Goal: Task Accomplishment & Management: Complete application form

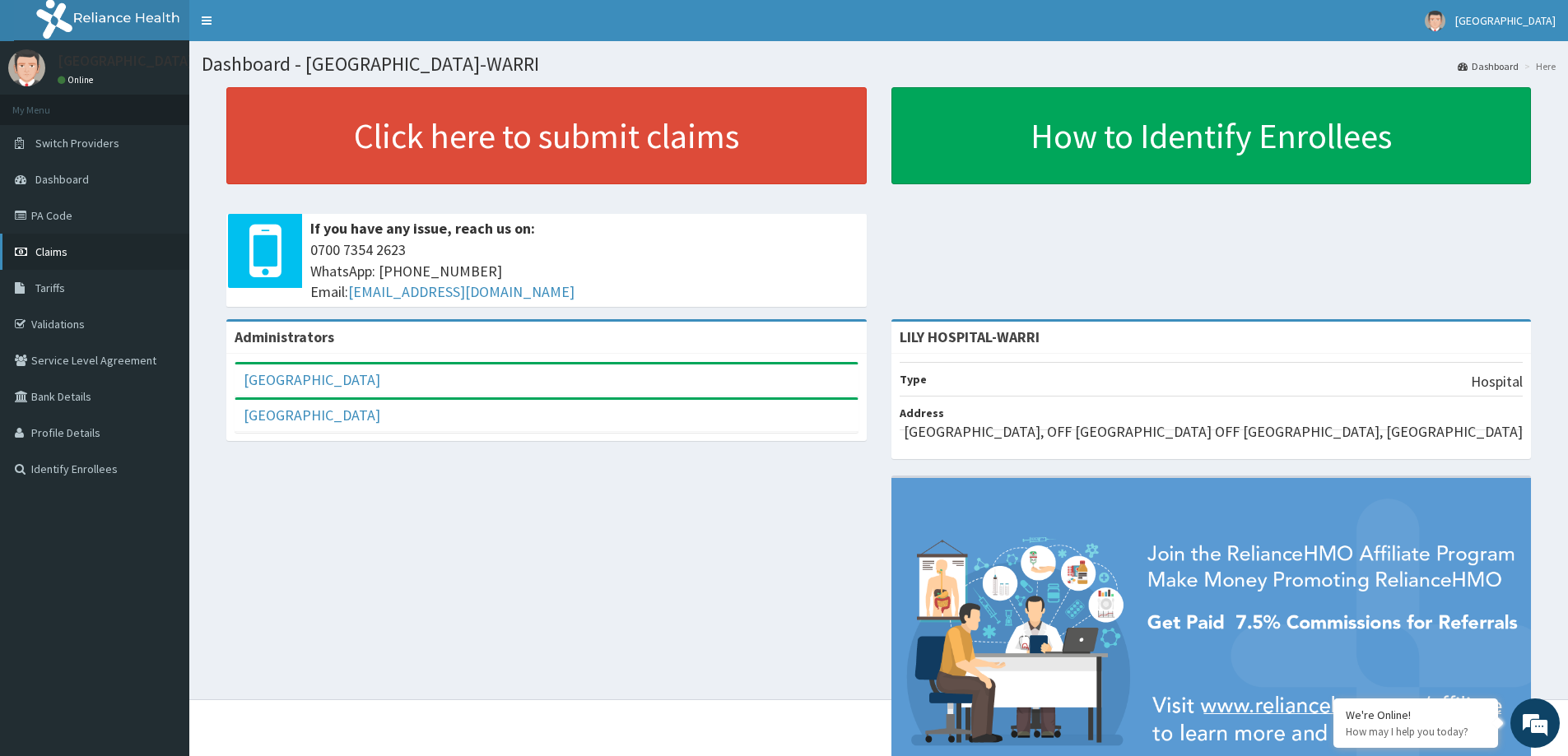
click at [73, 242] on link "Claims" at bounding box center [94, 251] width 189 height 37
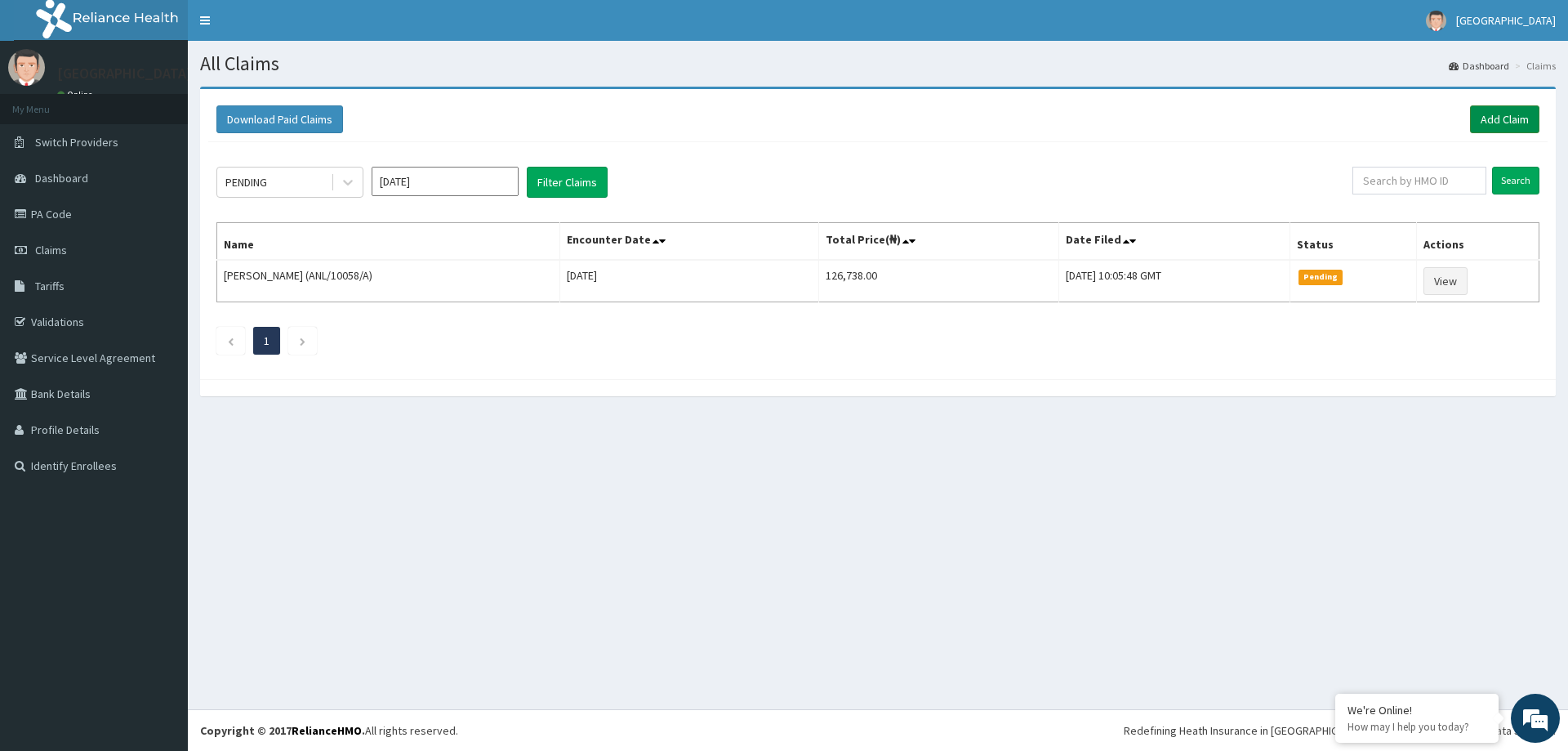
click at [1491, 125] on link "Add Claim" at bounding box center [1504, 119] width 70 height 27
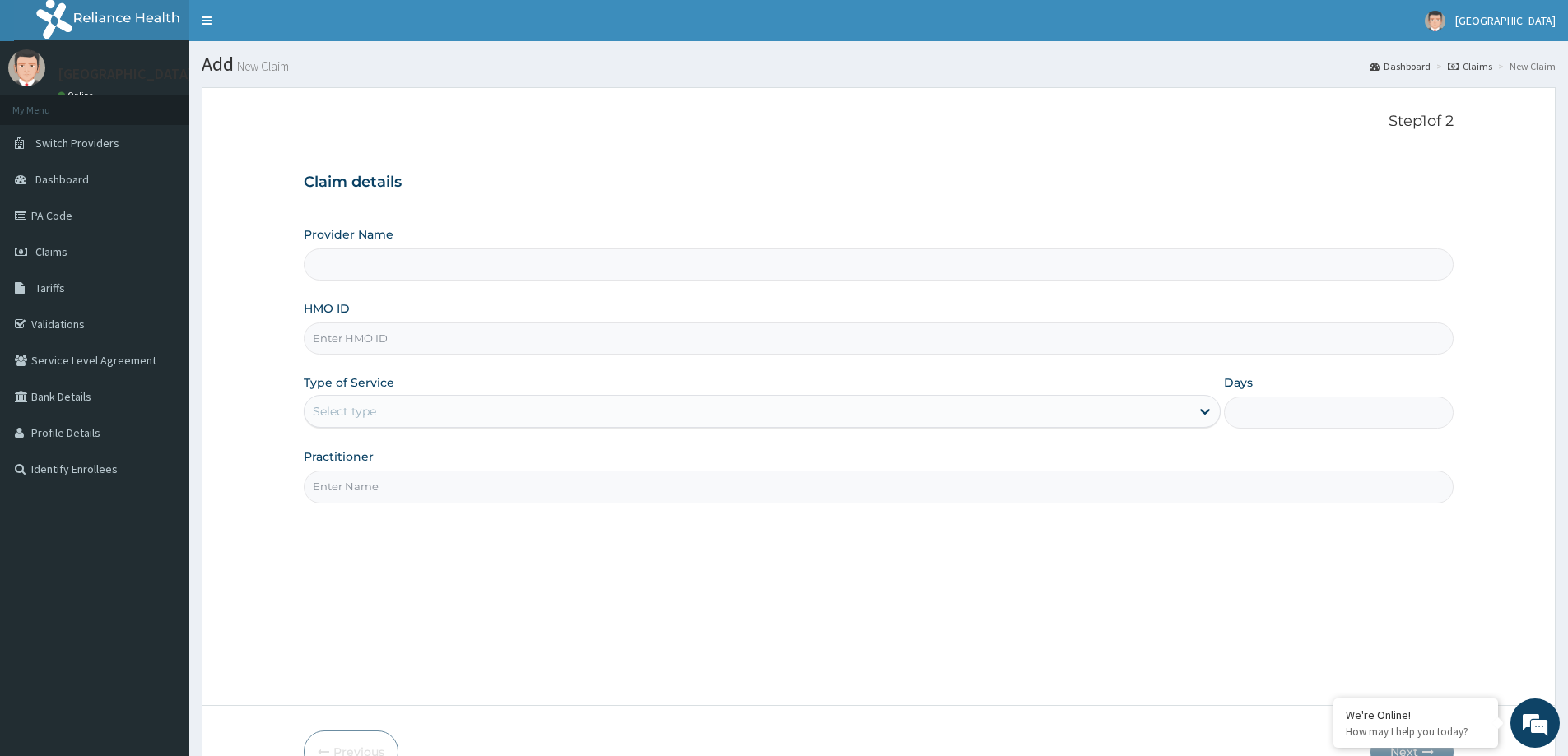
drag, startPoint x: 0, startPoint y: 0, endPoint x: 390, endPoint y: 339, distance: 516.7
click at [390, 339] on input "HMO ID" at bounding box center [878, 338] width 1150 height 32
type input "LILY HOSPITAL-WARRI"
paste input "ENP/10828/A"
type input "ENP/10828/A"
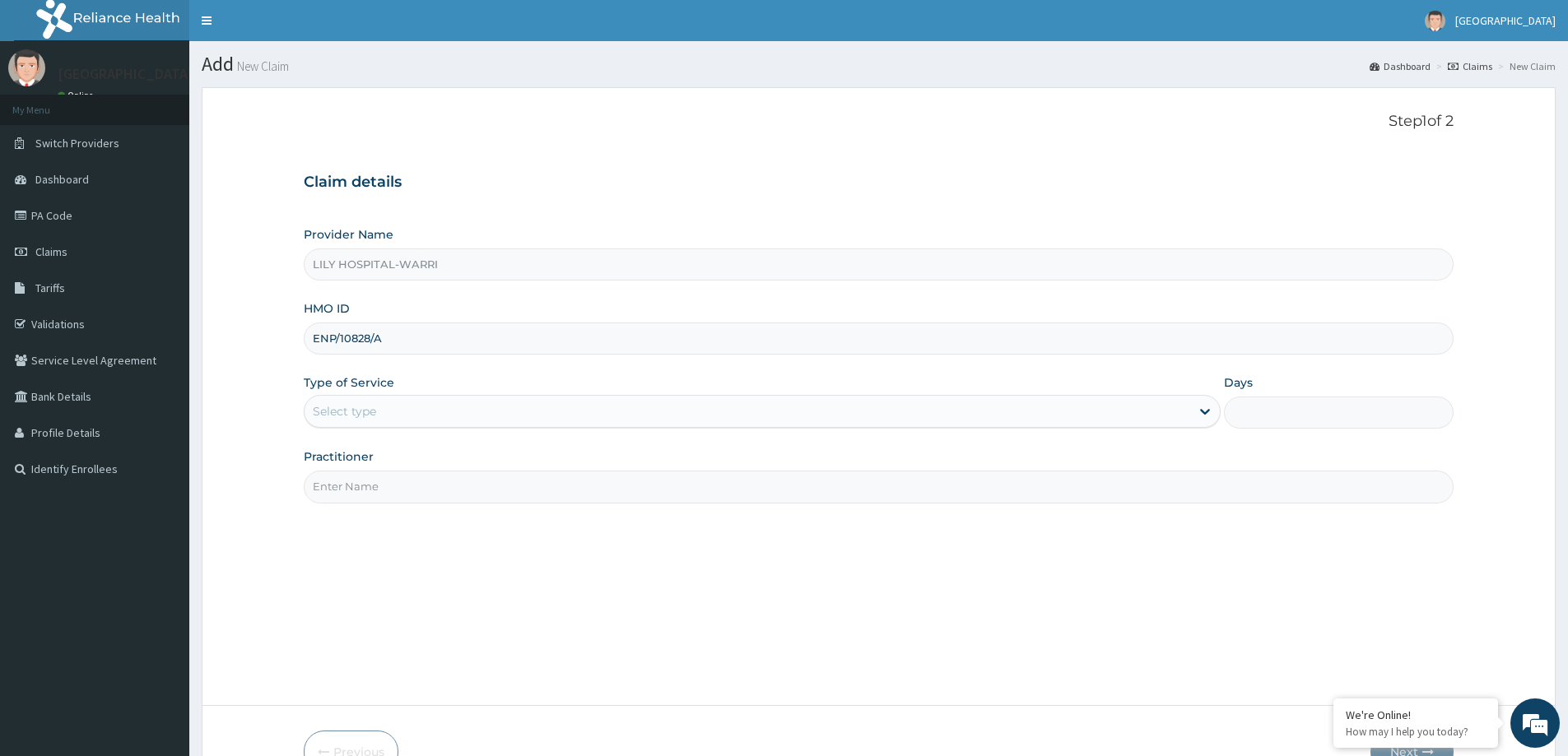
click at [342, 409] on div "Select type" at bounding box center [344, 411] width 63 height 17
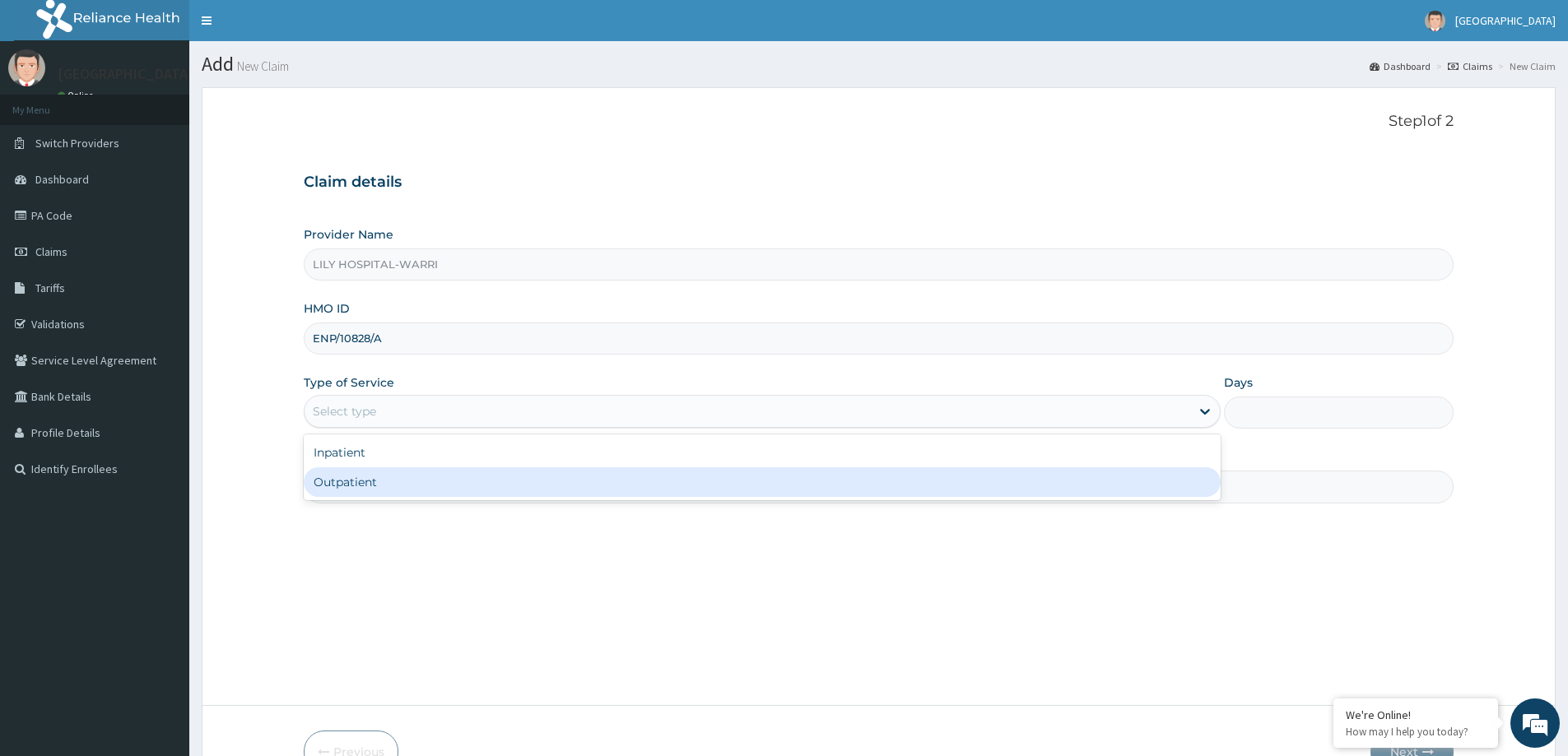
click at [353, 481] on div "Outpatient" at bounding box center [761, 482] width 916 height 30
type input "1"
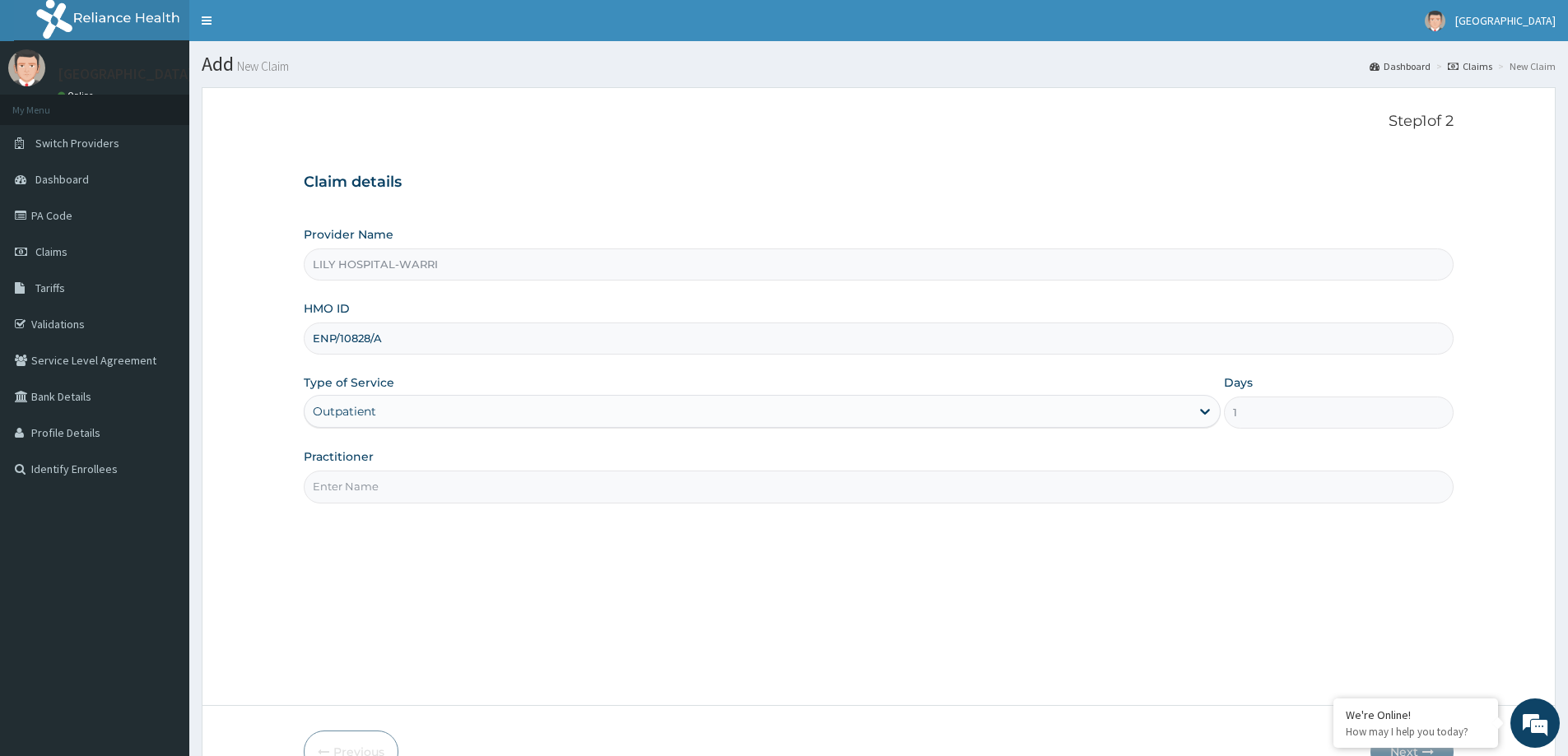
click at [344, 481] on input "Practitioner" at bounding box center [878, 486] width 1150 height 32
type input "General practitioner"
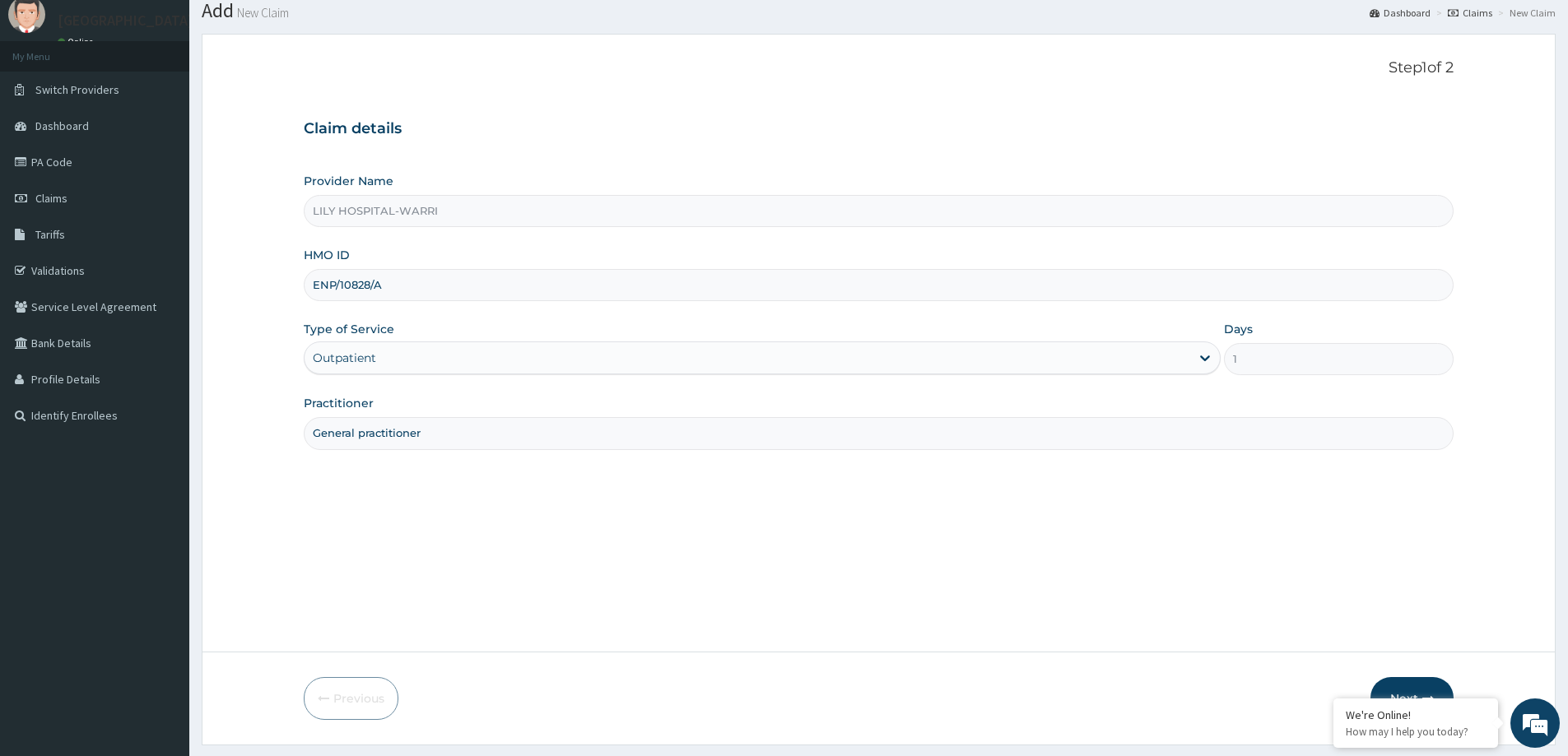
scroll to position [97, 0]
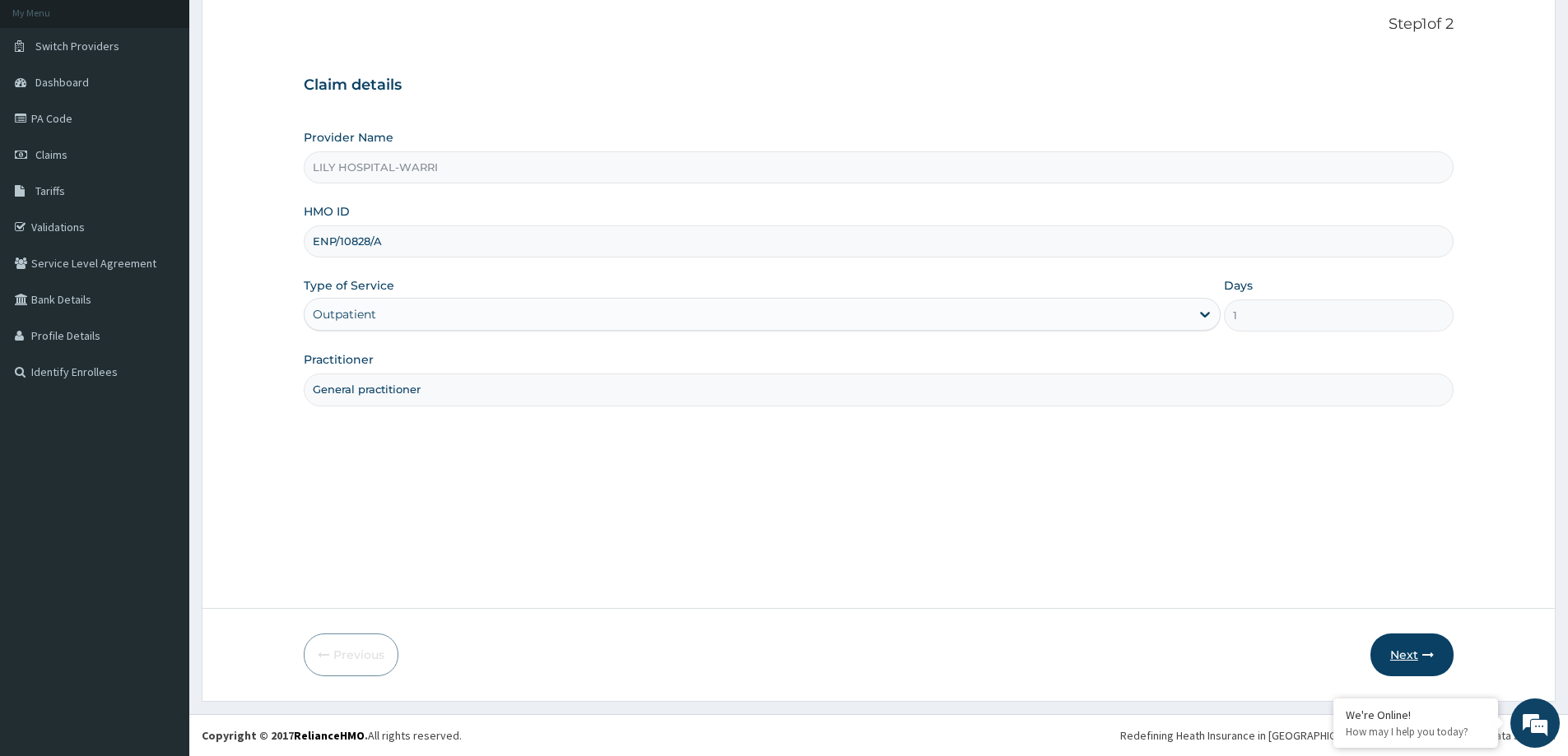
click at [1400, 647] on button "Next" at bounding box center [1412, 654] width 83 height 42
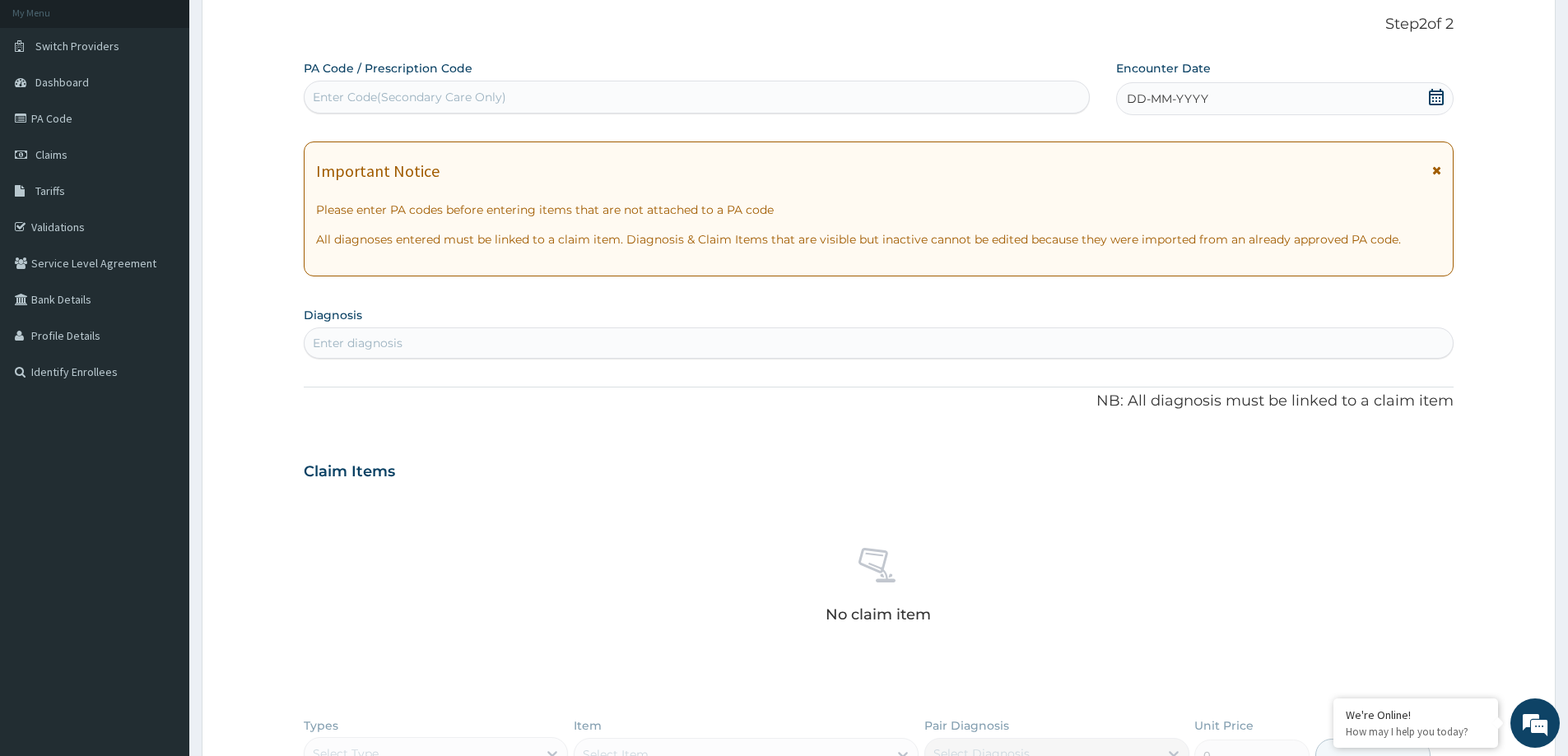
scroll to position [0, 0]
click at [359, 74] on label "PA Code / Prescription Code" at bounding box center [388, 68] width 169 height 17
click at [359, 80] on div "PA Code / Prescription Code Enter Code(Secondary Care Only)" at bounding box center [696, 87] width 786 height 53
click at [359, 105] on div "Enter Code(Secondary Care Only)" at bounding box center [409, 97] width 194 height 17
paste input "PA/1928F9"
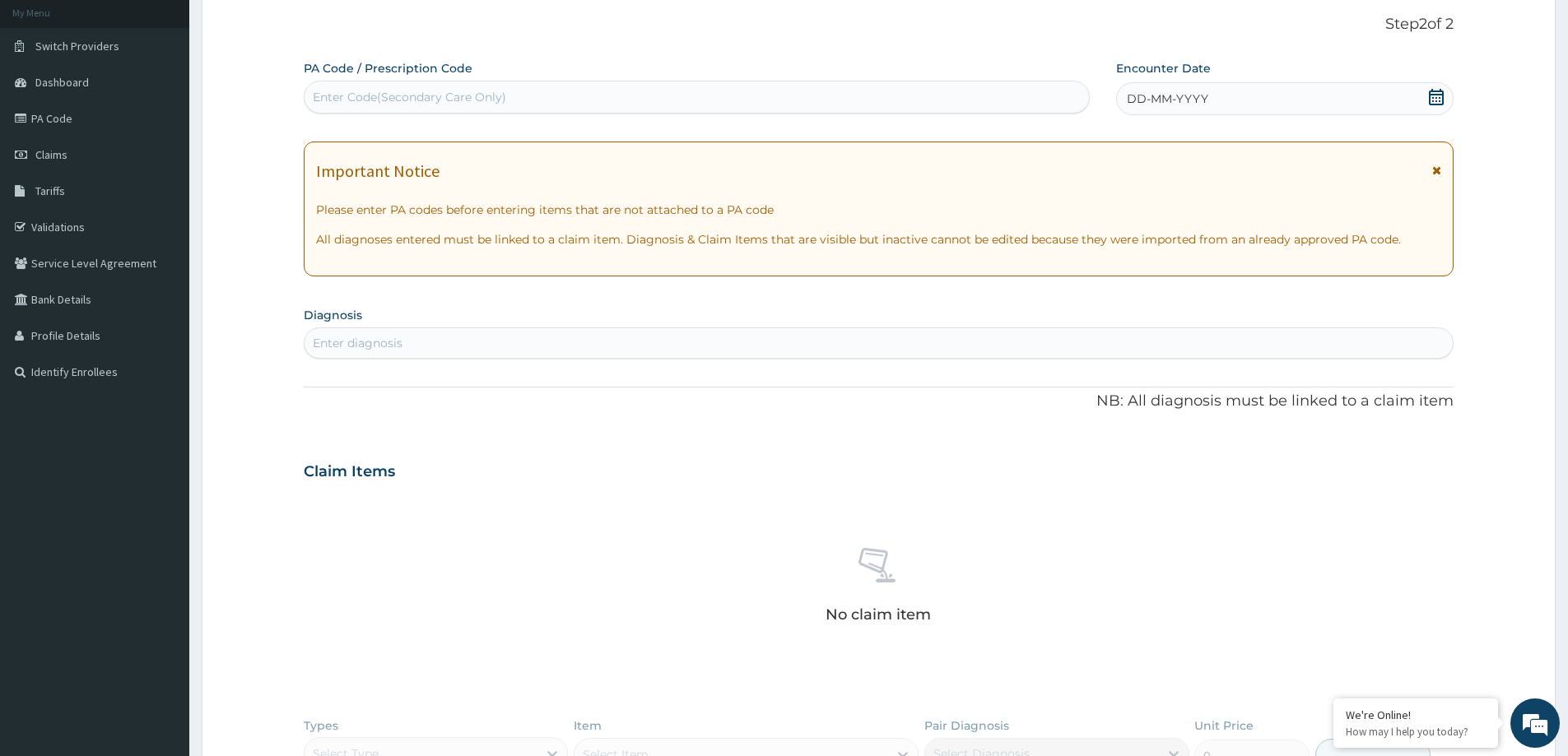
type input "PA/1928F9"
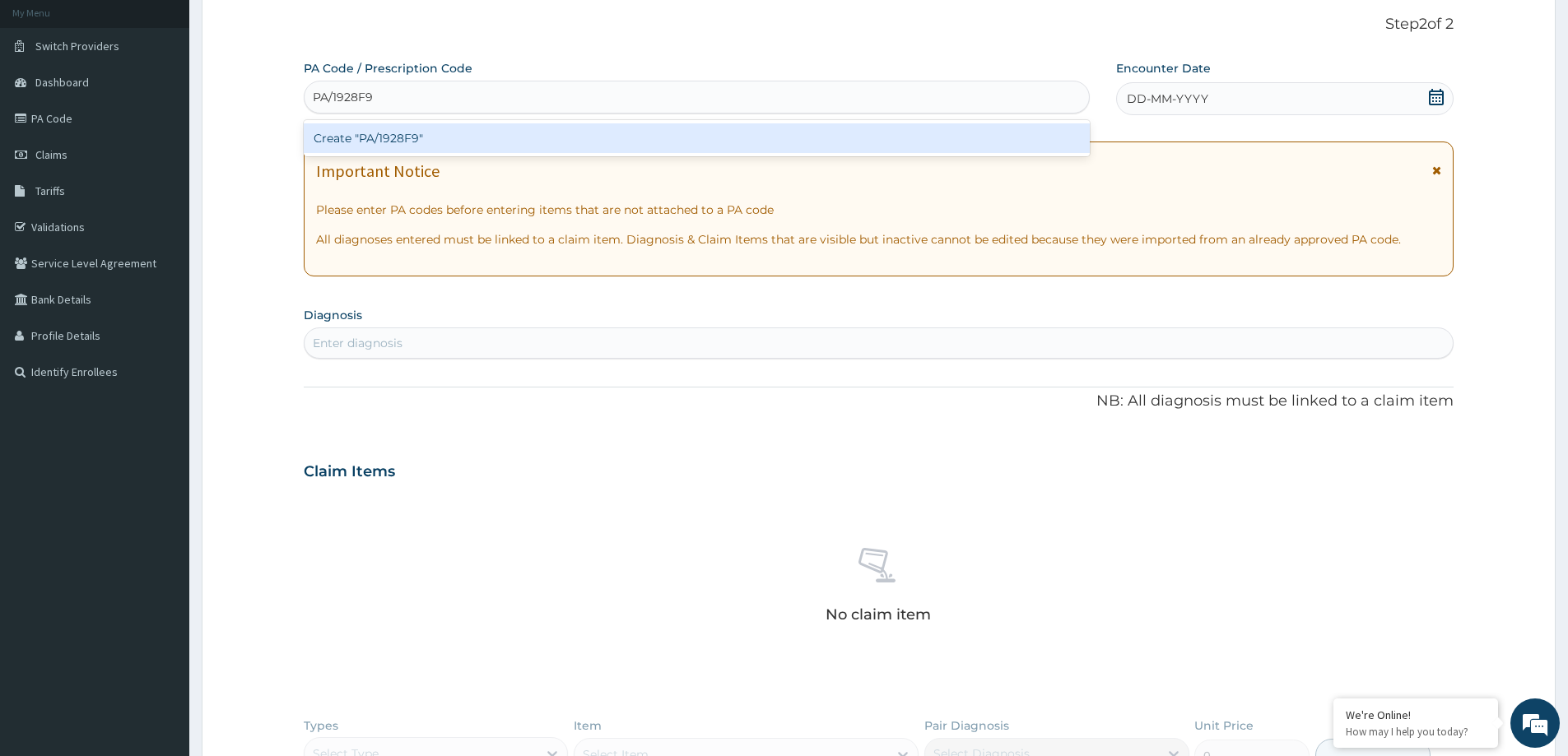
click at [387, 149] on div "Create "PA/1928F9"" at bounding box center [696, 138] width 786 height 30
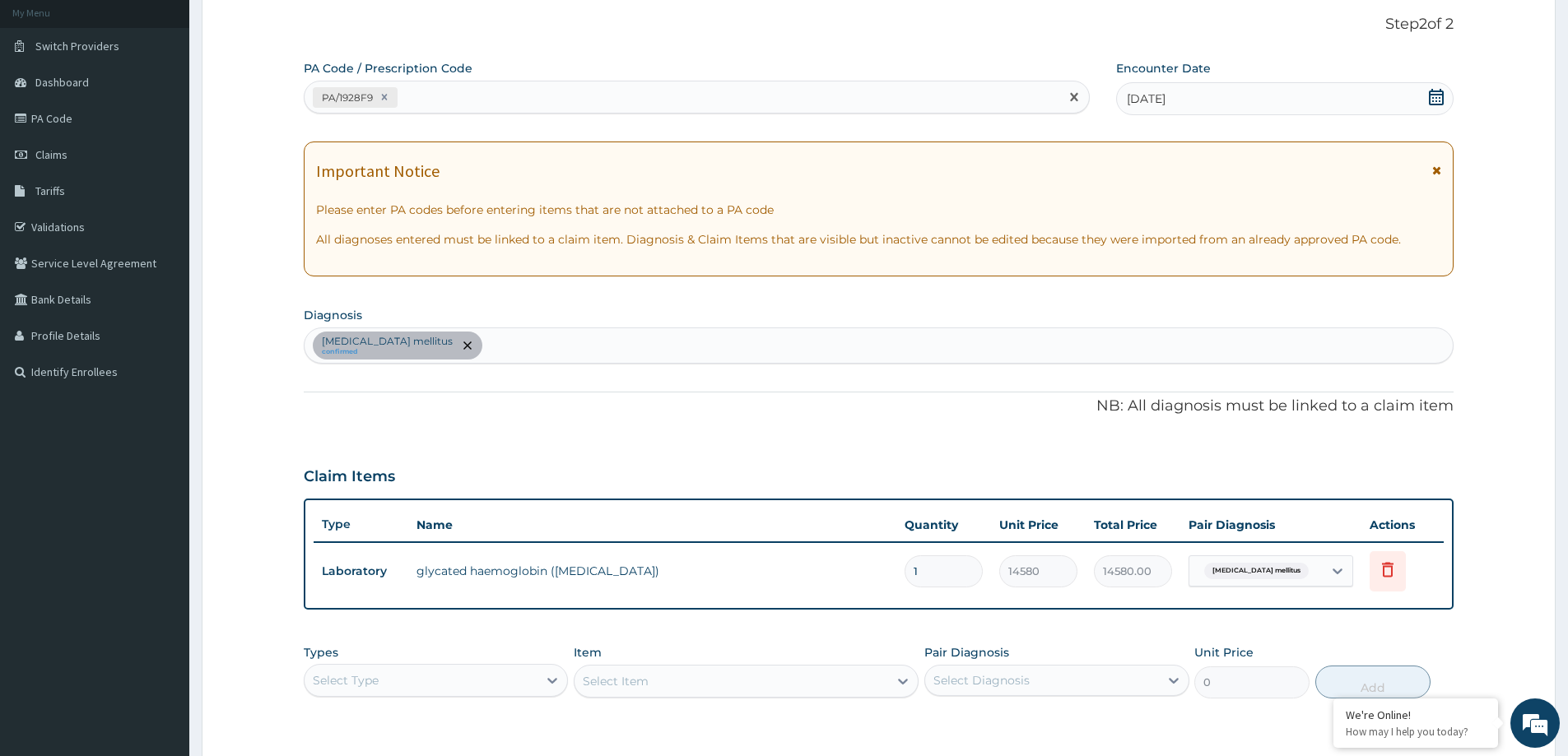
click at [442, 104] on div "PA/1928F9" at bounding box center [681, 97] width 754 height 27
paste input "PA/00E878"
type input "PA/00E878"
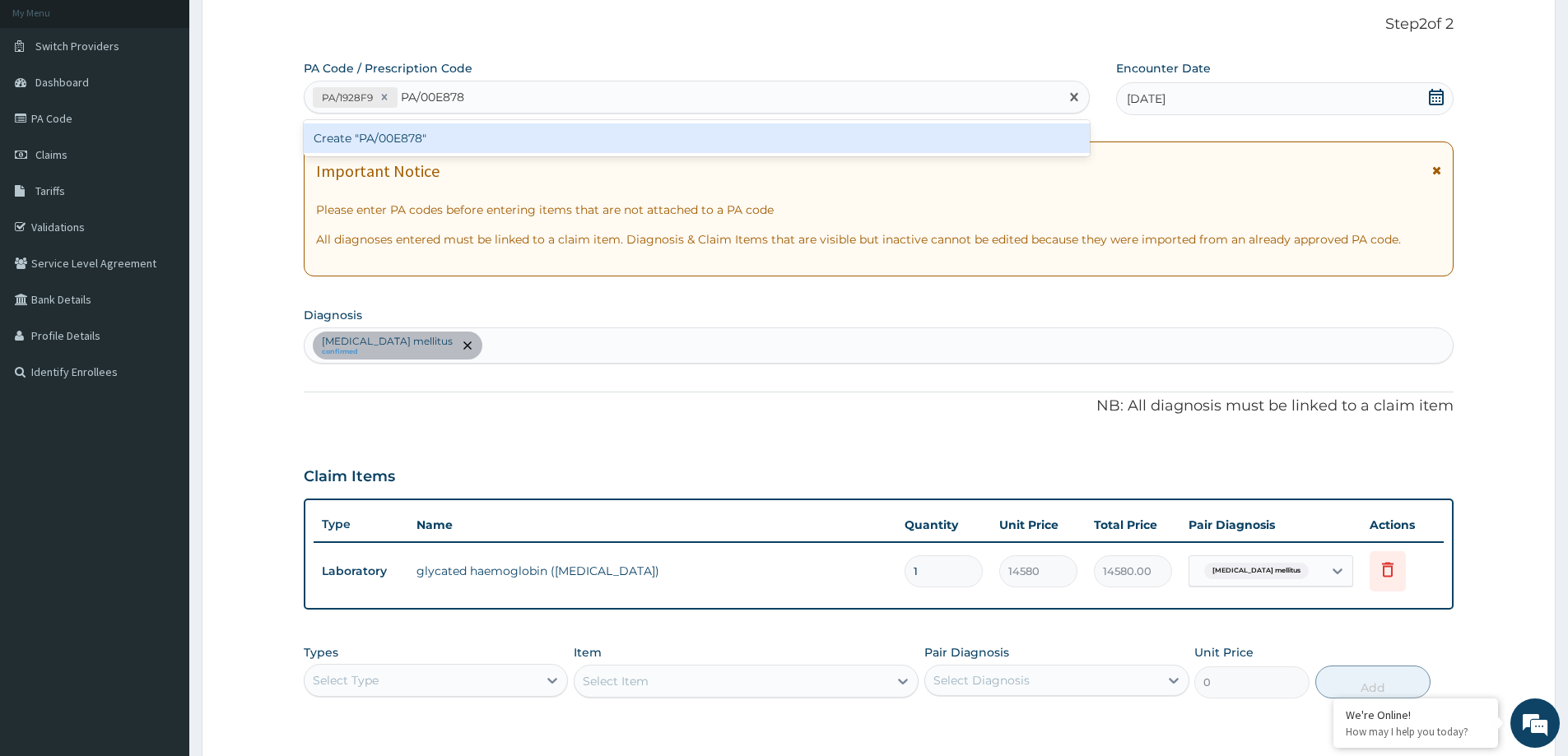
click at [440, 144] on div "Create "PA/00E878"" at bounding box center [696, 138] width 786 height 30
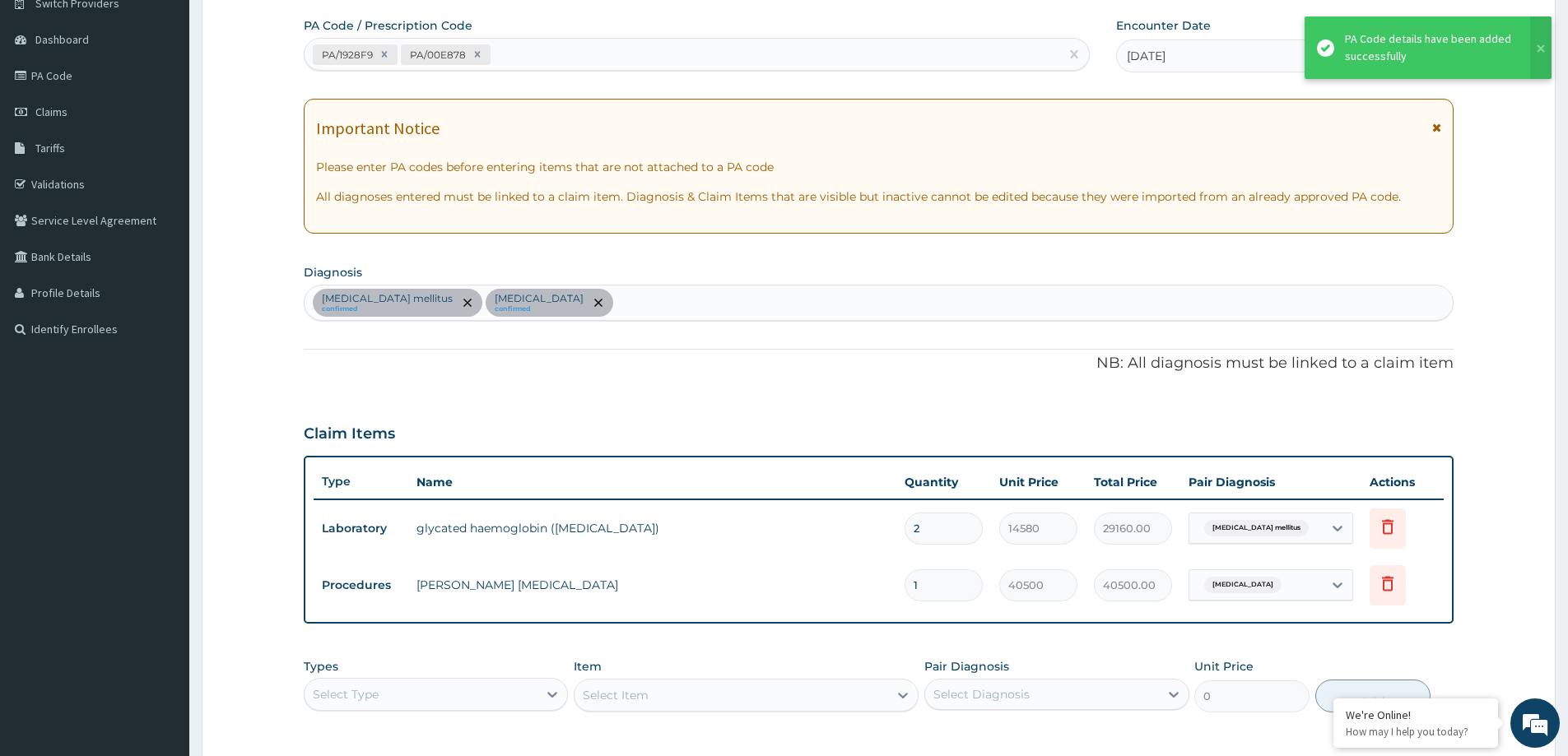
scroll to position [179, 0]
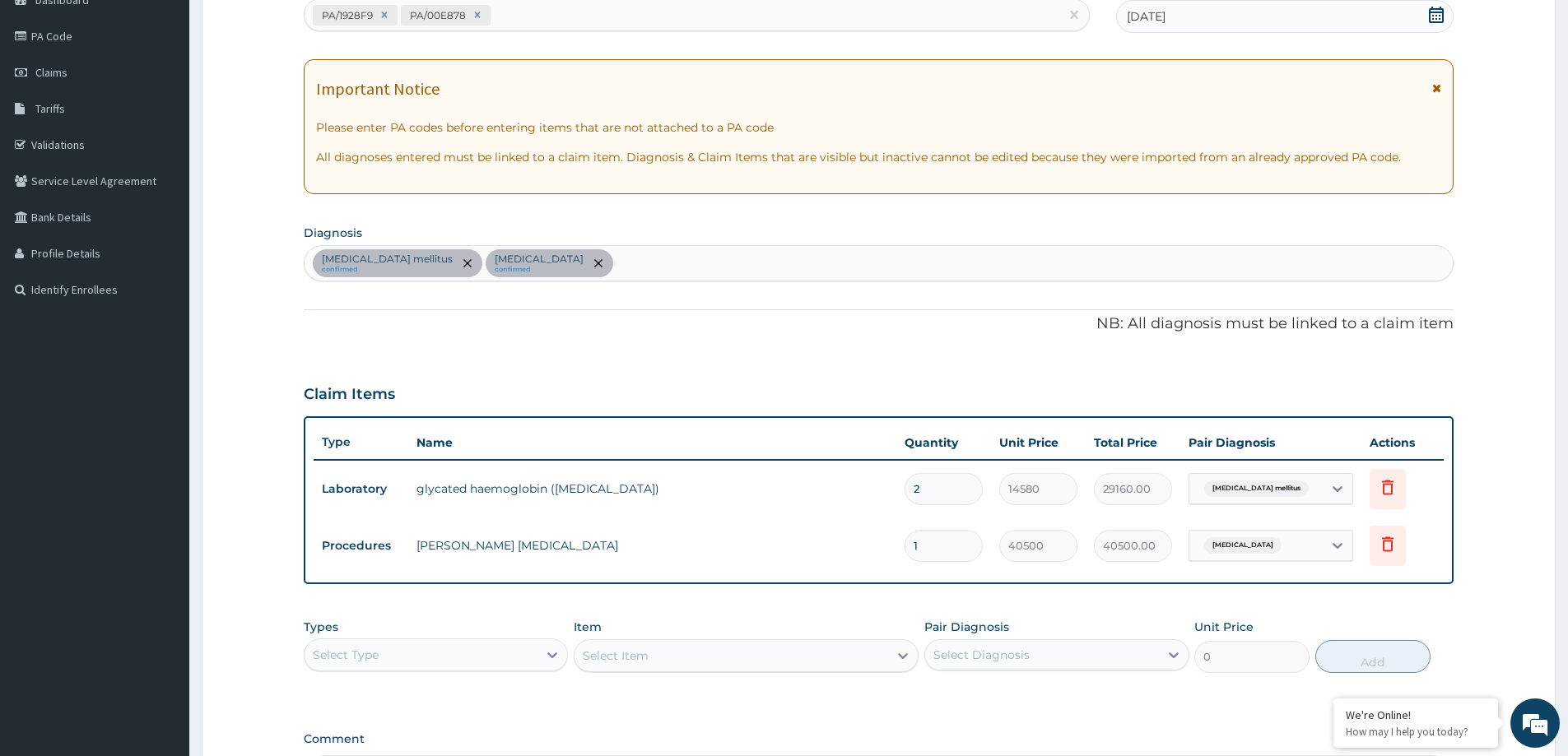
click at [539, 24] on div "PA/1928F9 PA/00E878" at bounding box center [681, 15] width 754 height 27
paste input "PA/103AD5, PA/00E878"
type input "PA/103AD5"
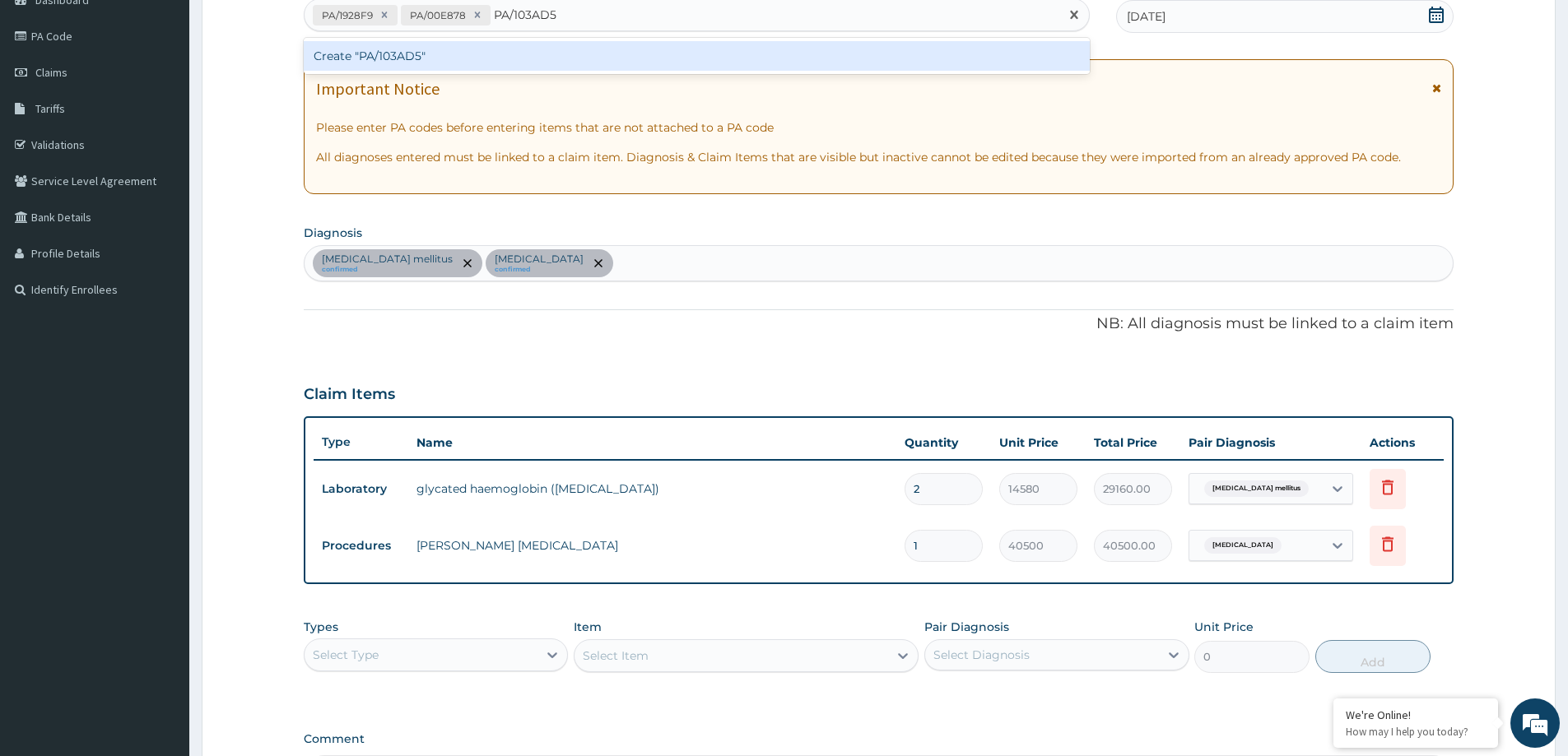
click at [434, 52] on div "Create "PA/103AD5"" at bounding box center [696, 56] width 786 height 30
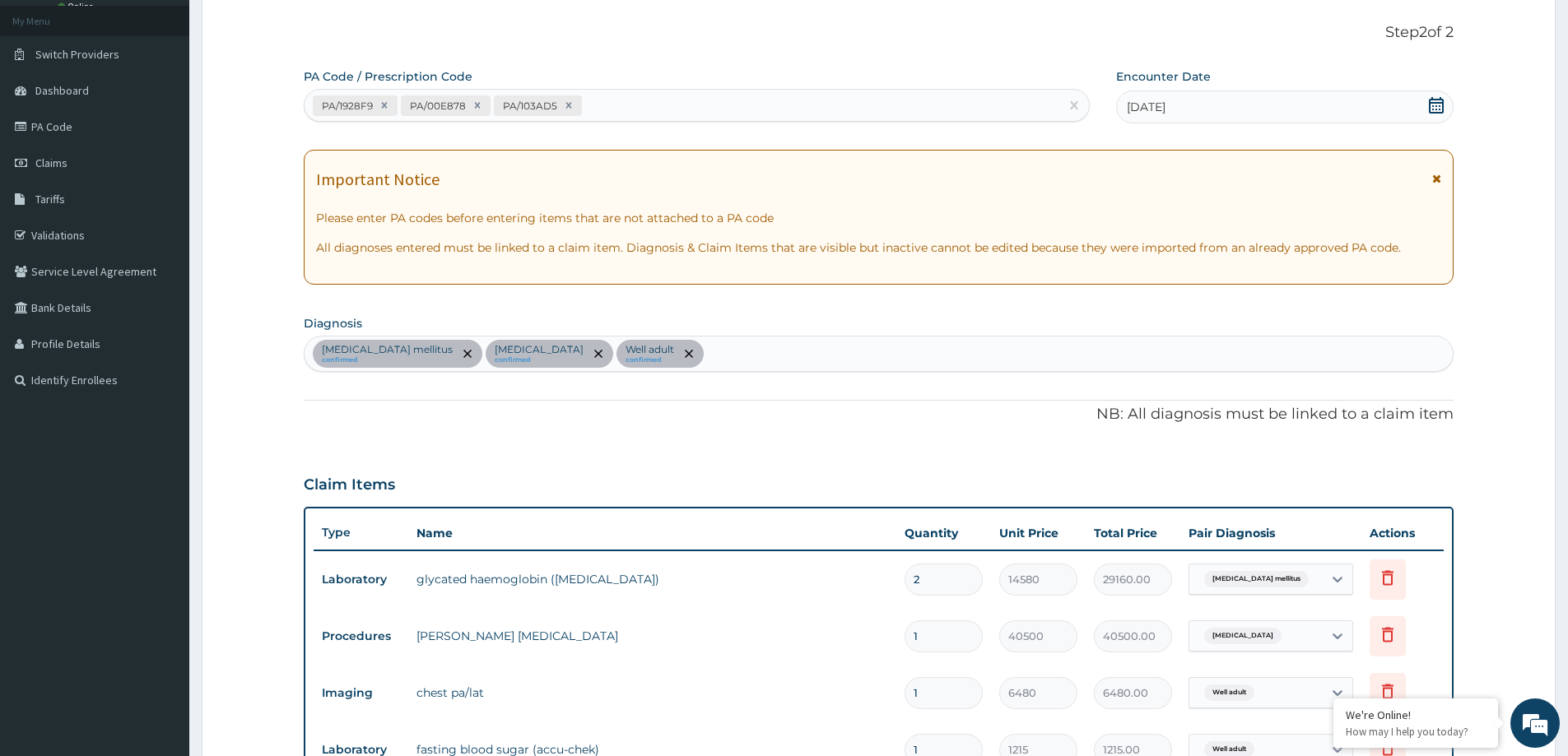
scroll to position [66, 0]
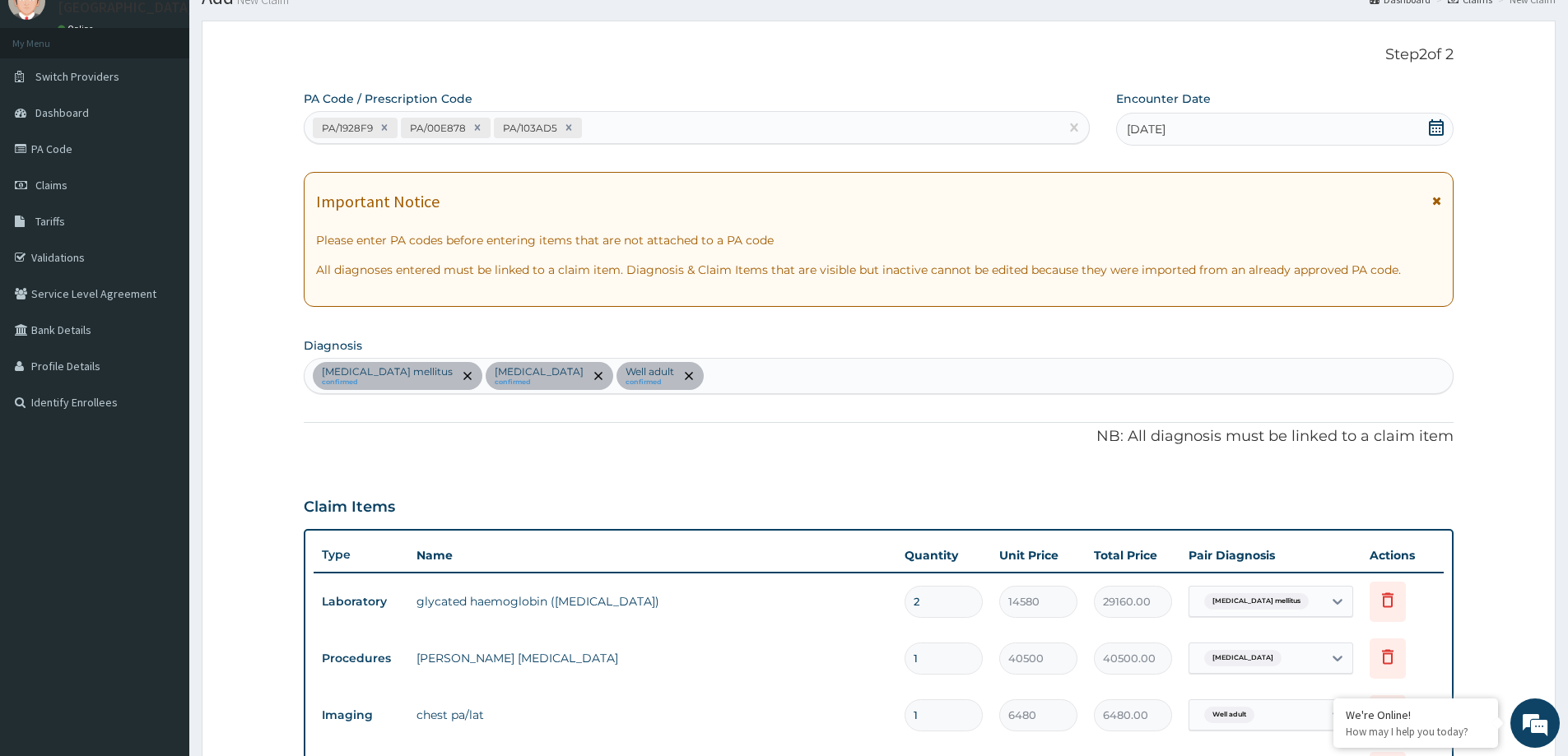
click at [605, 127] on div "PA/1928F9 PA/00E878 PA/103AD5" at bounding box center [681, 127] width 754 height 27
paste input "PA/103AD5, PA/00E878"
click at [653, 126] on input "PA/103AD5, PA/00E878" at bounding box center [653, 127] width 134 height 17
type input "PA/00E878"
click at [651, 126] on div "PA/1928F9 PA/00E878 PA/103AD5 PA/00E878" at bounding box center [681, 127] width 754 height 27
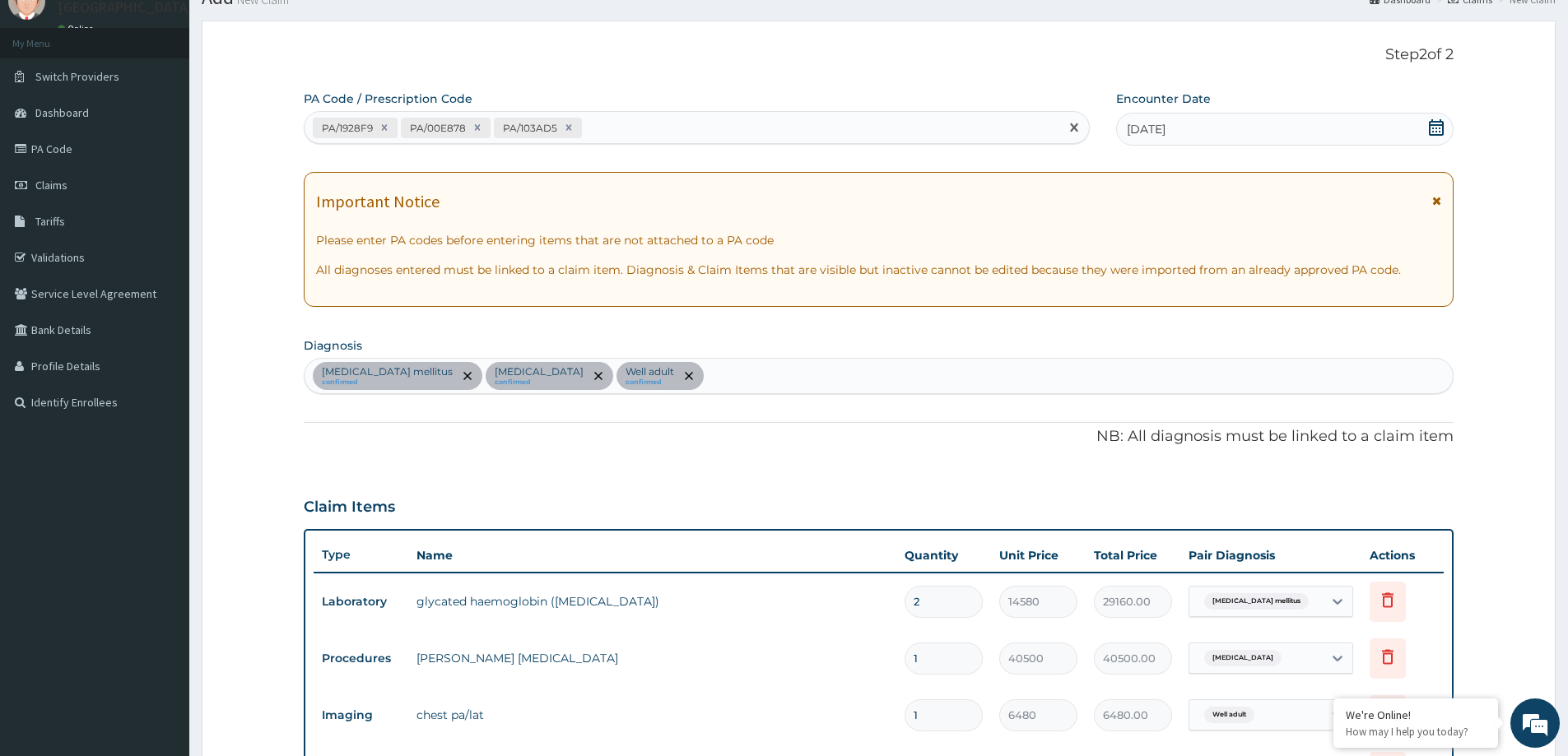
paste input "PA/103AD5, PA/00E878"
click at [654, 126] on input "PA/103AD5, PA/00E878" at bounding box center [653, 127] width 134 height 17
click at [646, 128] on input "PA/00E878" at bounding box center [618, 127] width 66 height 17
paste input "PA/103AD5, PA/00E878"
type input "PA/103AD5"
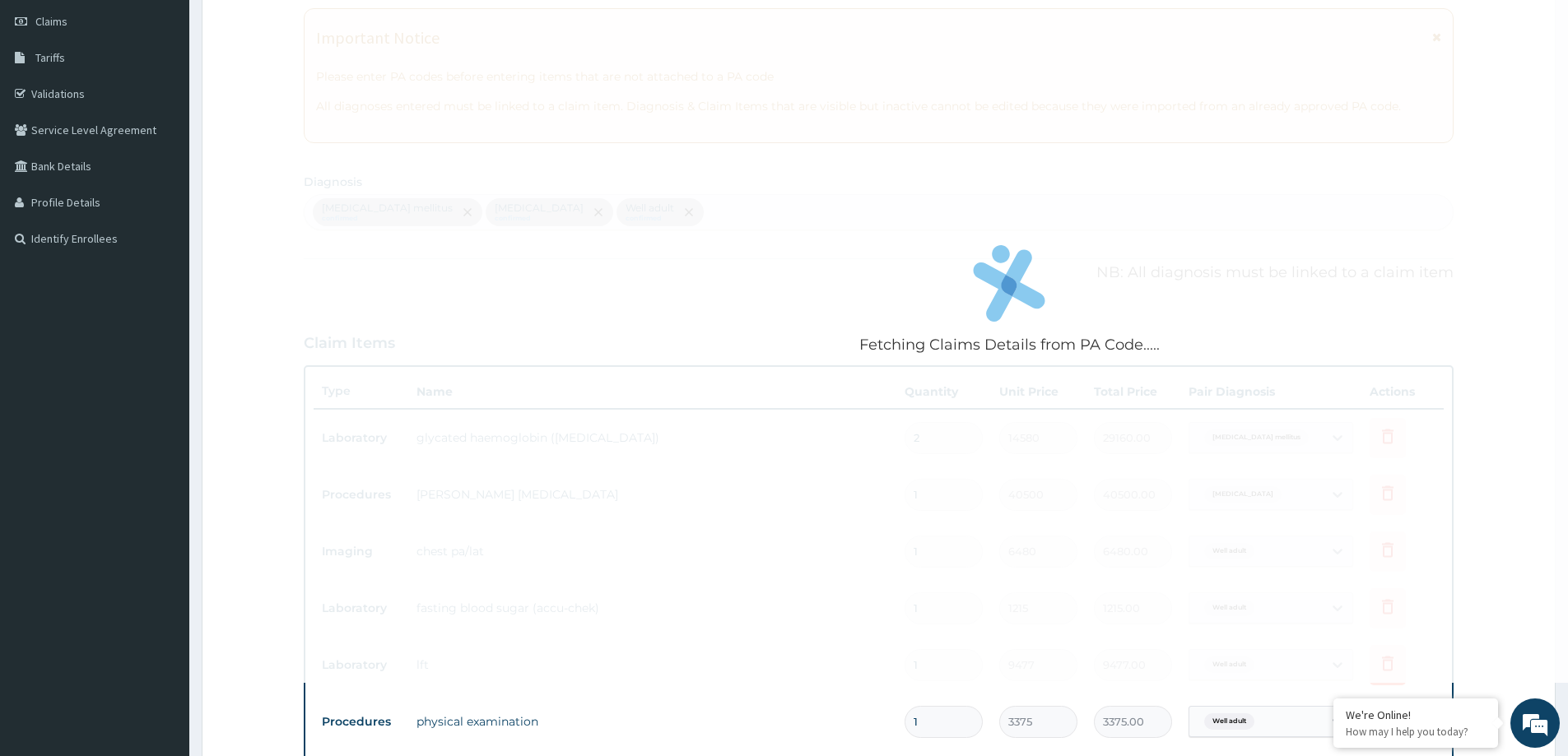
scroll to position [231, 0]
click at [645, 317] on div "Fetching Claims Details from PA Code....." at bounding box center [1009, 303] width 1412 height 756
drag, startPoint x: 814, startPoint y: 373, endPoint x: 798, endPoint y: 372, distance: 16.0
click at [812, 374] on div "Fetching Claims Details from PA Code....." at bounding box center [1009, 303] width 1412 height 756
click at [491, 306] on div "Fetching Claims Details from PA Code....." at bounding box center [1009, 303] width 1412 height 756
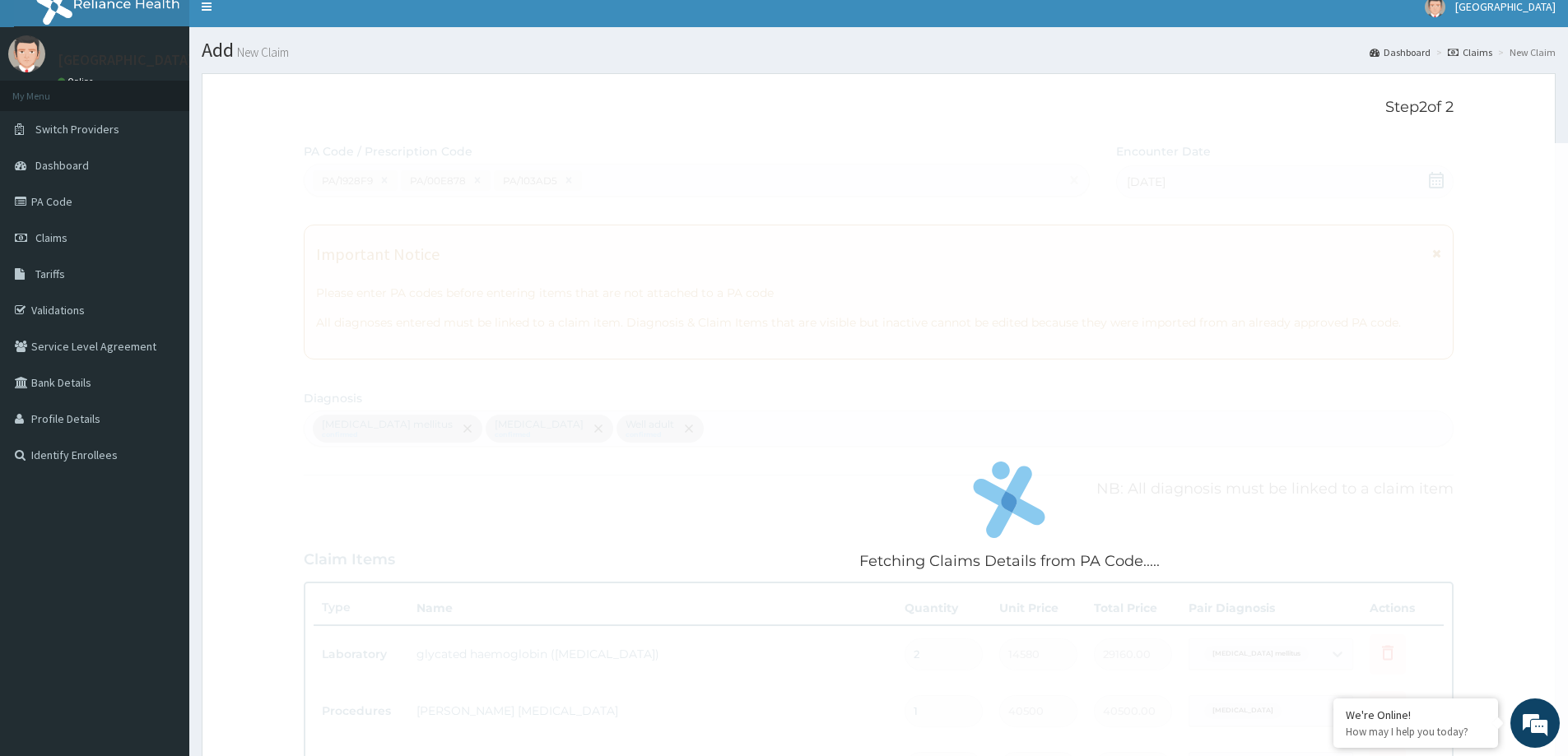
scroll to position [0, 0]
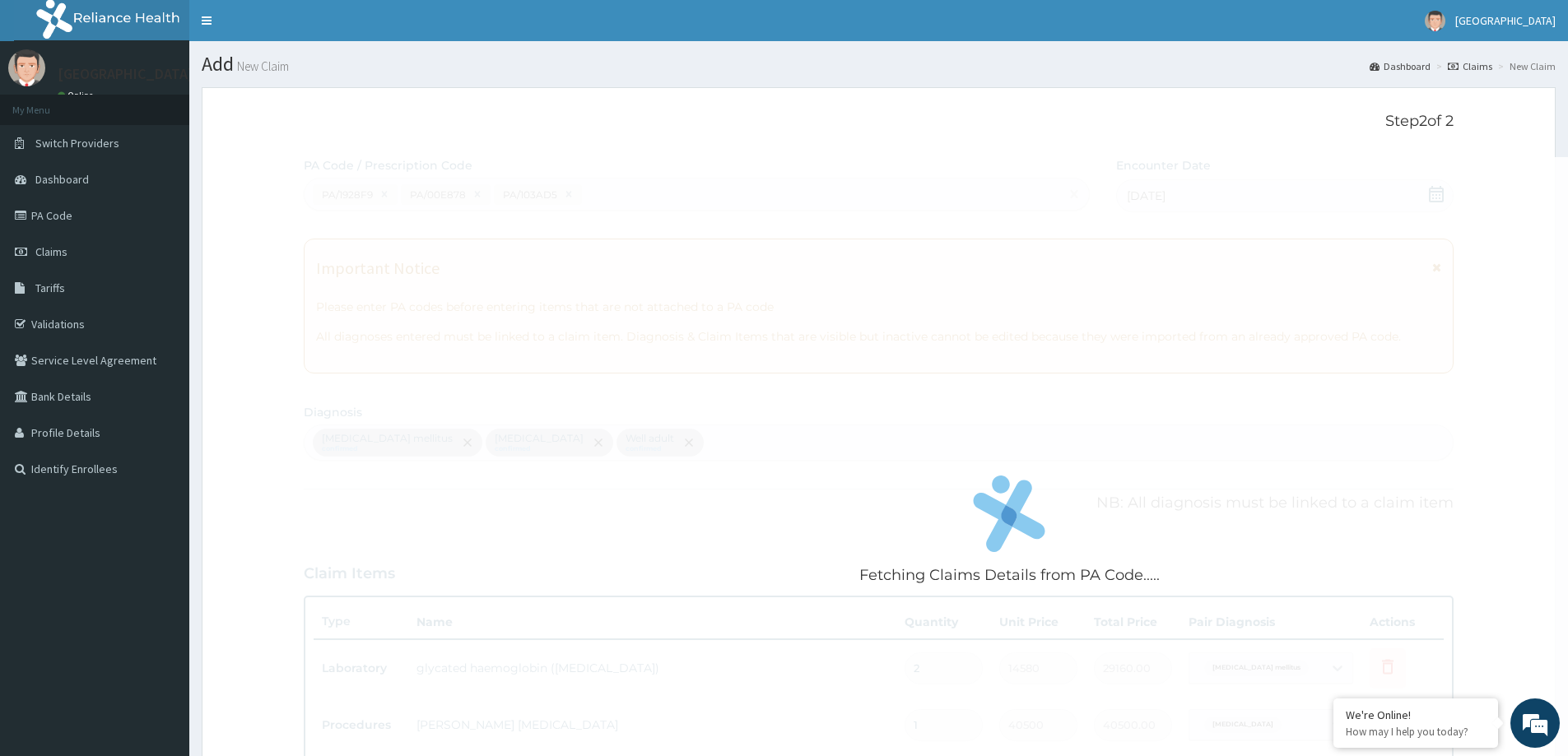
click at [322, 183] on div "Fetching Claims Details from PA Code....." at bounding box center [1009, 535] width 1412 height 756
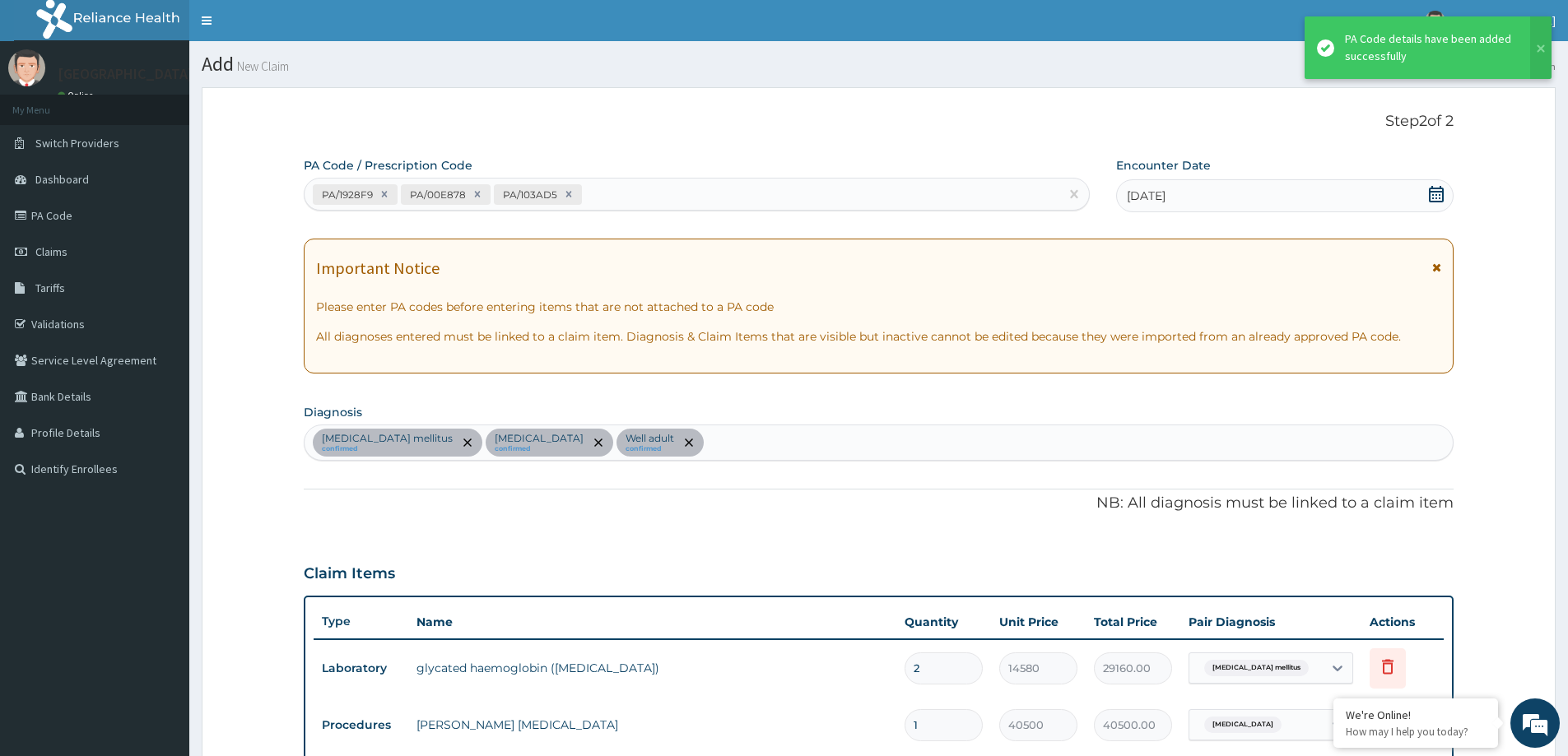
scroll to position [971, 0]
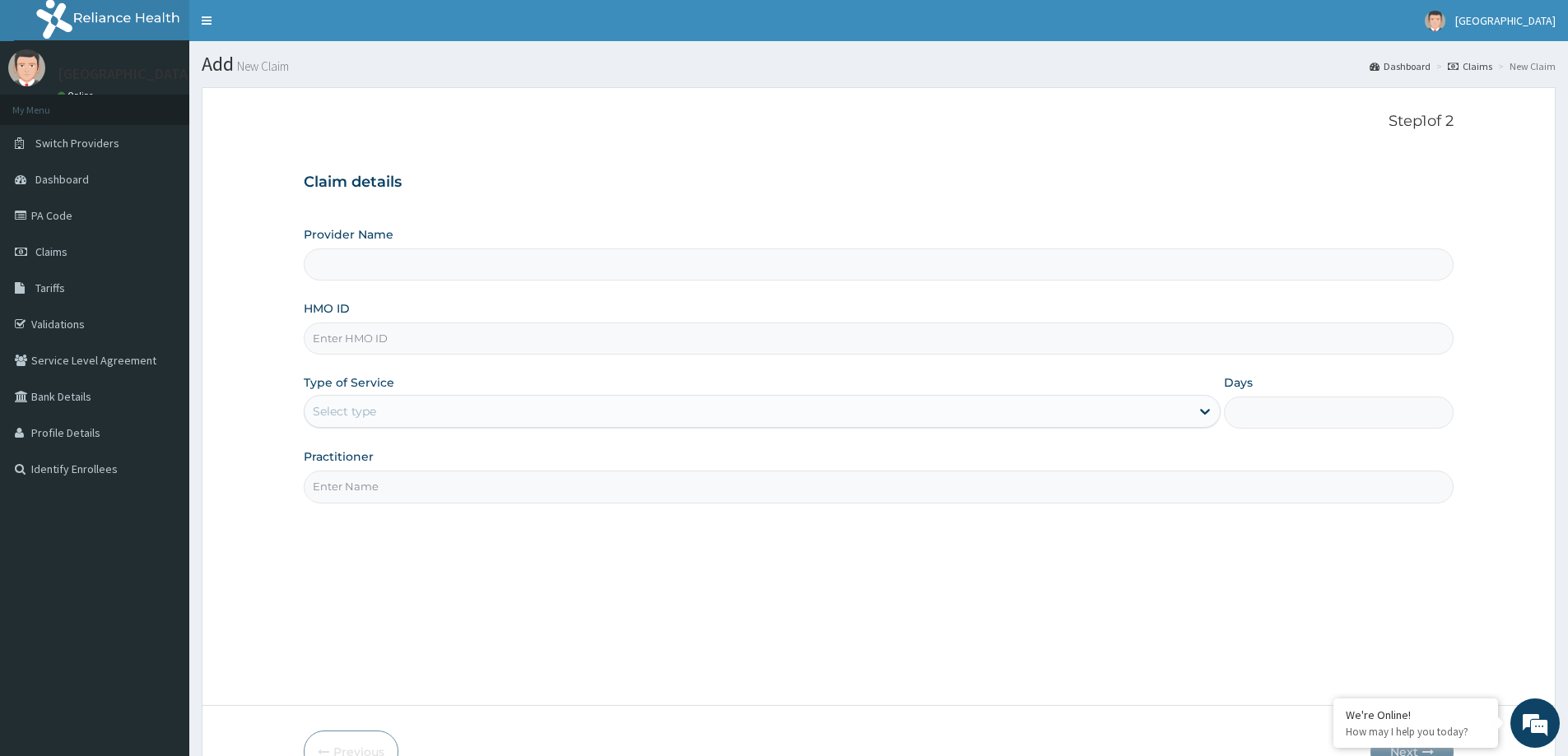
type input "LILY HOSPITAL-WARRI"
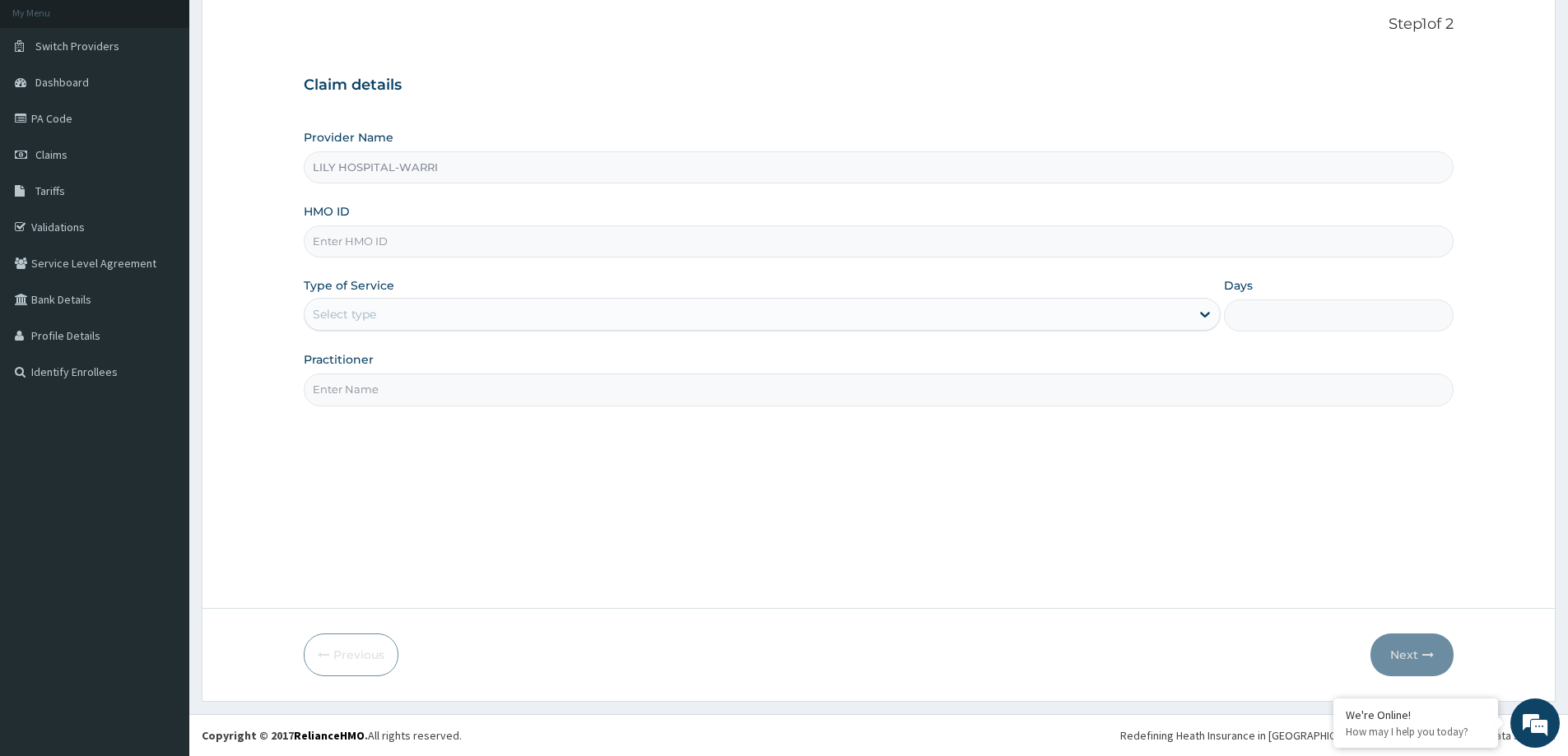
click at [343, 323] on div "Select type" at bounding box center [747, 314] width 886 height 27
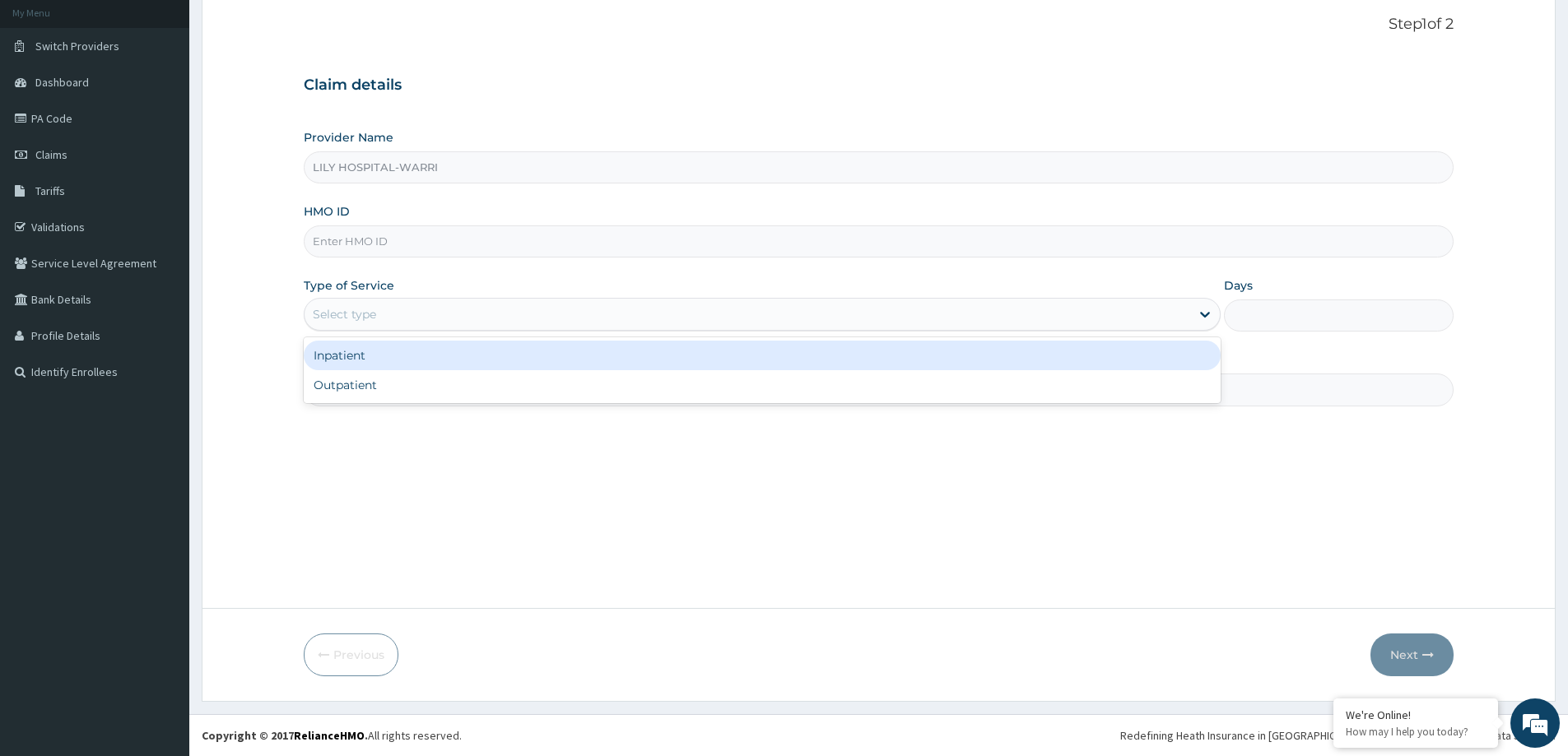
scroll to position [0, 0]
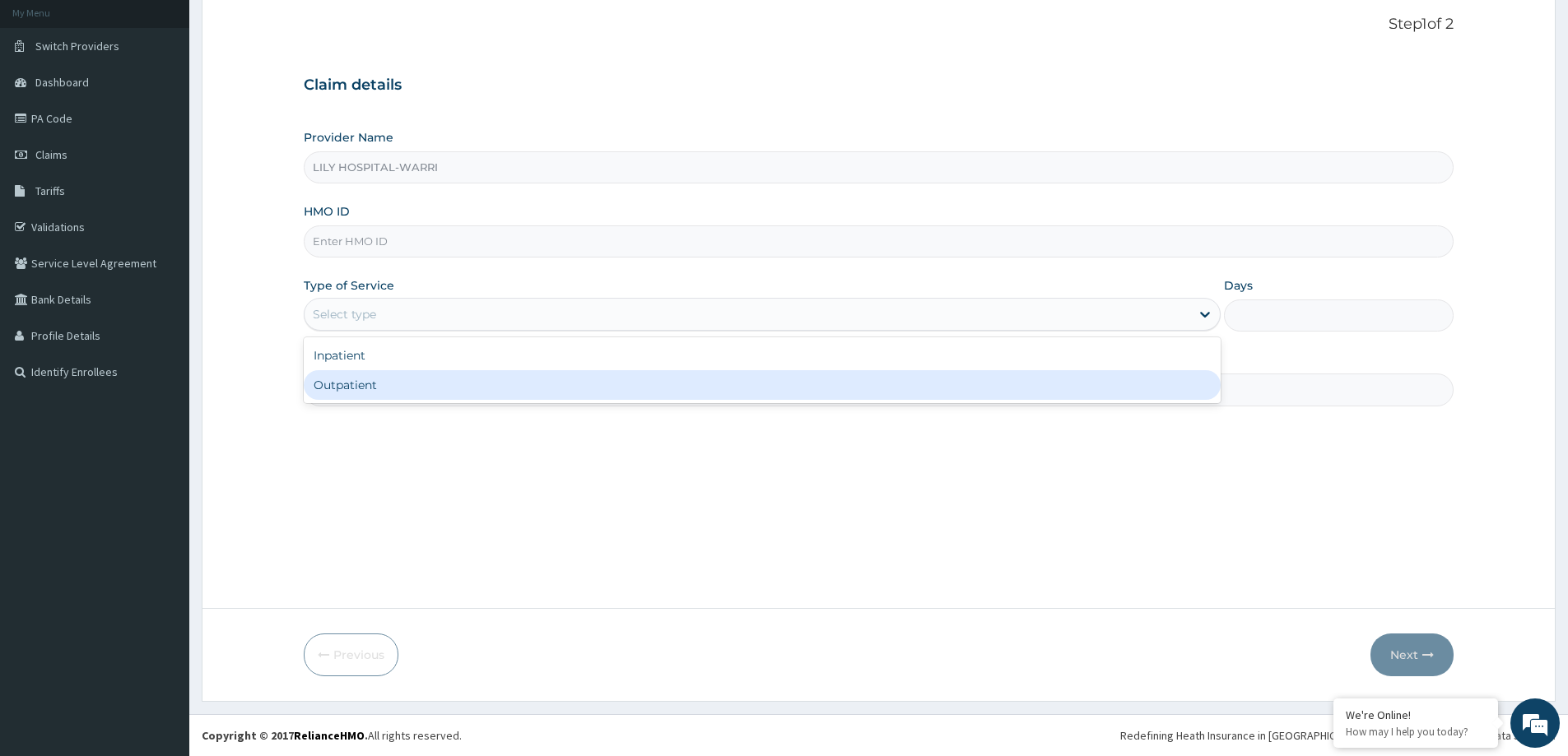
click at [348, 391] on div "Outpatient" at bounding box center [761, 385] width 916 height 30
type input "1"
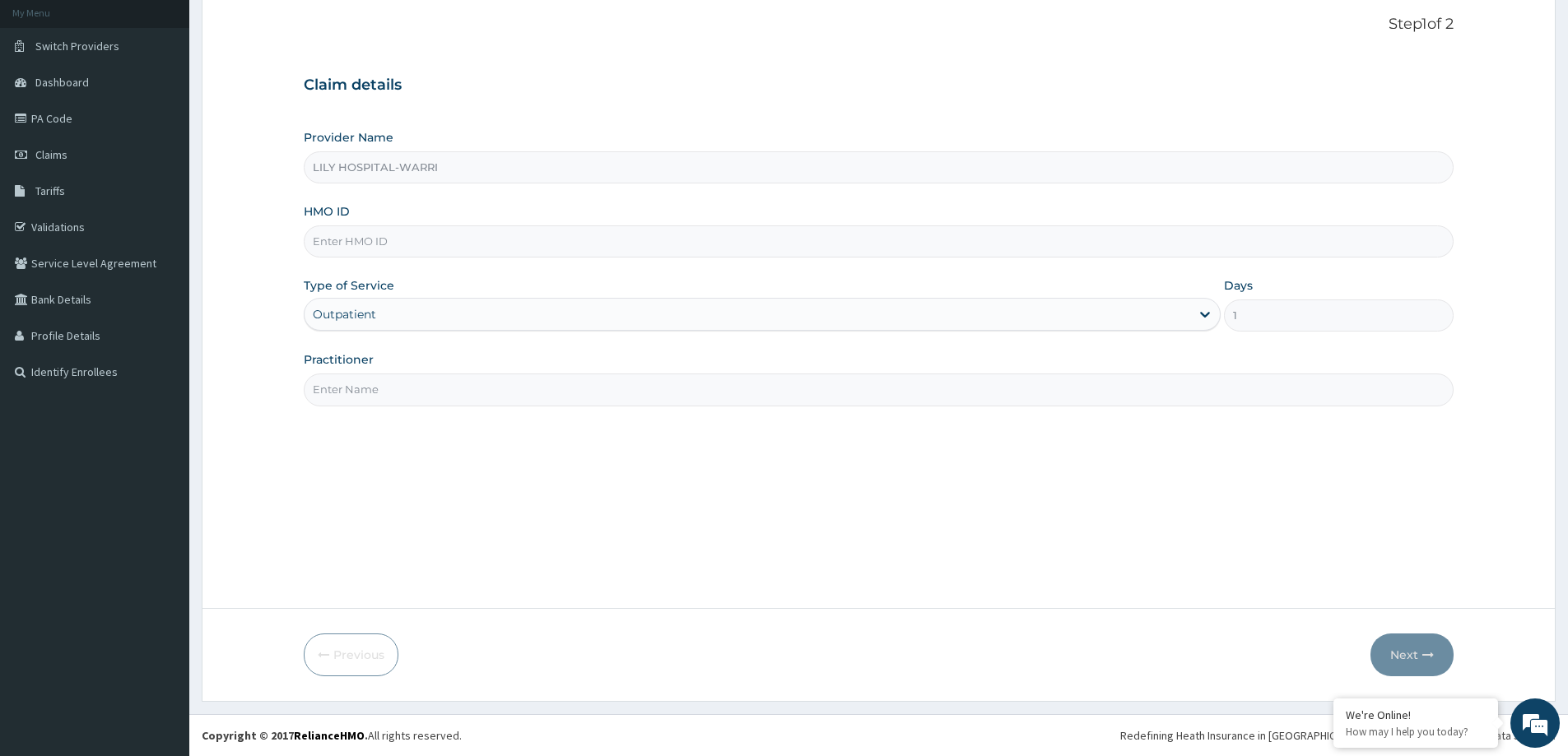
click at [322, 388] on input "Practitioner" at bounding box center [878, 389] width 1150 height 32
type input "General practitioner"
click at [365, 248] on input "HMO ID" at bounding box center [878, 241] width 1150 height 32
paste input "ENP/10828/A"
type input "ENP/10828/A"
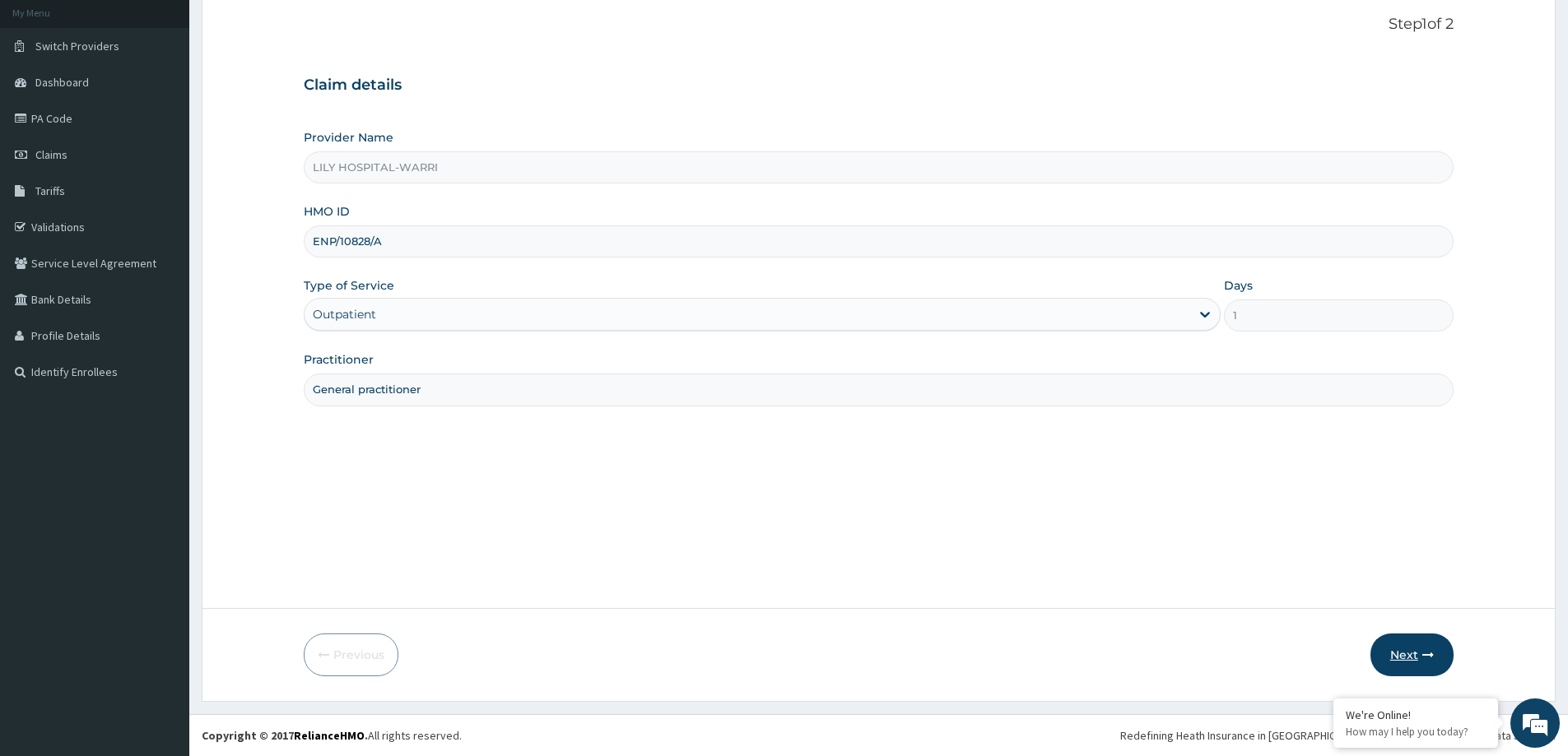
click at [1397, 657] on button "Next" at bounding box center [1412, 654] width 83 height 42
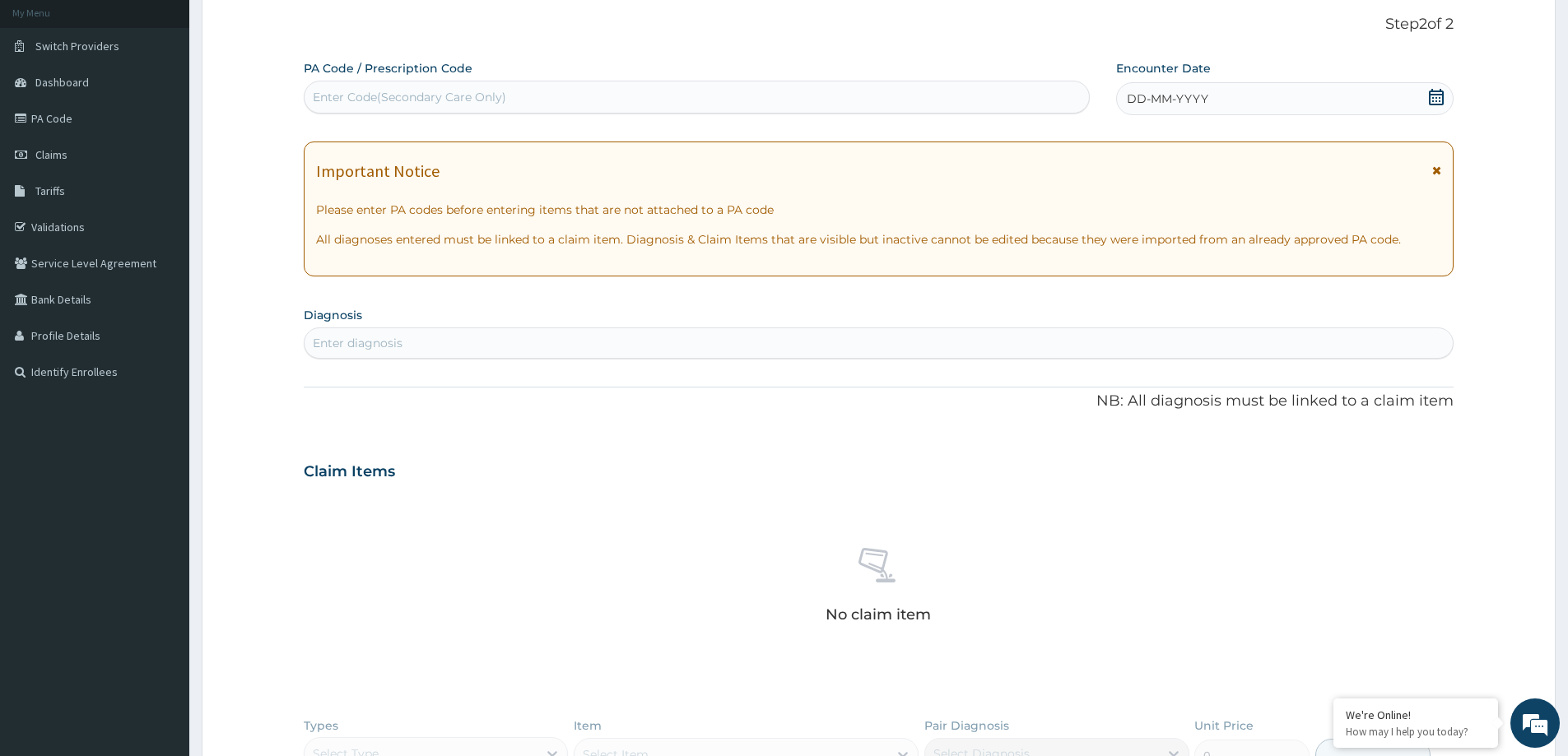
click at [376, 103] on div "Enter Code(Secondary Care Only)" at bounding box center [409, 97] width 194 height 17
paste input "PA/1928F9"
type input "PA/1928F9"
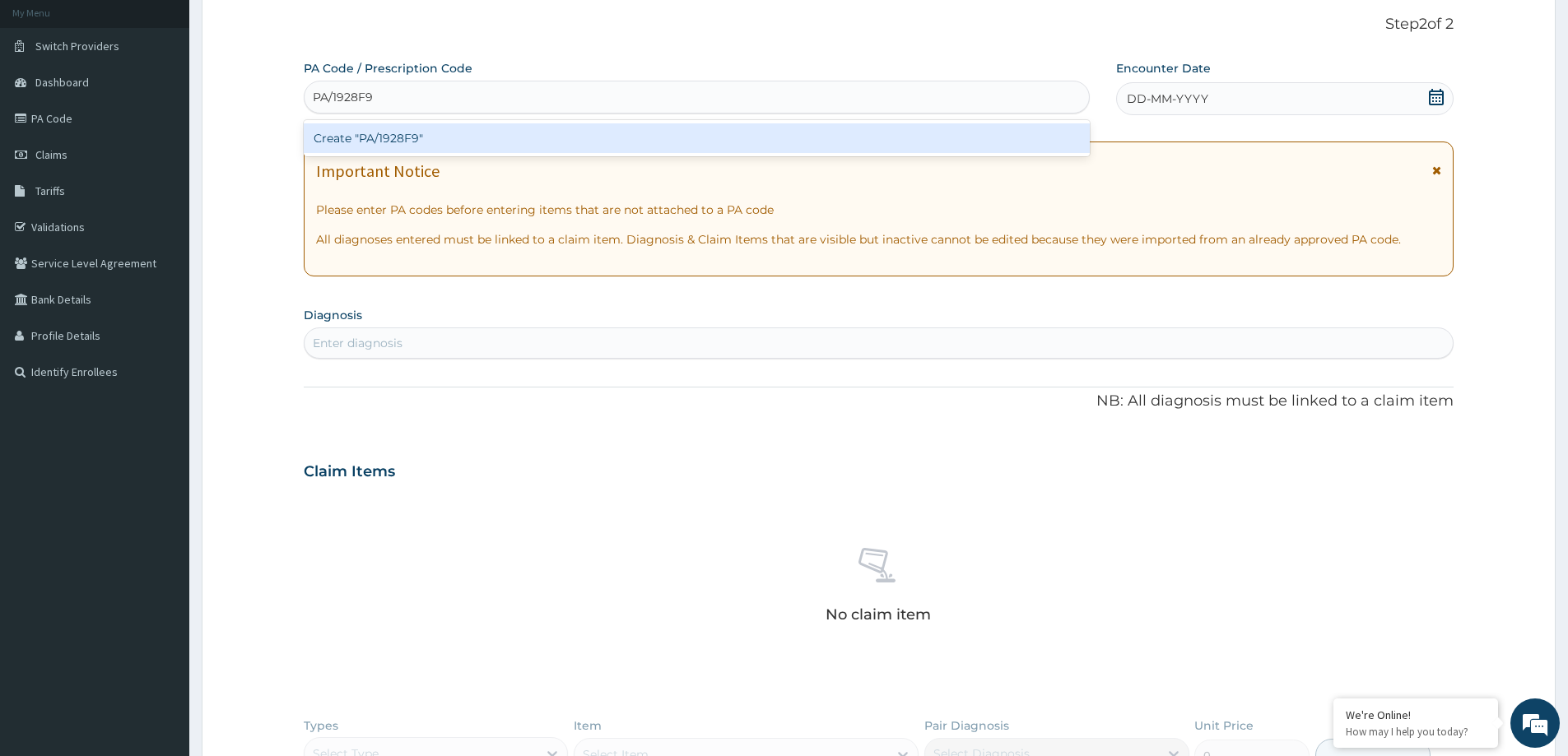
click at [407, 142] on div "Create "PA/1928F9"" at bounding box center [696, 138] width 786 height 30
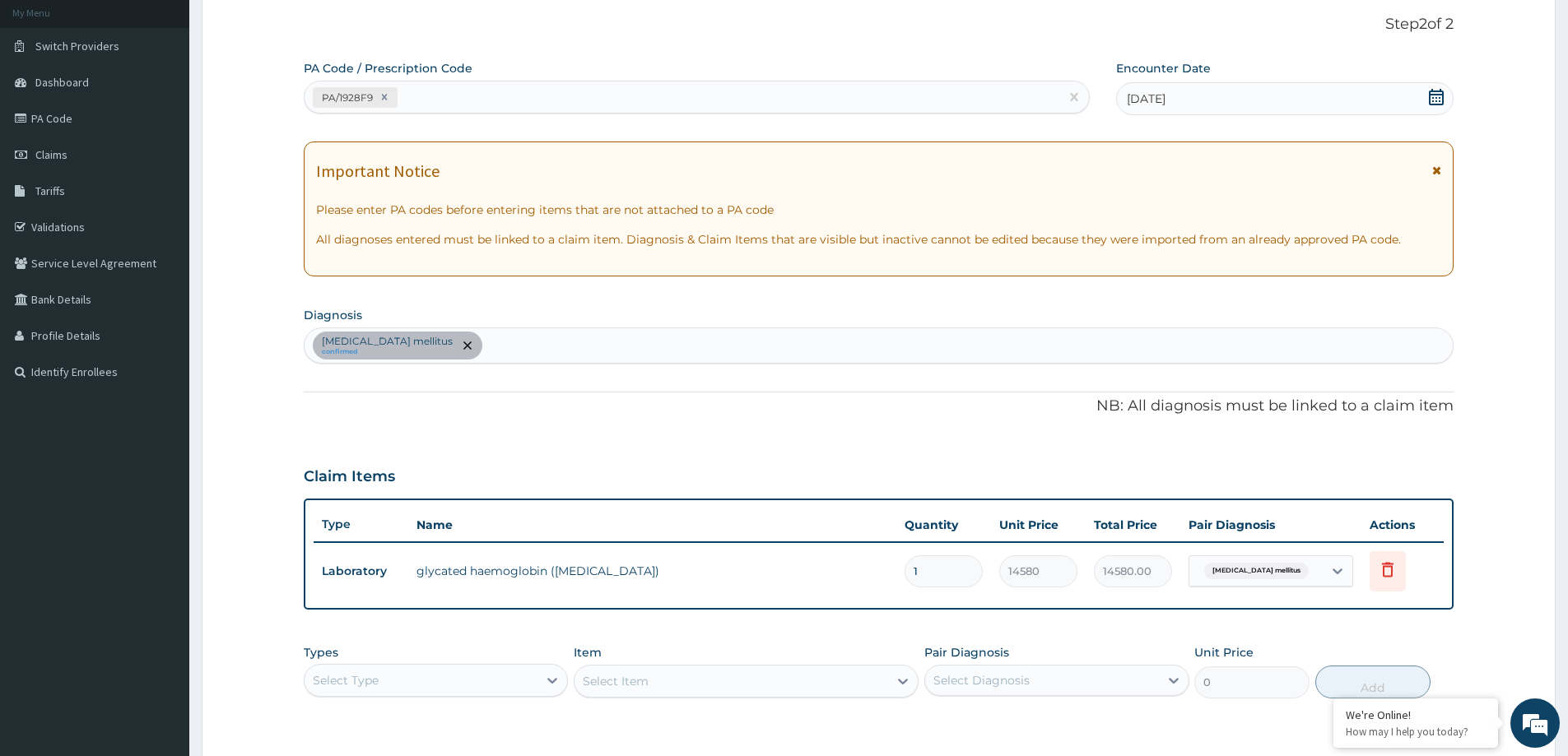
click at [431, 86] on div "PA/1928F9" at bounding box center [681, 97] width 754 height 27
paste input "PA/00E878"
type input "PA/00E878"
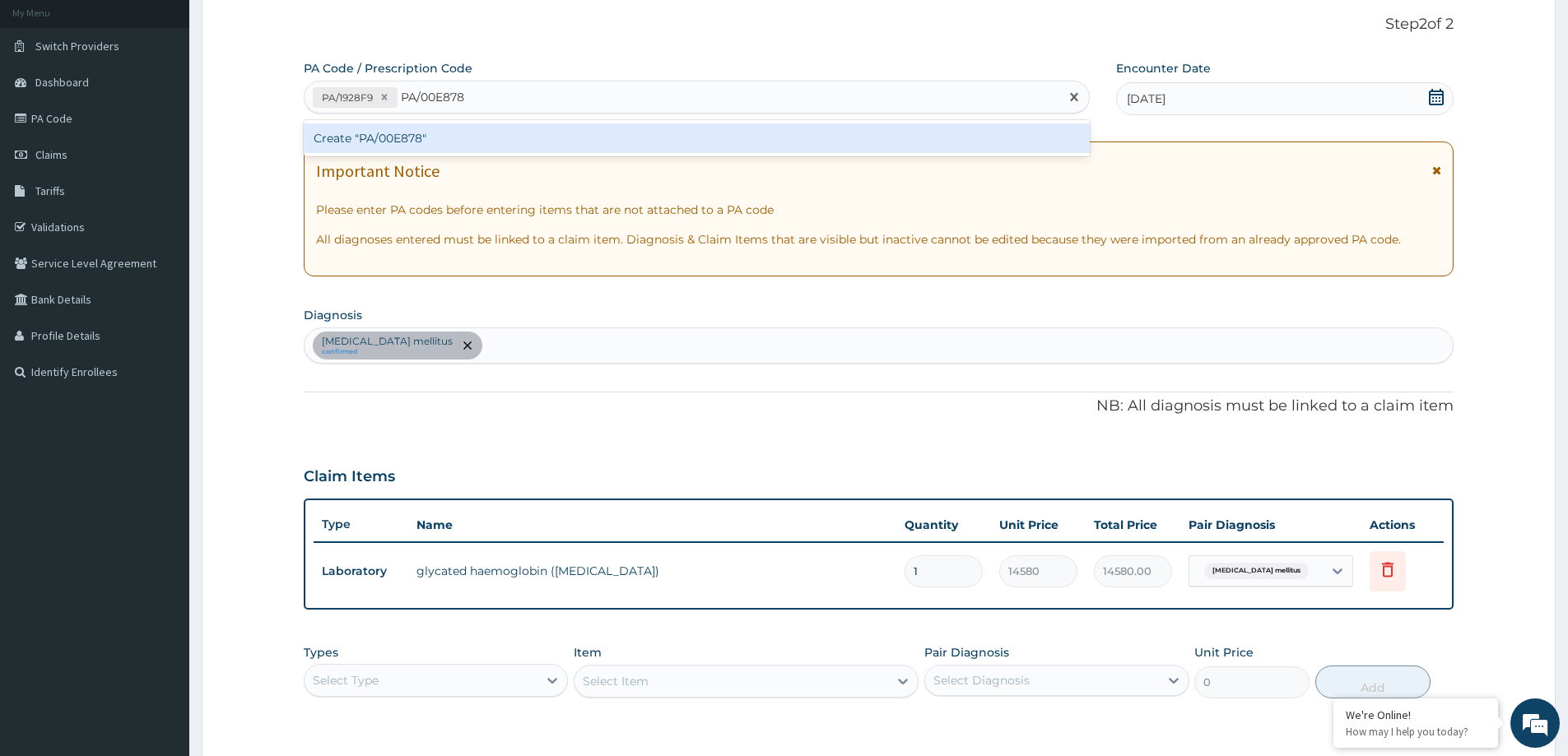
click at [479, 133] on div "Create "PA/00E878"" at bounding box center [696, 138] width 786 height 30
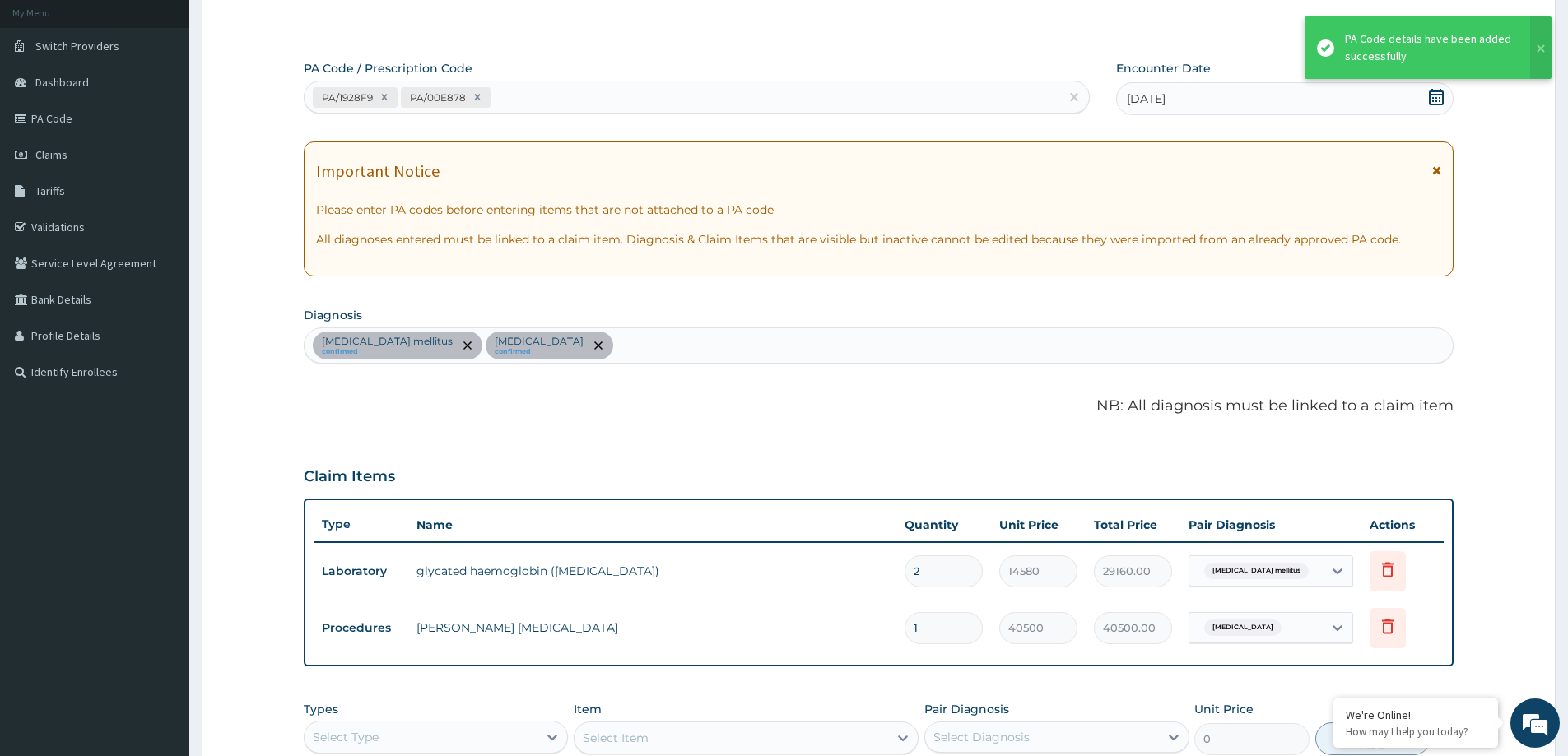
scroll to position [179, 0]
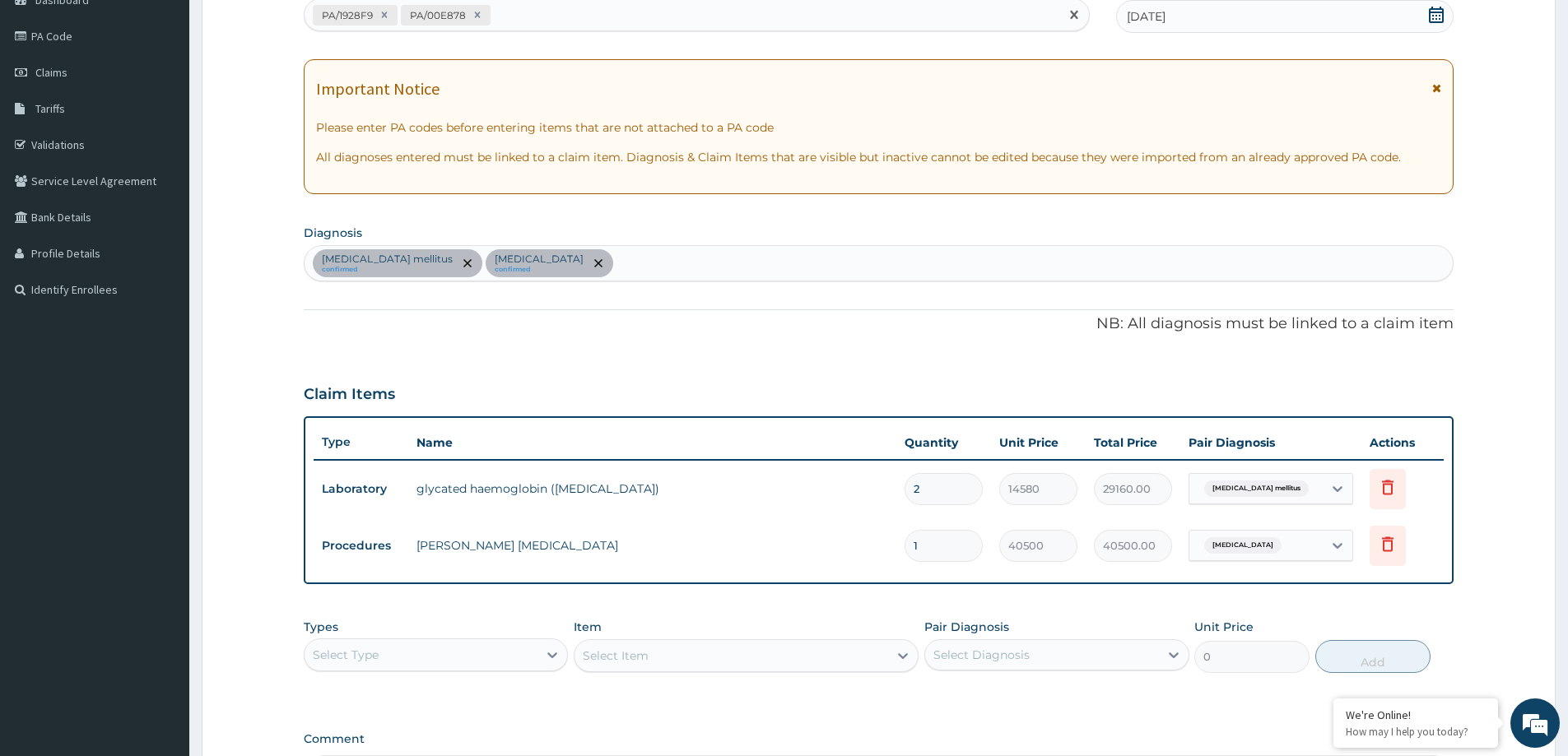
click at [536, 12] on div "PA/1928F9 PA/00E878" at bounding box center [681, 15] width 754 height 27
paste input "PA/103AD5, PA/00E878"
type input "PA/103AD5"
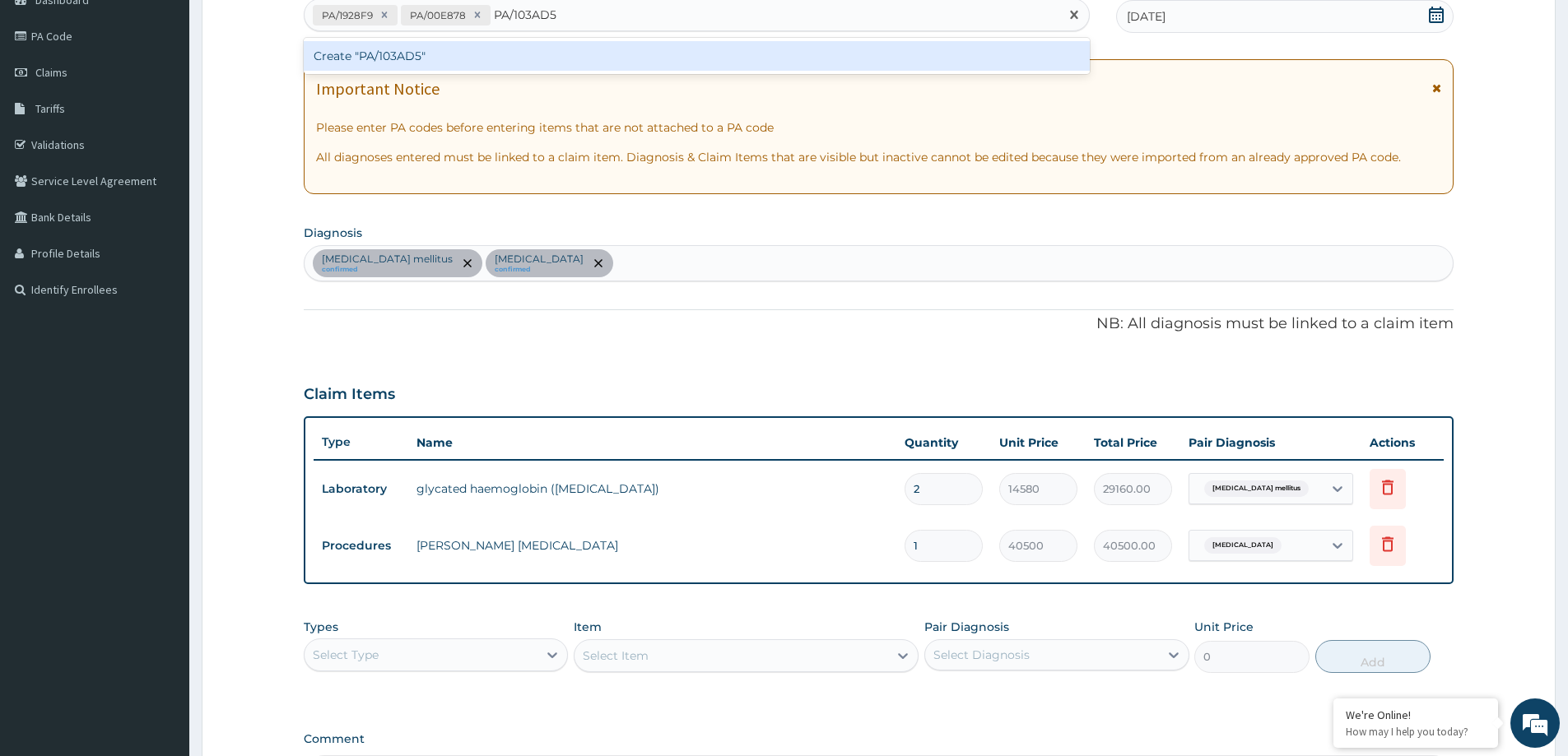
click at [493, 53] on div "Create "PA/103AD5"" at bounding box center [696, 56] width 786 height 30
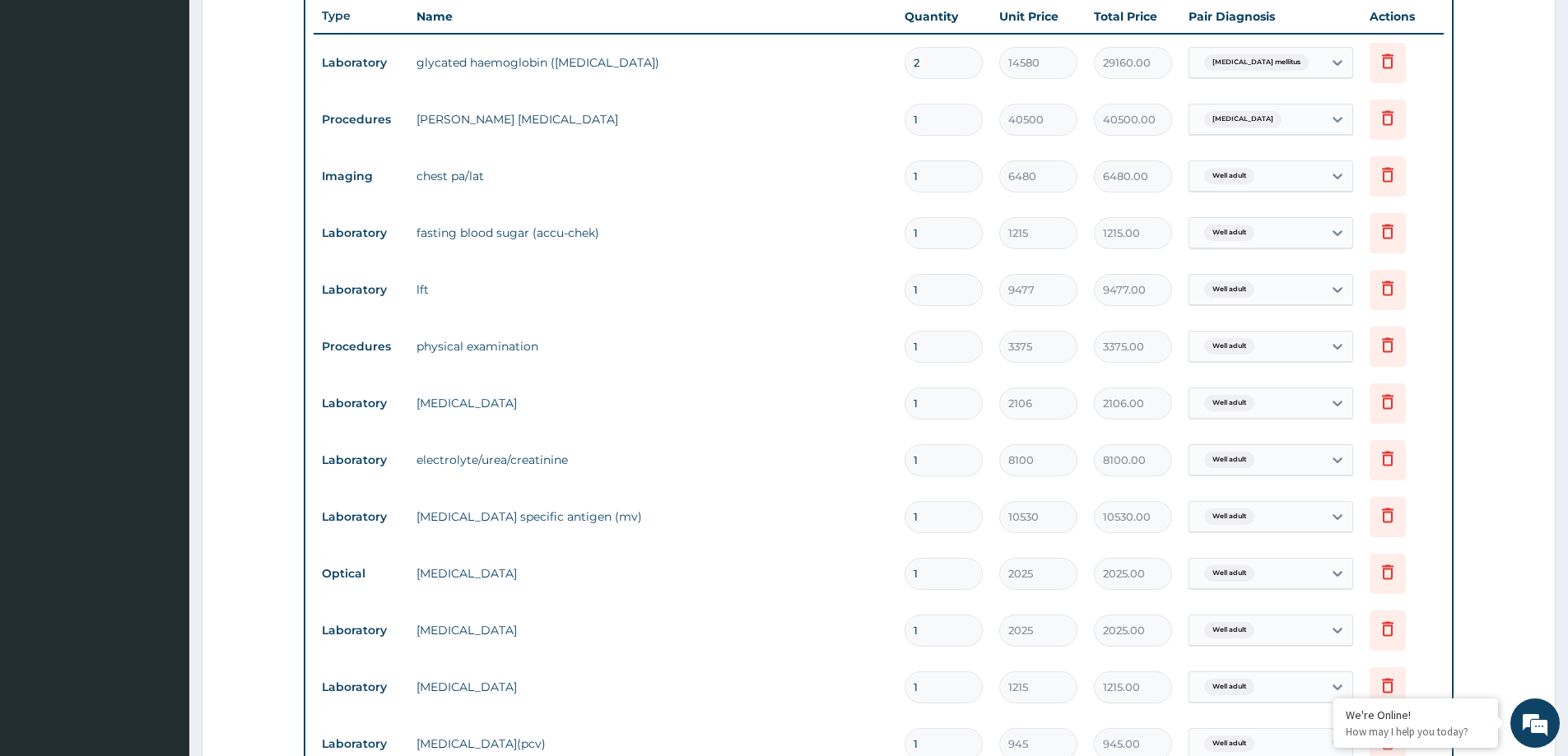
scroll to position [1017, 0]
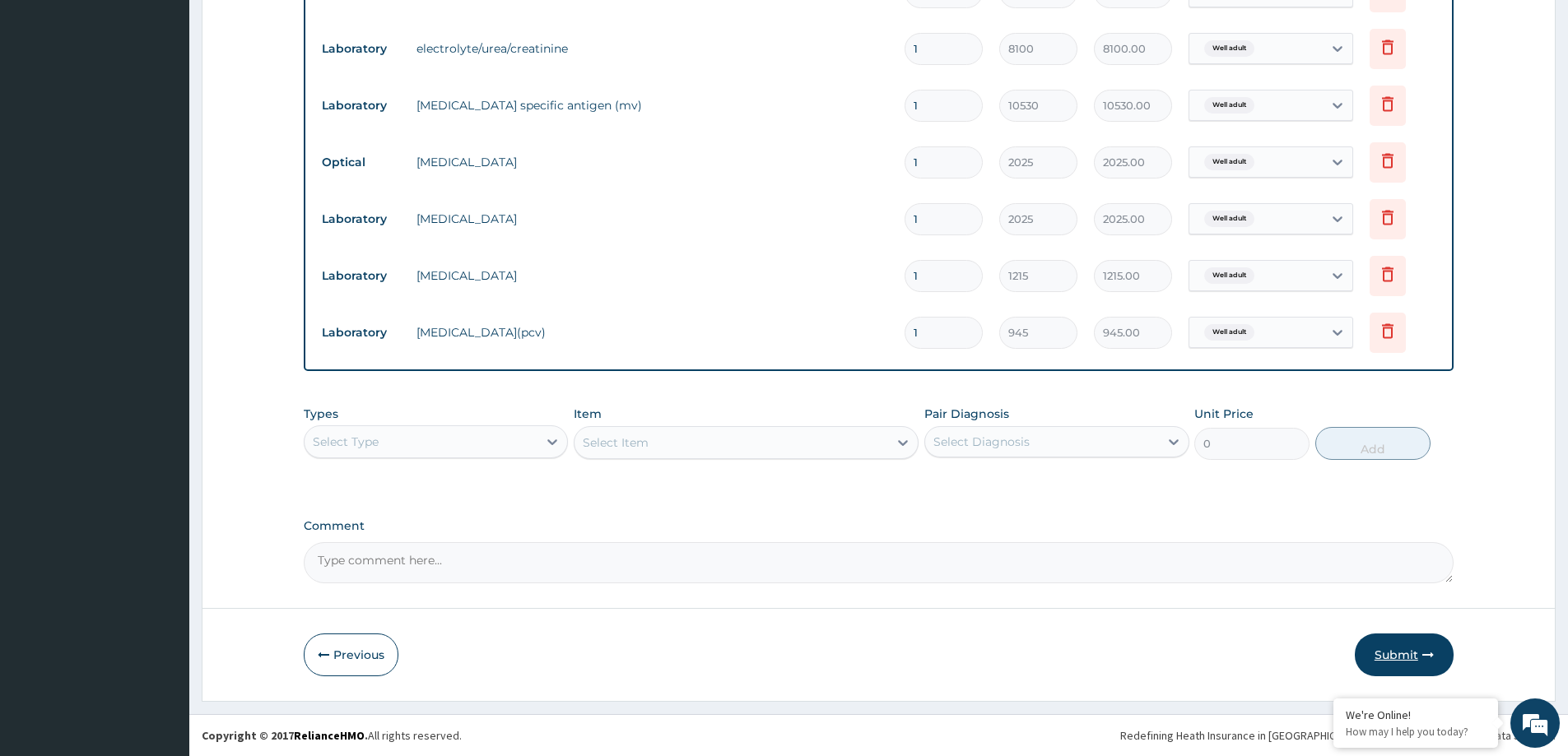
click at [1403, 654] on button "Submit" at bounding box center [1404, 654] width 99 height 42
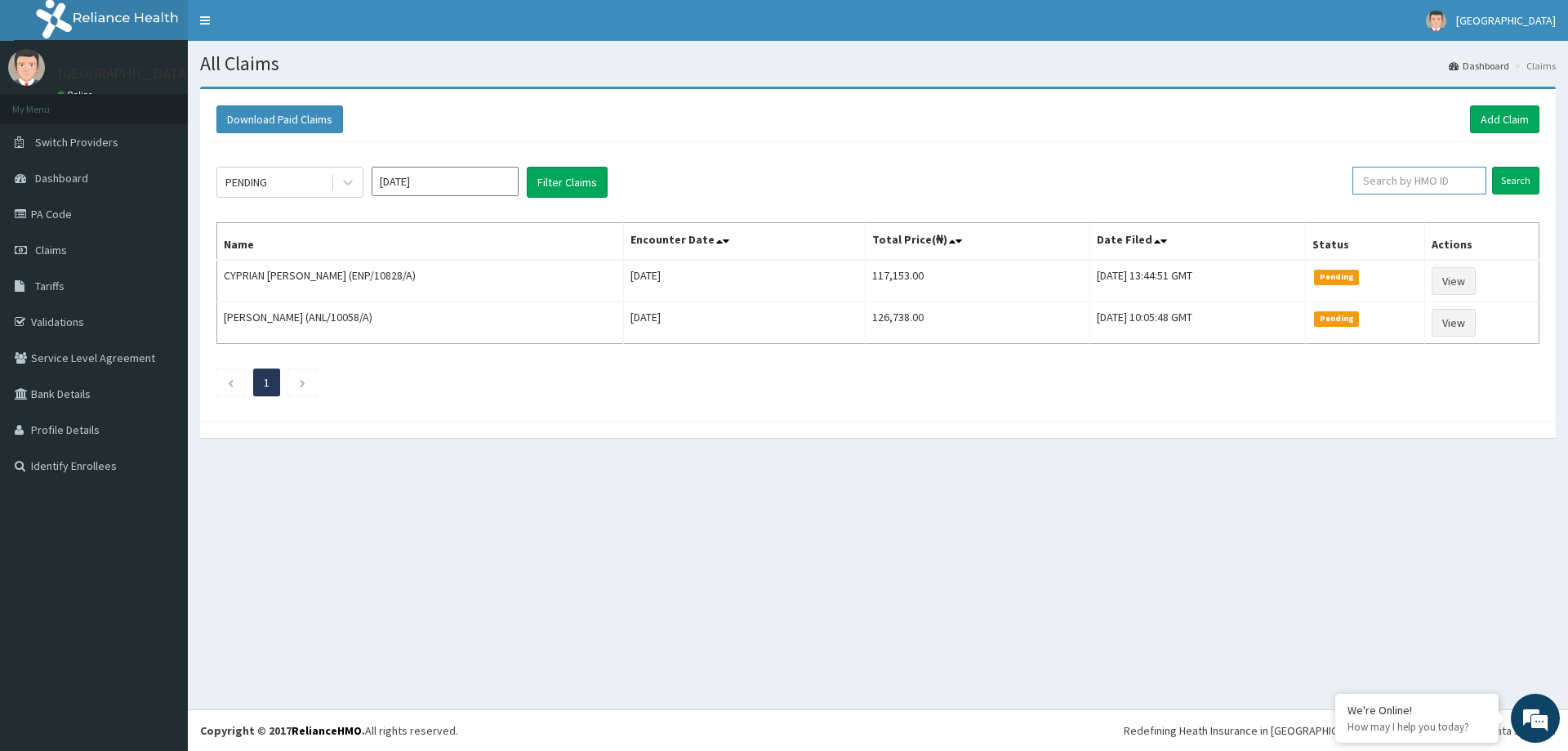
click at [1433, 182] on input "text" at bounding box center [1419, 181] width 134 height 27
paste input "[PERSON_NAME]/10015/B"
type input "[PERSON_NAME]/10015/B"
click at [1502, 178] on input "Search" at bounding box center [1516, 181] width 47 height 27
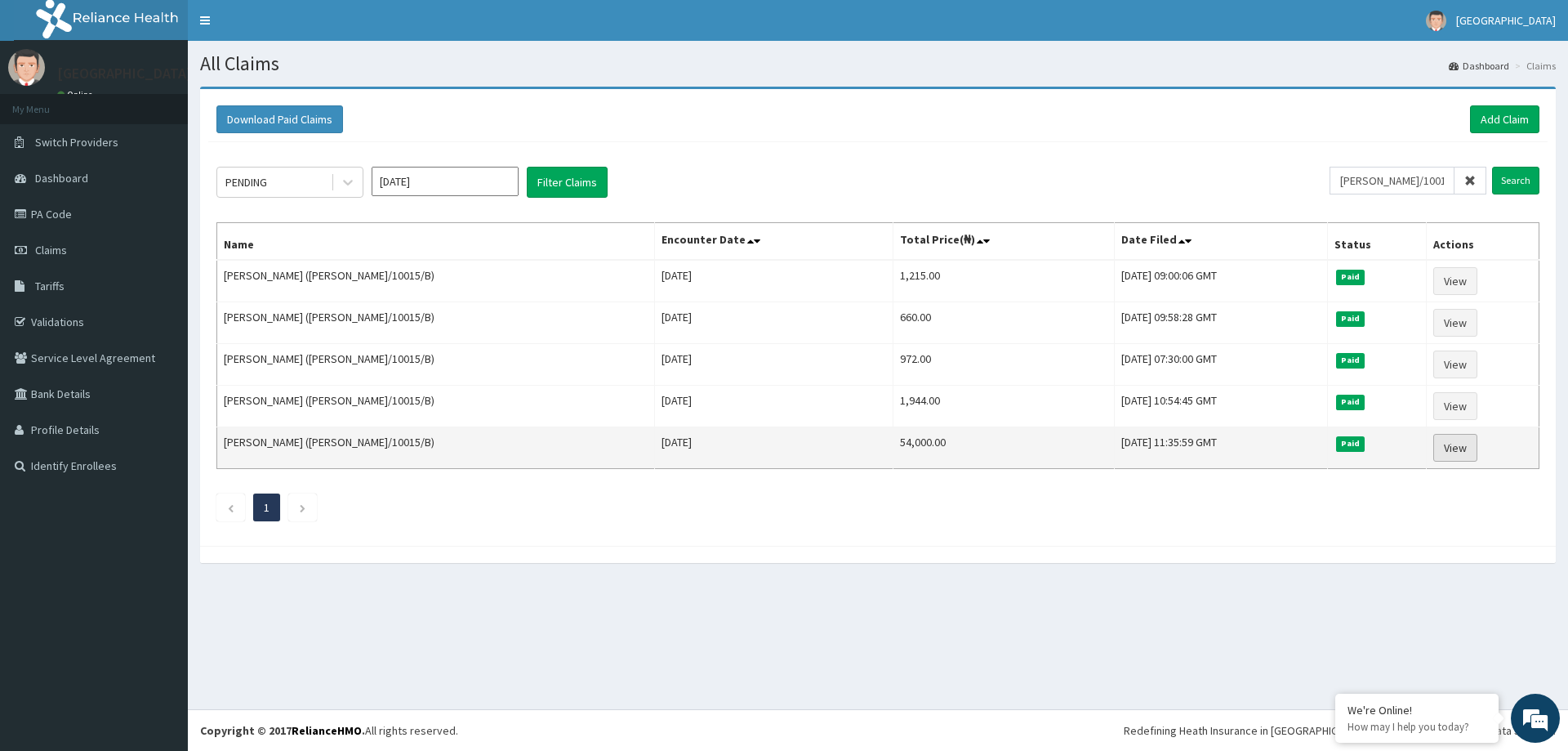
click at [1463, 451] on link "View" at bounding box center [1455, 448] width 44 height 27
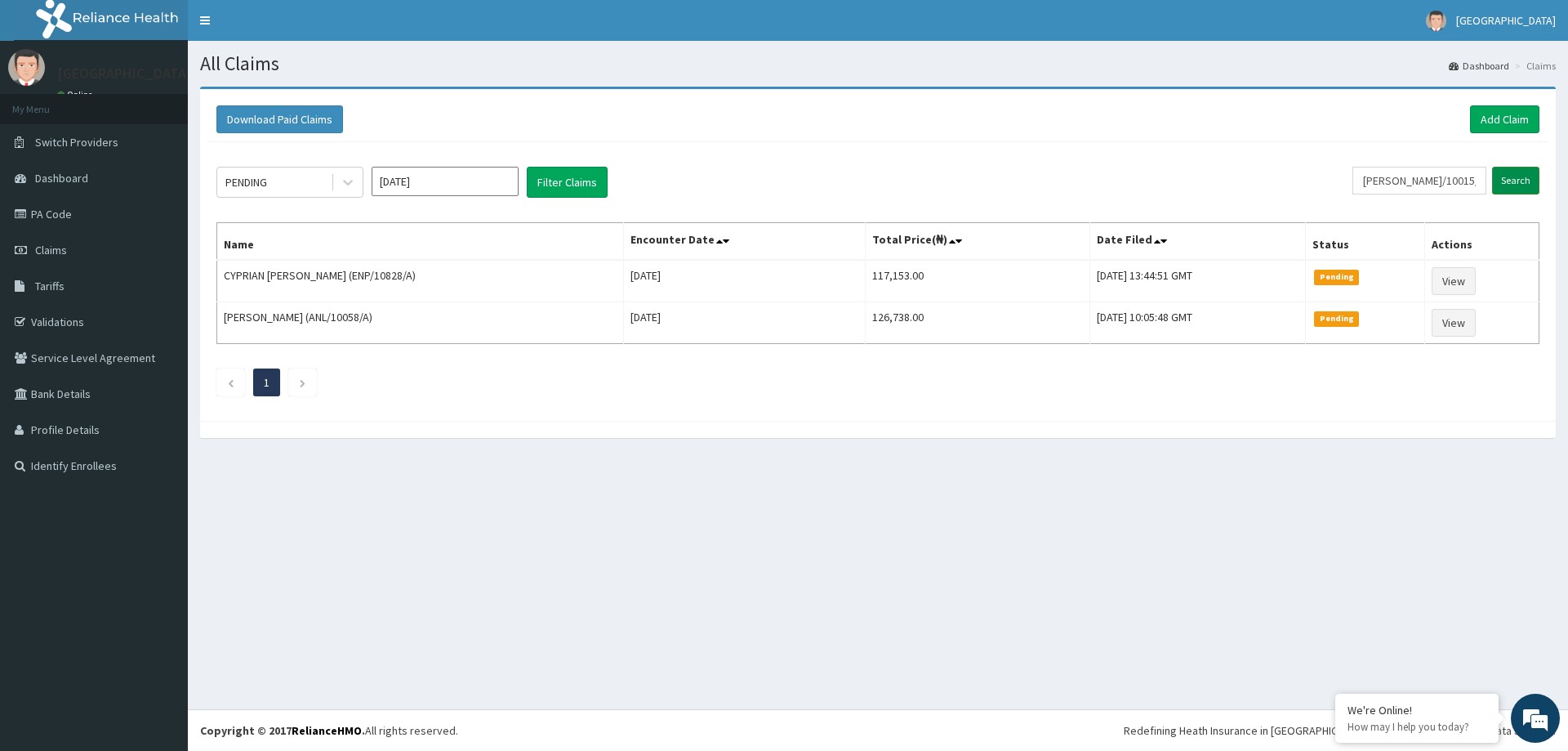
click at [1518, 188] on input "Search" at bounding box center [1516, 181] width 47 height 27
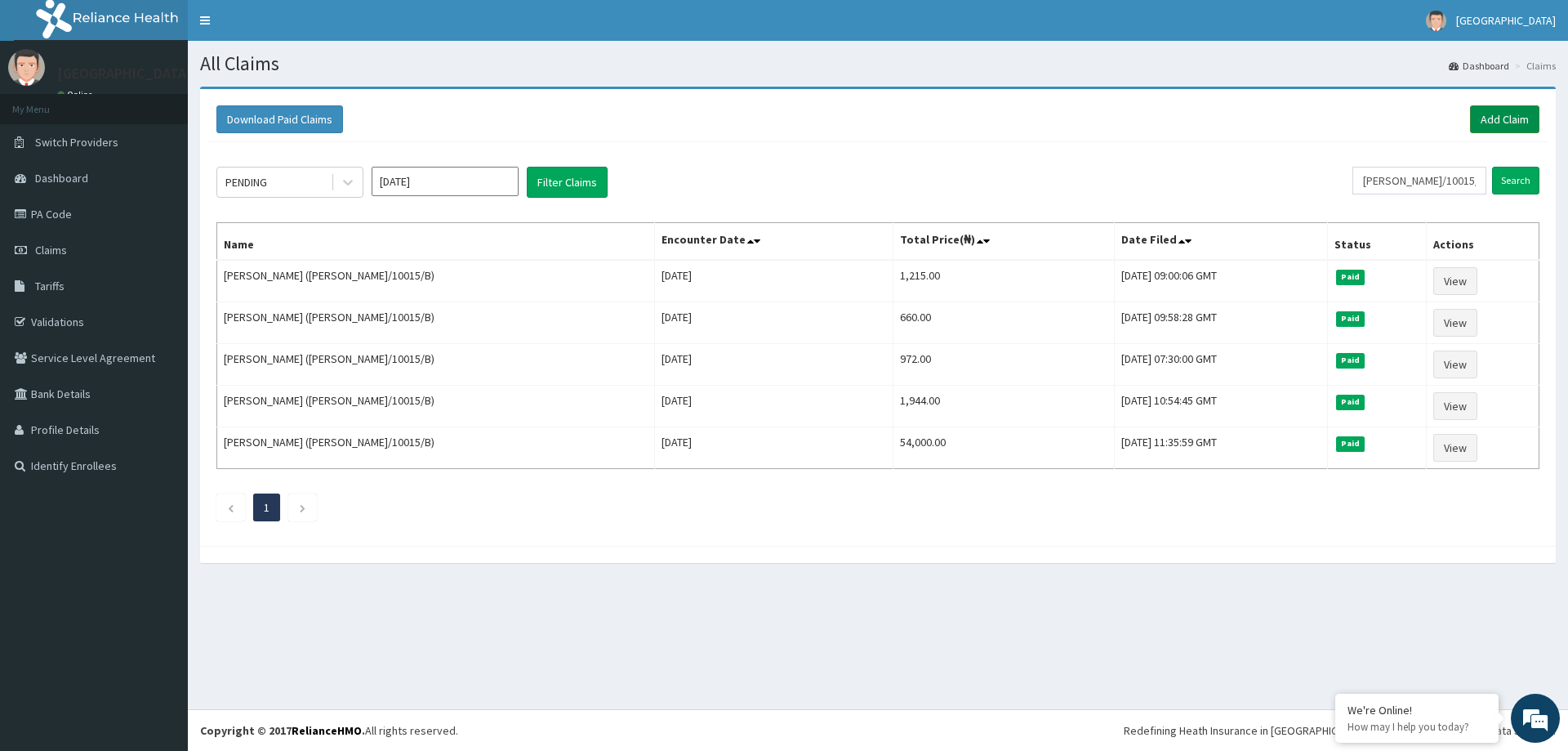
click at [1480, 114] on link "Add Claim" at bounding box center [1504, 119] width 70 height 27
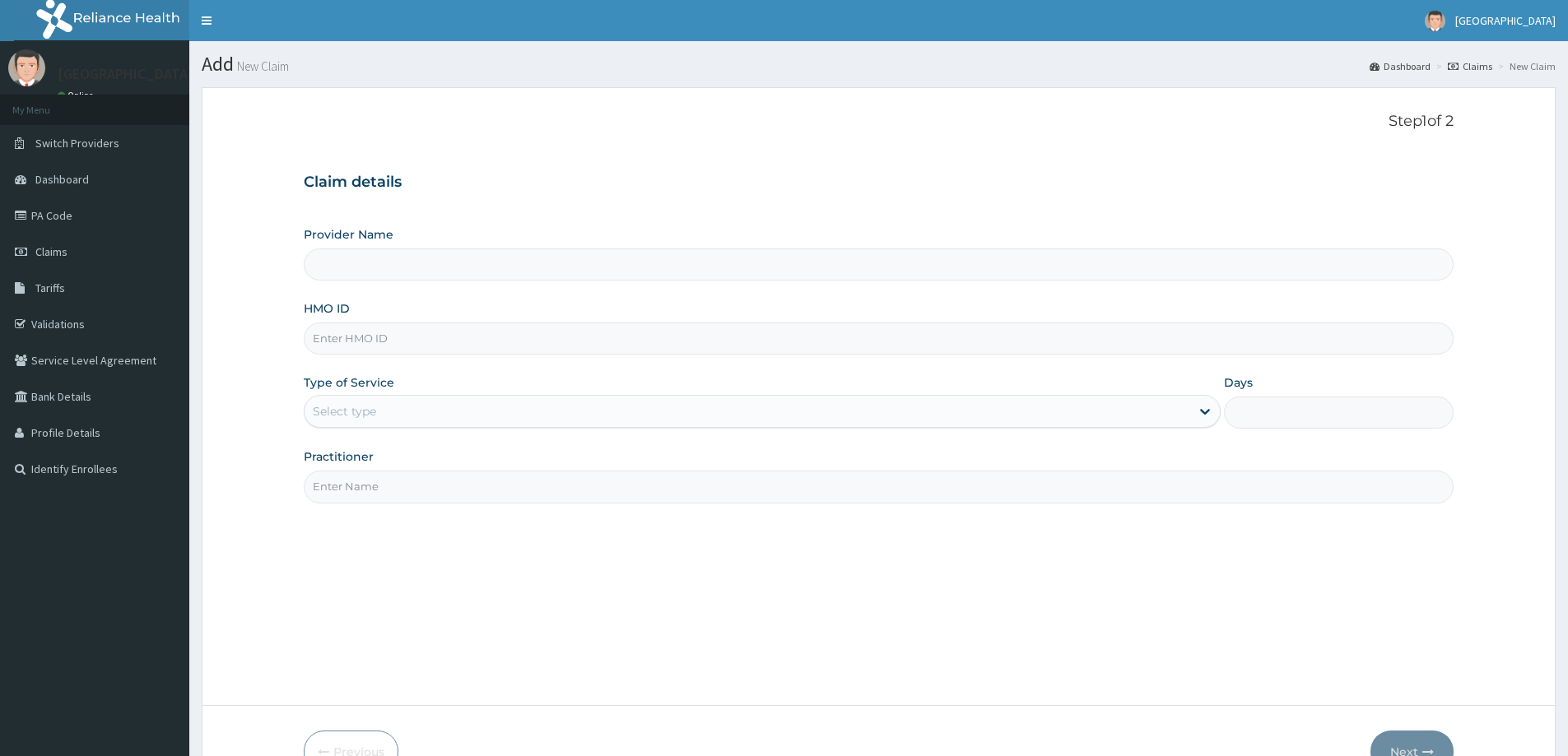
click at [344, 340] on input "HMO ID" at bounding box center [878, 338] width 1150 height 32
paste input "ANL/10115/E"
type input "ANL/10115/E"
click at [358, 416] on div "Select type" at bounding box center [344, 411] width 63 height 17
type input "LILY HOSPITAL-WARRI"
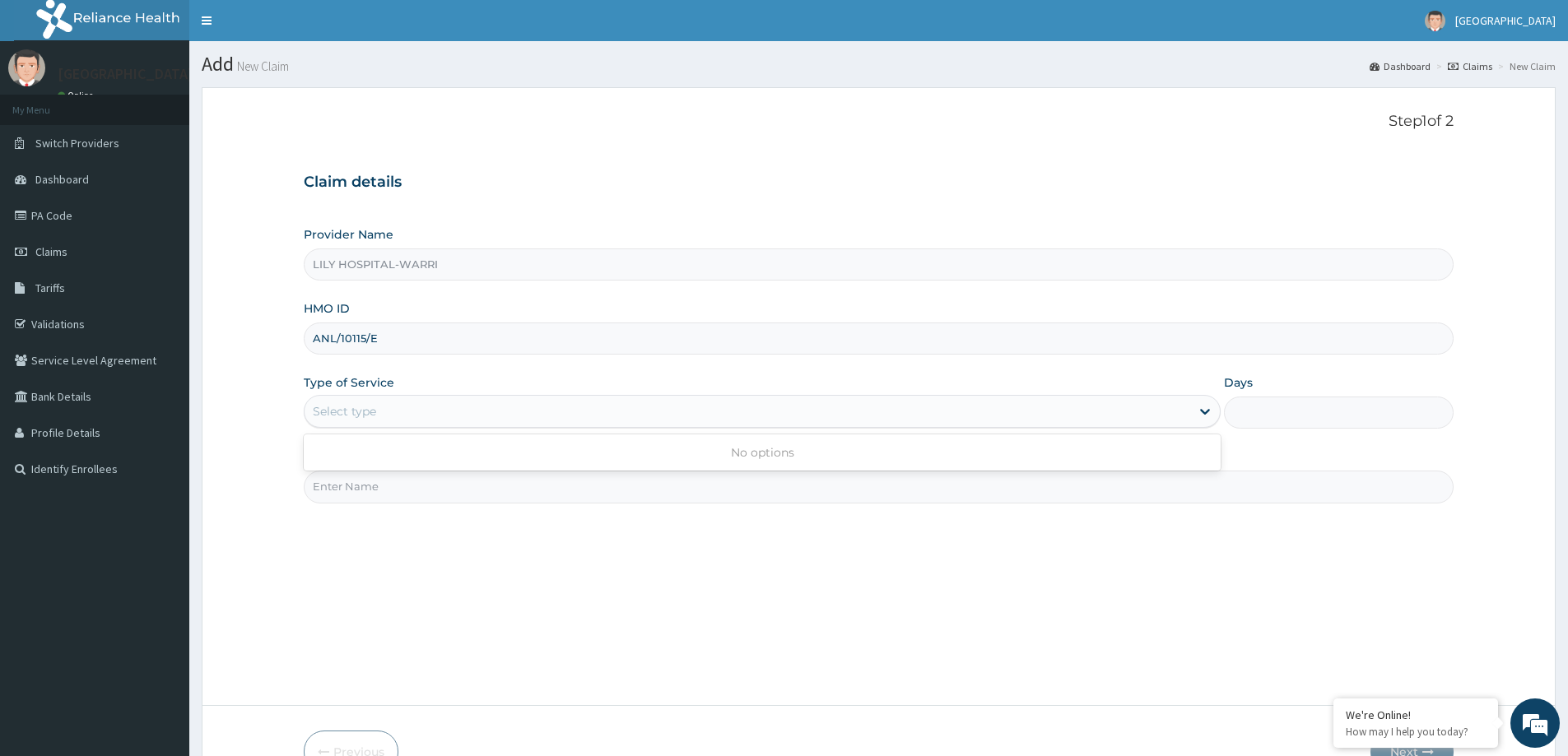
click at [350, 417] on div "Select type" at bounding box center [344, 411] width 63 height 17
click at [282, 425] on form "Step 1 of 2 Claim details Provider Name LILY HOSPITAL-WARRI HMO ID ANL/10115/E …" at bounding box center [878, 442] width 1353 height 711
click at [360, 410] on div "Select type" at bounding box center [344, 411] width 63 height 17
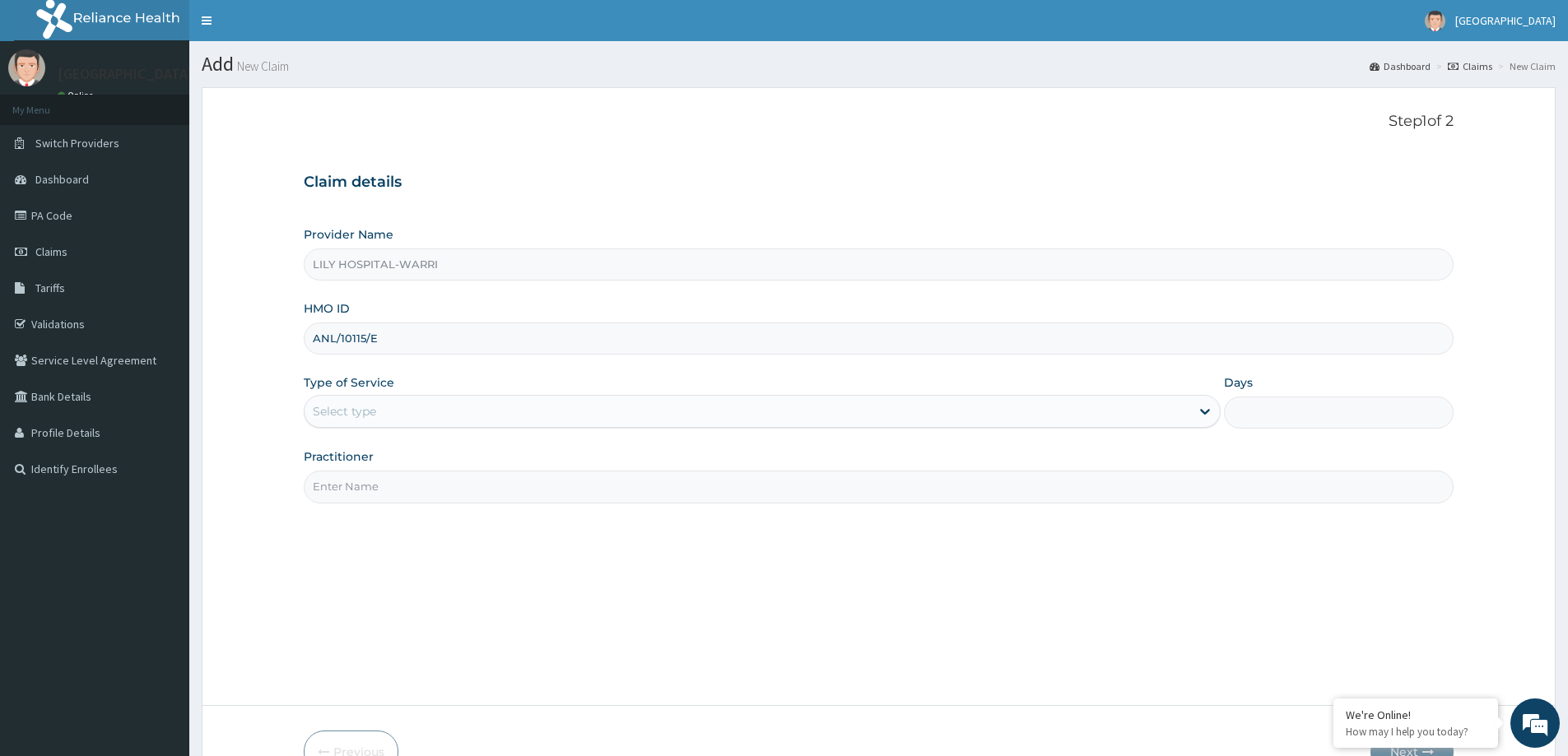
click at [261, 369] on form "Step 1 of 2 Claim details Provider Name LILY HOSPITAL-WARRI HMO ID ANL/10115/E …" at bounding box center [878, 442] width 1353 height 711
click at [340, 406] on div "Select type" at bounding box center [344, 411] width 63 height 17
type input "LILY HOSPITAL-WARRI"
click at [320, 347] on input "HMO ID" at bounding box center [878, 338] width 1150 height 32
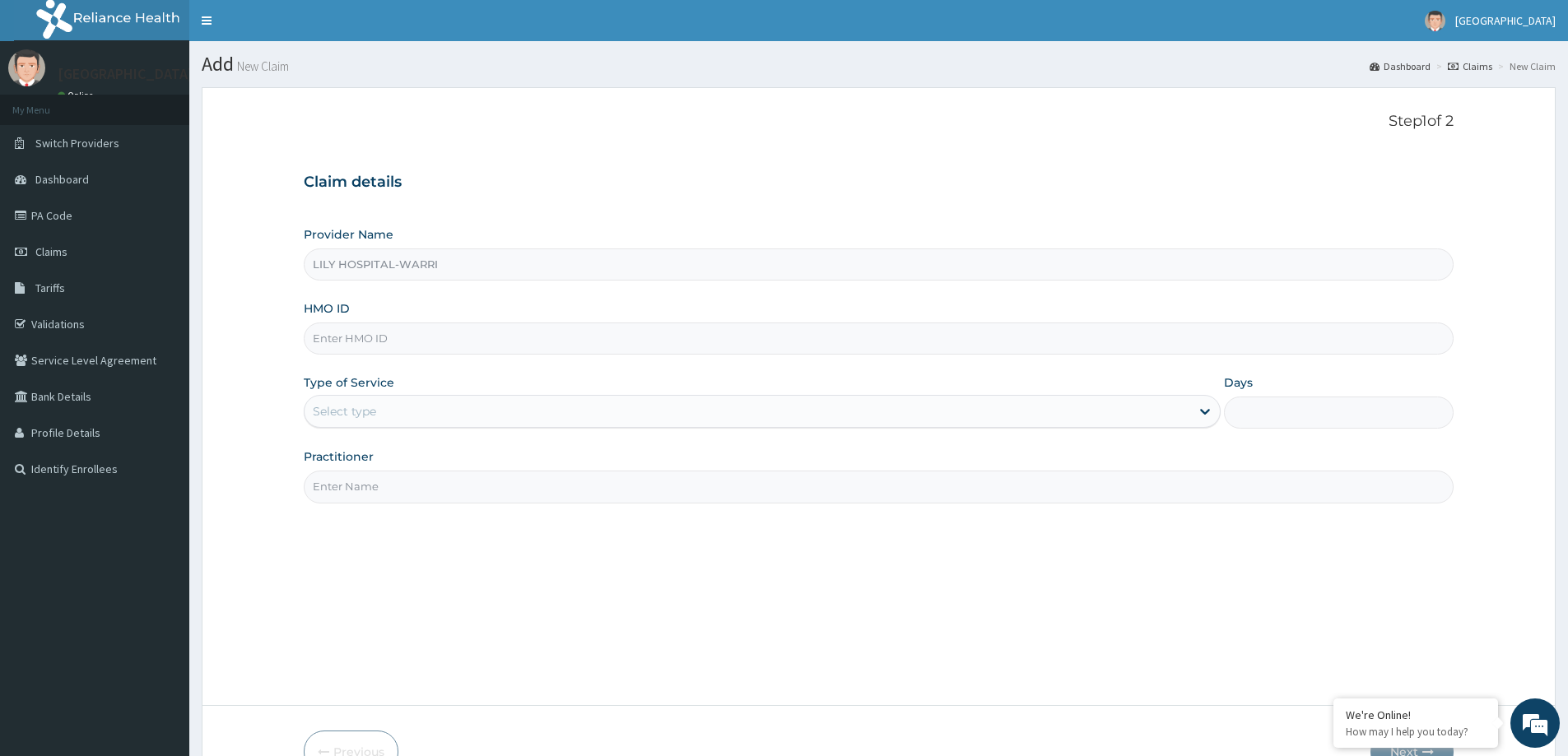
drag, startPoint x: 320, startPoint y: 347, endPoint x: 311, endPoint y: 358, distance: 14.2
drag, startPoint x: 311, startPoint y: 358, endPoint x: 315, endPoint y: 333, distance: 25.3
paste input "ANL/10115/E"
type input "ANL/10115/E"
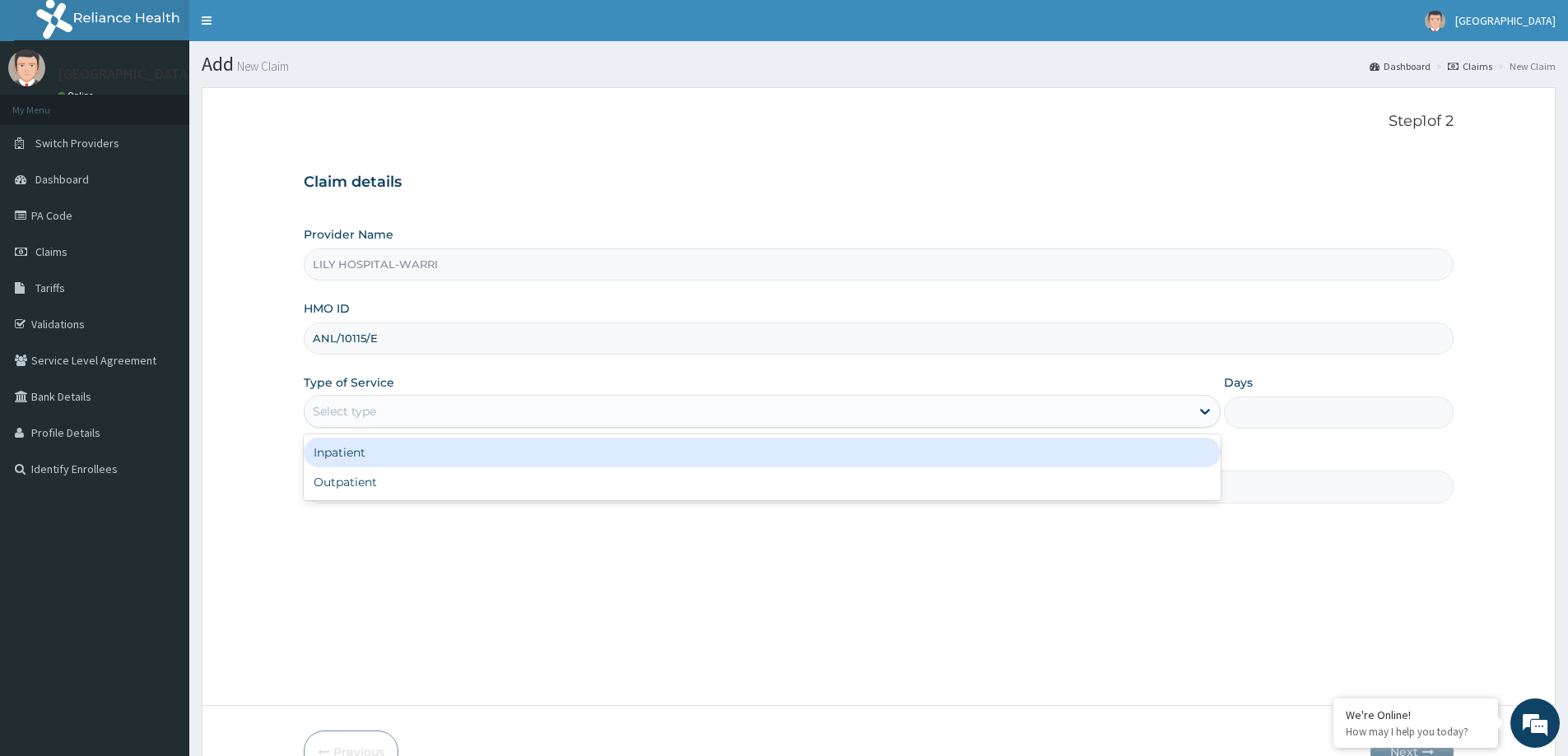
click at [371, 415] on div "Select type" at bounding box center [344, 411] width 63 height 17
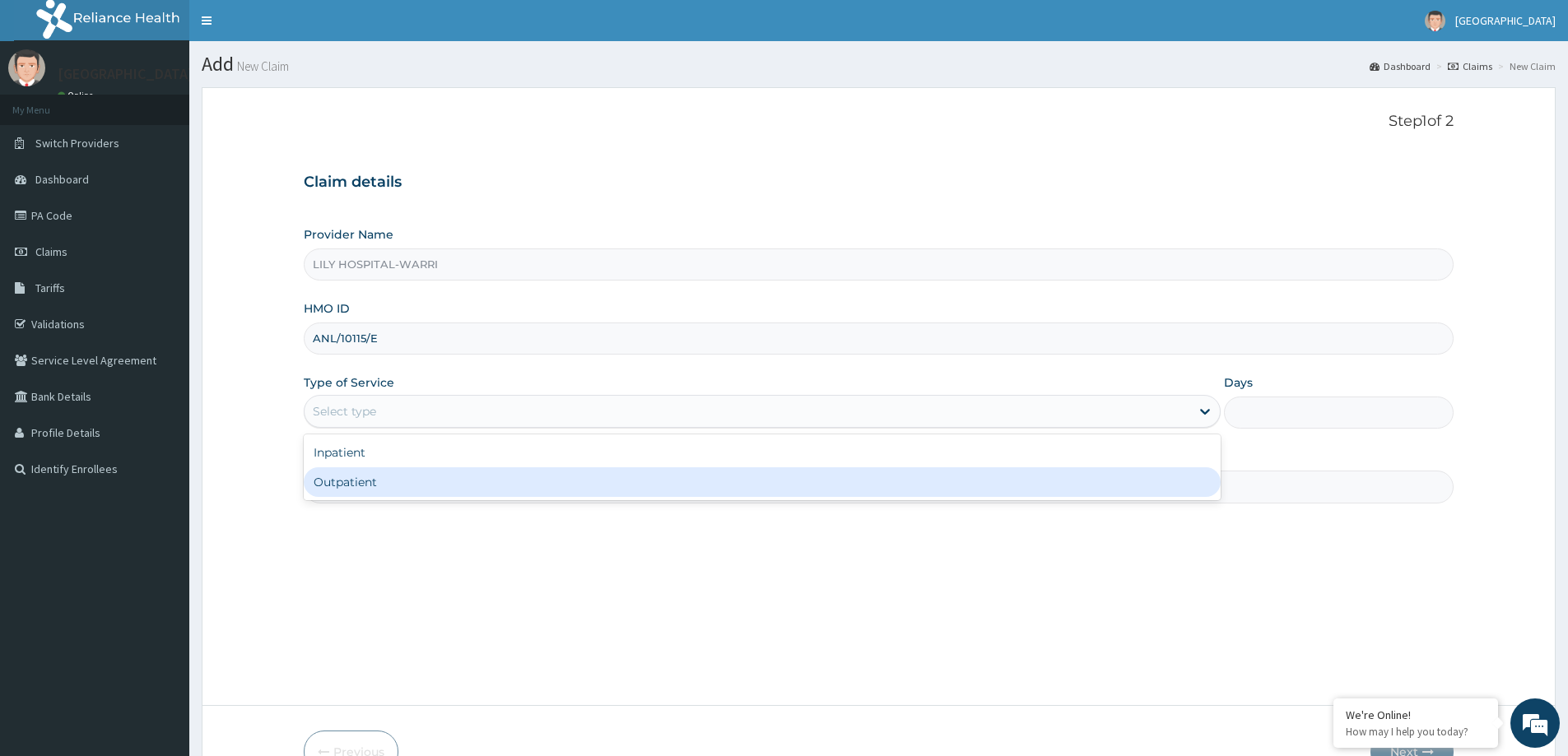
click at [354, 481] on div "Outpatient" at bounding box center [761, 482] width 916 height 30
type input "1"
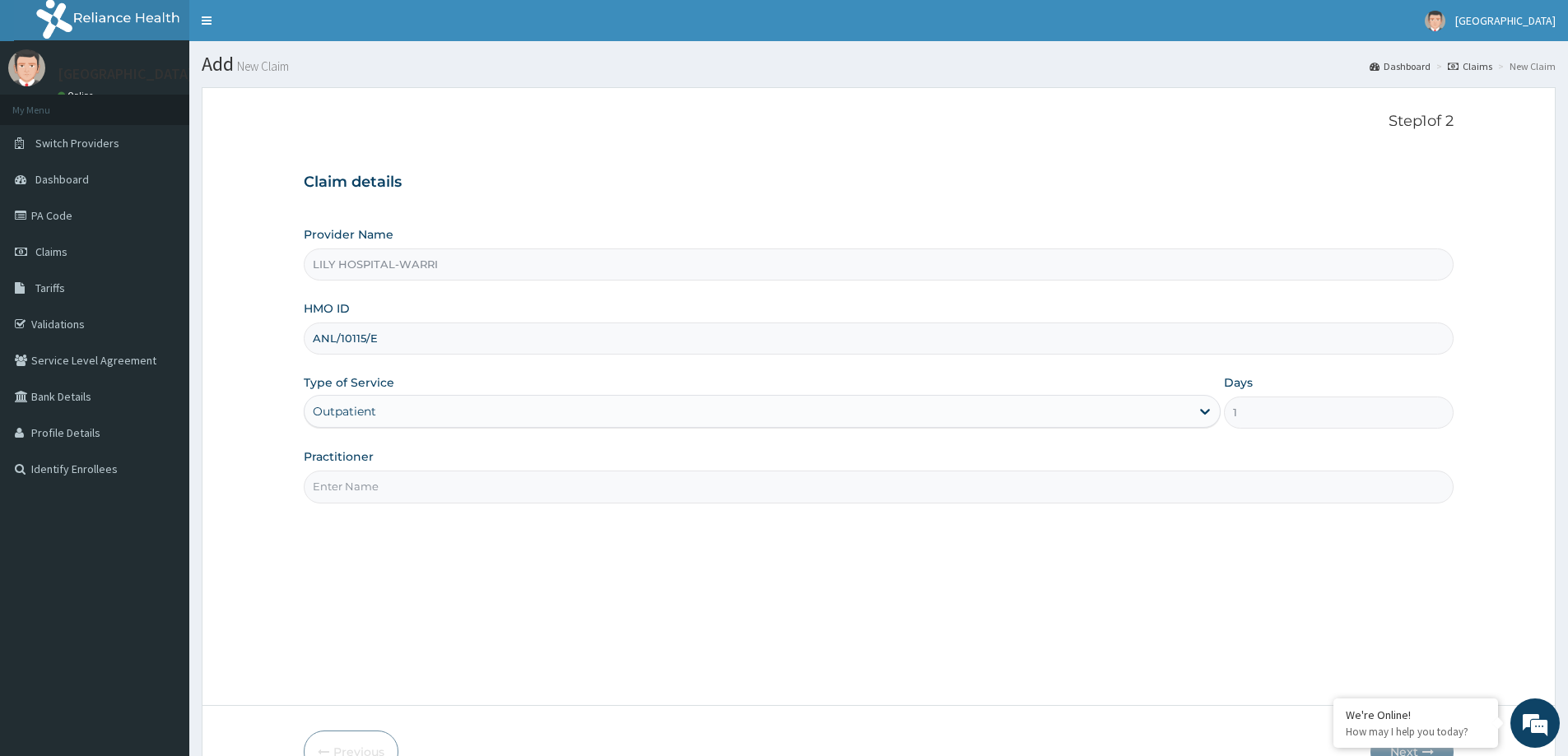
click at [325, 485] on input "Practitioner" at bounding box center [878, 486] width 1150 height 32
type input "General practitioner"
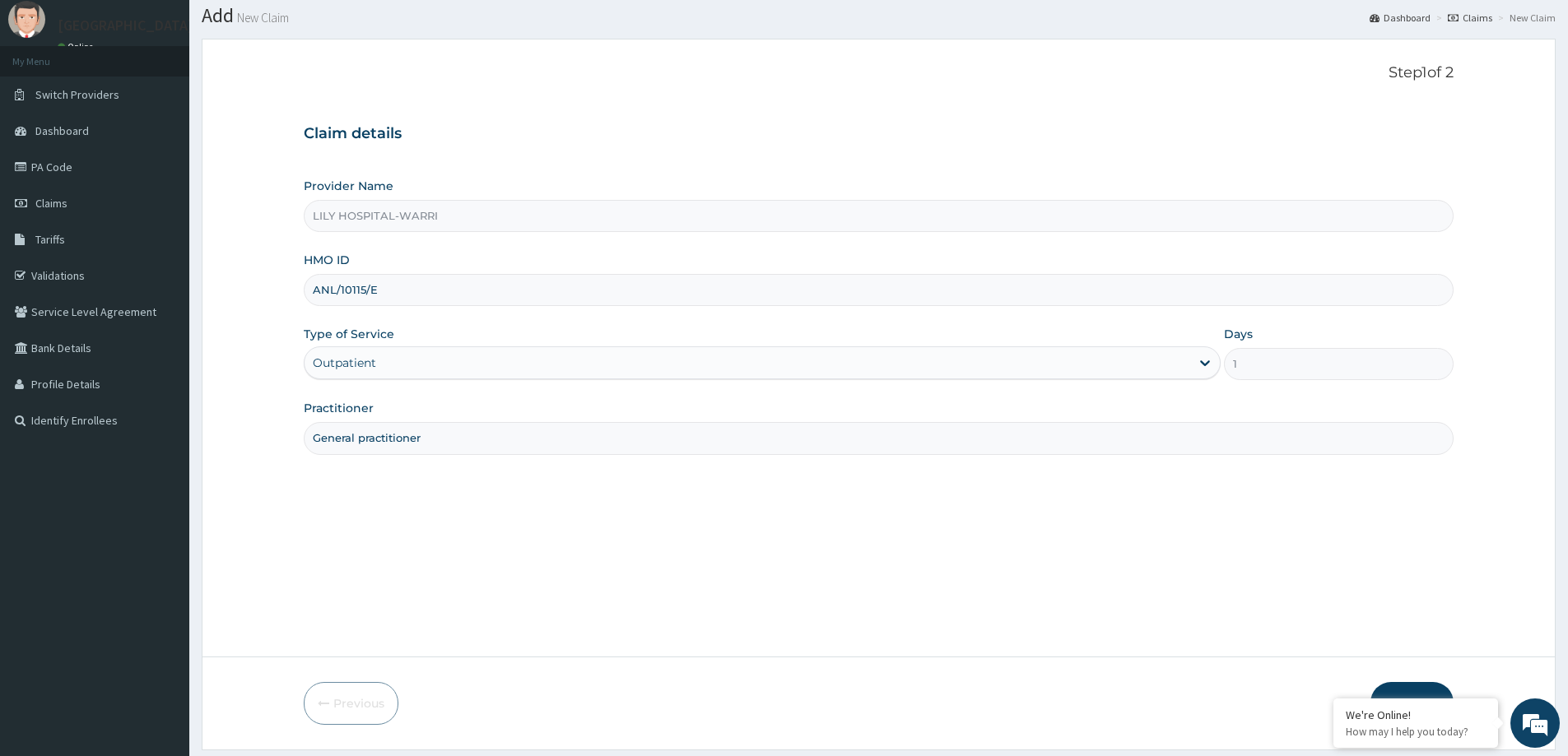
scroll to position [97, 0]
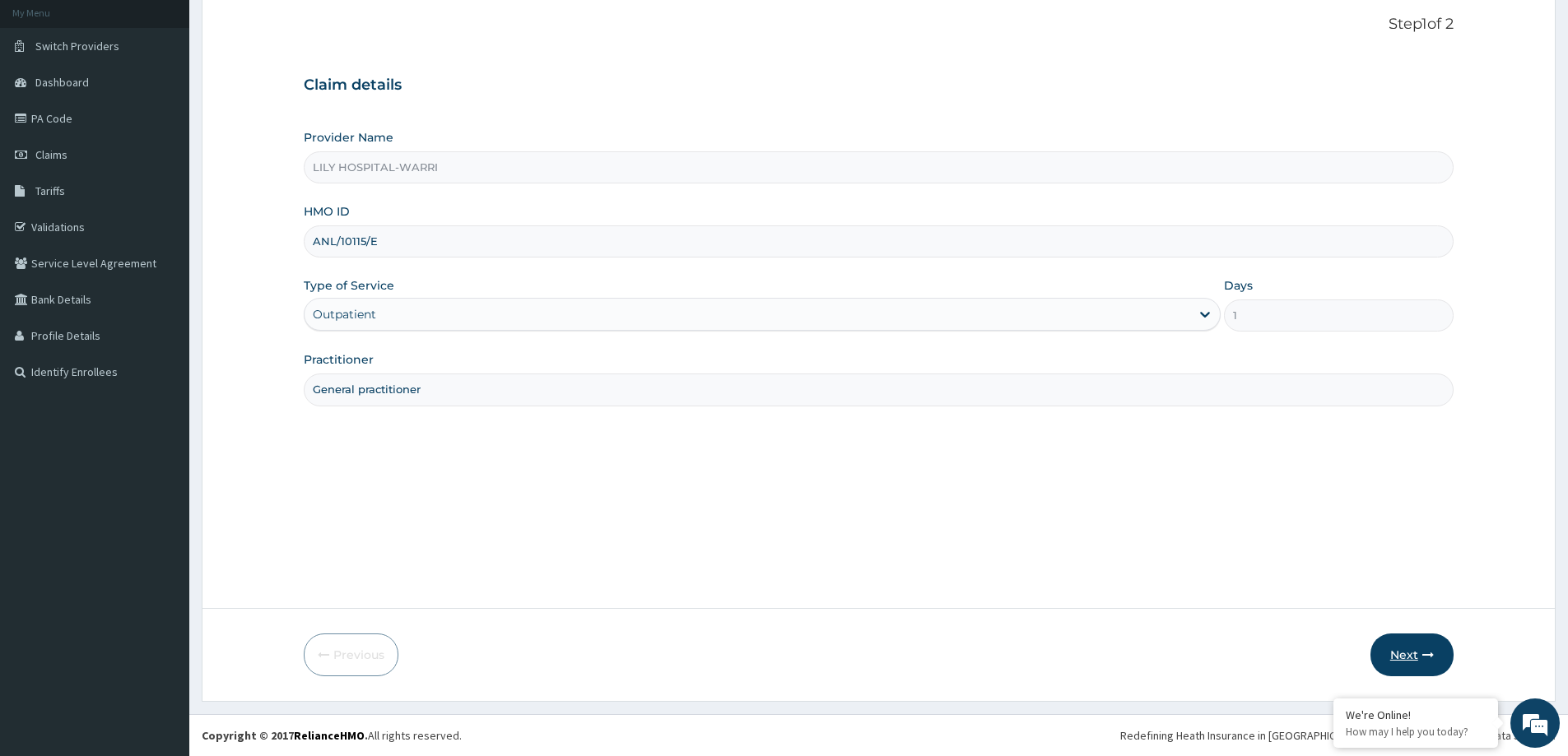
click at [1402, 649] on button "Next" at bounding box center [1412, 654] width 83 height 42
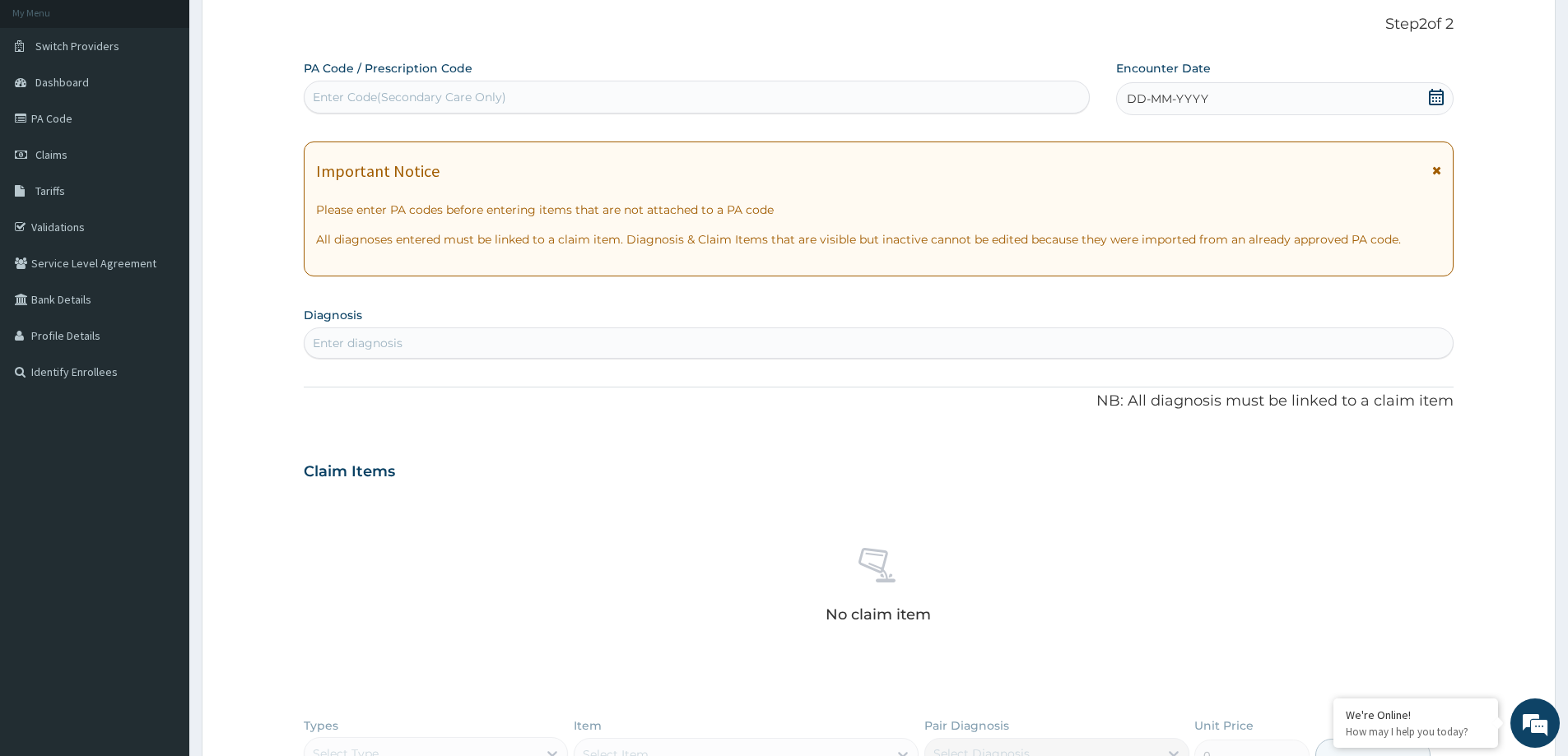
click at [400, 98] on div "Enter Code(Secondary Care Only)" at bounding box center [409, 97] width 194 height 17
paste input "PA/CC6ECD"
type input "PA/CC6ECD"
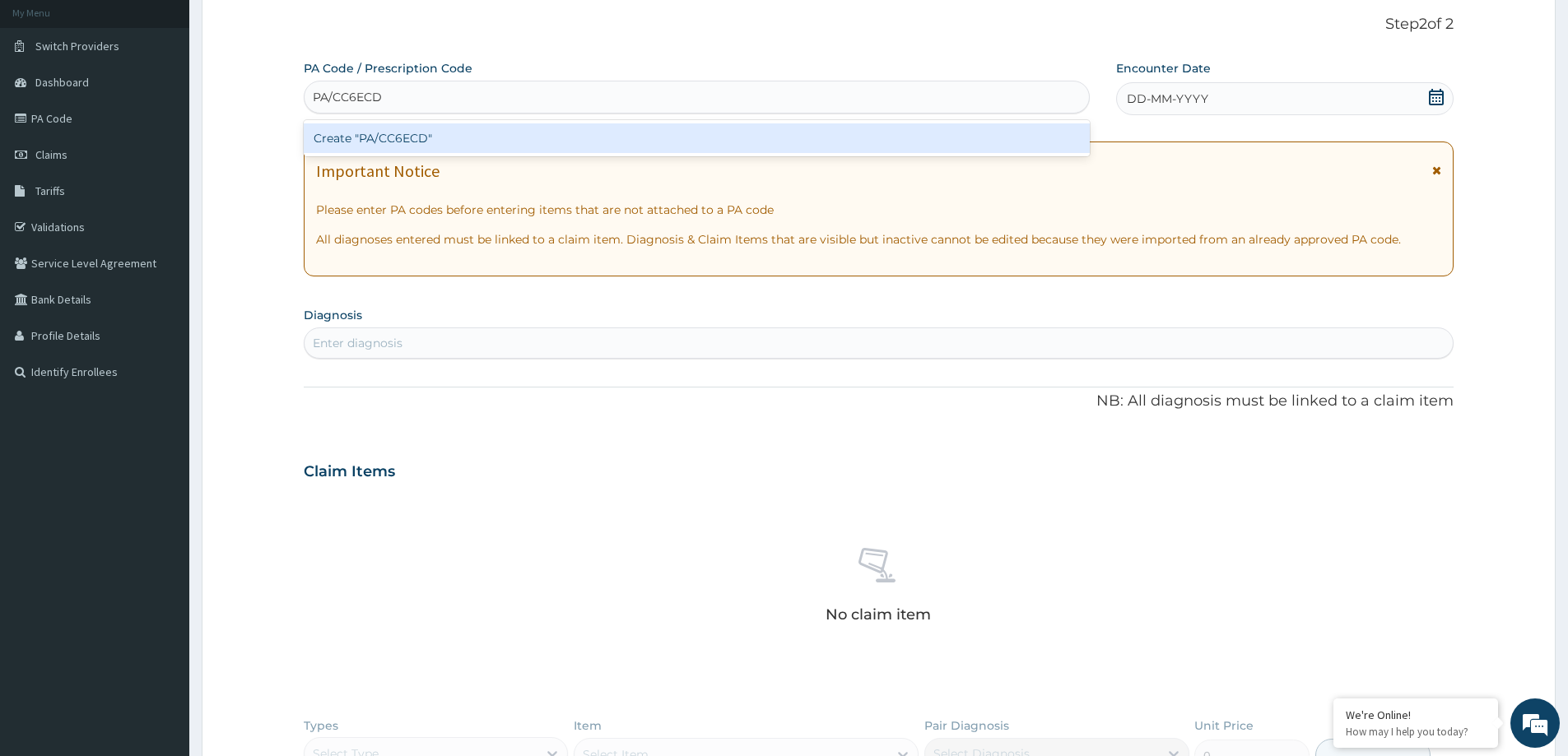
click at [403, 135] on div "Create "PA/CC6ECD"" at bounding box center [696, 138] width 786 height 30
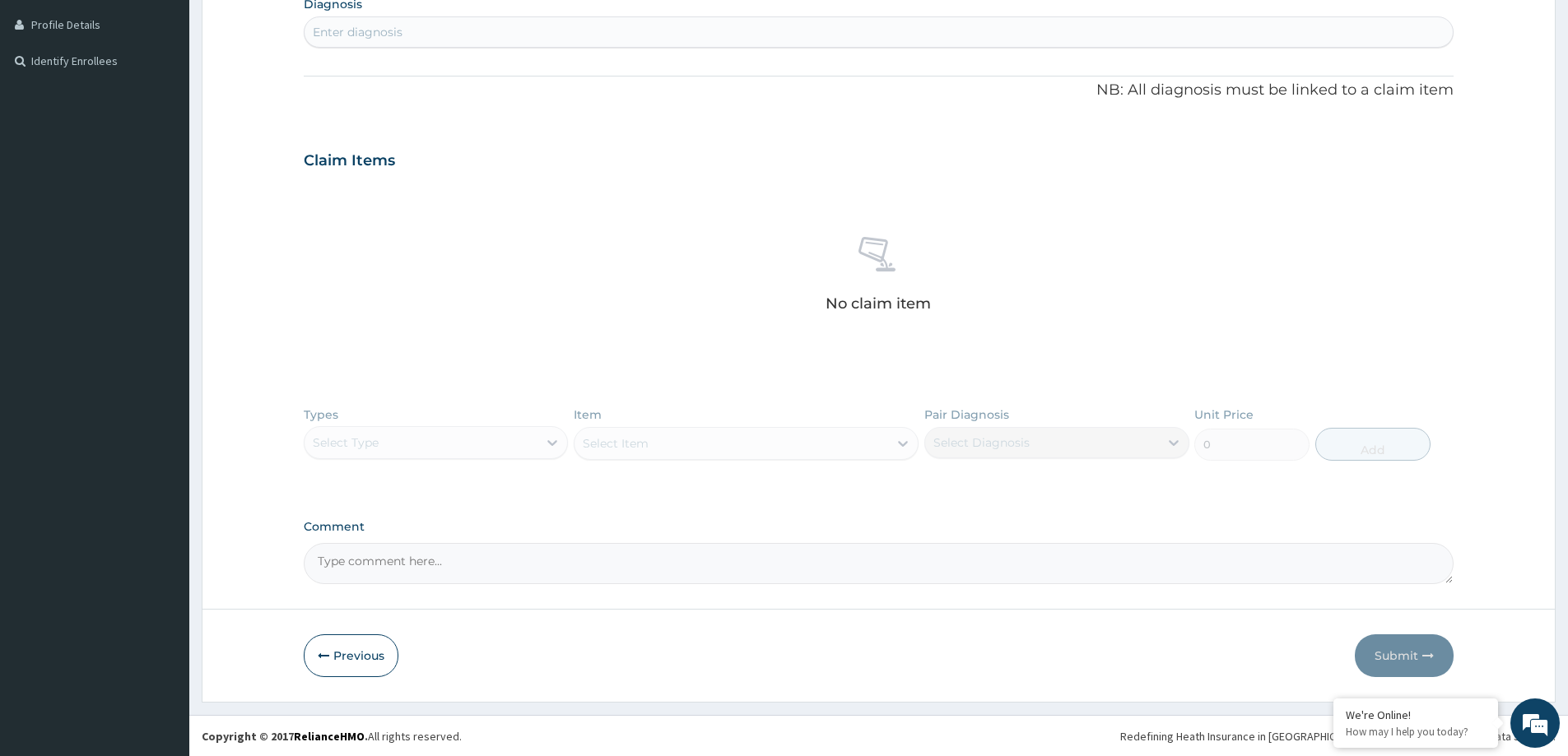
scroll to position [409, 0]
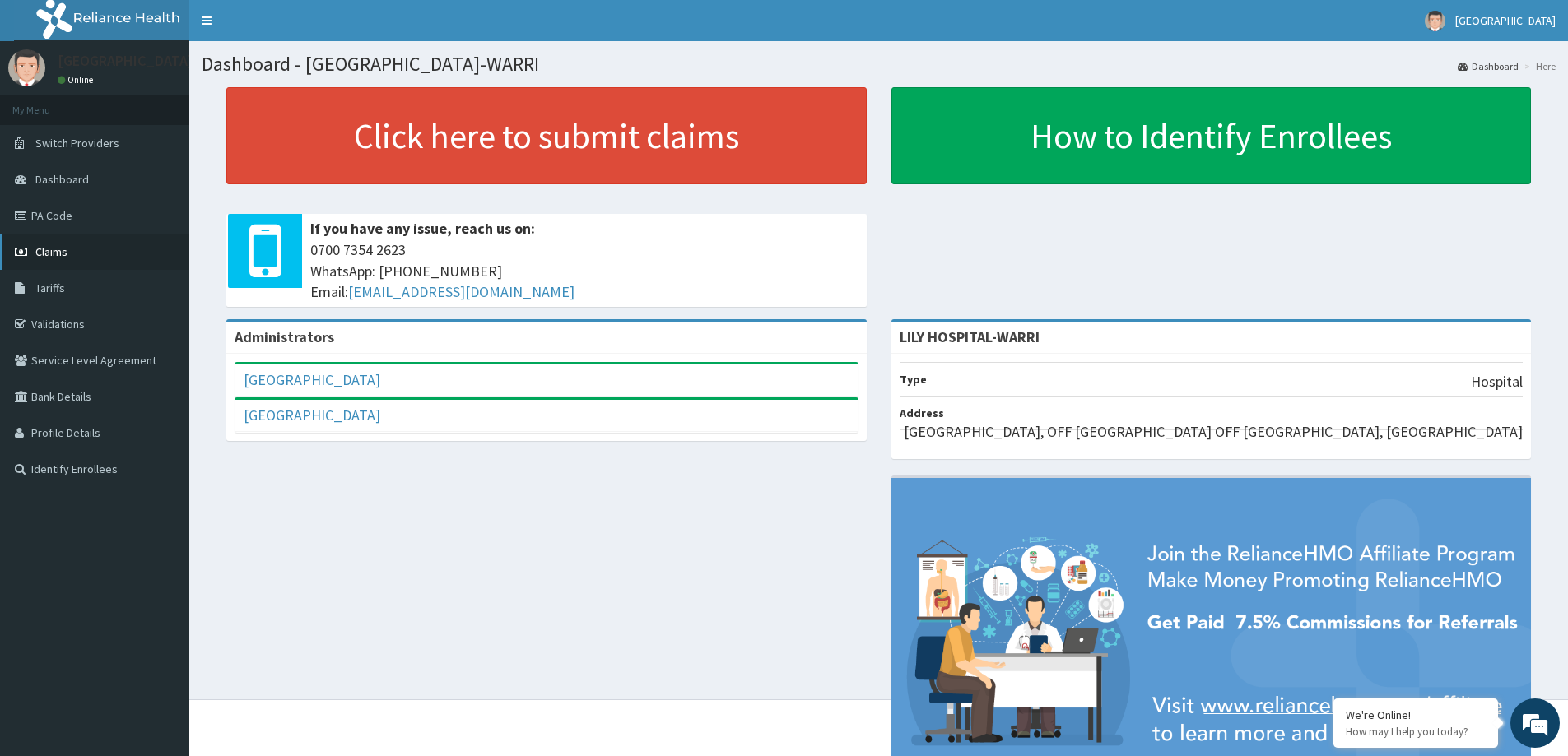
click at [71, 248] on link "Claims" at bounding box center [94, 251] width 189 height 37
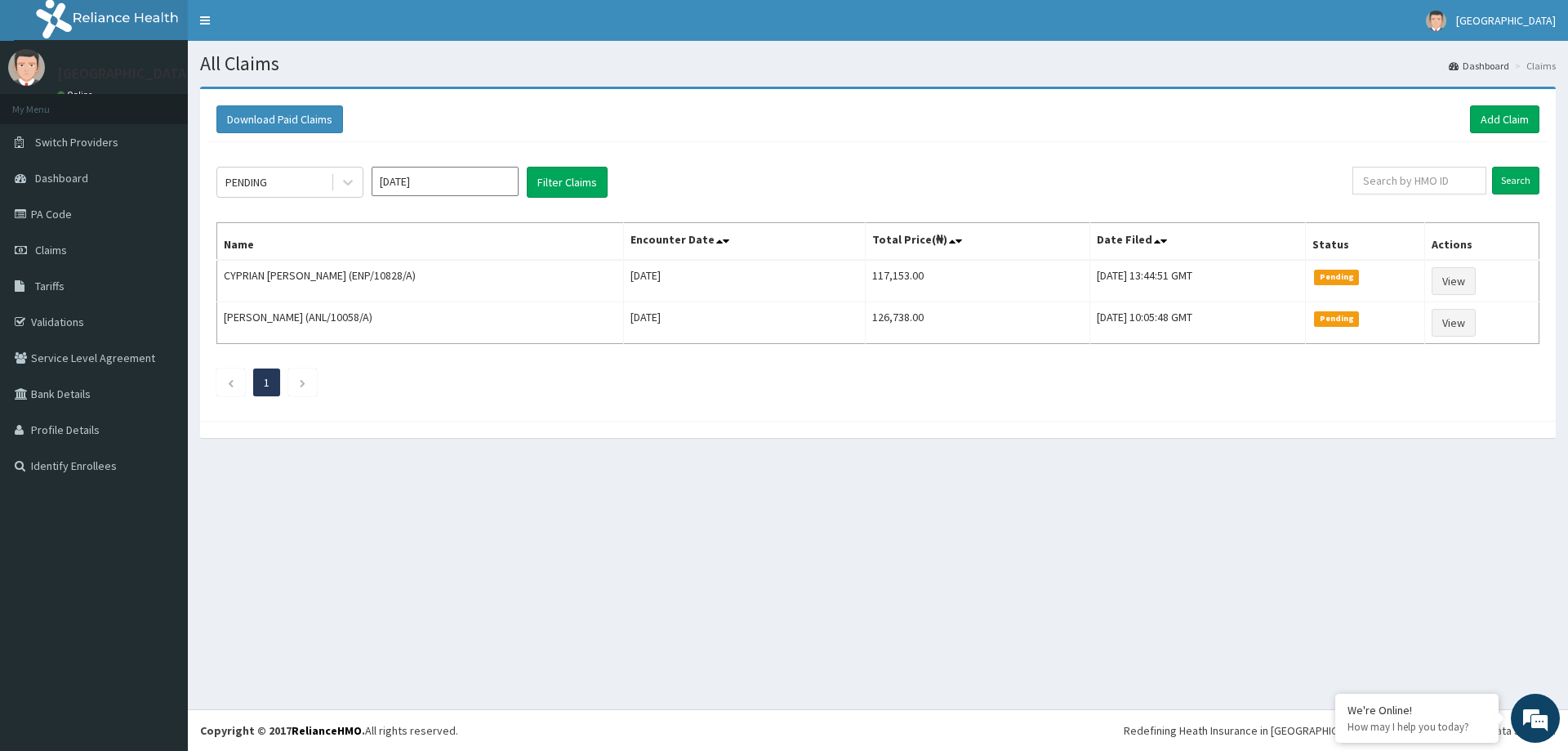
click at [757, 125] on div "Download Paid Claims Add Claim" at bounding box center [878, 119] width 1324 height 27
click at [739, 495] on div "All Claims Dashboard Claims Download Paid Claims Add Claim × Note you can only …" at bounding box center [877, 375] width 1381 height 669
click at [1490, 118] on link "Add Claim" at bounding box center [1504, 119] width 70 height 27
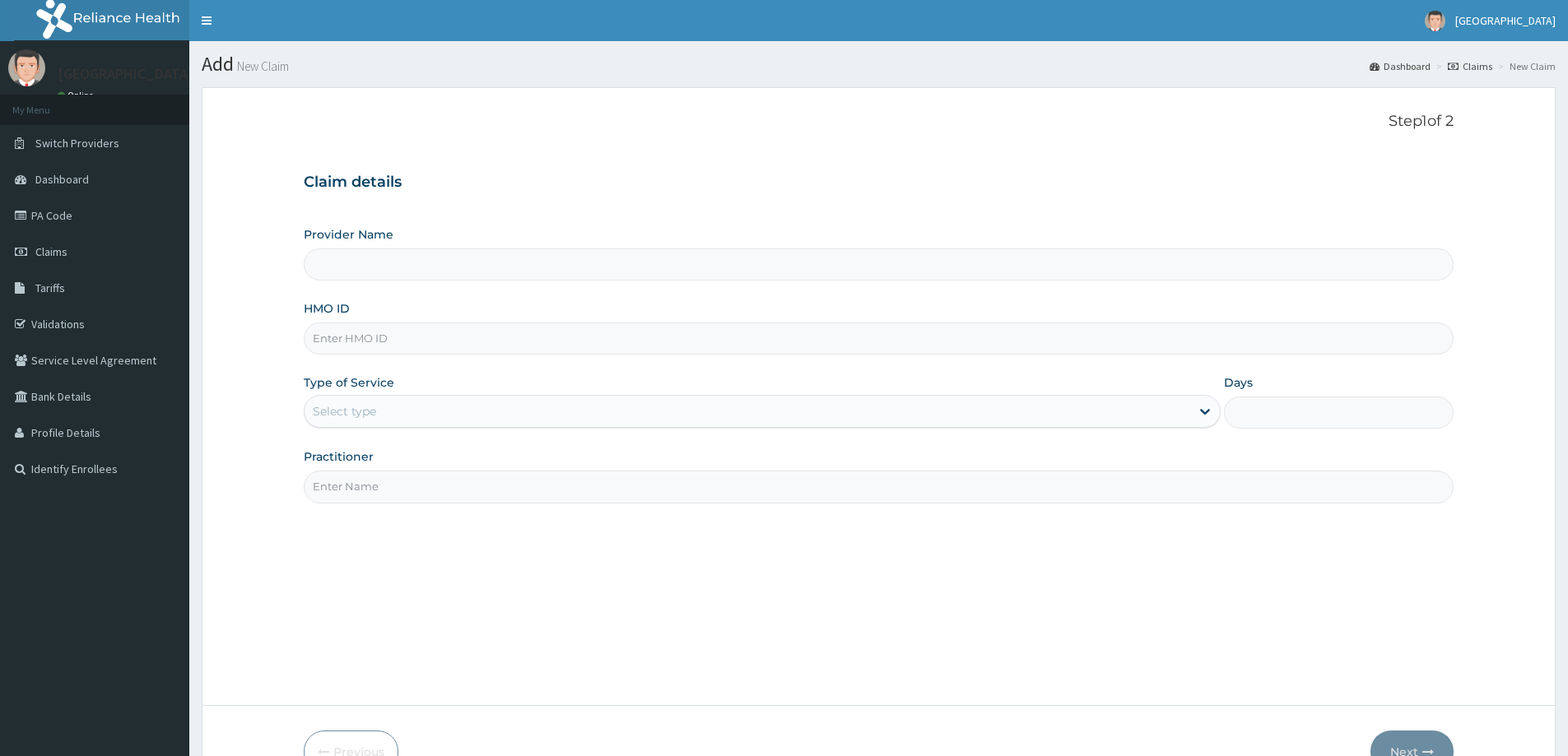
click at [378, 361] on div "Provider Name HMO ID Type of Service Select type Days Practitioner" at bounding box center [878, 365] width 1150 height 277
click at [380, 338] on input "HMO ID" at bounding box center [878, 338] width 1150 height 32
paste input "ANL/10115/E"
type input "ANL/10115/E"
click at [359, 407] on div "Select type" at bounding box center [344, 411] width 63 height 17
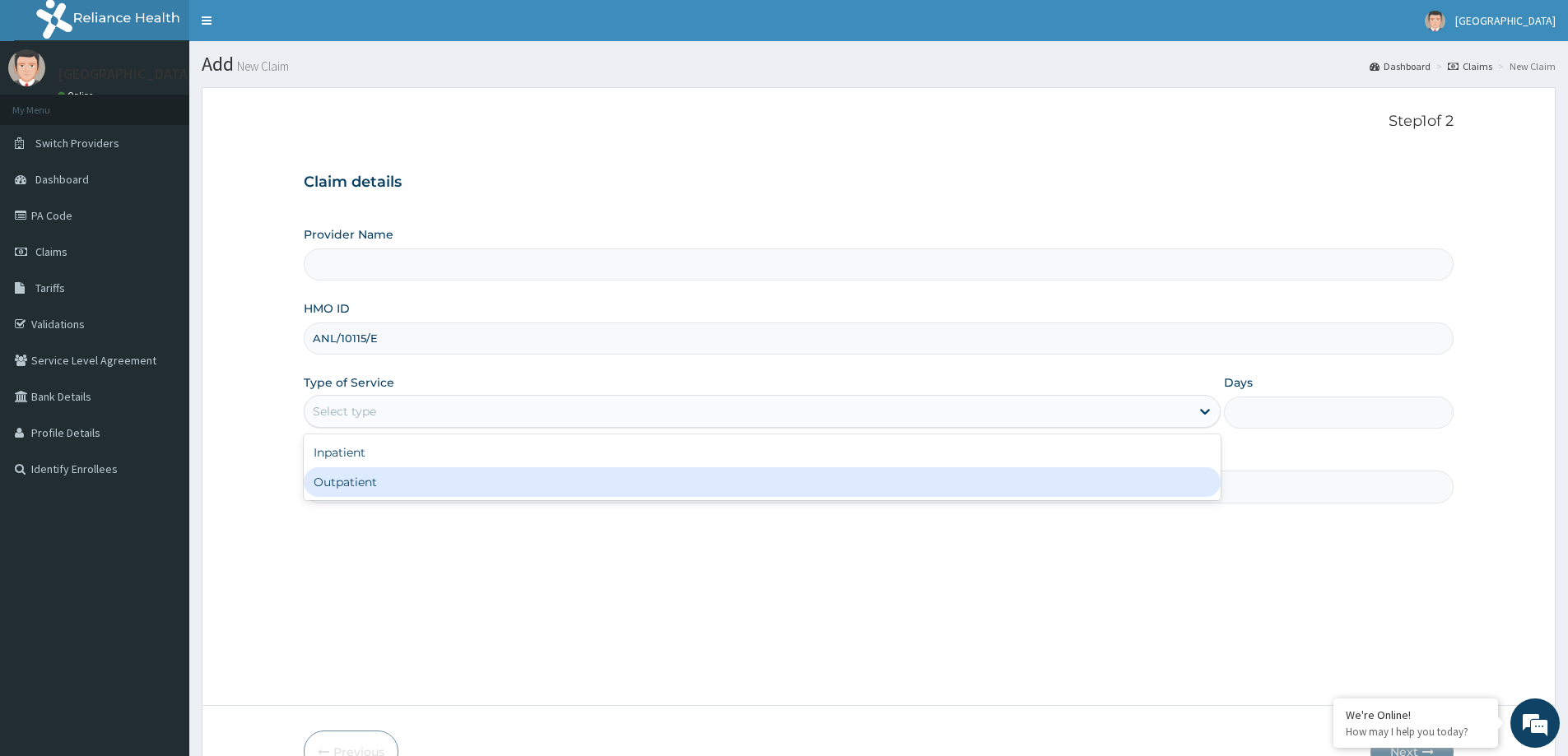
type input "LILY HOSPITAL-WARRI"
click at [344, 500] on div "Inpatient Outpatient" at bounding box center [761, 467] width 916 height 66
click at [346, 483] on div "Outpatient" at bounding box center [761, 482] width 916 height 30
type input "1"
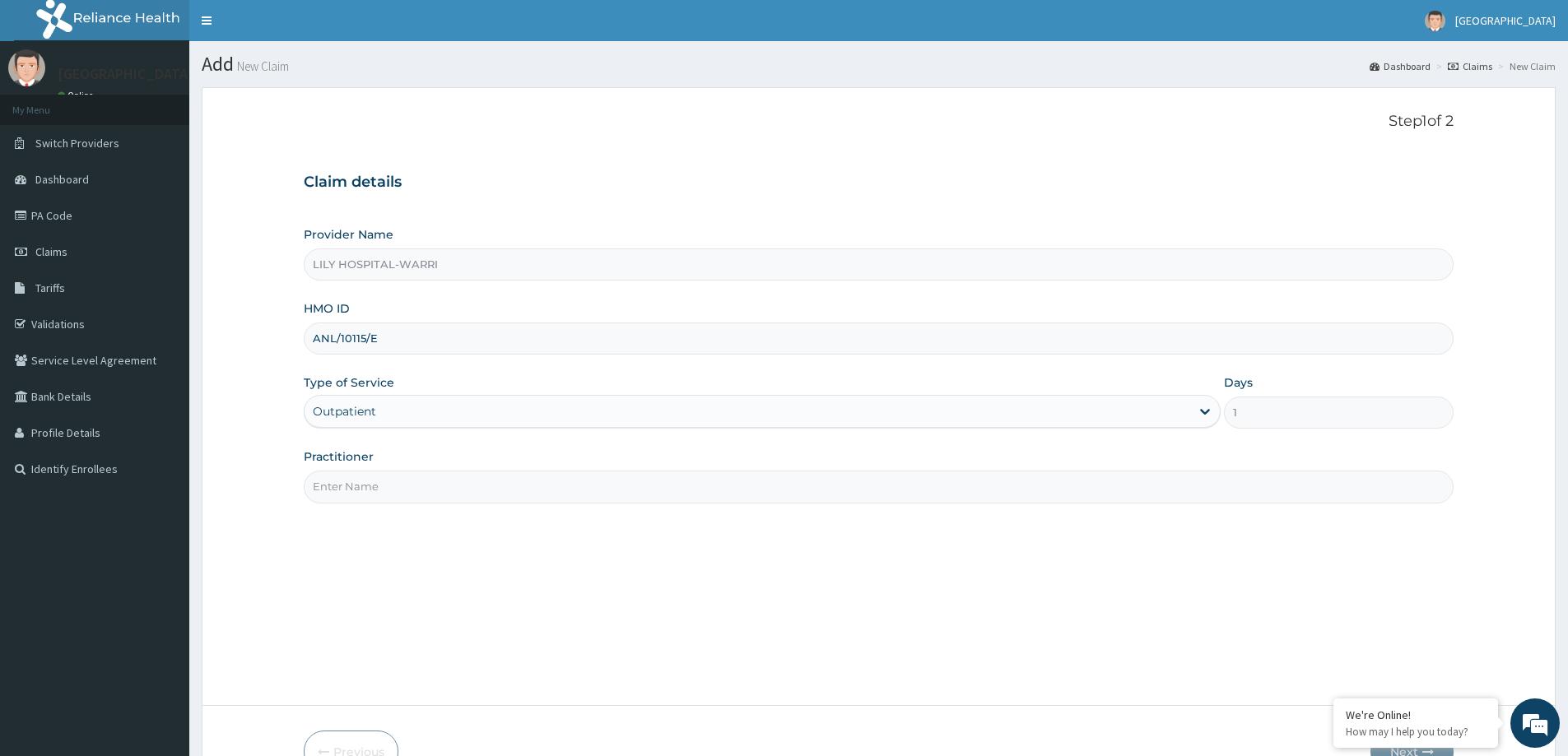
click at [382, 482] on input "Practitioner" at bounding box center [878, 486] width 1150 height 32
type input "General practitioner"
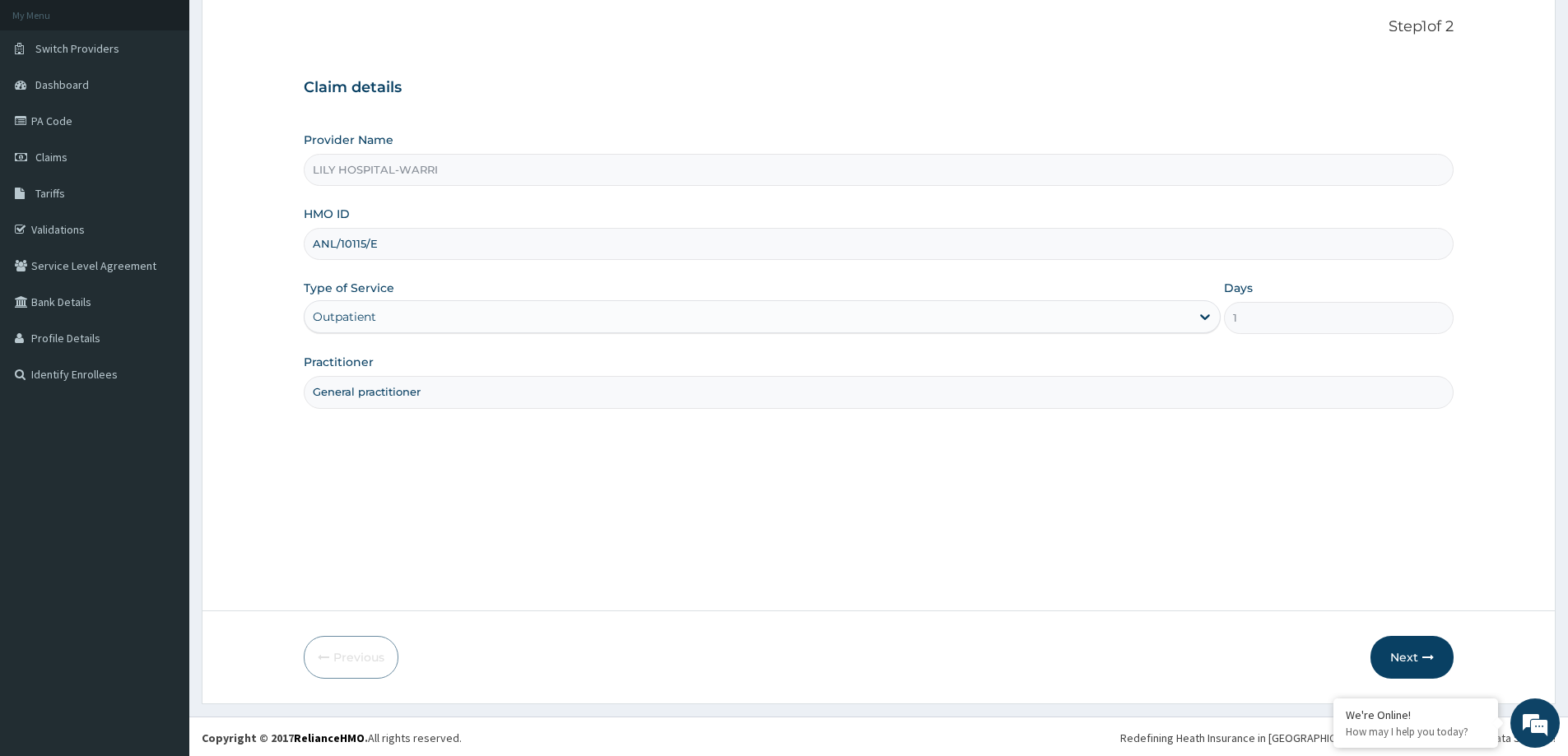
scroll to position [97, 0]
click at [1407, 652] on button "Next" at bounding box center [1412, 654] width 83 height 42
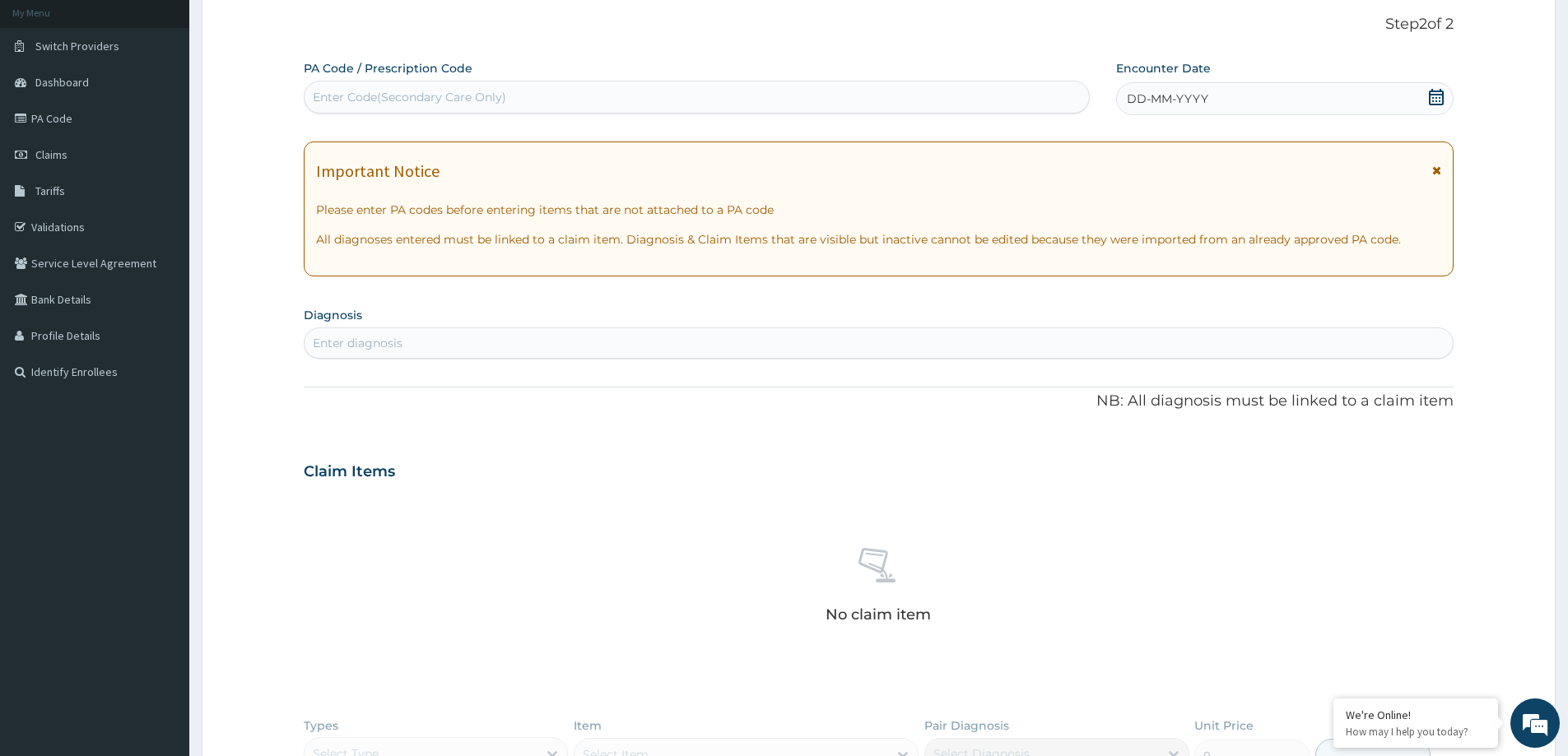
scroll to position [0, 0]
click at [362, 80] on div "PA Code / Prescription Code Enter Code(Secondary Care Only)" at bounding box center [696, 87] width 786 height 53
click at [365, 91] on div "Enter Code(Secondary Care Only)" at bounding box center [409, 97] width 194 height 17
paste input "PA/CC6ECD"
type input "PA/CC6ECD"
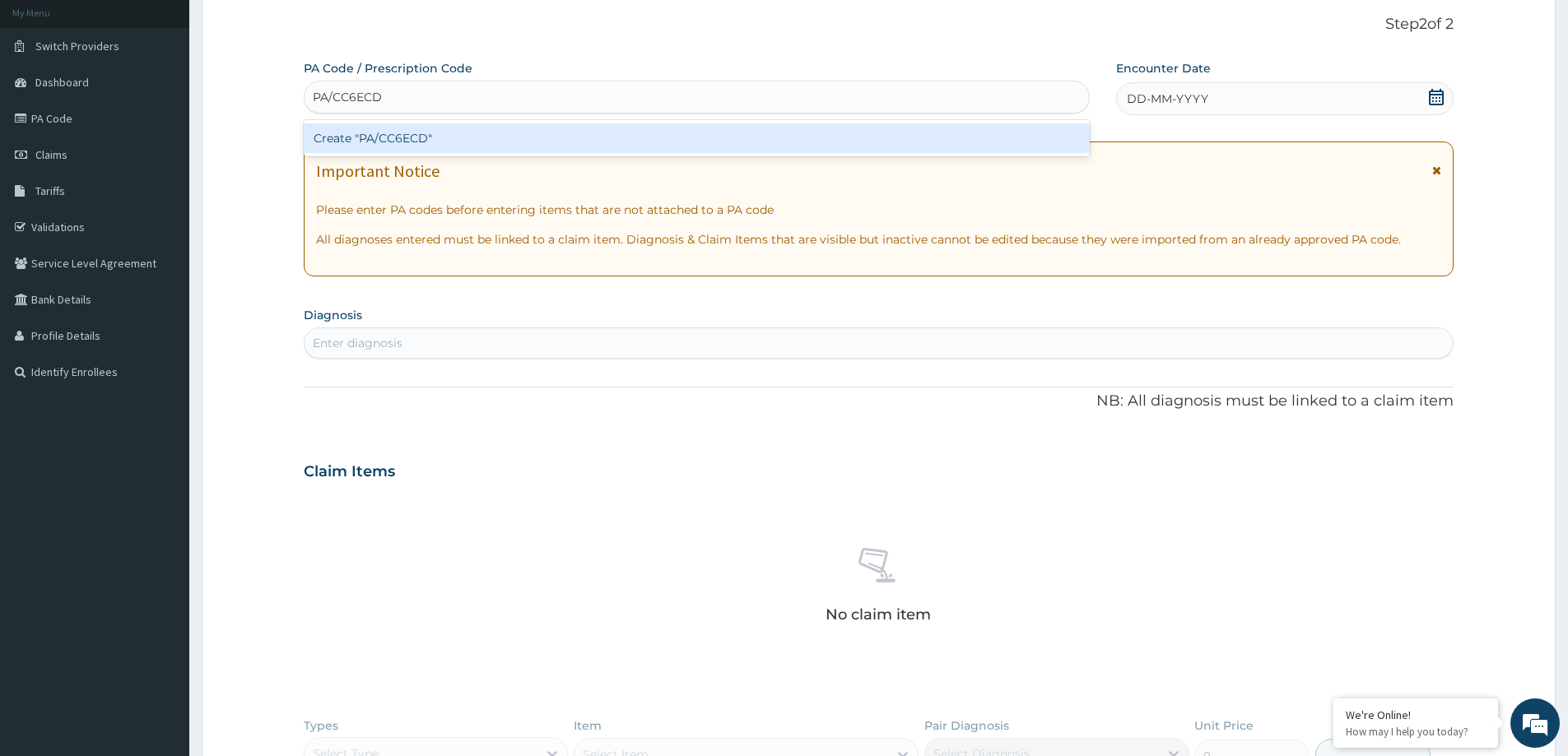
click at [379, 135] on div "Create "PA/CC6ECD"" at bounding box center [696, 138] width 786 height 30
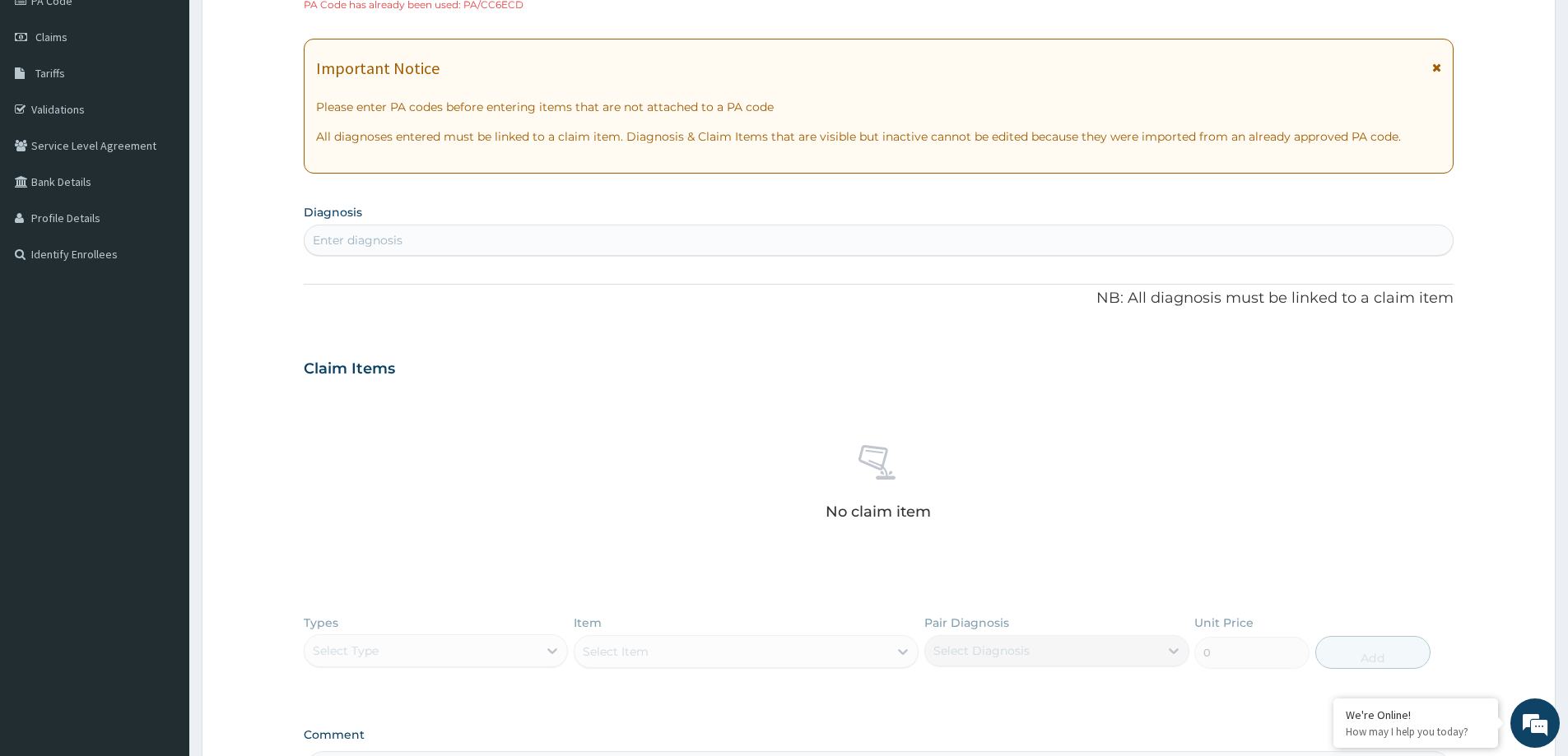
scroll to position [341, 0]
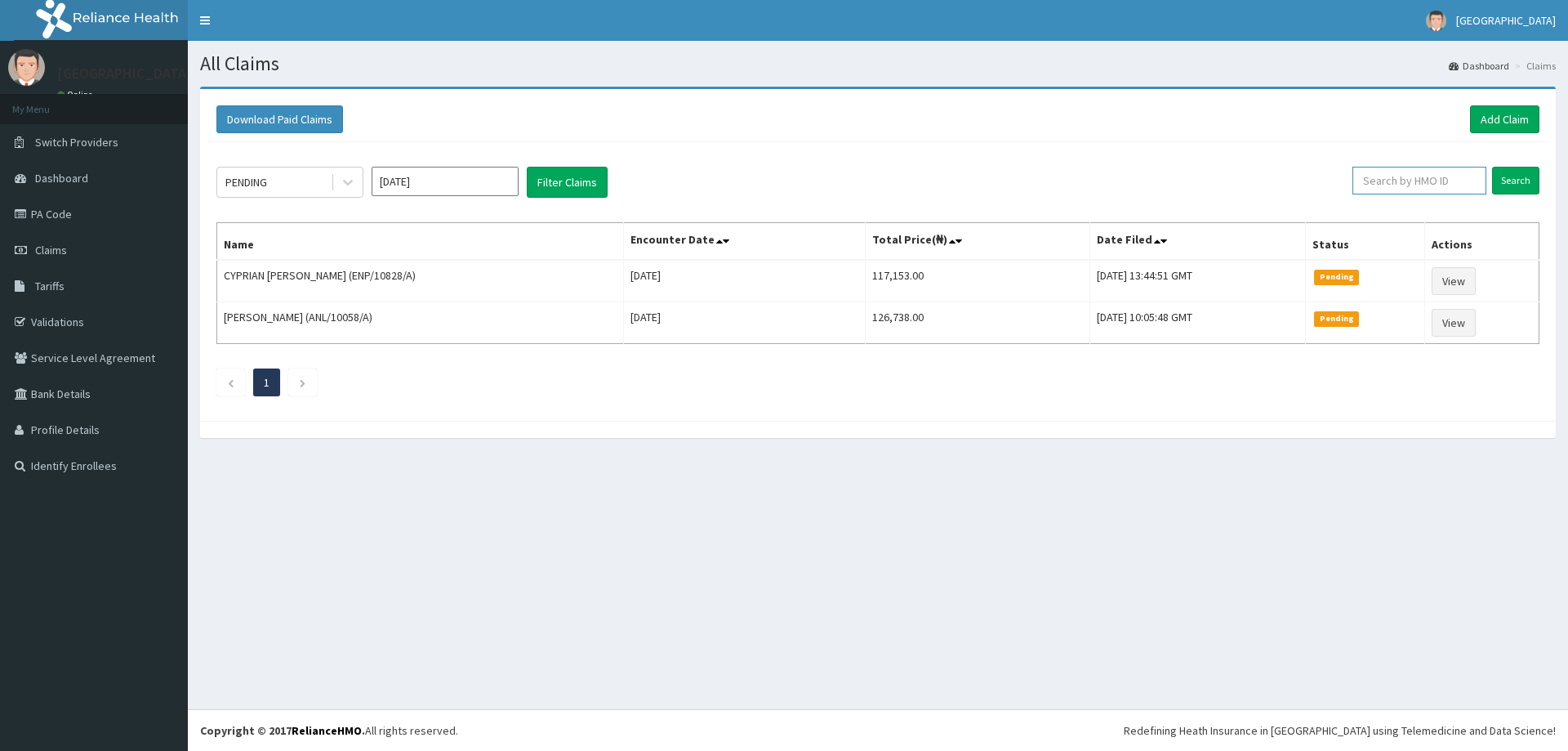
click at [1455, 173] on input "text" at bounding box center [1419, 181] width 134 height 27
paste input "ANL/10115/E"
type input "ANL/10115/E"
click at [1538, 181] on input "Search" at bounding box center [1516, 181] width 47 height 27
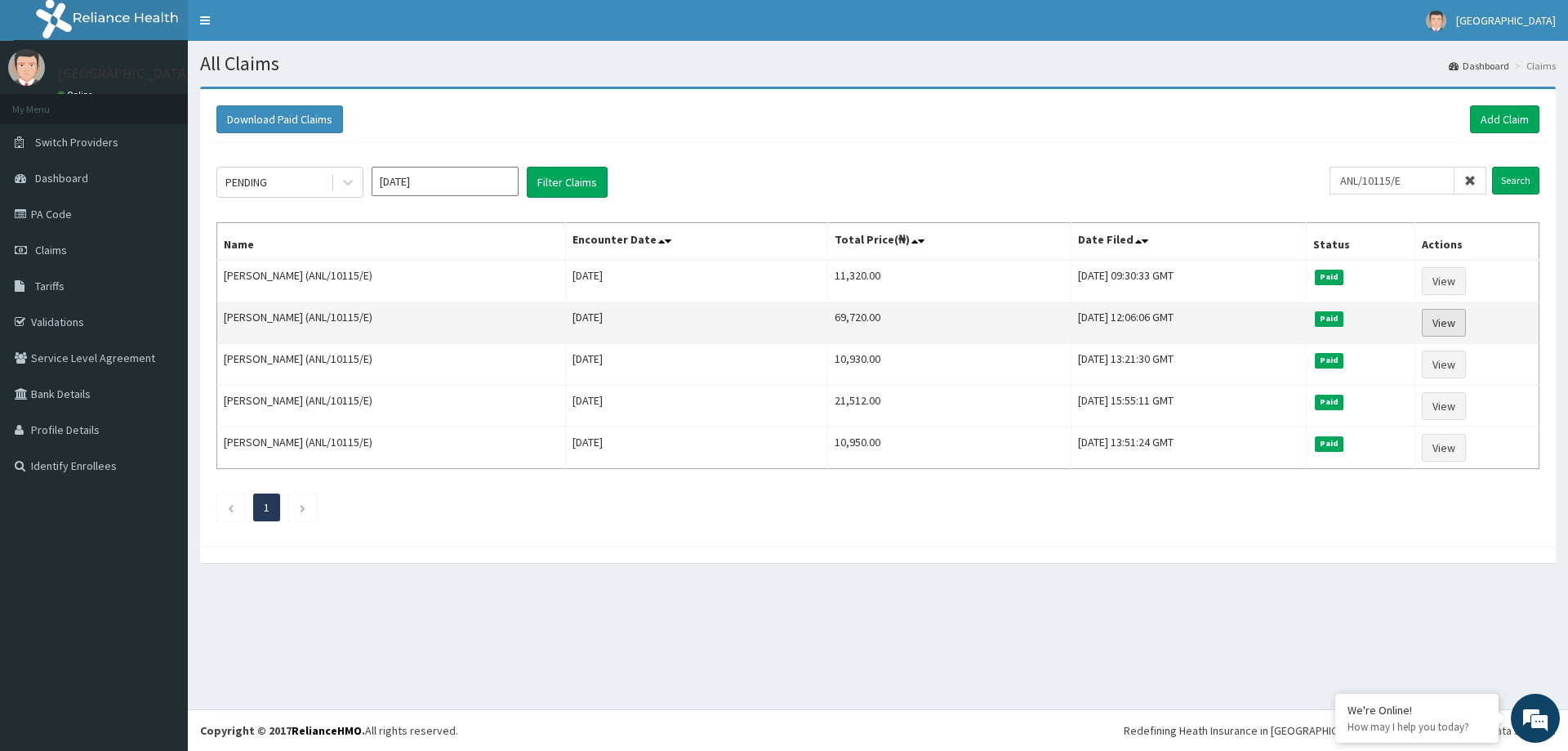
click at [1440, 322] on link "View" at bounding box center [1443, 323] width 44 height 27
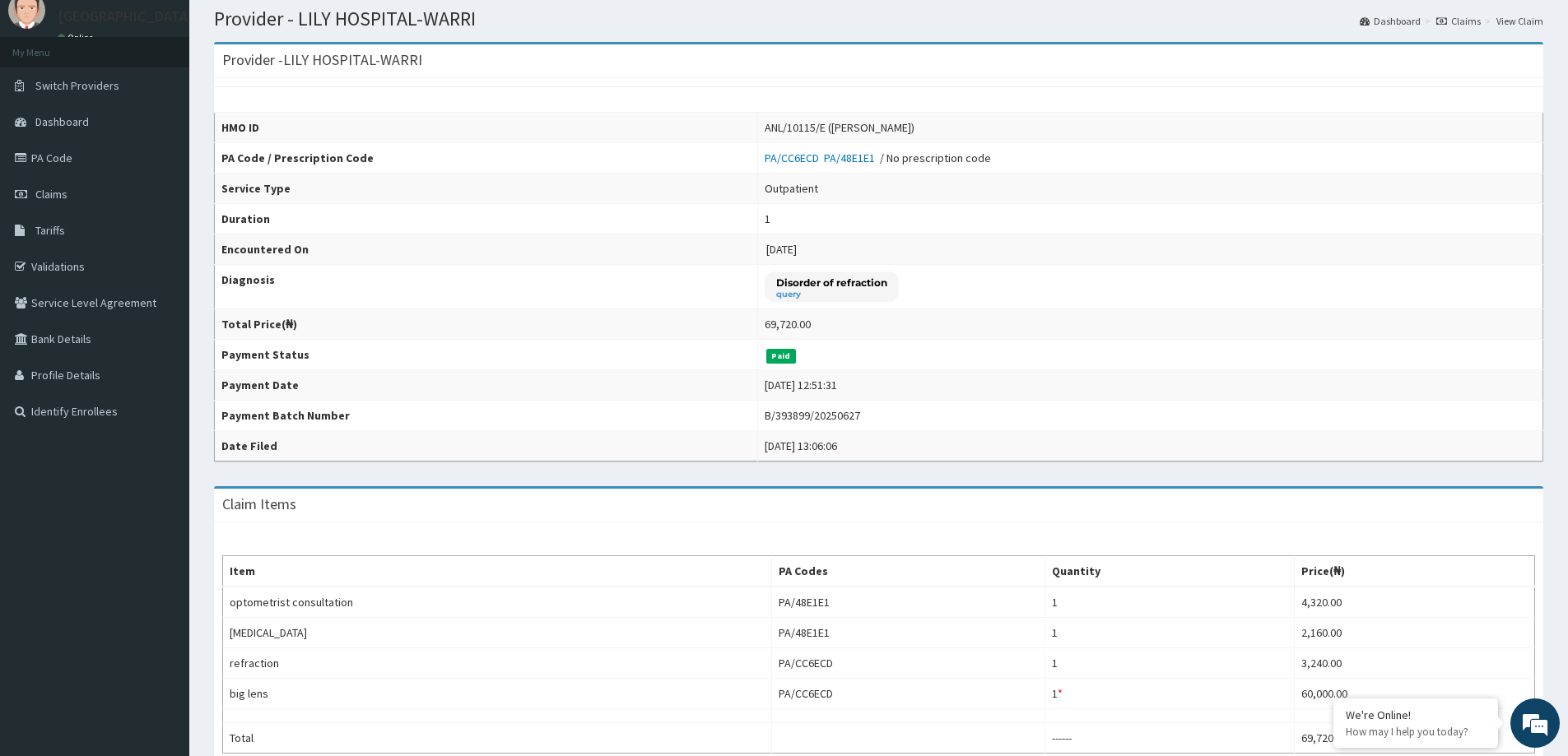
scroll to position [41, 0]
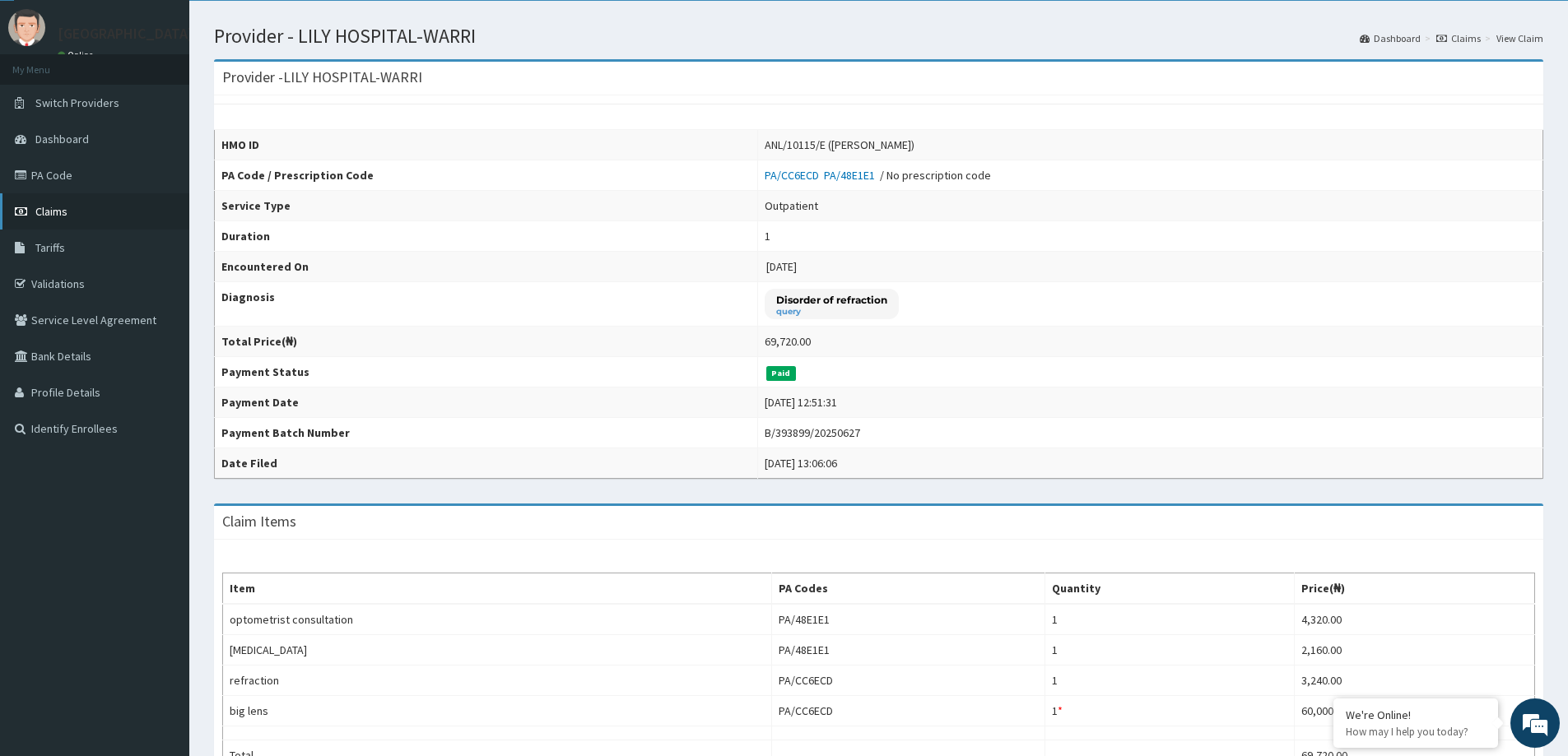
click at [61, 202] on link "Claims" at bounding box center [94, 211] width 189 height 37
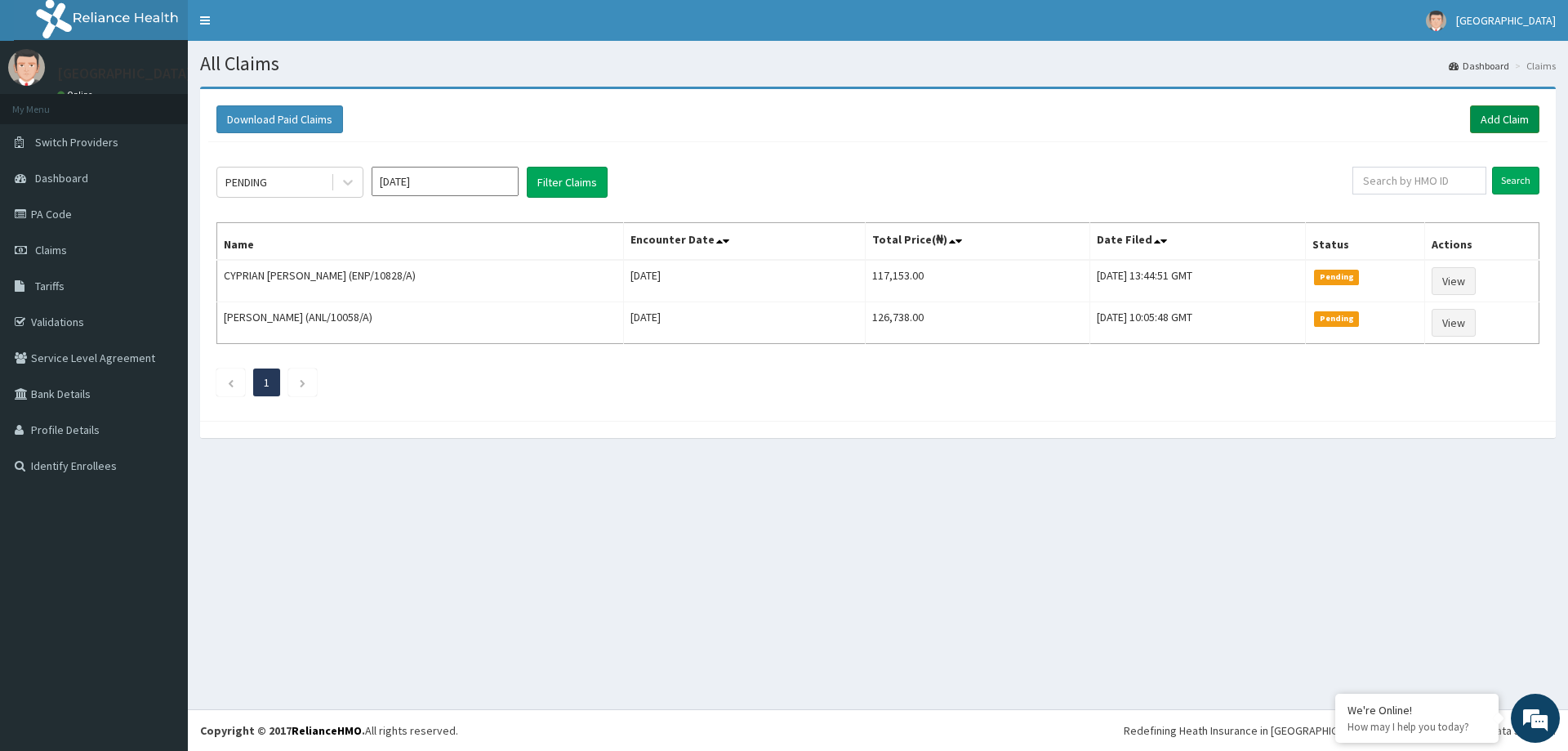
click at [1513, 124] on link "Add Claim" at bounding box center [1504, 119] width 70 height 27
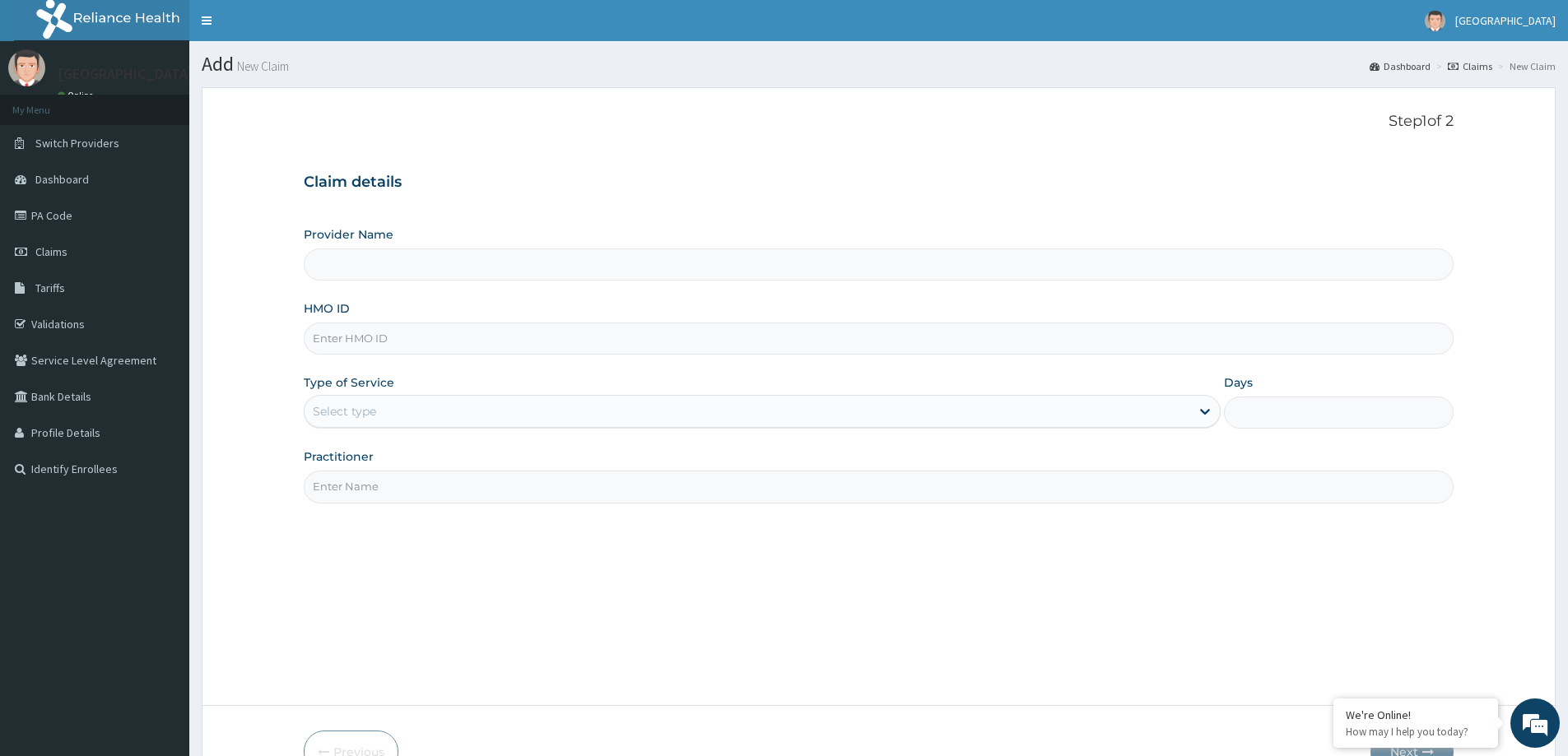
type input "LILY HOSPITAL-WARRI"
click at [587, 168] on div "Claim details Provider Name LILY HOSPITAL-WARRI HMO ID Type of Service Select t…" at bounding box center [878, 330] width 1150 height 346
click at [708, 156] on div "Step 1 of 2 Claim details Provider Name LILY HOSPITAL-WARRI HMO ID Type of Serv…" at bounding box center [878, 396] width 1150 height 567
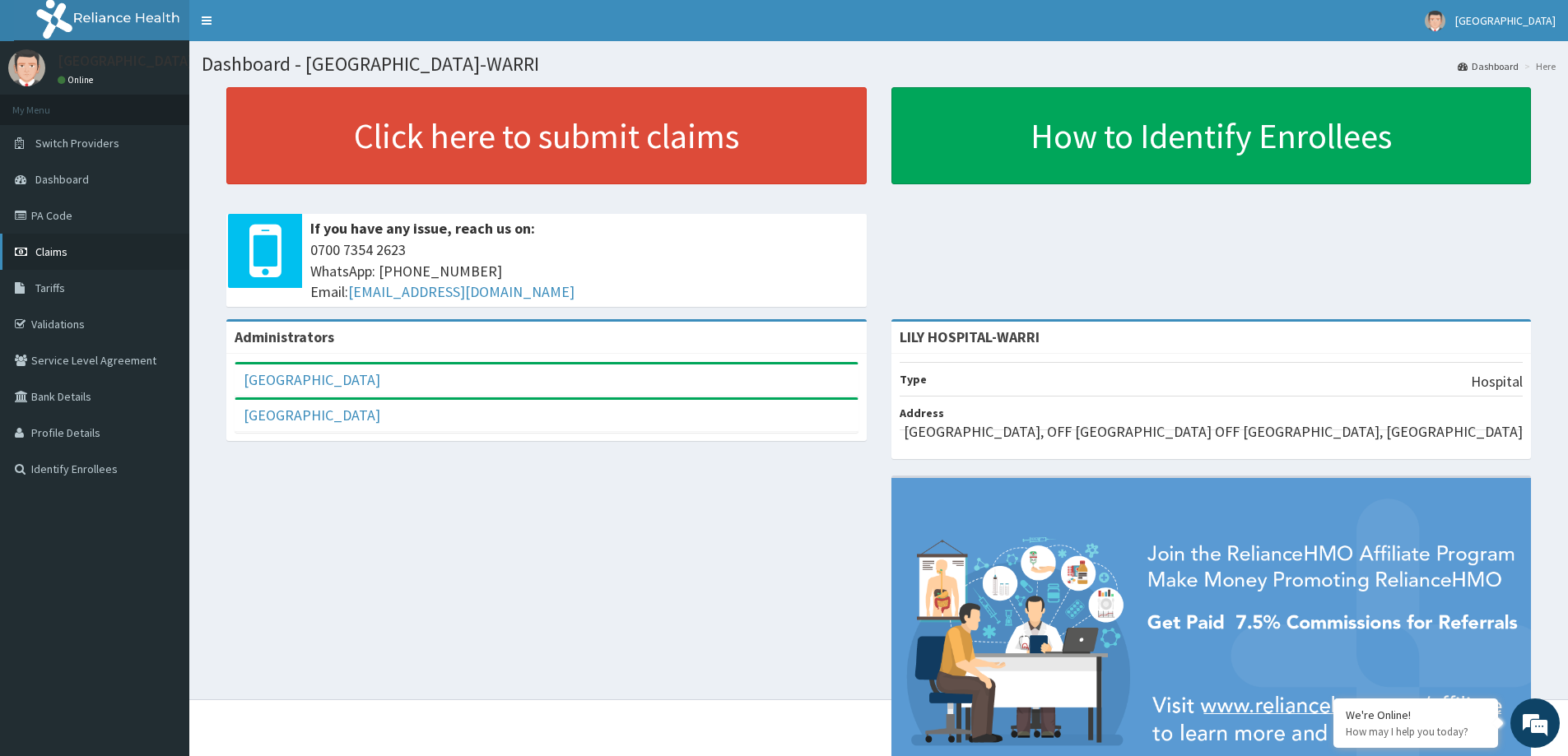
click at [70, 244] on link "Claims" at bounding box center [94, 251] width 189 height 37
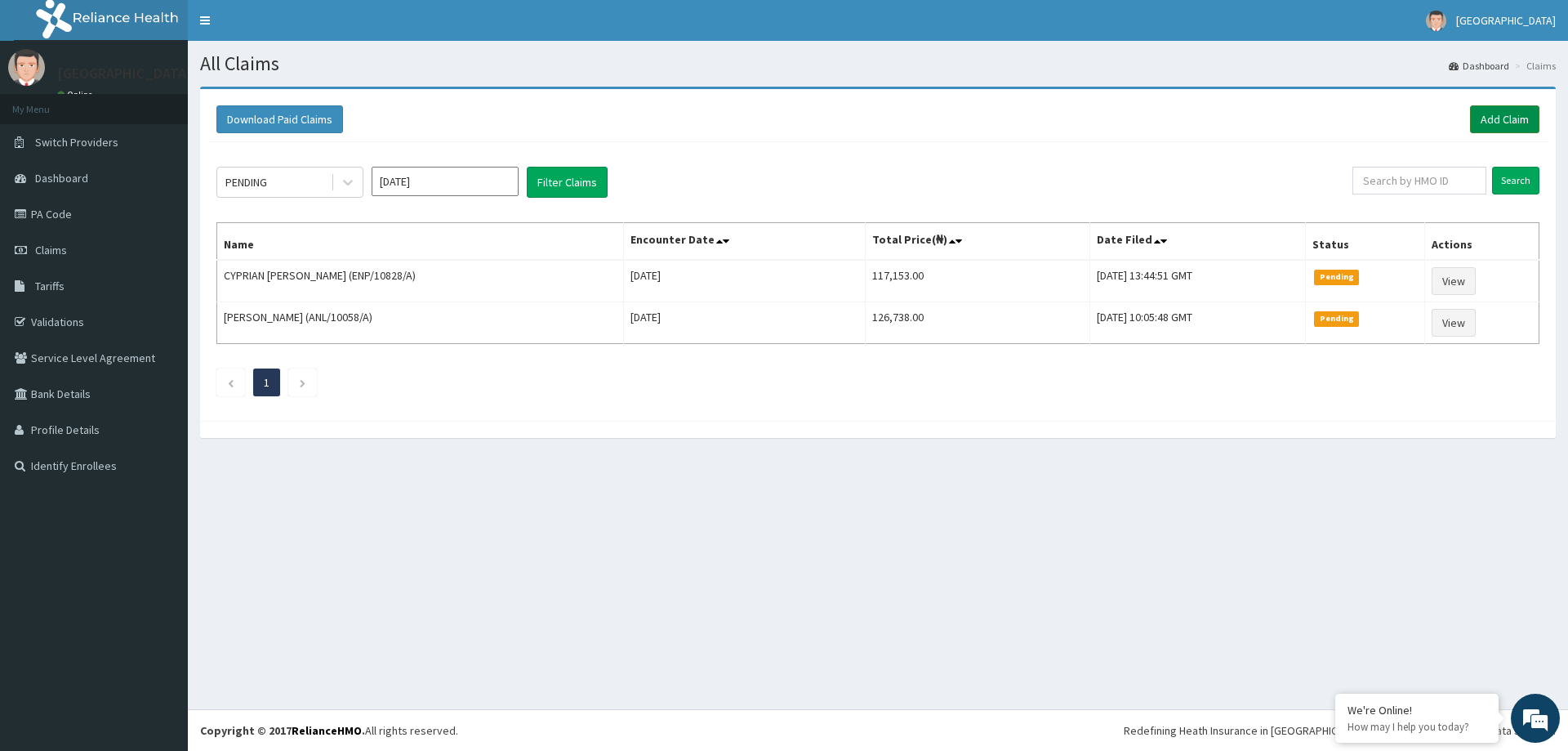
click at [1499, 130] on link "Add Claim" at bounding box center [1504, 119] width 70 height 27
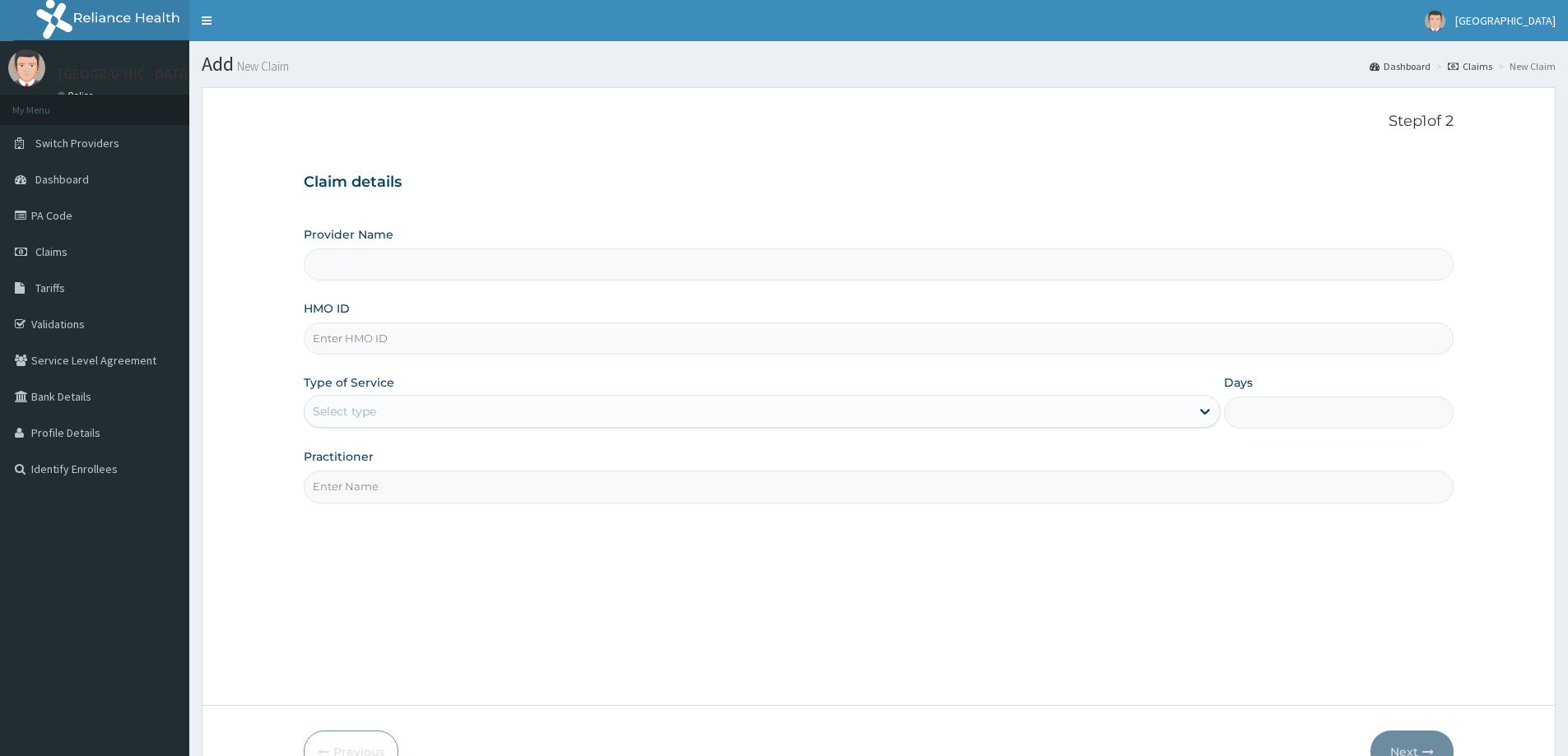
click at [354, 327] on input "HMO ID" at bounding box center [878, 338] width 1150 height 32
paste input "CAO/10013/A"
type input "CAO/10013/A"
type input "LILY HOSPITAL-WARRI"
type input "CAO/10013/A"
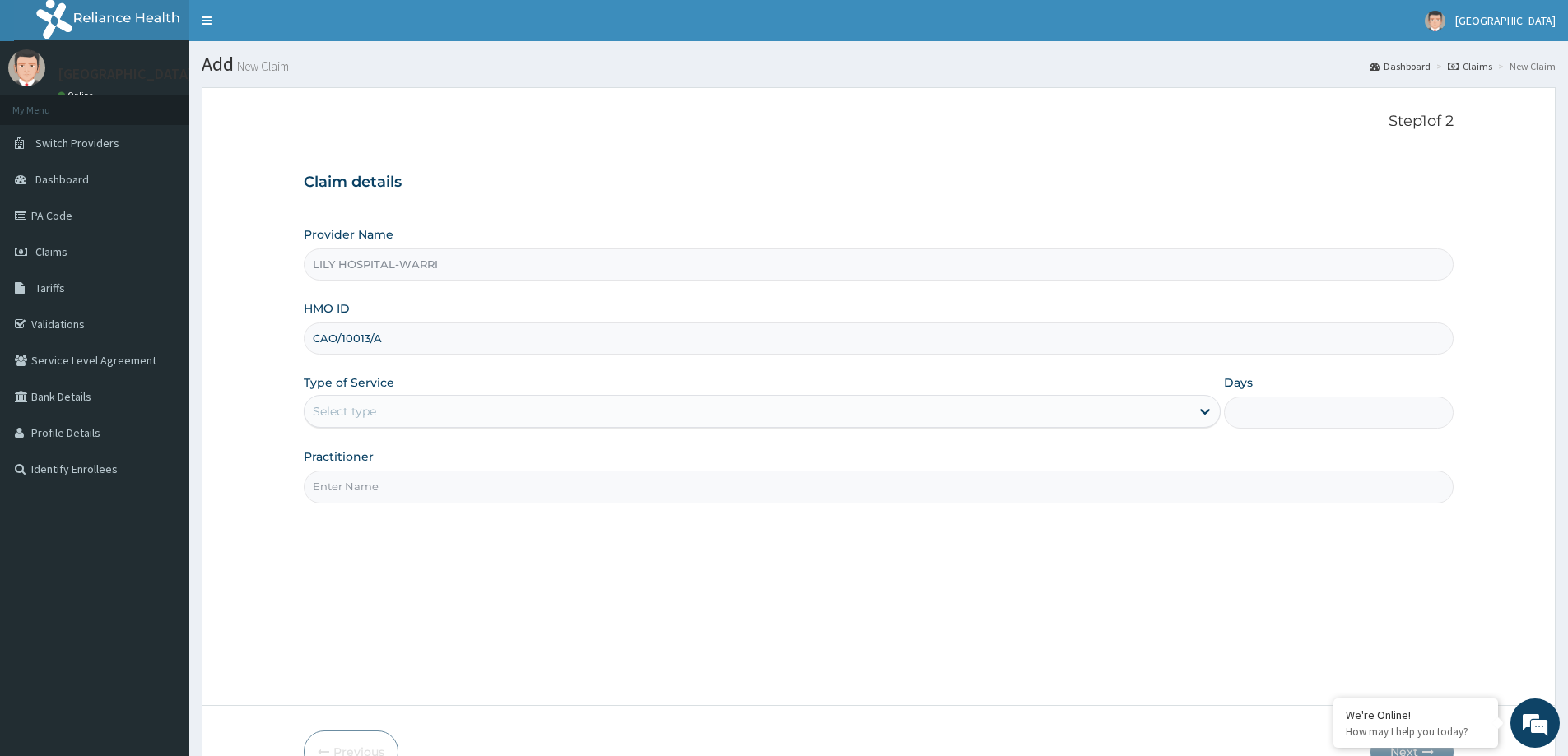
click at [351, 418] on div "Select type" at bounding box center [344, 411] width 63 height 17
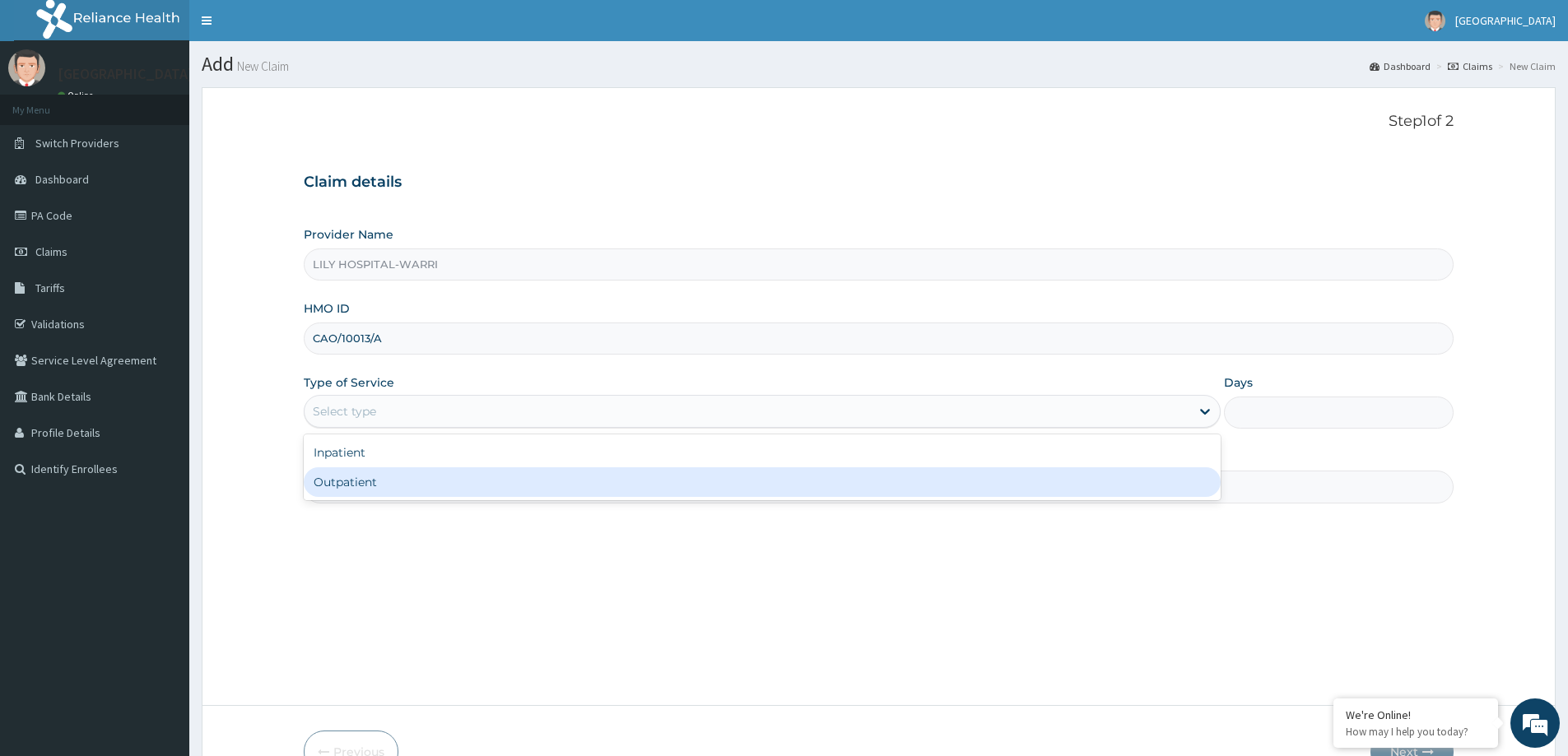
click at [346, 480] on div "Outpatient" at bounding box center [761, 482] width 916 height 30
type input "1"
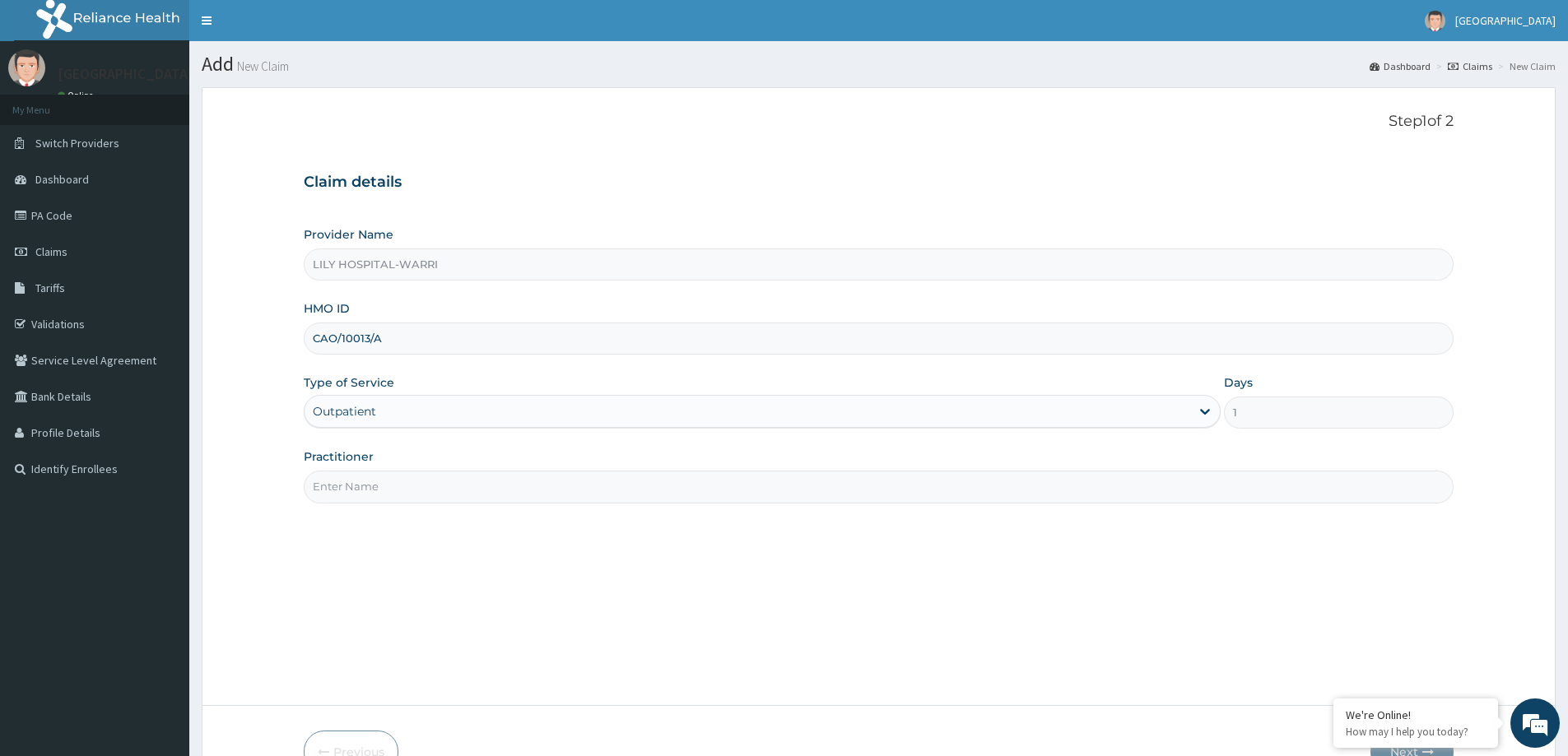
click at [359, 495] on input "Practitioner" at bounding box center [878, 486] width 1150 height 32
type input "General practitioner"
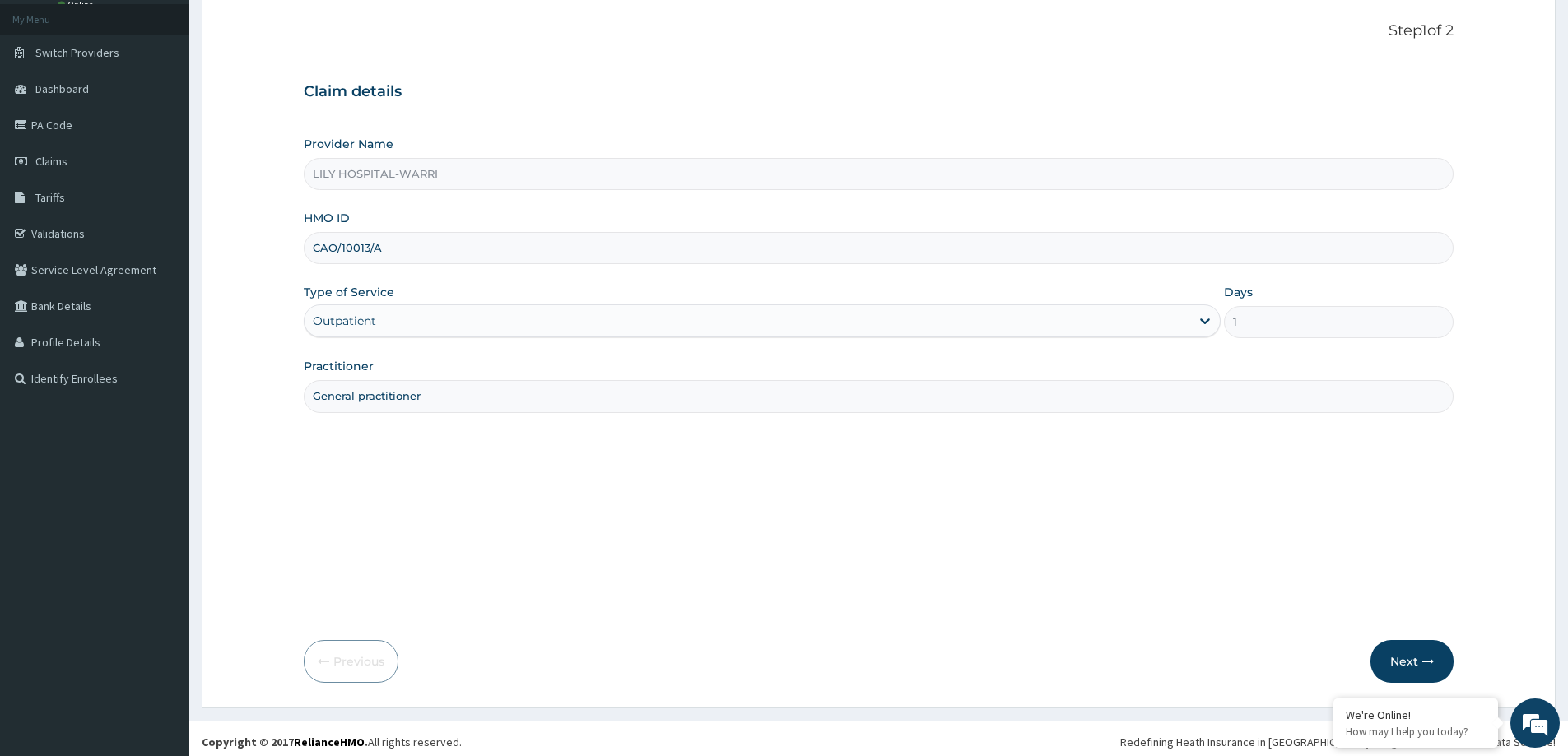
scroll to position [97, 0]
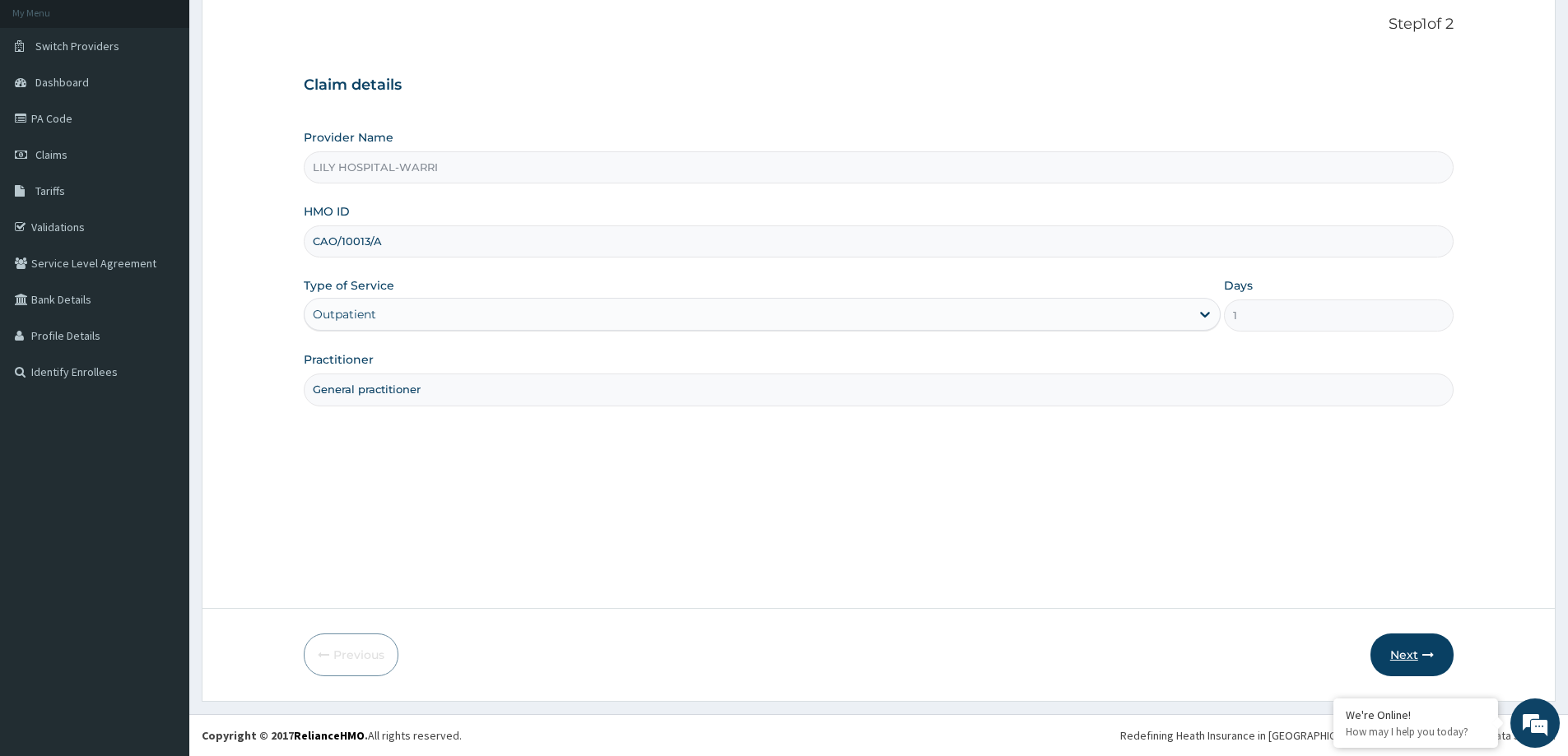
click at [1406, 650] on button "Next" at bounding box center [1412, 654] width 83 height 42
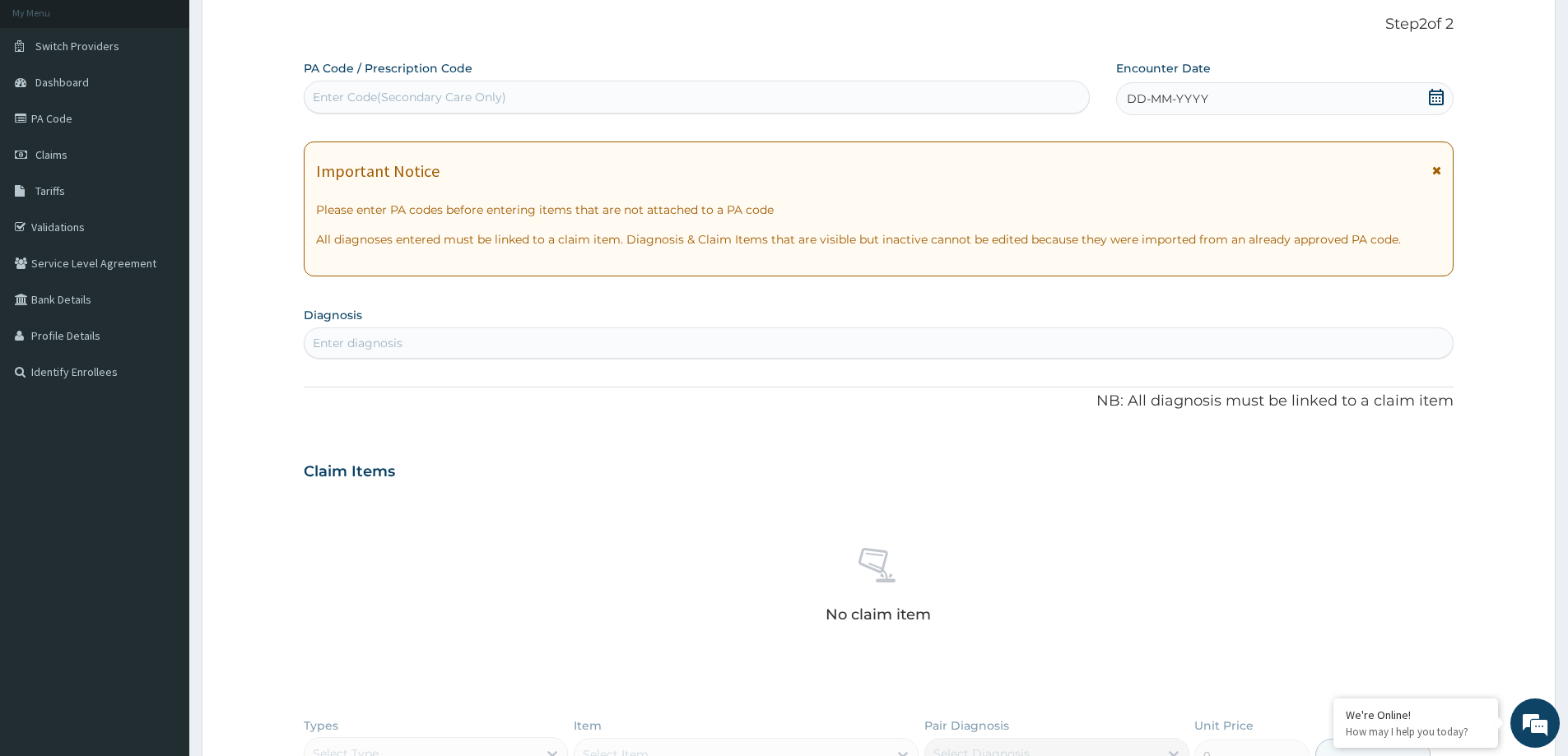
scroll to position [0, 0]
click at [391, 91] on div "Enter Code(Secondary Care Only)" at bounding box center [409, 97] width 194 height 17
paste input "PA/7EE4F8"
type input "PA/7EE4F8"
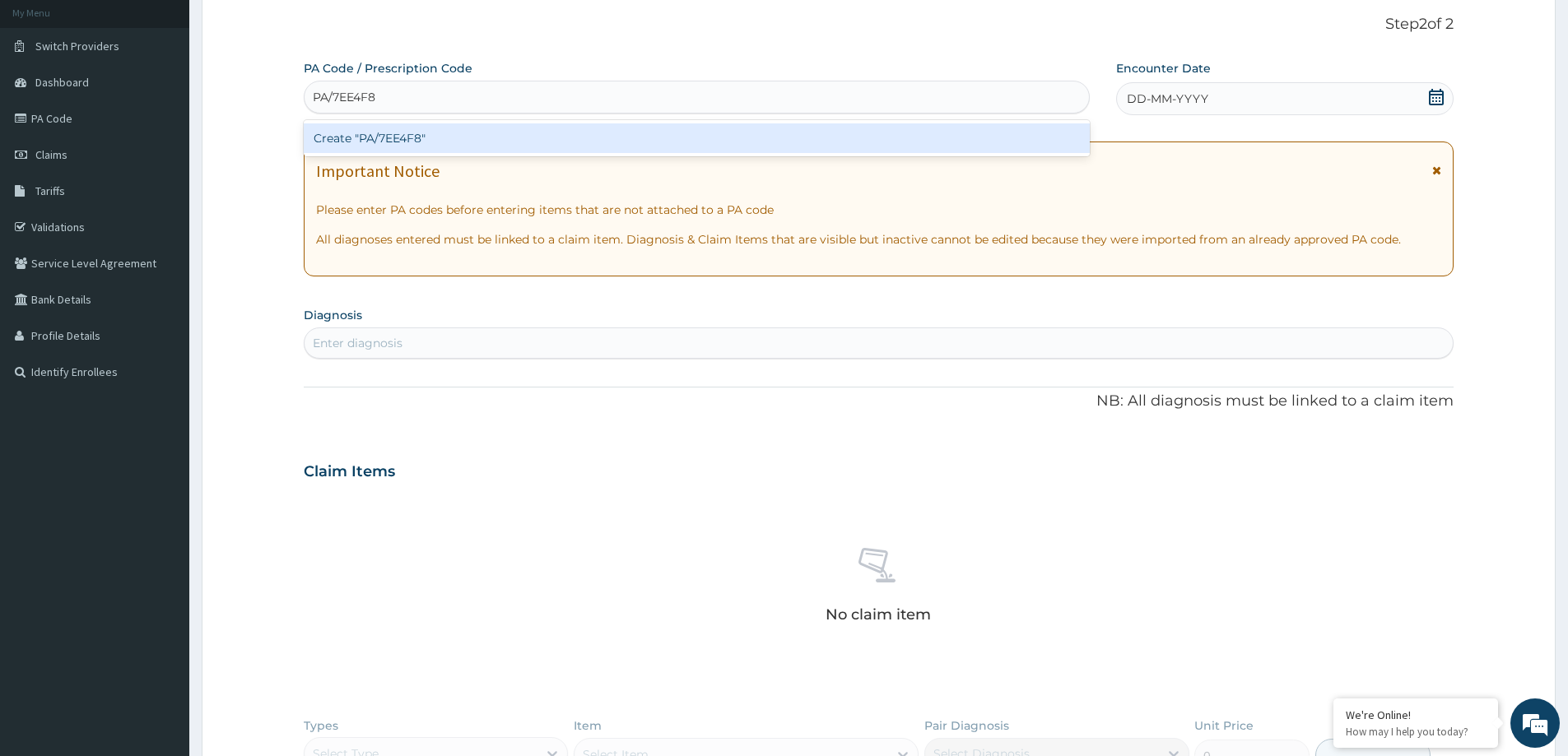
click at [389, 138] on div "Create "PA/7EE4F8"" at bounding box center [696, 138] width 786 height 30
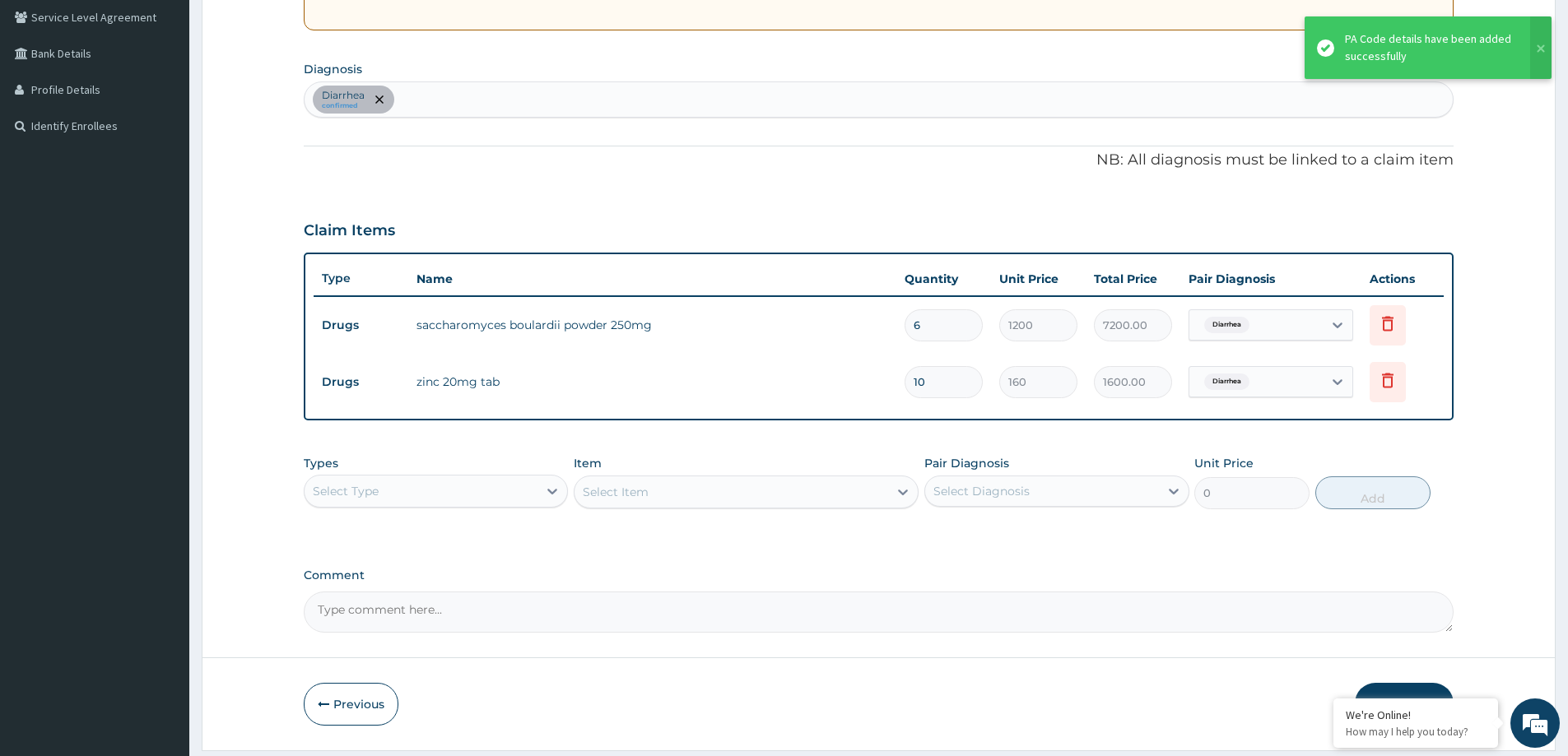
scroll to position [344, 0]
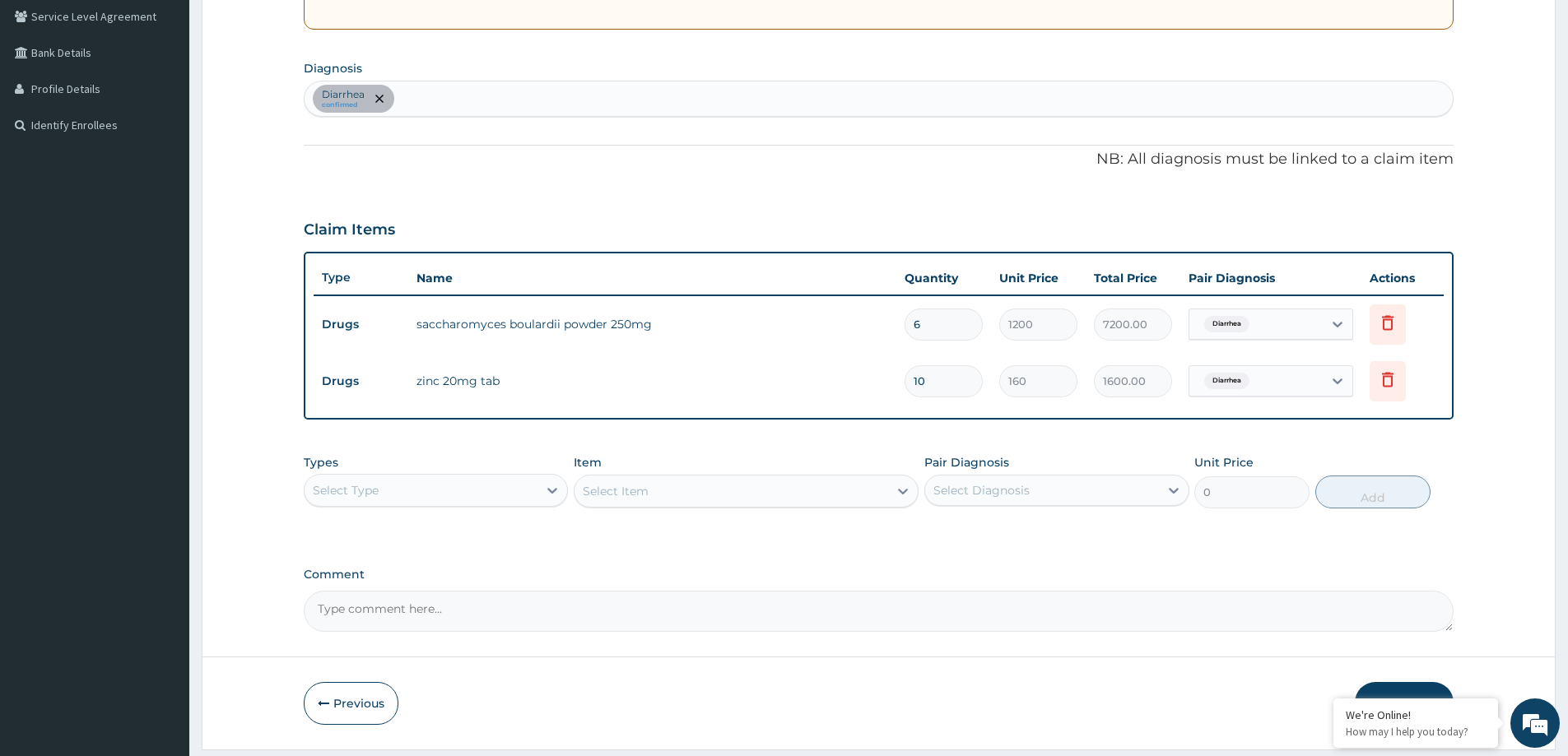
click at [458, 90] on div "Diarrhea confirmed" at bounding box center [878, 98] width 1148 height 35
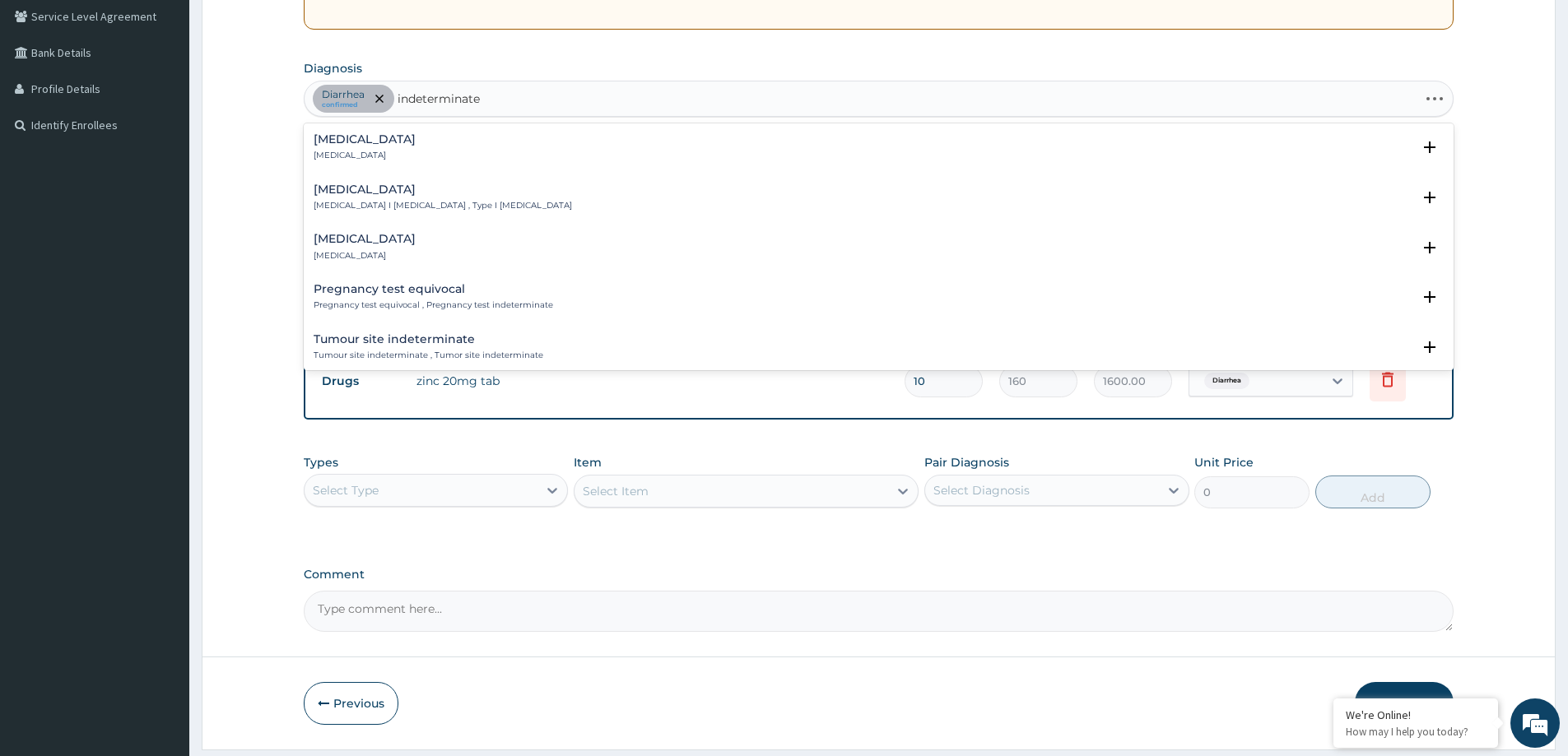
type input "indeterminate c"
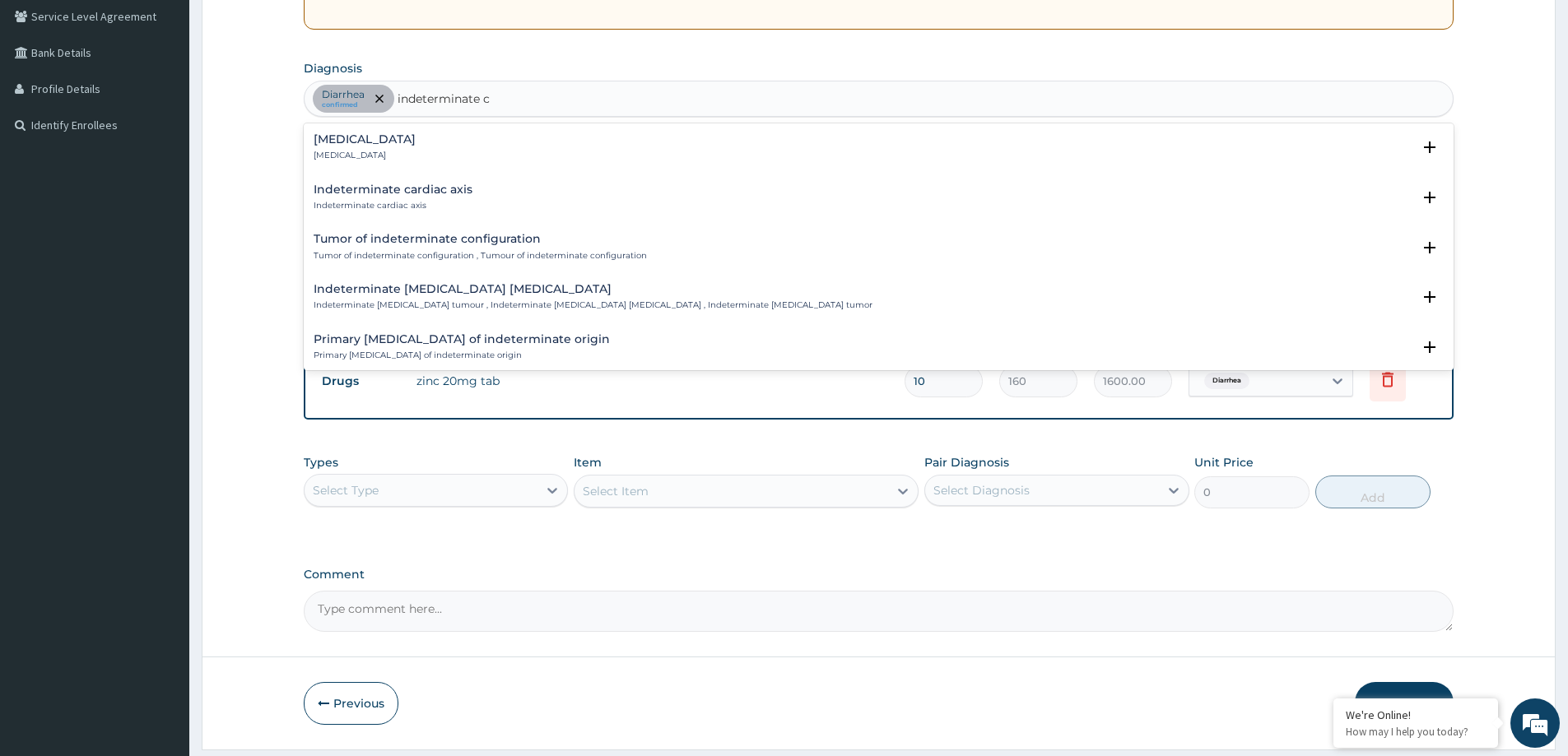
click at [415, 147] on div "Indeterminate colitis Indeterminate colitis" at bounding box center [364, 147] width 102 height 29
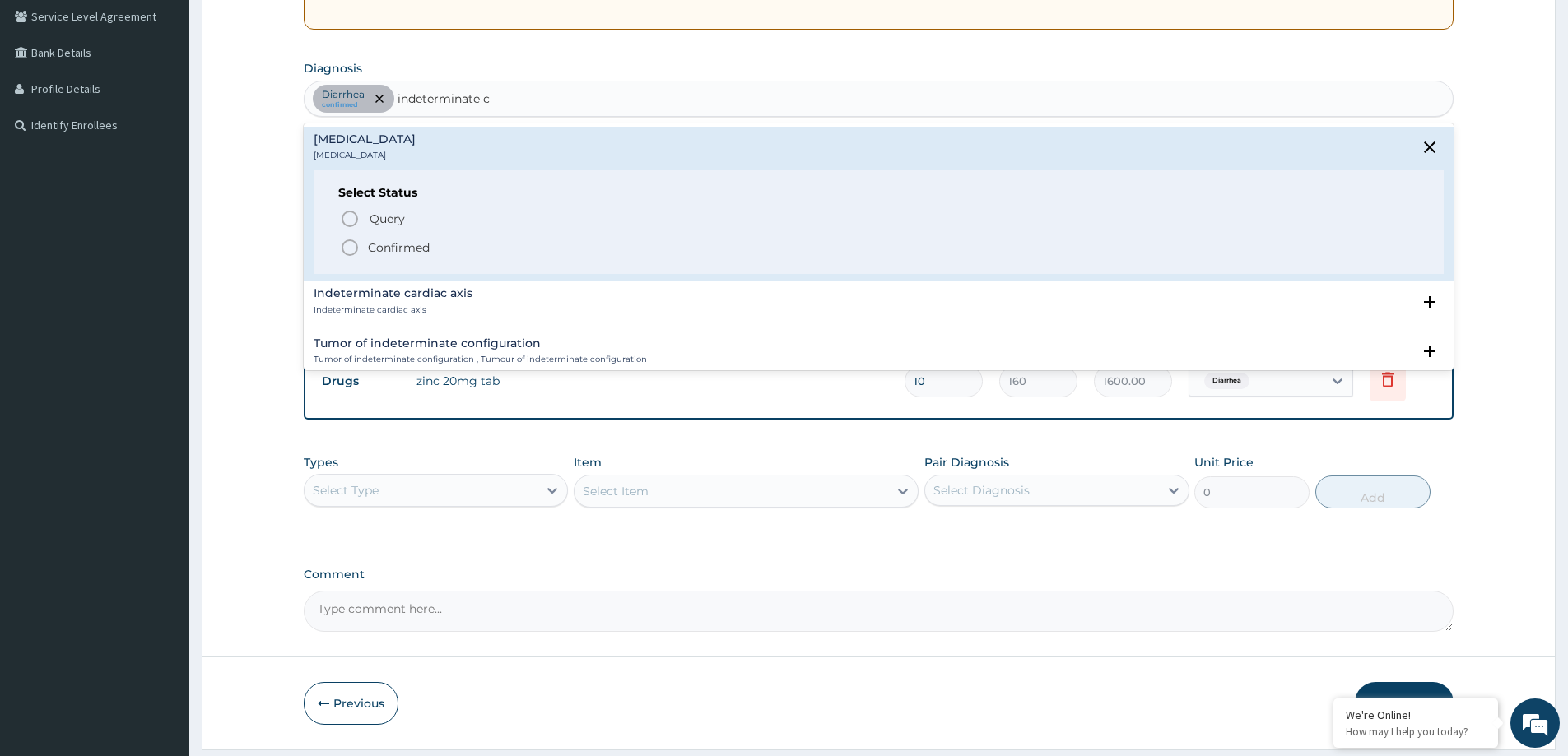
click at [402, 250] on p "Confirmed" at bounding box center [398, 247] width 61 height 17
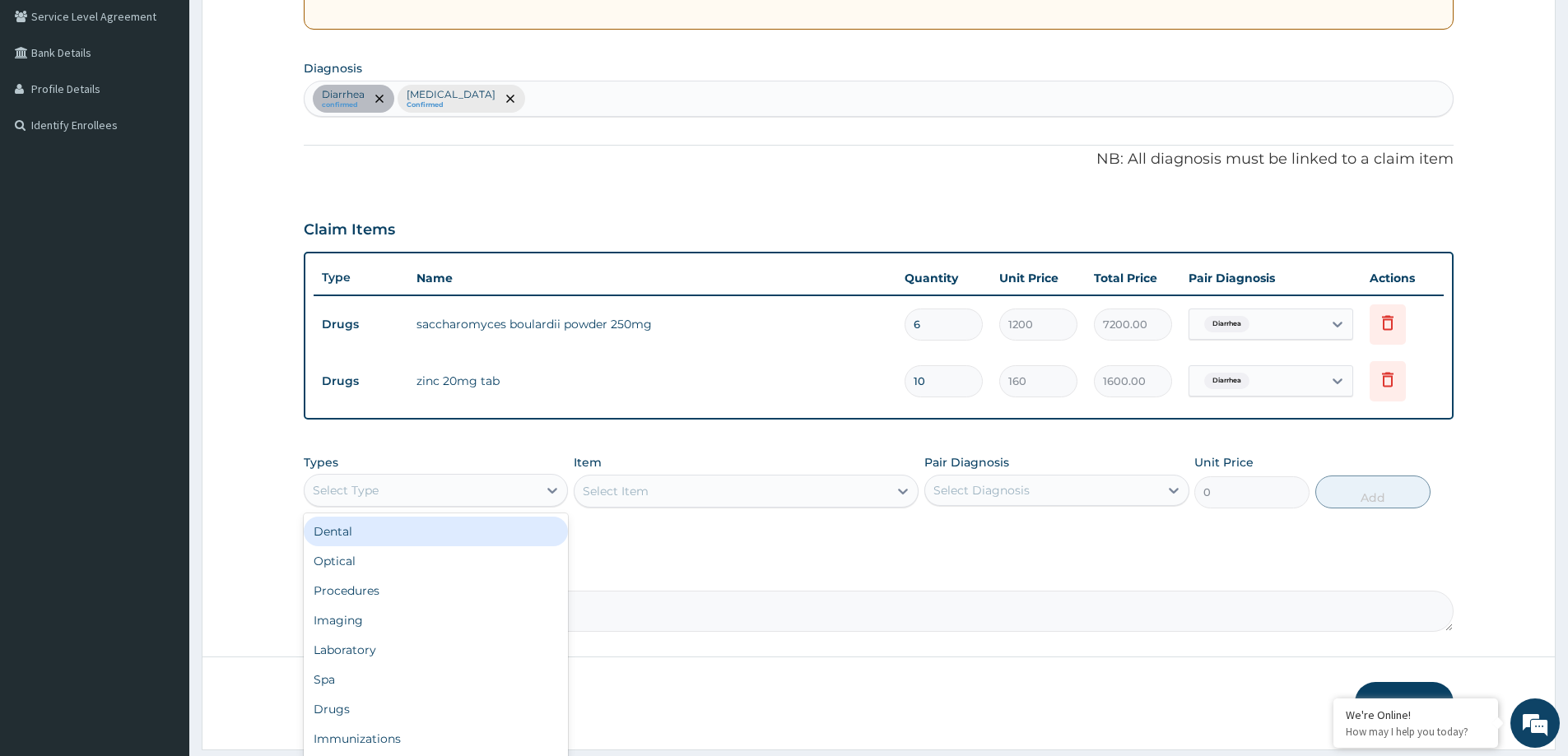
click at [479, 483] on div "Select Type" at bounding box center [421, 490] width 233 height 27
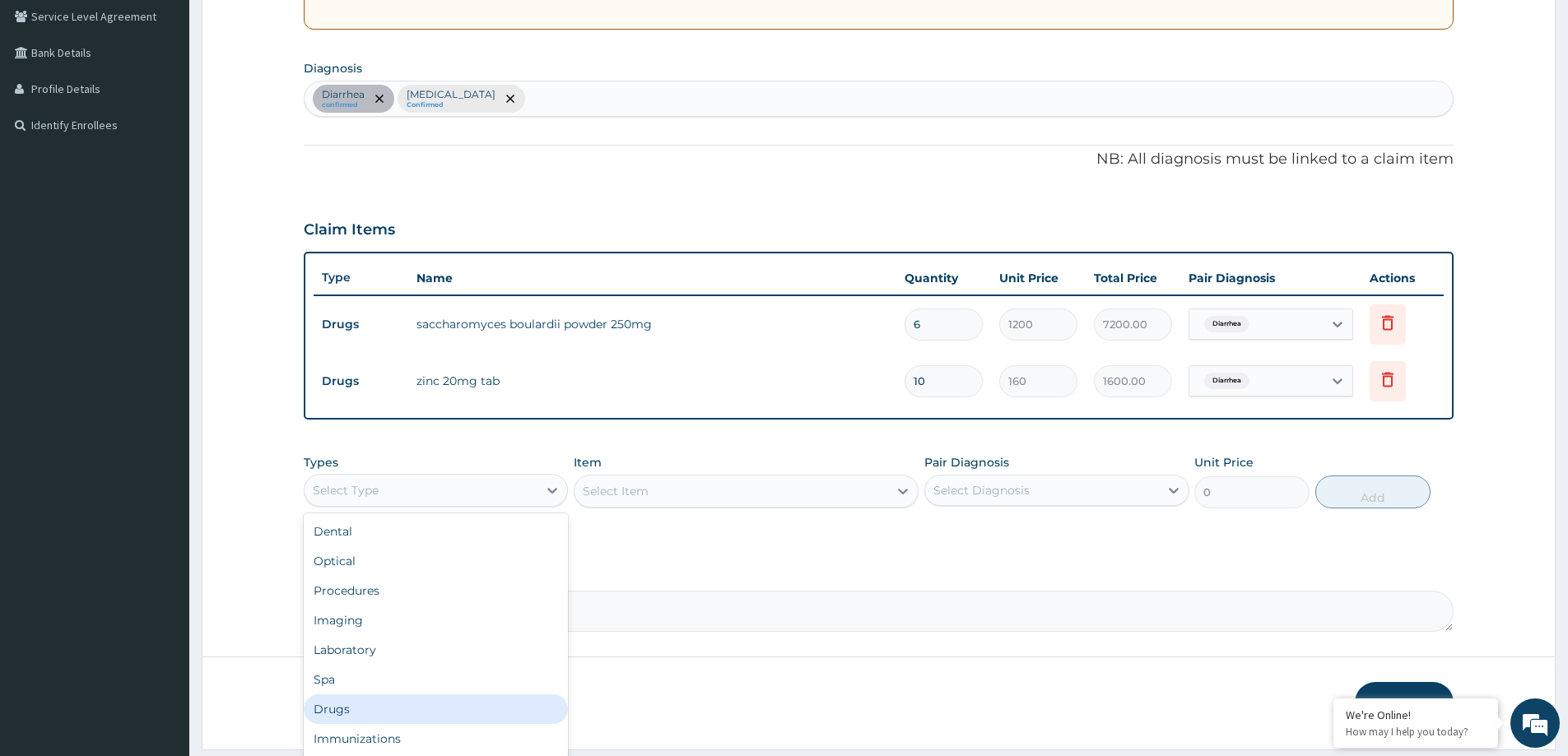
click at [431, 705] on div "Drugs" at bounding box center [435, 710] width 264 height 30
click at [683, 489] on div "Select Item" at bounding box center [731, 491] width 313 height 27
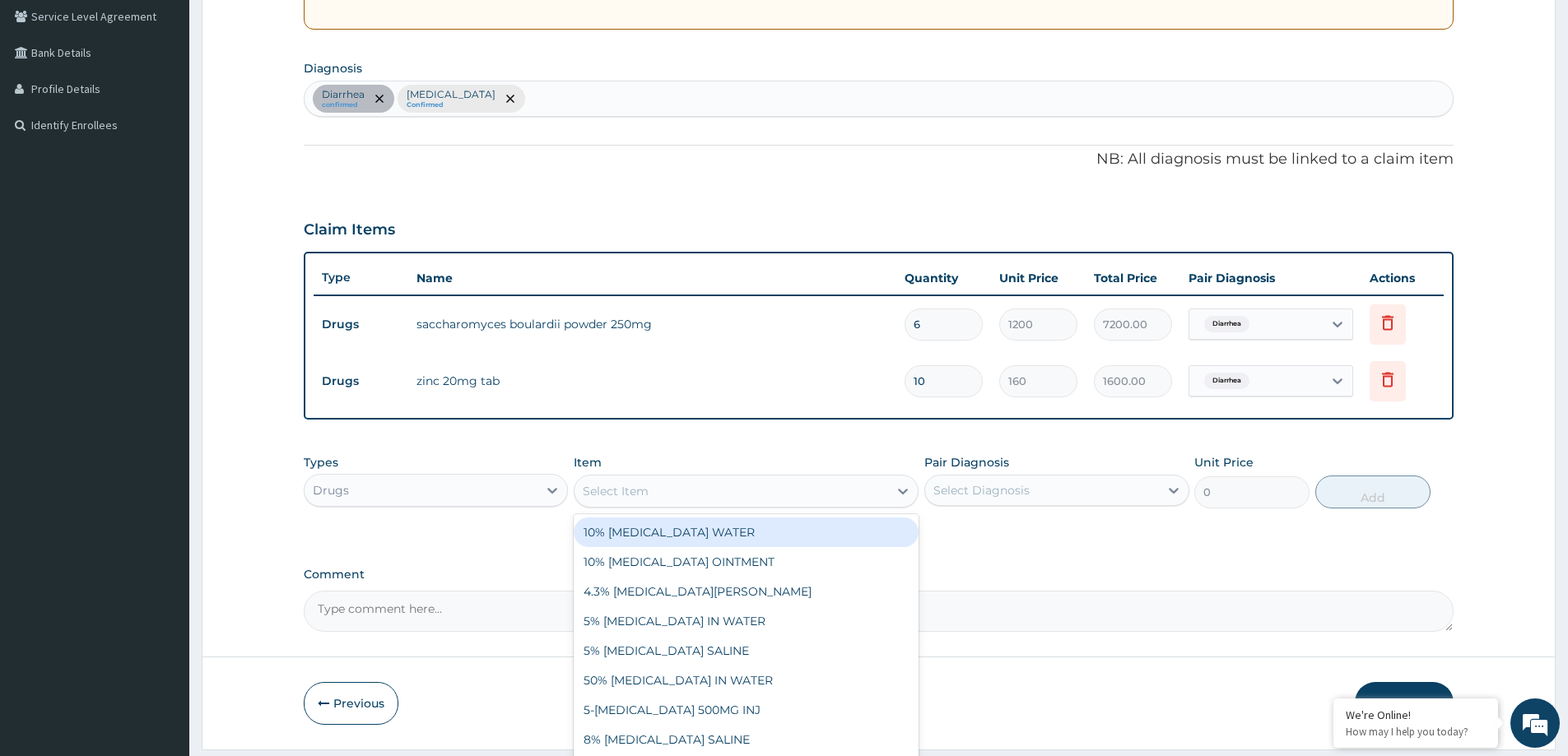
paste input "CIPROFLOXACIN 500MG TAB"
type input "CIPROFLOXACIN 500MG TAB"
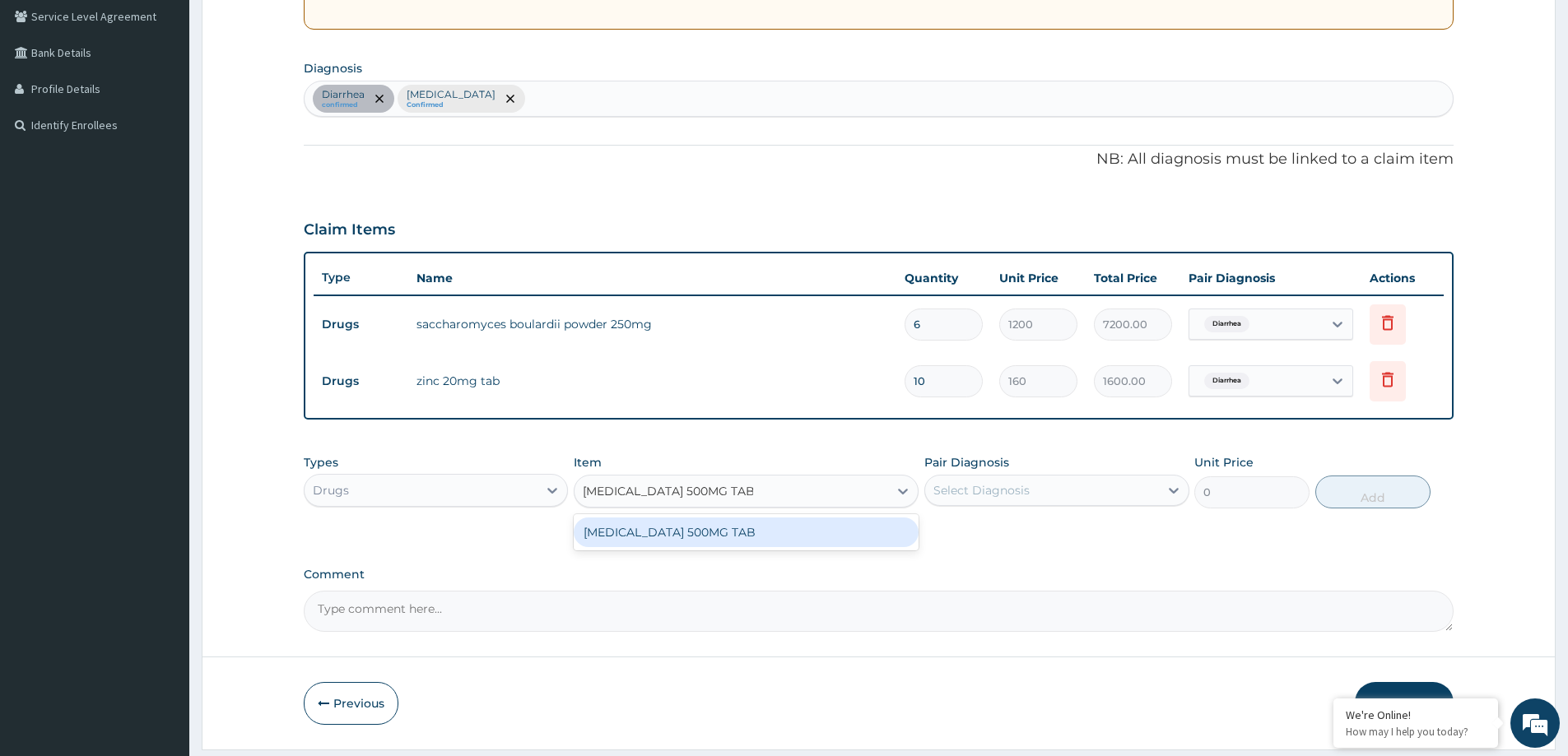
click at [716, 541] on div "CIPROFLOXACIN 500MG TAB" at bounding box center [745, 533] width 345 height 30
type input "273"
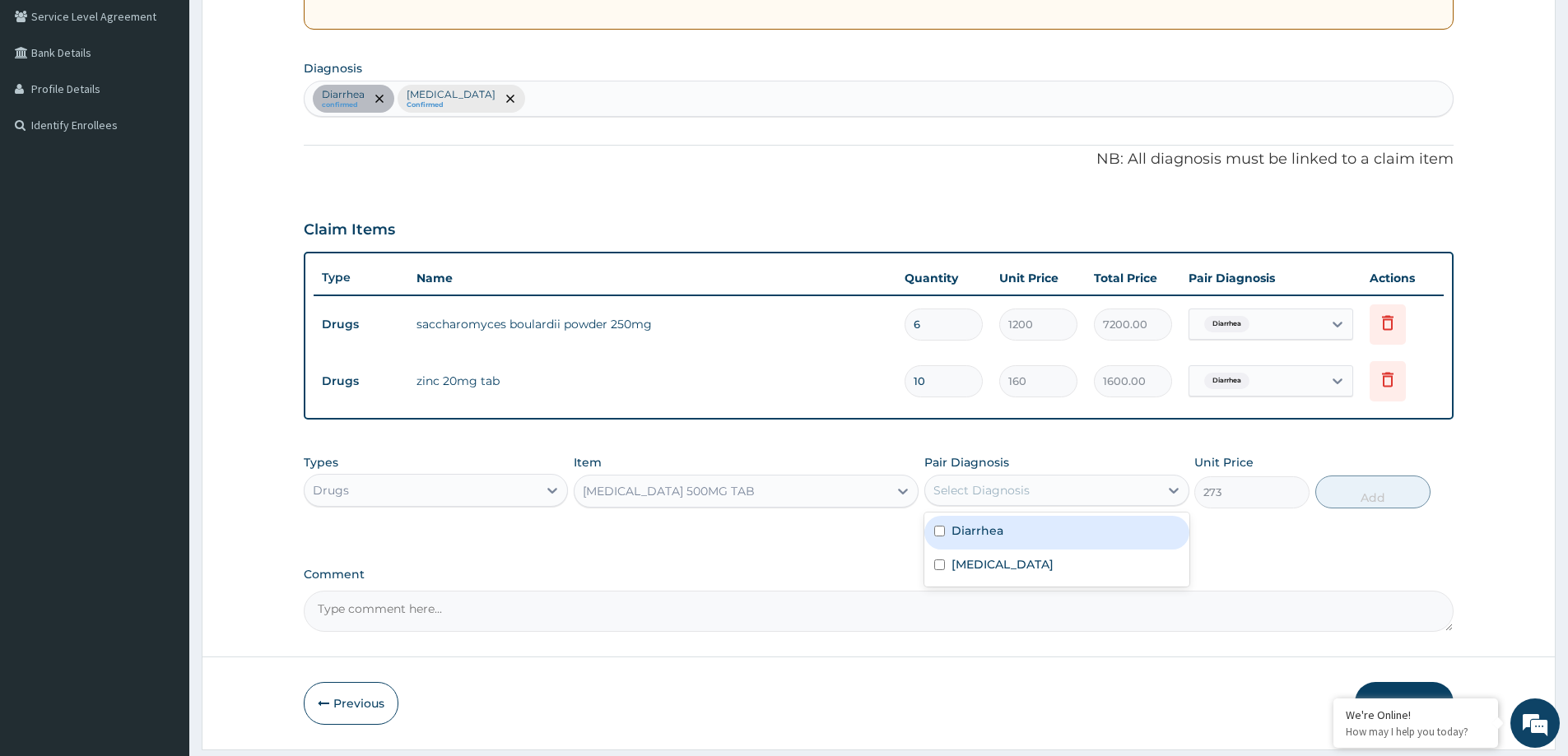
click at [1092, 497] on div "Select Diagnosis" at bounding box center [1042, 490] width 233 height 27
click at [1056, 524] on div "Diarrhea" at bounding box center [1056, 533] width 264 height 34
checkbox input "true"
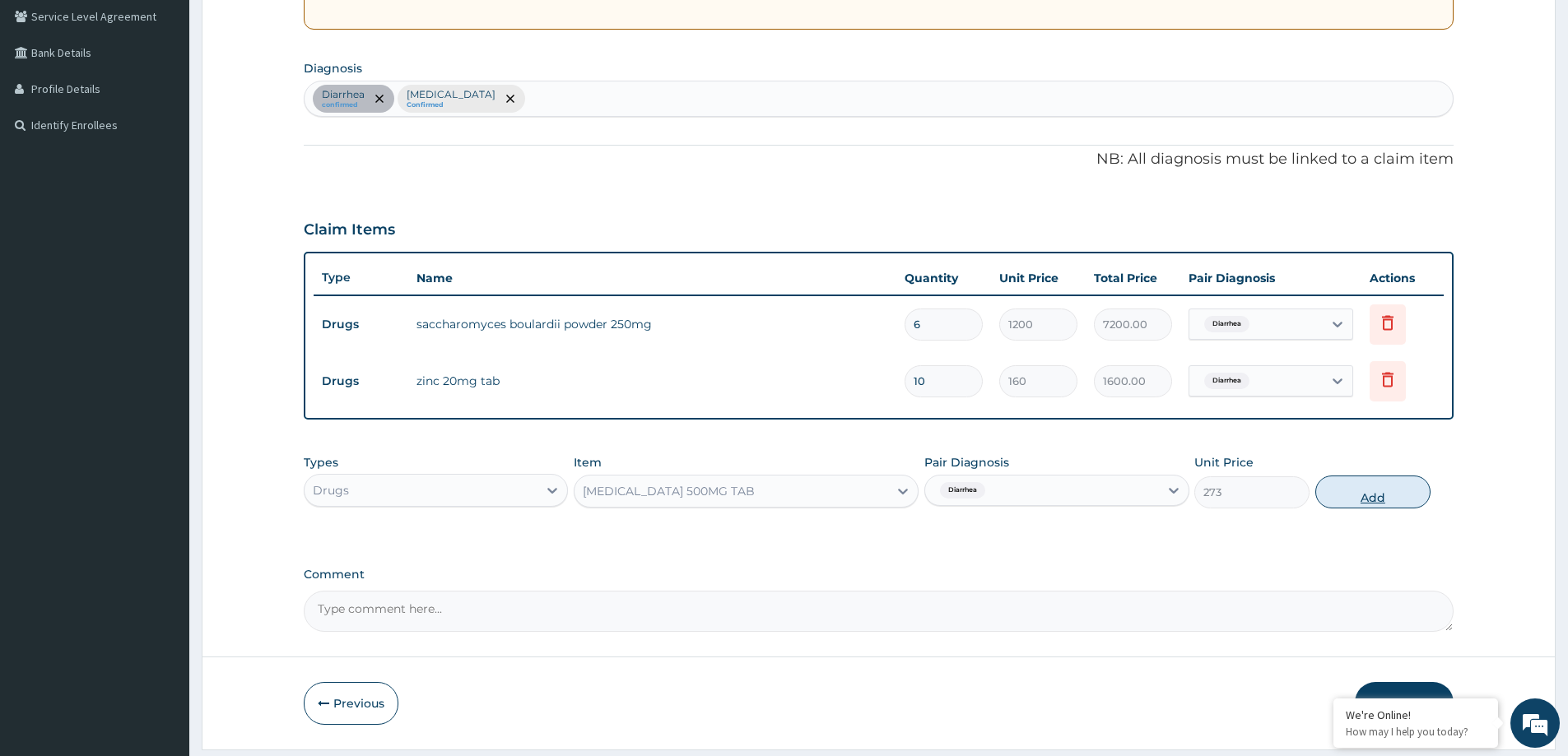
click at [1375, 492] on button "Add" at bounding box center [1372, 491] width 116 height 33
type input "0"
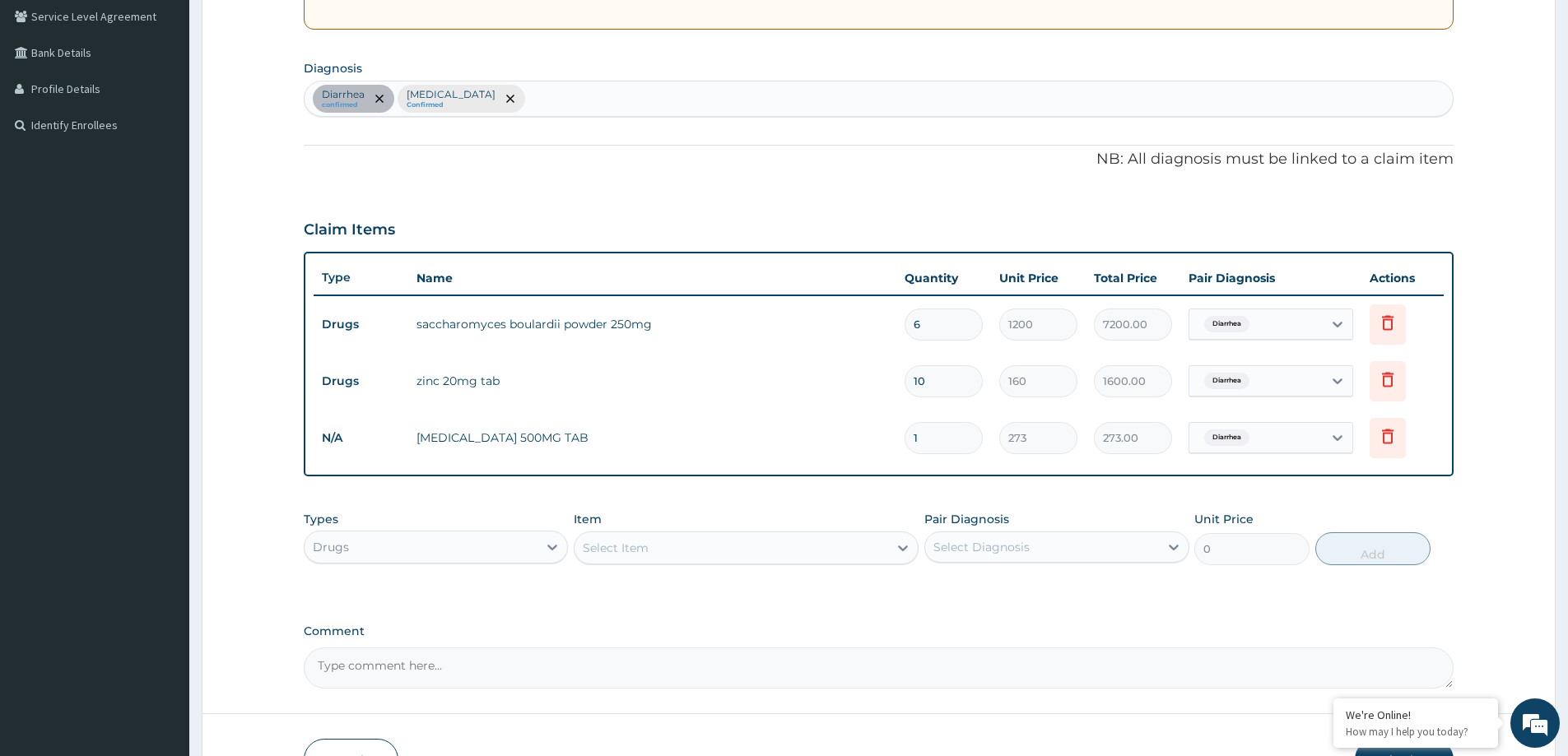
type input "10"
type input "2730.00"
type input "10"
click at [666, 542] on div "Select Item" at bounding box center [731, 547] width 313 height 27
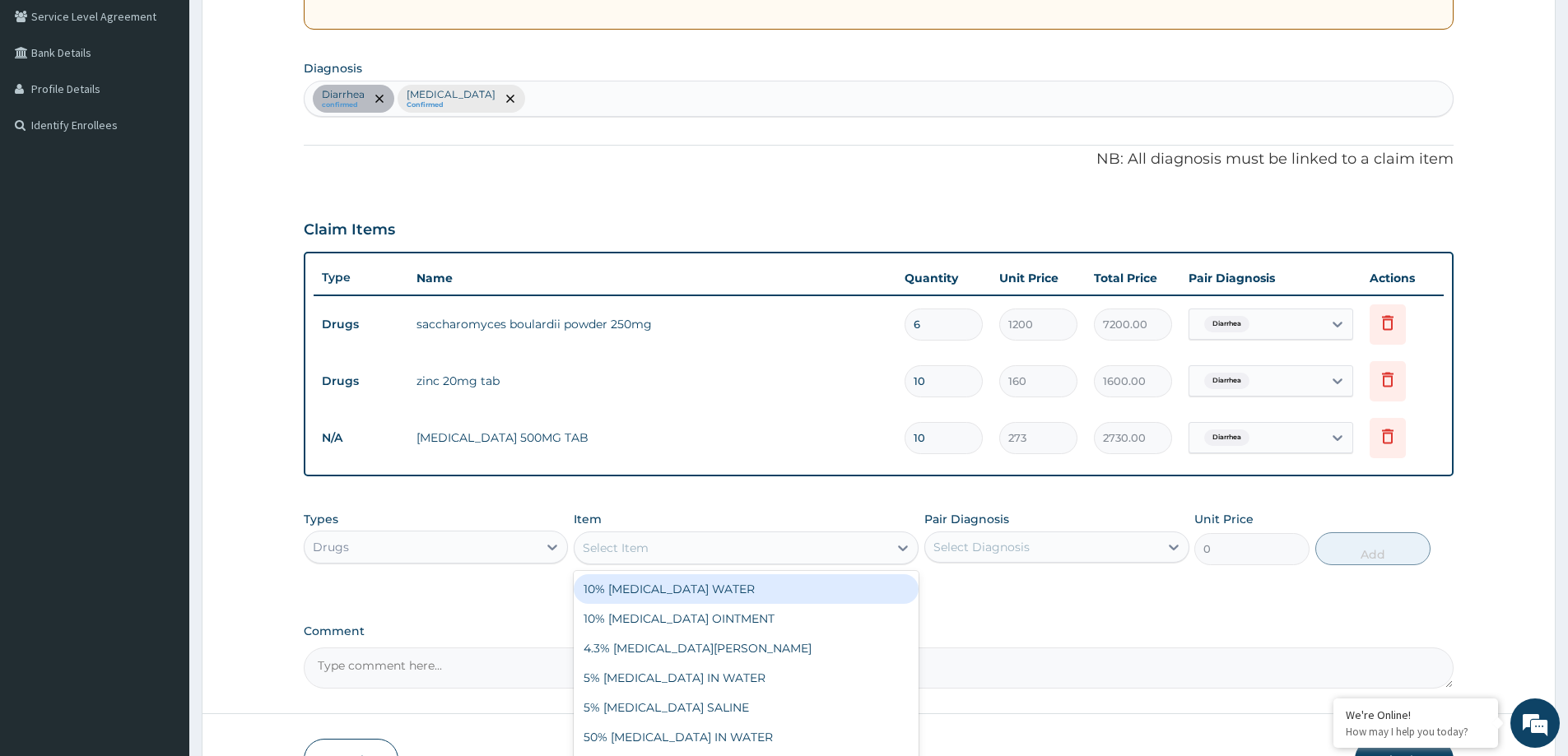
paste input "UPROFEN 400MG TAB"
type input "UPROFEN 400MG TAB"
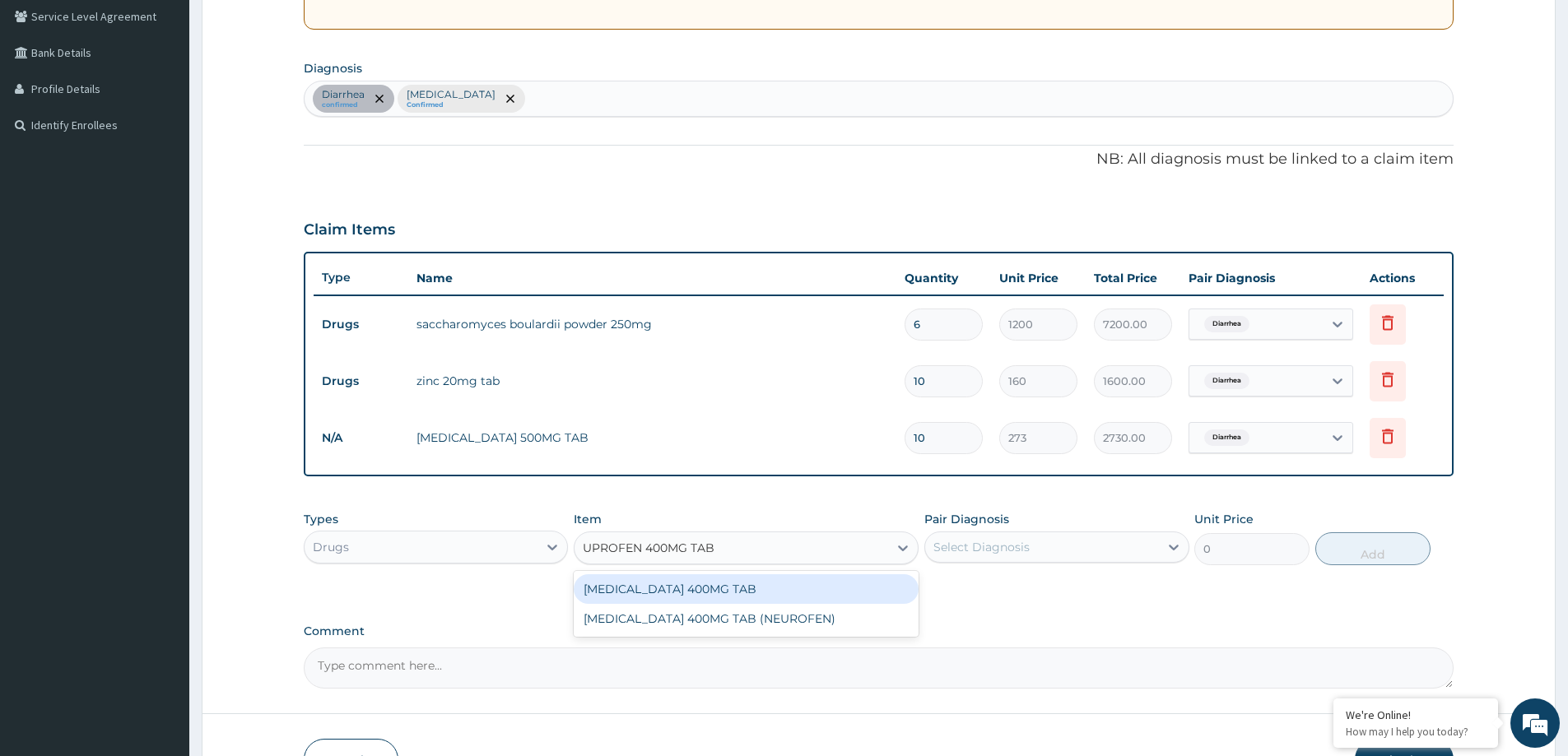
click at [685, 598] on div "IBUPROFEN 400MG TAB" at bounding box center [745, 589] width 345 height 30
type input "160"
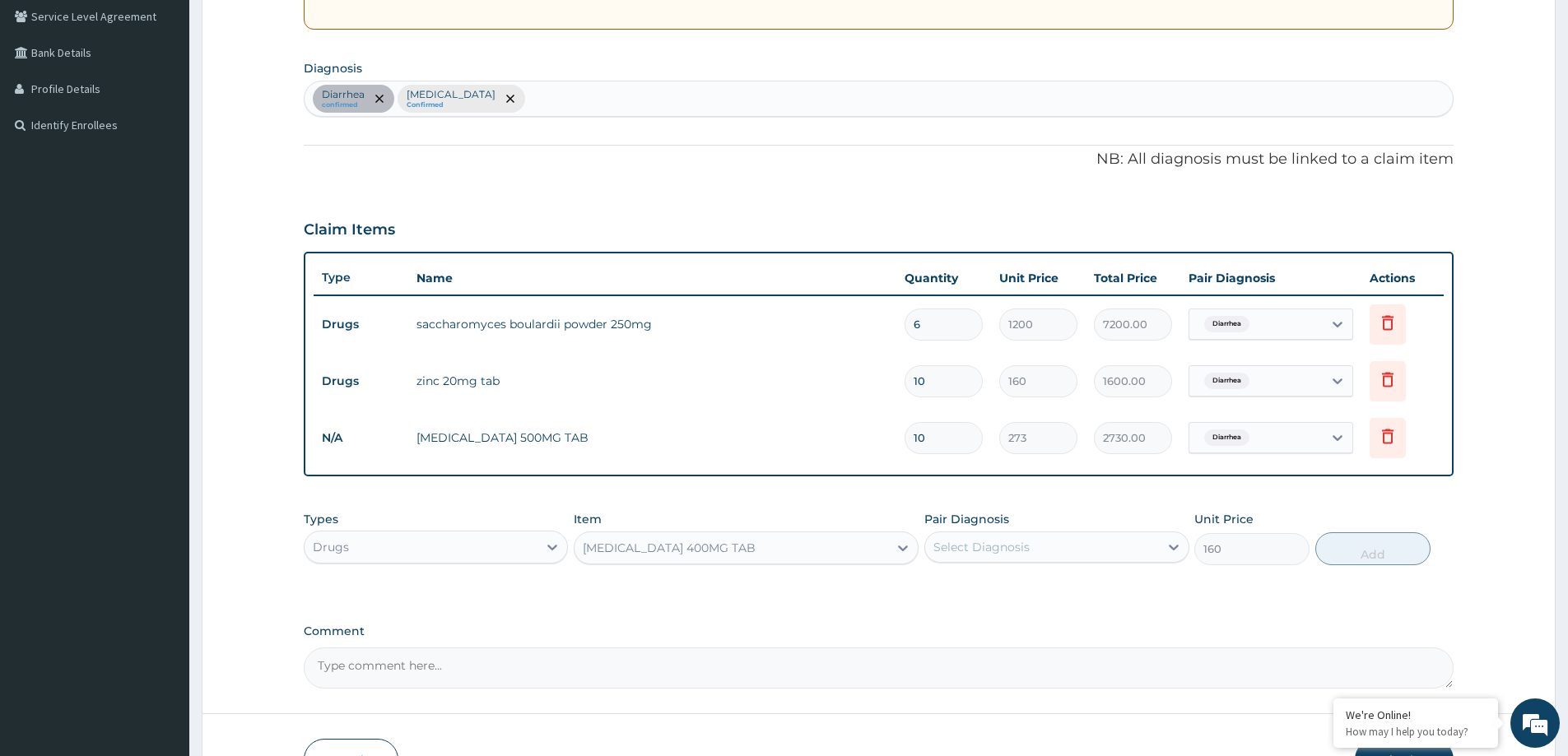
click at [960, 552] on div "Select Diagnosis" at bounding box center [981, 546] width 96 height 17
click at [980, 621] on label "Indeterminate colitis" at bounding box center [1002, 621] width 102 height 17
checkbox input "true"
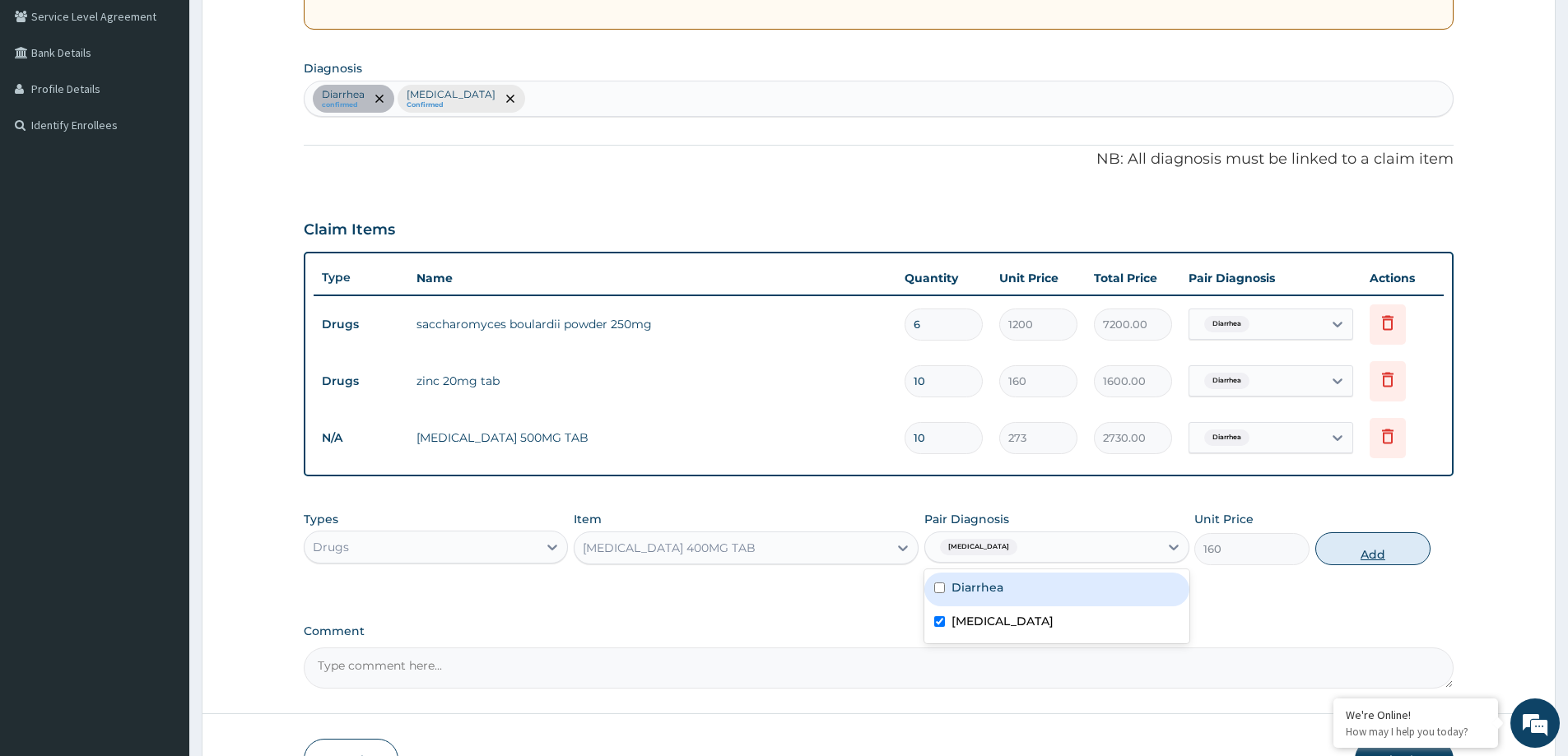
click at [1357, 538] on button "Add" at bounding box center [1372, 548] width 116 height 33
type input "0"
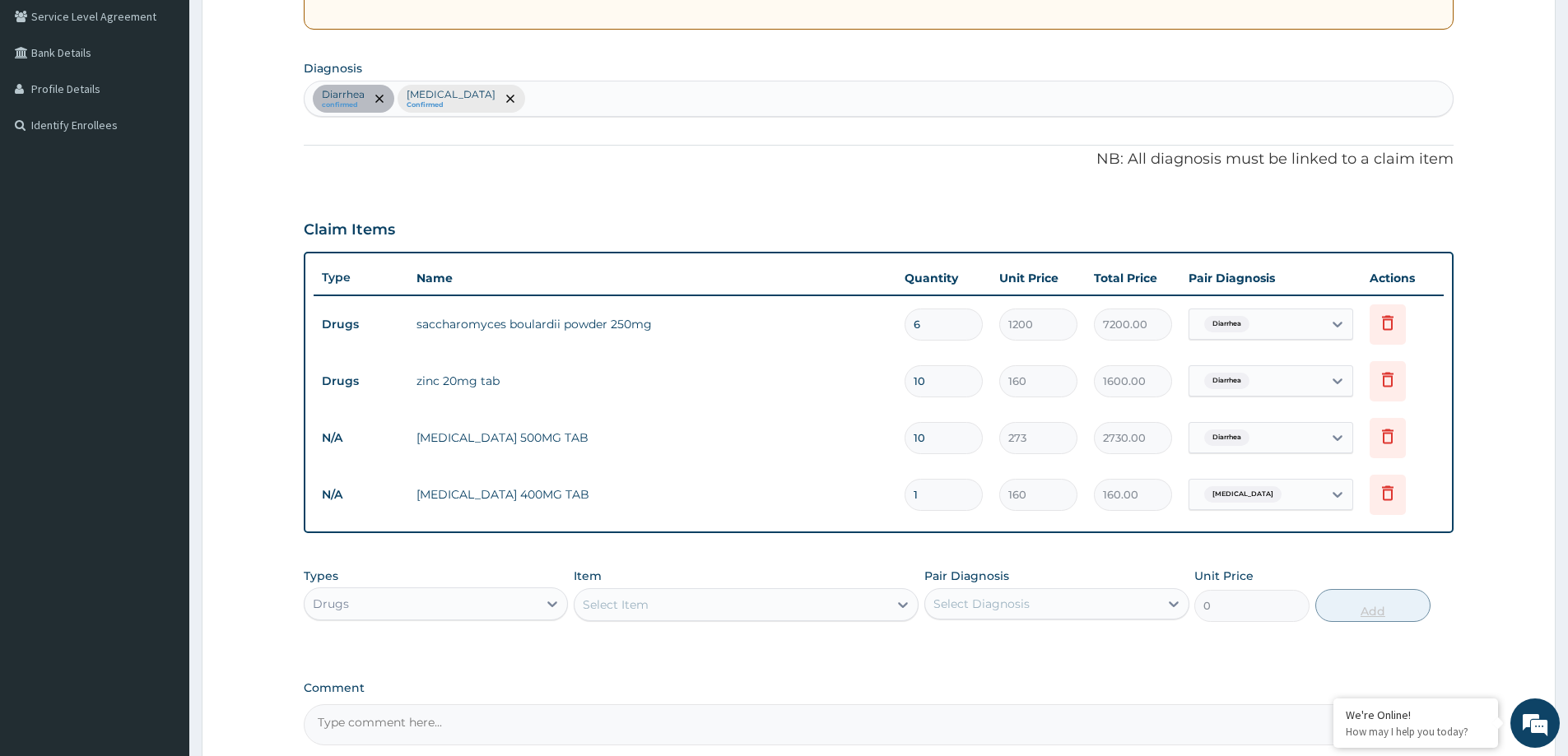
type input "16"
type input "2560.00"
type input "1"
type input "160.00"
type input "0.00"
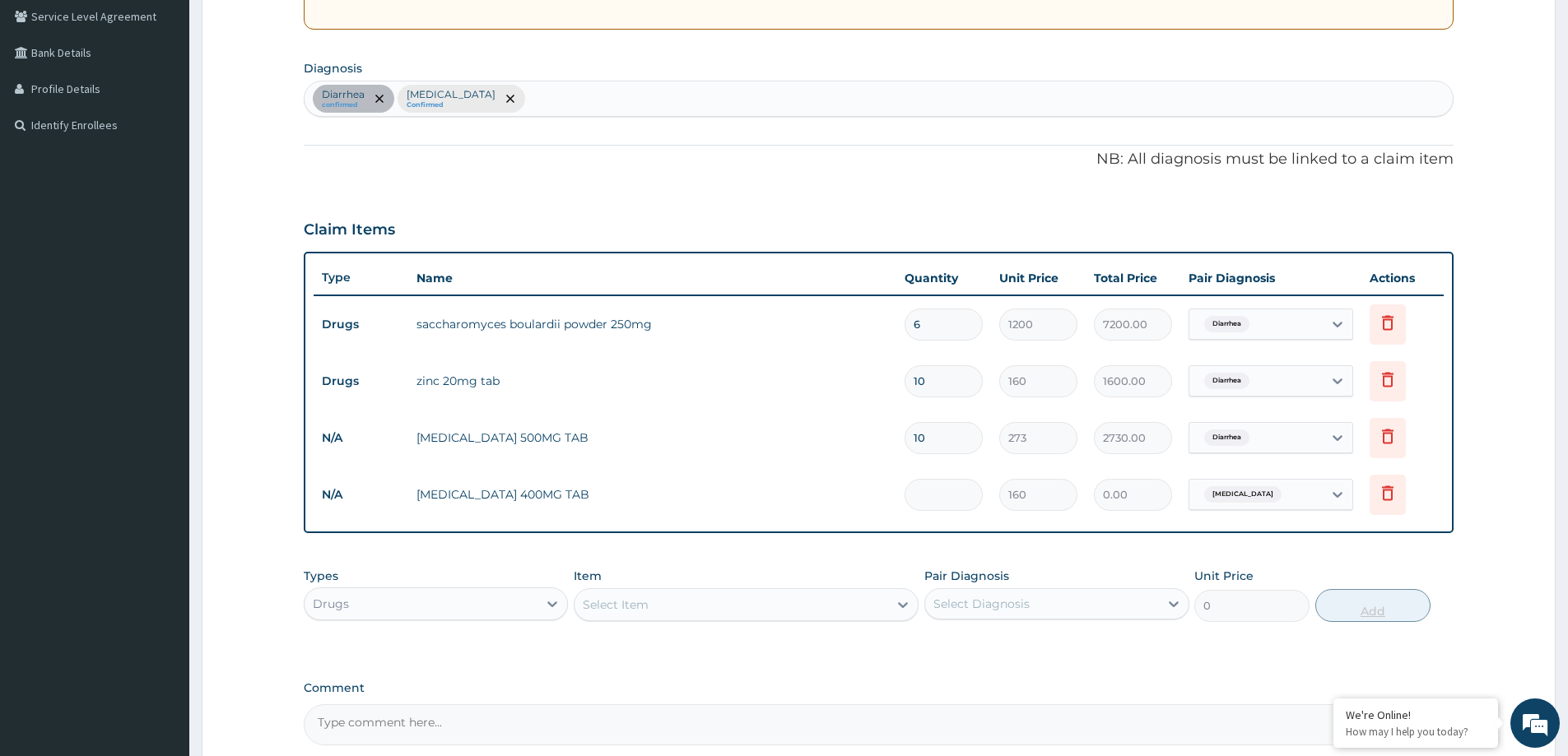
type input "6"
type input "960.00"
type input "6"
click at [730, 619] on div "Select Item" at bounding box center [745, 604] width 345 height 33
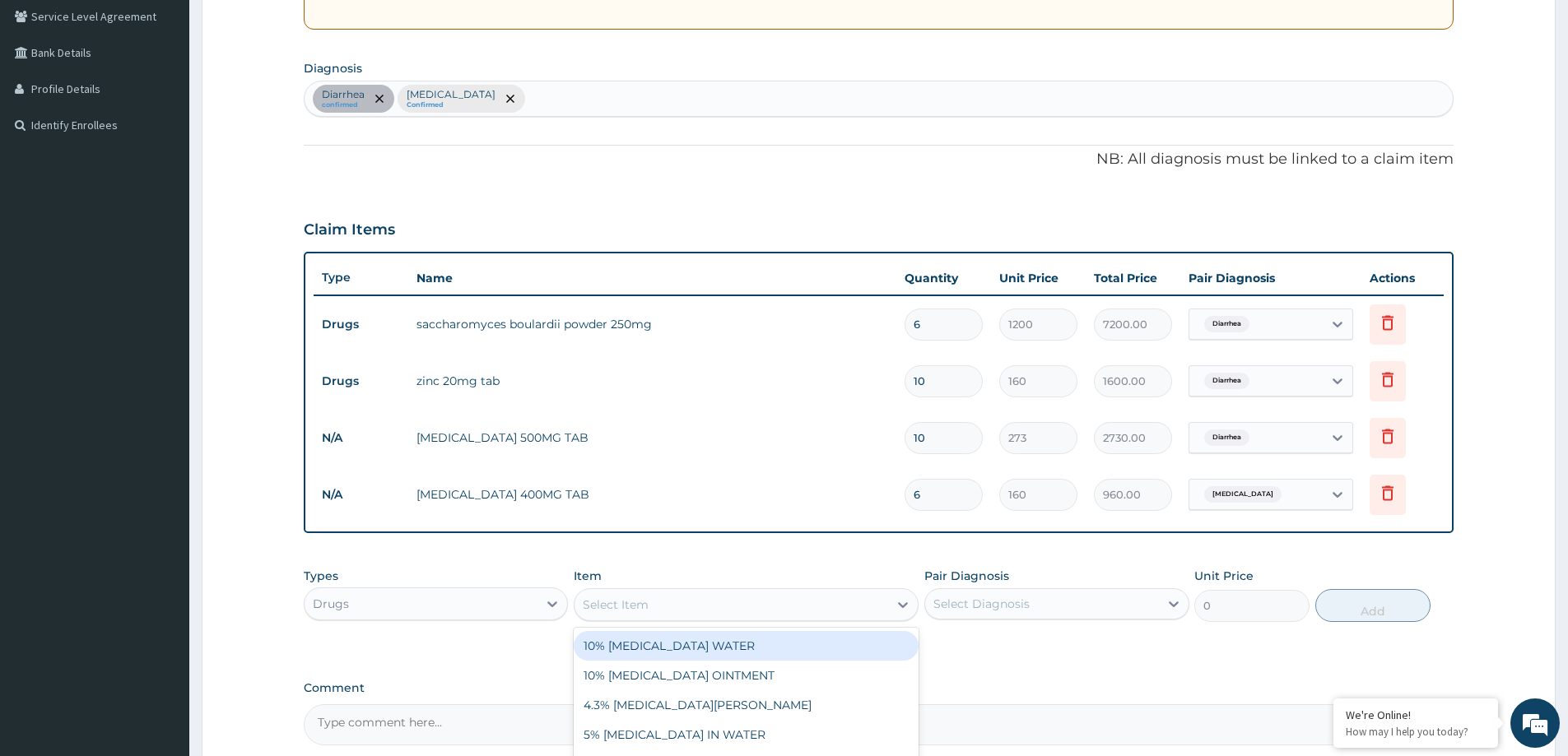
paste input "ORAL REHYDRATION SALT"
type input "ORAL REHYDRATION SALT"
click at [720, 647] on div "ORAL REHYDRATION SALT" at bounding box center [745, 645] width 345 height 30
type input "160"
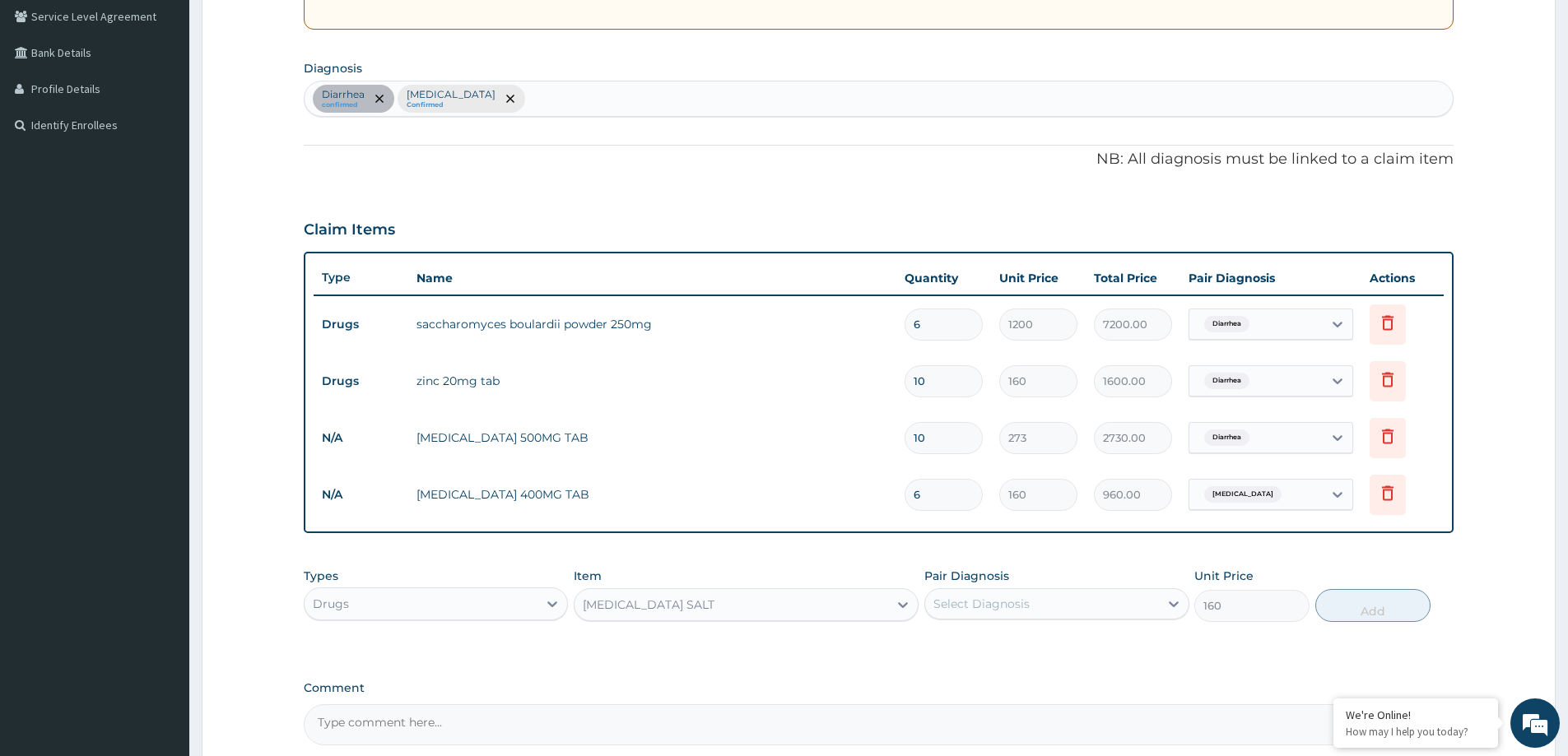
click at [944, 601] on div "Select Diagnosis" at bounding box center [981, 604] width 96 height 17
click at [1000, 657] on div "Diarrhea" at bounding box center [1056, 646] width 264 height 34
checkbox input "true"
click at [1360, 603] on button "Add" at bounding box center [1372, 605] width 116 height 33
type input "0"
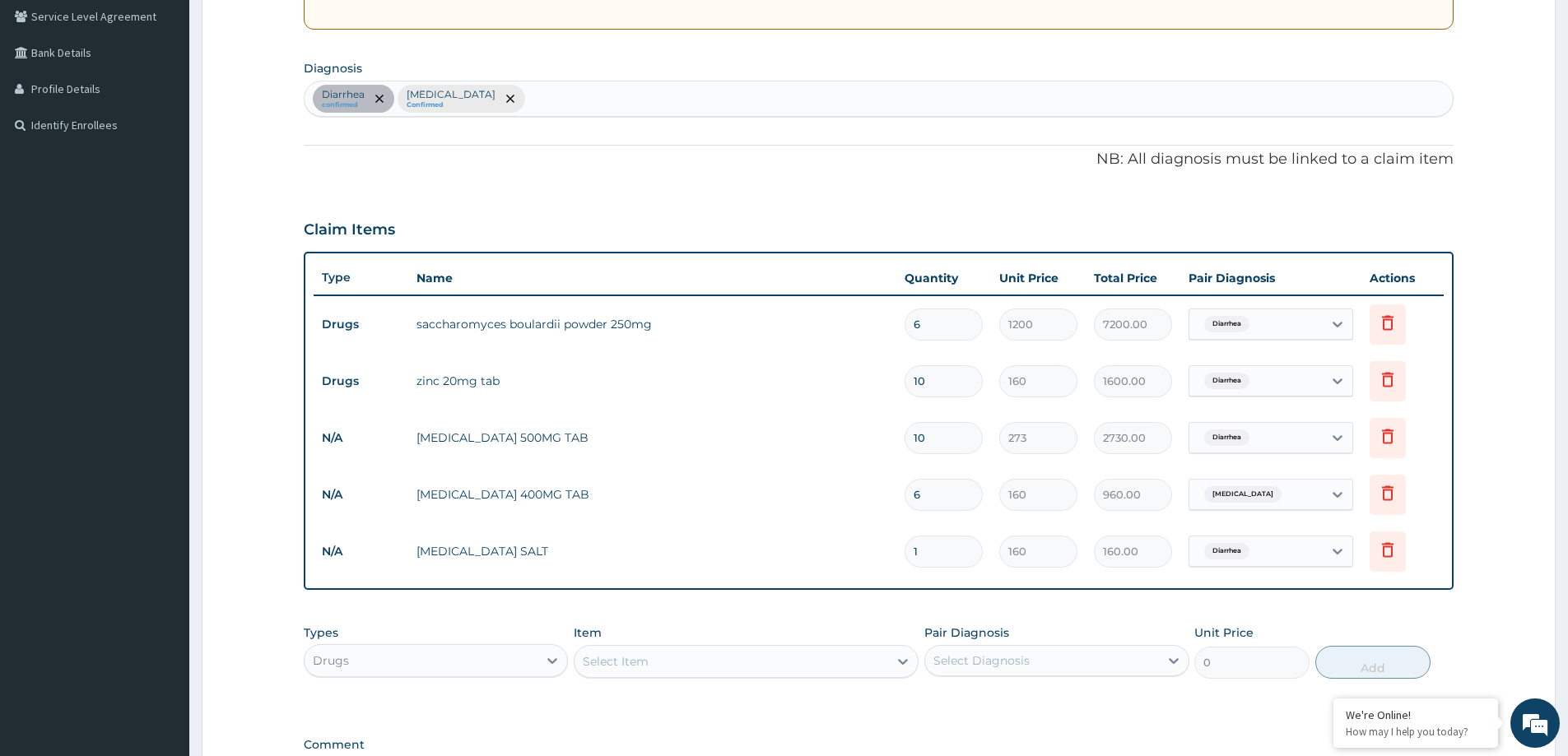
type input "0.00"
type input "2"
type input "320.00"
type input "2"
click at [503, 193] on div "PA Code / Prescription Code PA/7EE4F8 Encounter Date 12-08-2025 Important Notic…" at bounding box center [878, 307] width 1150 height 989
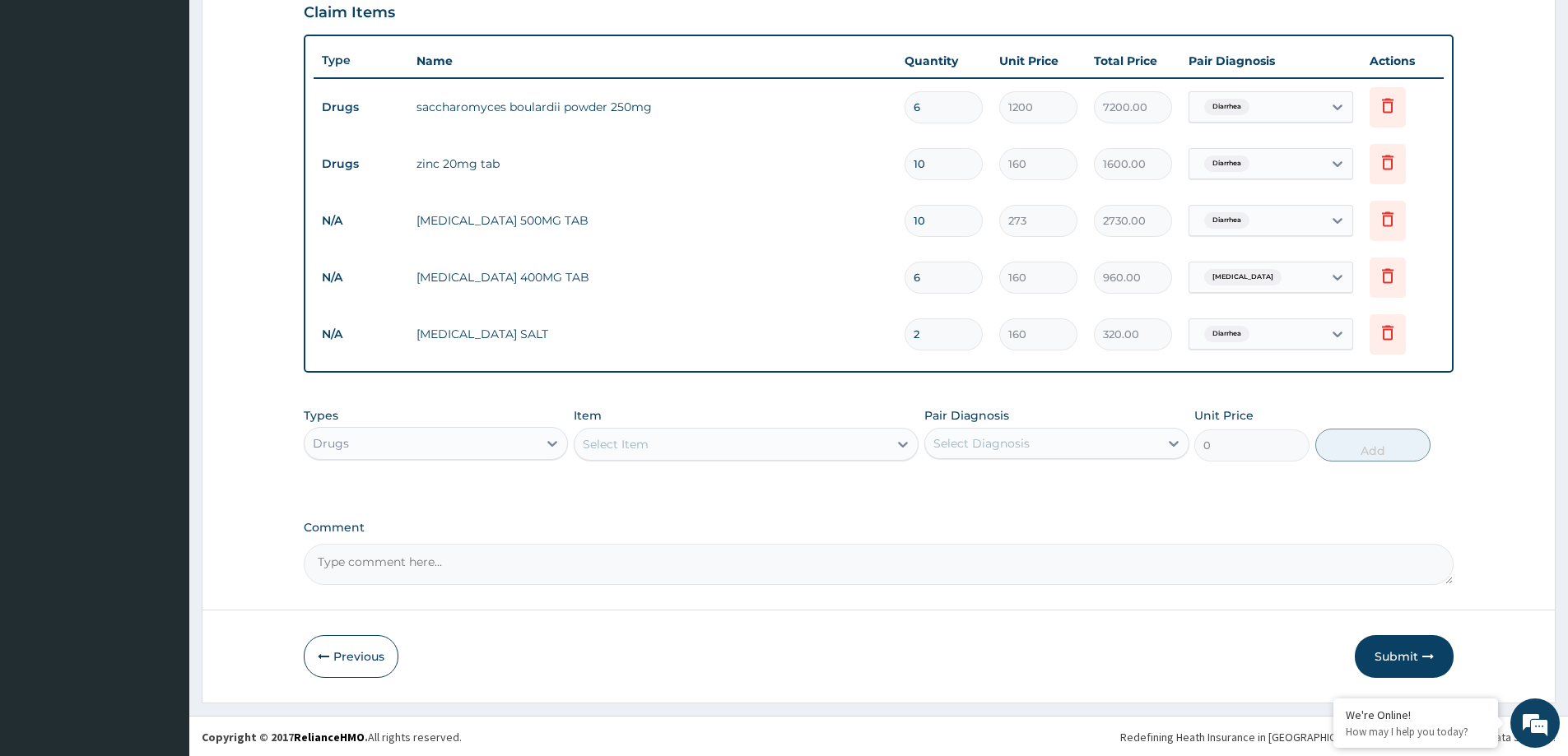
scroll to position [562, 0]
click at [1382, 660] on button "Submit" at bounding box center [1404, 654] width 99 height 42
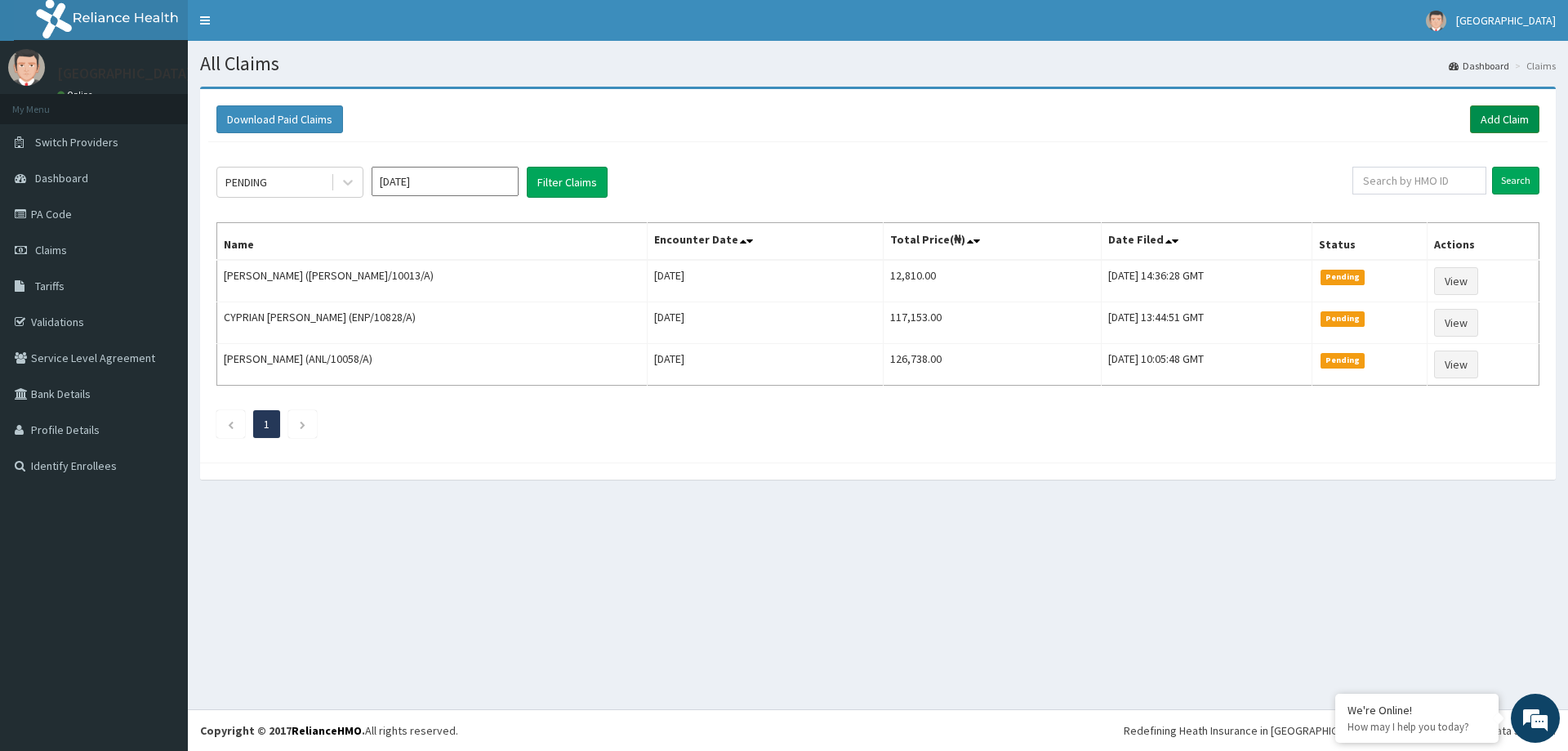
click at [1509, 112] on link "Add Claim" at bounding box center [1504, 119] width 70 height 27
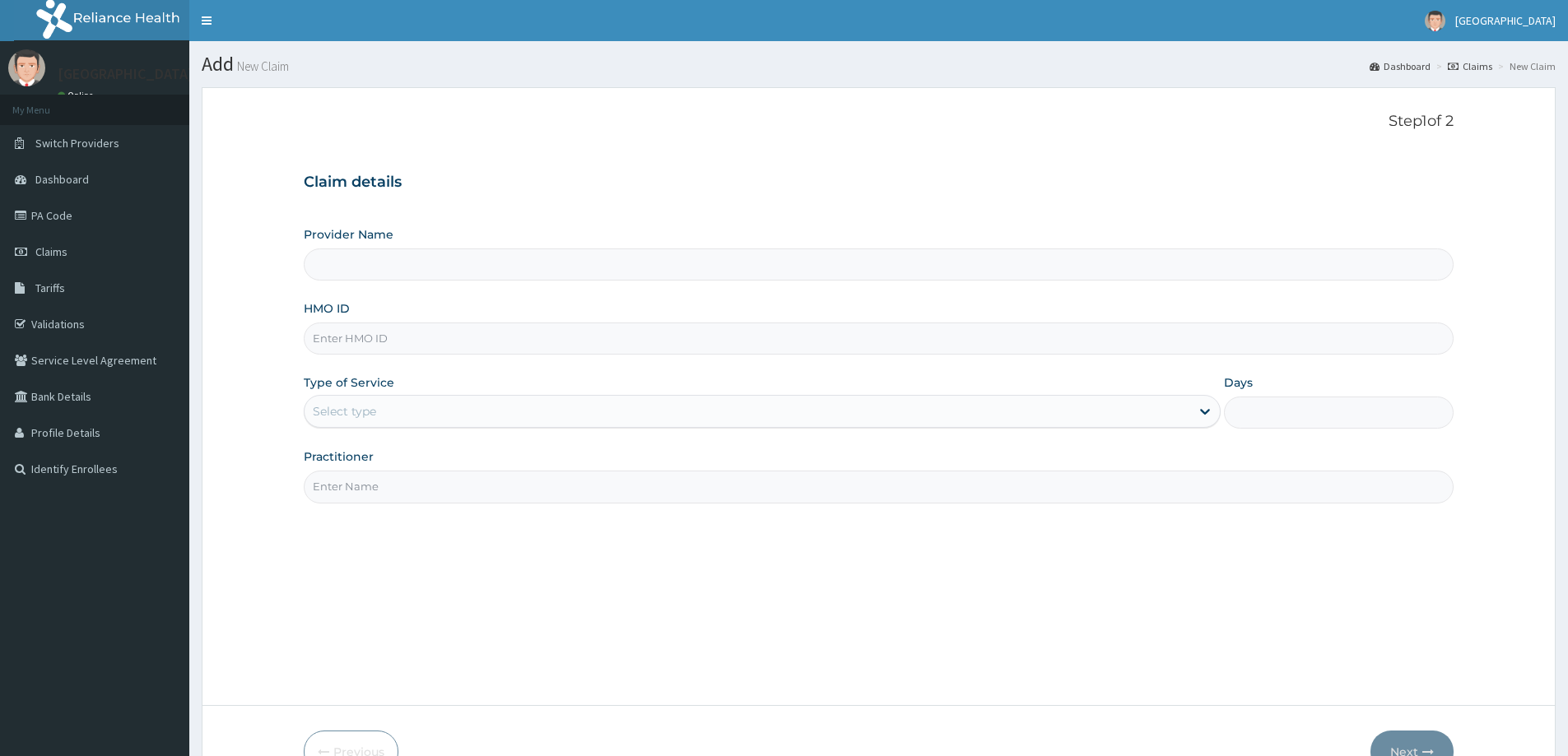
click at [379, 349] on input "HMO ID" at bounding box center [878, 338] width 1150 height 32
paste input "ANL/10130/A"
type input "ANL/10130/A"
type input "LILY HOSPITAL-WARRI"
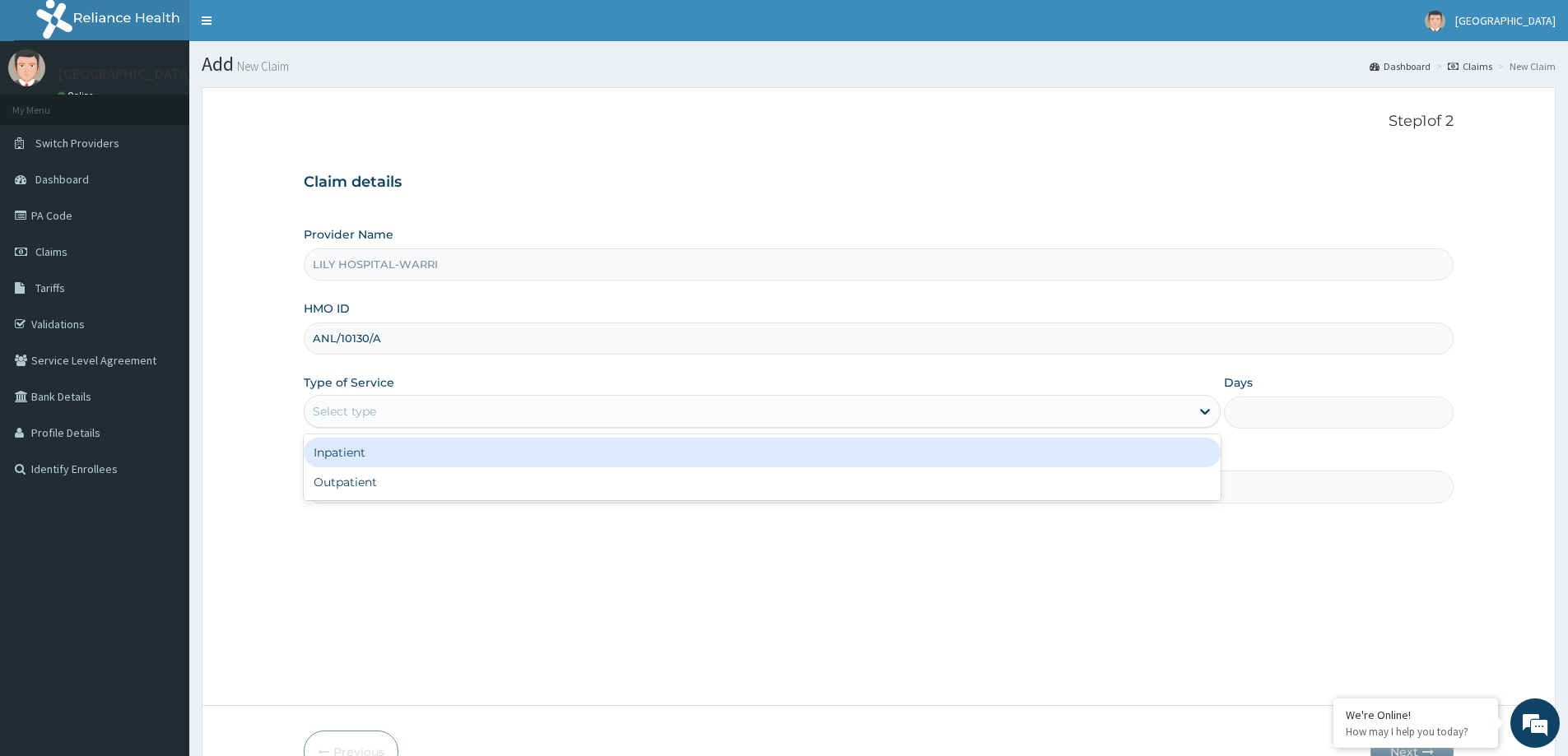
click at [357, 406] on div "Select type" at bounding box center [344, 411] width 63 height 17
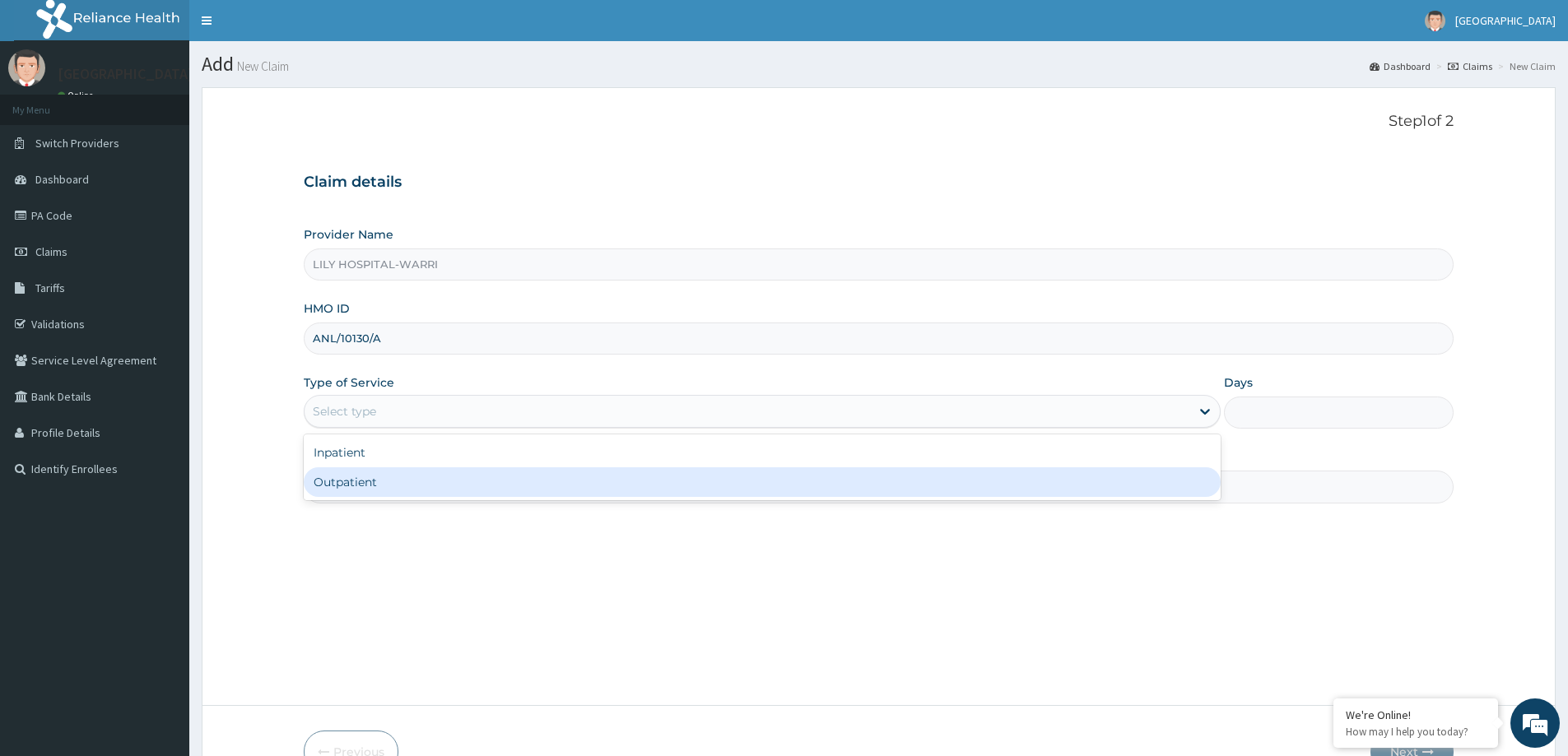
click at [350, 488] on div "Outpatient" at bounding box center [761, 482] width 916 height 30
type input "1"
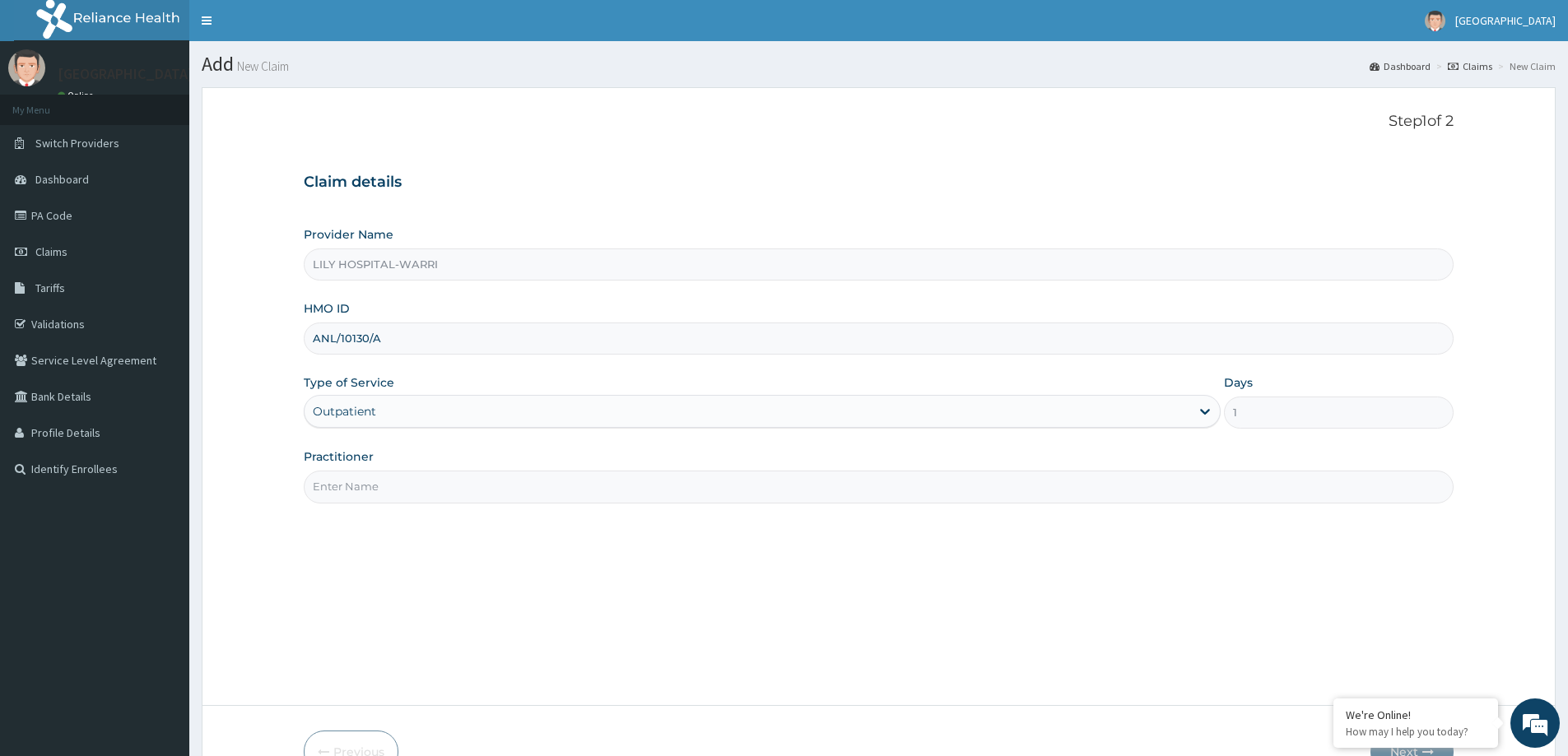
click at [372, 486] on input "Practitioner" at bounding box center [878, 486] width 1150 height 32
type input "General practitioner"
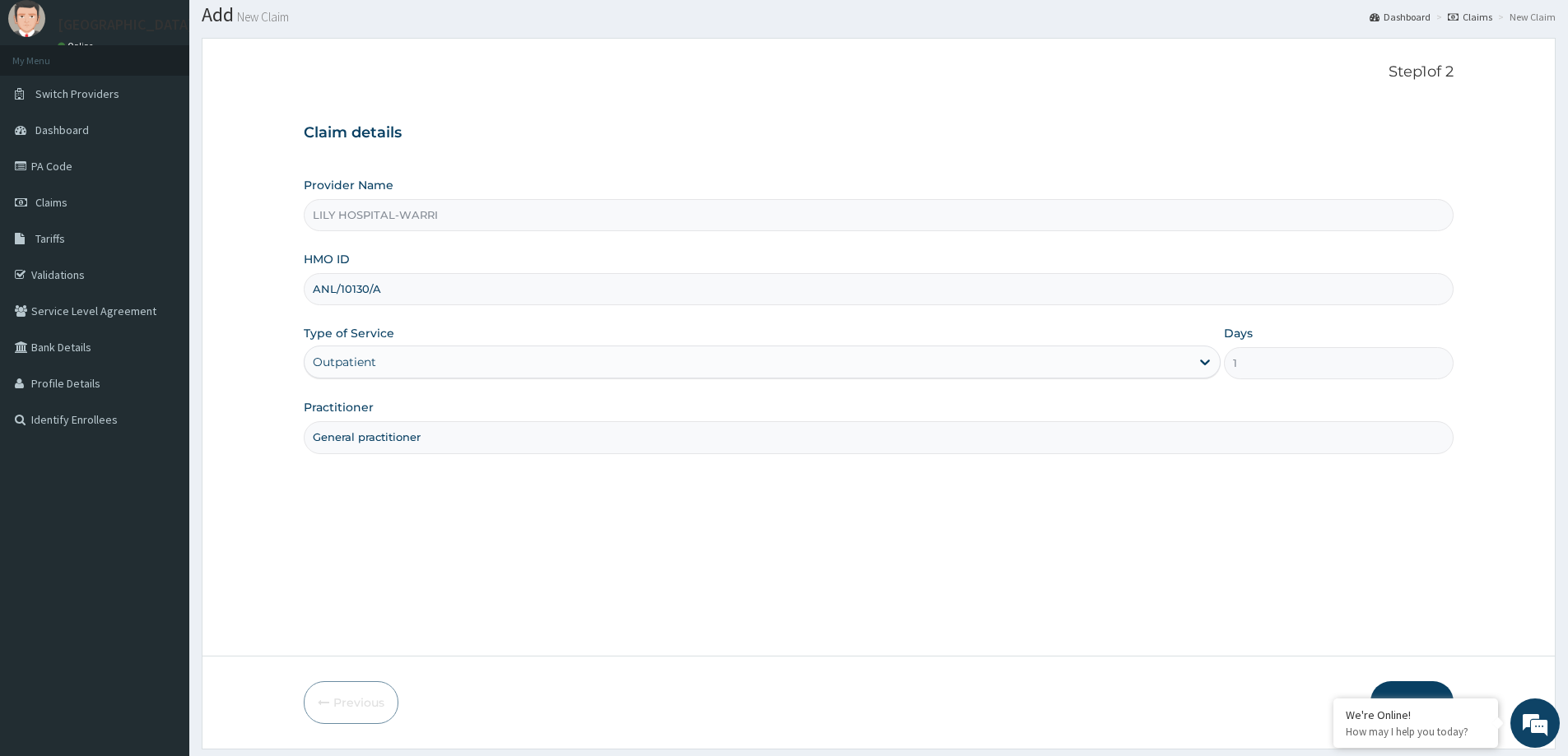
scroll to position [97, 0]
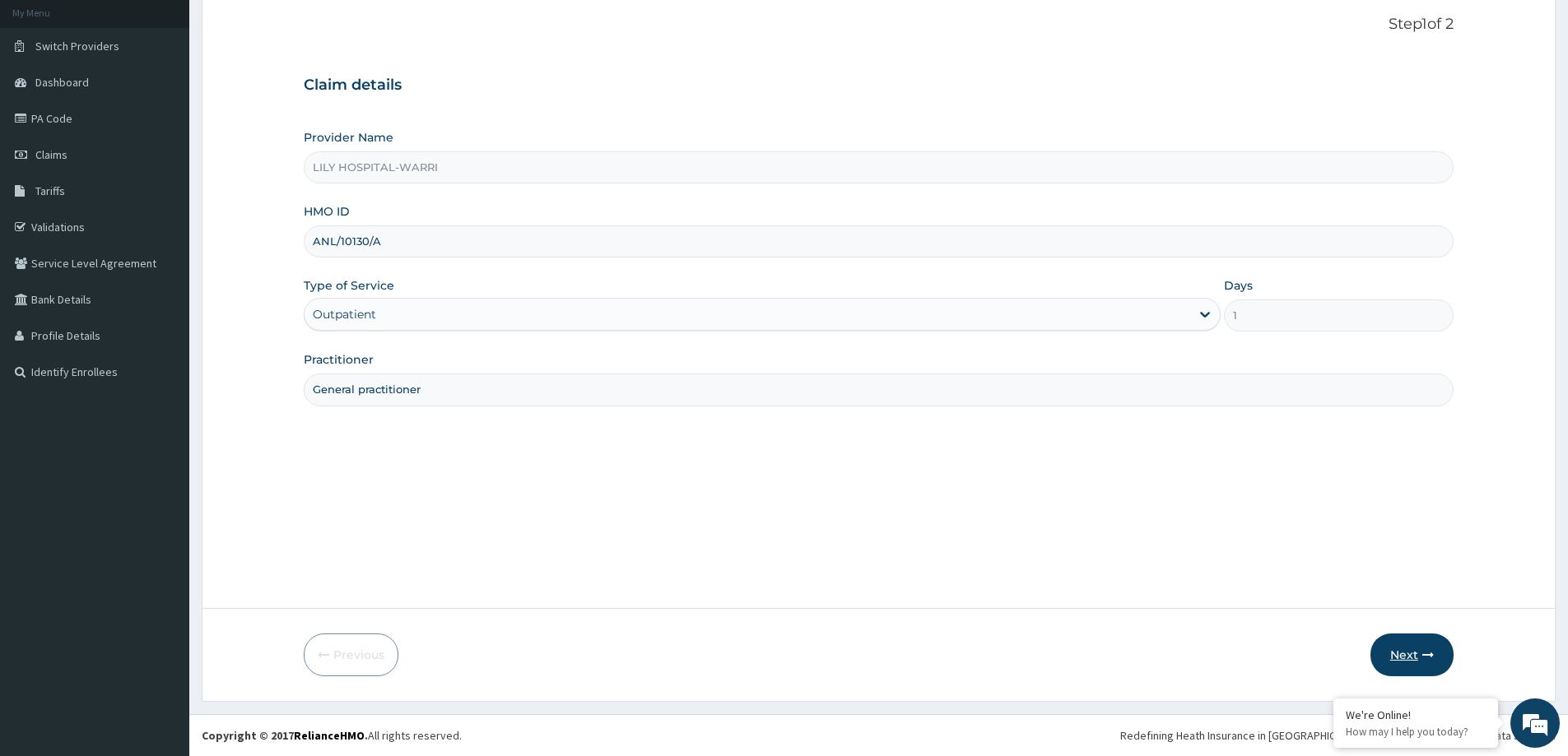
click at [1392, 648] on button "Next" at bounding box center [1412, 654] width 83 height 42
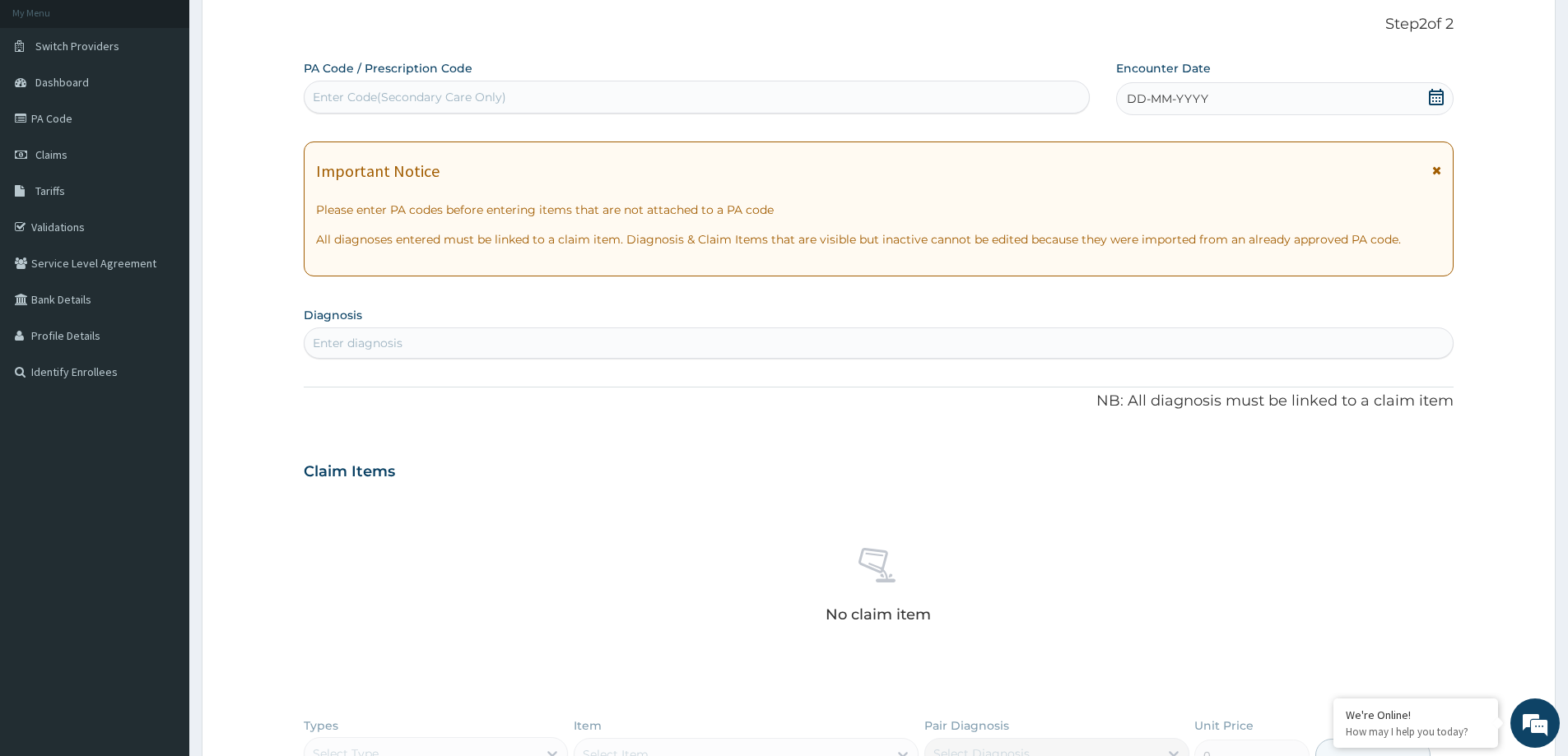
scroll to position [0, 0]
click at [580, 293] on div "PA Code / Prescription Code Enter Code(Secondary Care Only) Encounter Date DD-M…" at bounding box center [878, 477] width 1150 height 835
click at [1255, 94] on div "DD-MM-YYYY" at bounding box center [1284, 98] width 336 height 33
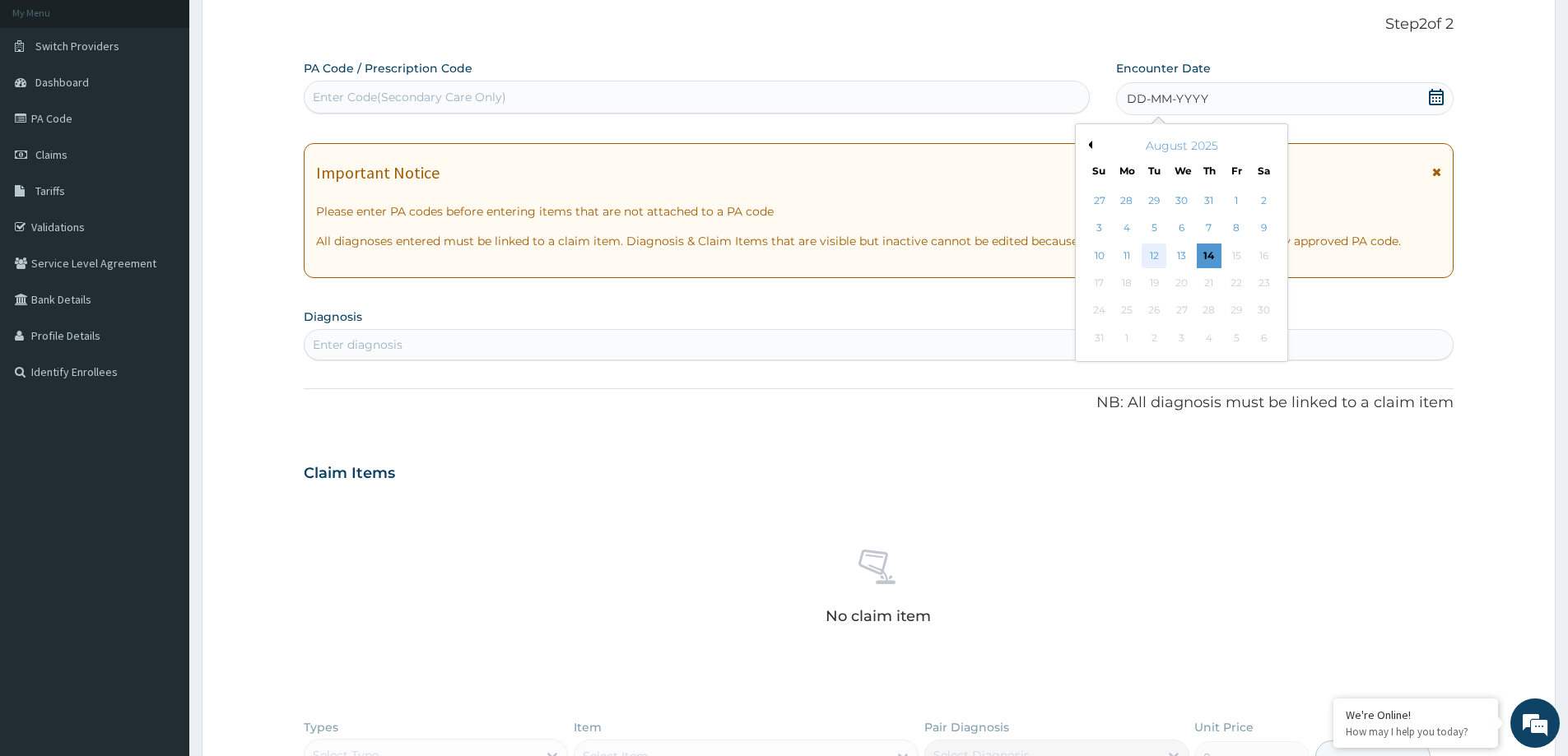
click at [1152, 257] on div "12" at bounding box center [1154, 255] width 25 height 25
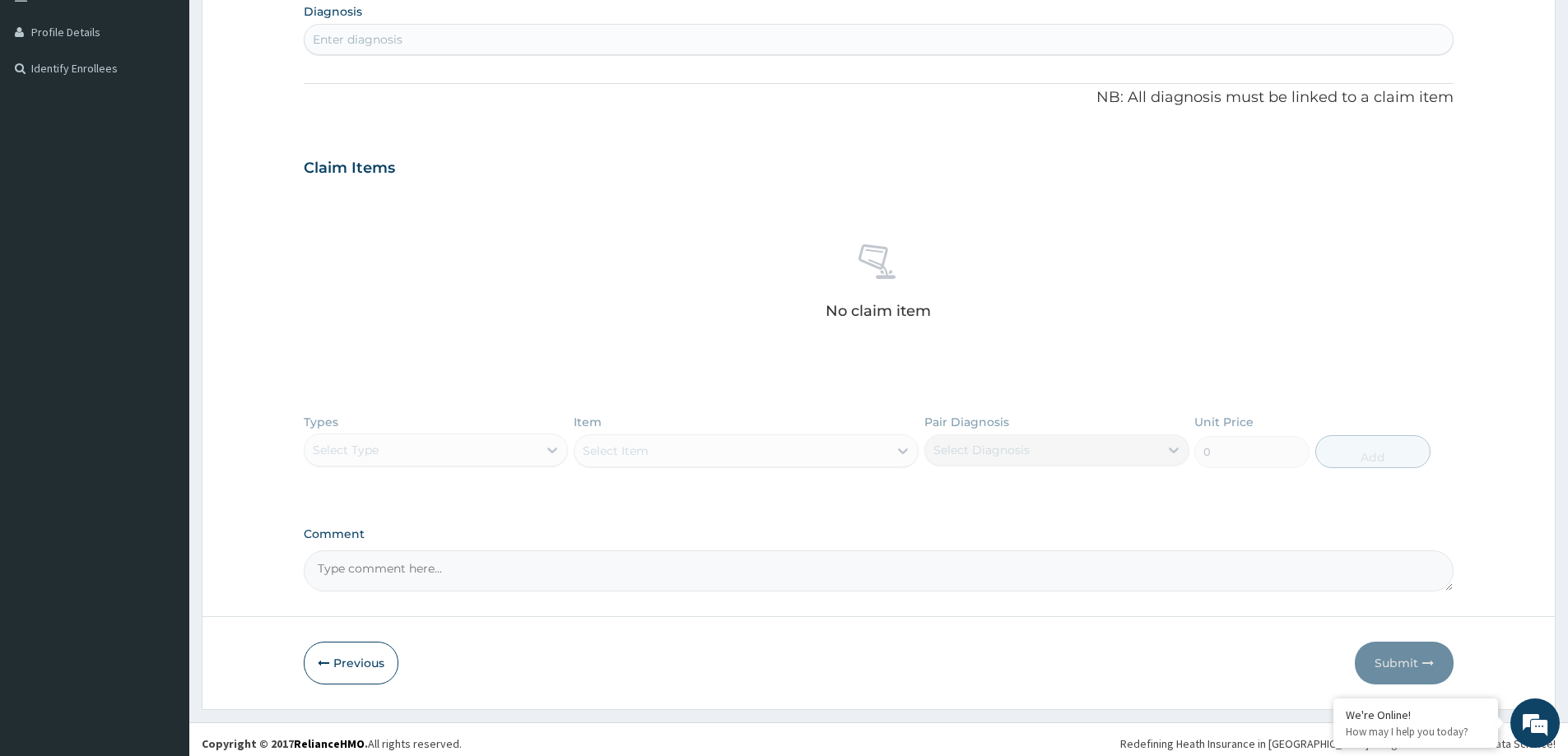
scroll to position [409, 0]
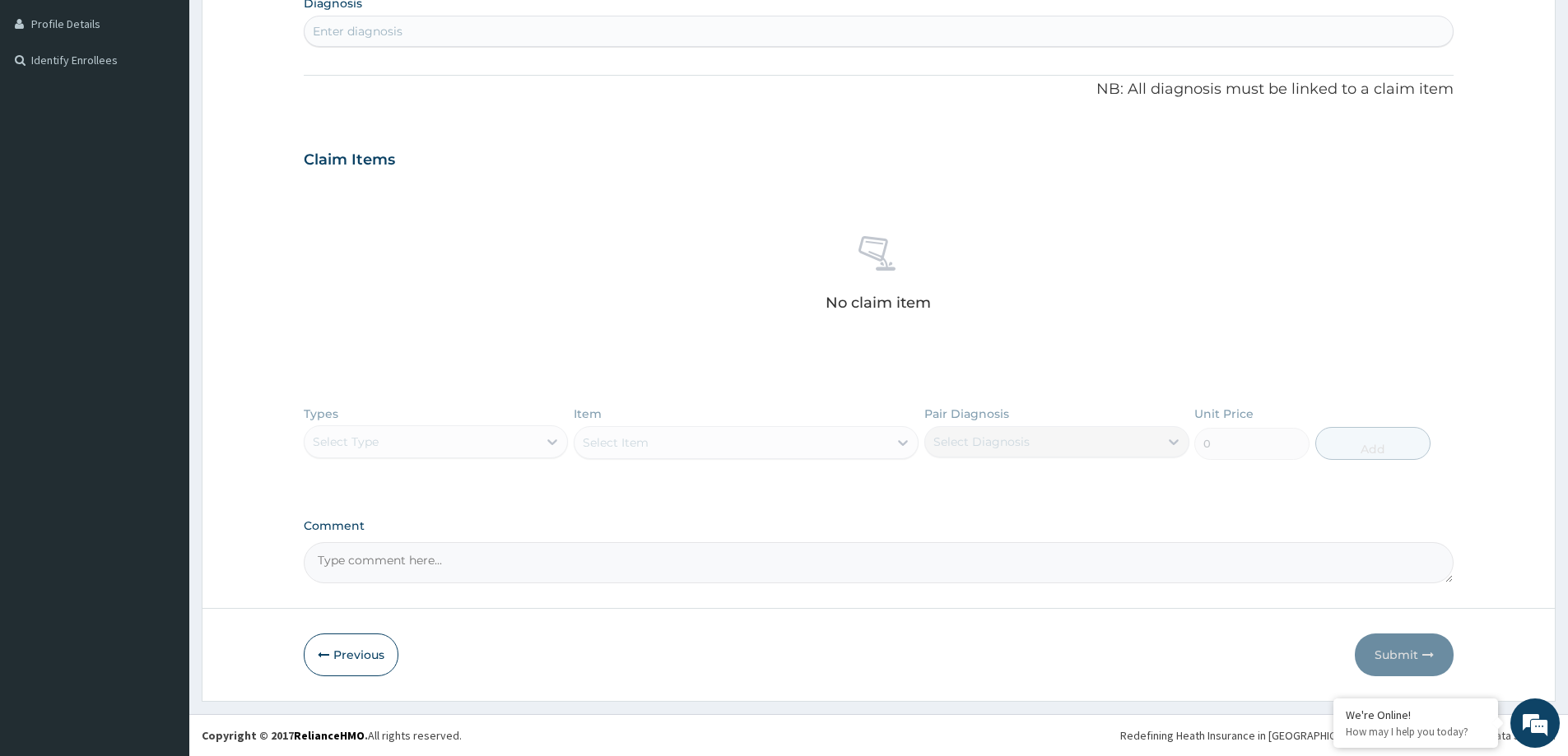
click at [440, 28] on div "Enter diagnosis" at bounding box center [878, 31] width 1148 height 27
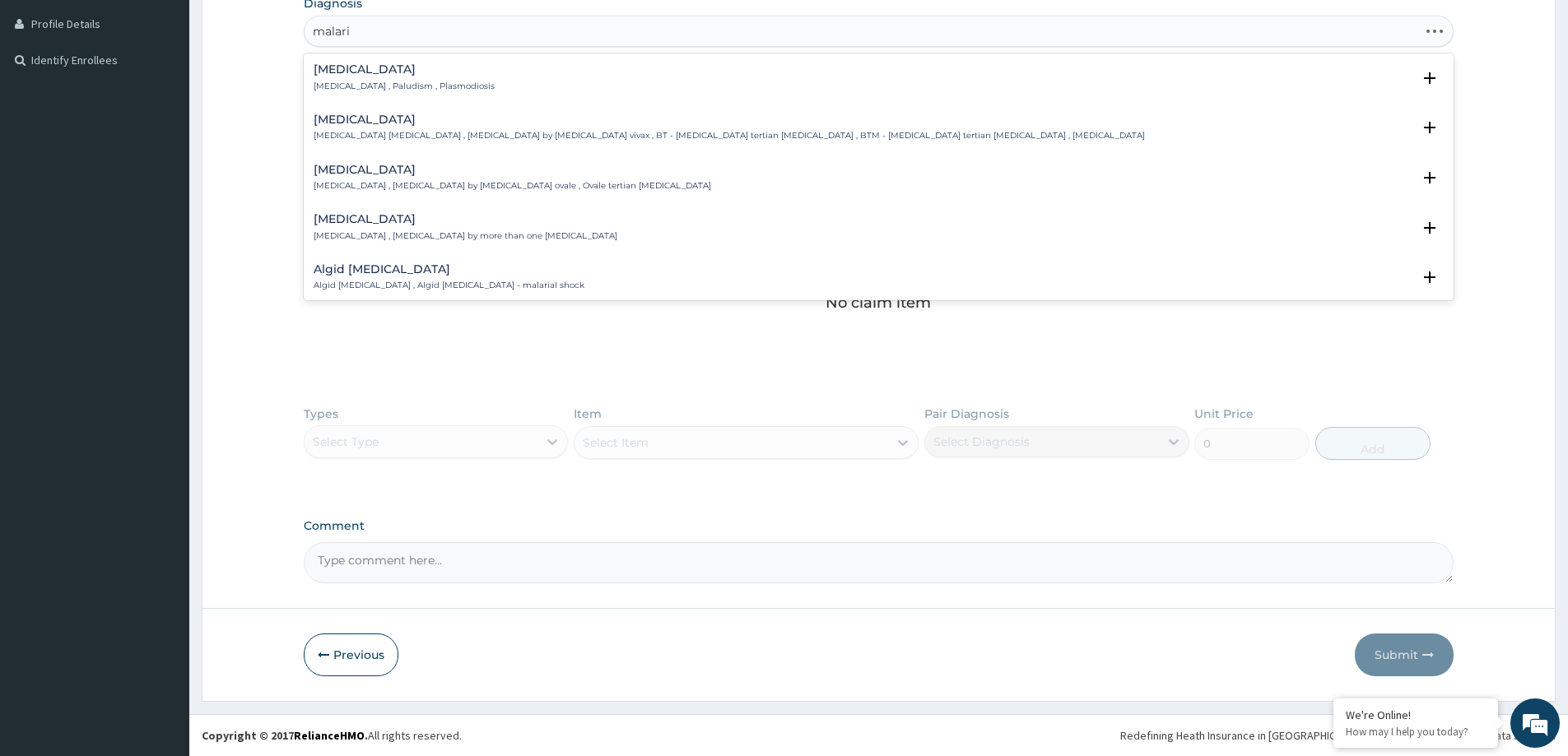
type input "malaria"
click at [376, 66] on h4 "Malaria" at bounding box center [403, 69] width 181 height 12
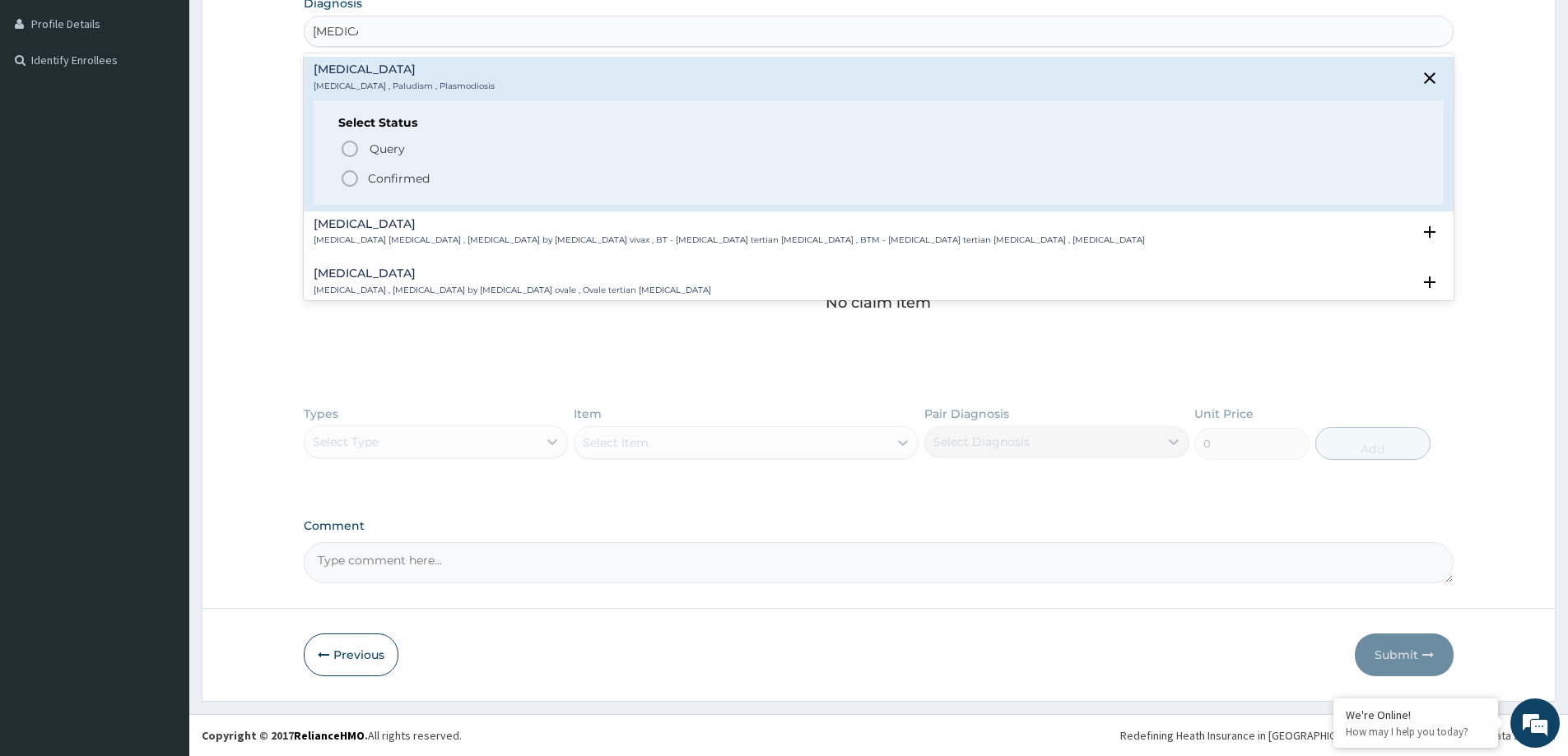
click at [405, 178] on p "Confirmed" at bounding box center [398, 178] width 61 height 17
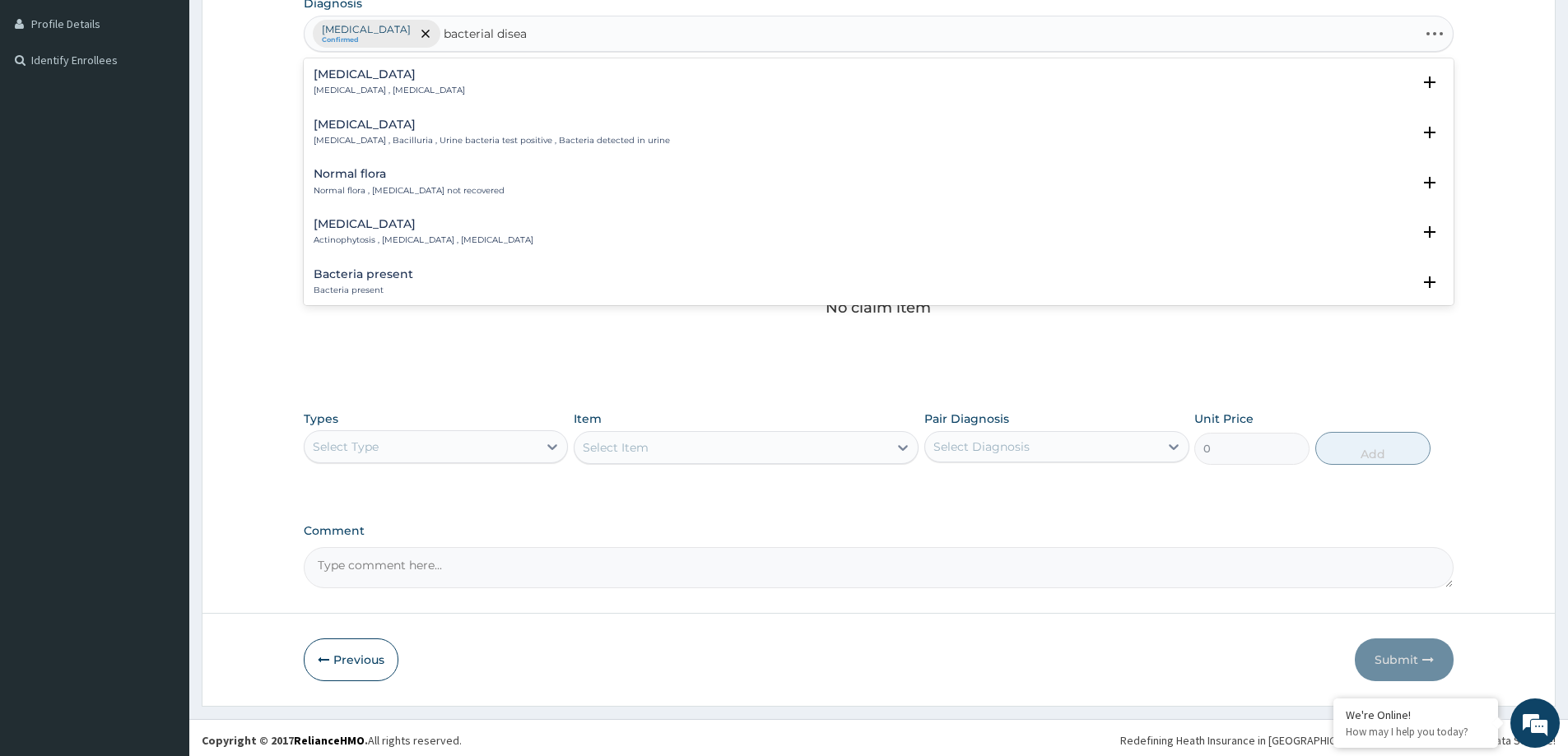
type input "bacterial diseas"
click at [415, 72] on h4 "Bacterial infectious disease" at bounding box center [491, 74] width 356 height 12
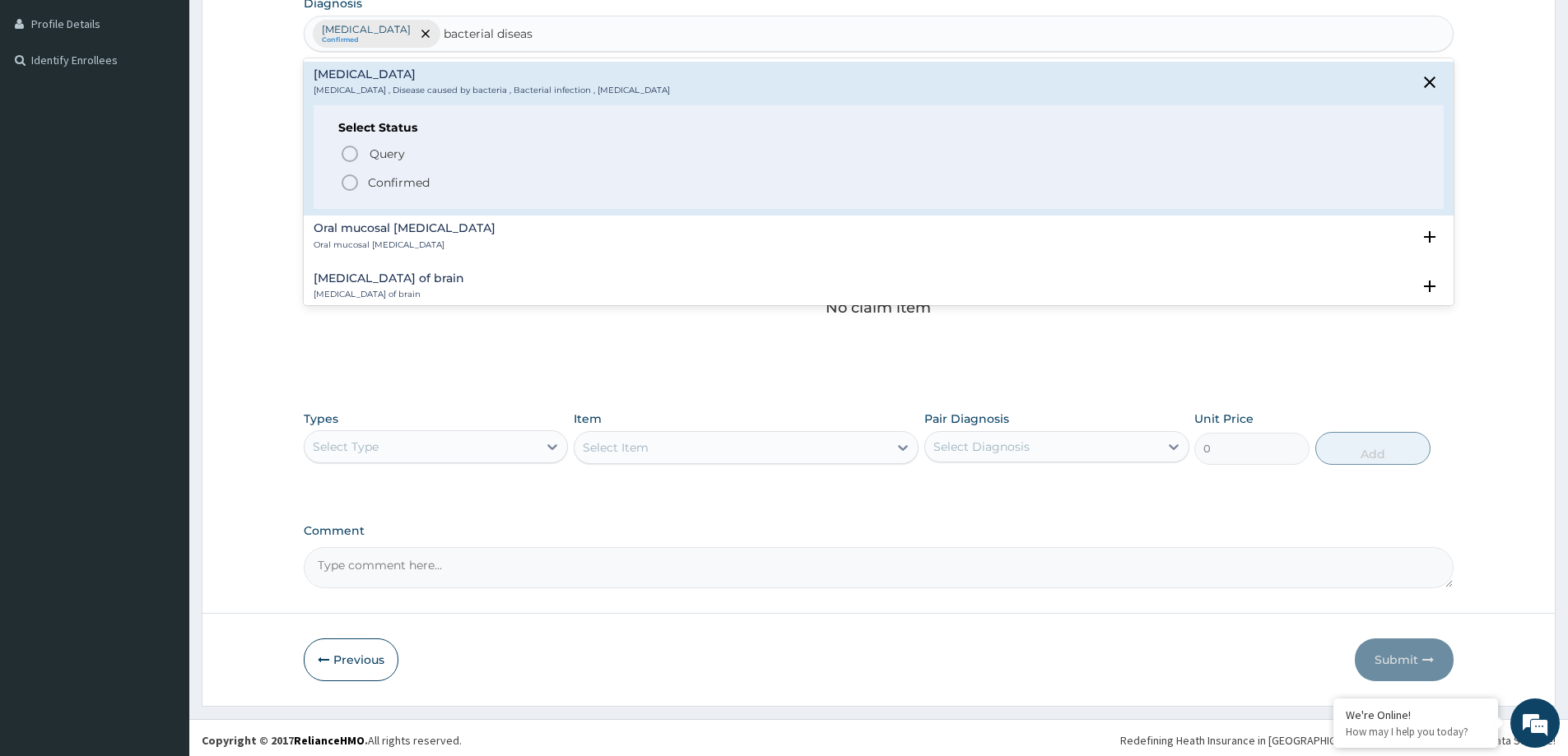
click at [397, 180] on p "Confirmed" at bounding box center [398, 182] width 61 height 17
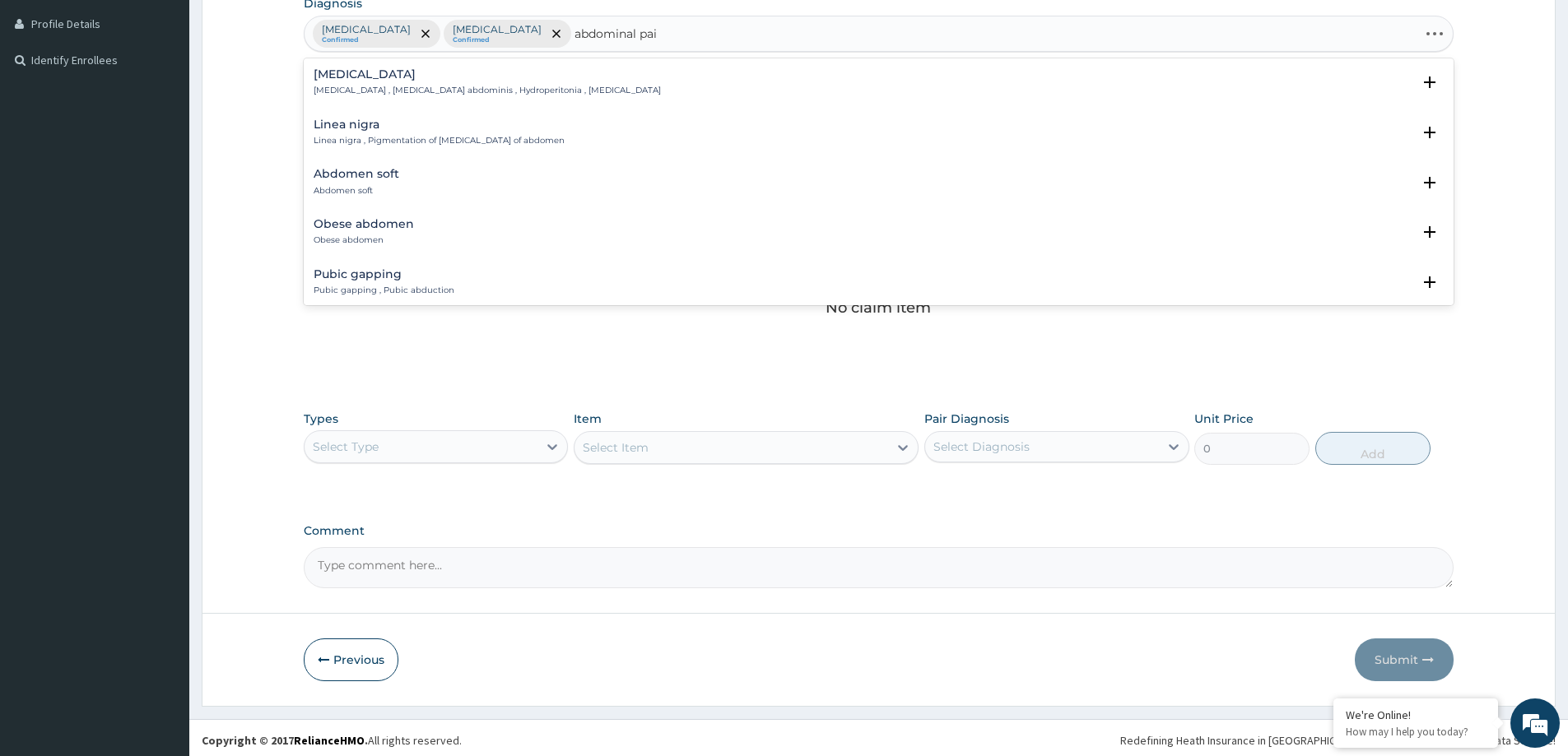
type input "abdominal pain"
click at [391, 135] on p "Abdominal pain , AP - Abdominal pain" at bounding box center [394, 141] width 163 height 12
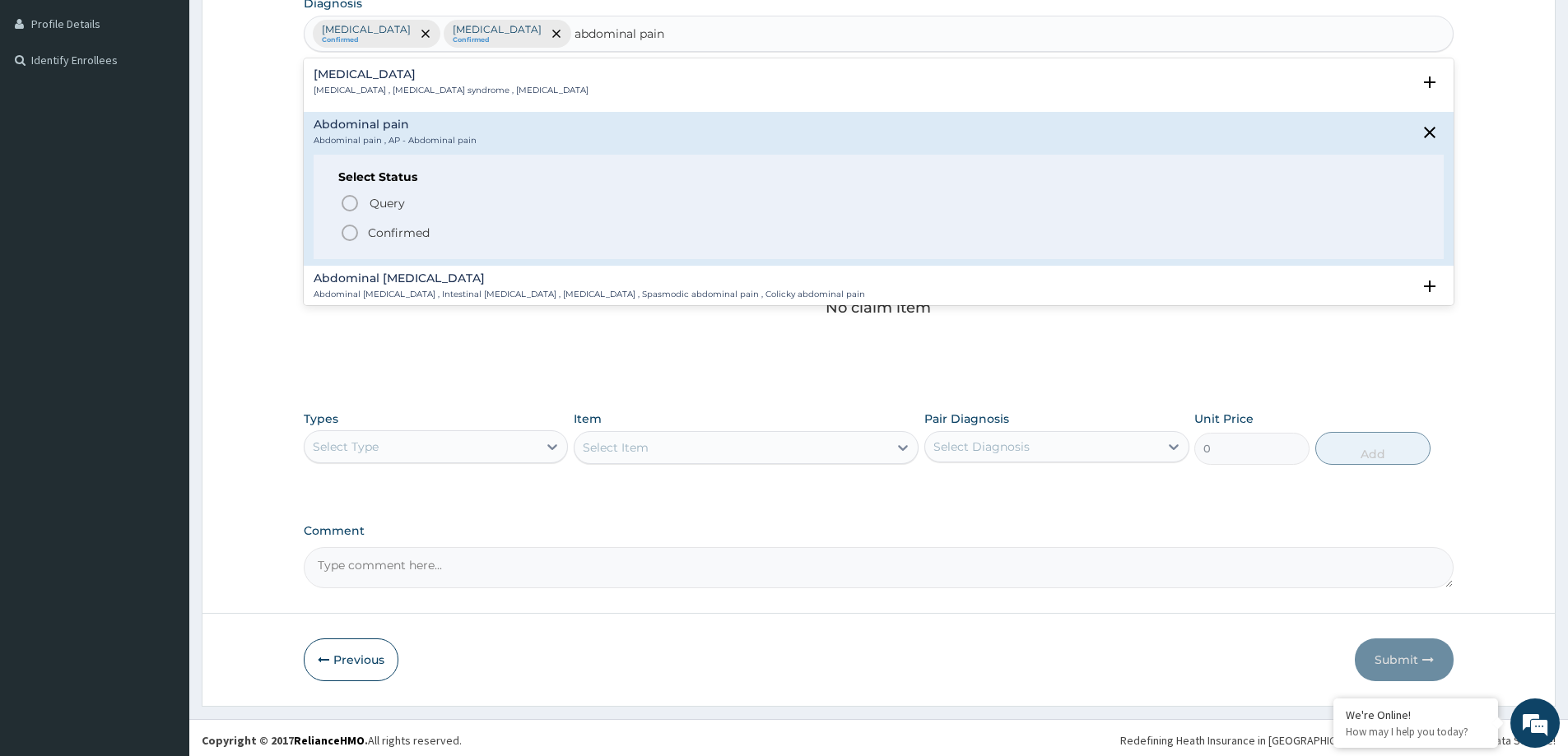
click at [393, 235] on p "Confirmed" at bounding box center [398, 232] width 61 height 17
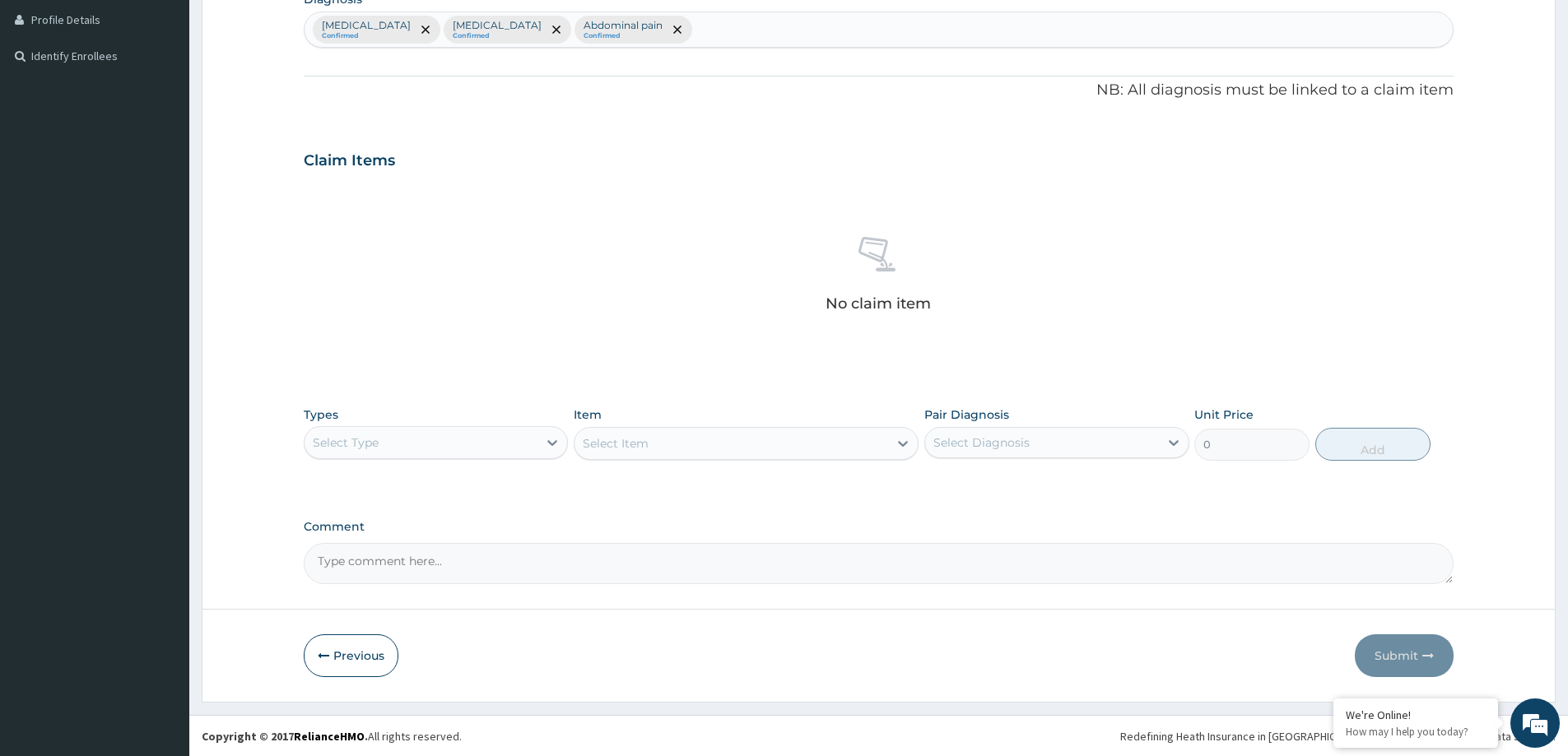
scroll to position [414, 0]
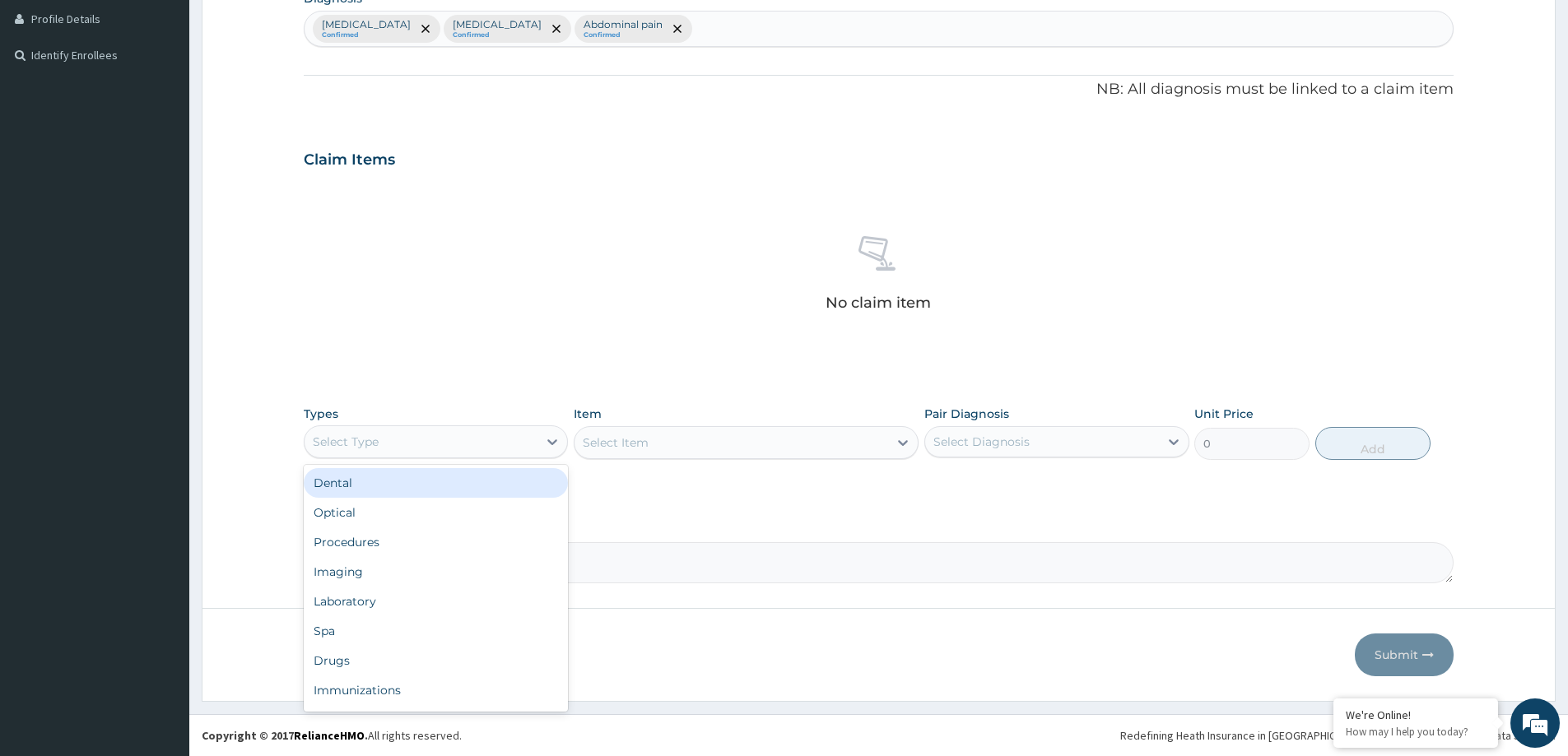
click at [381, 450] on div "Select Type" at bounding box center [421, 442] width 233 height 27
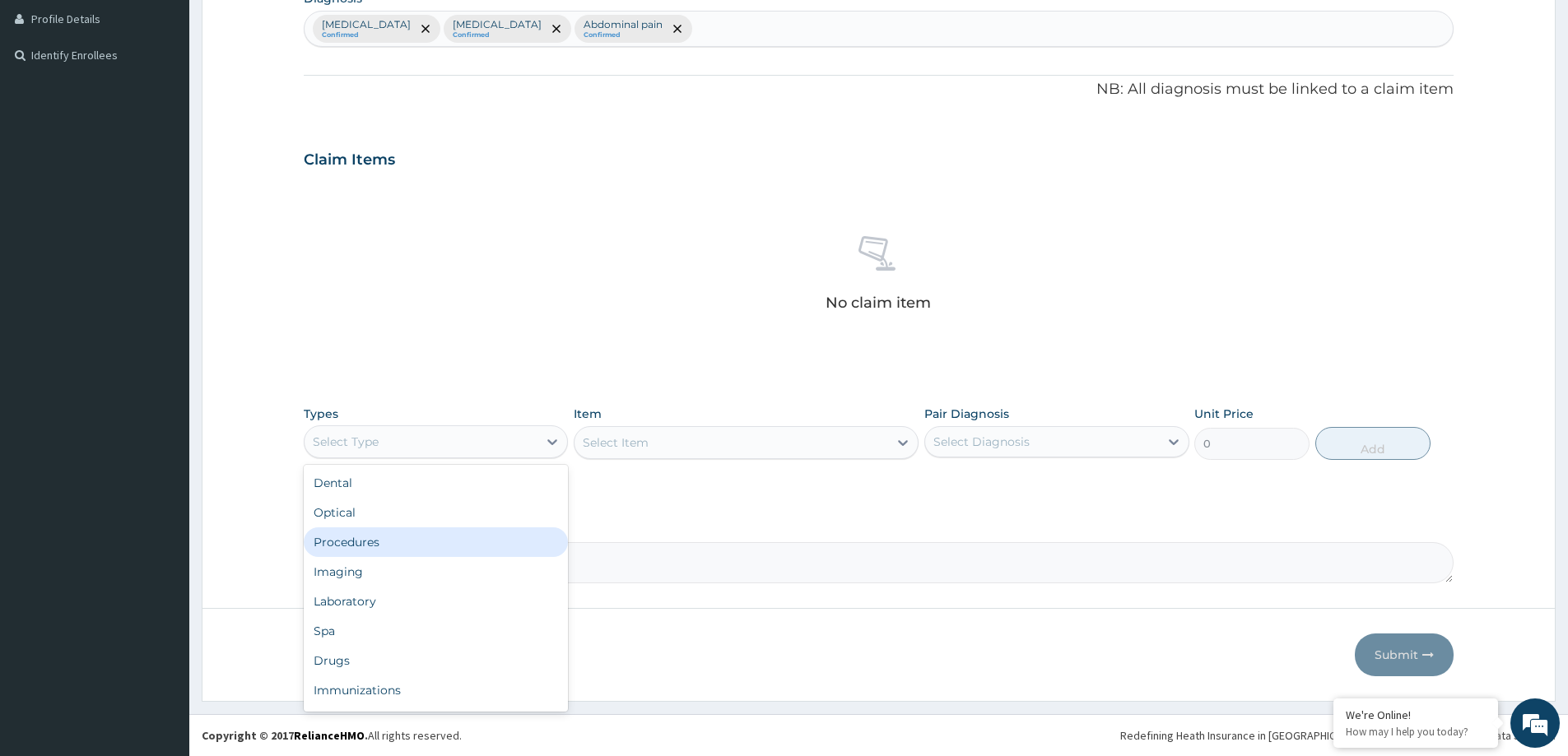
click at [436, 555] on div "Procedures" at bounding box center [435, 543] width 264 height 30
click at [859, 444] on div "Select Item" at bounding box center [731, 443] width 313 height 27
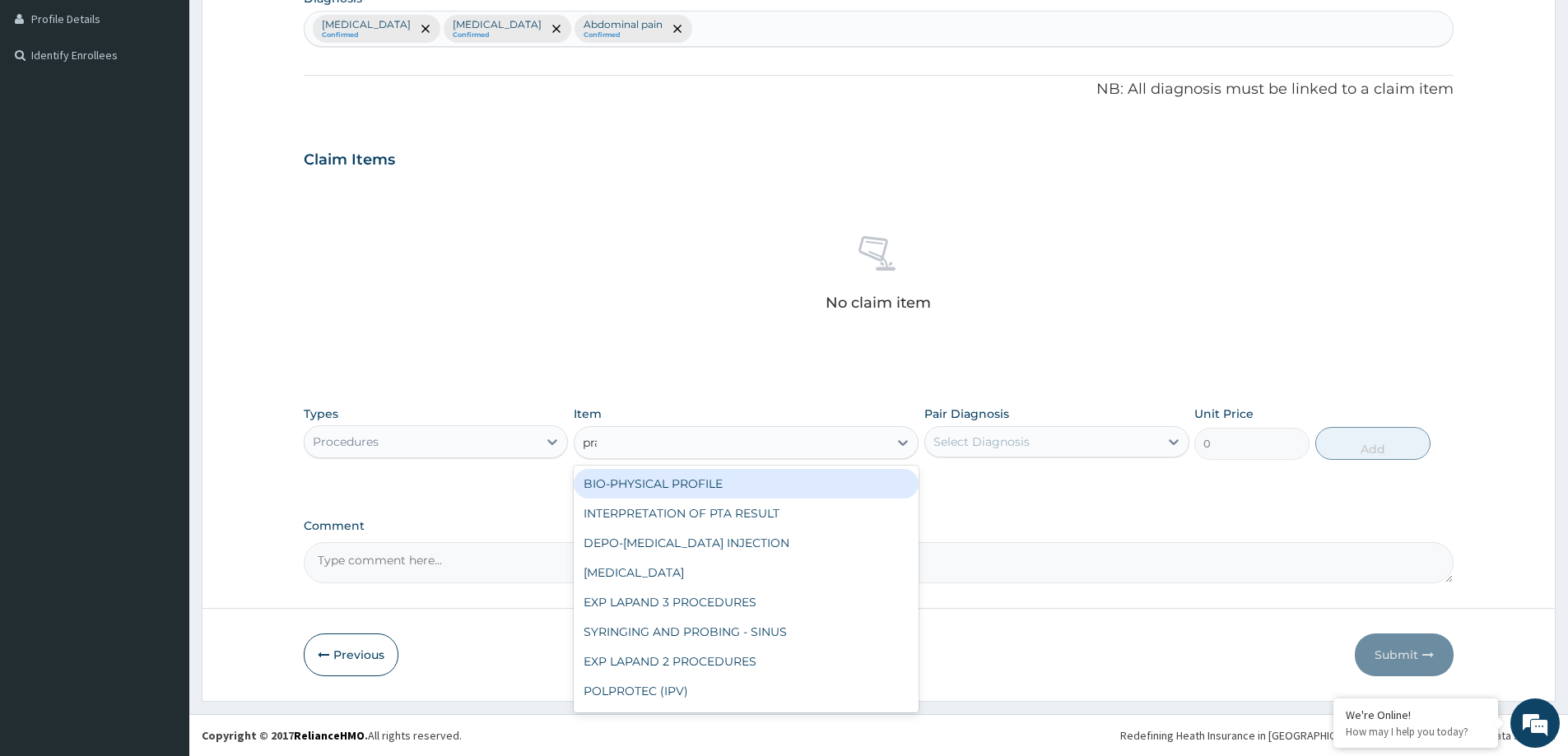
type input "prac"
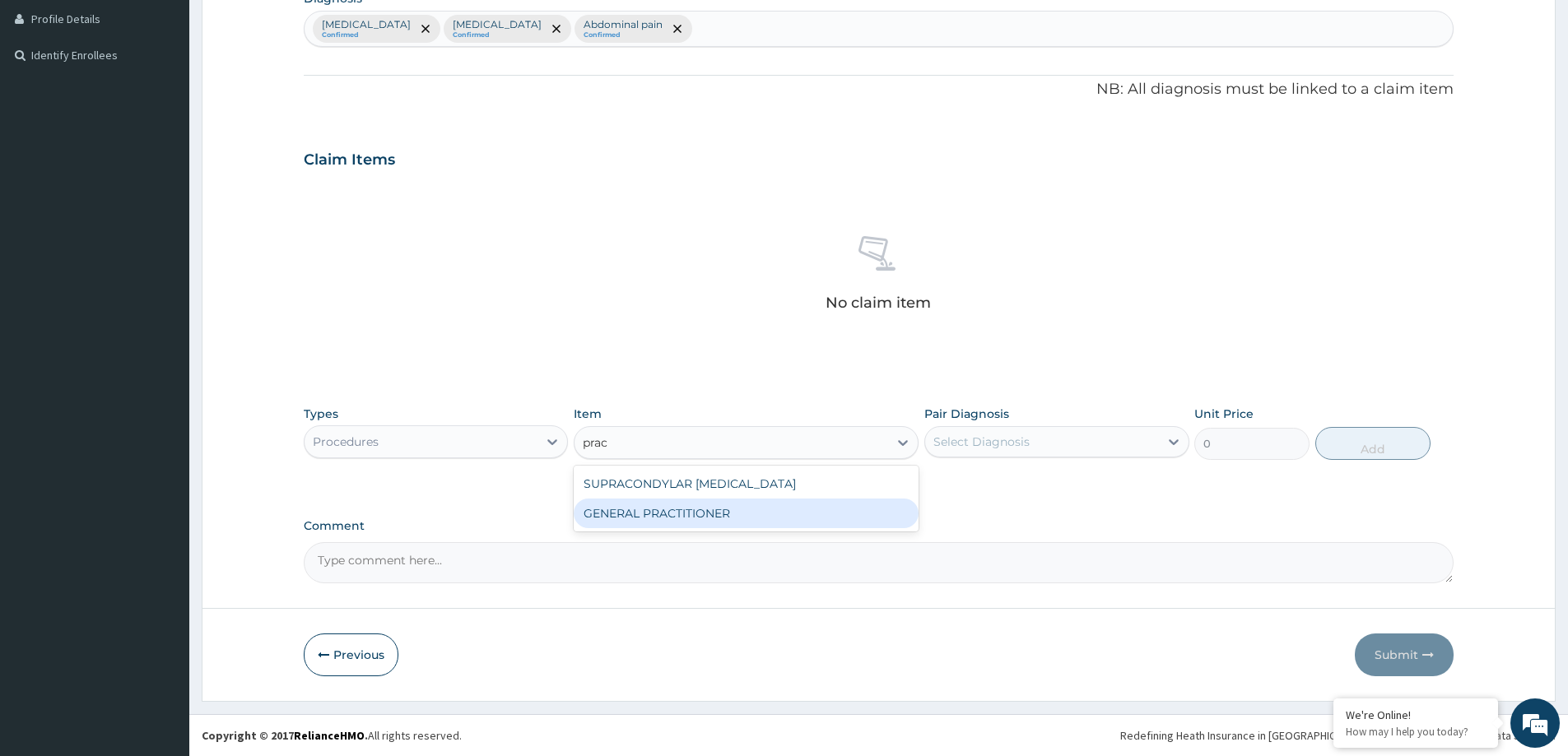
click at [834, 524] on div "GENERAL PRACTITIONER" at bounding box center [745, 513] width 345 height 30
type input "3125"
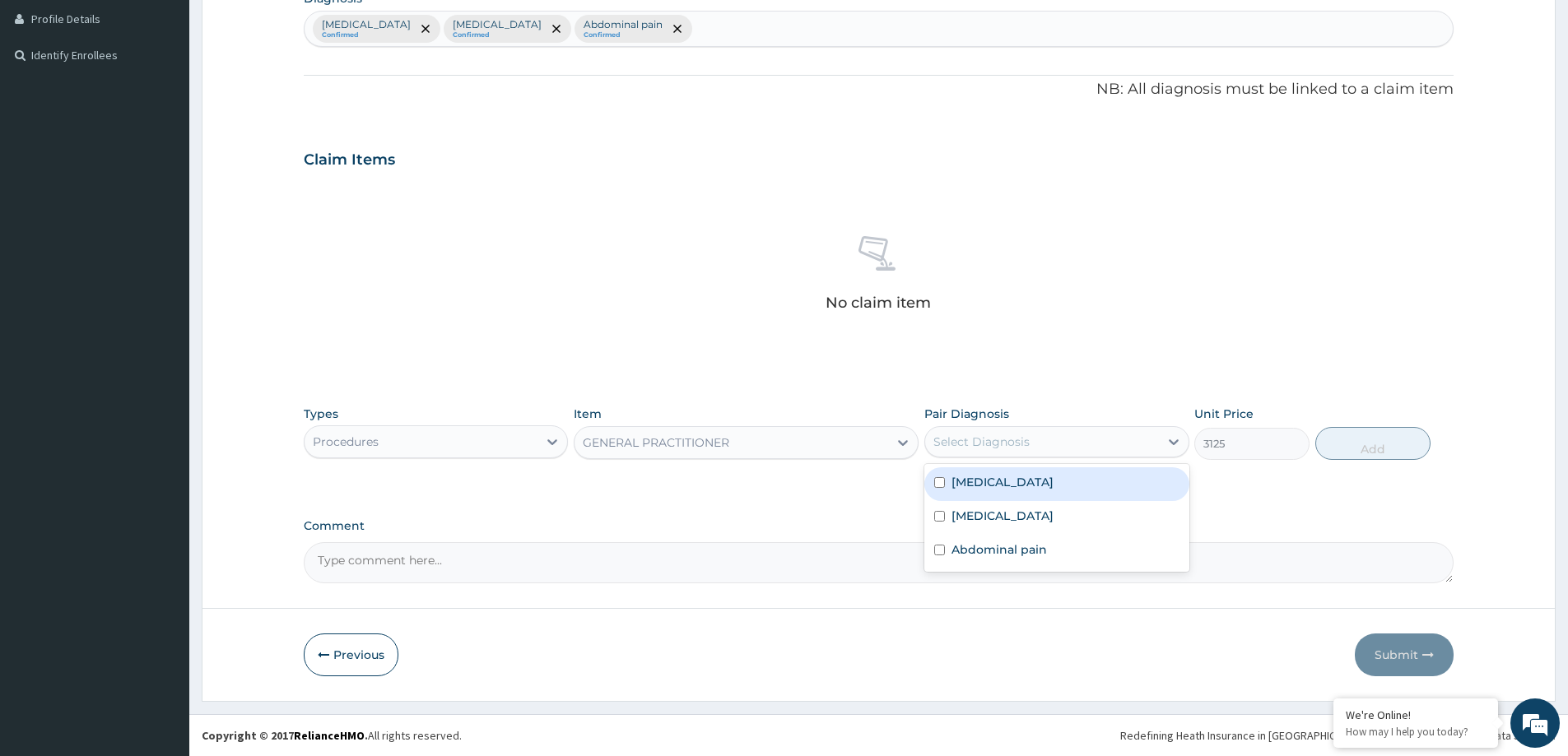
click at [1023, 446] on div "Select Diagnosis" at bounding box center [981, 442] width 96 height 17
click at [1048, 486] on div "Malaria" at bounding box center [1056, 484] width 264 height 34
checkbox input "true"
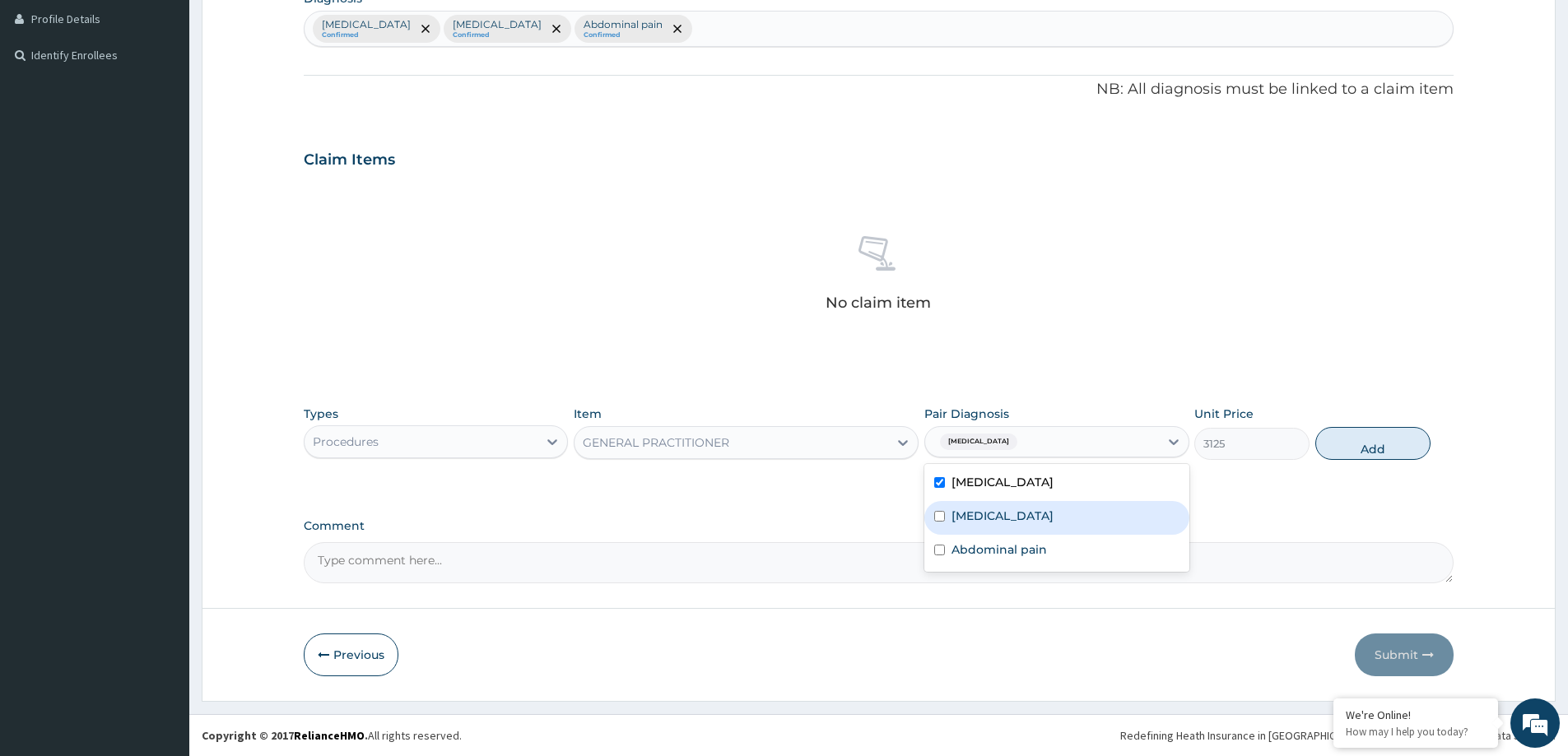
click at [1048, 515] on label "Bacterial infectious disease" at bounding box center [1002, 516] width 102 height 17
checkbox input "true"
click at [1029, 550] on label "Abdominal pain" at bounding box center [999, 549] width 96 height 17
checkbox input "true"
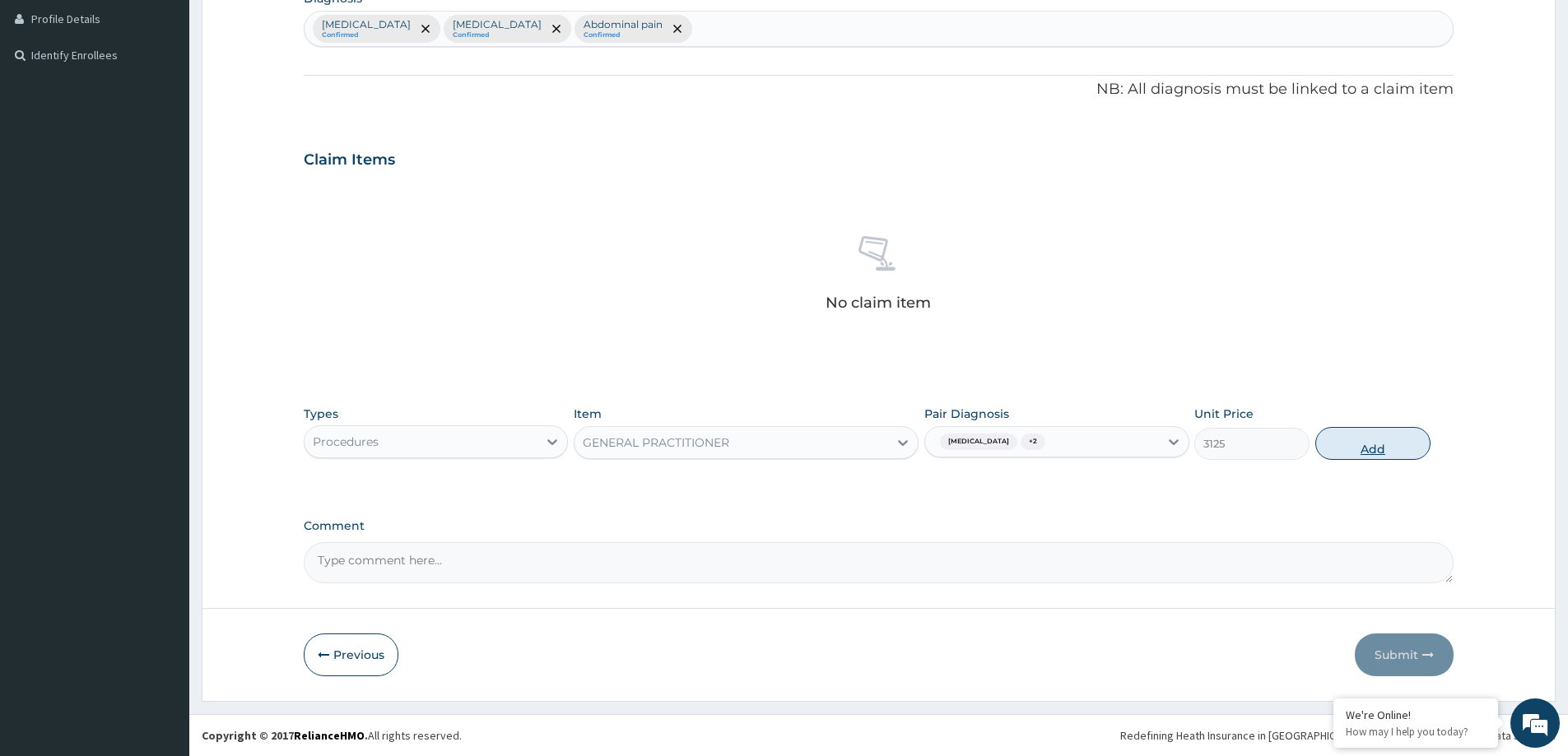
click at [1332, 435] on button "Add" at bounding box center [1372, 443] width 116 height 33
type input "0"
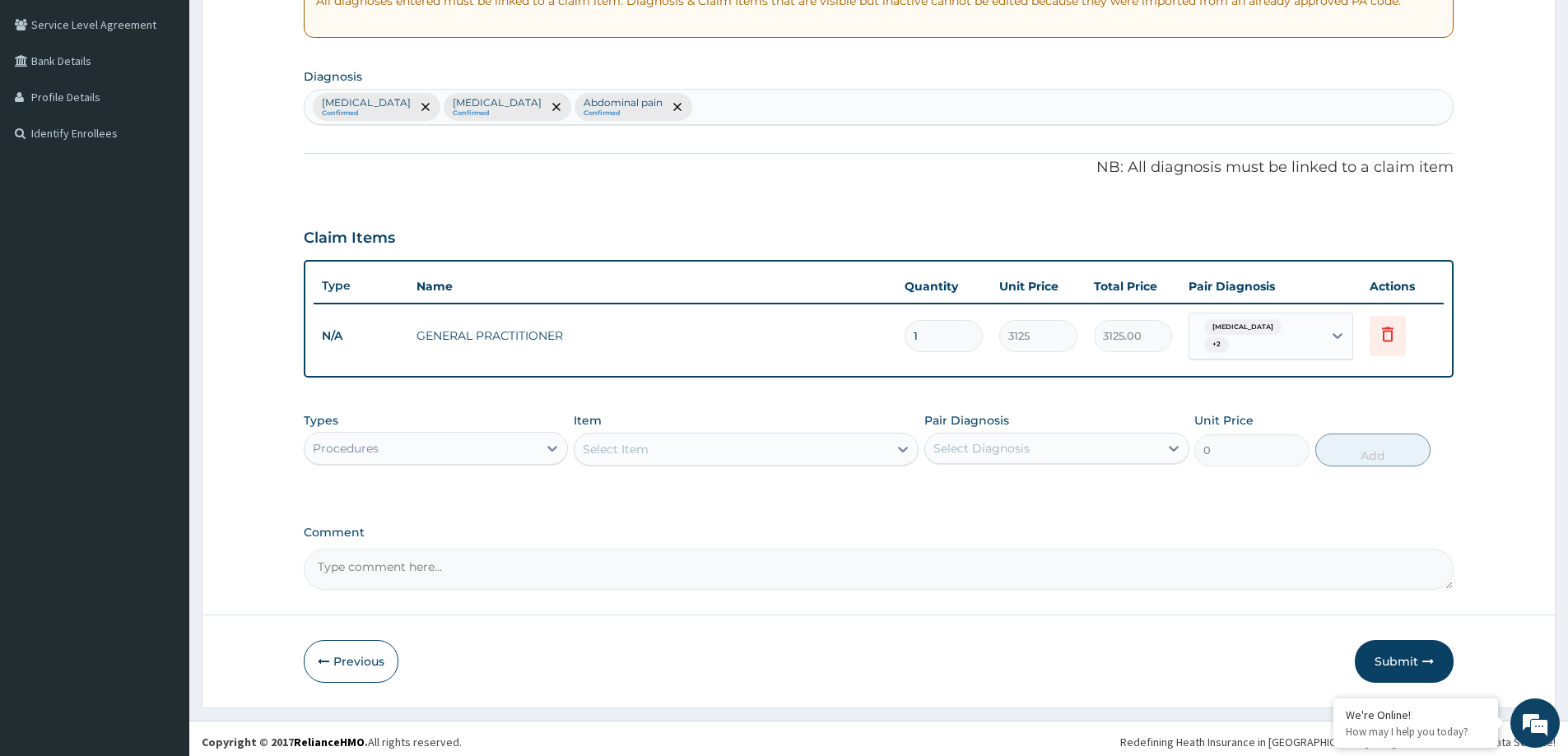
click at [464, 440] on div "Procedures" at bounding box center [421, 448] width 233 height 27
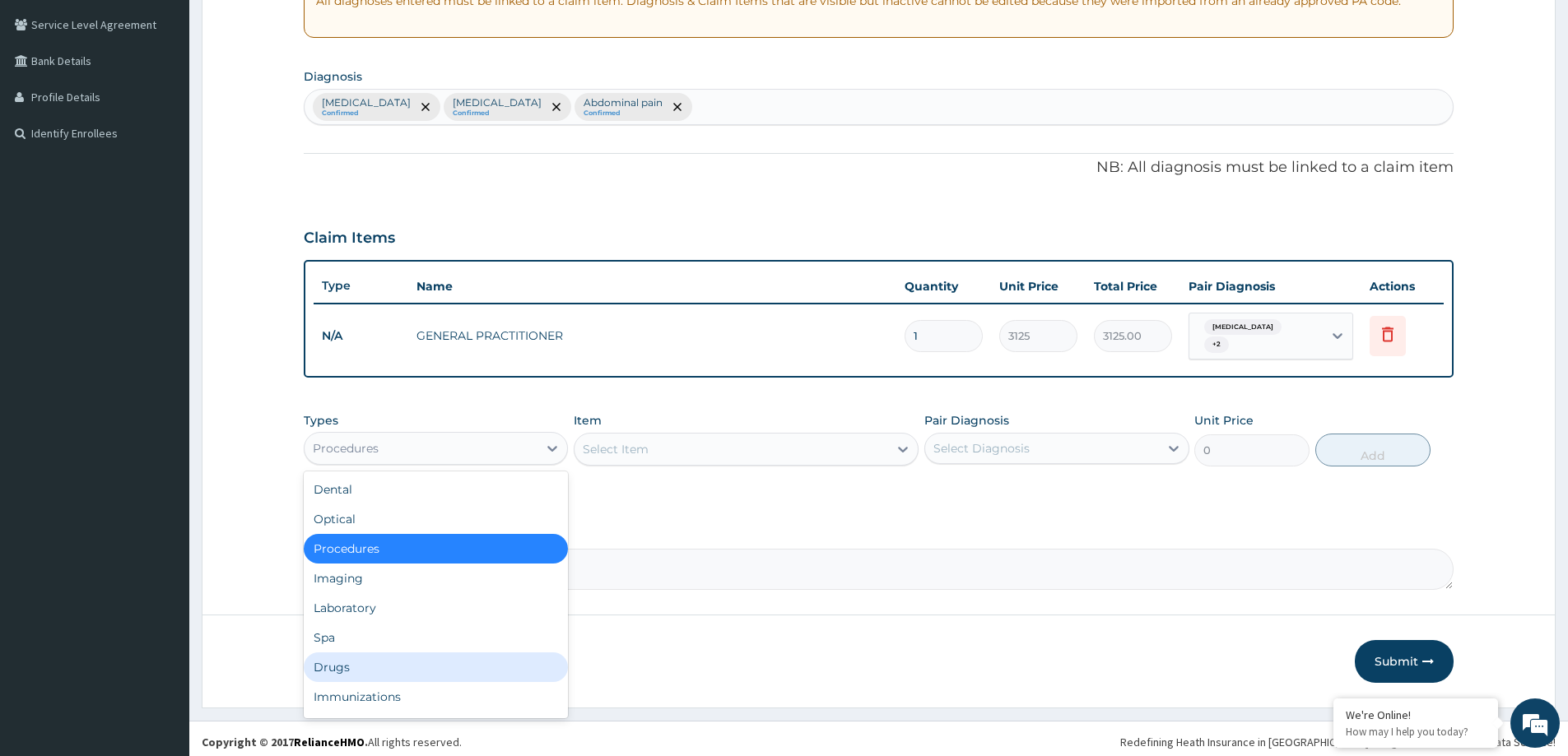
click at [479, 663] on div "Drugs" at bounding box center [435, 667] width 264 height 30
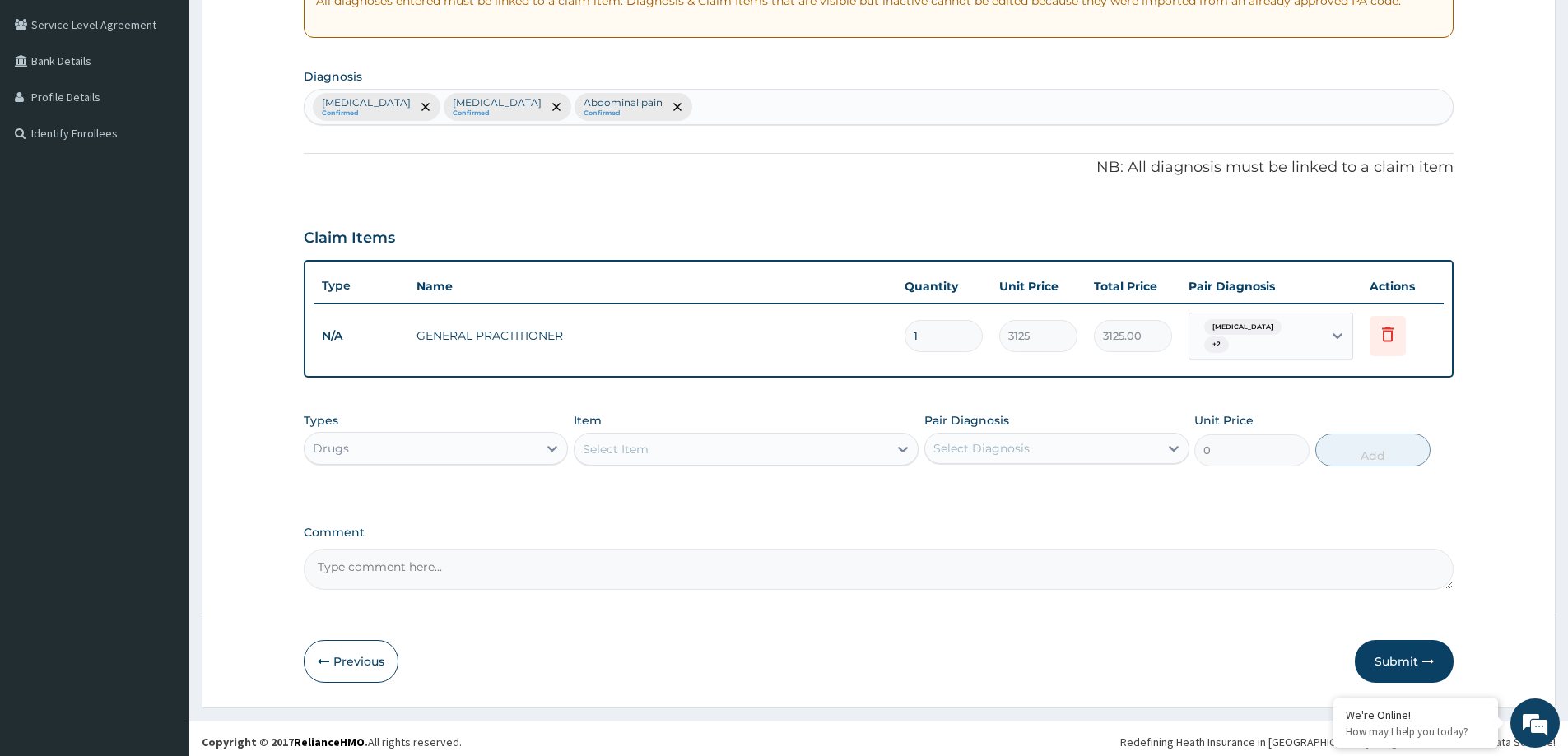
click at [715, 441] on div "Select Item" at bounding box center [731, 449] width 313 height 27
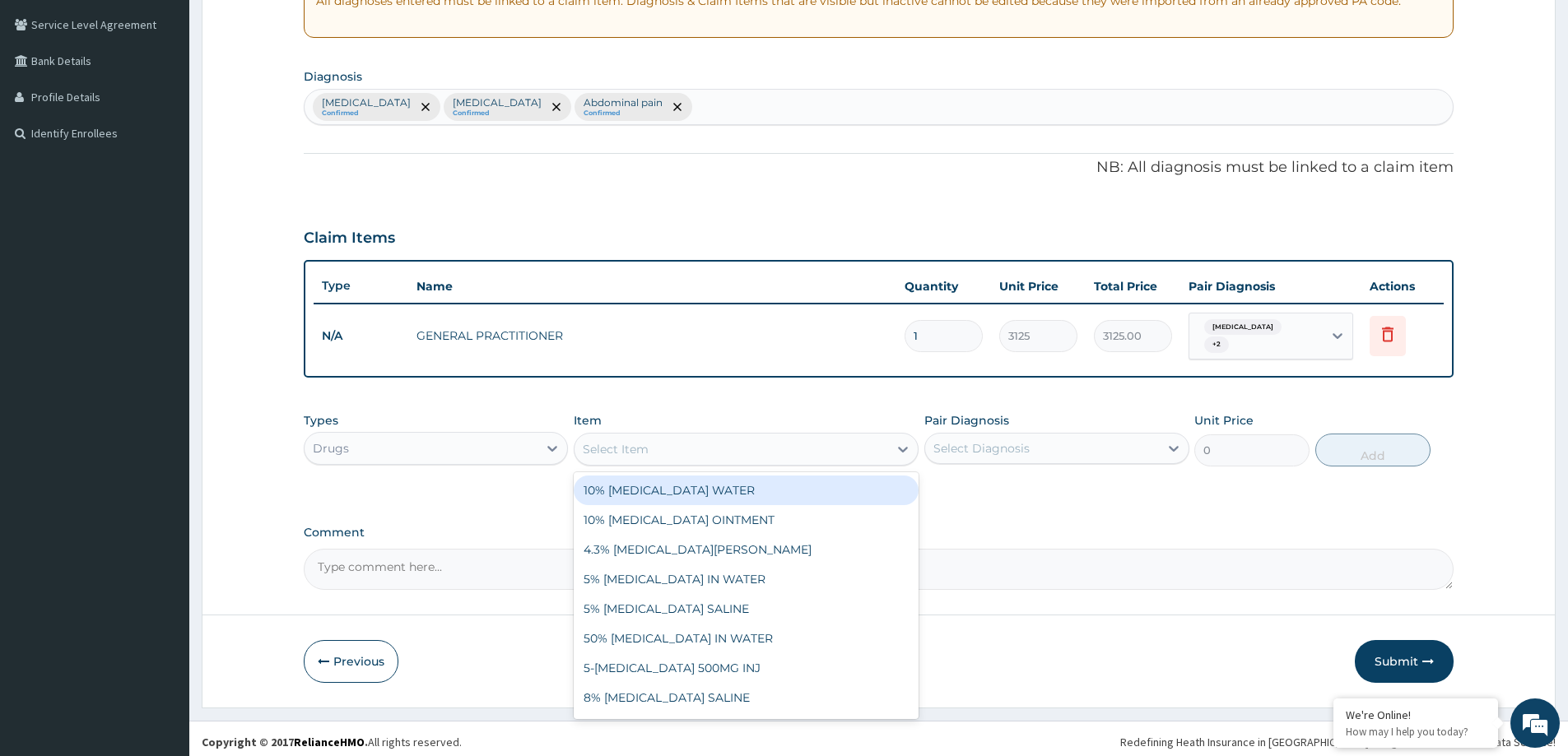
paste input "ARTEETHER 150MG/2ML INJ"
type input "ARTEETHER 150MG/2ML INJ"
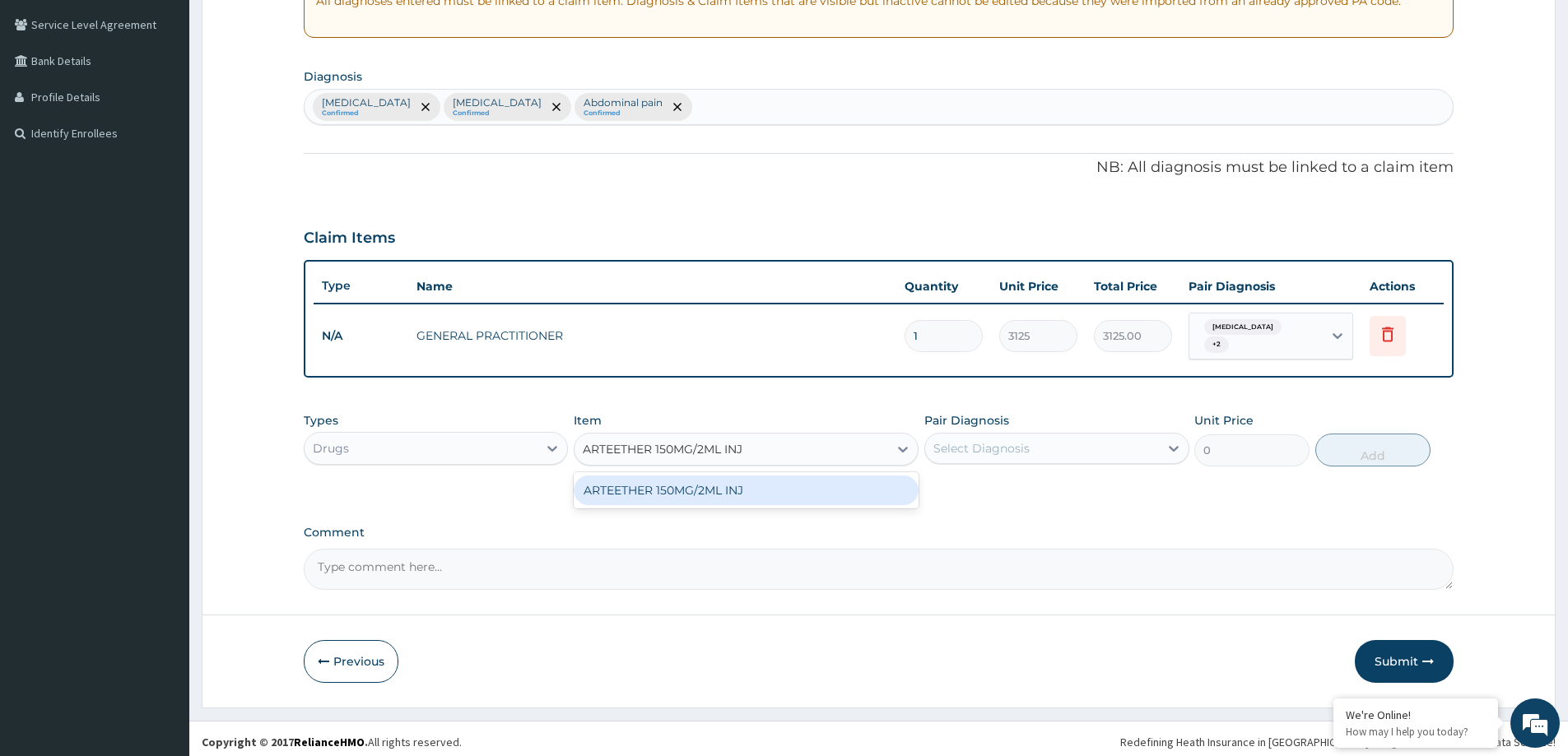
click at [739, 481] on div "ARTEETHER 150MG/2ML INJ" at bounding box center [745, 490] width 345 height 30
type input "1580"
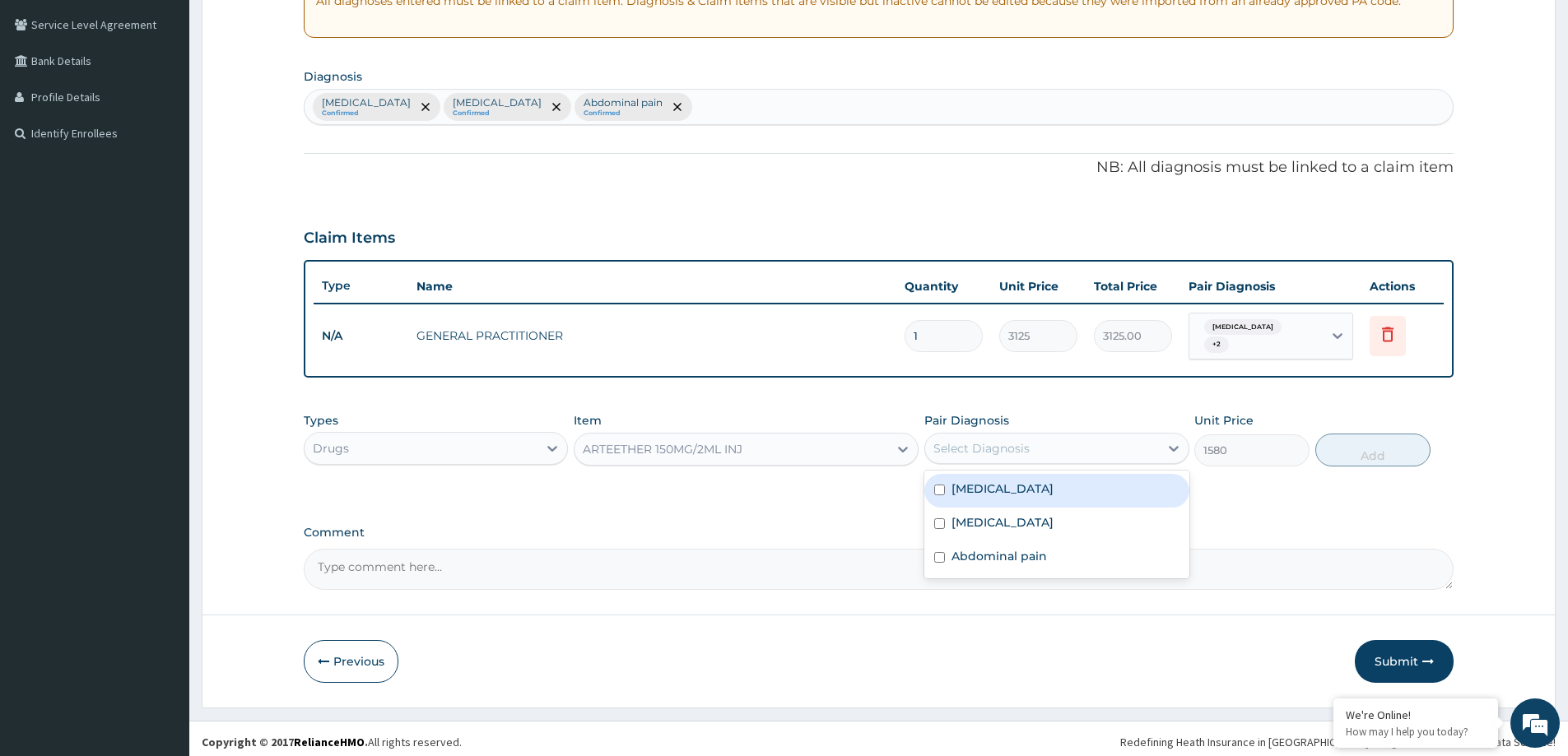
click at [980, 440] on div "Select Diagnosis" at bounding box center [981, 448] width 96 height 17
click at [1018, 482] on div "Malaria" at bounding box center [1056, 490] width 264 height 34
checkbox input "true"
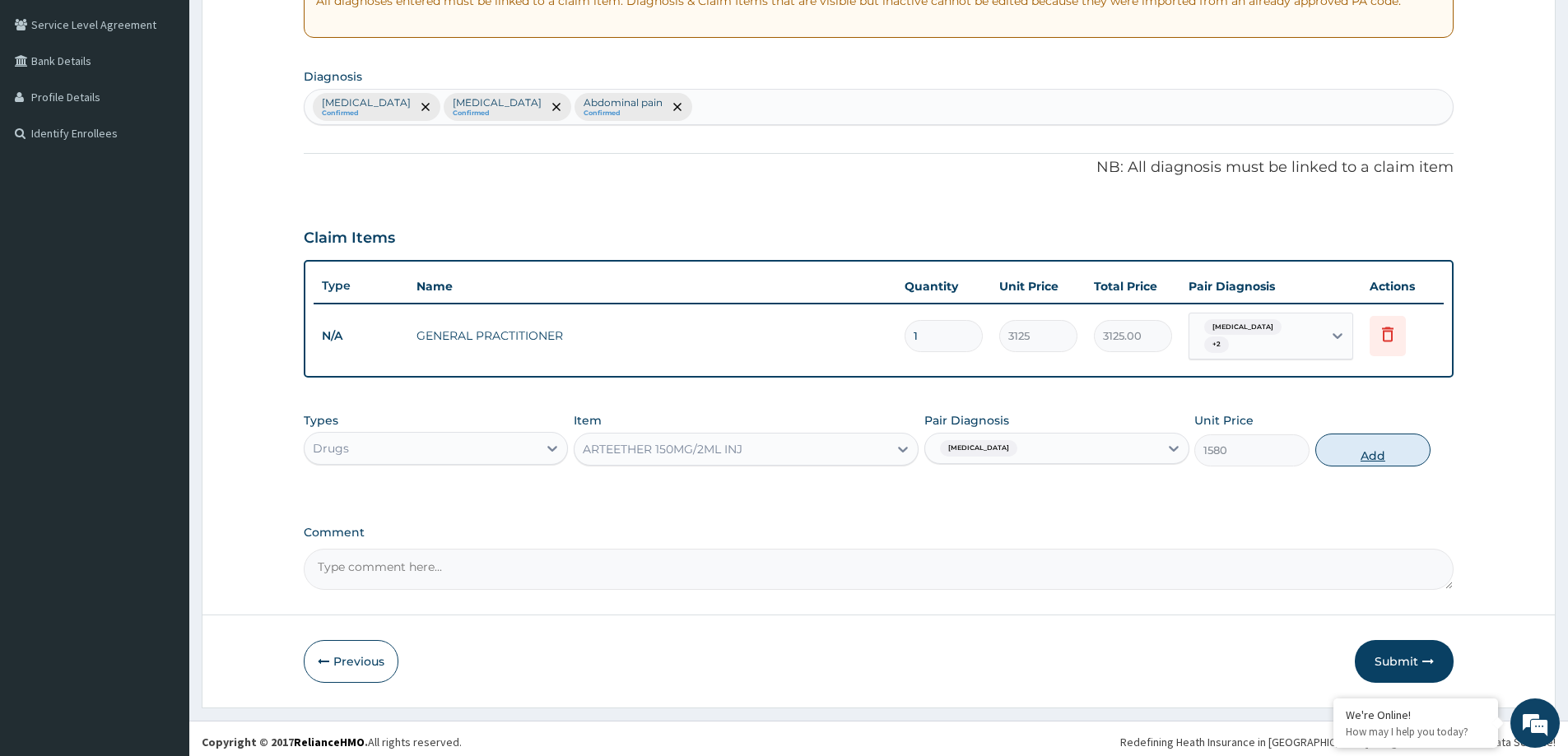
click at [1336, 450] on button "Add" at bounding box center [1372, 450] width 116 height 33
type input "0"
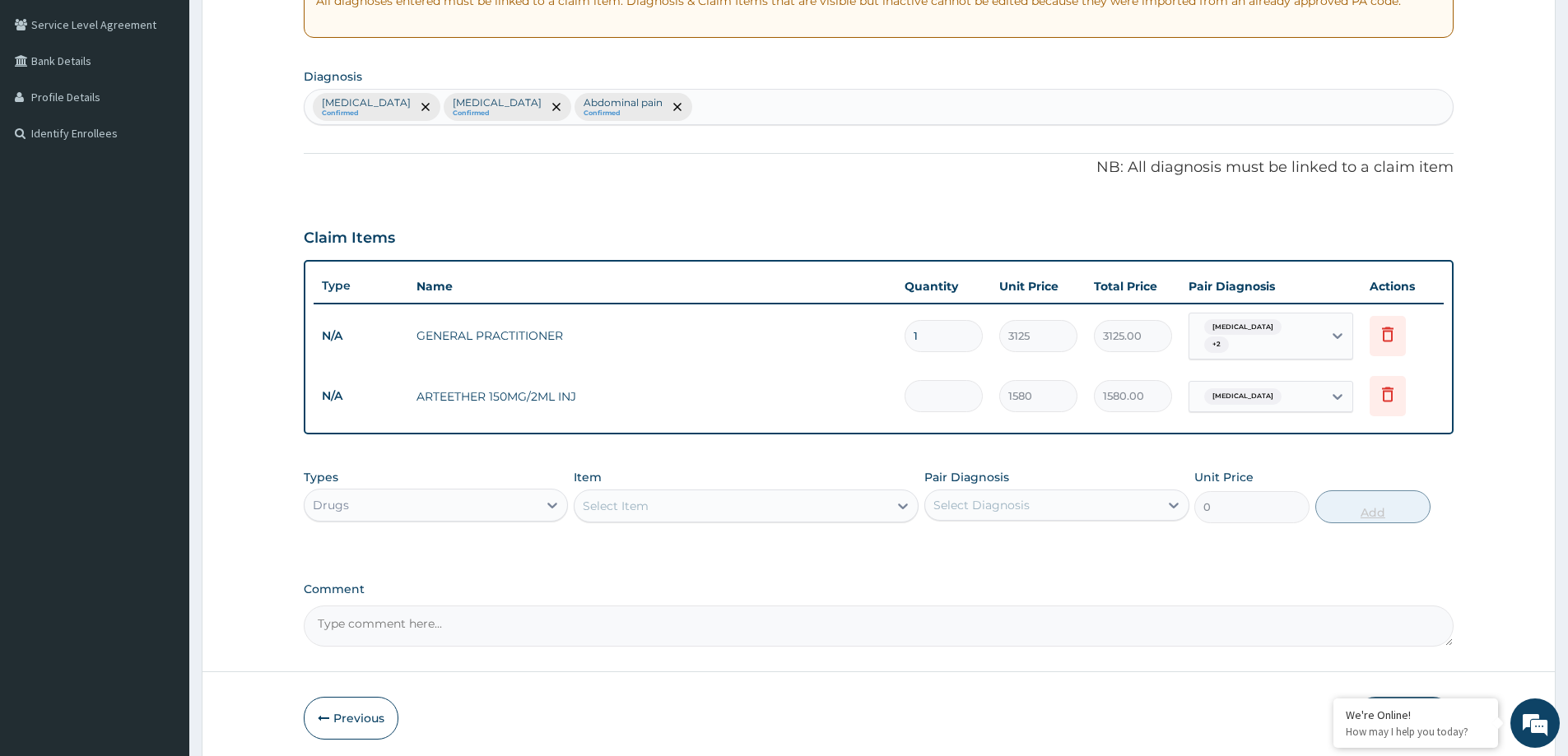
type input "0.00"
type input "3"
type input "4740.00"
type input "3"
click at [660, 503] on div "Select Item" at bounding box center [731, 506] width 313 height 27
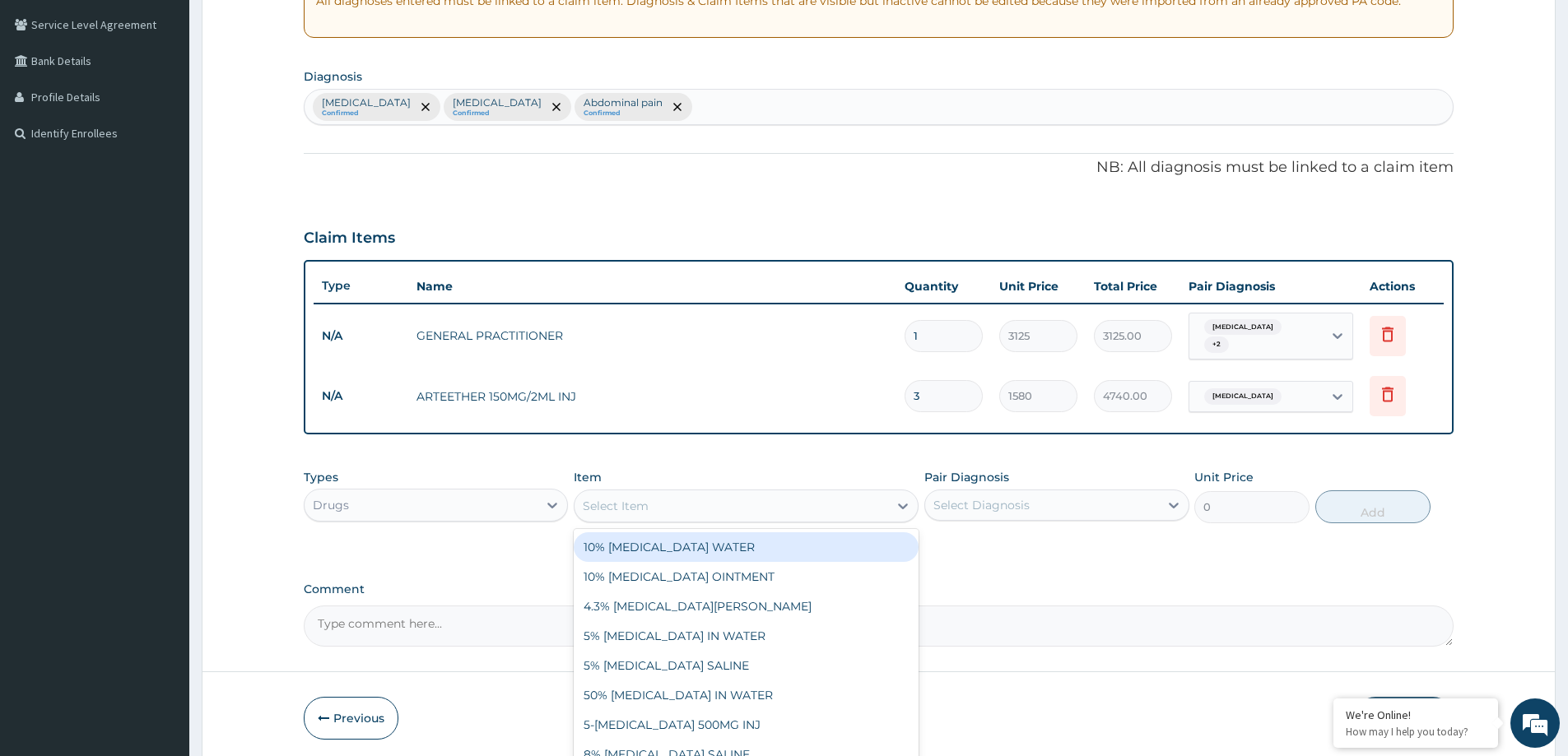
paste input "HYOCINE BUTYLBROMIDE 10MG TAB"
type input "HYOCINE BUTYLBROMIDE 10MG TAB"
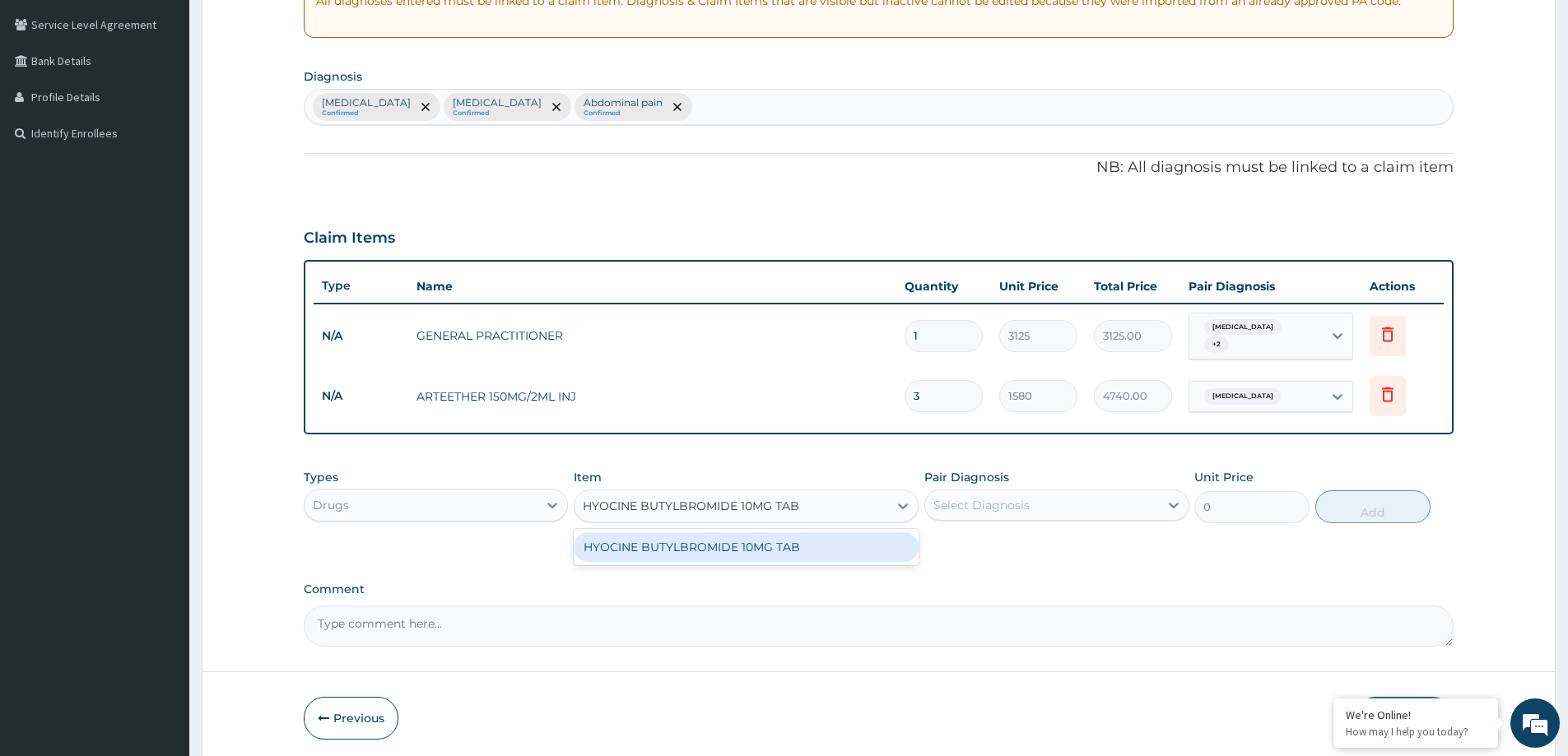
click at [673, 549] on div "HYOCINE BUTYLBROMIDE 10MG TAB" at bounding box center [745, 547] width 345 height 30
type input "160"
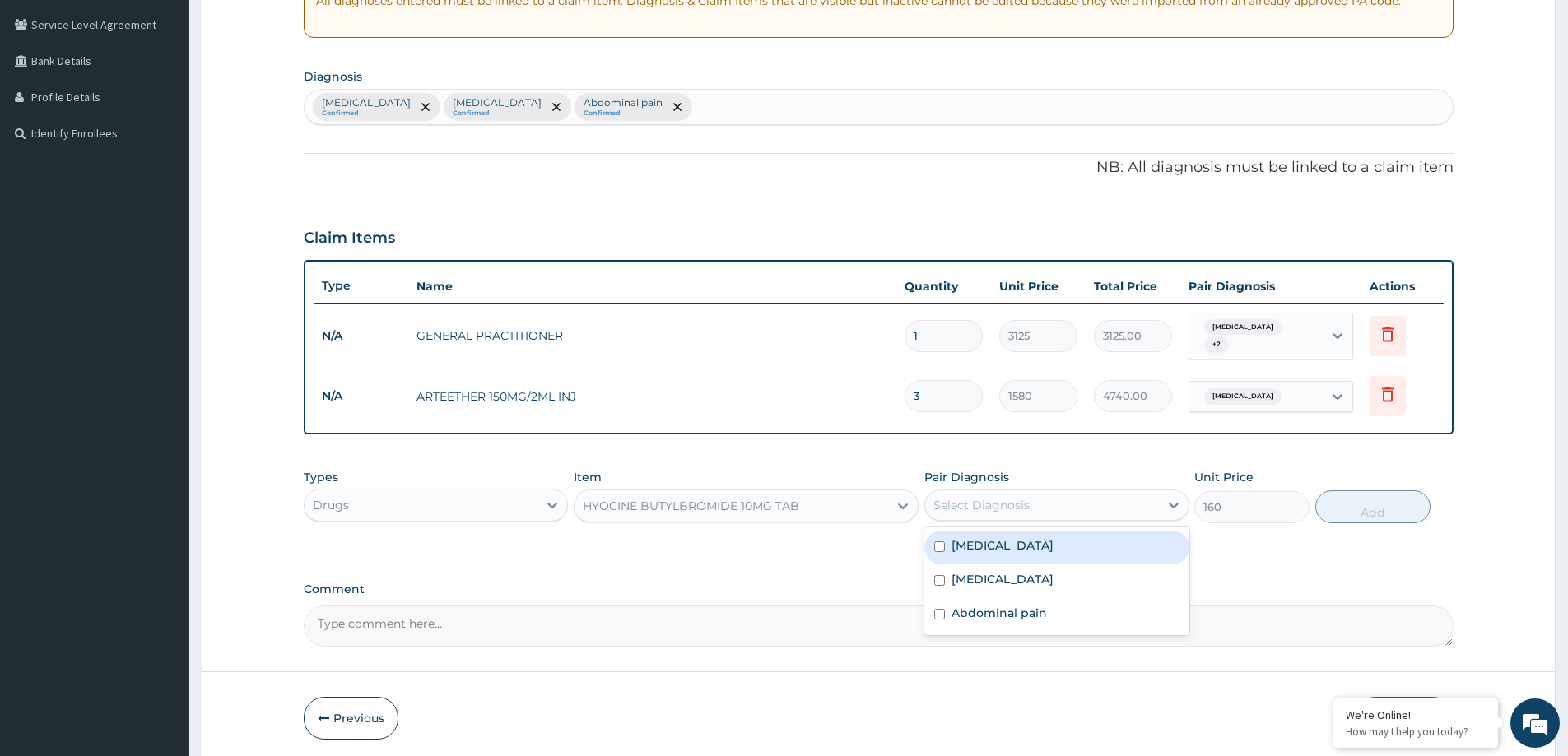
click at [1004, 498] on div "Select Diagnosis" at bounding box center [981, 505] width 96 height 17
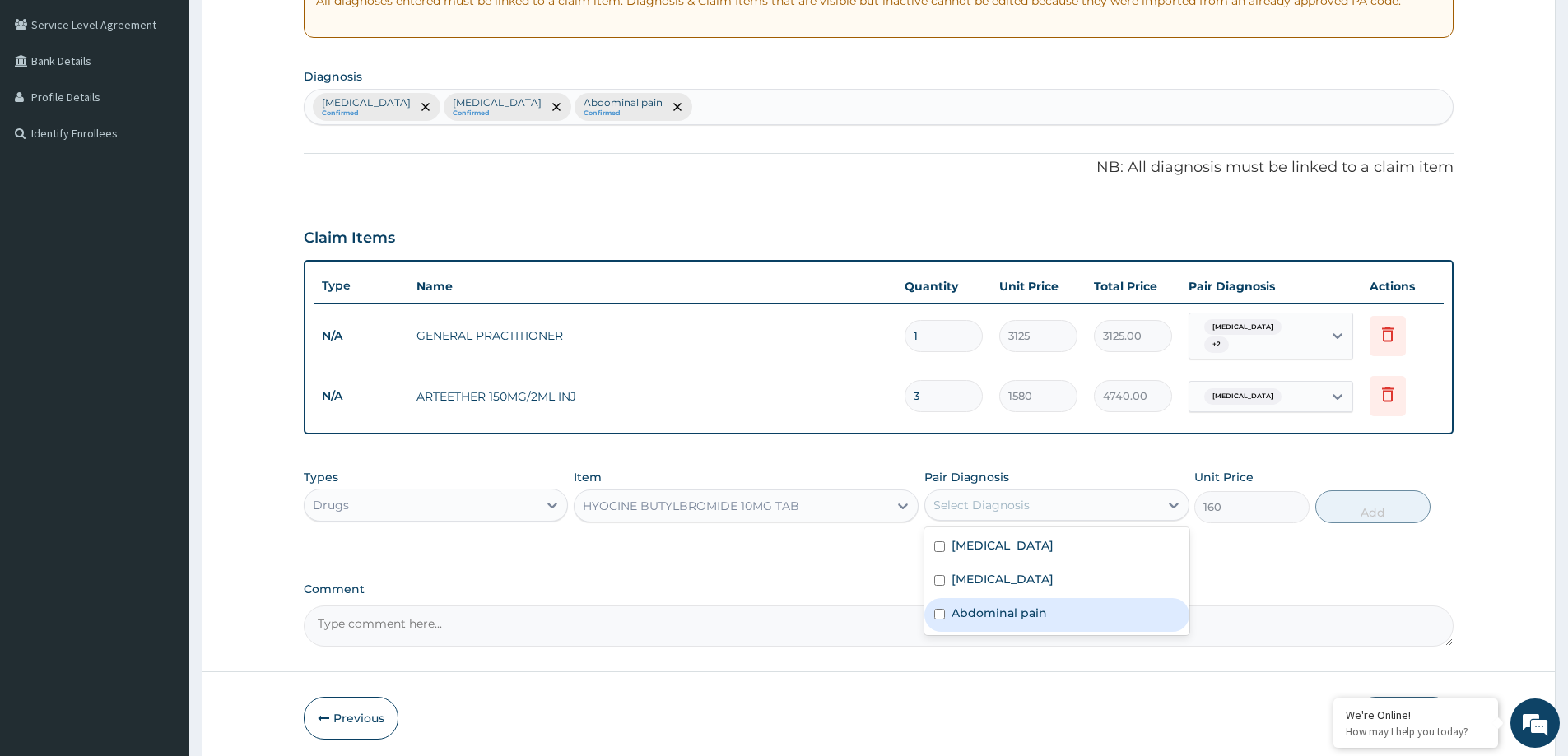
click at [1033, 606] on label "Abdominal pain" at bounding box center [999, 613] width 96 height 17
checkbox input "true"
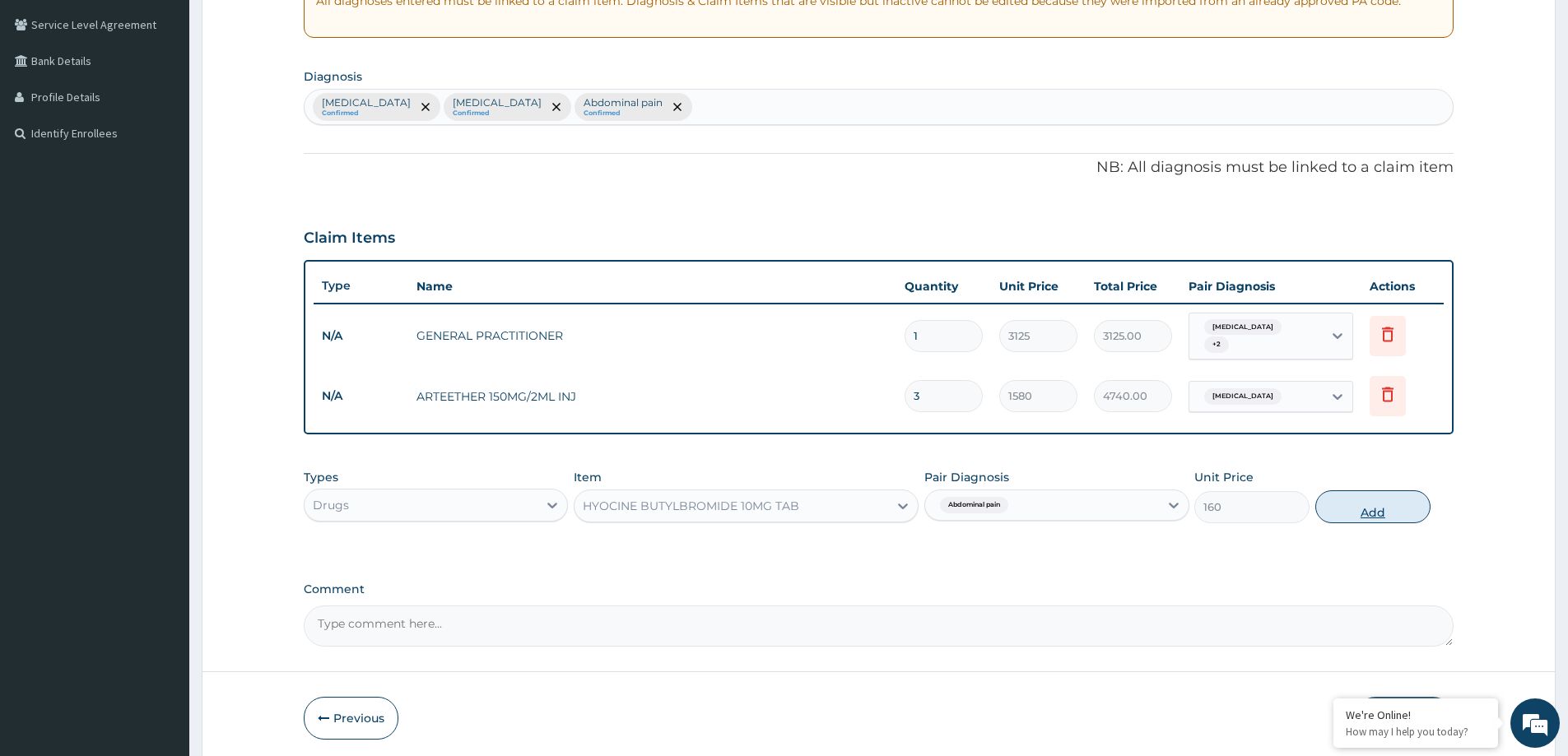
click at [1365, 496] on button "Add" at bounding box center [1372, 506] width 116 height 33
type input "0"
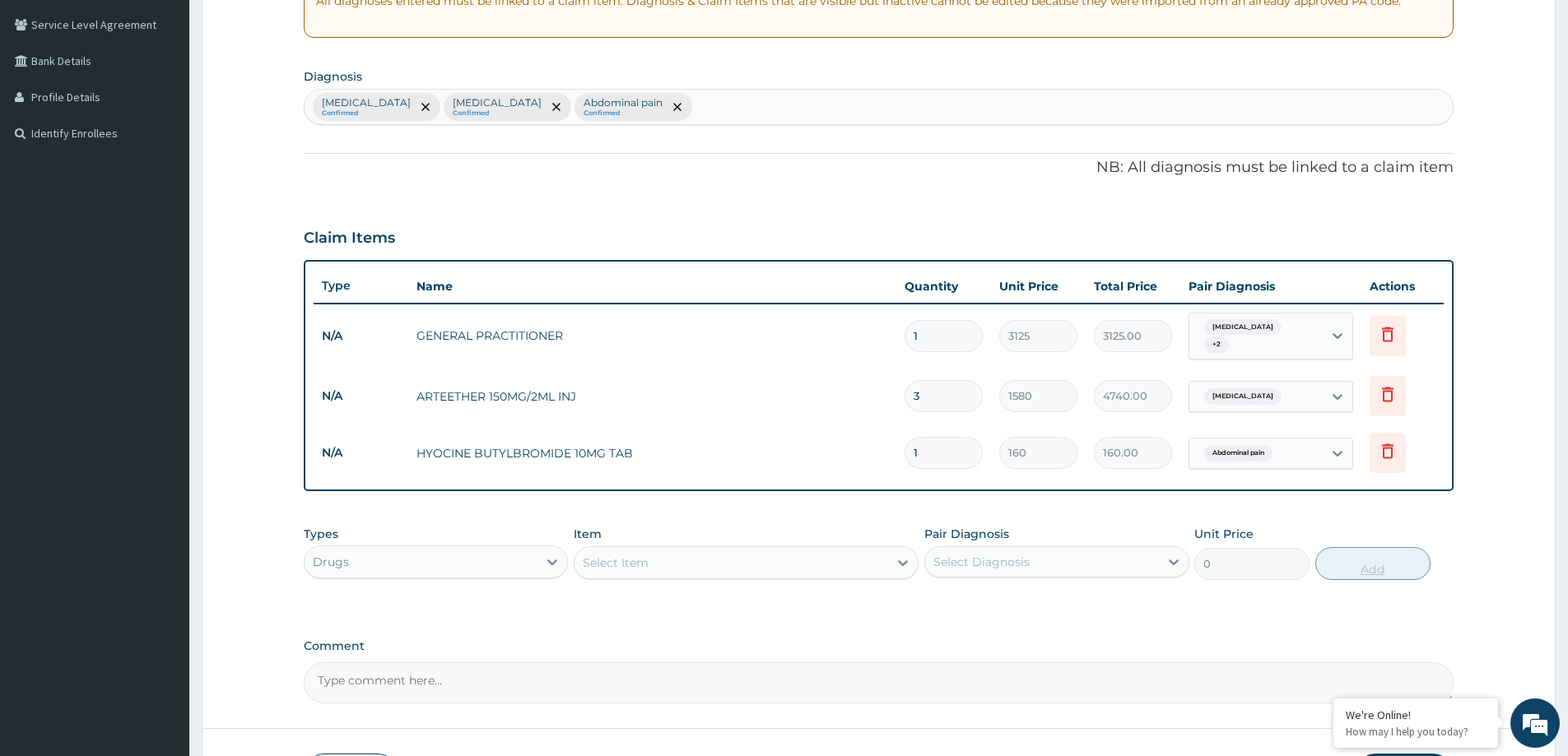
type input "0.00"
type input "6"
type input "960.00"
type input "6"
click at [627, 565] on div "Select Item" at bounding box center [731, 562] width 313 height 27
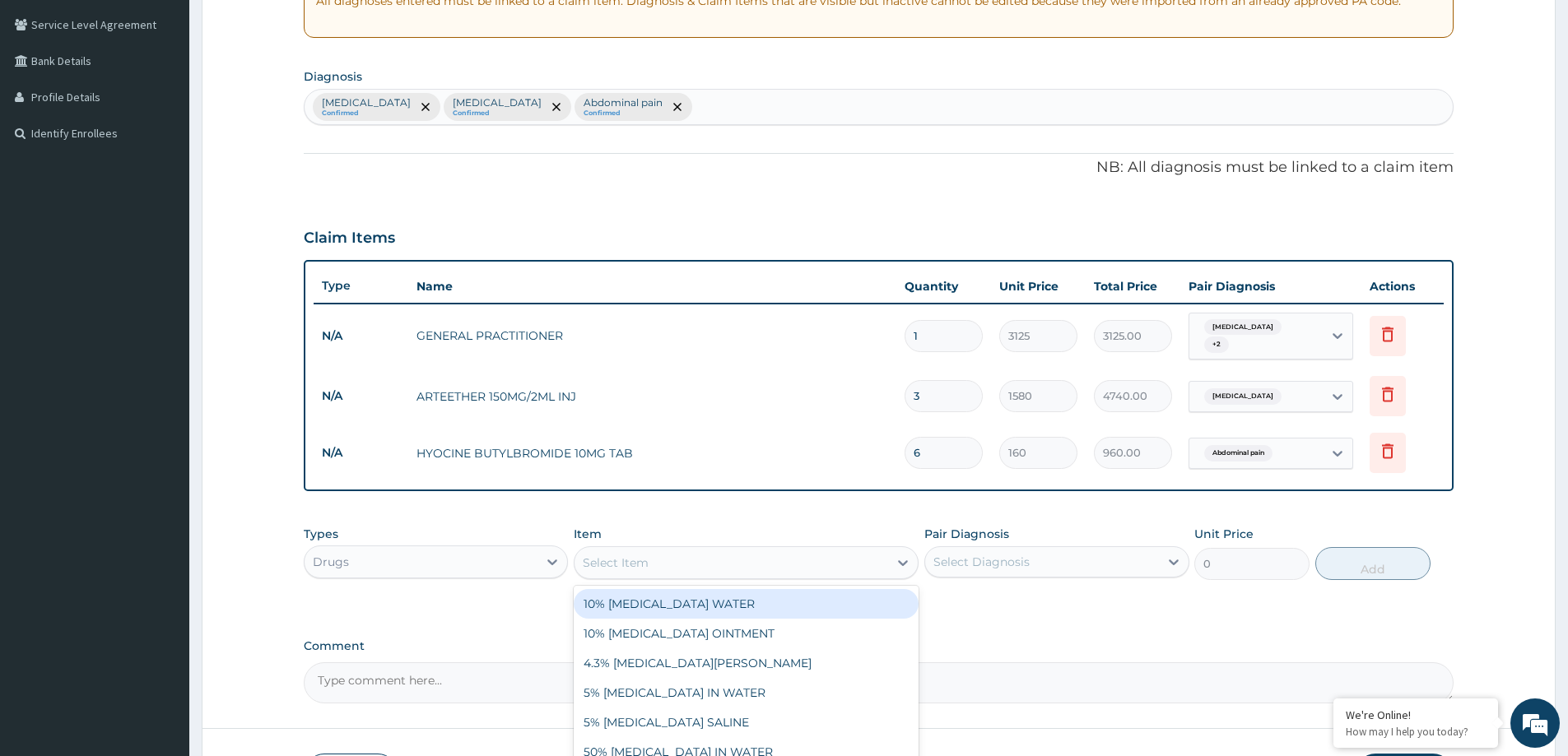
paste input "PARACETAMOL 500MG TAB"
type input "PARACETAMOL 500MG TAB"
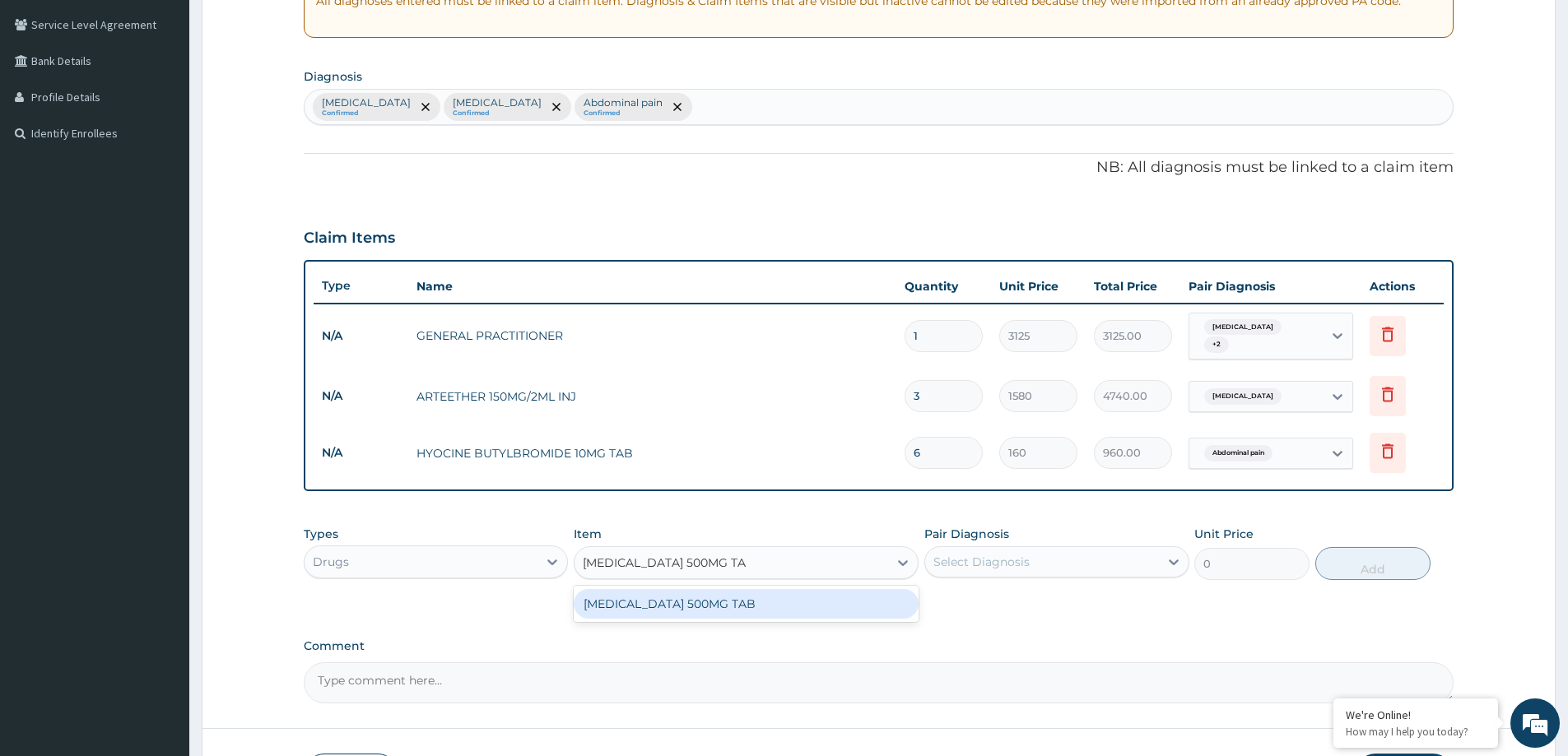
click at [690, 601] on div "PARACETAMOL 500MG TAB" at bounding box center [745, 604] width 345 height 30
type input "20"
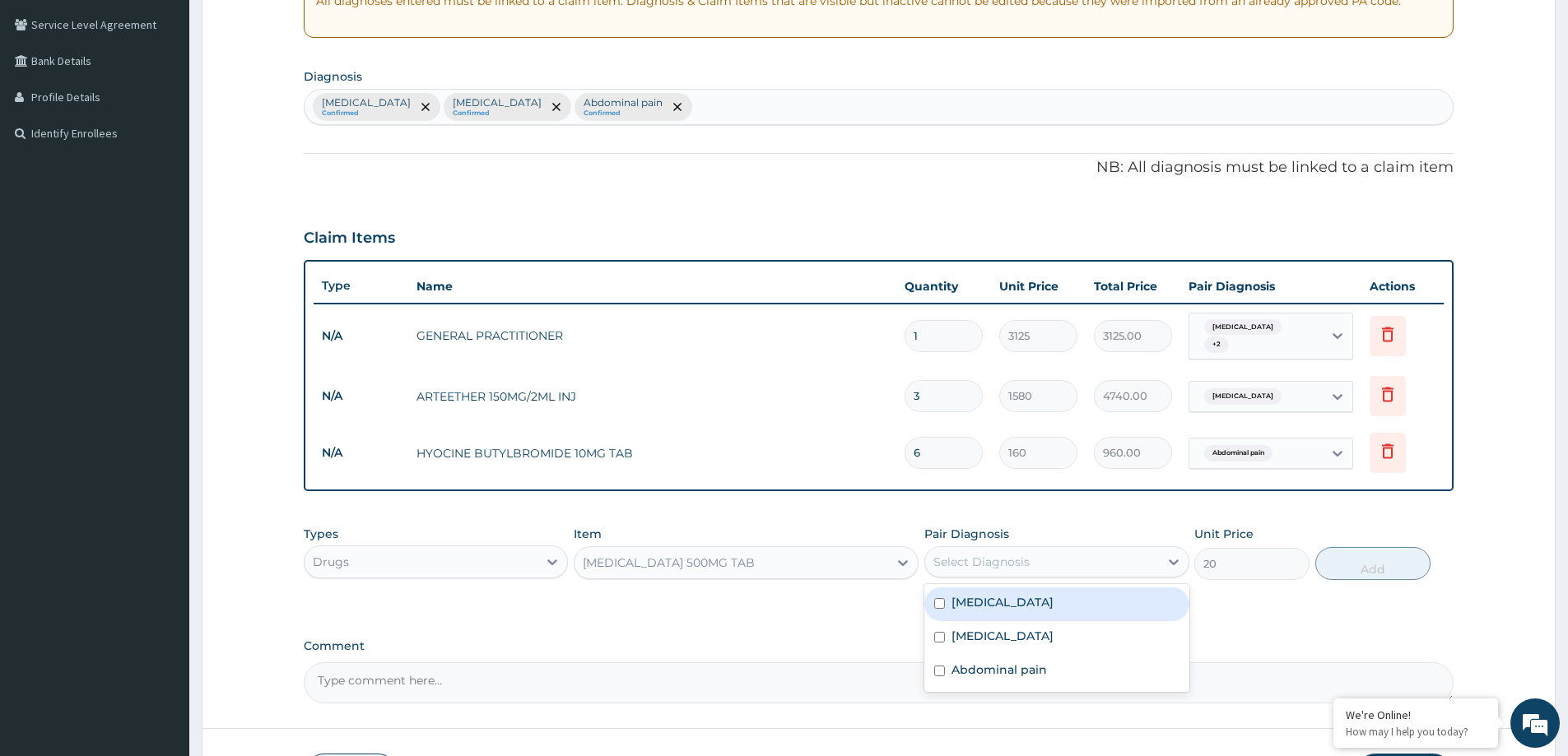
click at [1025, 553] on div "Select Diagnosis" at bounding box center [981, 561] width 96 height 17
click at [1033, 600] on div "Malaria" at bounding box center [1056, 604] width 264 height 34
checkbox input "true"
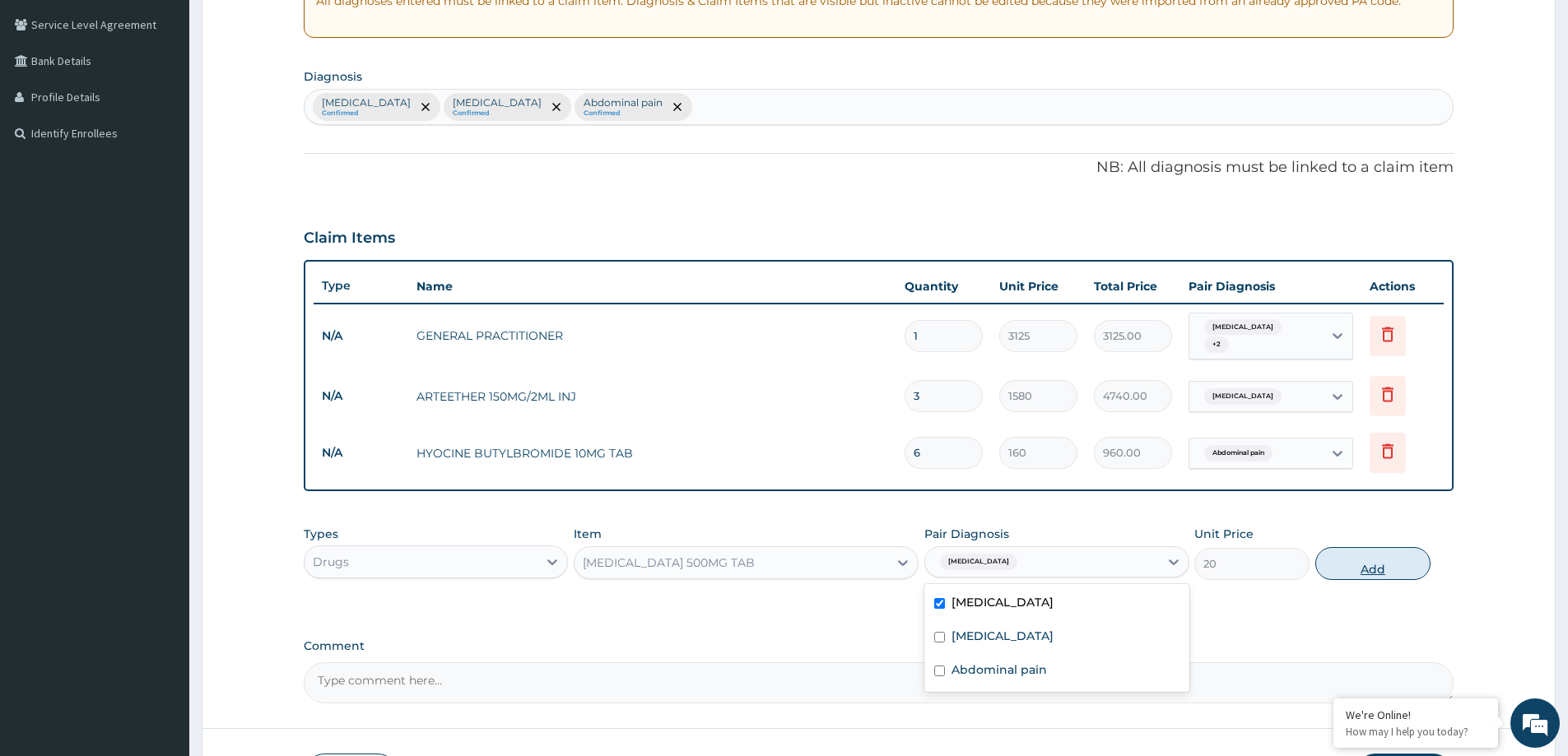
click at [1370, 557] on button "Add" at bounding box center [1372, 563] width 116 height 33
type input "0"
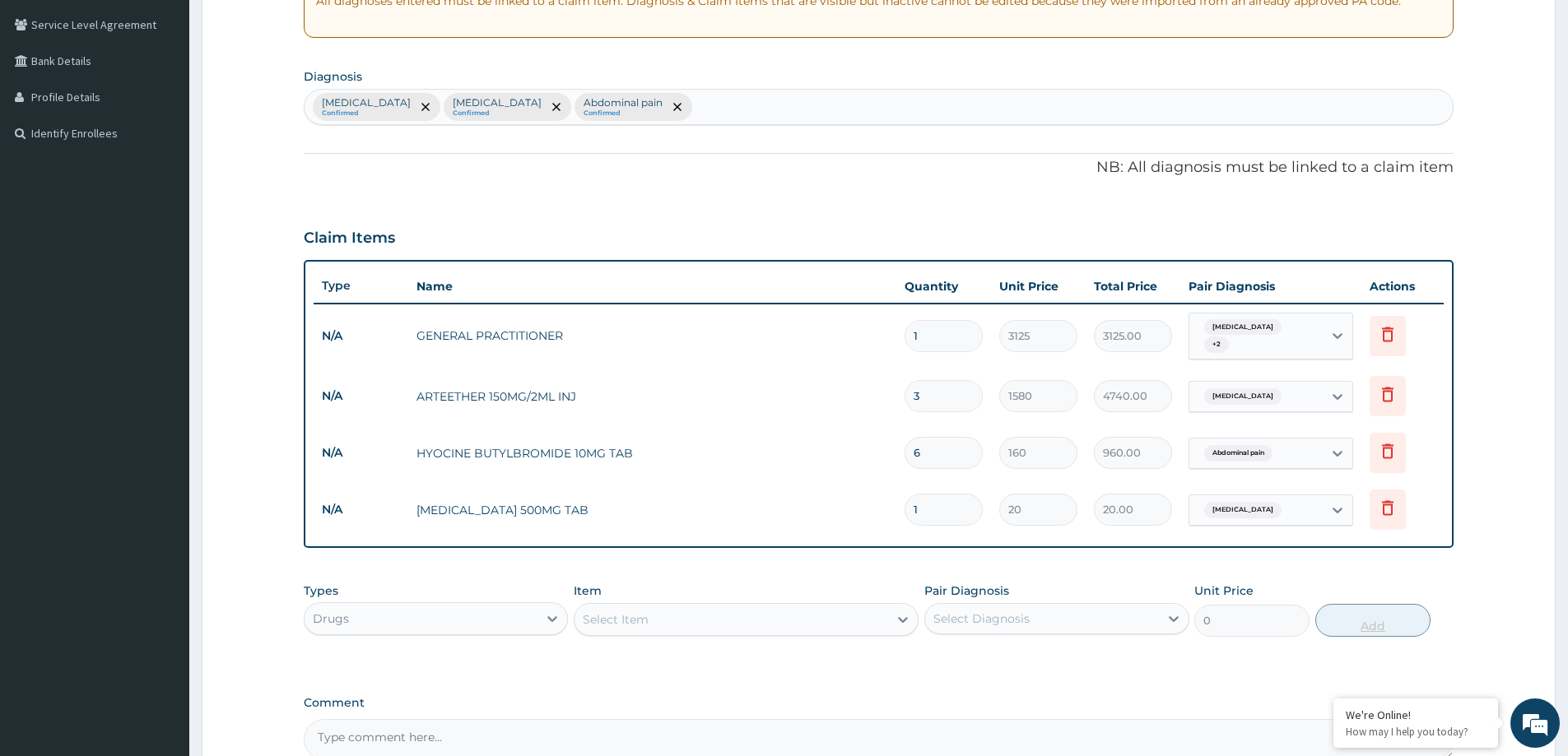
type input "0.00"
type input "3"
type input "60.00"
type input "30"
type input "600.00"
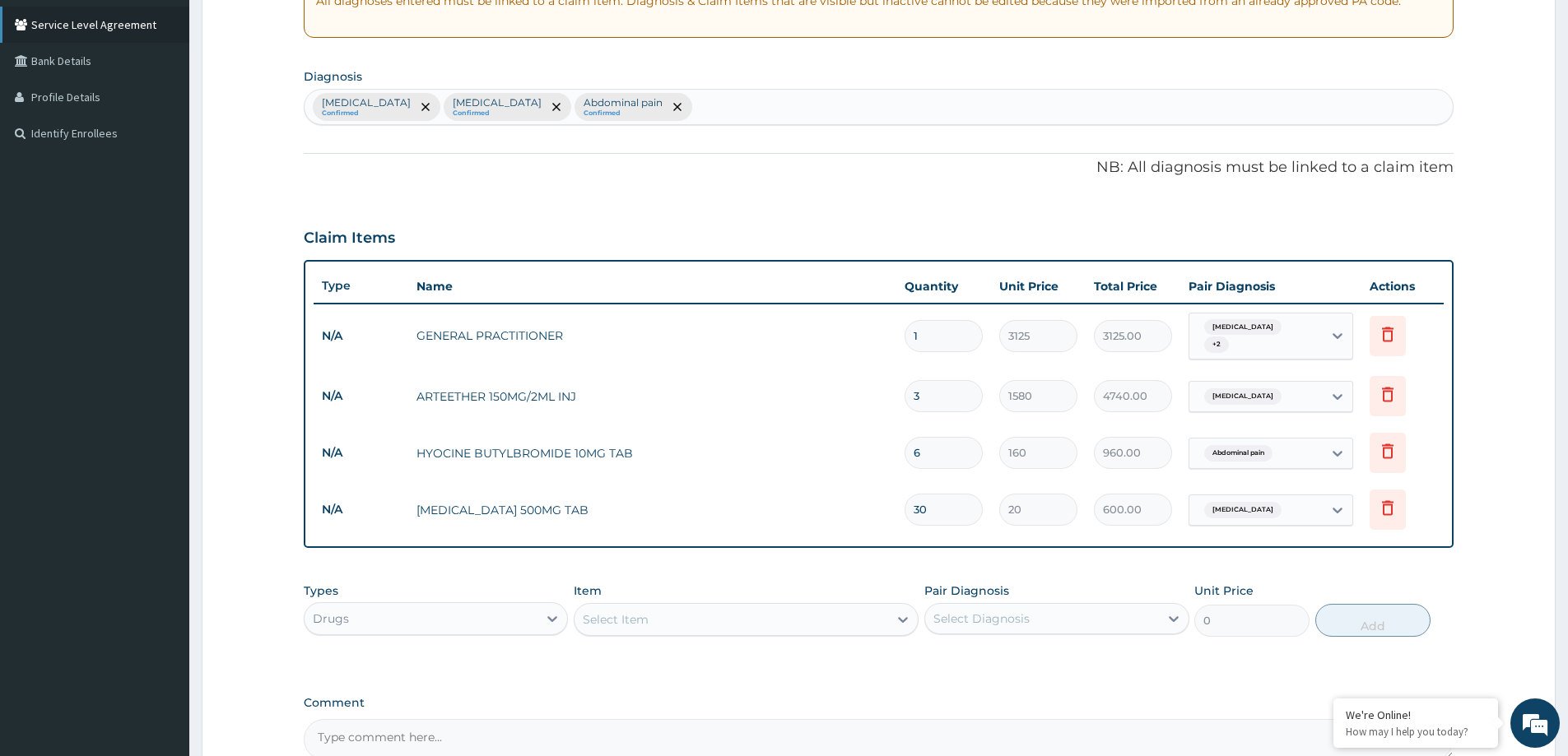
type input "30"
click at [657, 613] on div "Select Item" at bounding box center [731, 619] width 313 height 27
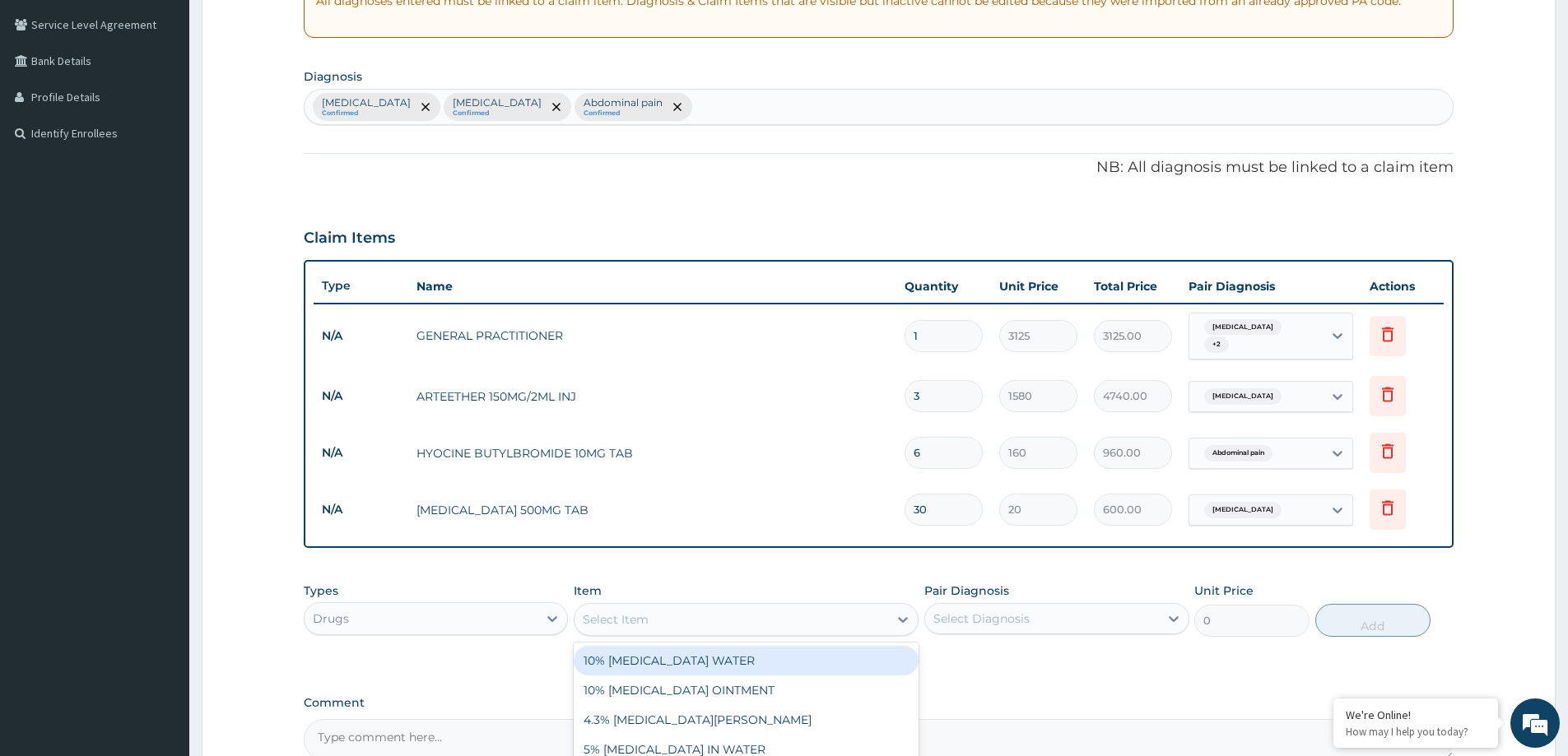
paste input "PARACETAMOL 150MG/ML INJ (PER ML)"
type input "PARACETAMOL 150MG/ML INJ (PER ML)"
click at [734, 651] on div "PARACETAMOL 150MG/ML INJ (PER ML)" at bounding box center [745, 660] width 345 height 30
type input "90"
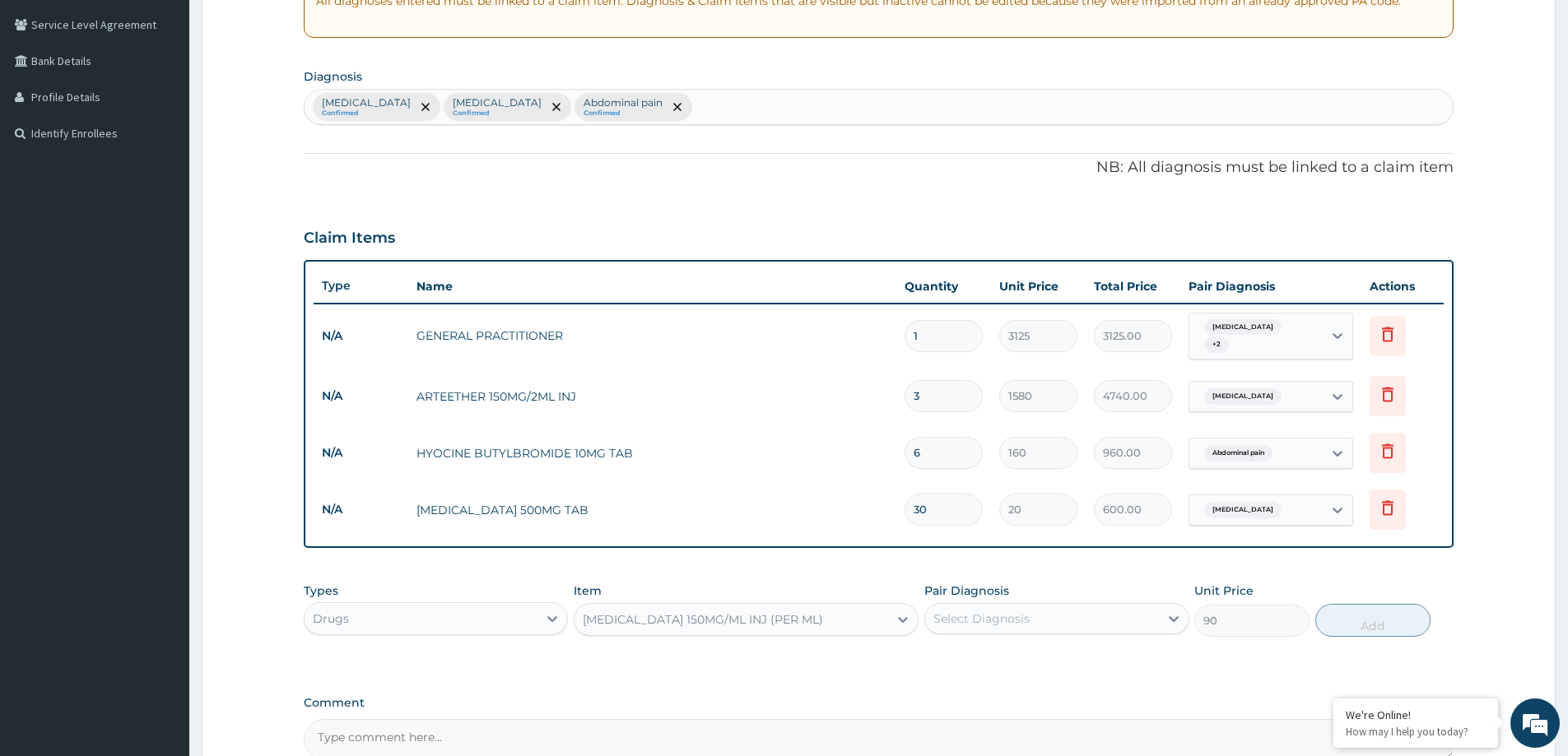
click at [990, 611] on div "Select Diagnosis" at bounding box center [981, 619] width 96 height 17
click at [1016, 657] on div "Malaria" at bounding box center [1056, 661] width 264 height 34
checkbox input "true"
click at [1324, 618] on button "Add" at bounding box center [1372, 620] width 116 height 33
type input "0"
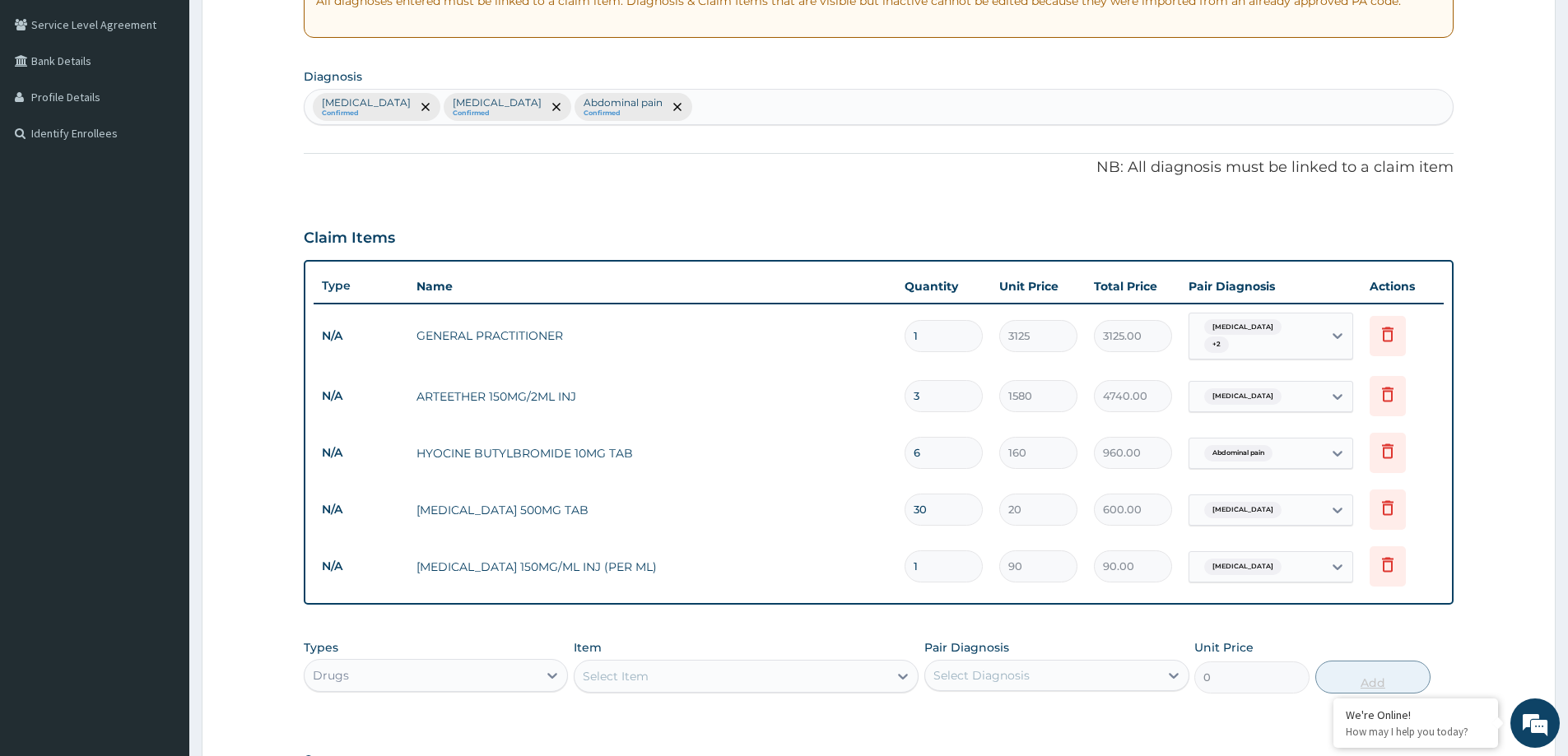
type input "0.00"
type input "4"
type input "360.00"
type input "4"
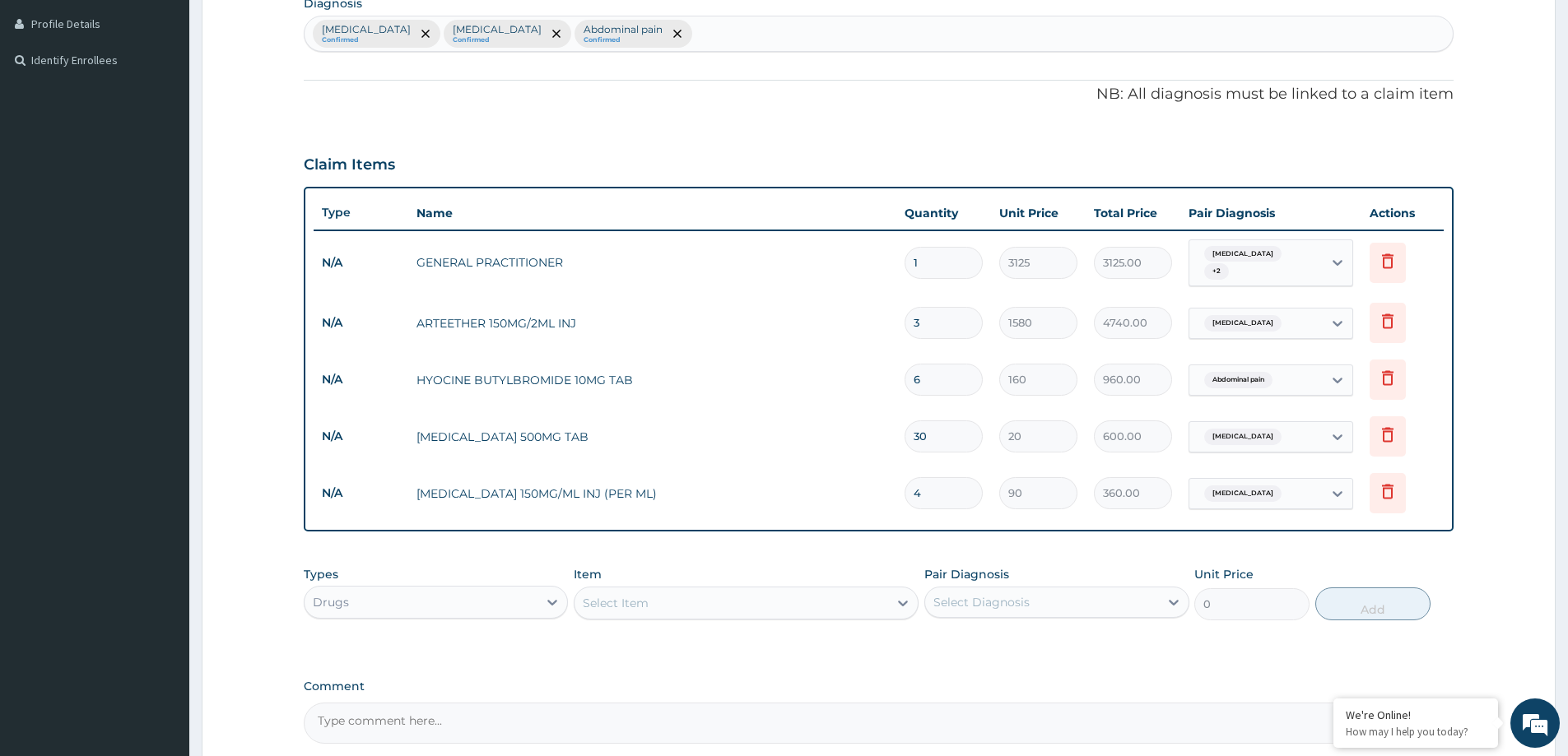
scroll to position [562, 0]
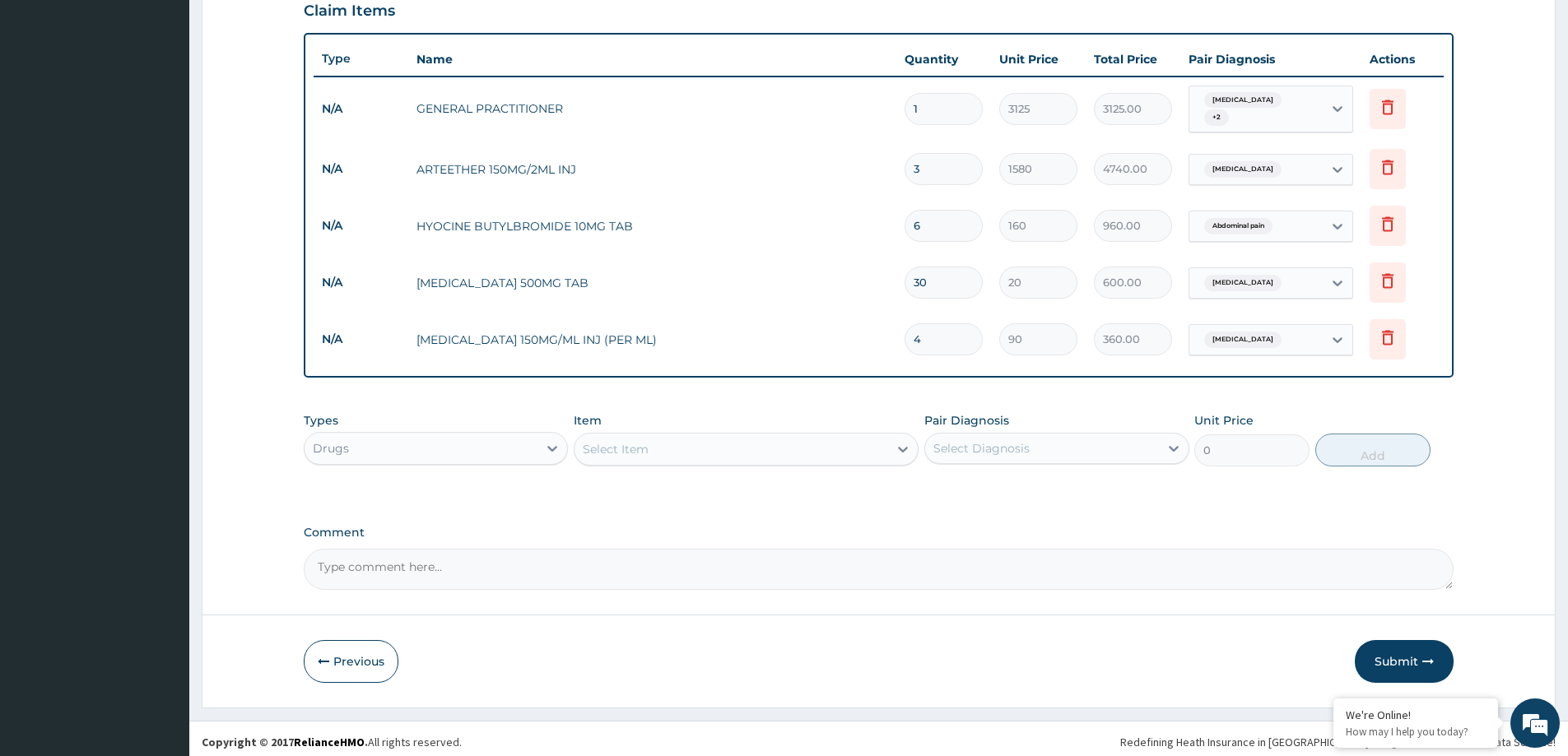
click at [650, 448] on div "Select Item" at bounding box center [731, 449] width 313 height 27
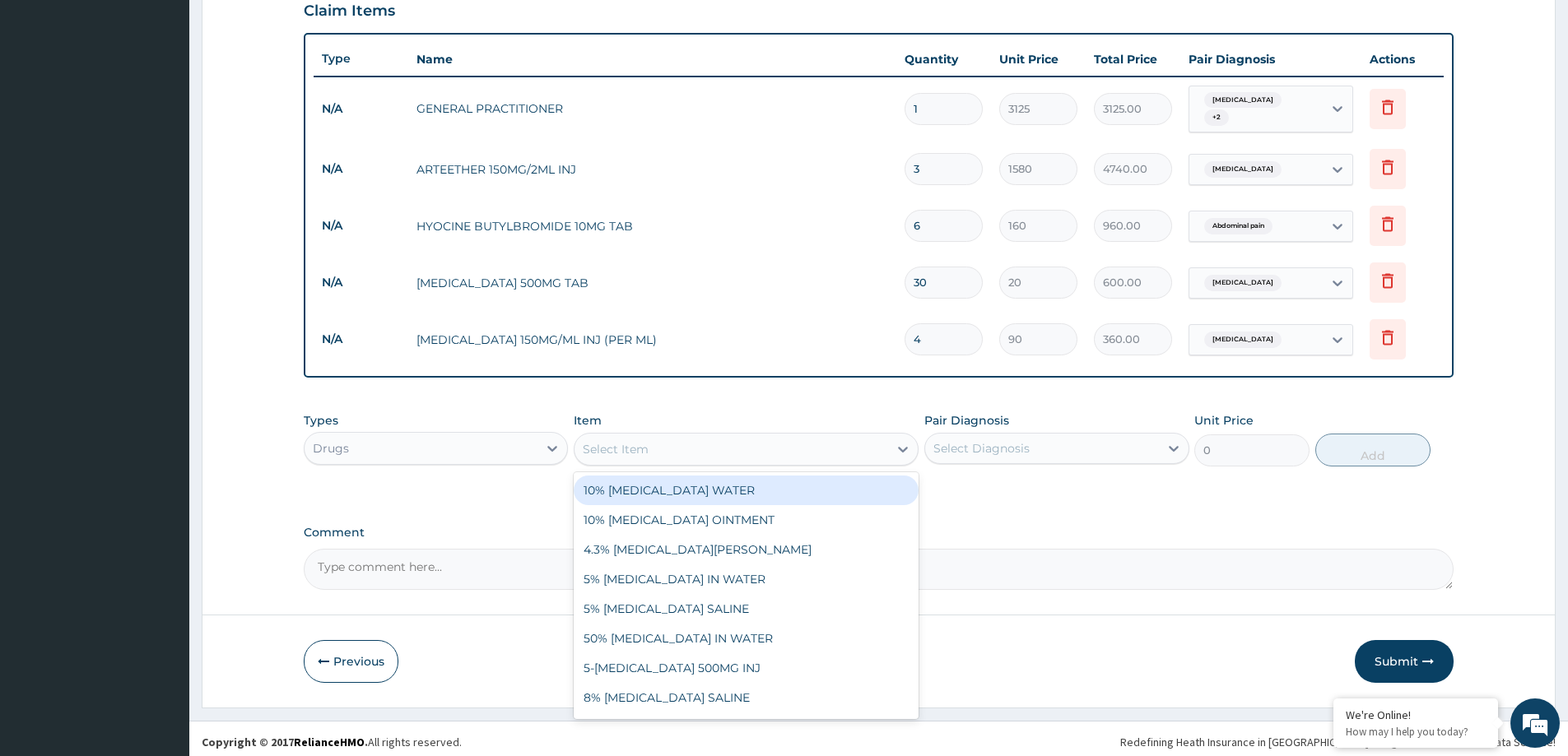
paste input "NEEDLE AND SYRINGE 5ML"
type input "NEEDLE AND SYRINGE 5ML"
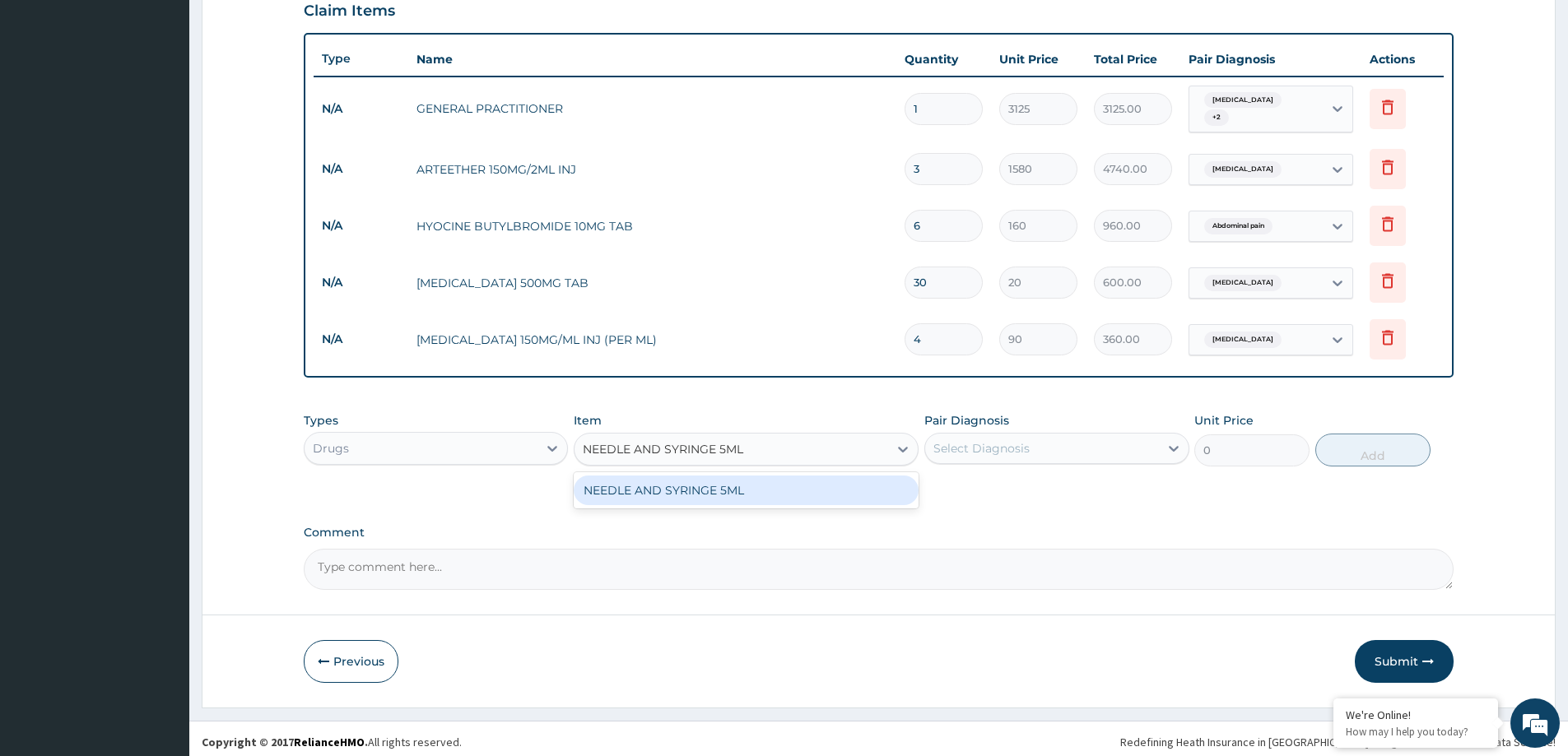
click at [735, 483] on div "NEEDLE AND SYRINGE 5ML" at bounding box center [745, 490] width 345 height 30
type input "100"
click at [1024, 453] on div "Select Diagnosis" at bounding box center [1042, 448] width 233 height 27
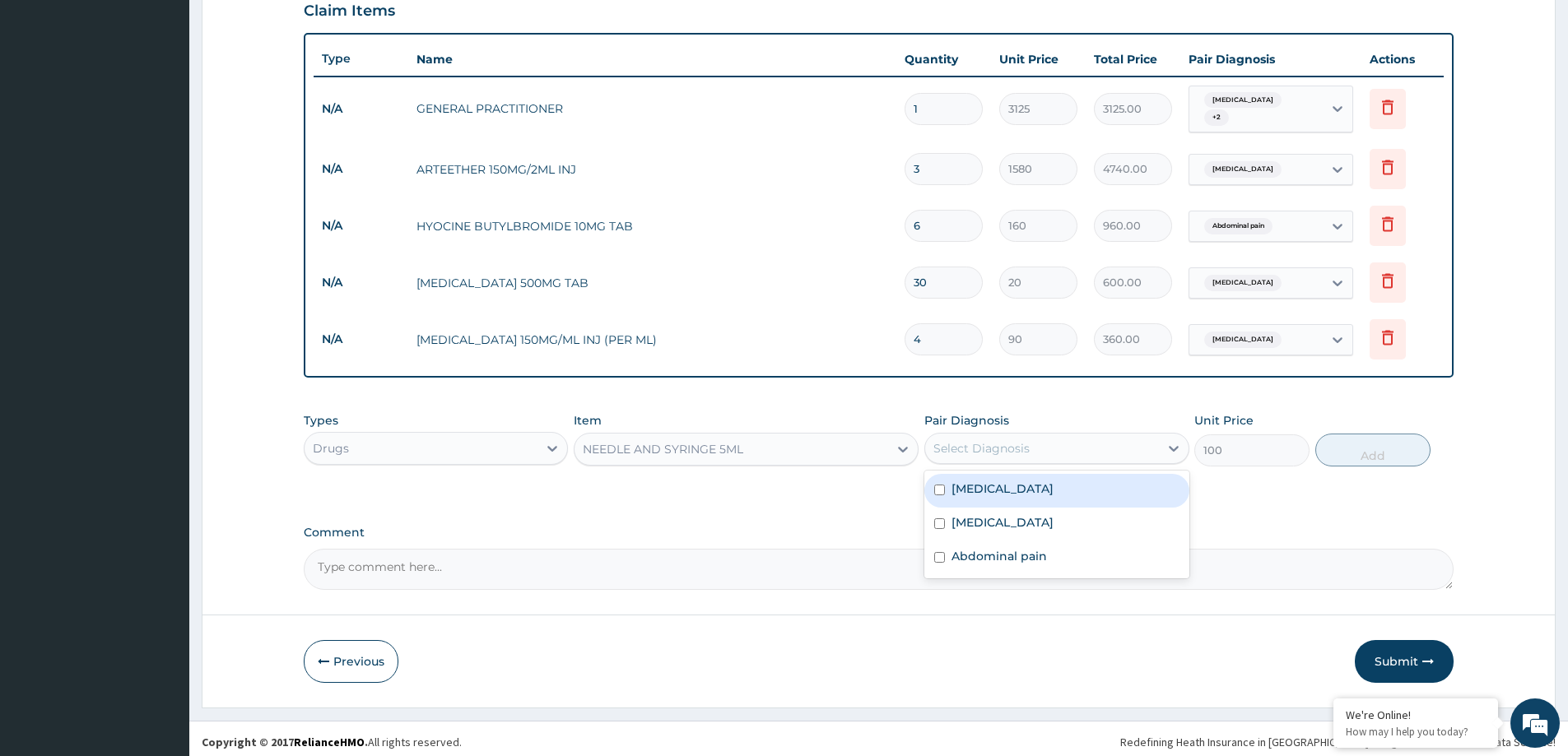
click at [1031, 495] on div "Malaria" at bounding box center [1056, 490] width 264 height 34
checkbox input "true"
click at [1367, 440] on button "Add" at bounding box center [1372, 450] width 116 height 33
type input "0"
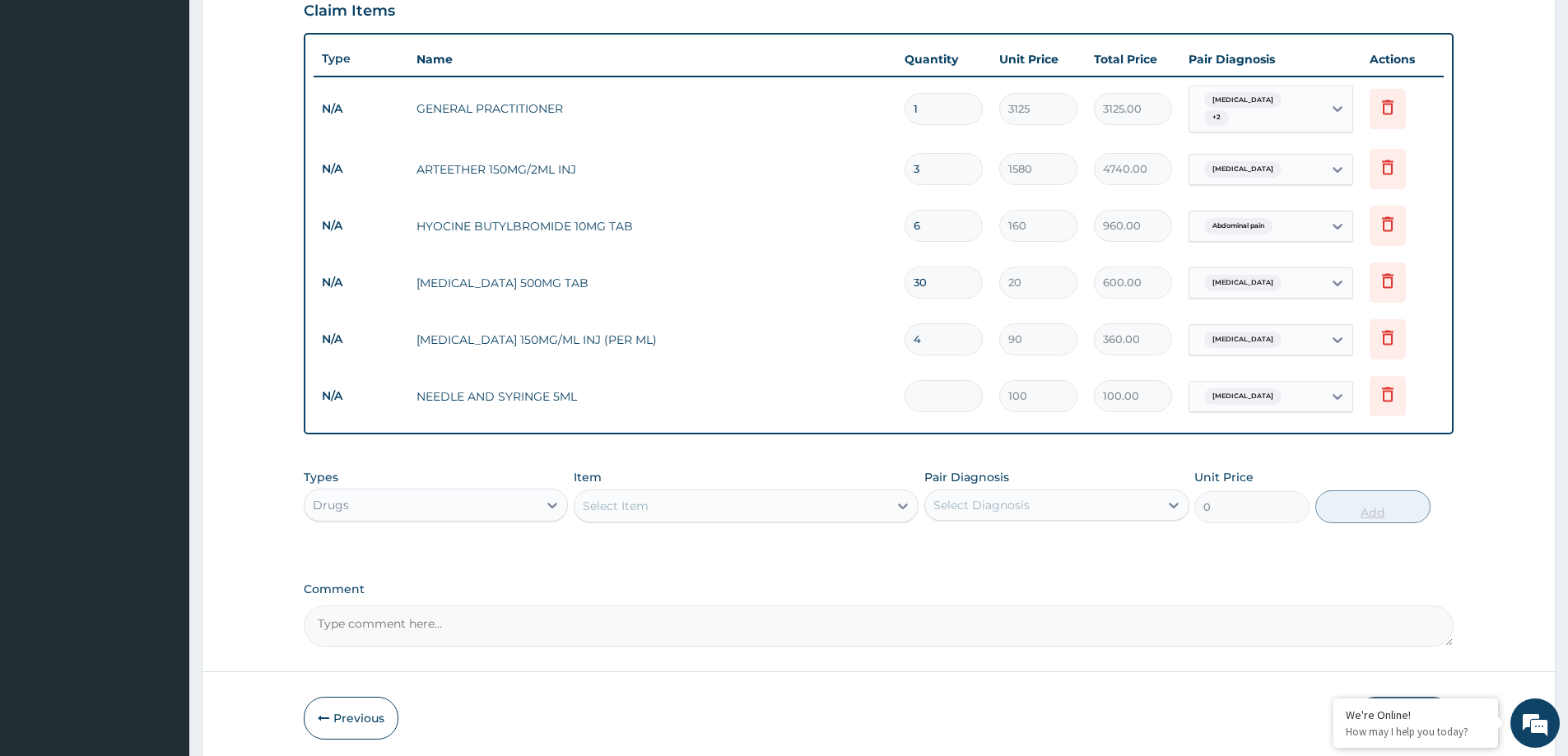
type input "0.00"
type input "4"
type input "400.00"
type input "4"
click at [797, 509] on div "Select Item" at bounding box center [731, 506] width 313 height 27
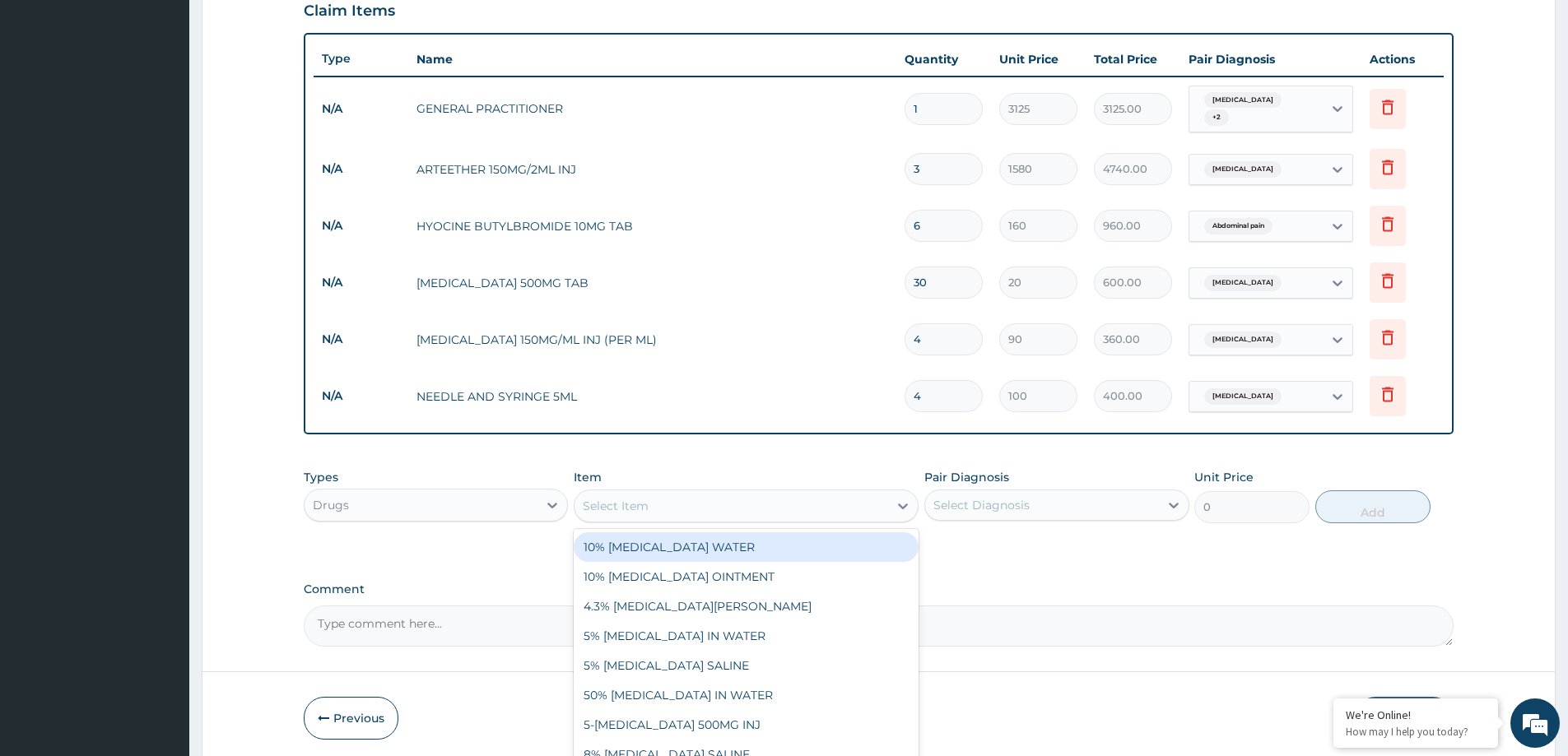
paste input "FREE NEEDLE (23G)"
type input "FREE NEEDLE (23G)"
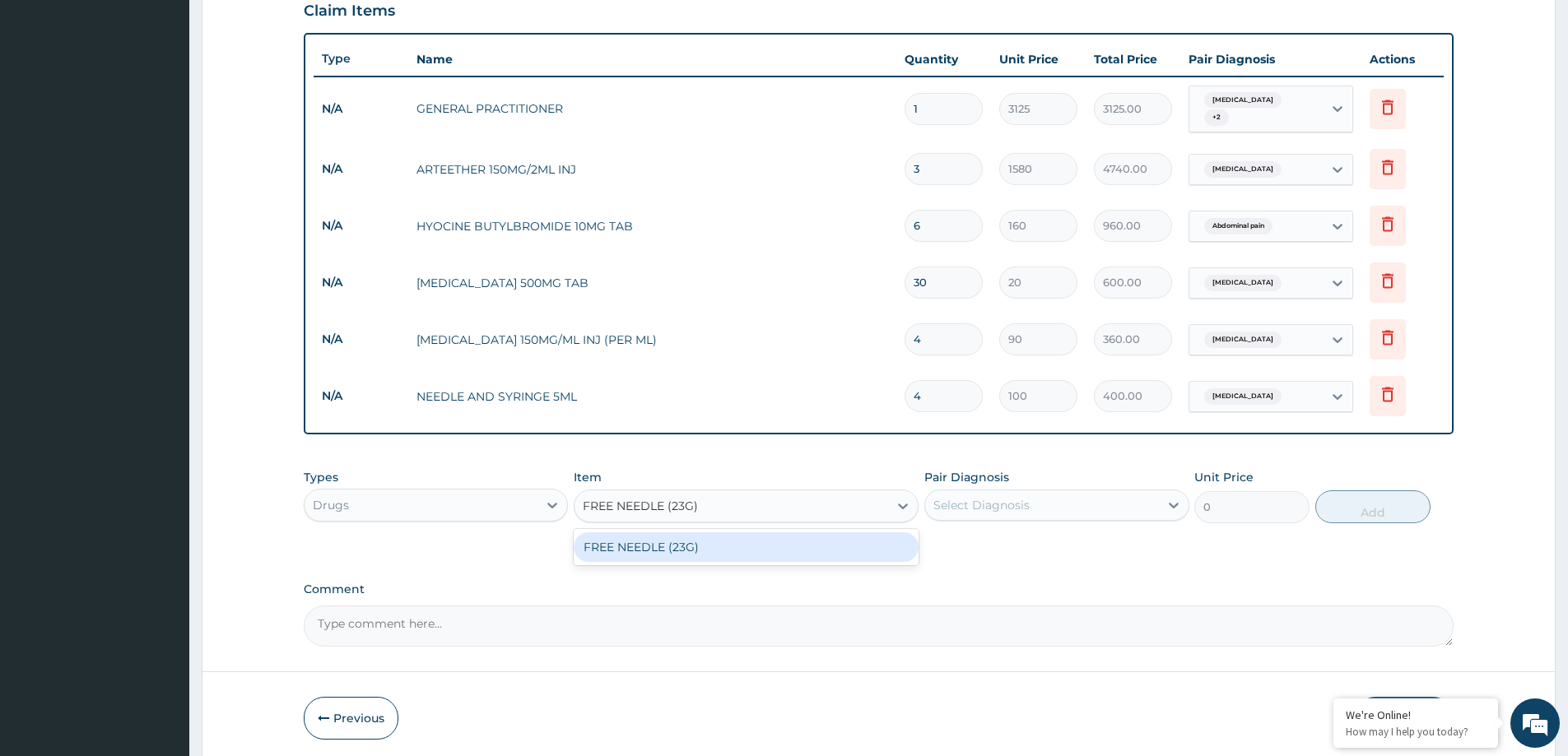
click at [825, 533] on div "FREE NEEDLE (23G)" at bounding box center [745, 547] width 345 height 30
type input "30"
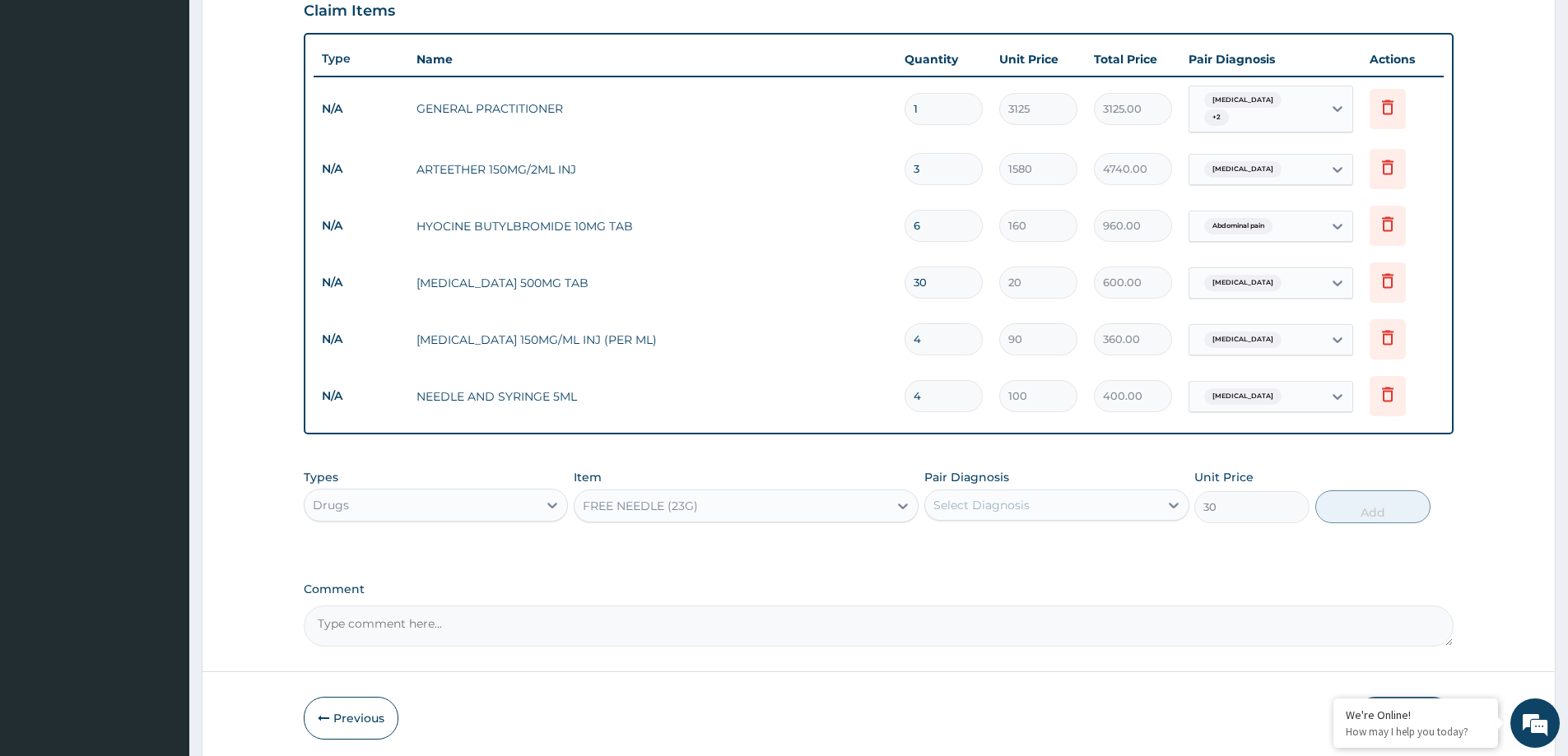
click at [976, 503] on div "Select Diagnosis" at bounding box center [981, 505] width 96 height 17
click at [1010, 538] on div "Malaria" at bounding box center [1056, 547] width 264 height 34
checkbox input "true"
click at [1357, 502] on button "Add" at bounding box center [1372, 506] width 116 height 33
type input "0"
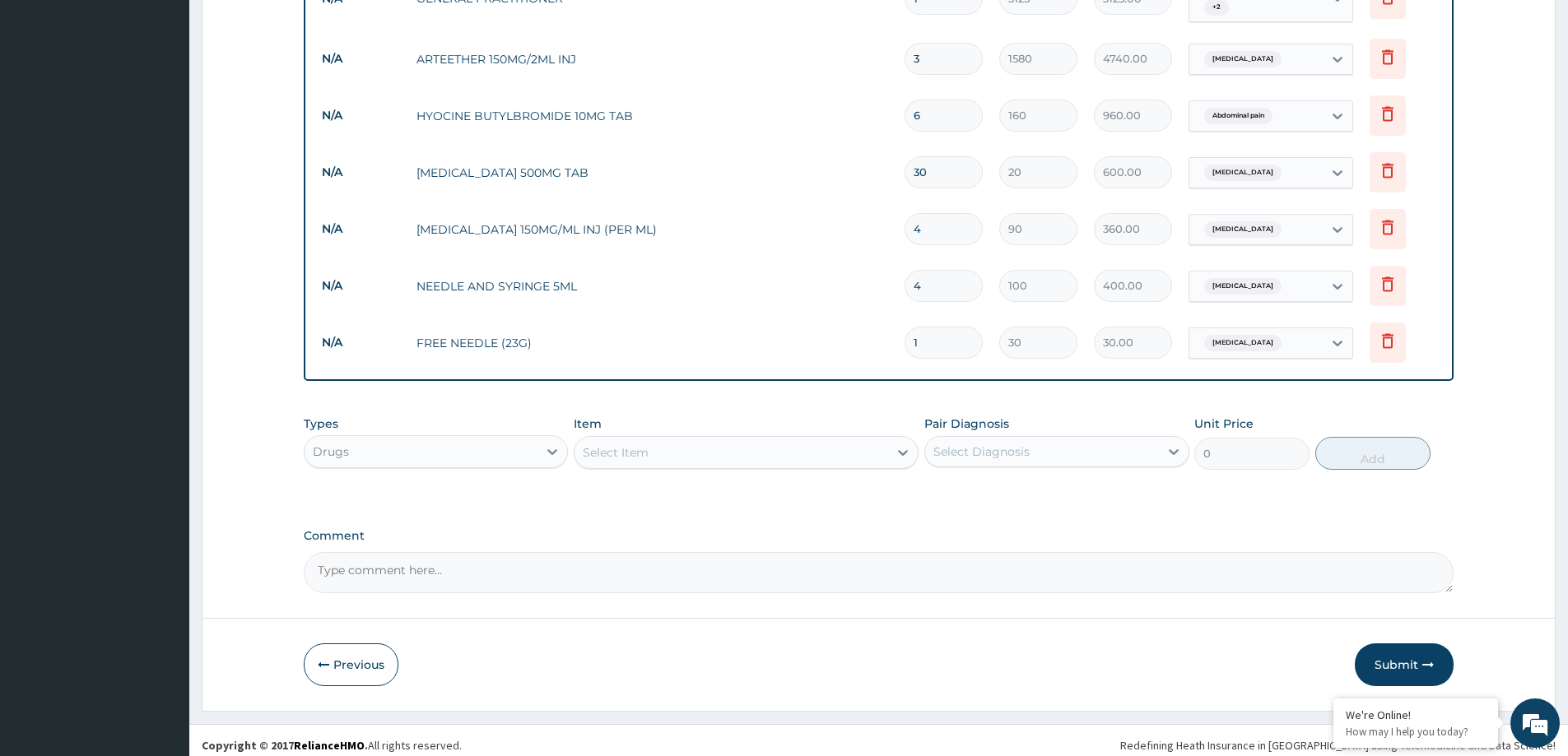
scroll to position [676, 0]
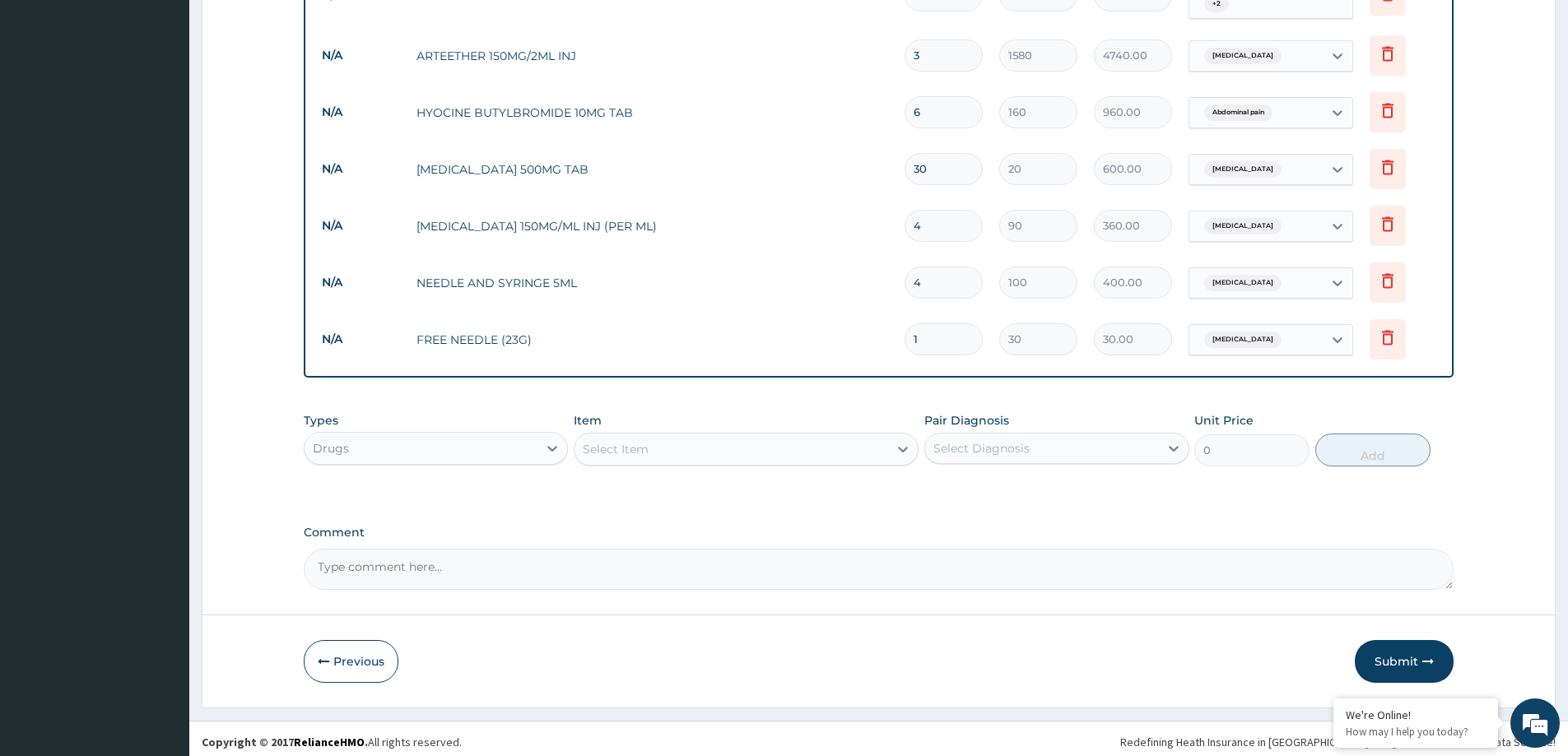
click at [630, 446] on div "Select Item" at bounding box center [615, 449] width 66 height 17
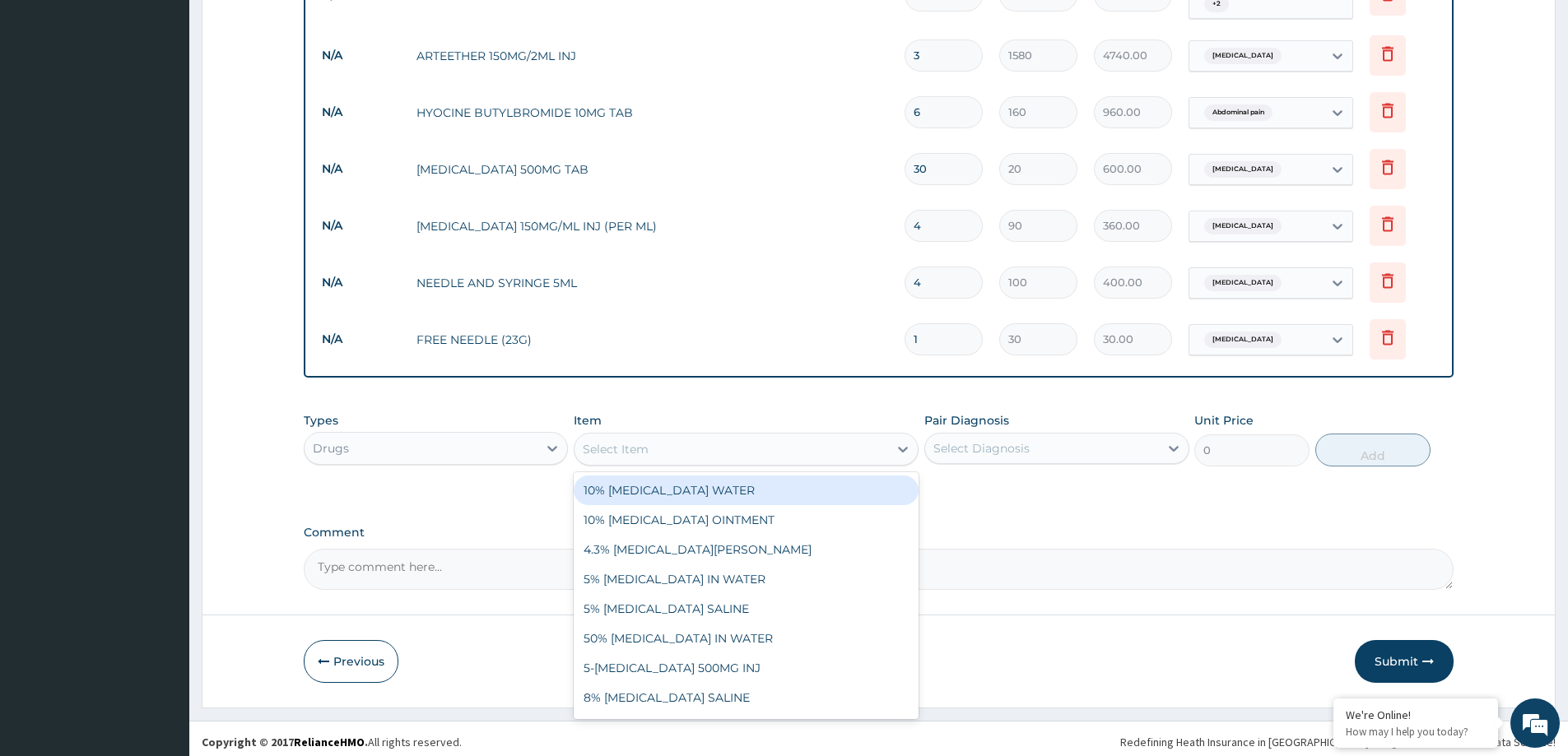
paste input "ARTEMETHER AND LUMEFANTRIN 80/480MG TAB (AMATEM)"
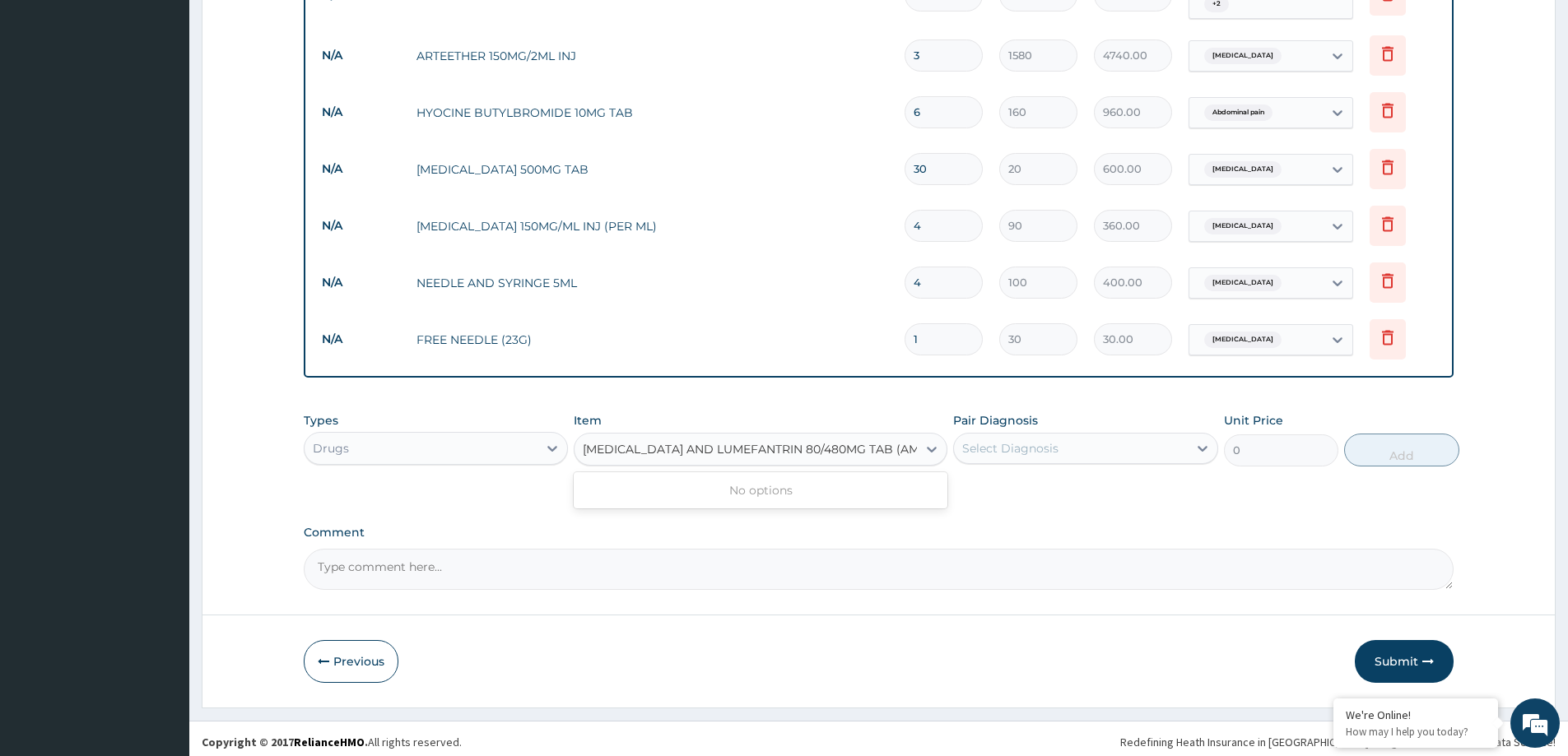
scroll to position [0, 22]
type input "ARTEMETHER AND LUMEFANTRIN 80/480MG TAB"
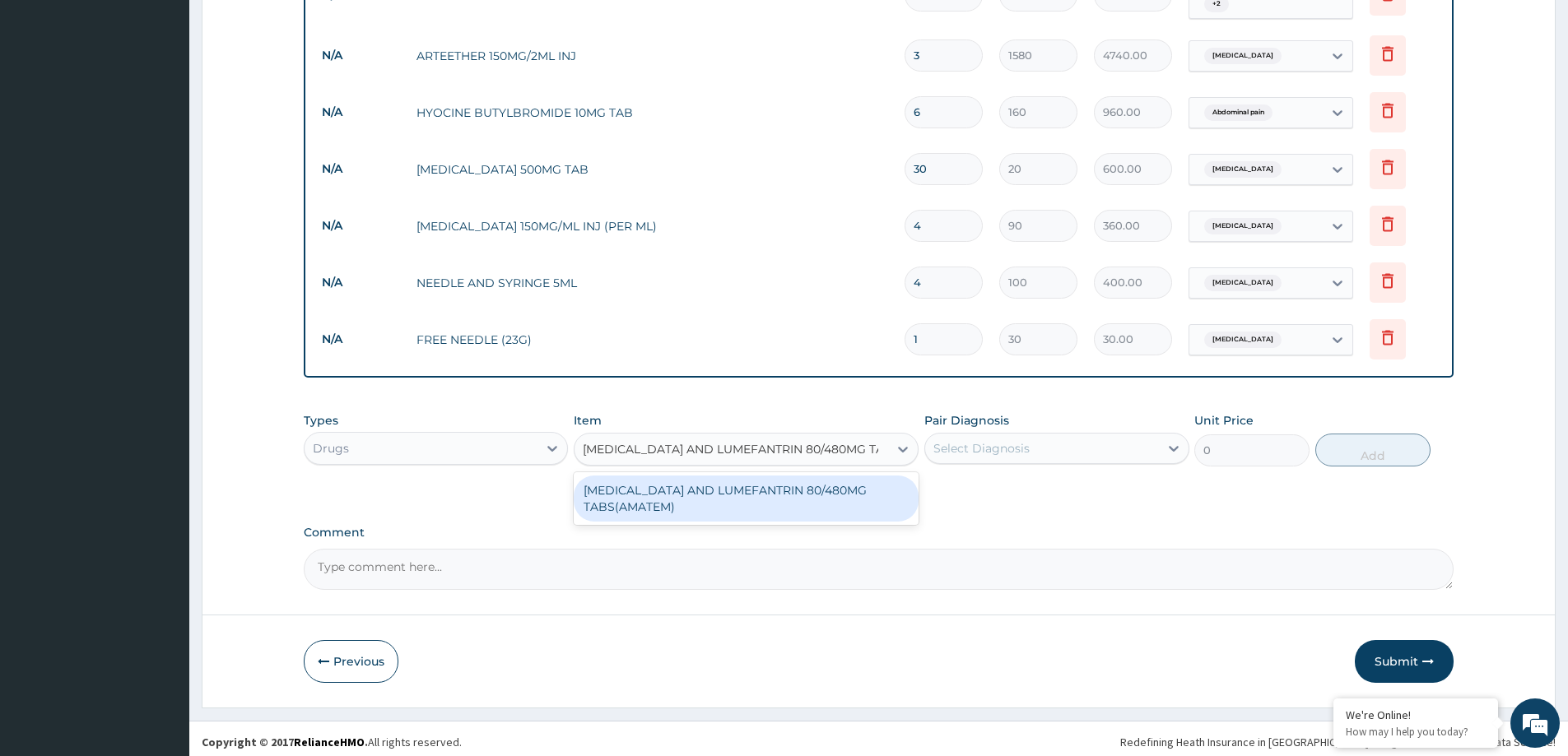
scroll to position [0, 0]
click at [665, 502] on div "ARTEMETHER AND LUMEFANTRIN 80/480MG TABS(AMATEM)" at bounding box center [745, 498] width 345 height 46
type input "550"
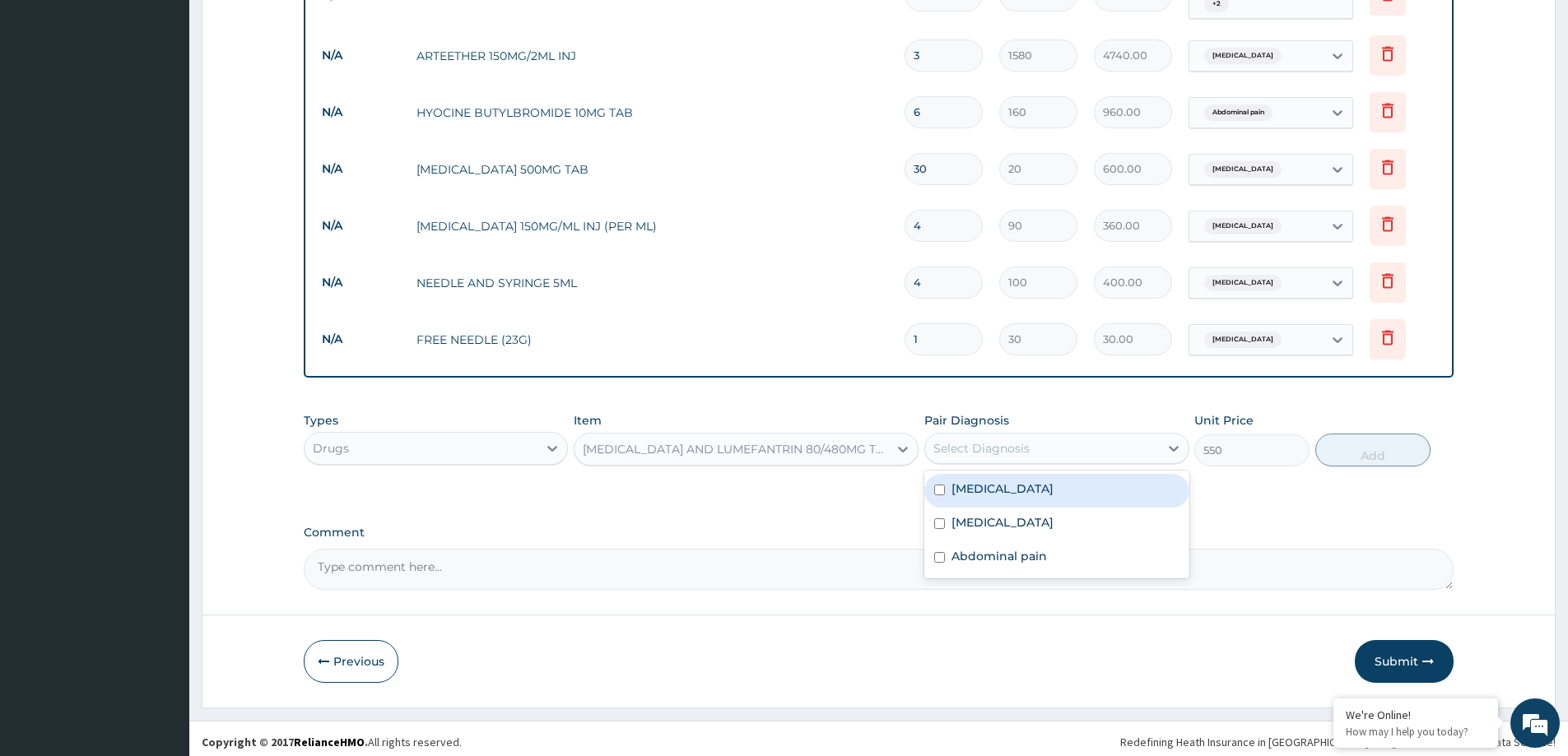
click at [1005, 450] on div "Select Diagnosis" at bounding box center [981, 448] width 96 height 17
click at [1005, 488] on div "Malaria" at bounding box center [1056, 490] width 264 height 34
checkbox input "true"
click at [1325, 451] on button "Add" at bounding box center [1372, 450] width 116 height 33
type input "0"
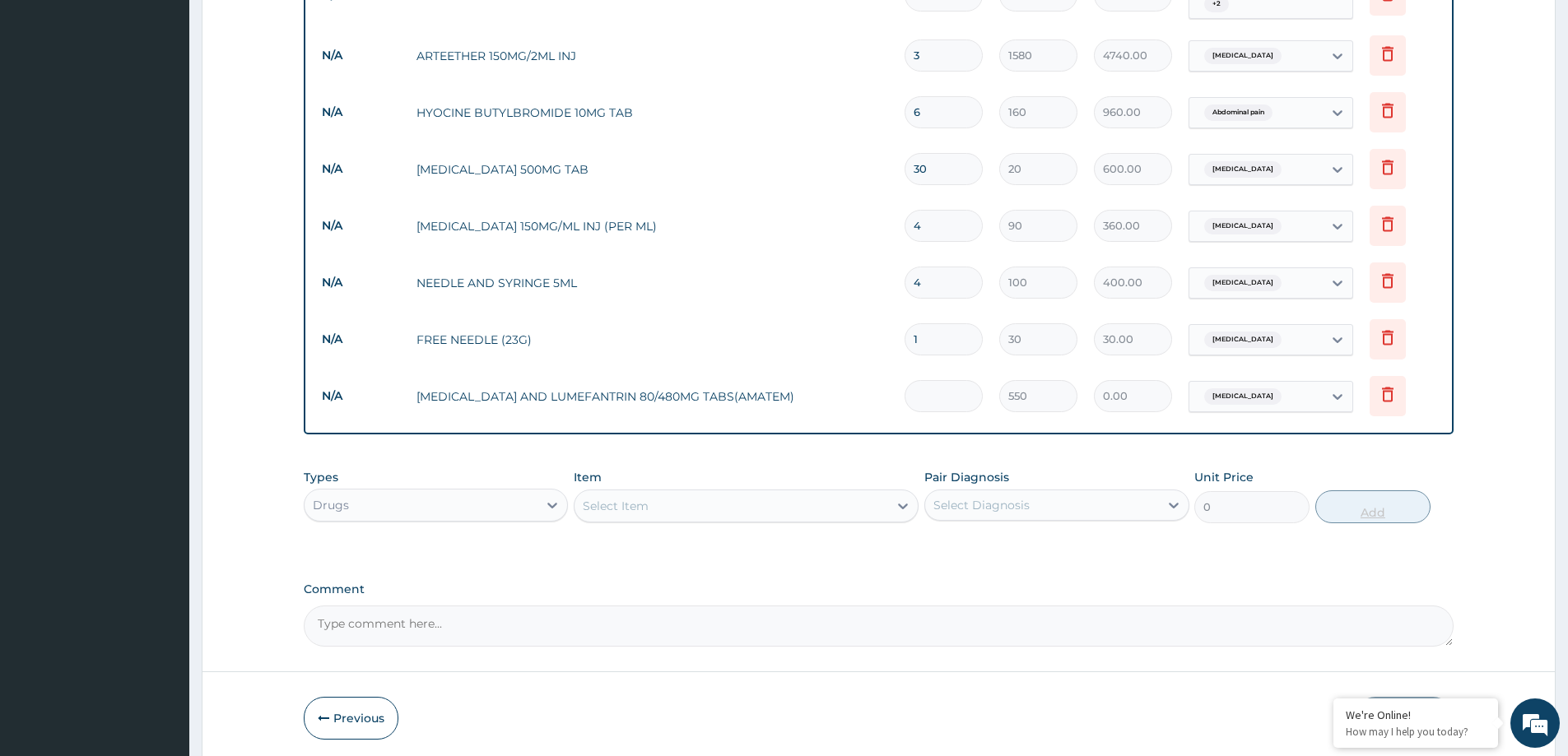
type input "0.00"
type input "6"
type input "3300.00"
type input "6"
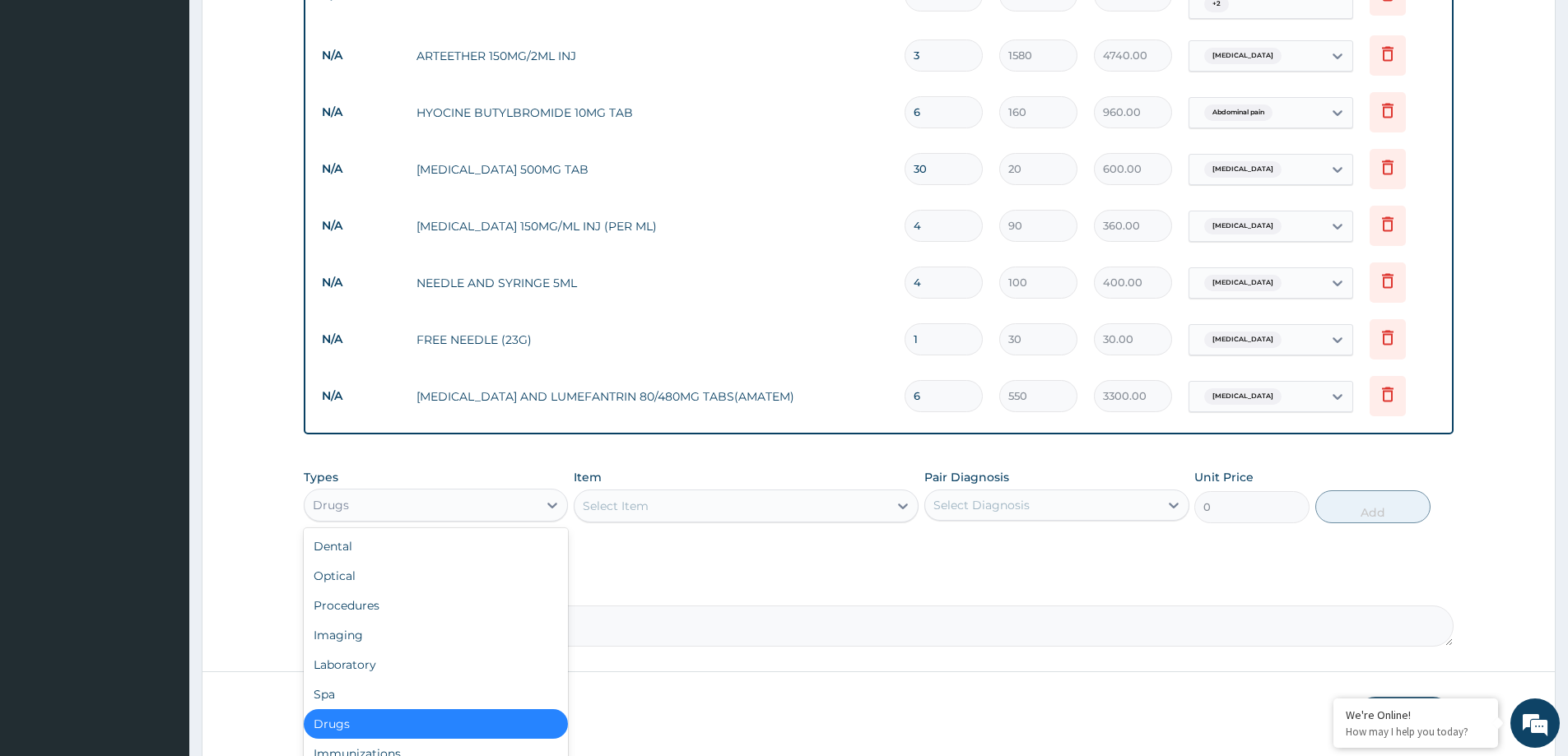
click at [469, 505] on div "Drugs" at bounding box center [421, 505] width 233 height 27
click at [436, 650] on div "Laboratory" at bounding box center [435, 665] width 264 height 30
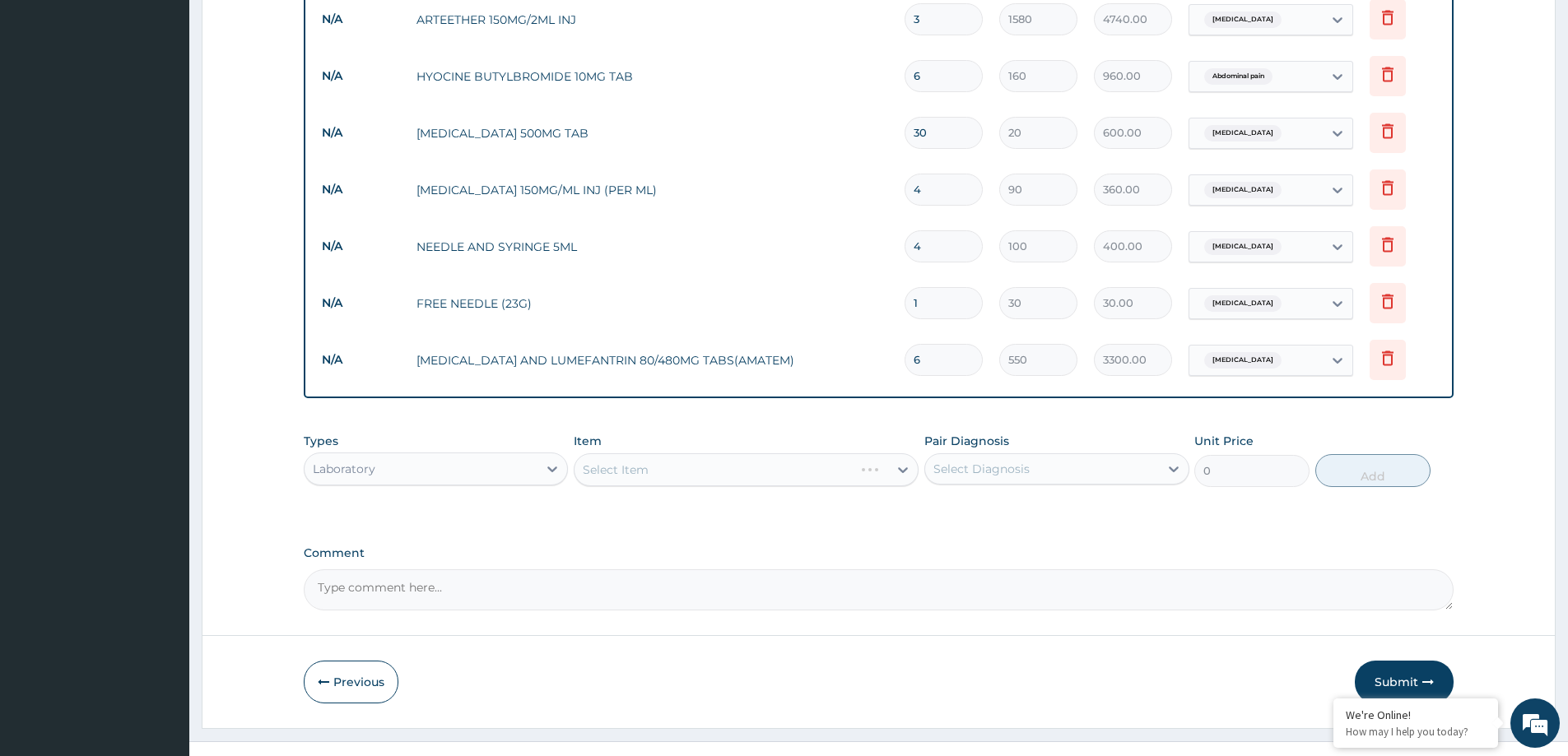
scroll to position [733, 0]
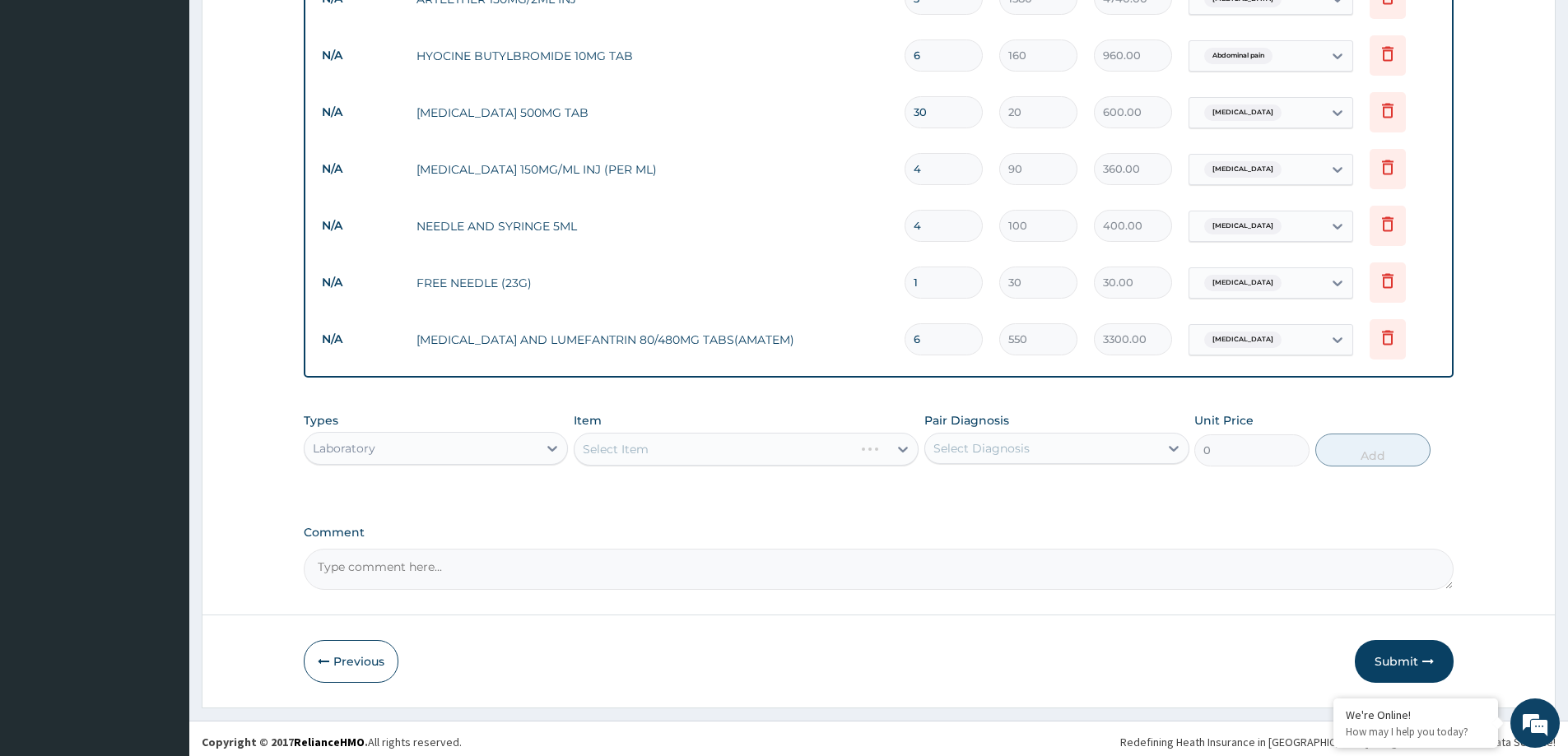
click at [731, 439] on div "Select Item" at bounding box center [745, 449] width 345 height 33
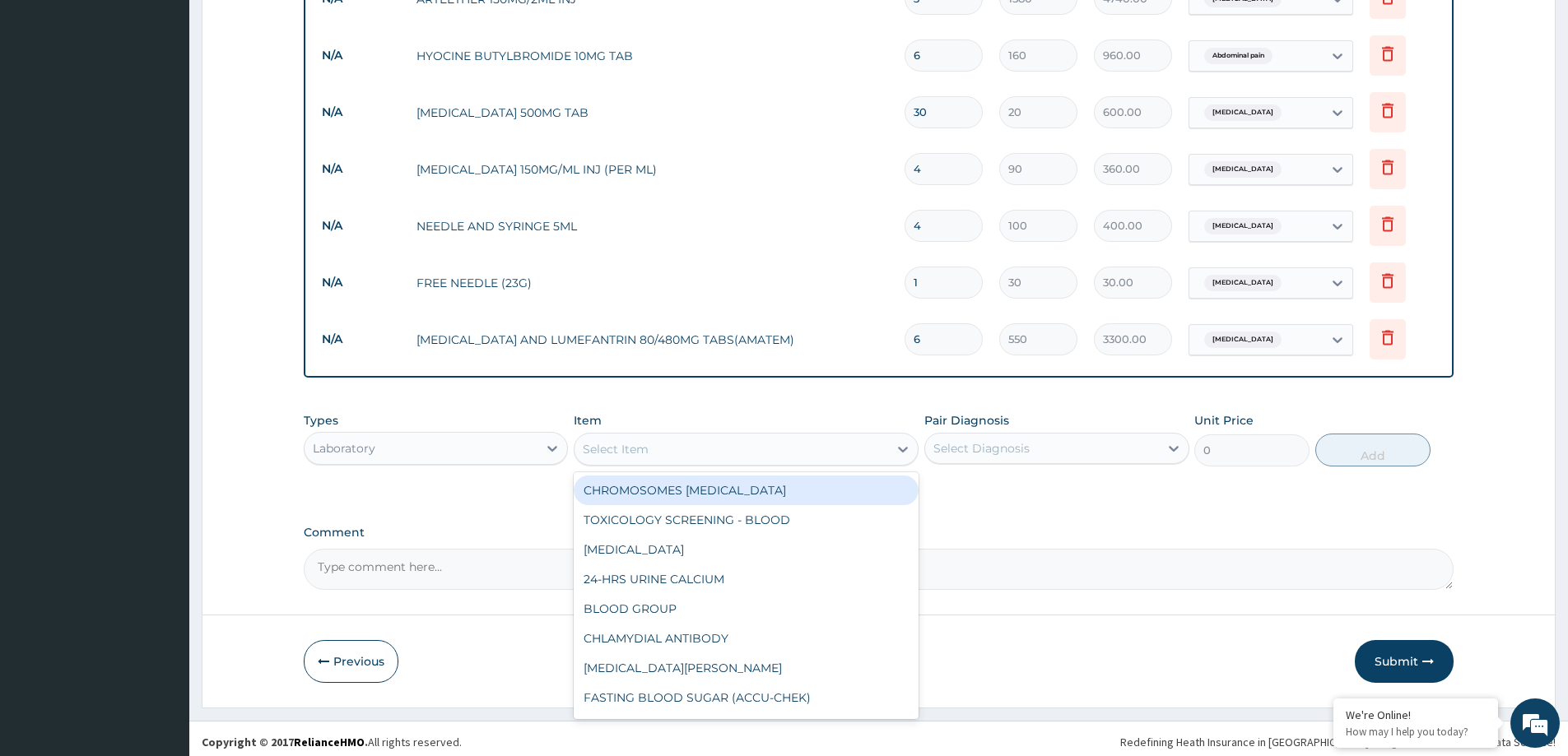
click at [743, 441] on div "Select Item" at bounding box center [731, 449] width 313 height 27
paste input "FULL BLOOD COUNT"
type input "FULL BLOOD COUNT"
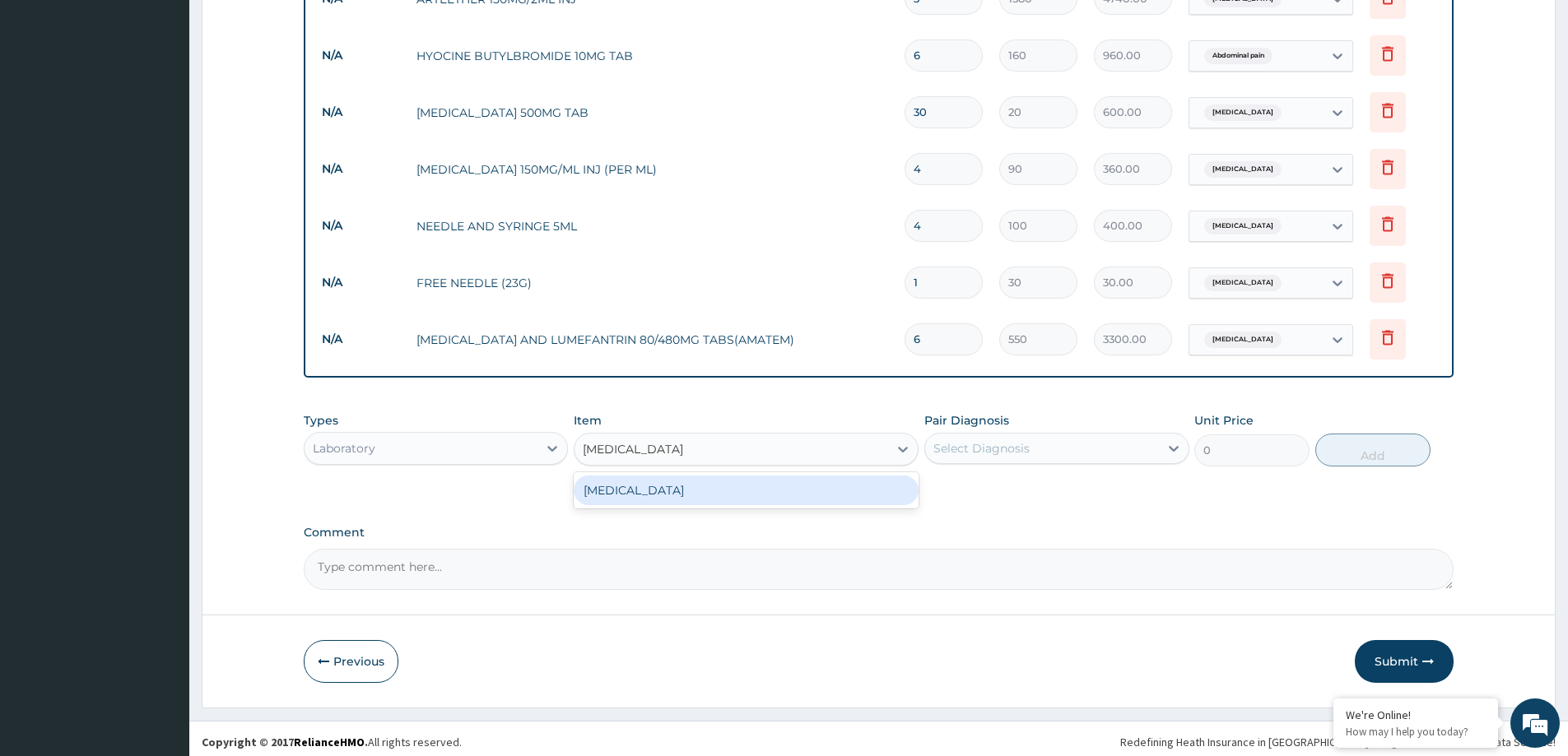
click at [746, 486] on div "FULL BLOOD COUNT" at bounding box center [745, 490] width 345 height 30
type input "3375"
click at [981, 446] on div "Select Diagnosis" at bounding box center [981, 448] width 96 height 17
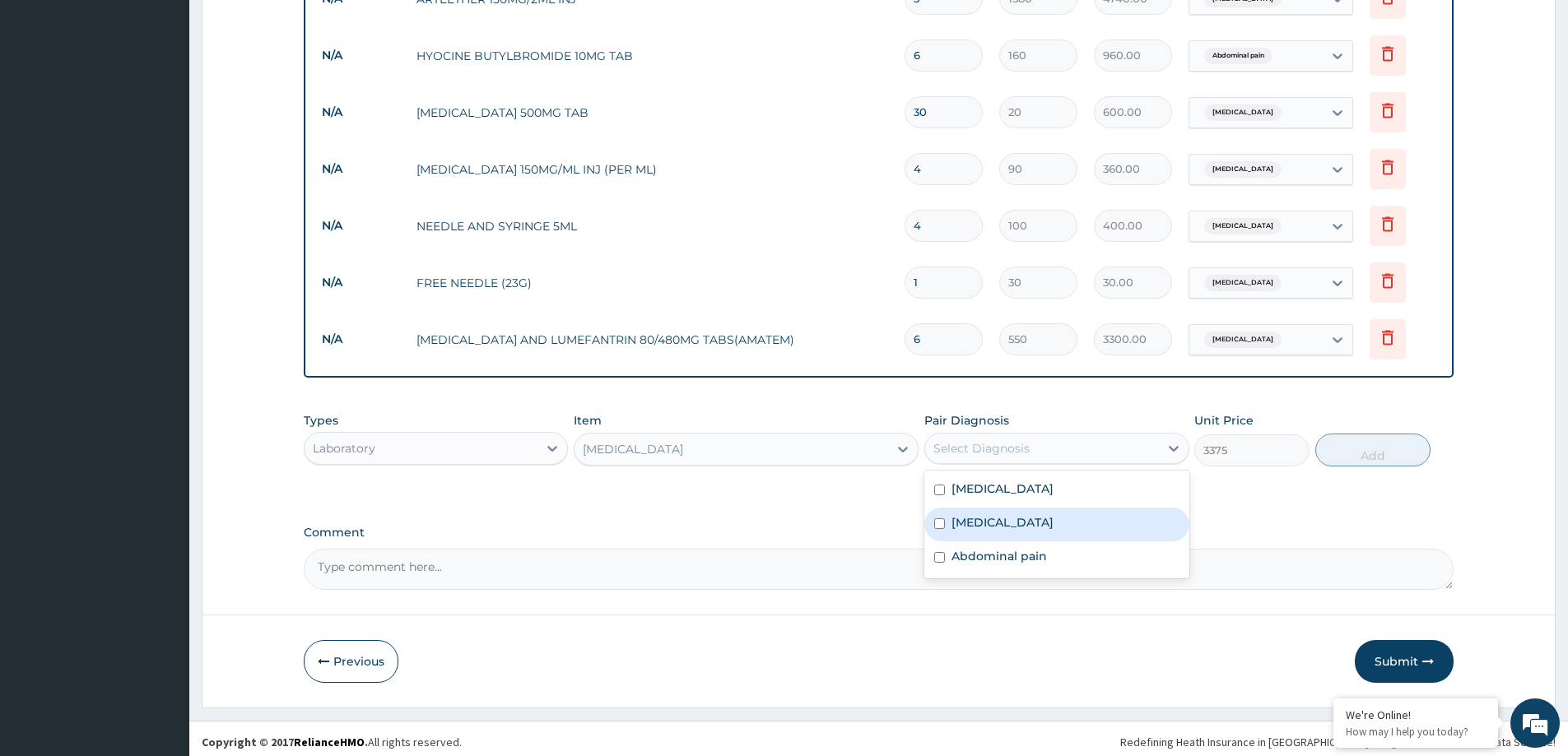
click at [1023, 522] on label "Bacterial infectious disease" at bounding box center [1002, 522] width 102 height 17
checkbox input "true"
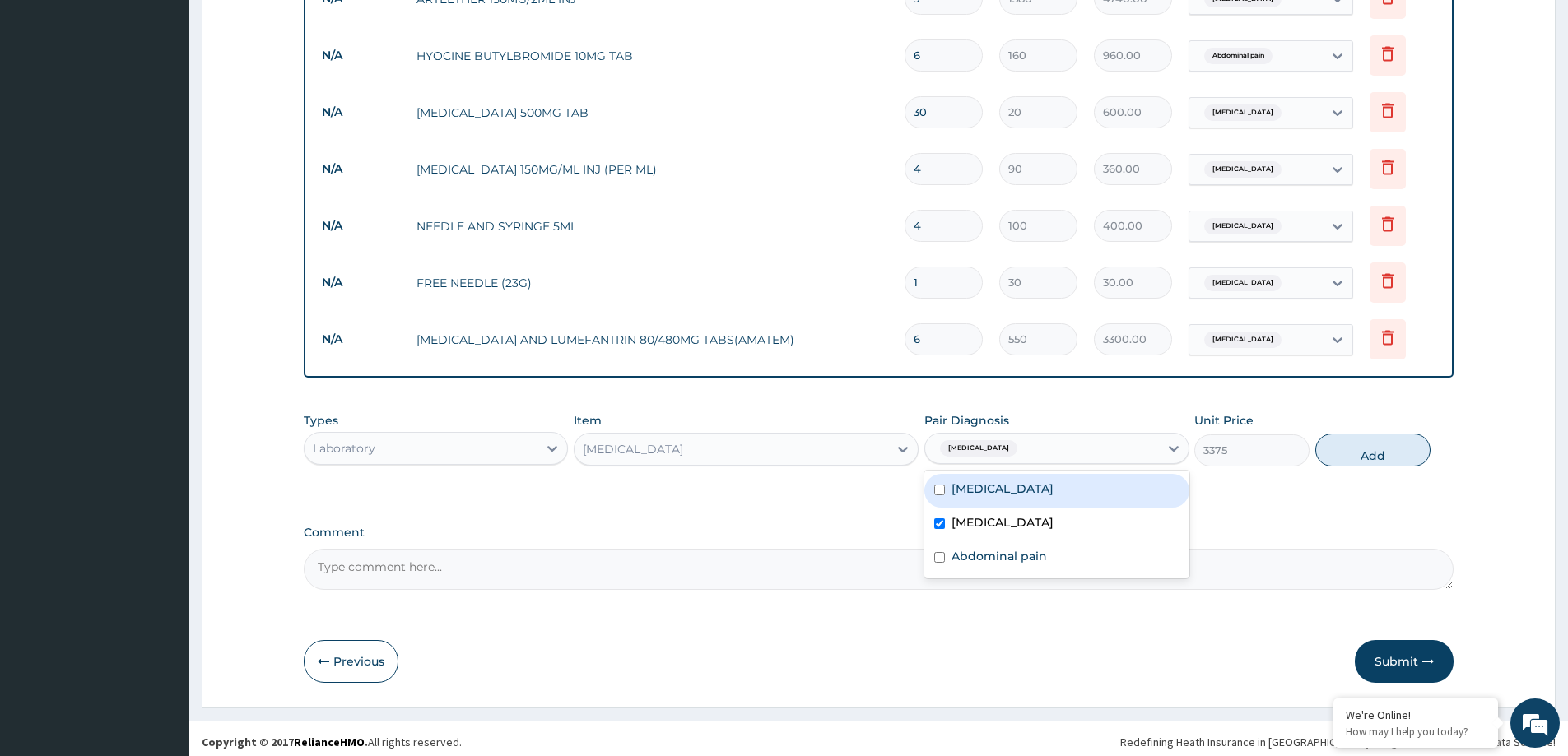
click at [1347, 445] on button "Add" at bounding box center [1372, 450] width 116 height 33
type input "0"
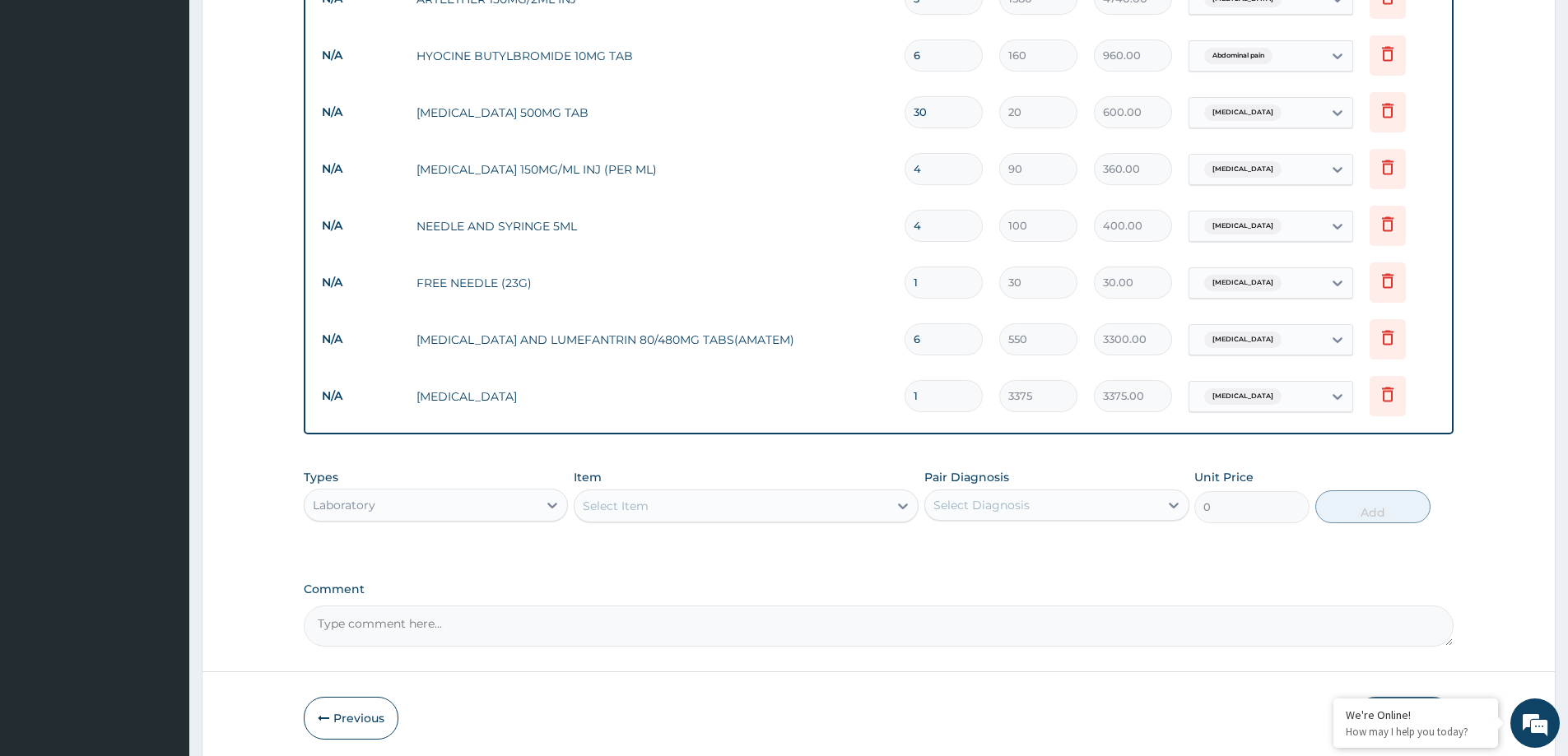
type input "0"
type input "0.00"
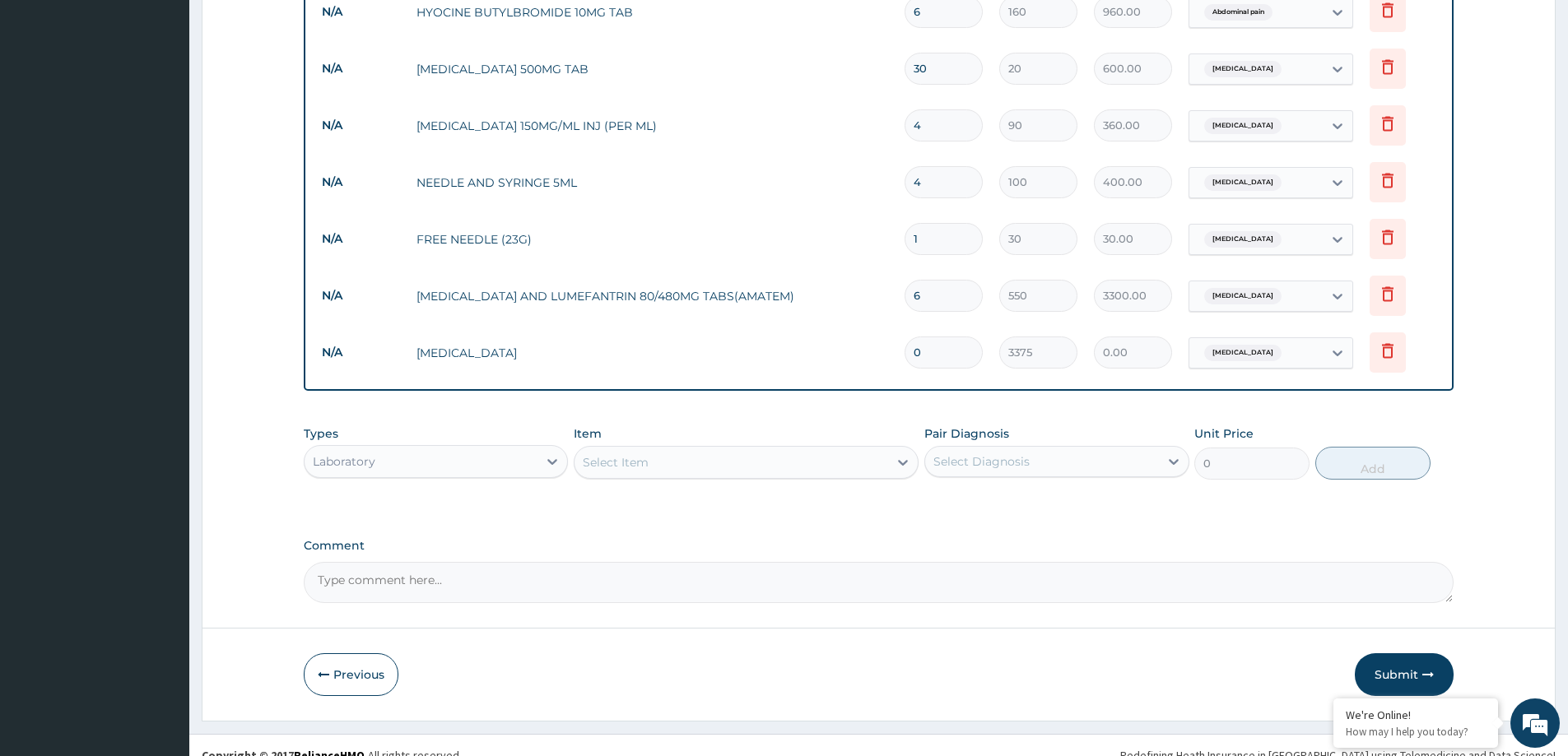
scroll to position [790, 0]
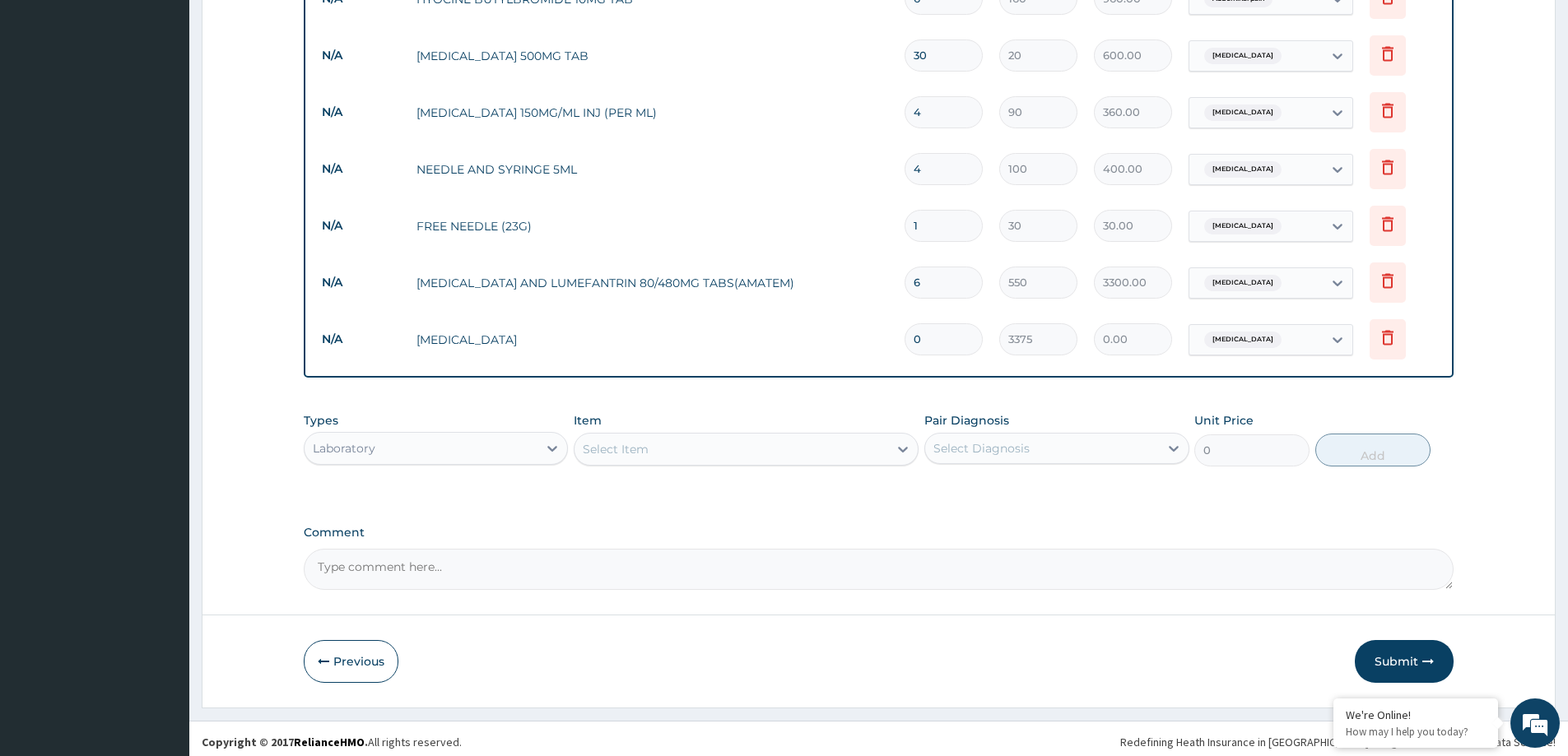
type input "0"
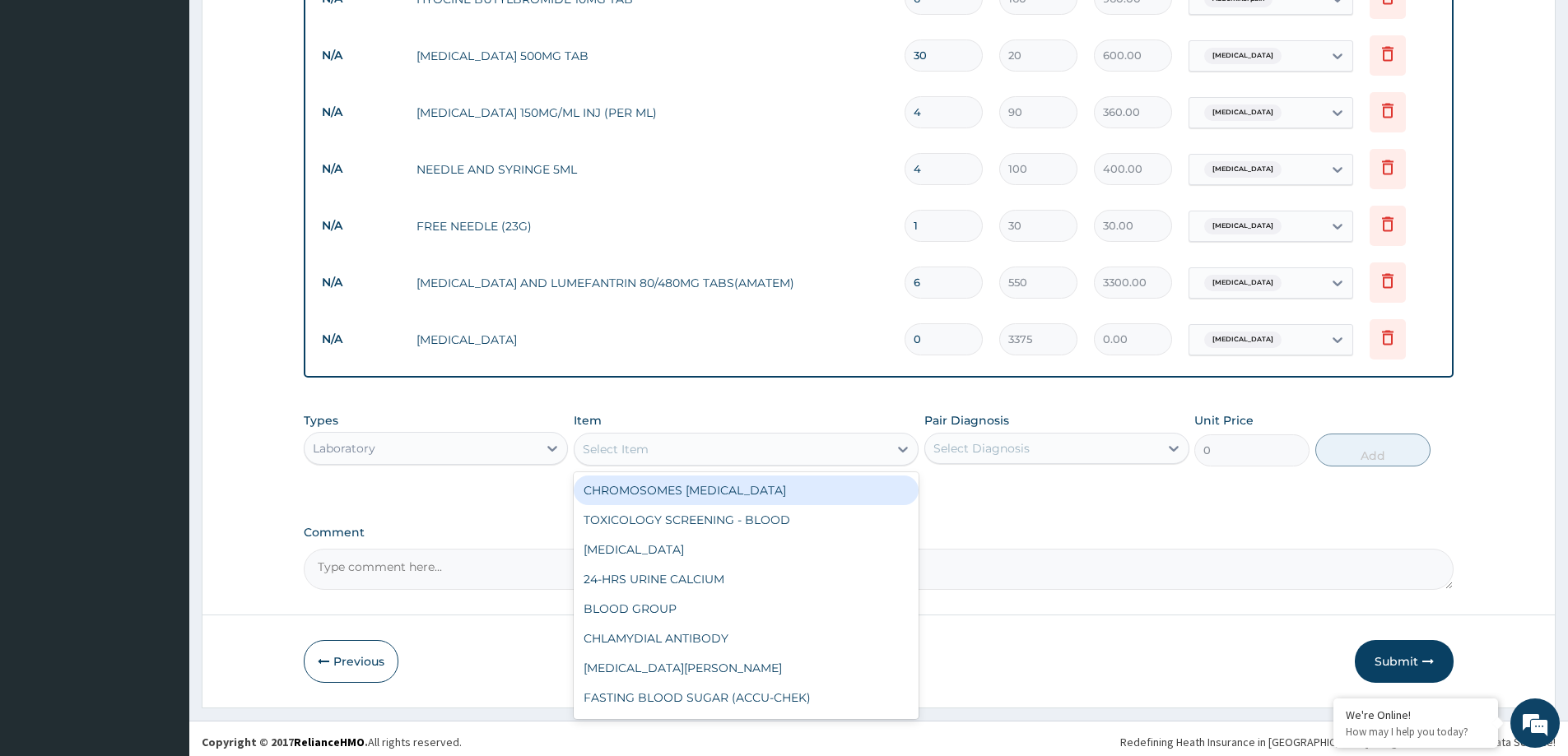
click at [715, 445] on div "Select Item" at bounding box center [731, 449] width 313 height 27
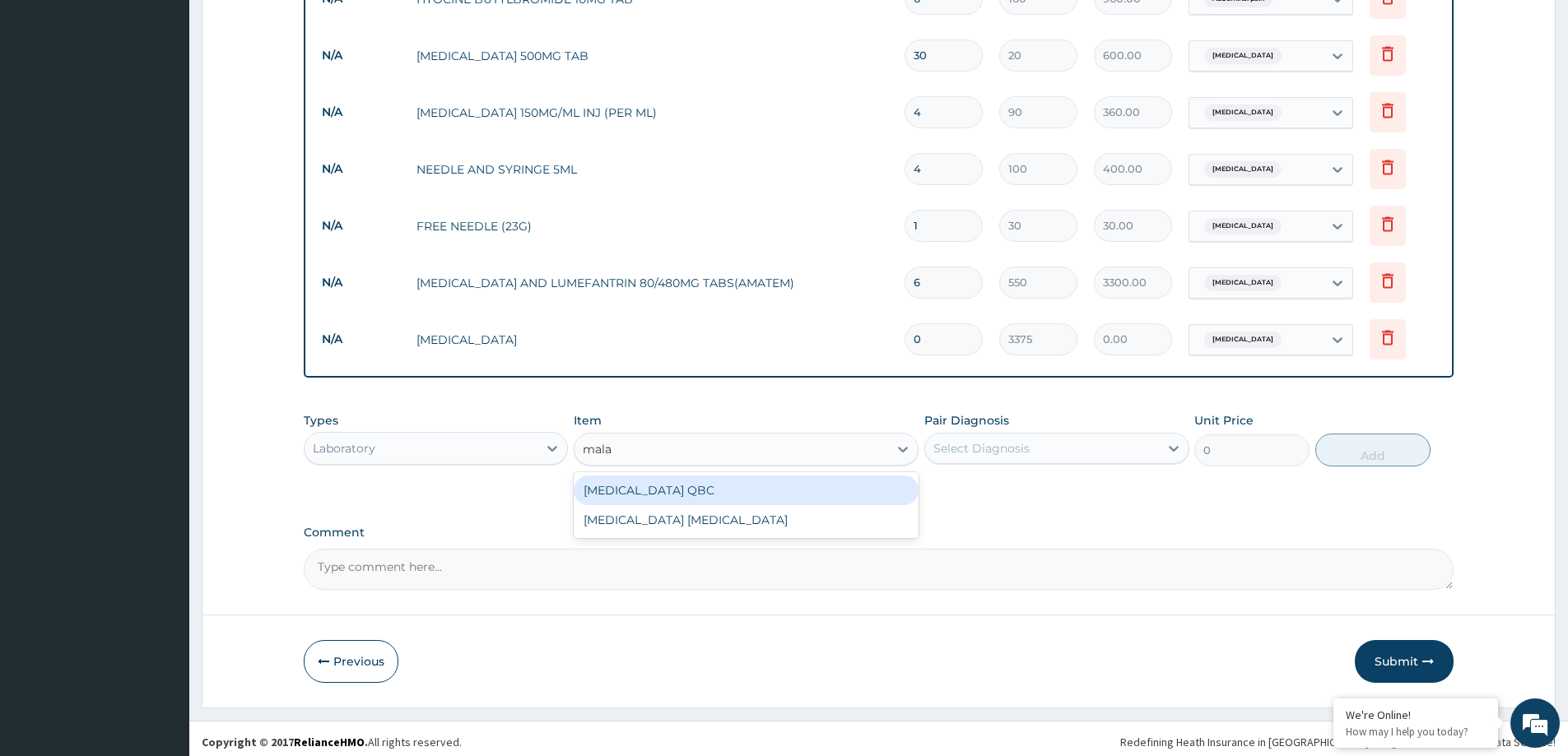
type input "malar"
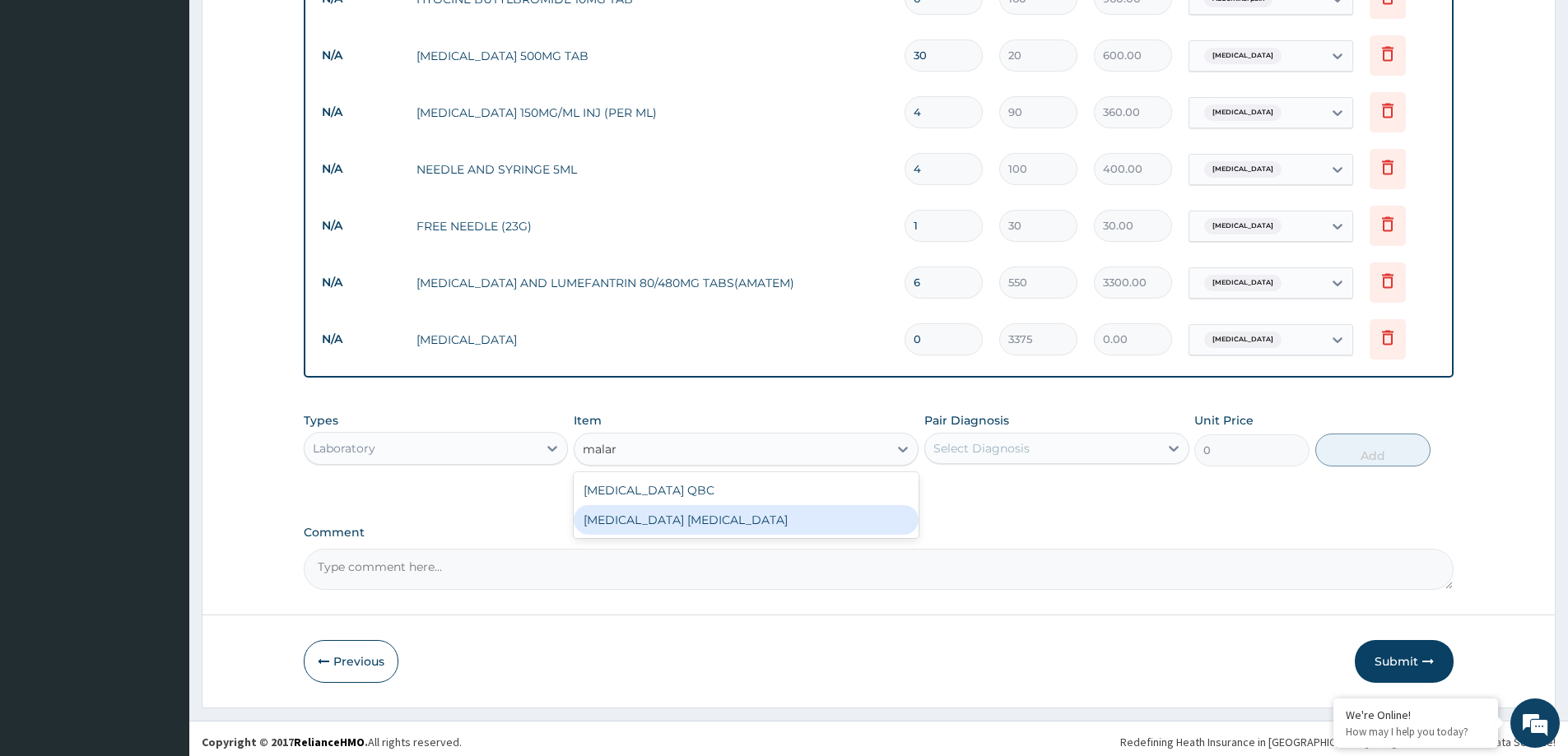
click at [711, 509] on div "MALARIA PARASITE" at bounding box center [745, 520] width 345 height 30
type input "2025"
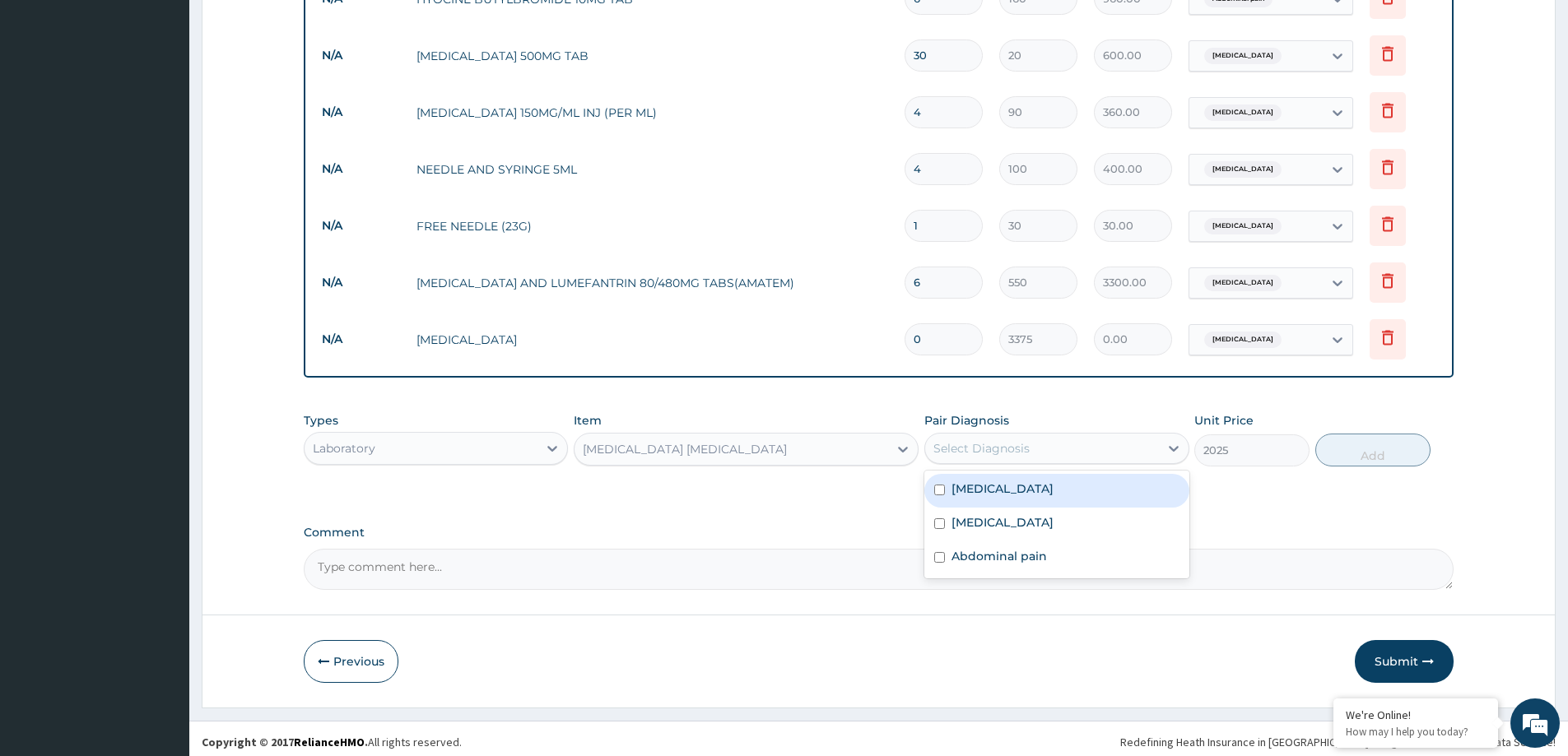
click at [1018, 450] on div "Select Diagnosis" at bounding box center [981, 448] width 96 height 17
click at [1058, 487] on div "Malaria" at bounding box center [1056, 490] width 264 height 34
checkbox input "true"
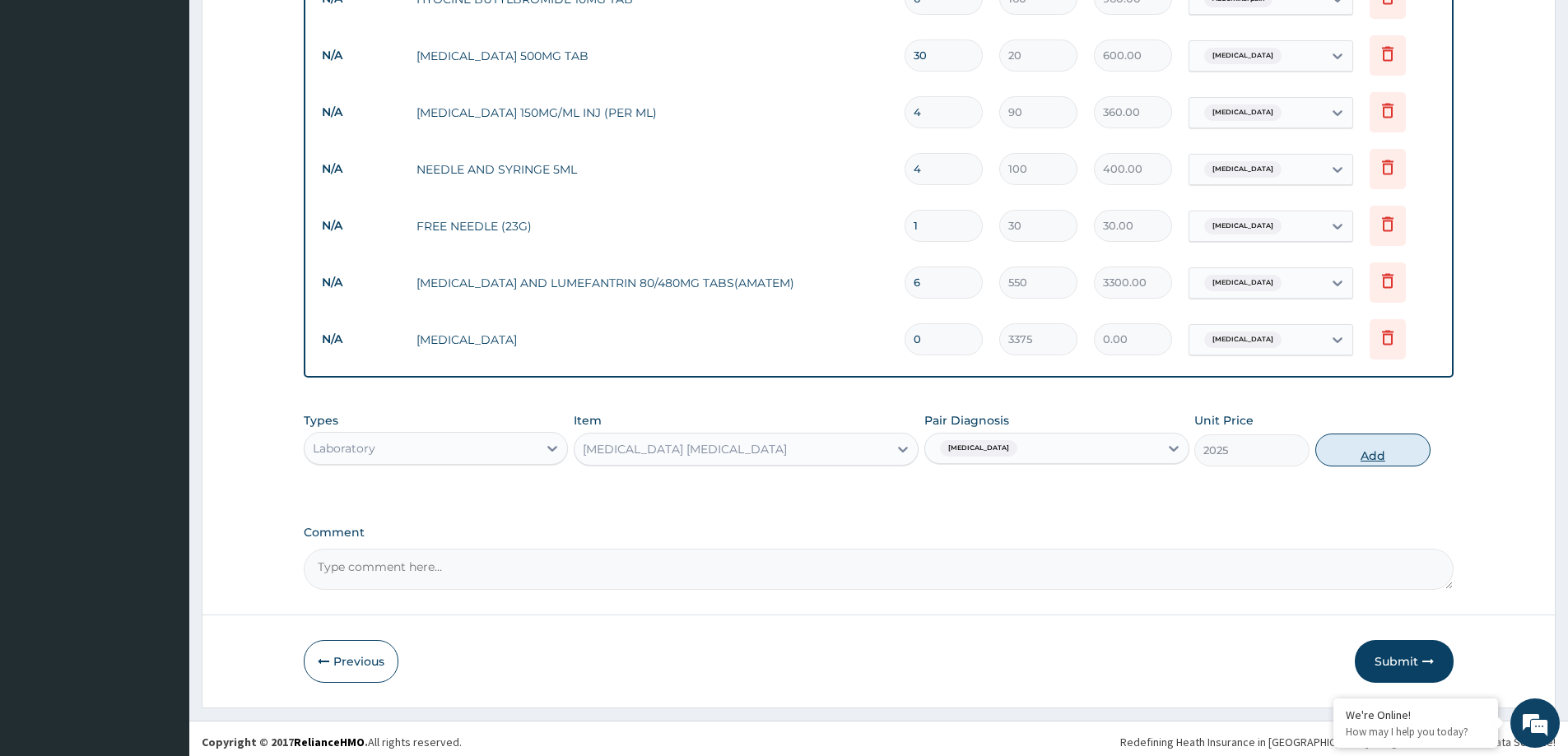
click at [1371, 441] on button "Add" at bounding box center [1372, 450] width 116 height 33
type input "0"
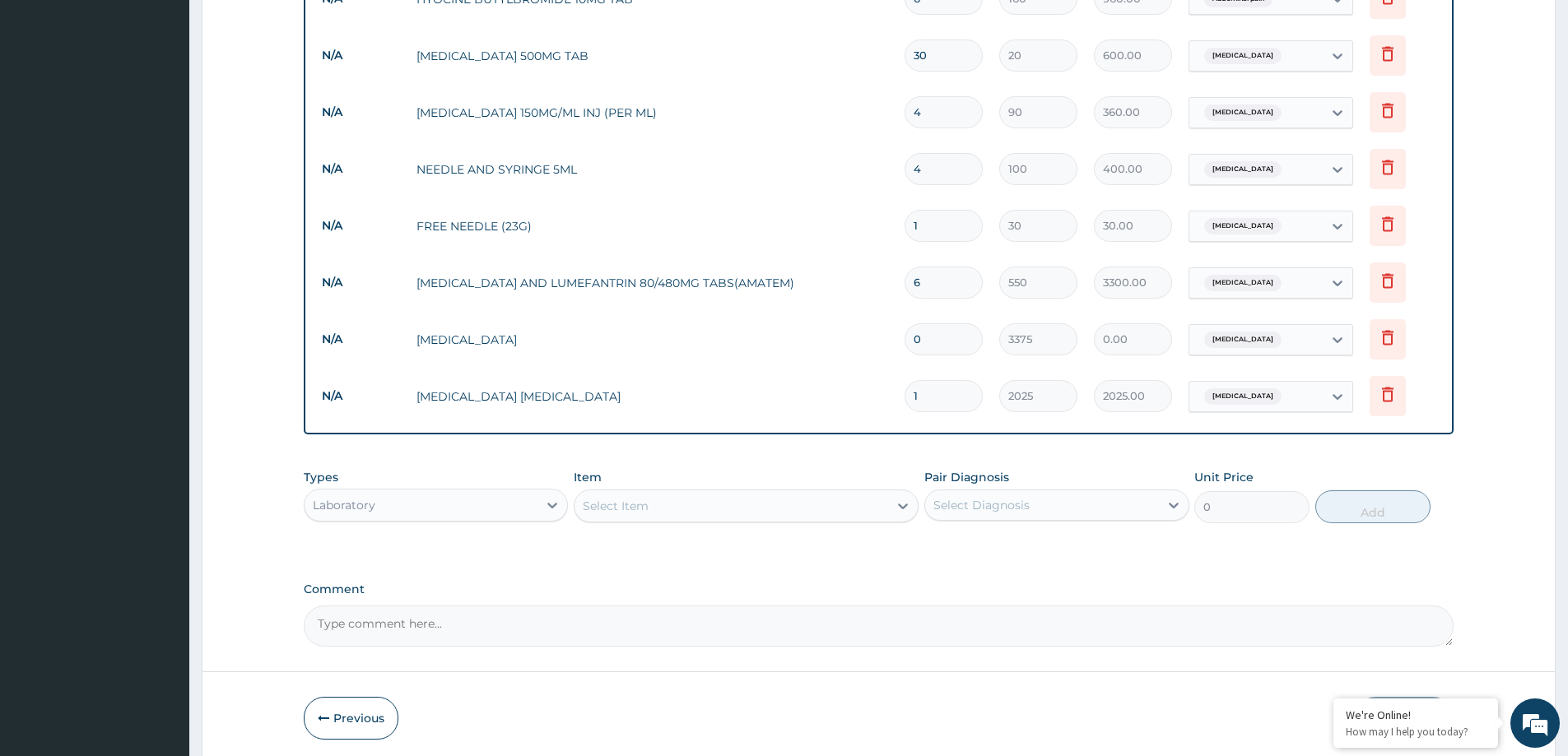
scroll to position [847, 0]
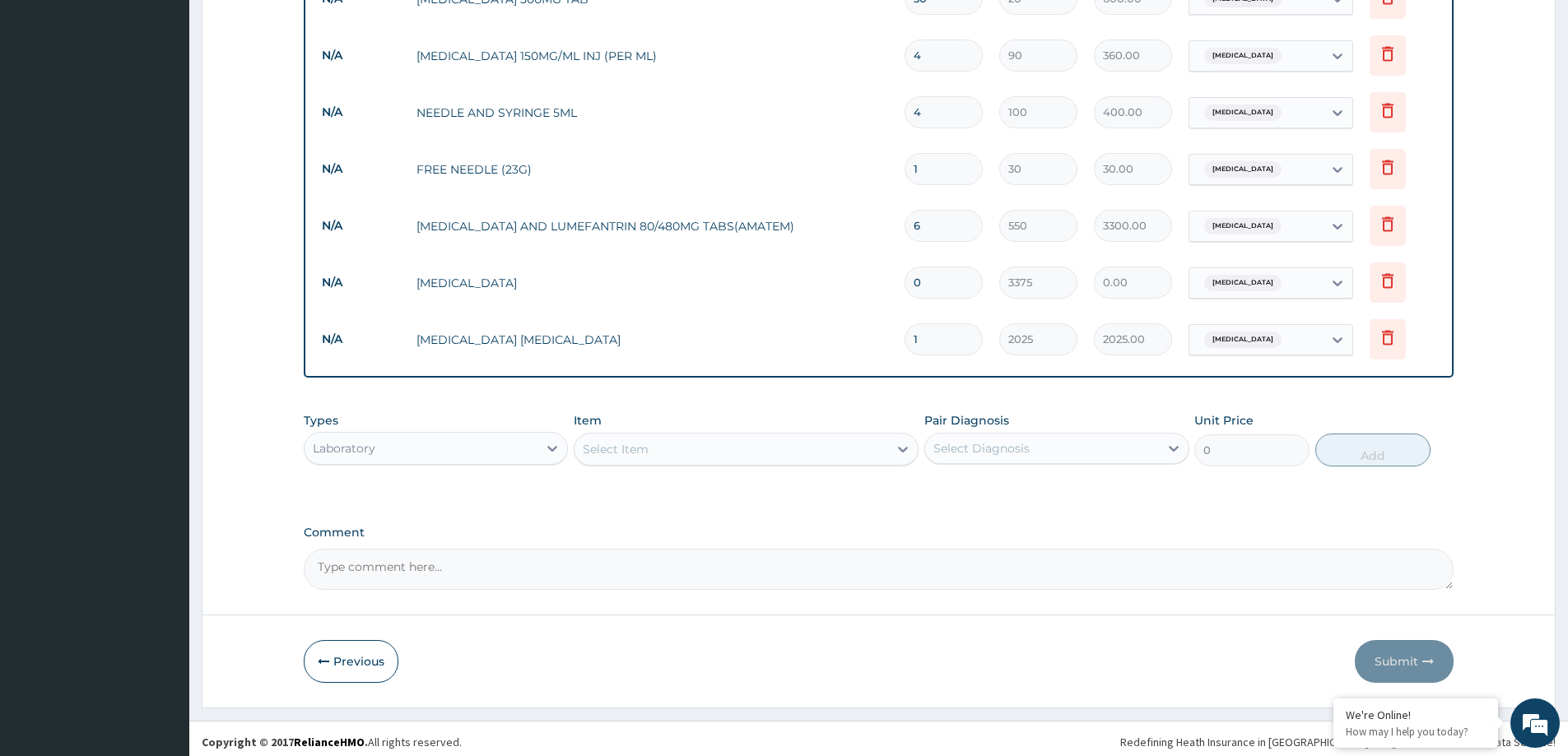
click at [925, 278] on input "0" at bounding box center [943, 283] width 78 height 32
type input "1"
type input "3375.00"
type input "1"
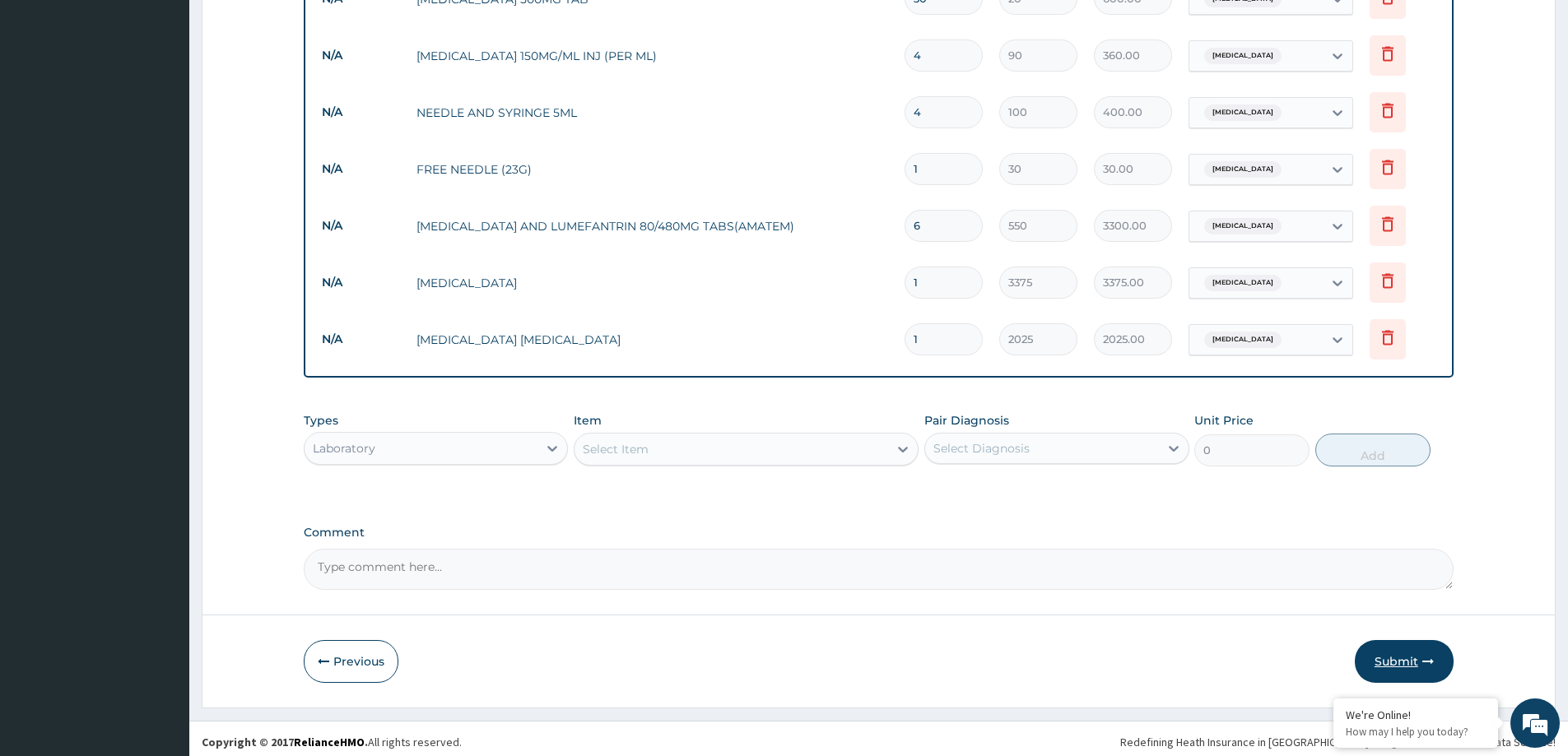
click at [1399, 655] on button "Submit" at bounding box center [1404, 661] width 99 height 42
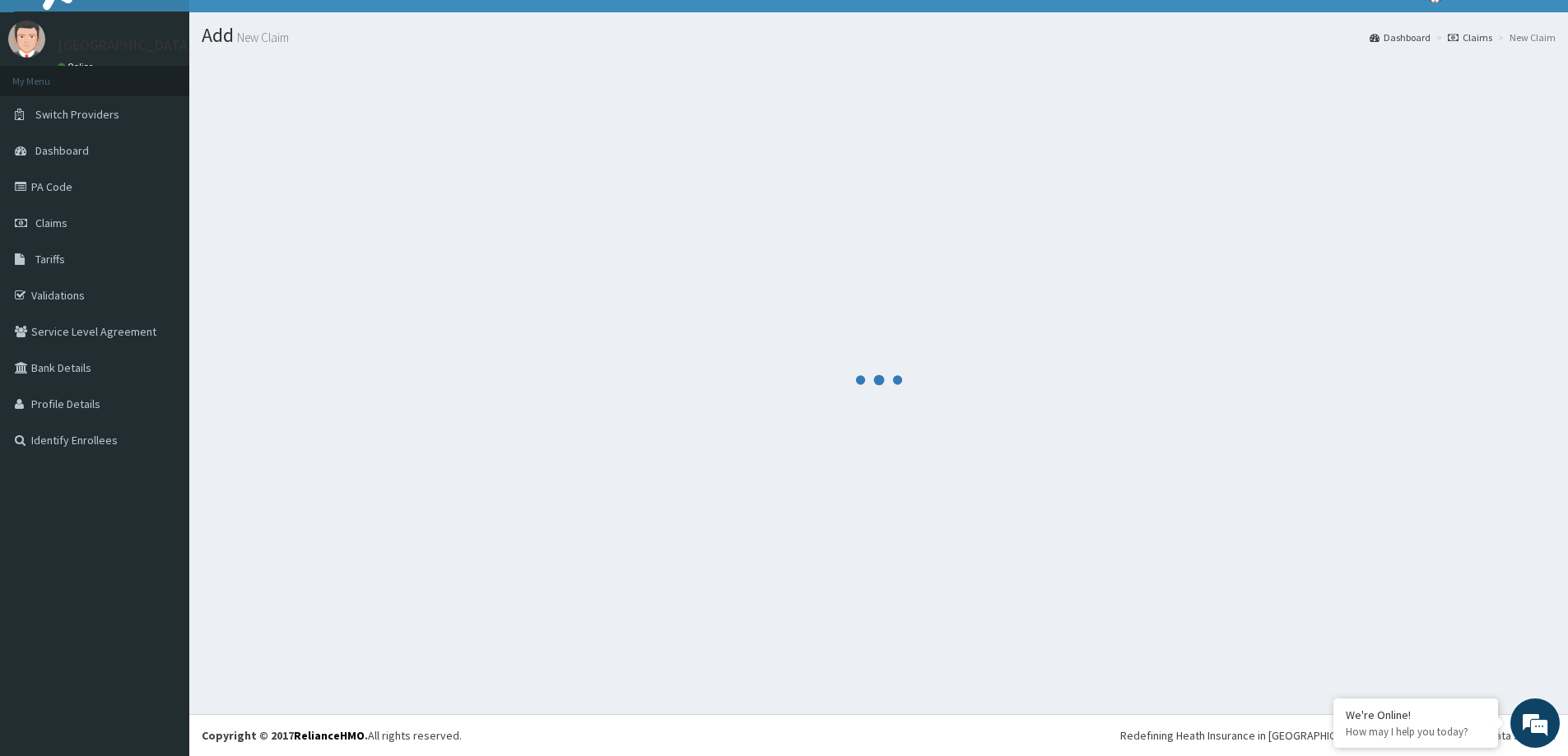
scroll to position [29, 0]
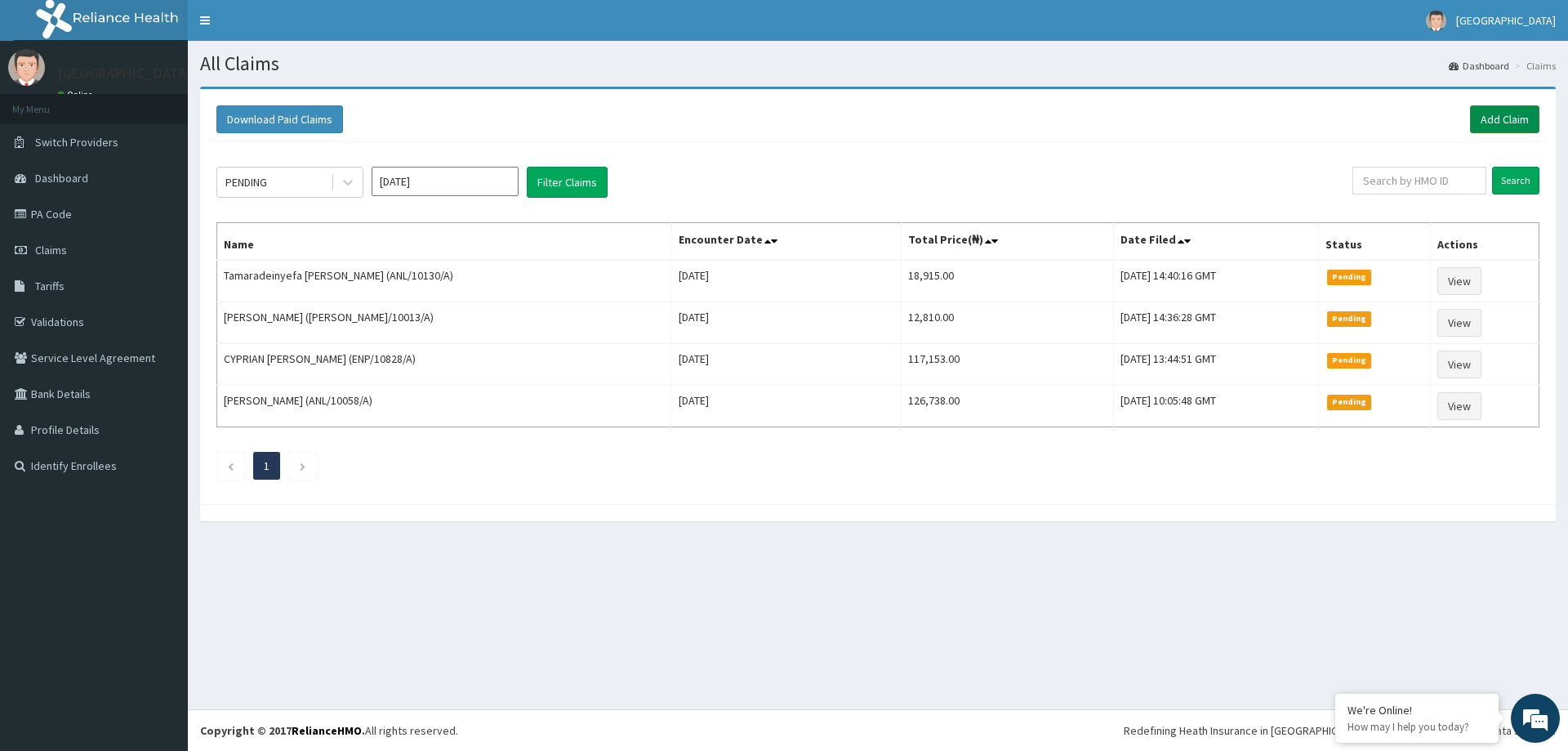
click at [1523, 113] on link "Add Claim" at bounding box center [1504, 119] width 70 height 27
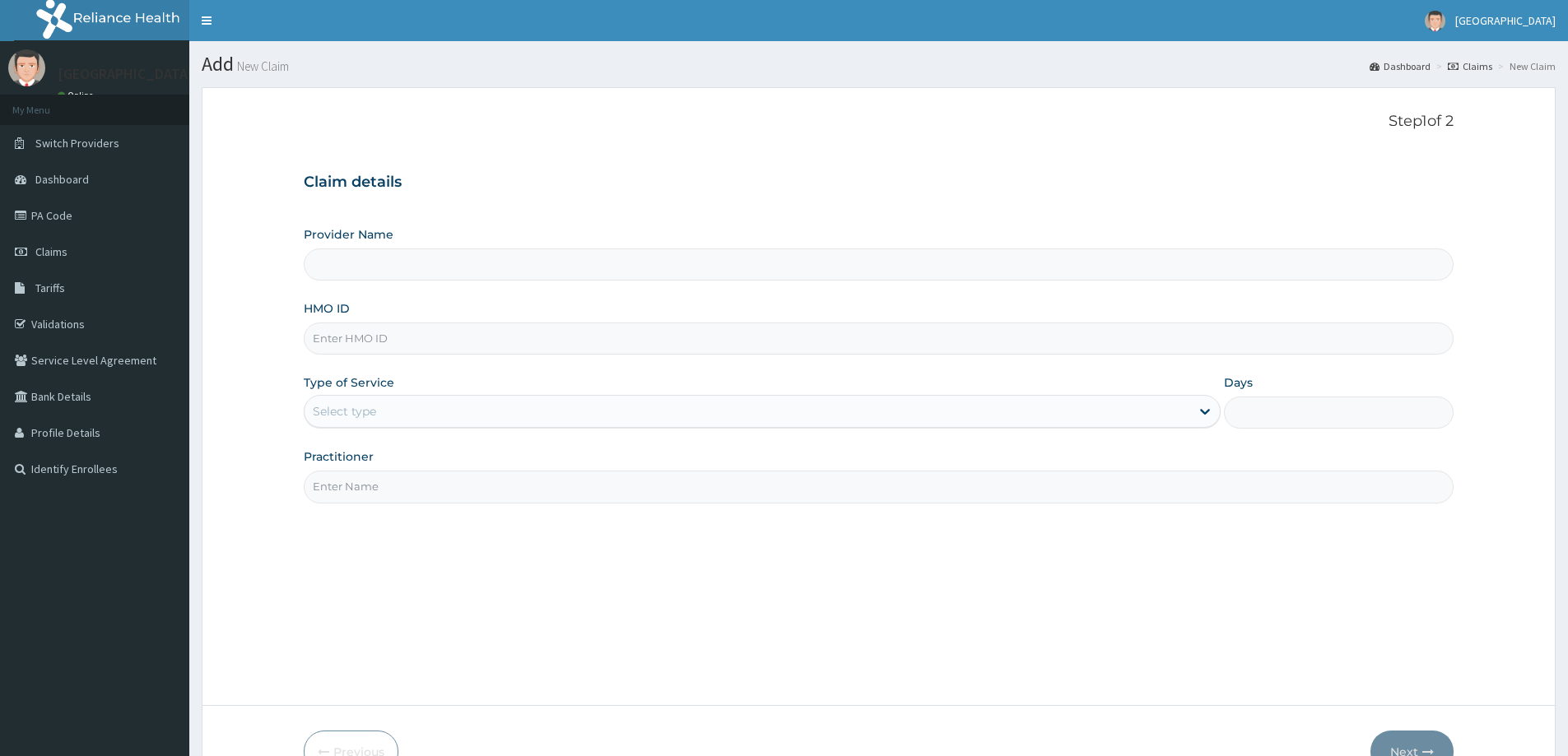
click at [370, 350] on input "HMO ID" at bounding box center [878, 338] width 1150 height 32
paste input "ANL/10013/B"
type input "ANL/10013/B"
type input "LILY HOSPITAL-WARRI"
type input "ANL/10013/B"
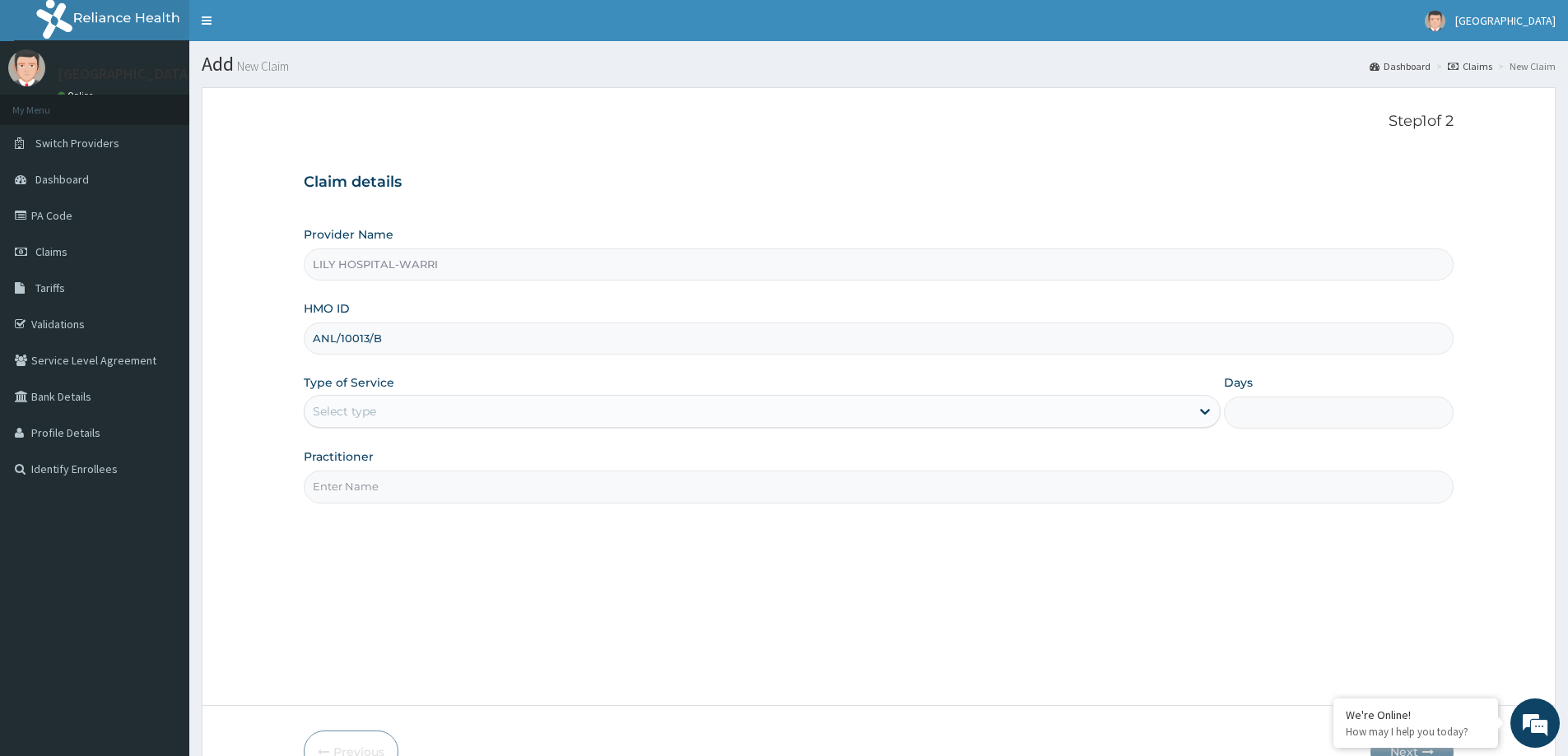
click at [358, 401] on div "Select type" at bounding box center [747, 411] width 886 height 27
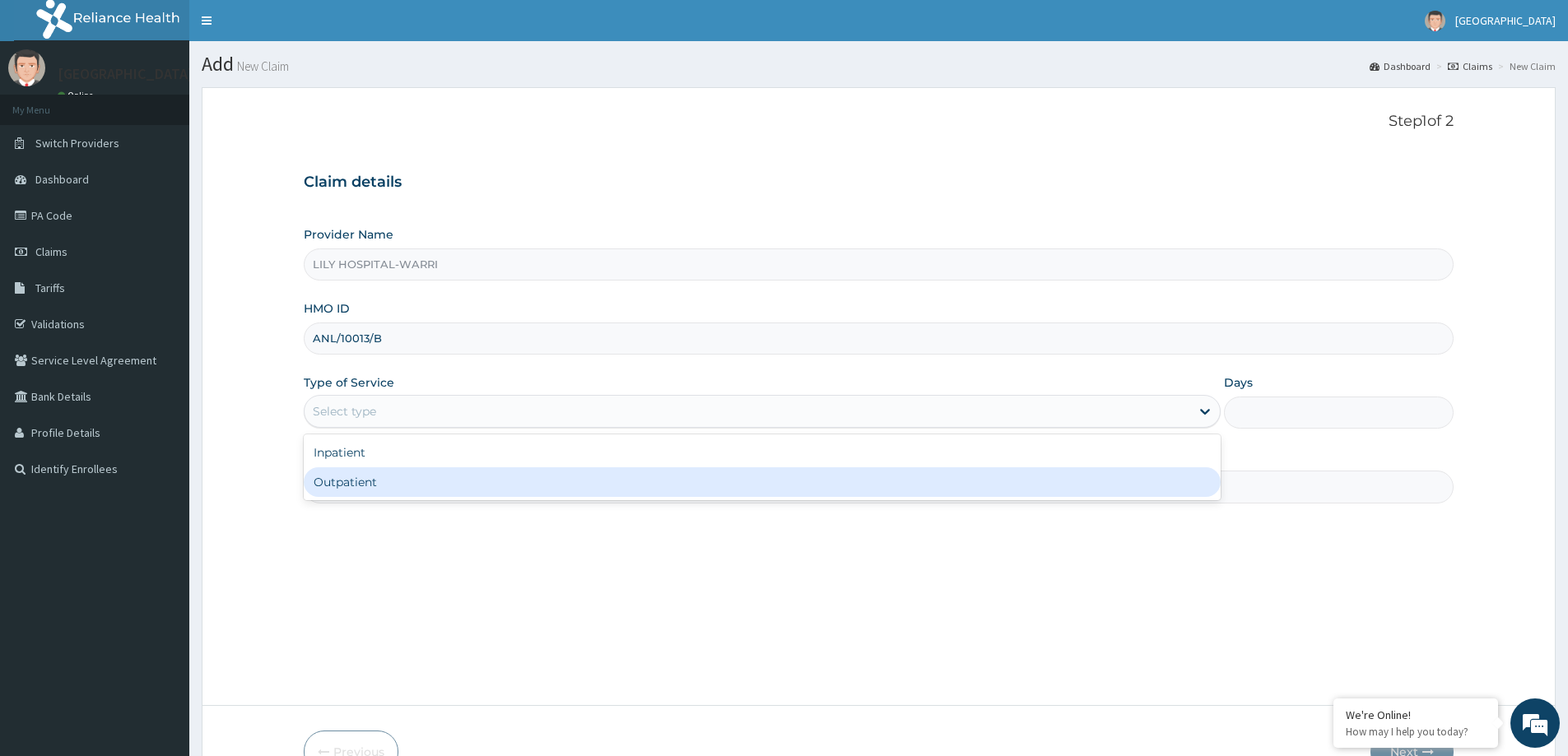
click at [339, 473] on div "Outpatient" at bounding box center [761, 482] width 916 height 30
type input "1"
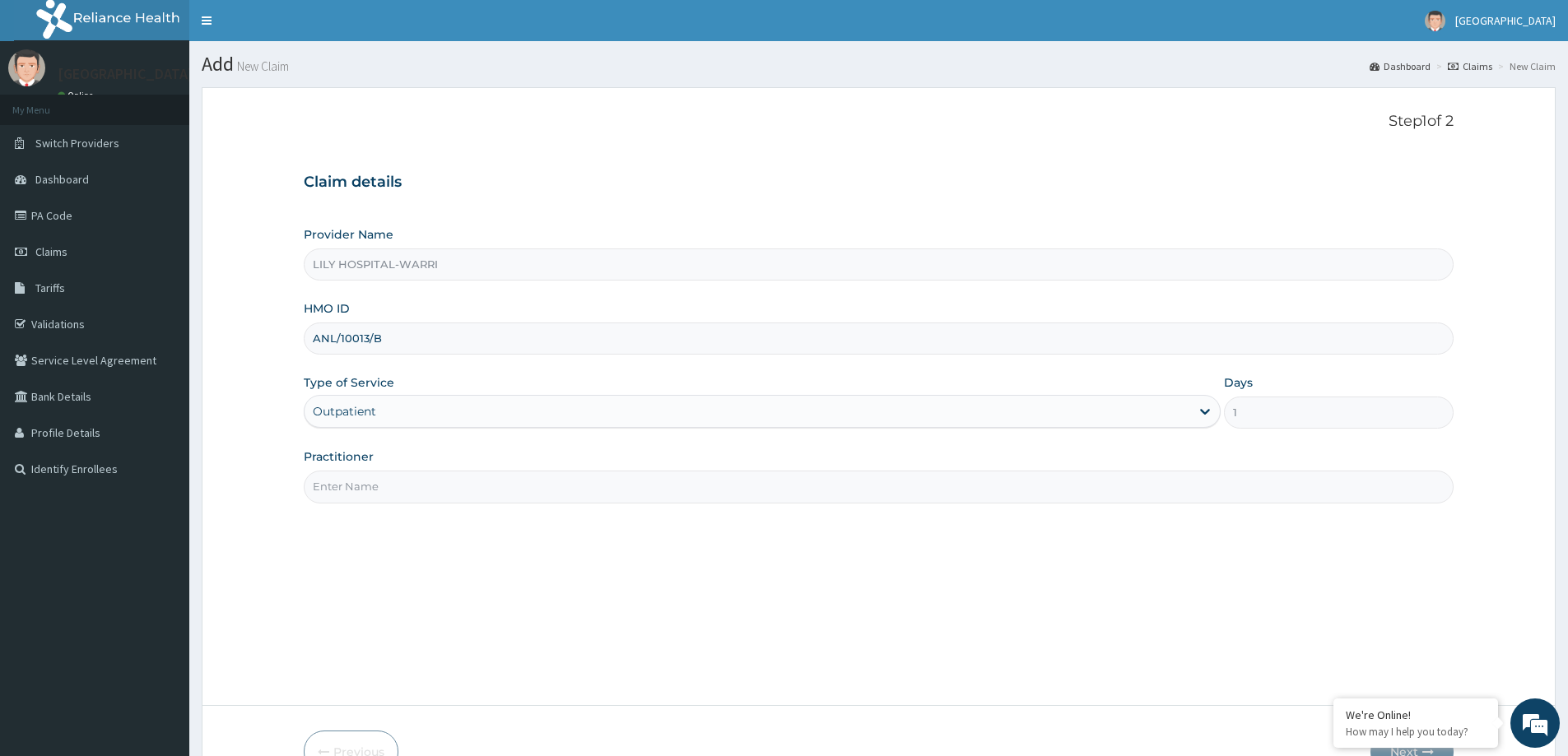
click at [344, 493] on input "Practitioner" at bounding box center [878, 486] width 1150 height 32
type input "General practitioner"
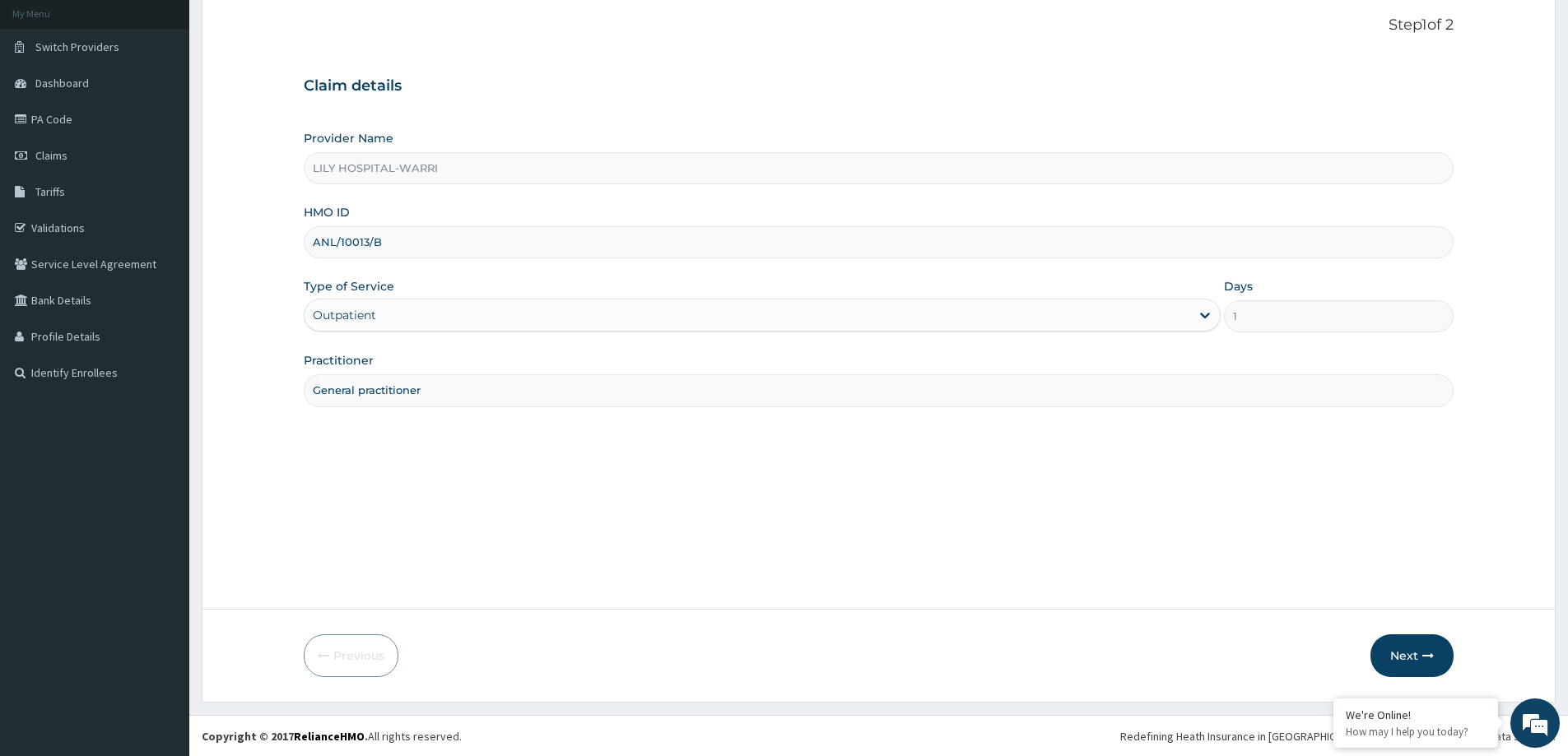
scroll to position [97, 0]
click at [1399, 655] on button "Next" at bounding box center [1412, 654] width 83 height 42
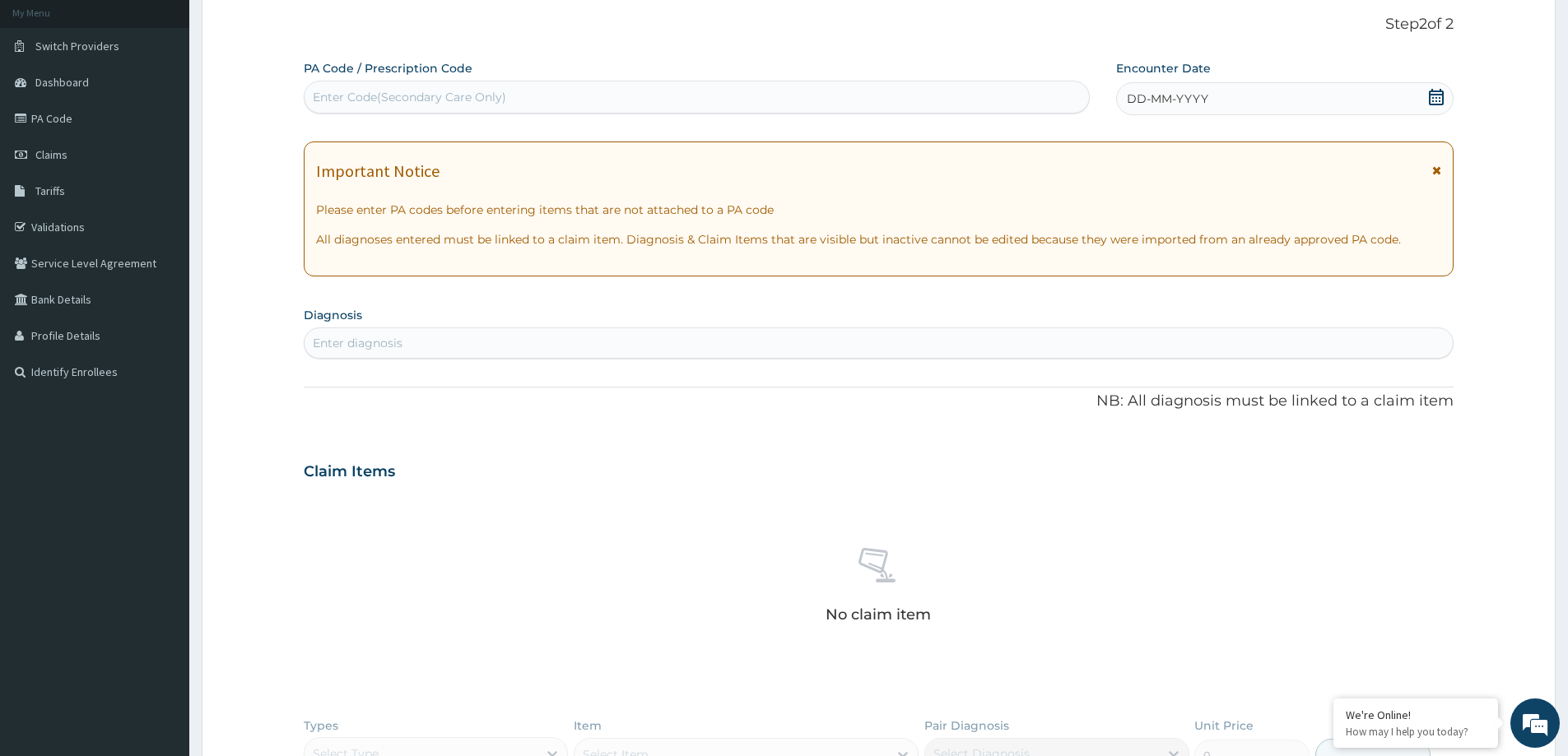
scroll to position [0, 0]
click at [371, 106] on div "Enter Code(Secondary Care Only)" at bounding box center [696, 97] width 784 height 27
paste input "PA/0436D1"
type input "PA/0436D1"
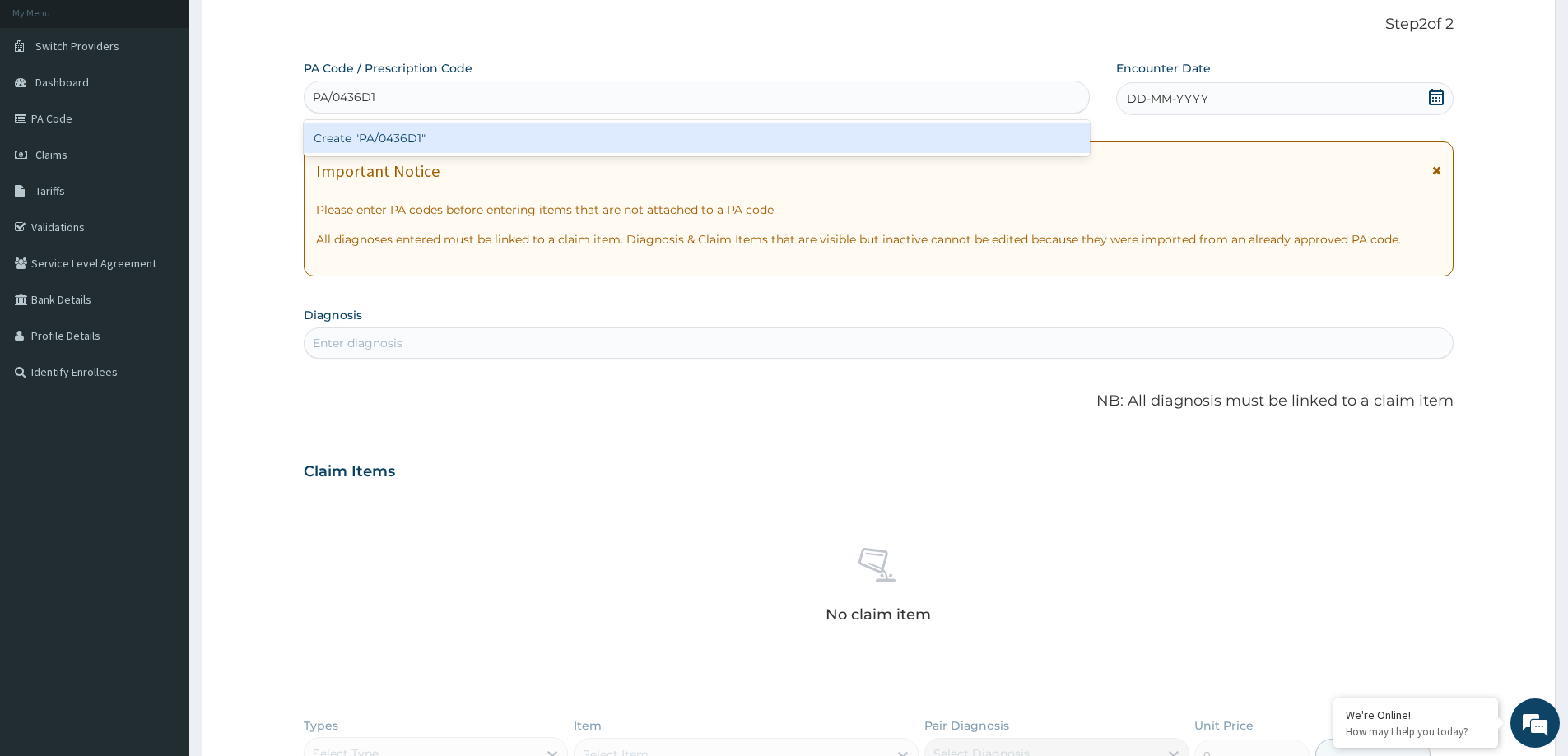
click at [385, 142] on div "Create "PA/0436D1"" at bounding box center [696, 138] width 786 height 30
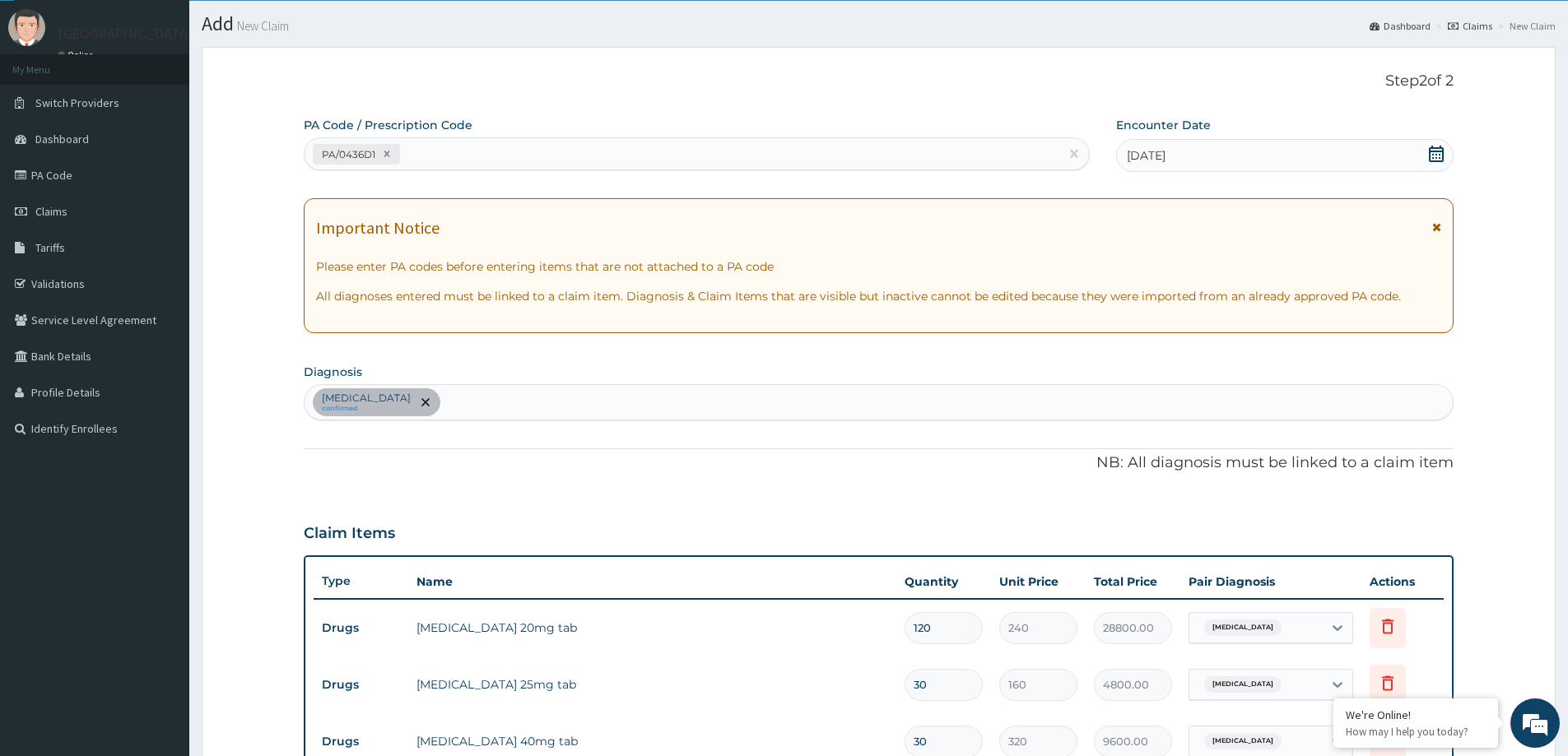
scroll to position [15, 0]
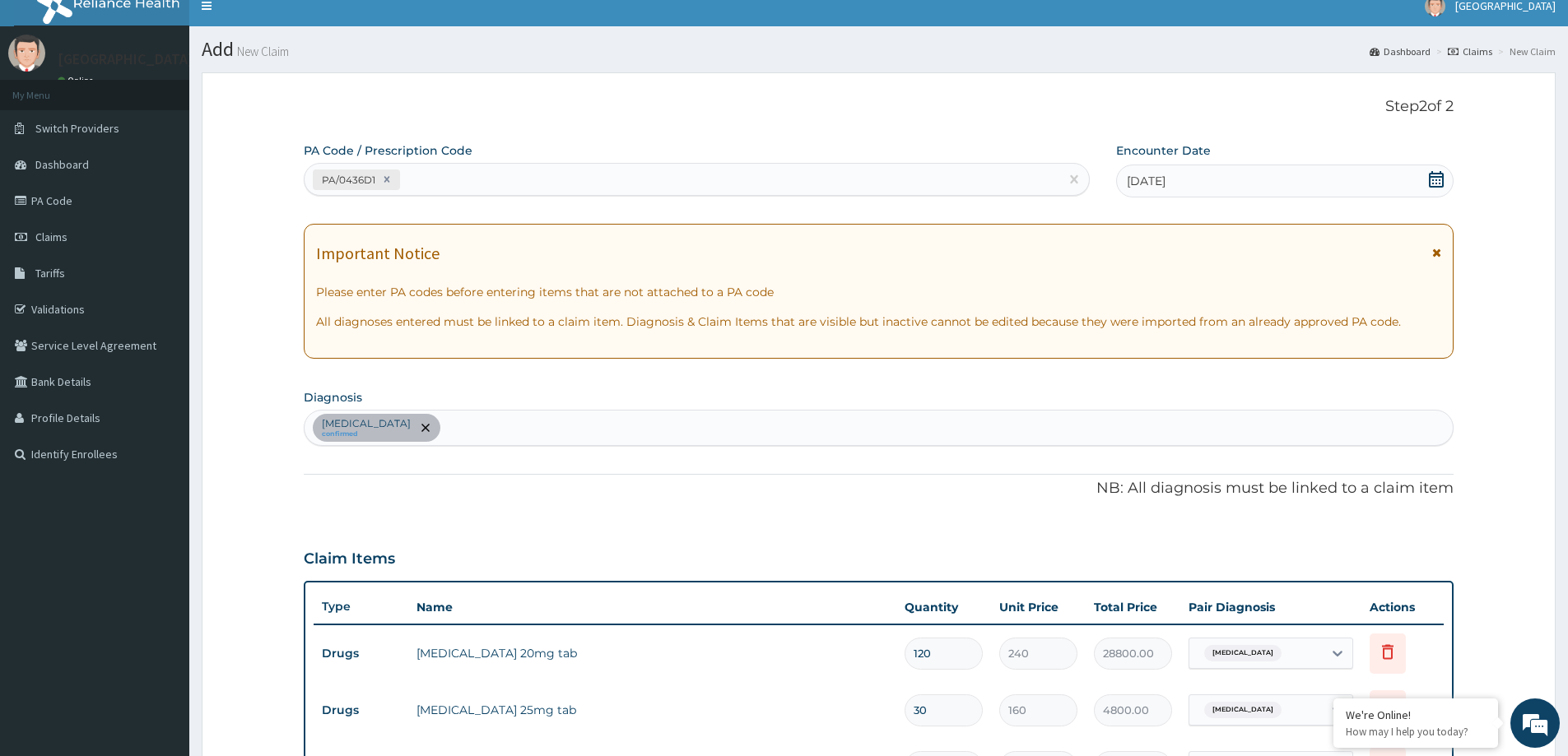
click at [440, 172] on div "PA/0436D1" at bounding box center [681, 179] width 754 height 27
paste input "PA/85C937"
type input "PA/85C937"
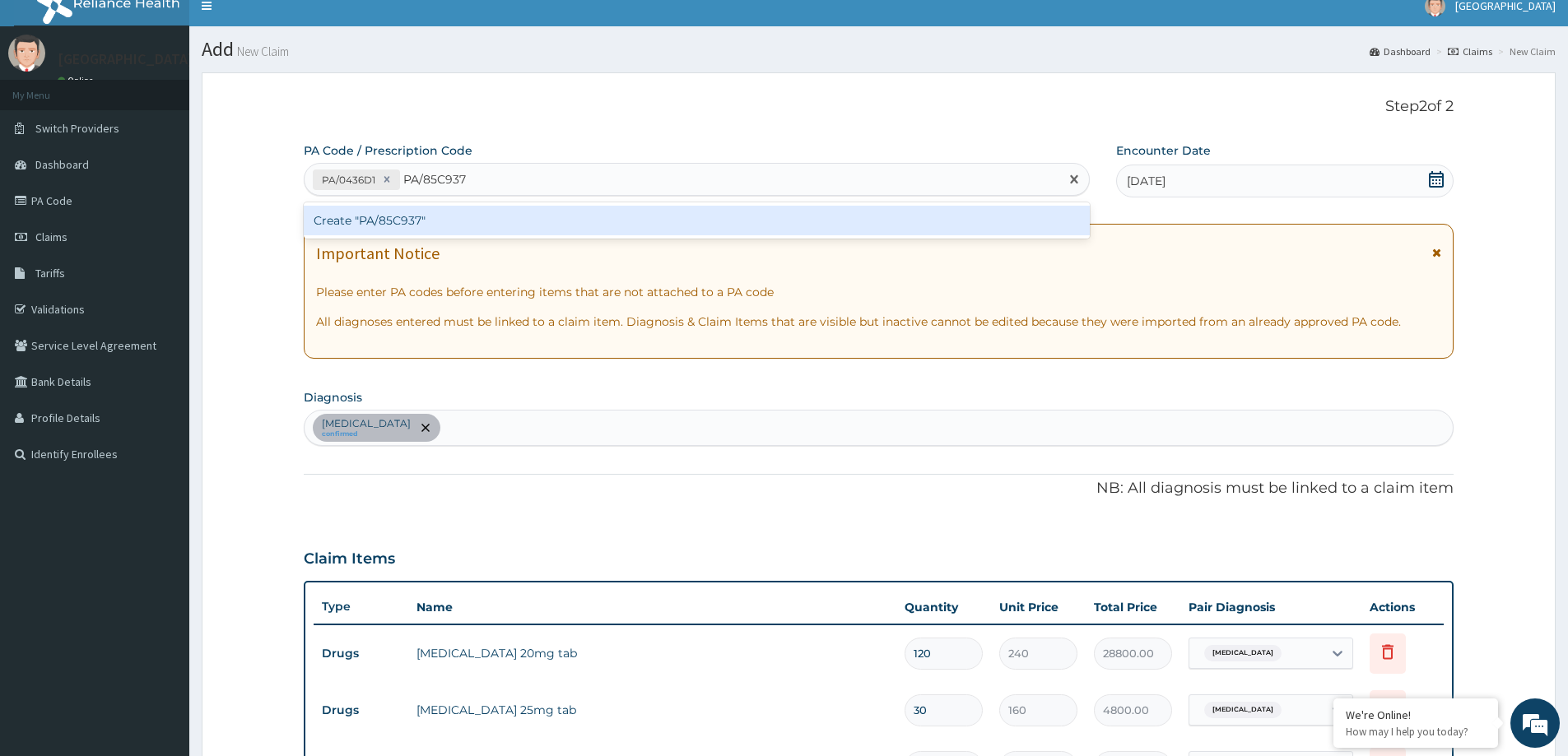
click at [406, 214] on div "Create "PA/85C937"" at bounding box center [696, 220] width 786 height 30
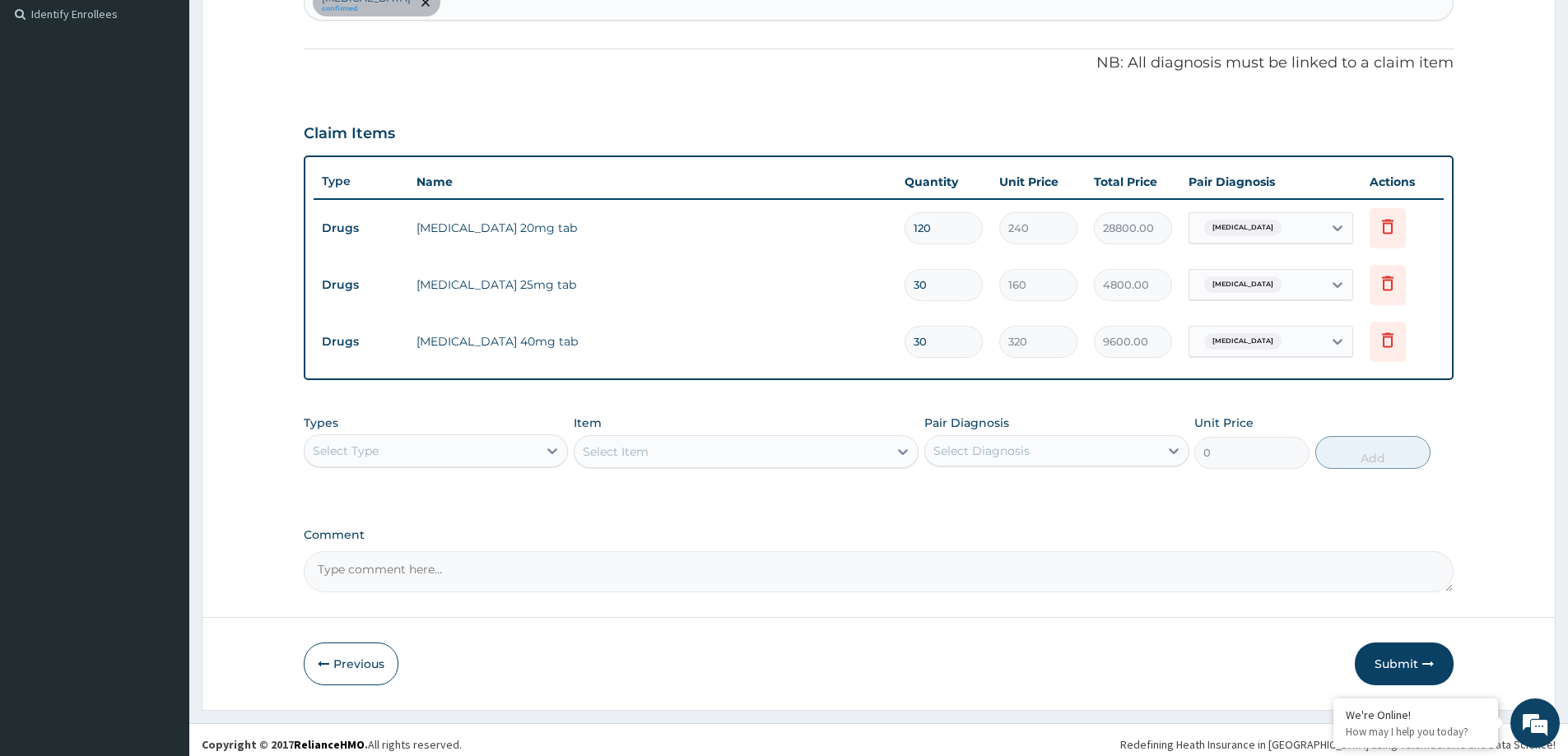
scroll to position [463, 0]
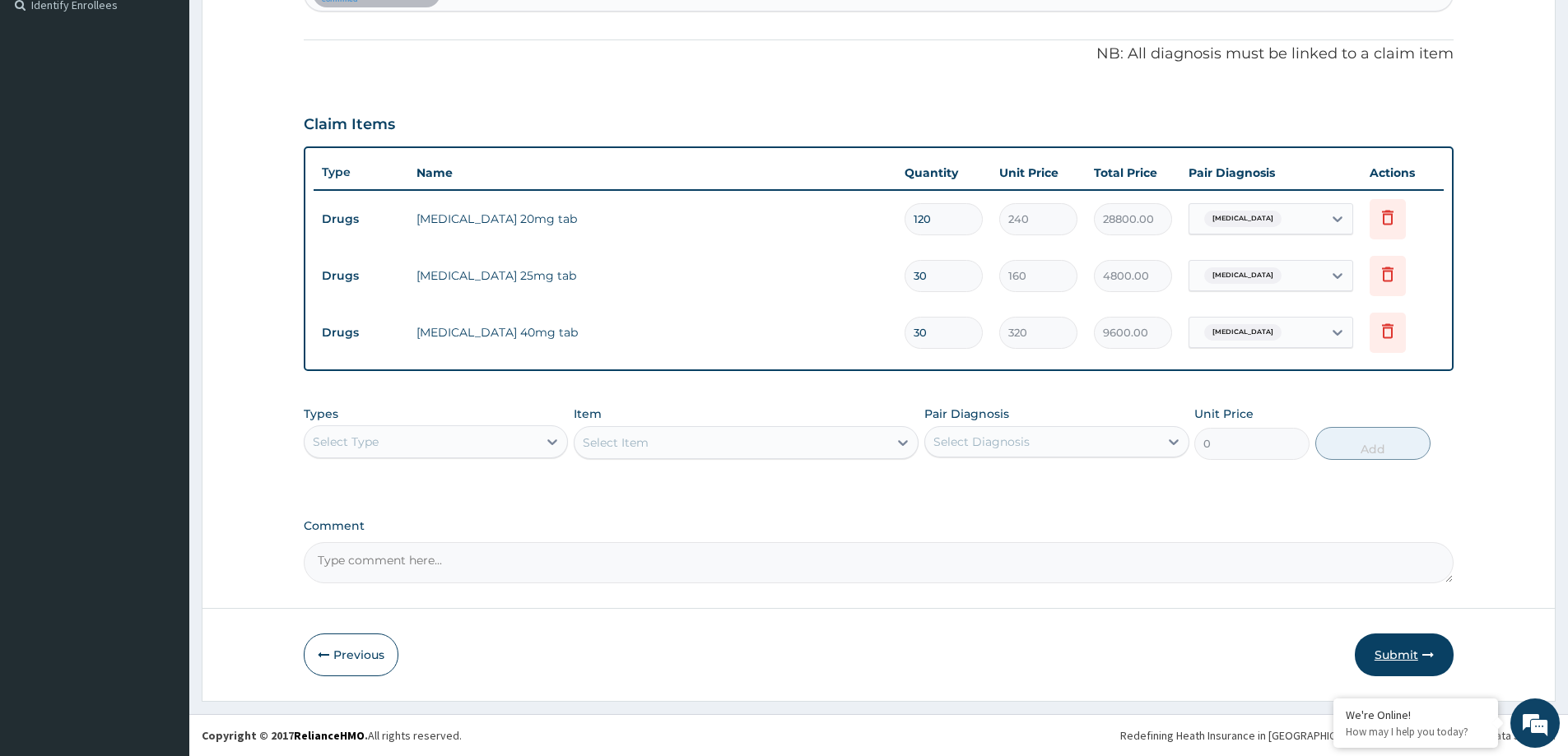
click at [1377, 645] on button "Submit" at bounding box center [1404, 654] width 99 height 42
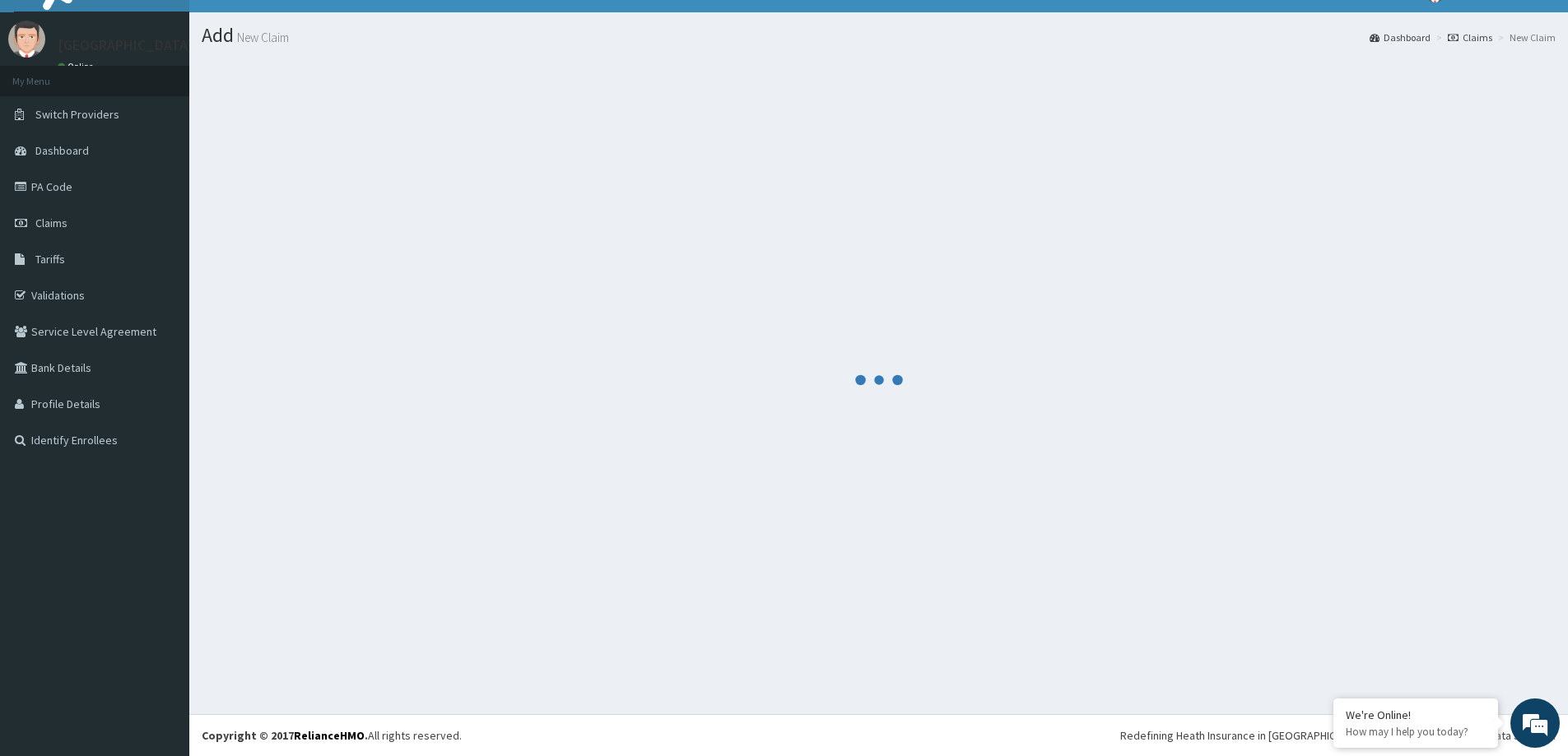
scroll to position [29, 0]
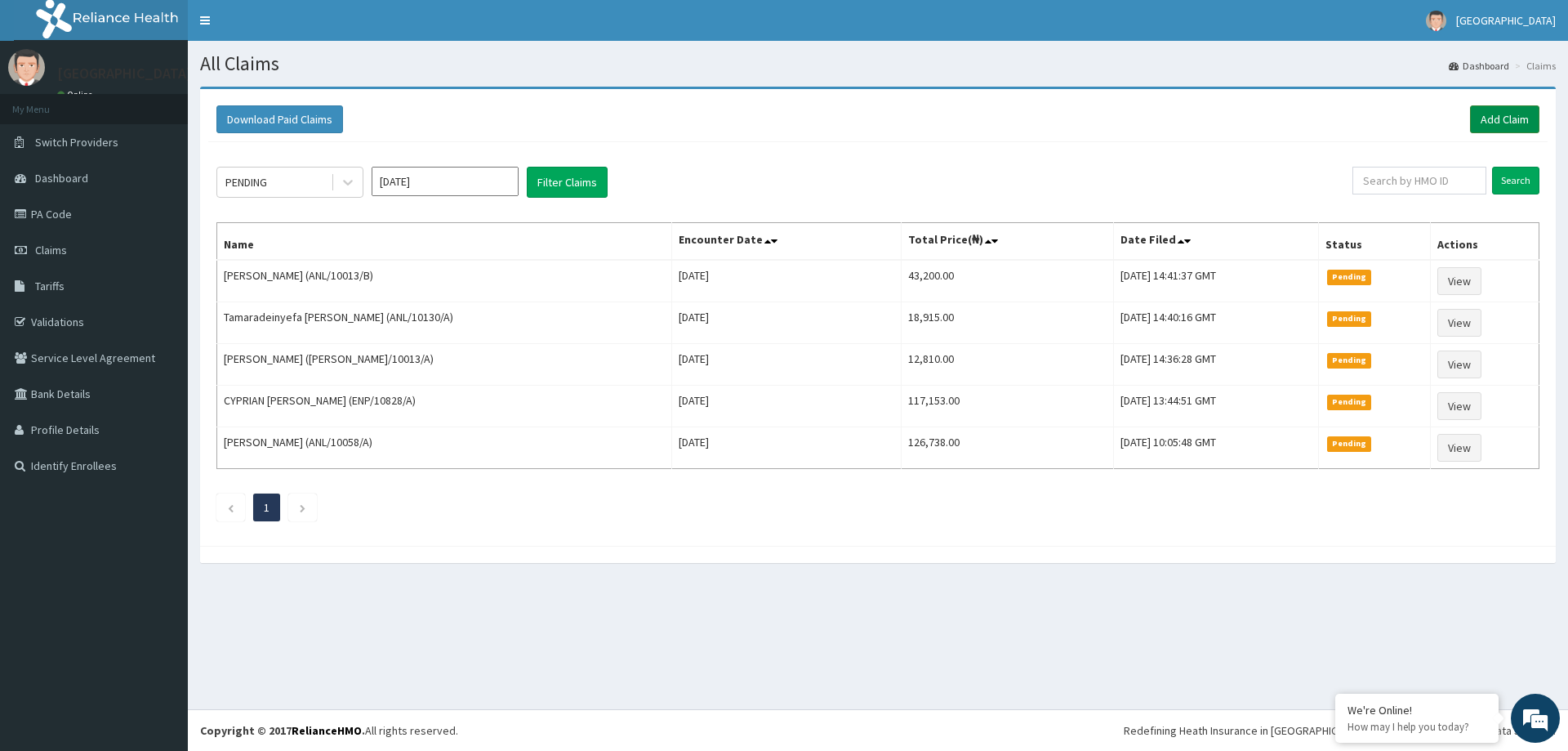
click at [1478, 113] on link "Add Claim" at bounding box center [1504, 119] width 70 height 27
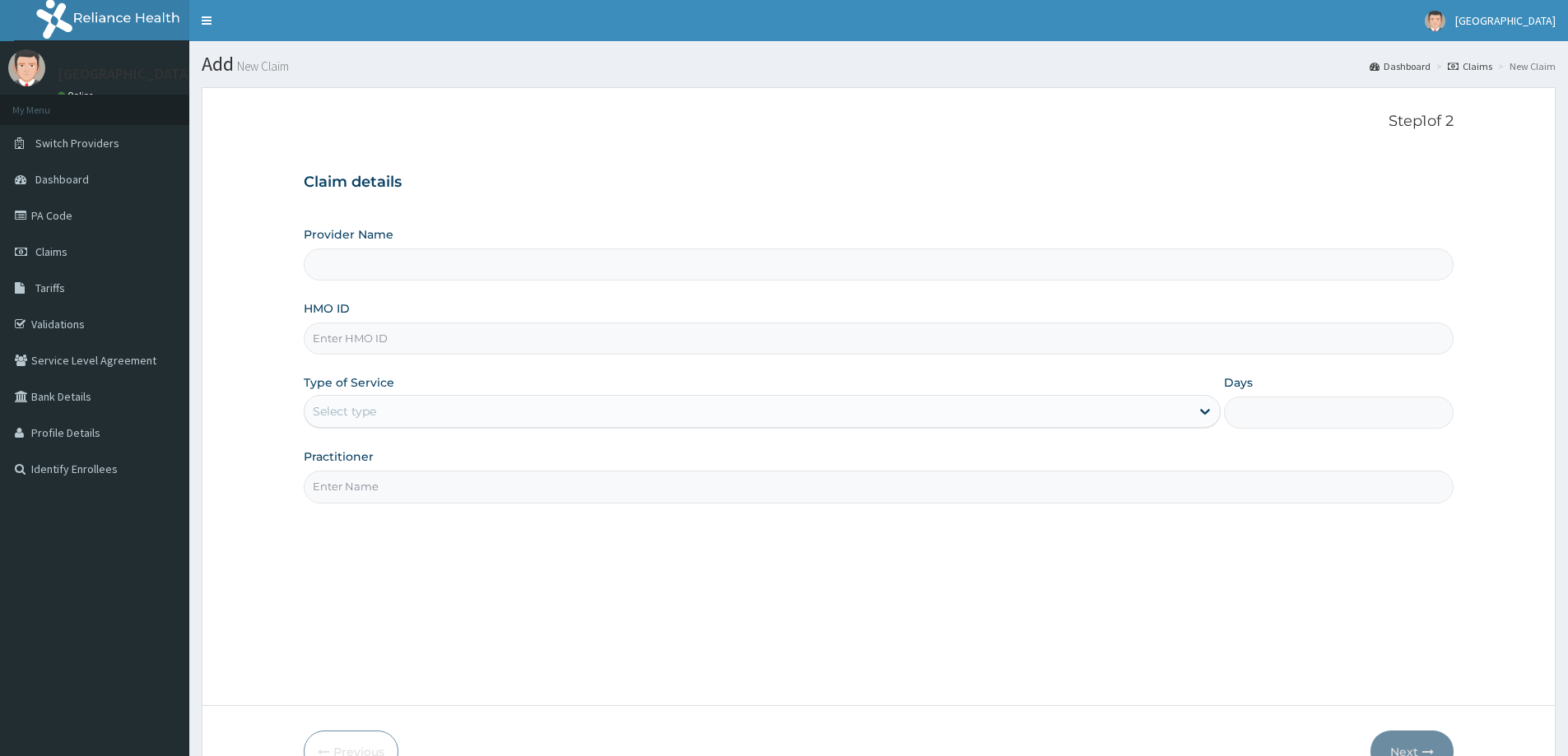
click at [354, 334] on input "HMO ID" at bounding box center [878, 338] width 1150 height 32
paste input "ANL/10013/B"
type input "ANL/10013/B"
click at [354, 420] on div "Select type" at bounding box center [344, 411] width 63 height 17
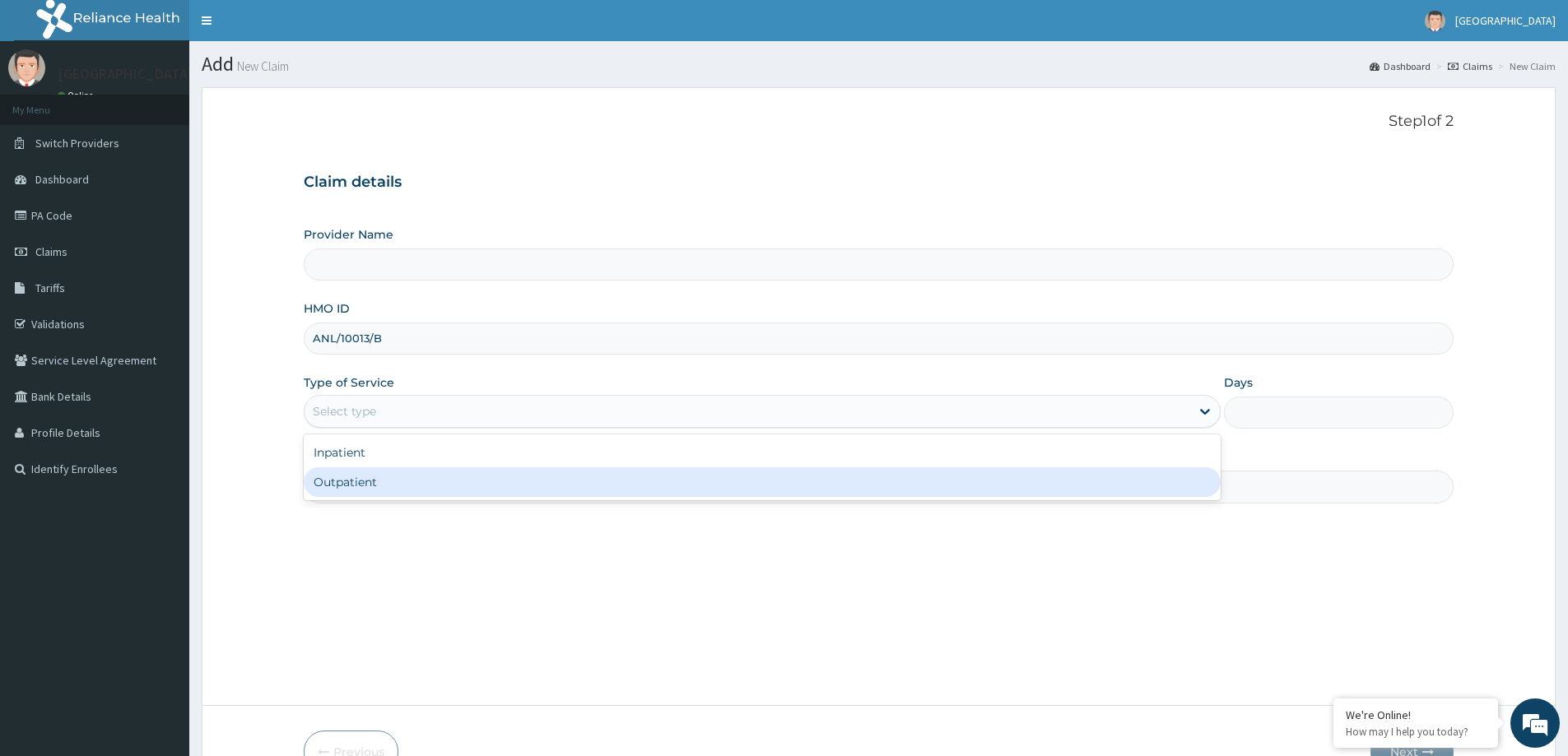
type input "LILY HOSPITAL-WARRI"
click at [349, 483] on div "Outpatient" at bounding box center [761, 482] width 916 height 30
type input "1"
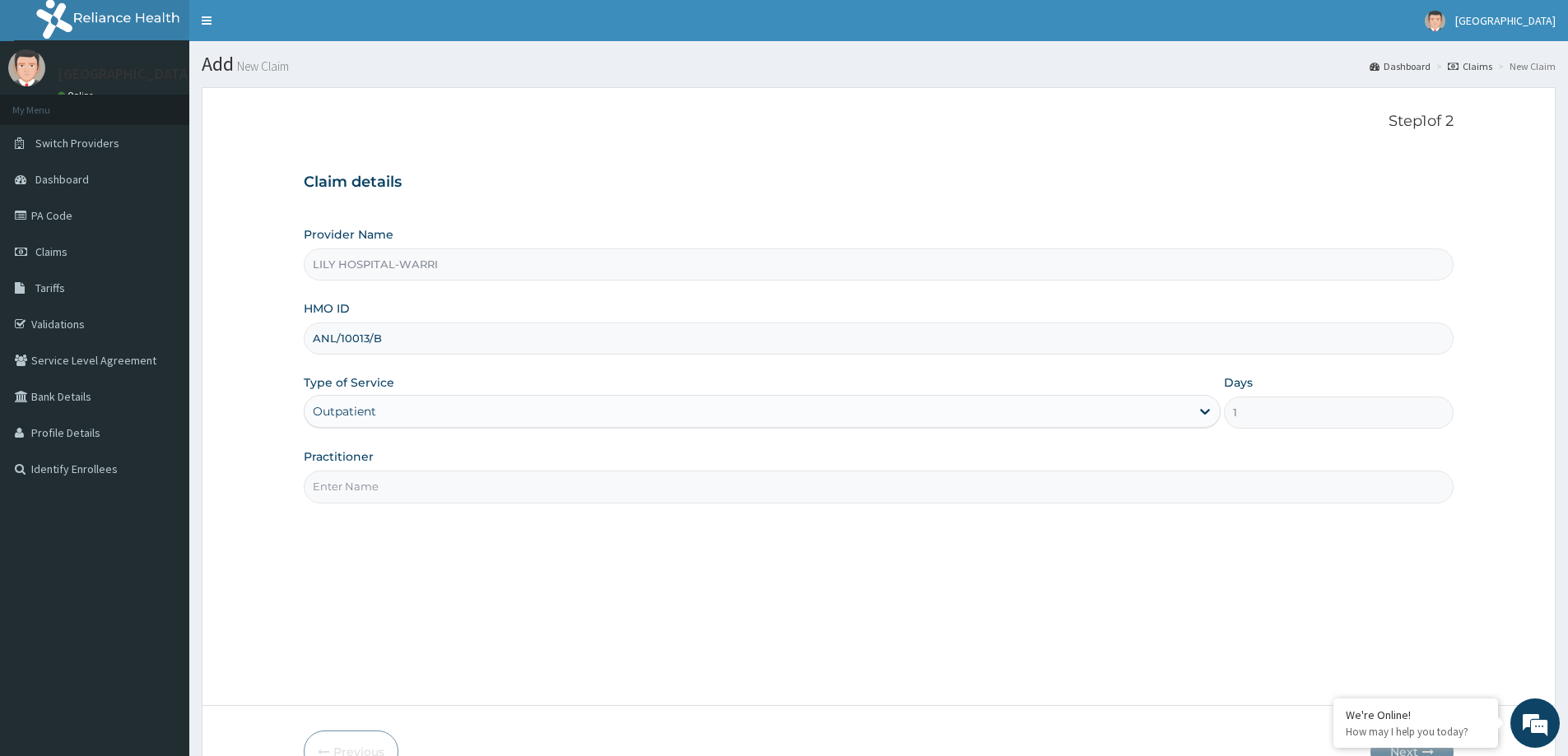
click at [371, 497] on input "Practitioner" at bounding box center [878, 486] width 1150 height 32
type input "General practitioner"
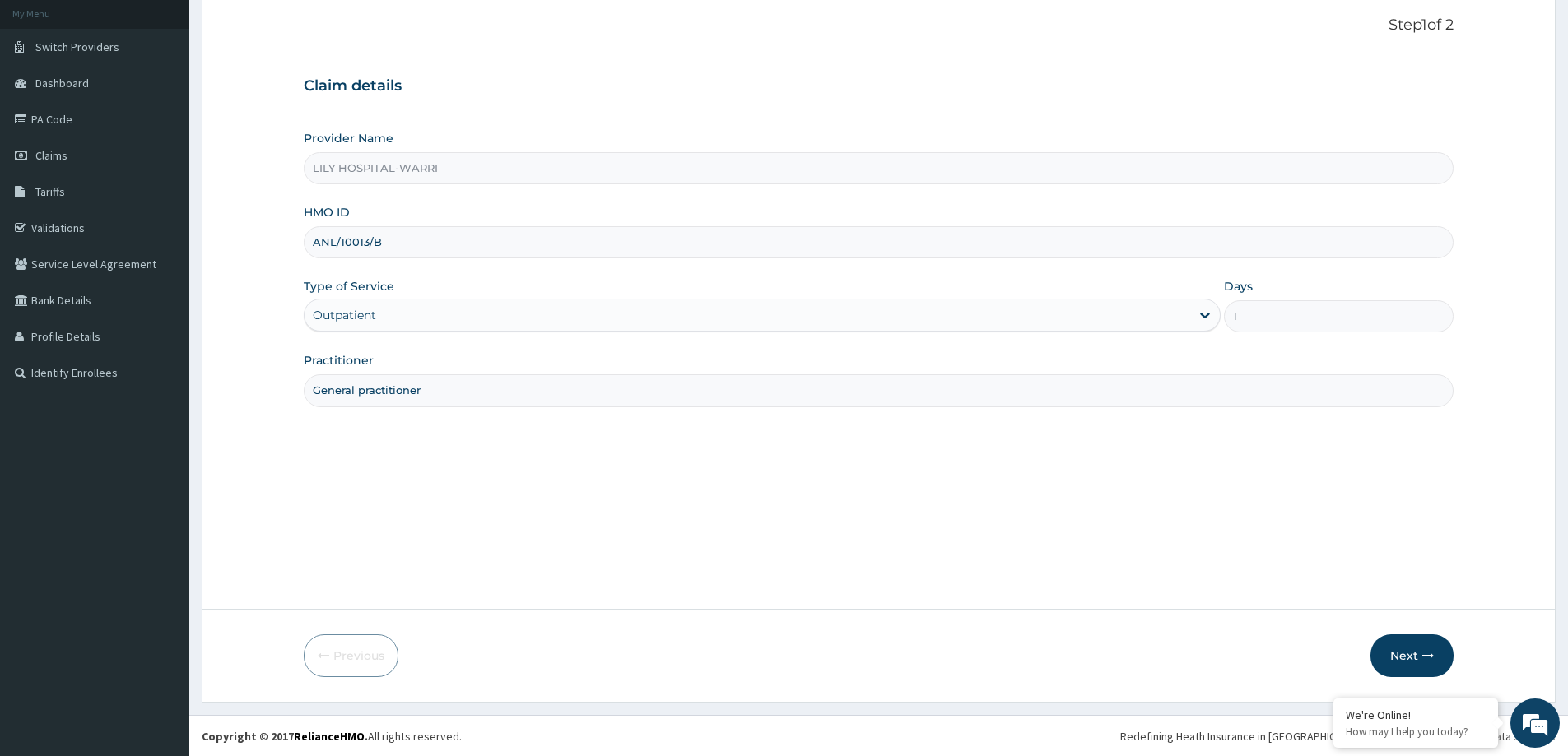
scroll to position [97, 0]
click at [1394, 644] on button "Next" at bounding box center [1412, 654] width 83 height 42
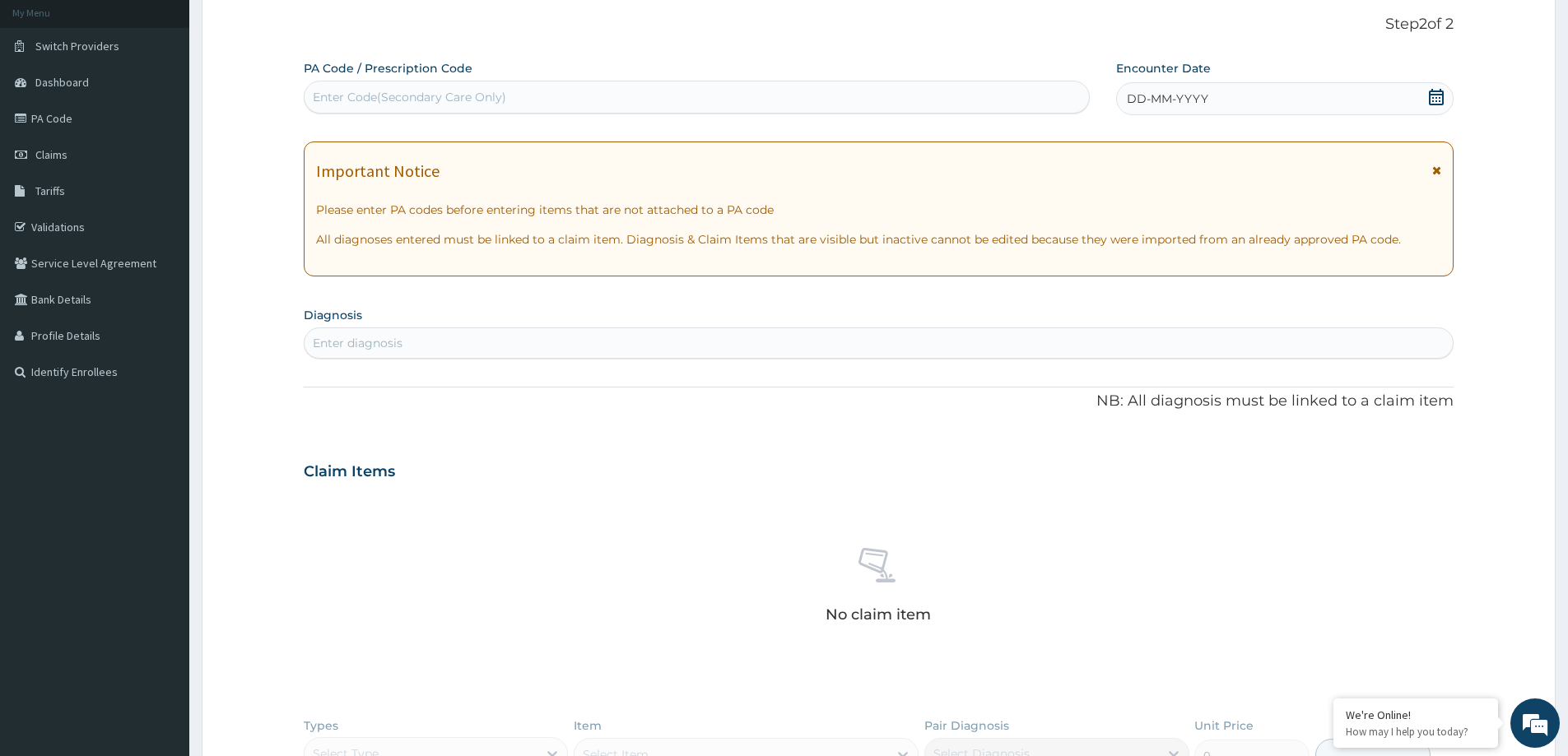
scroll to position [0, 0]
click at [360, 91] on div "Enter Code(Secondary Care Only)" at bounding box center [409, 97] width 194 height 17
paste input "PA/85C937"
type input "PA/85C937"
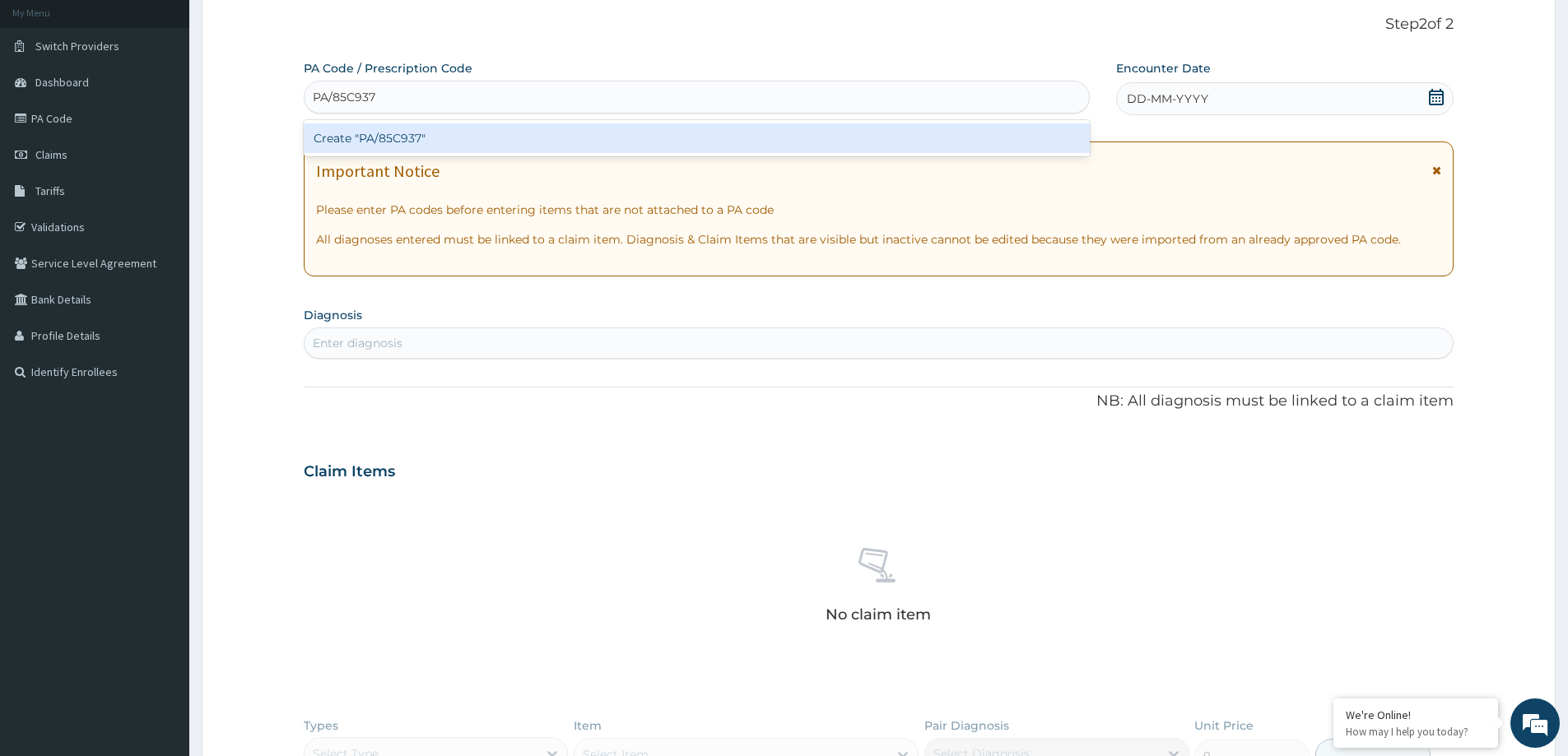
click at [397, 135] on div "Create "PA/85C937"" at bounding box center [696, 138] width 786 height 30
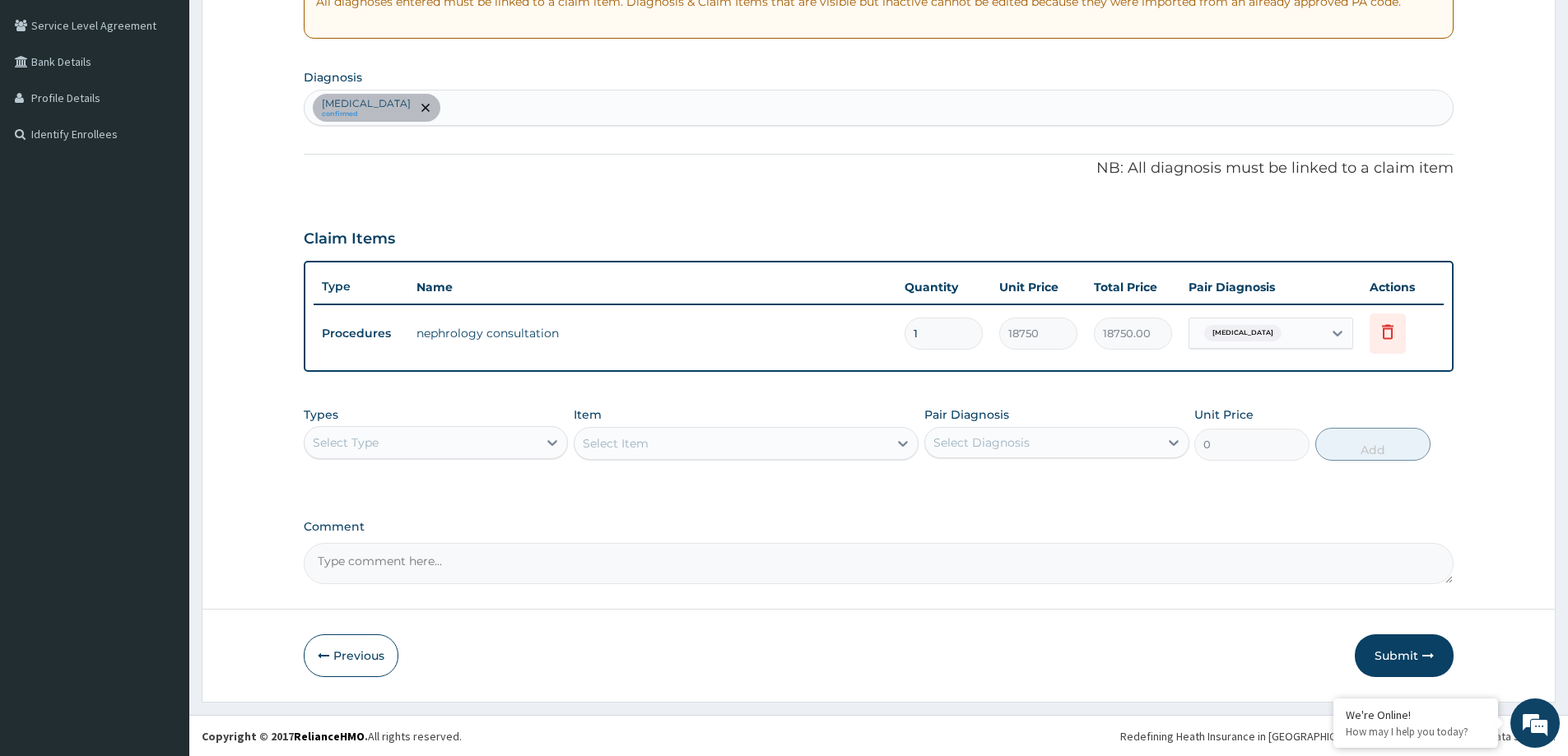
scroll to position [336, 0]
click at [1403, 653] on button "Submit" at bounding box center [1404, 654] width 99 height 42
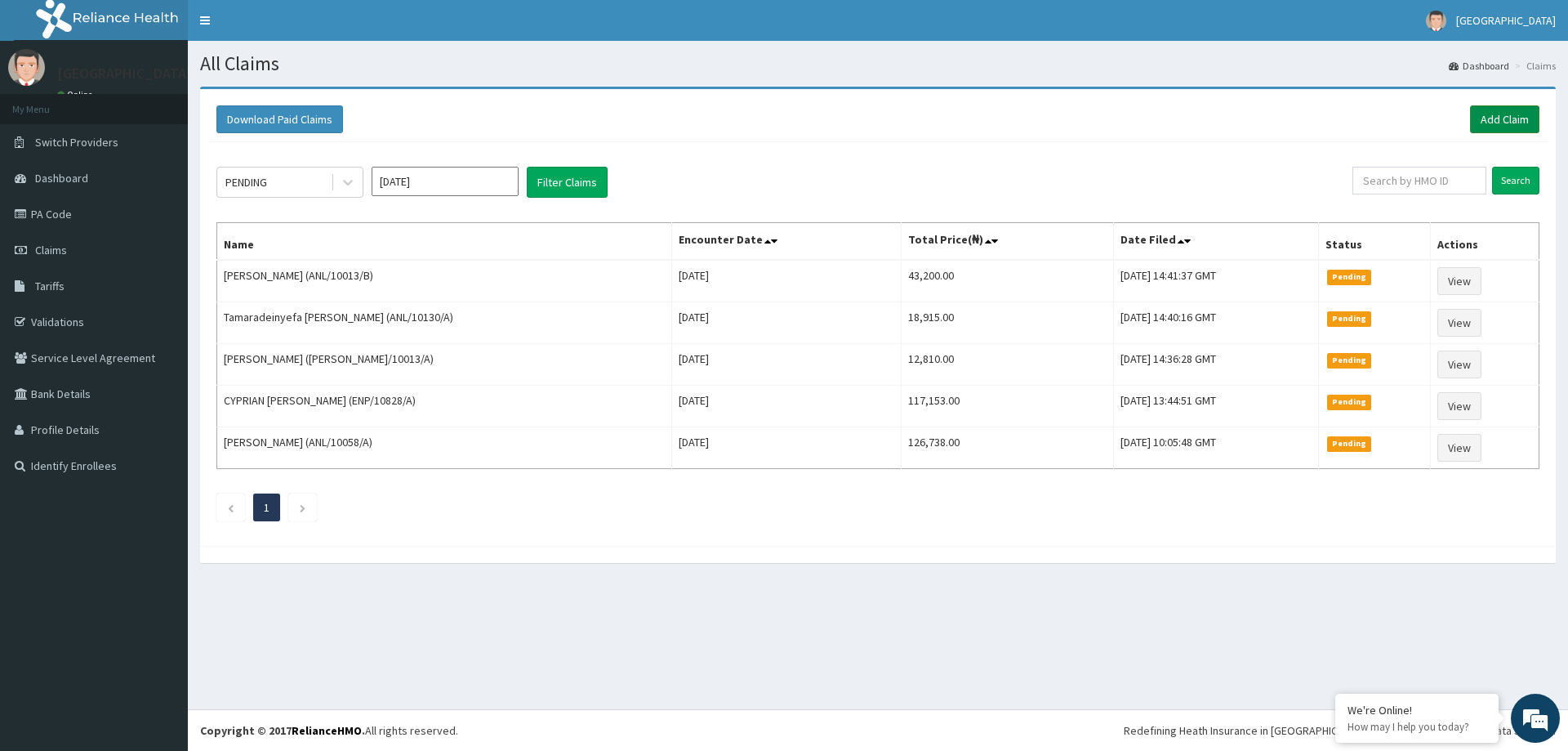
click at [1524, 117] on link "Add Claim" at bounding box center [1504, 119] width 70 height 27
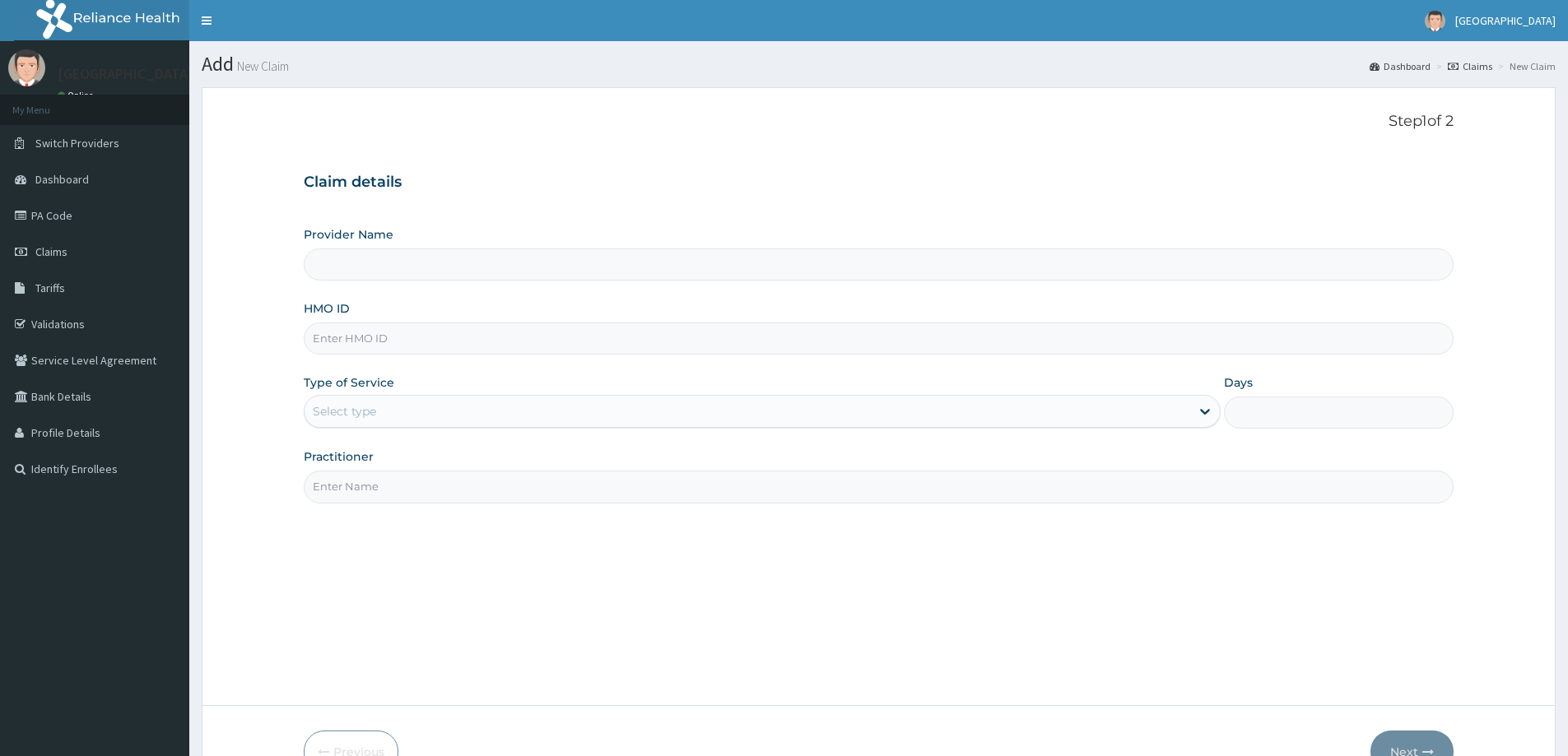
drag, startPoint x: 0, startPoint y: 0, endPoint x: 335, endPoint y: 346, distance: 481.6
click at [335, 346] on input "HMO ID" at bounding box center [878, 338] width 1150 height 32
paste input "[PERSON_NAME]/10070/B"
type input "[PERSON_NAME]/10070/B"
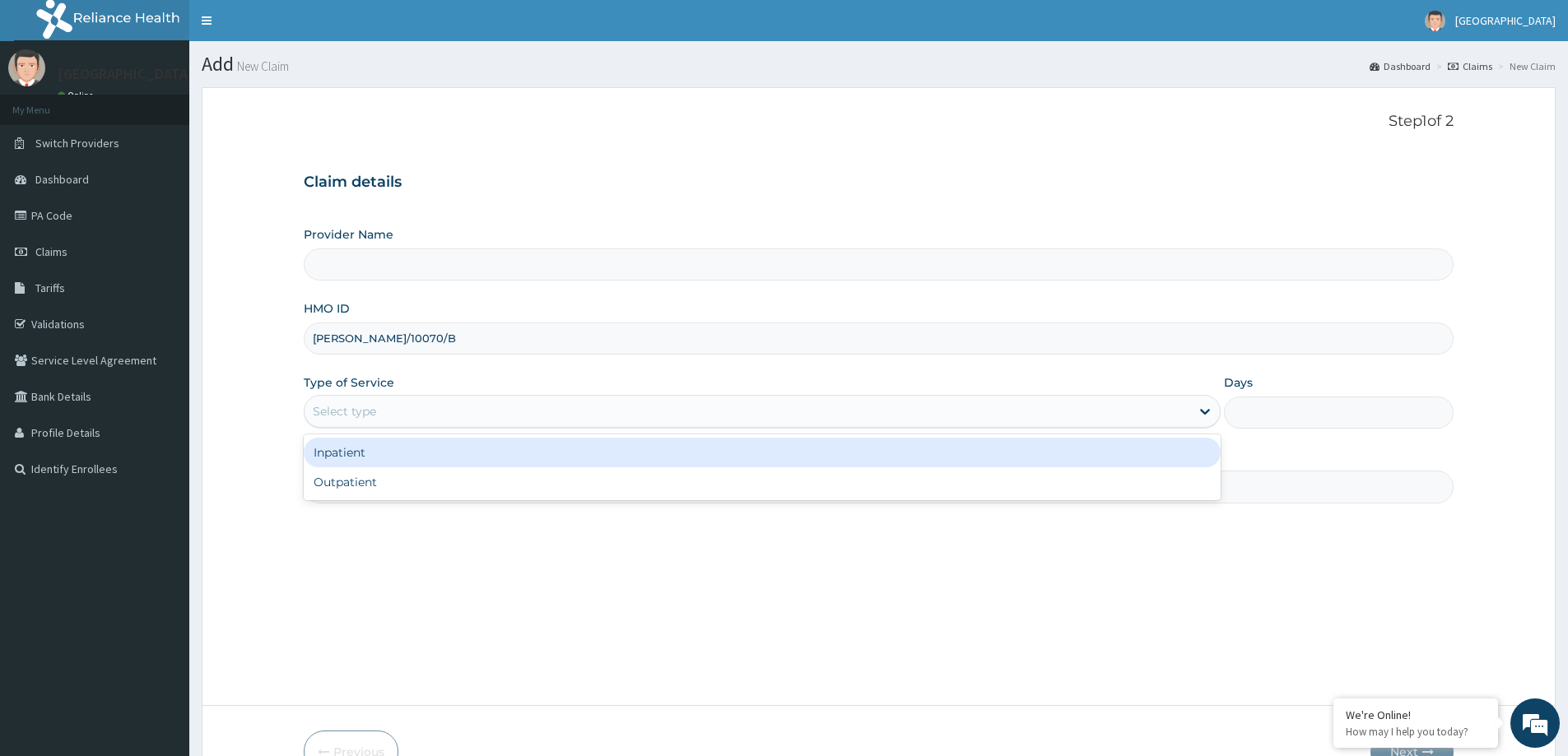
click at [326, 411] on div "Select type" at bounding box center [344, 411] width 63 height 17
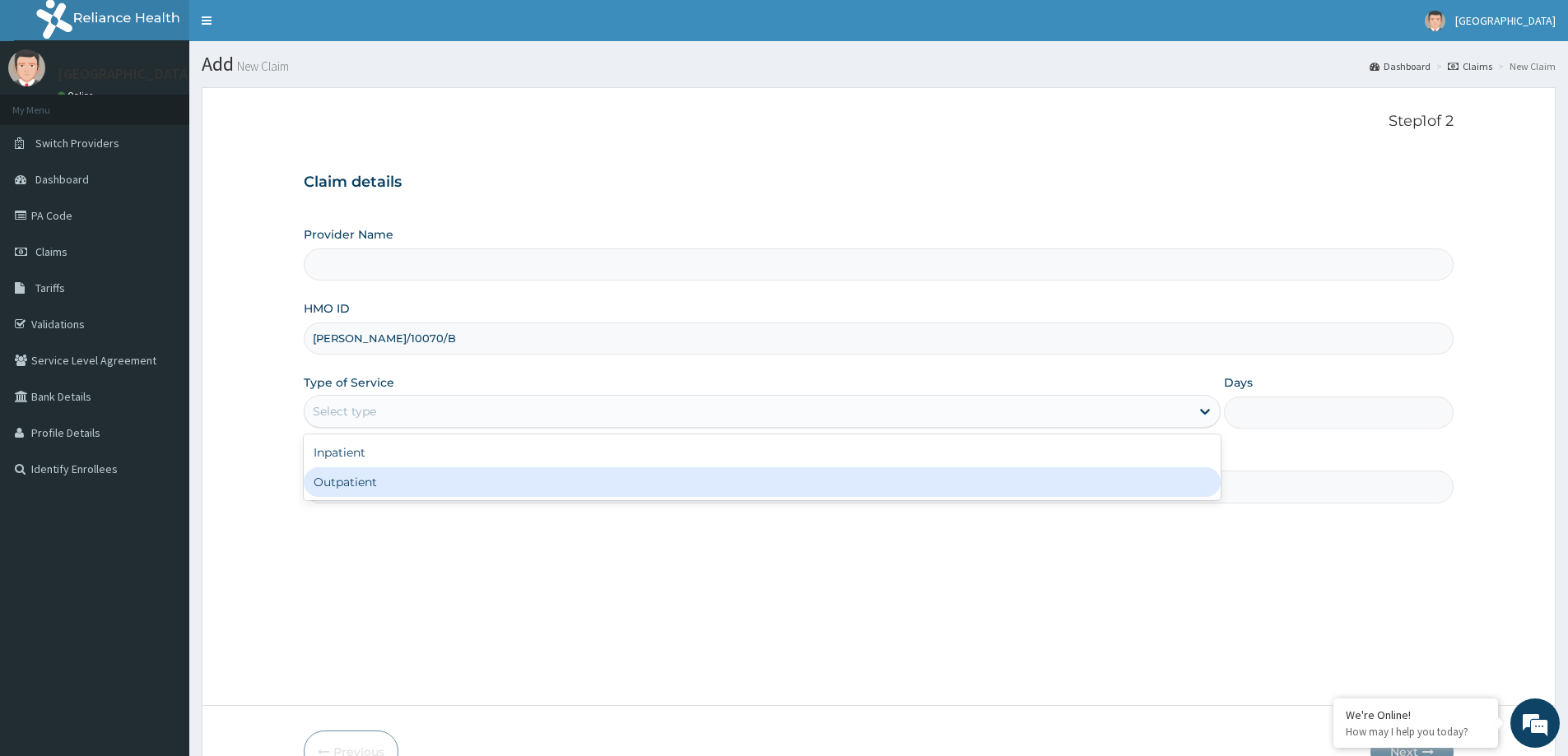
click at [345, 478] on div "Outpatient" at bounding box center [761, 482] width 916 height 30
type input "1"
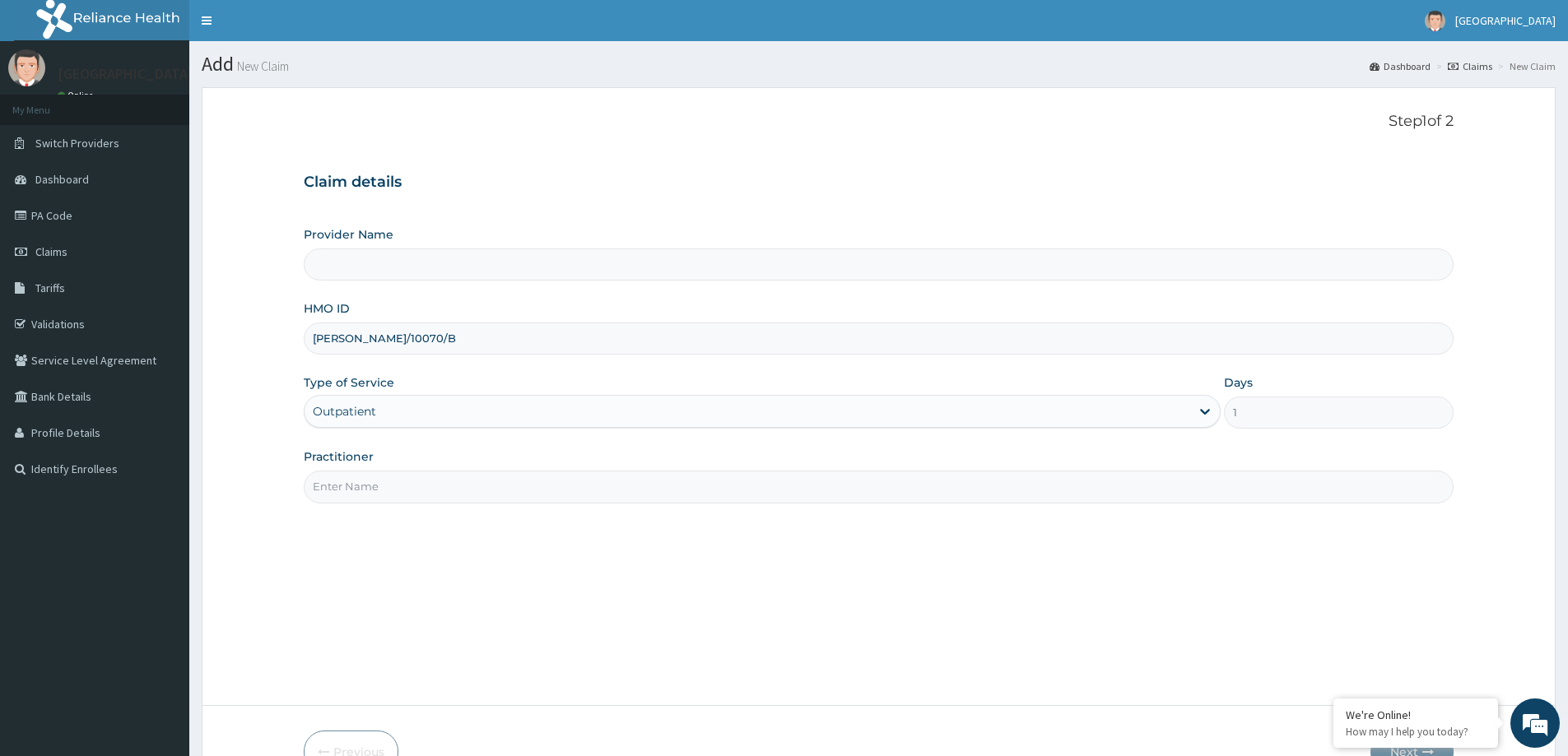
type input "LILY HOSPITAL-WARRI"
click at [341, 488] on input "Practitioner" at bounding box center [878, 486] width 1150 height 32
type input "General practitioner"
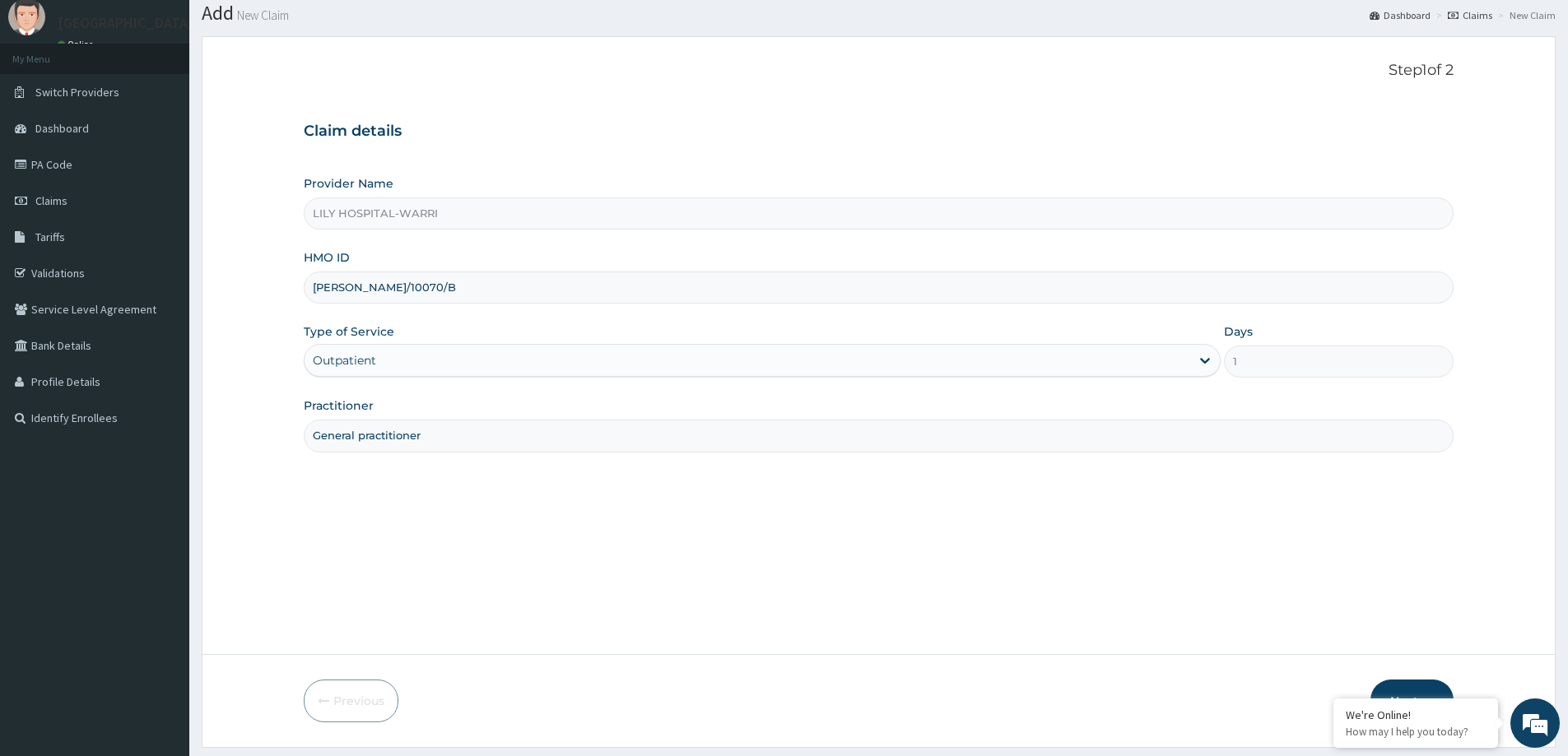
scroll to position [97, 0]
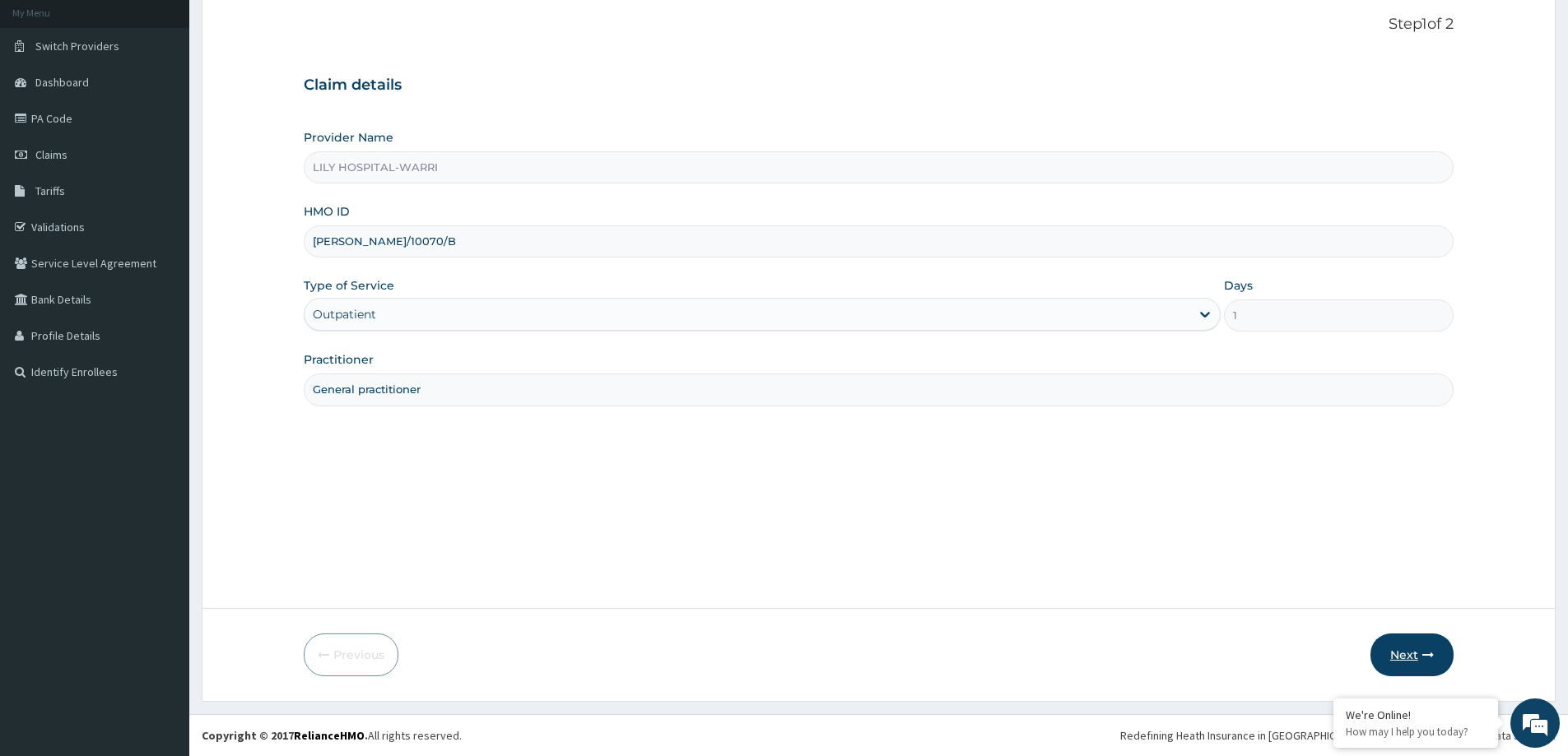
click at [1401, 655] on button "Next" at bounding box center [1412, 654] width 83 height 42
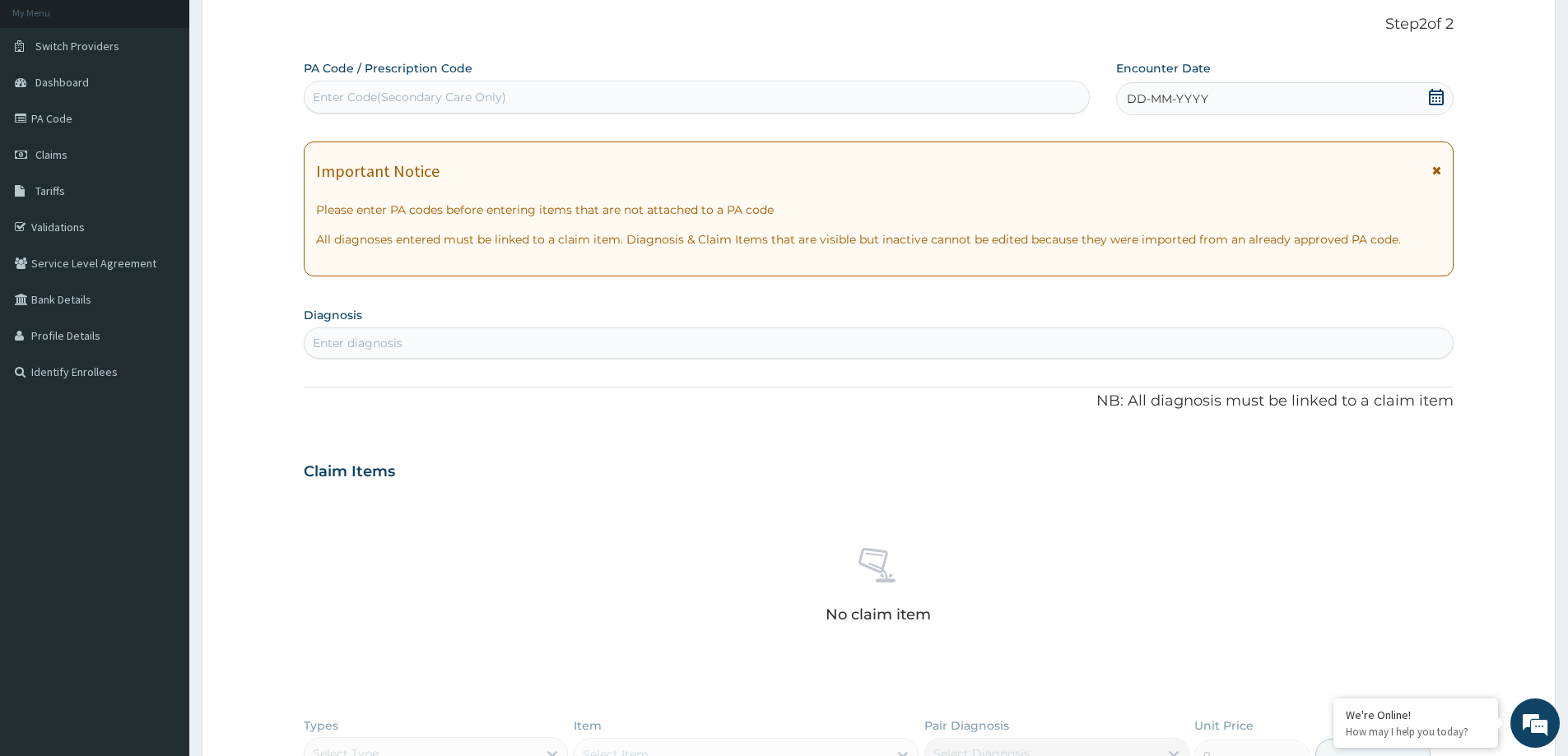
scroll to position [0, 0]
click at [379, 106] on div "Enter Code(Secondary Care Only)" at bounding box center [696, 97] width 784 height 27
paste input "PA/60E8FD"
type input "PA/60E8FD"
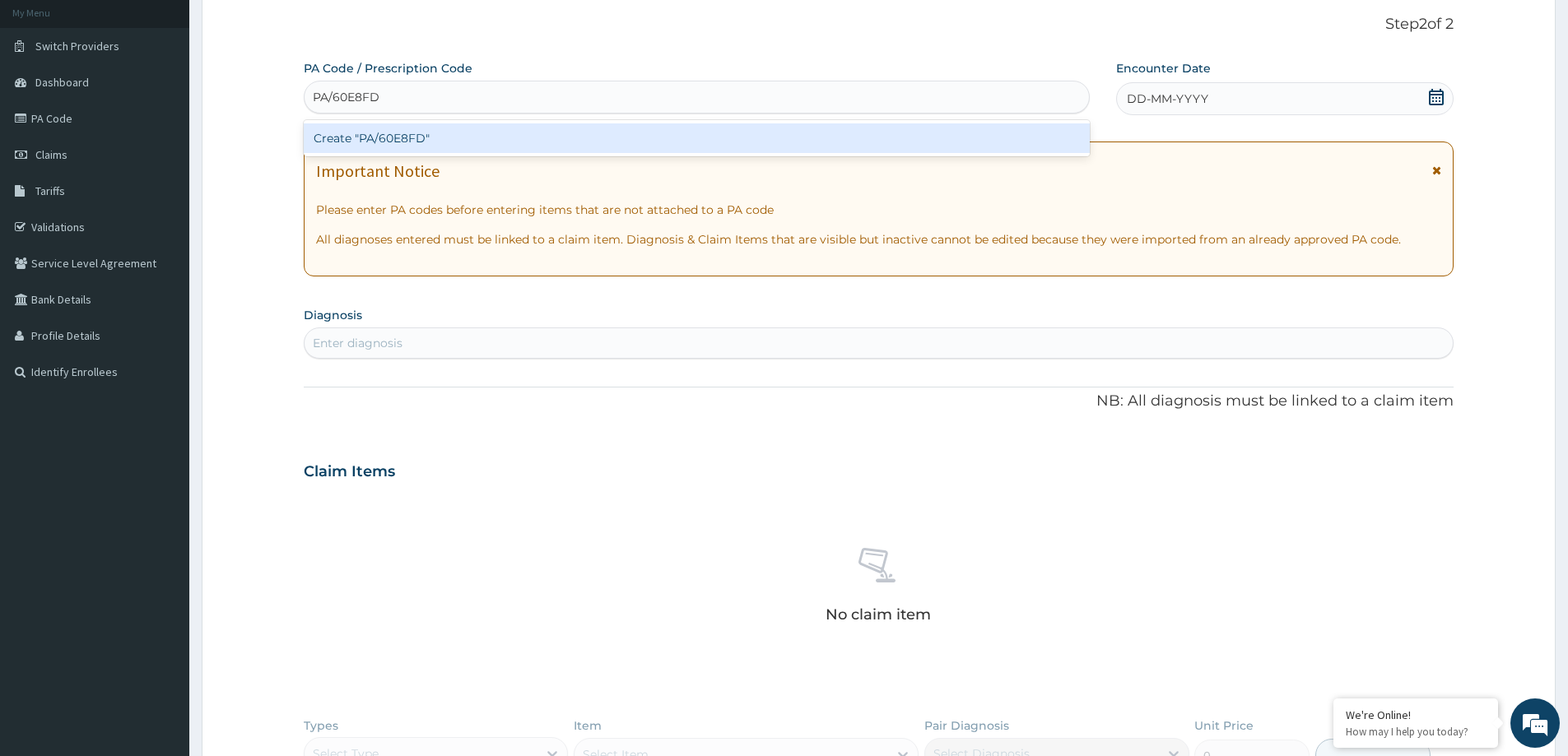
click at [409, 140] on div "Create "PA/60E8FD"" at bounding box center [696, 138] width 786 height 30
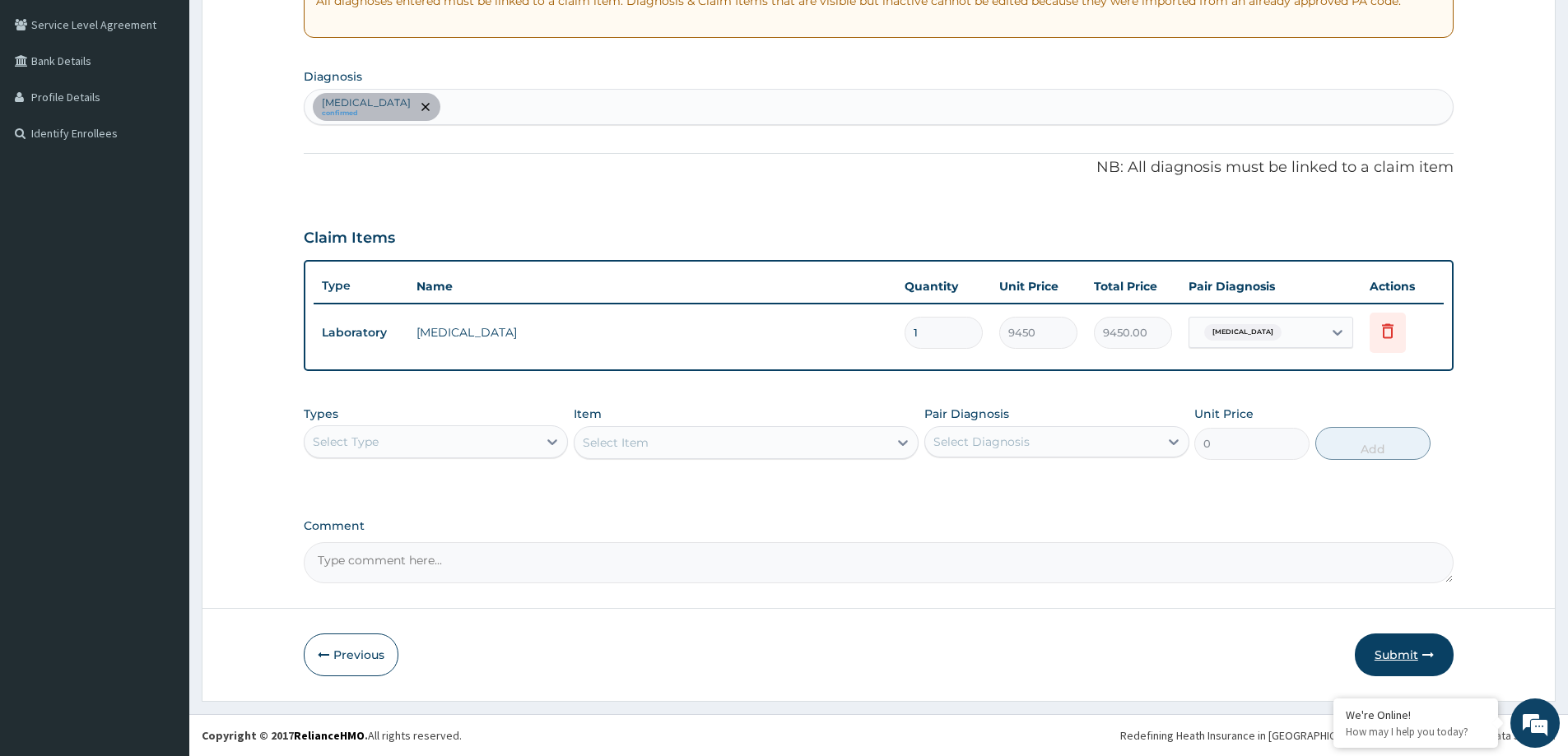
click at [1386, 657] on button "Submit" at bounding box center [1404, 654] width 99 height 42
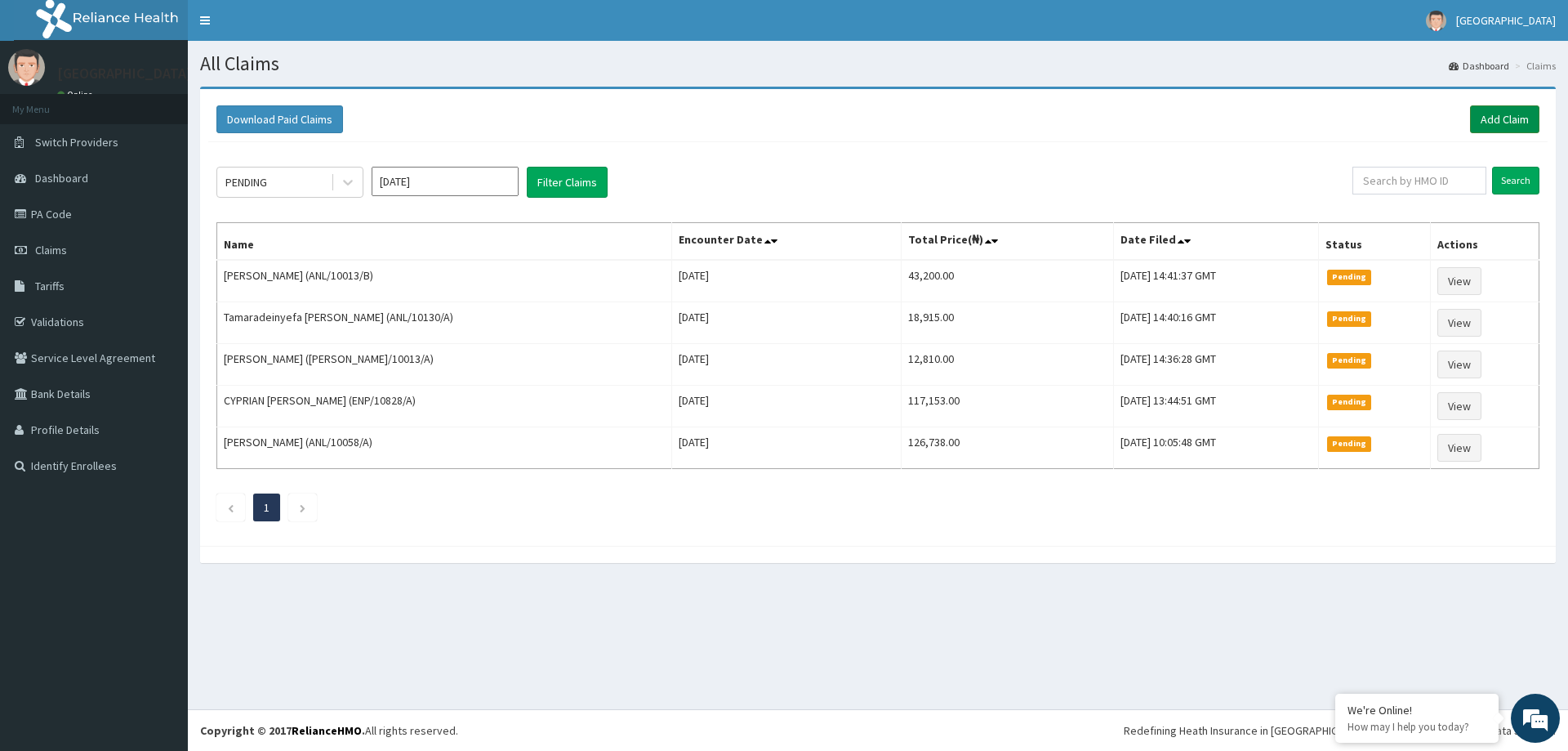
click at [1489, 125] on link "Add Claim" at bounding box center [1504, 119] width 70 height 27
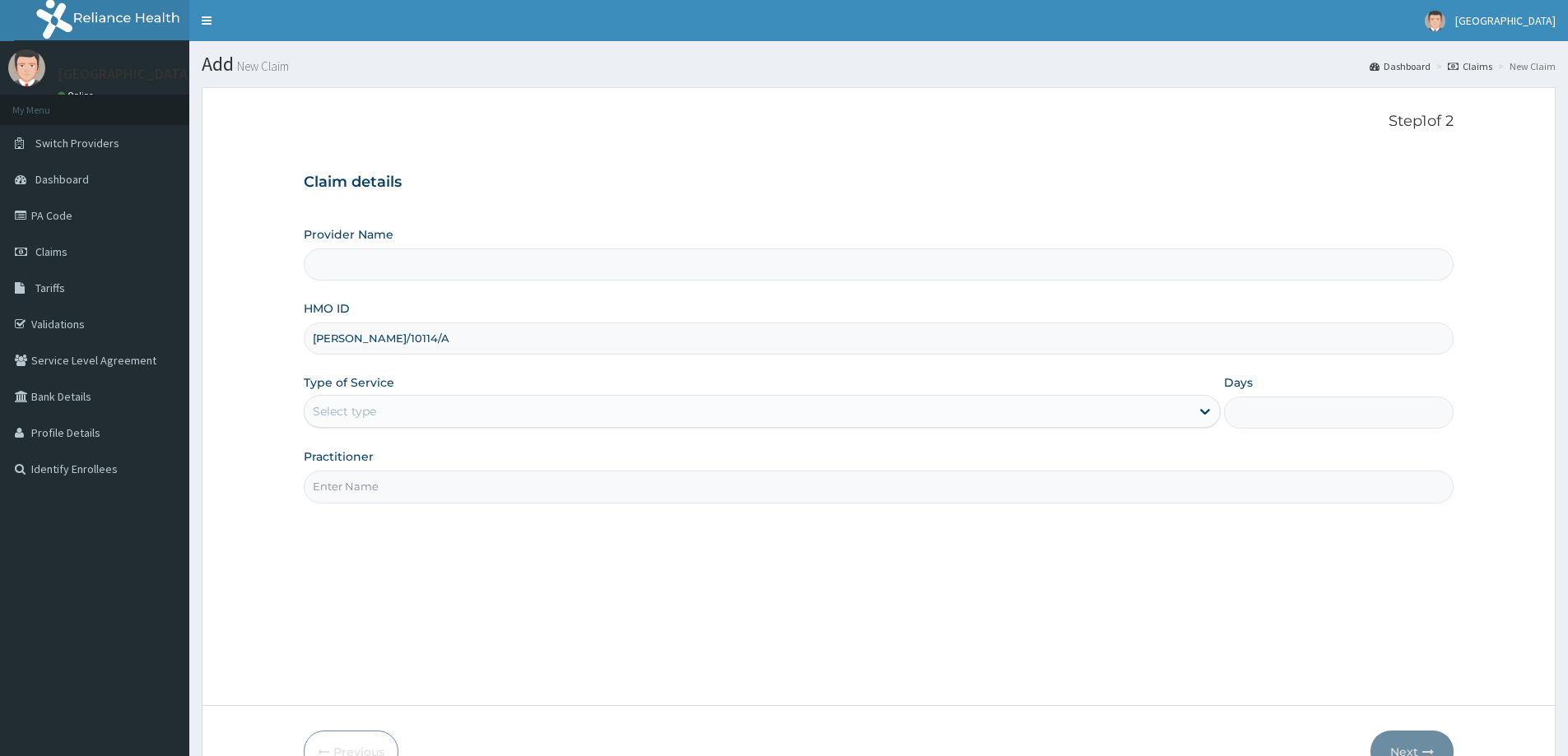
type input "ELI/10114/A"
click at [348, 416] on div "Select type" at bounding box center [344, 411] width 63 height 17
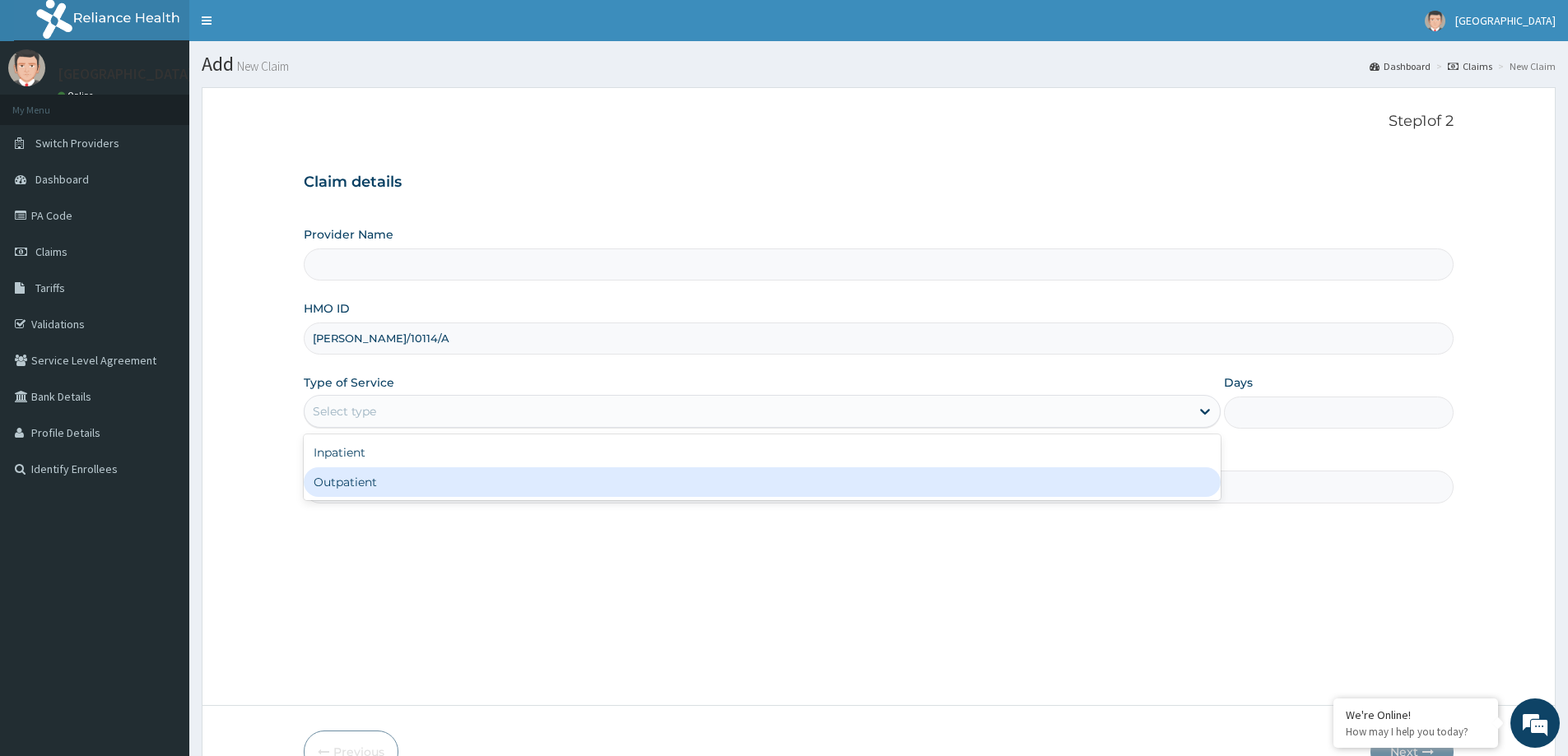
click at [354, 476] on div "Outpatient" at bounding box center [761, 482] width 916 height 30
type input "1"
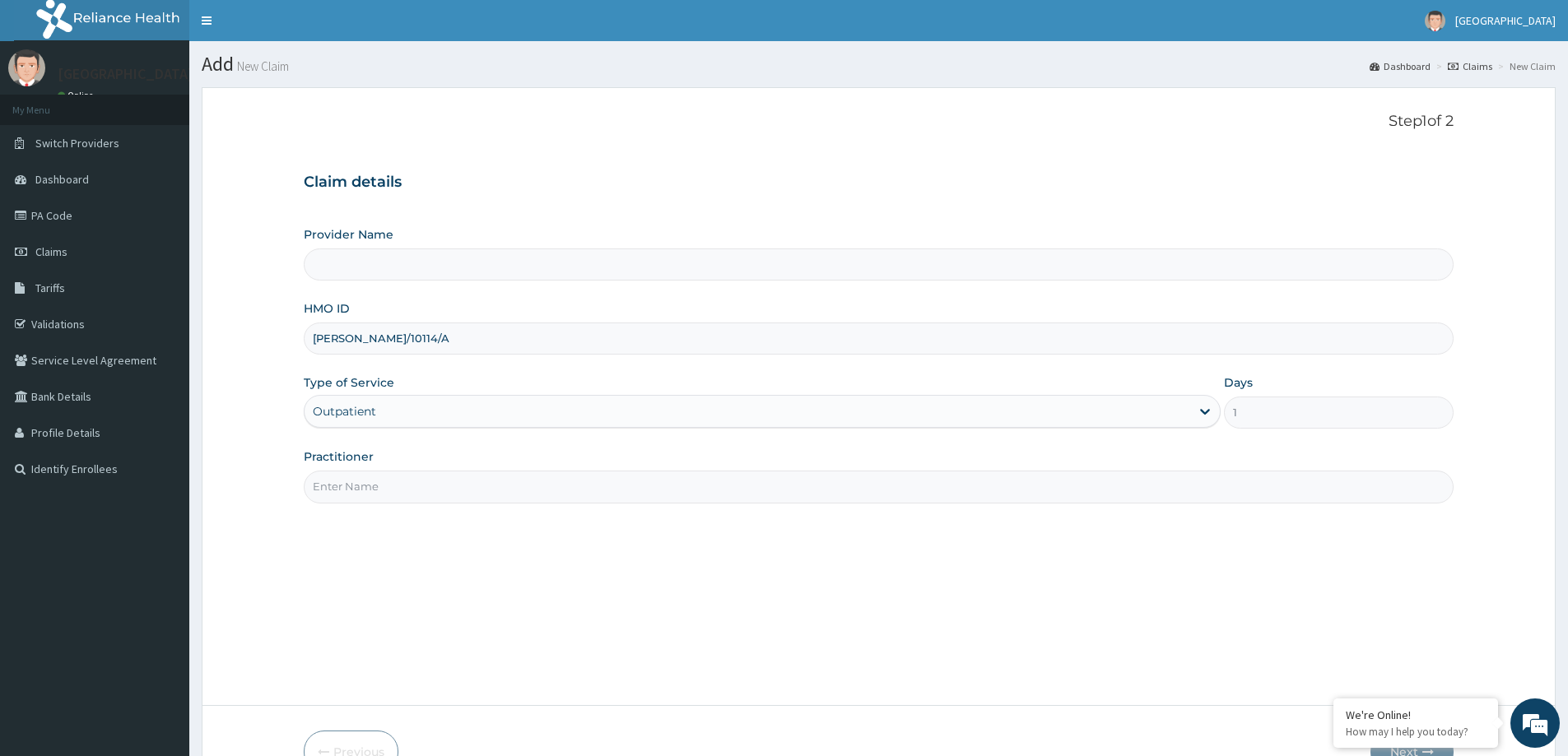
click at [336, 487] on input "Practitioner" at bounding box center [878, 486] width 1150 height 32
type input "LILY HOSPITAL-WARRI"
type input "General practitioner"
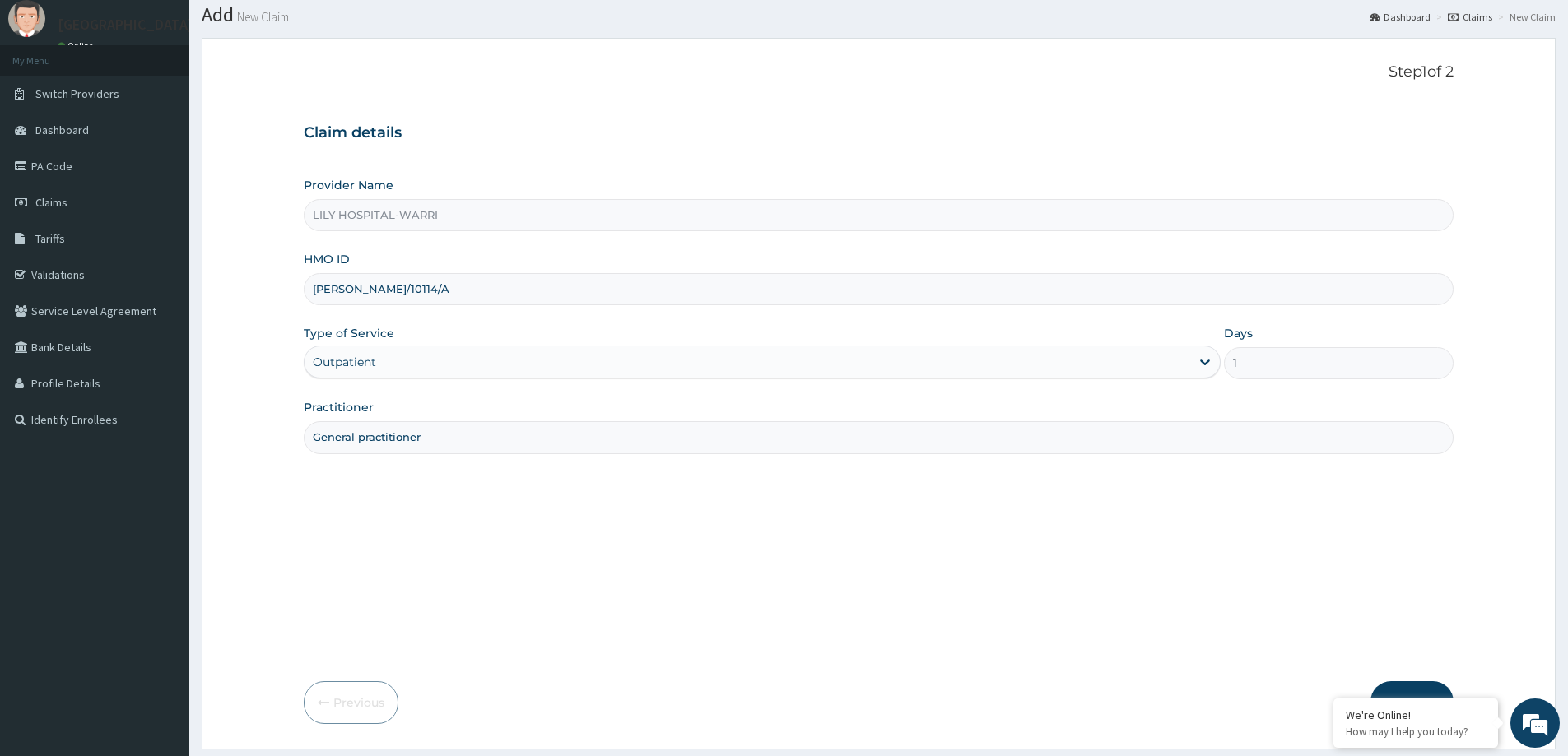
scroll to position [97, 0]
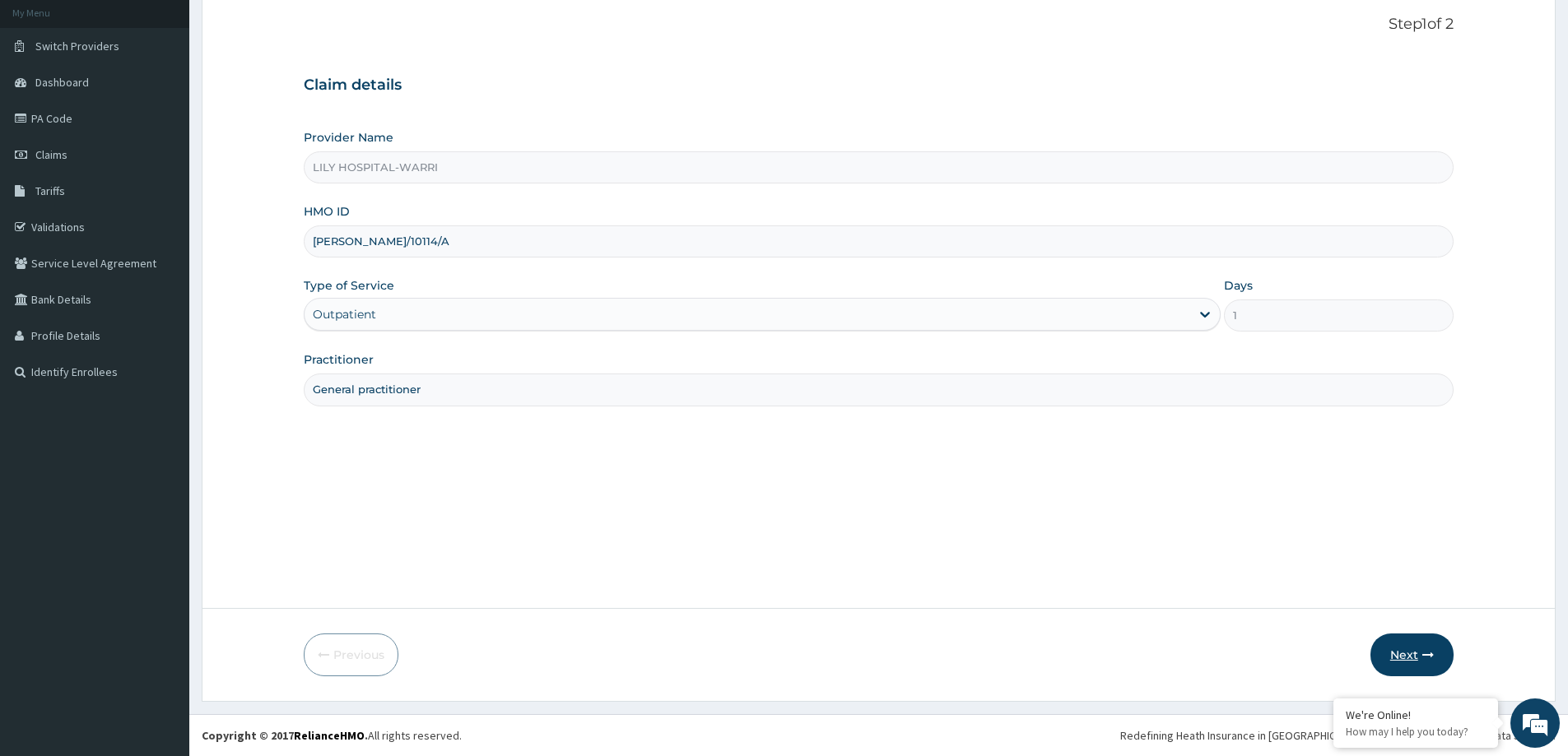
click at [1410, 651] on button "Next" at bounding box center [1412, 654] width 83 height 42
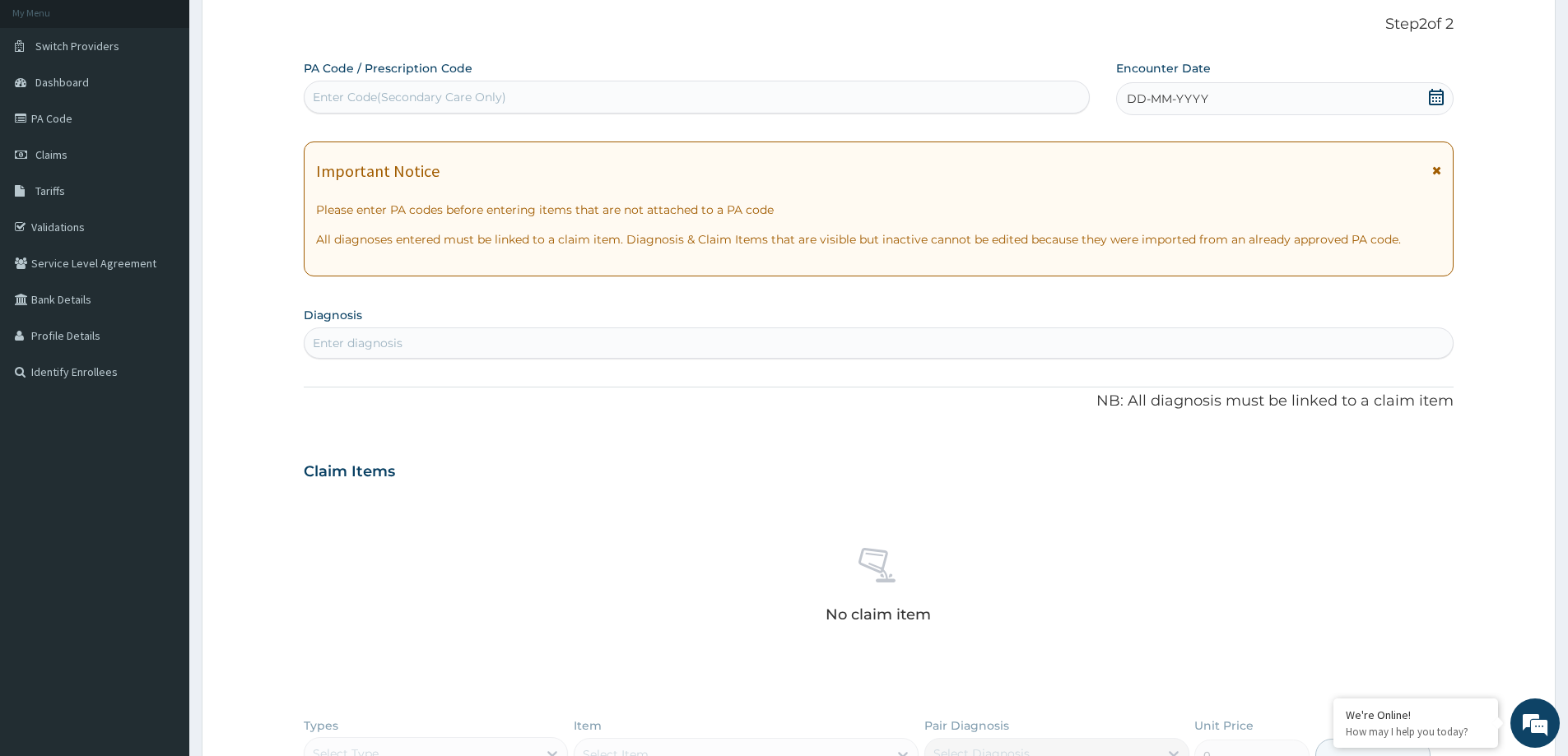
click at [488, 298] on div "PA Code / Prescription Code Enter Code(Secondary Care Only) Encounter Date DD-M…" at bounding box center [878, 477] width 1150 height 835
click at [401, 89] on div "Enter Code(Secondary Care Only)" at bounding box center [409, 97] width 194 height 17
paste input "PA/E69542"
type input "PA/E69542"
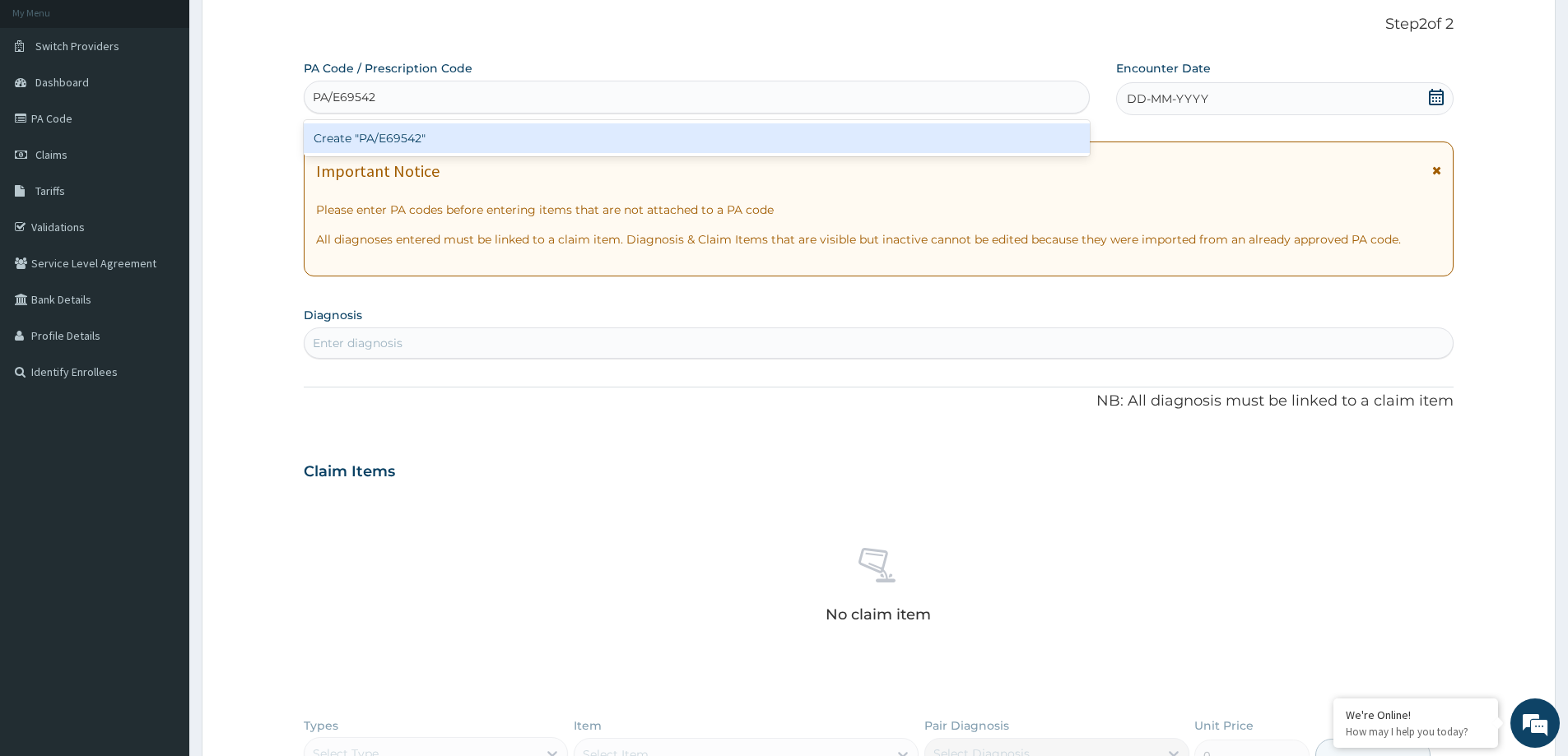
click at [347, 138] on div "Create "PA/E69542"" at bounding box center [696, 138] width 786 height 30
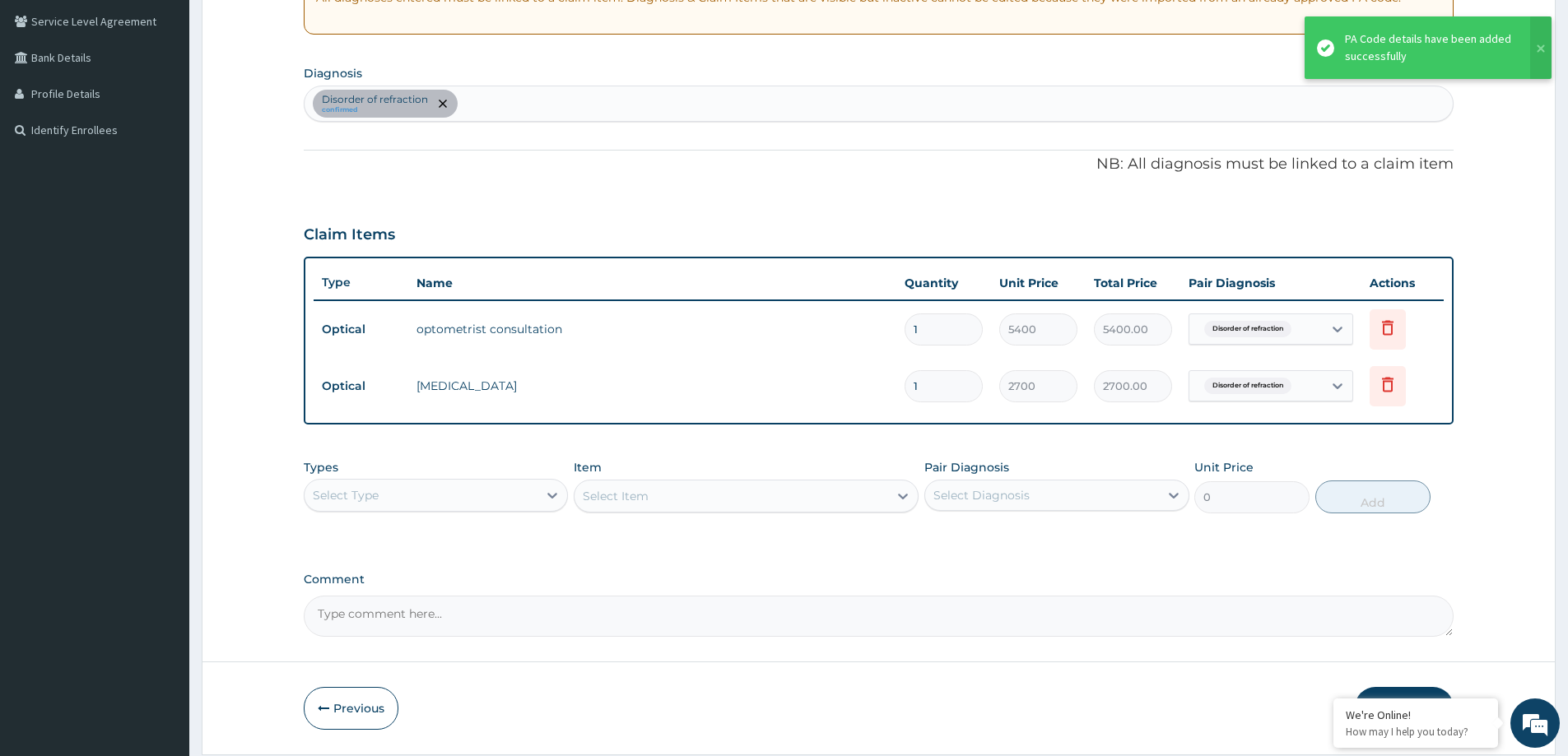
scroll to position [310, 0]
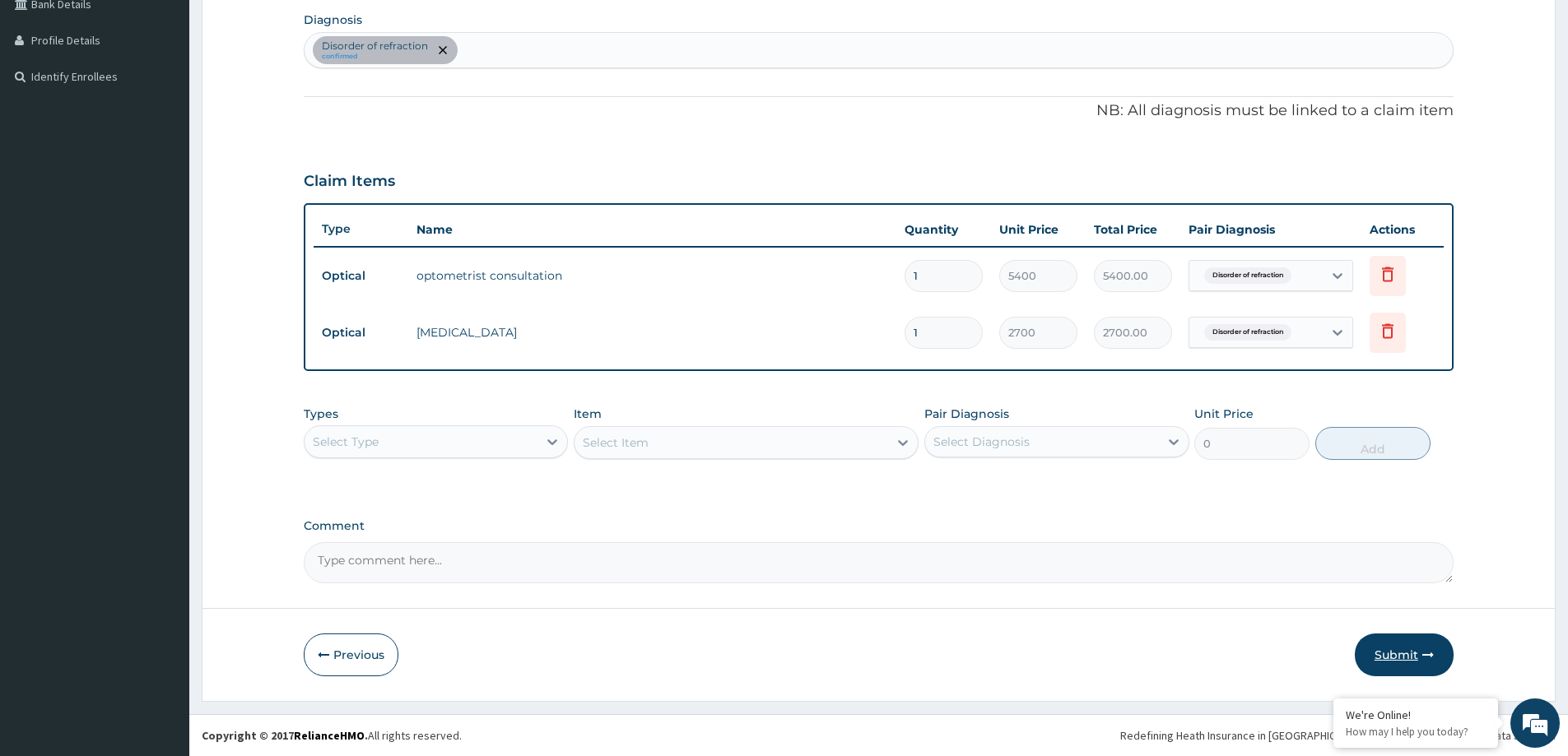
click at [1379, 645] on button "Submit" at bounding box center [1404, 654] width 99 height 42
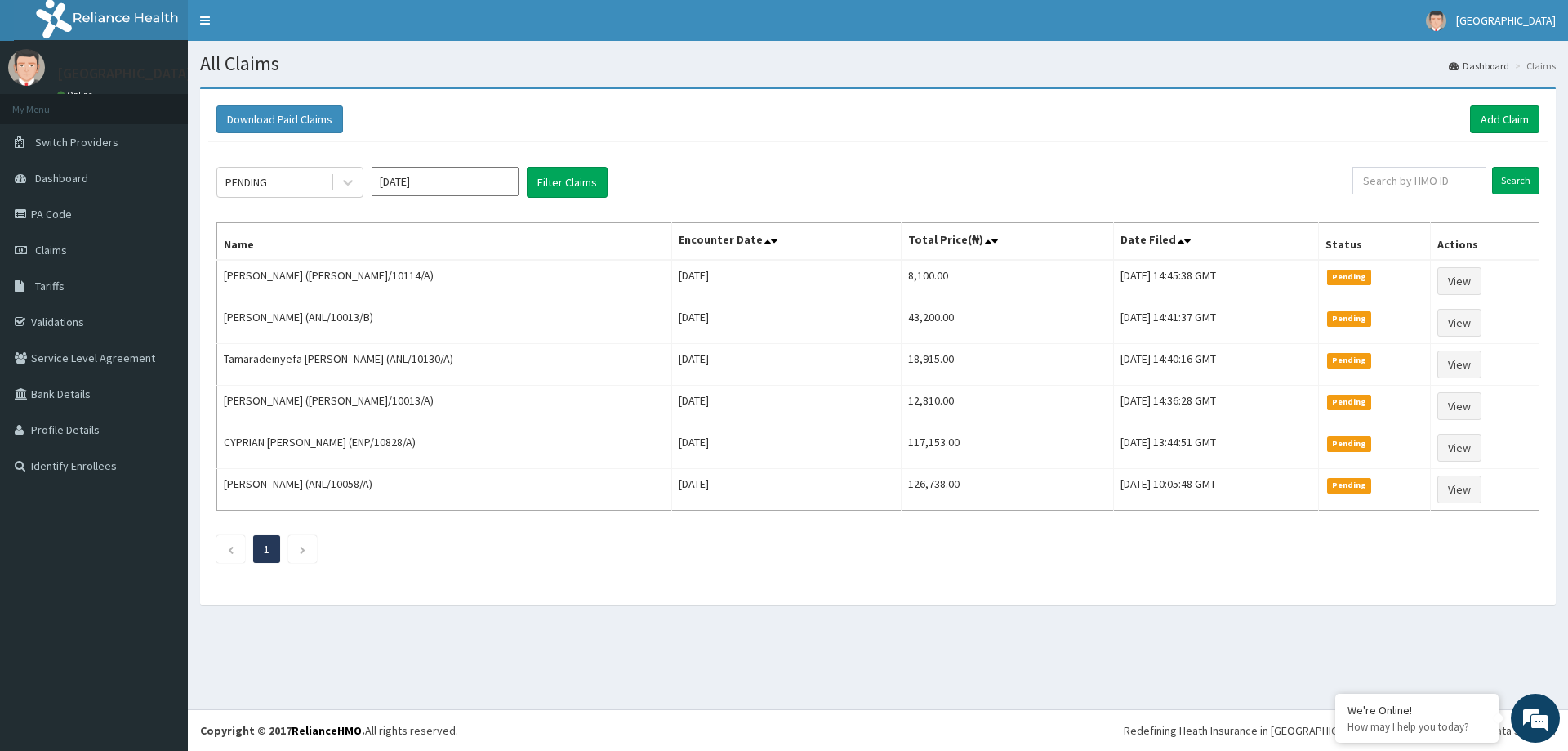
click at [1481, 105] on div "Download Paid Claims Add Claim" at bounding box center [877, 120] width 1339 height 45
click at [1493, 114] on link "Add Claim" at bounding box center [1504, 119] width 70 height 27
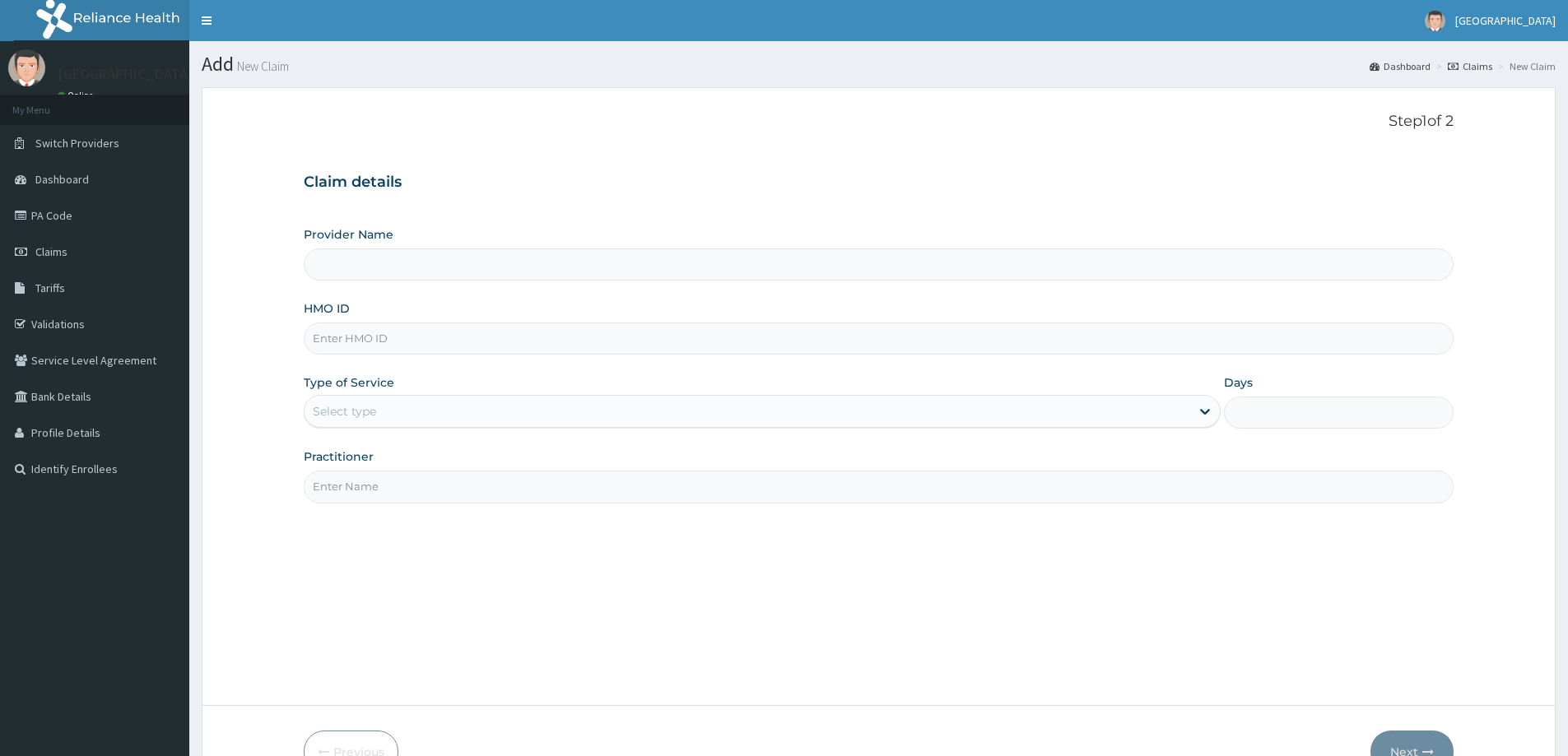
click at [366, 345] on input "HMO ID" at bounding box center [878, 338] width 1150 height 32
paste input "ANL/10013/D"
type input "ANL/10013/D"
click at [351, 417] on div "Select type" at bounding box center [344, 411] width 63 height 17
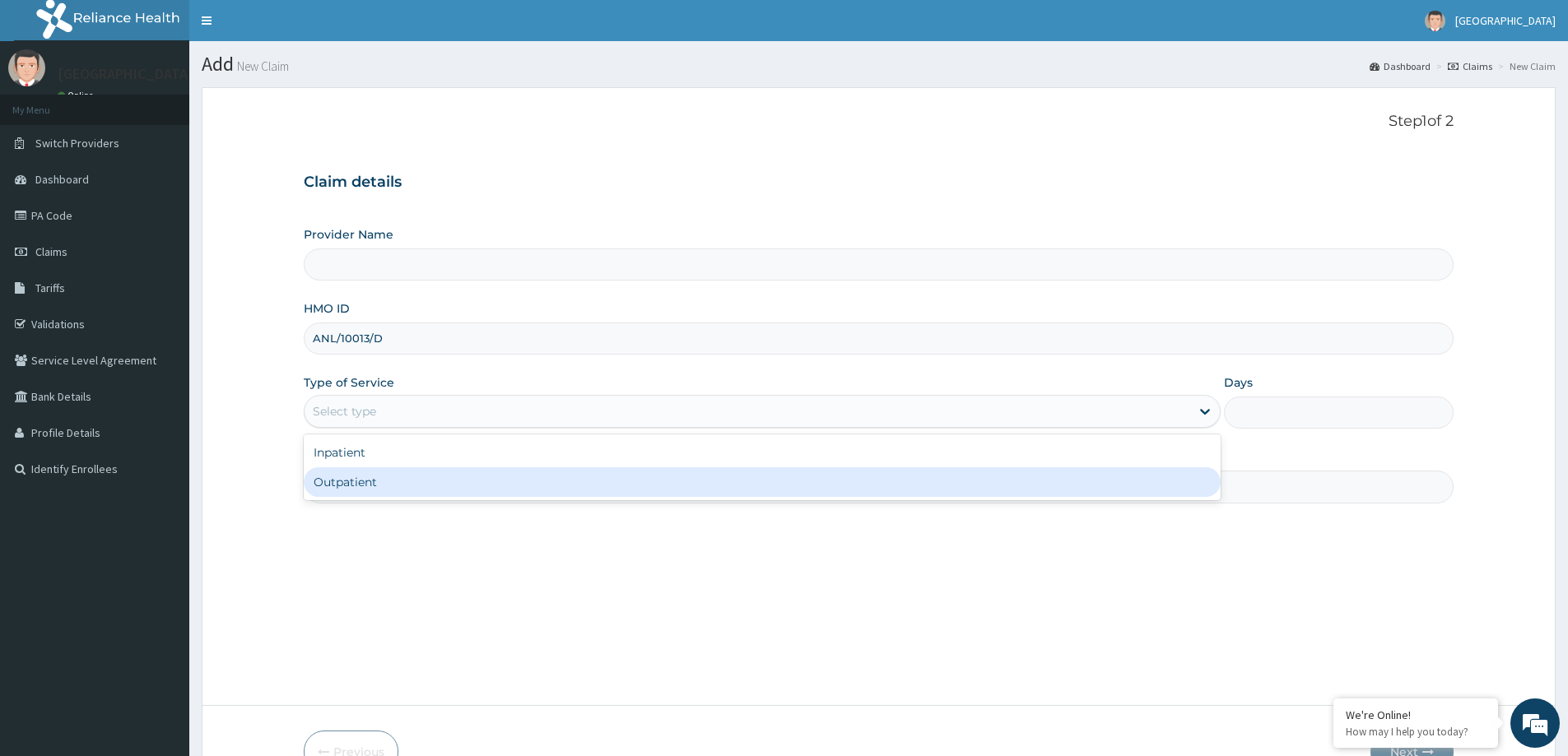
click at [377, 483] on div "Outpatient" at bounding box center [761, 482] width 916 height 30
type input "1"
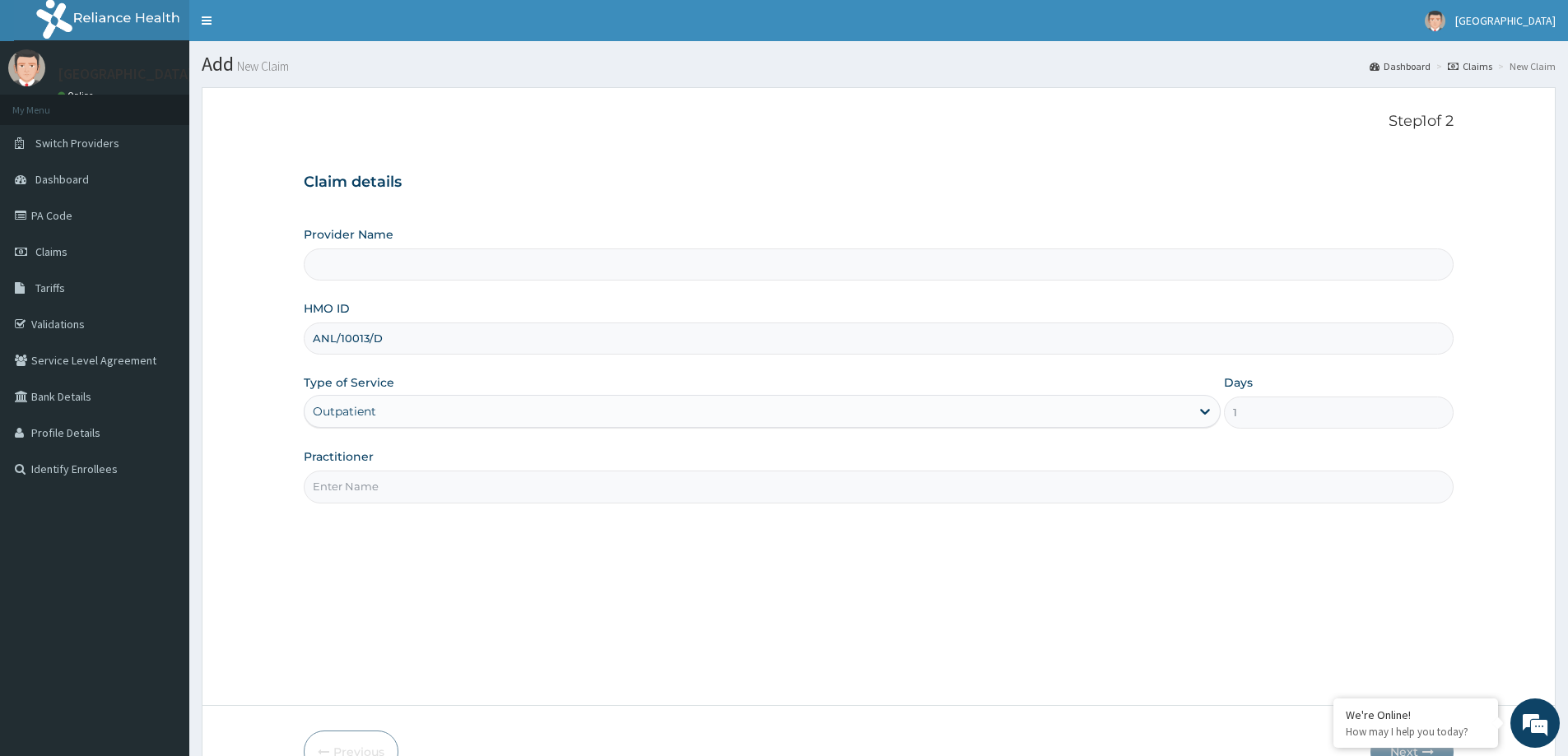
type input "LILY HOSPITAL-WARRI"
click at [402, 495] on input "Practitioner" at bounding box center [878, 486] width 1150 height 32
type input "General practitioner"
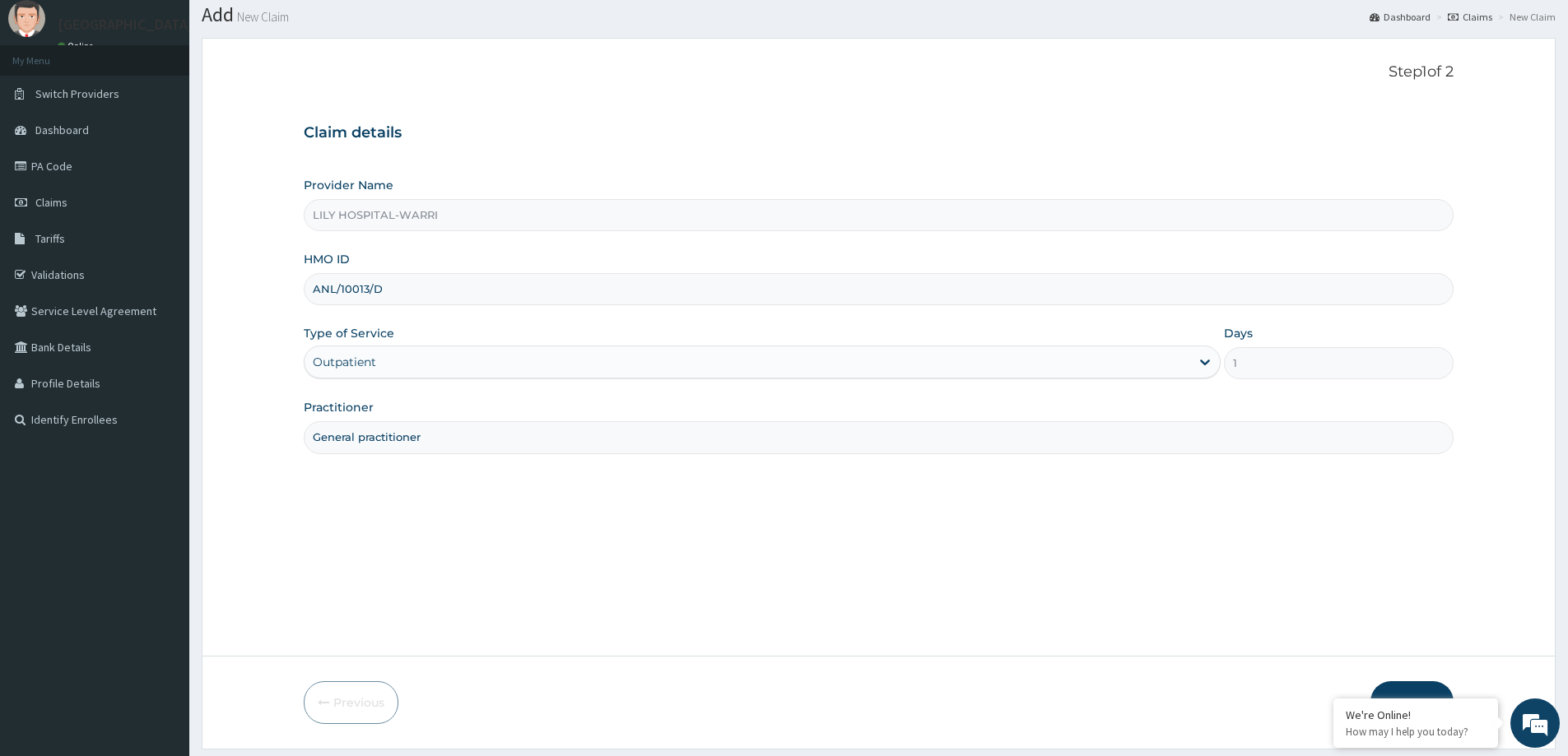
scroll to position [97, 0]
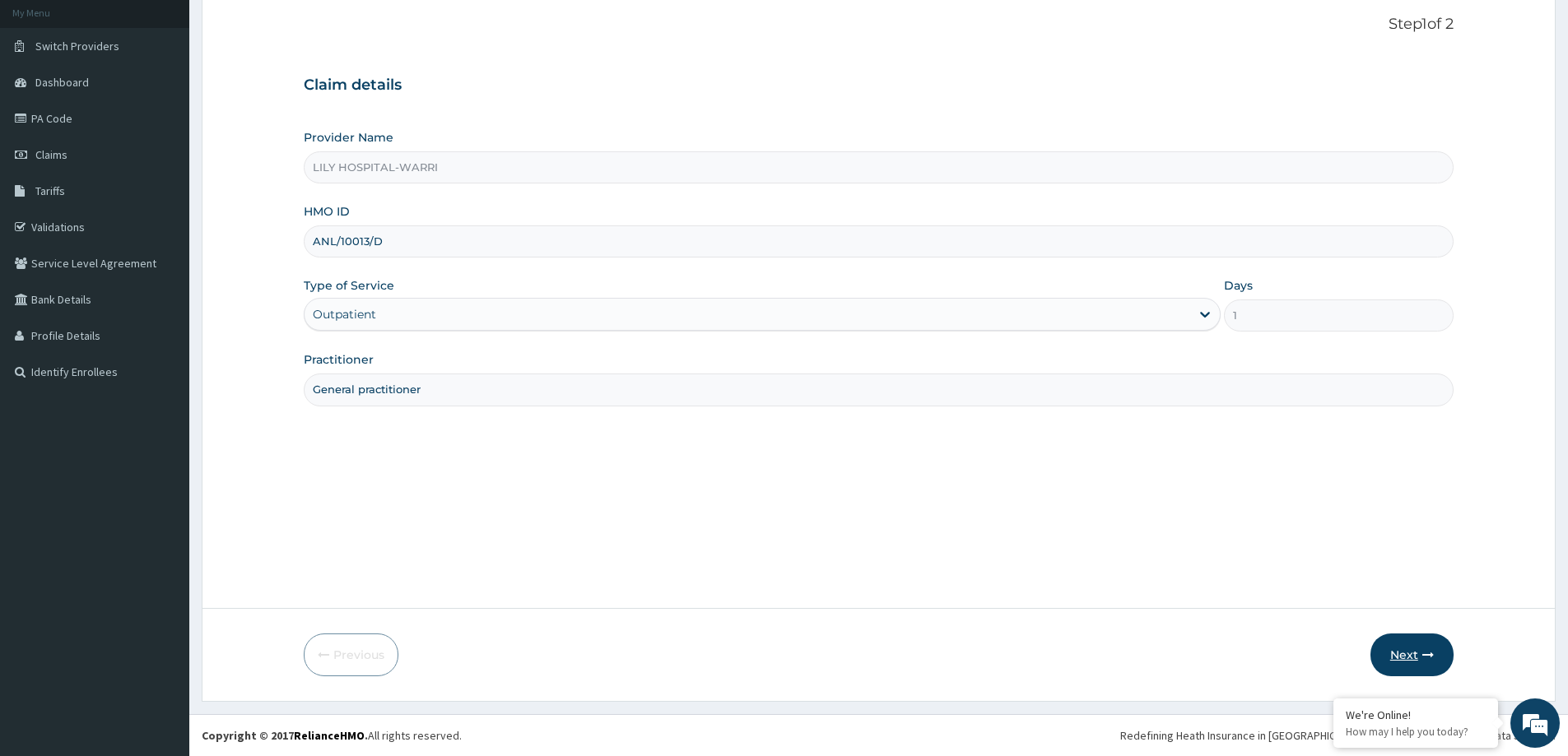
click at [1407, 658] on button "Next" at bounding box center [1412, 654] width 83 height 42
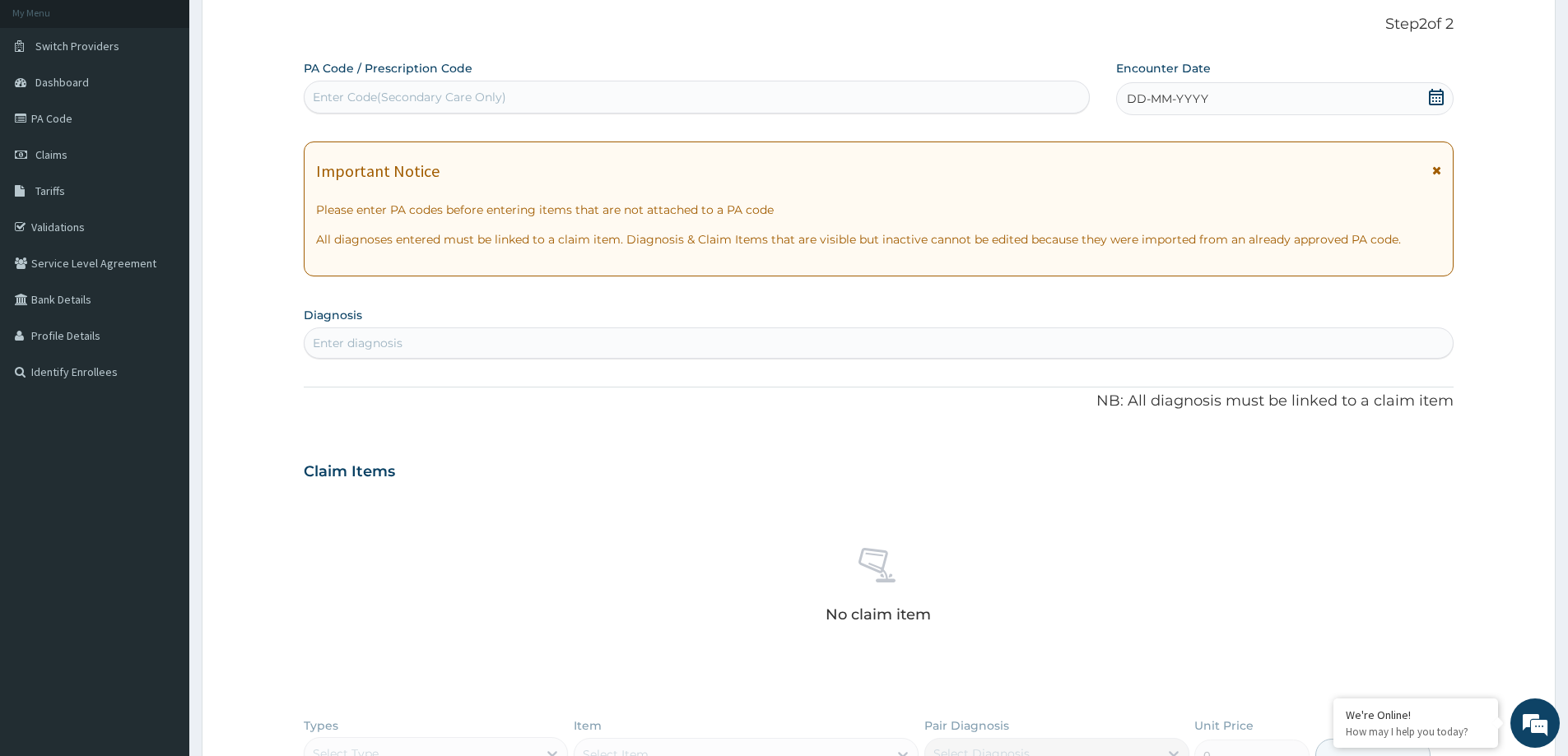
scroll to position [0, 0]
click at [371, 104] on div "Enter Code(Secondary Care Only)" at bounding box center [409, 97] width 194 height 17
paste input "PA/D1B914"
type input "PA/D1B914"
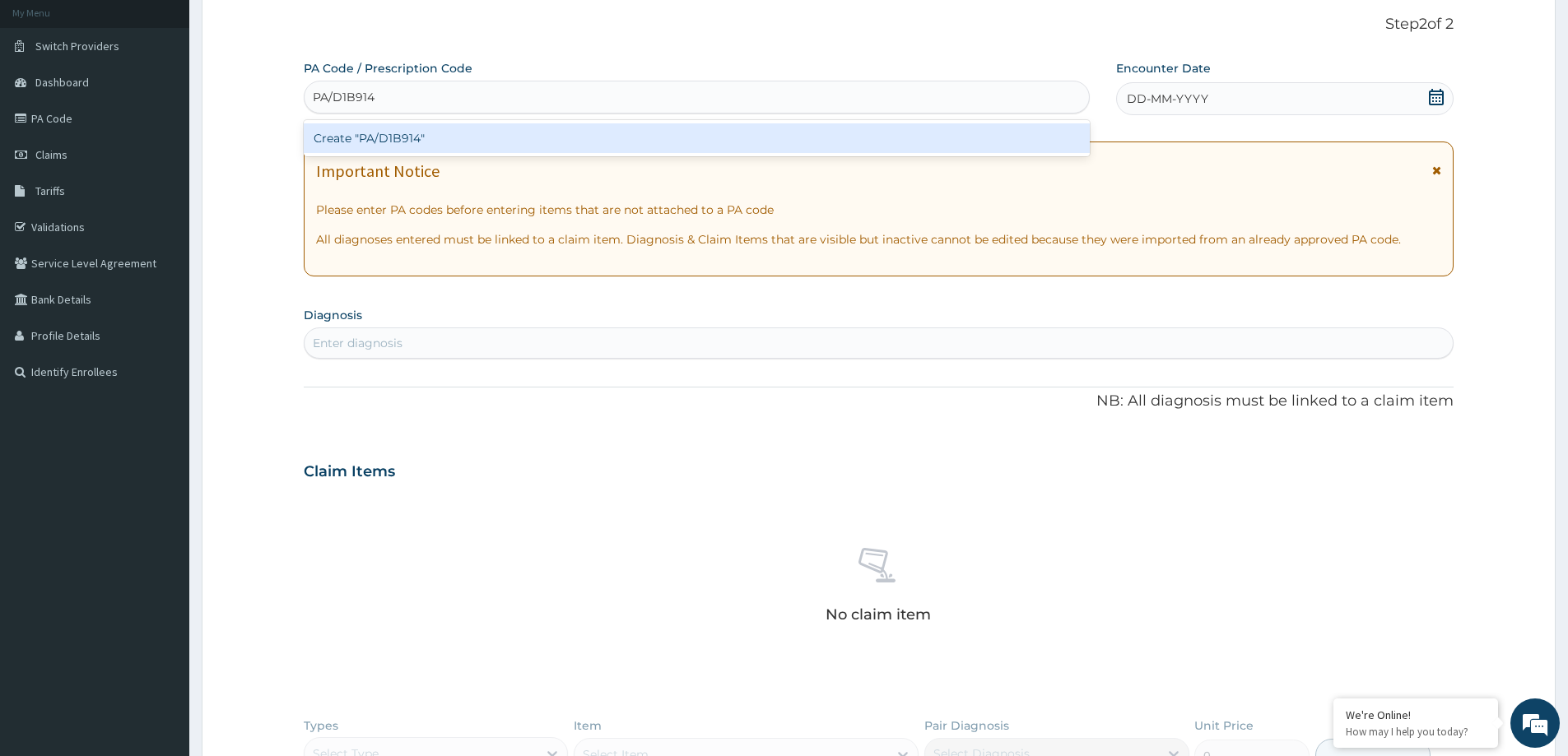
click at [408, 144] on div "Create "PA/D1B914"" at bounding box center [696, 138] width 786 height 30
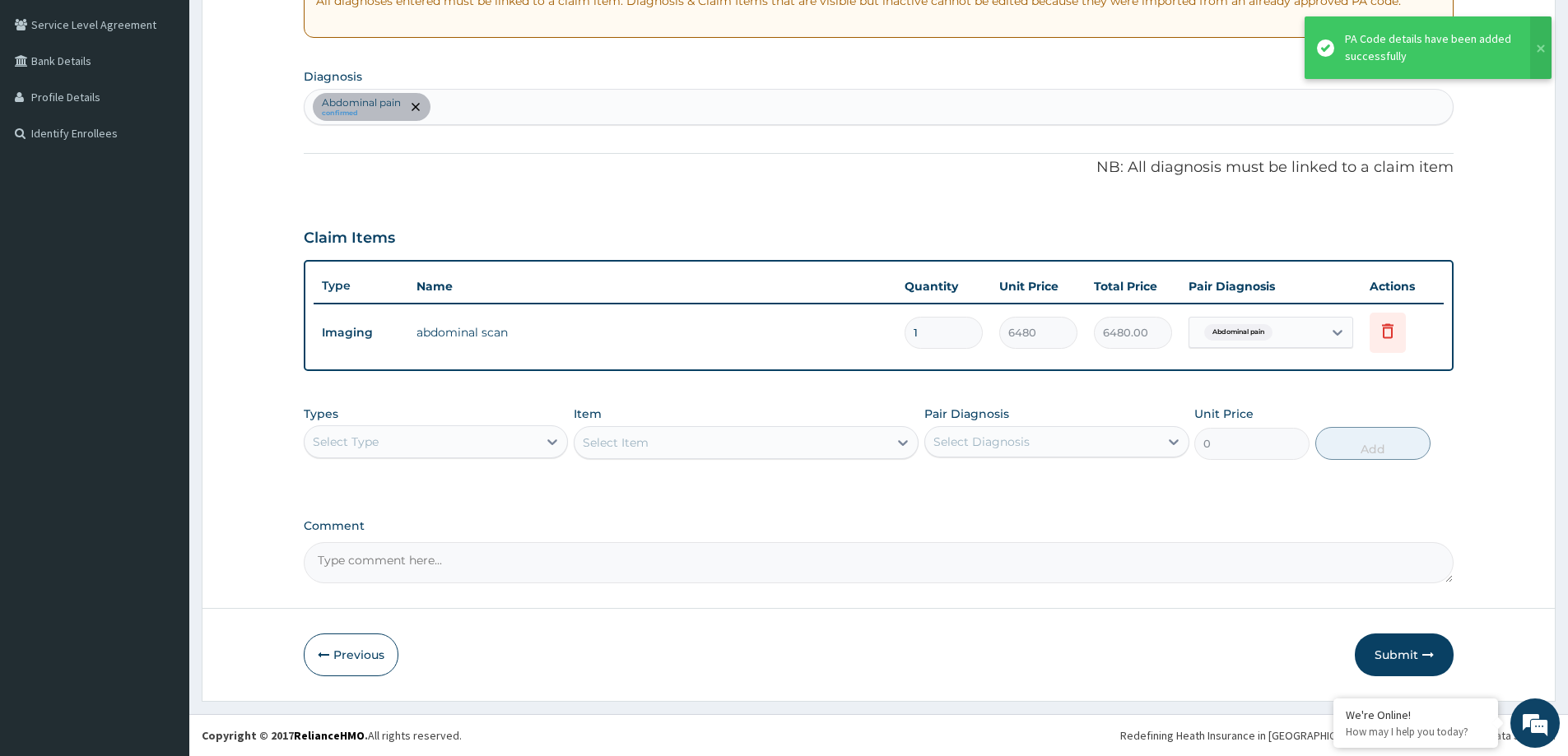
scroll to position [336, 0]
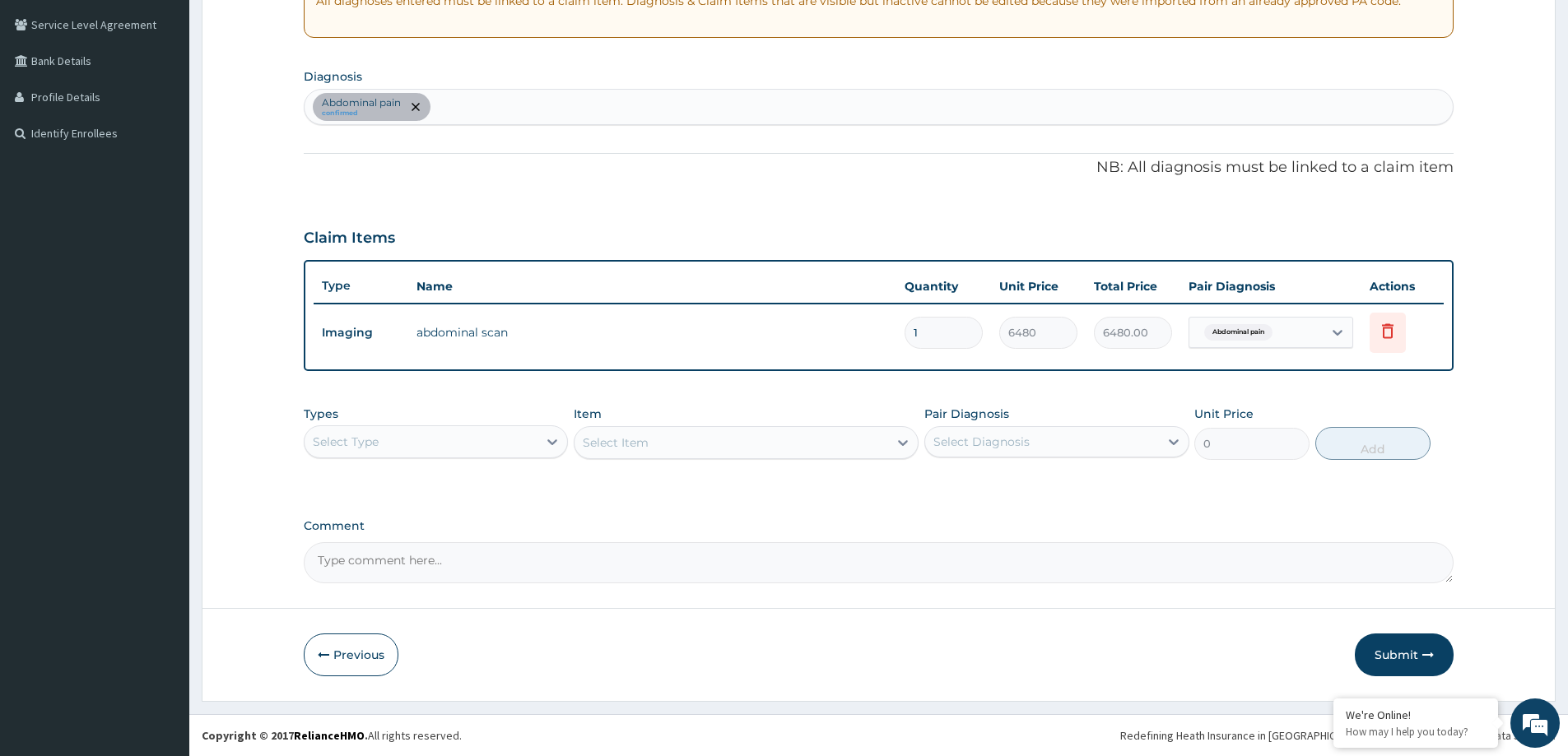
click at [682, 210] on div "PA Code / Prescription Code PA/D1B914 Encounter Date 14-08-2025 Important Notic…" at bounding box center [878, 202] width 1150 height 762
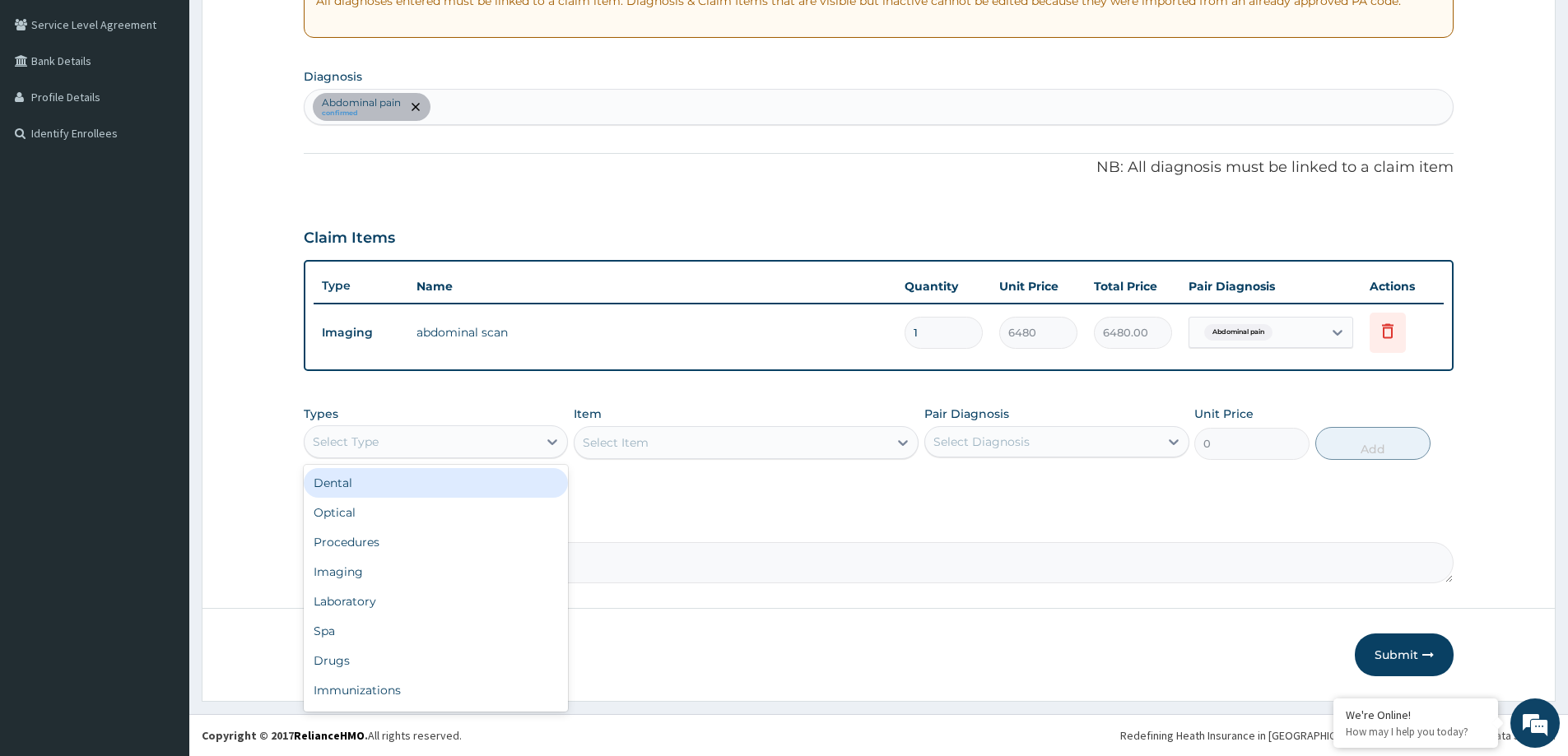
click at [459, 452] on div "Select Type" at bounding box center [421, 442] width 233 height 27
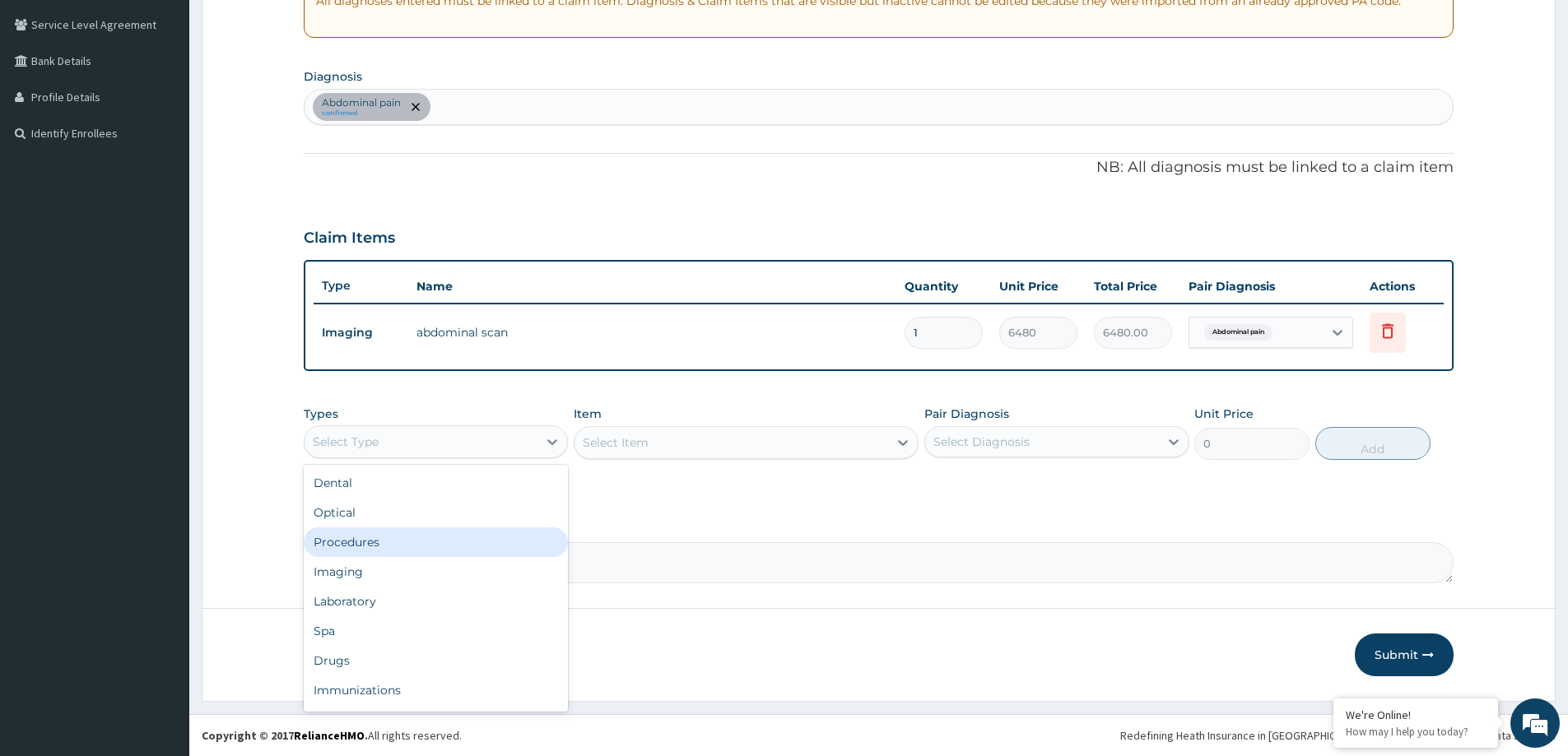
click at [445, 538] on div "Procedures" at bounding box center [435, 543] width 264 height 30
click at [793, 424] on div "Item Select Item" at bounding box center [745, 432] width 345 height 54
click at [792, 434] on div "Select Item" at bounding box center [731, 443] width 313 height 27
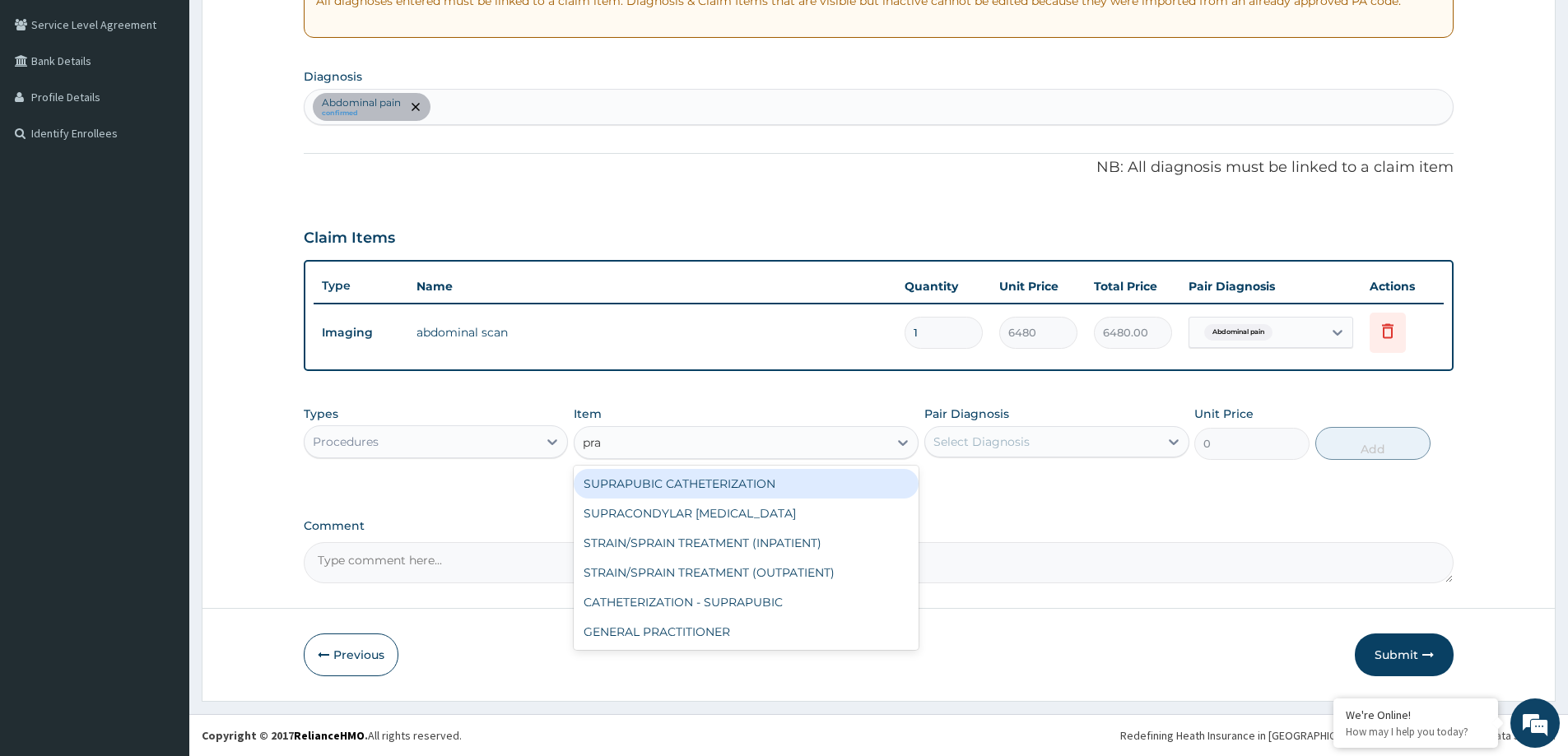
type input "prac"
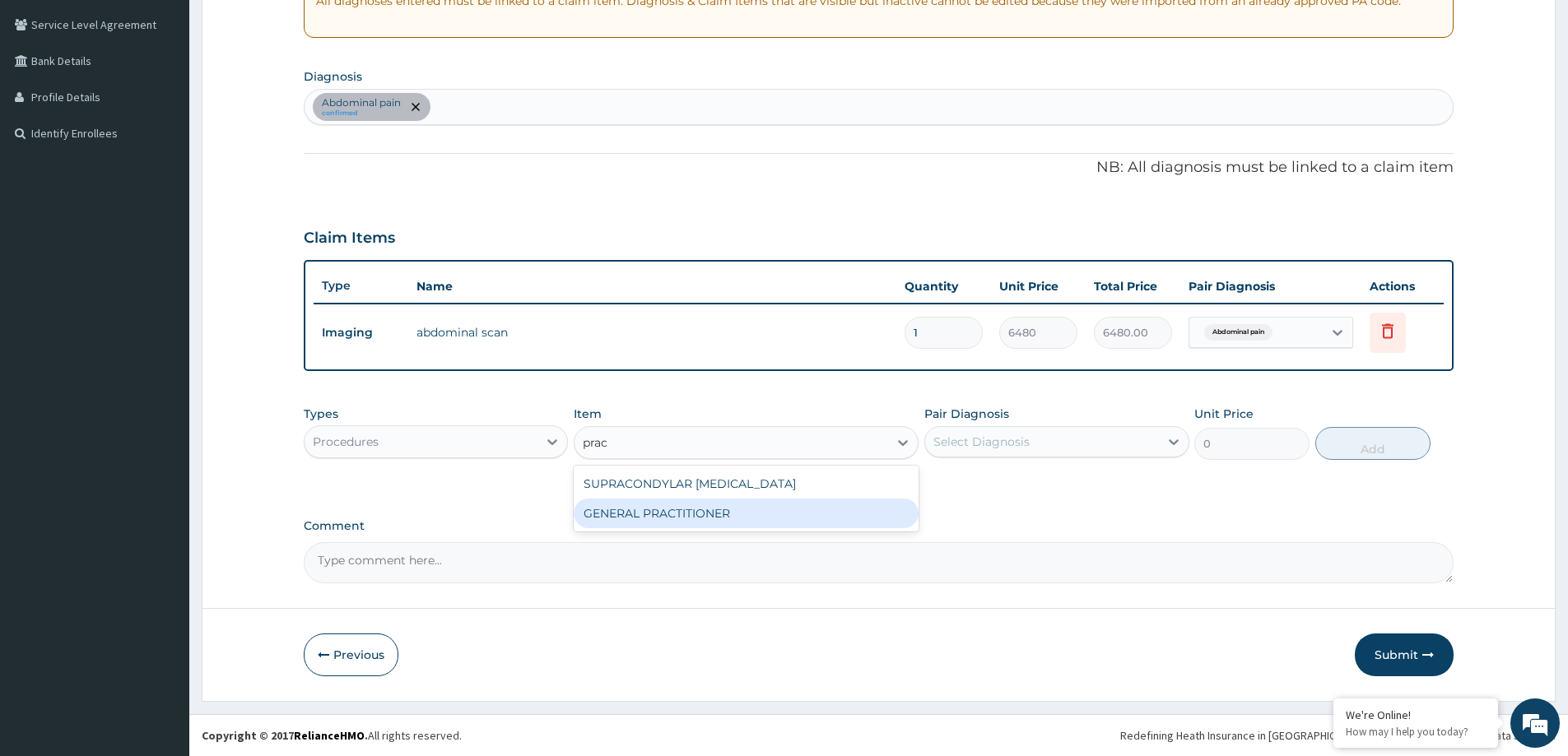
click at [705, 508] on div "GENERAL PRACTITIONER" at bounding box center [745, 513] width 345 height 30
type input "3125"
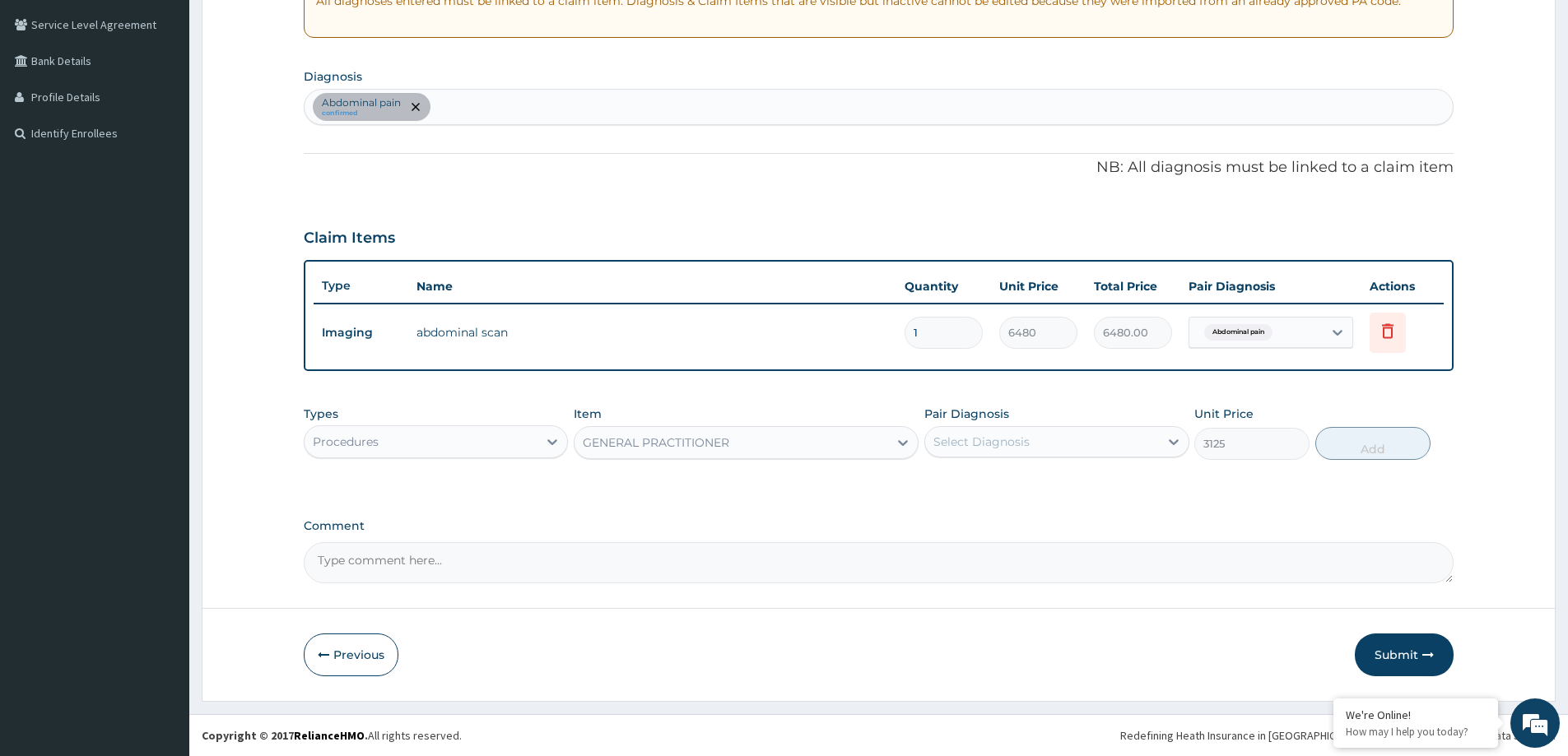
click at [1011, 441] on div "Select Diagnosis" at bounding box center [981, 442] width 96 height 17
click at [1029, 487] on label "Abdominal pain" at bounding box center [999, 481] width 96 height 17
checkbox input "true"
click at [1374, 439] on button "Add" at bounding box center [1372, 443] width 116 height 33
type input "0"
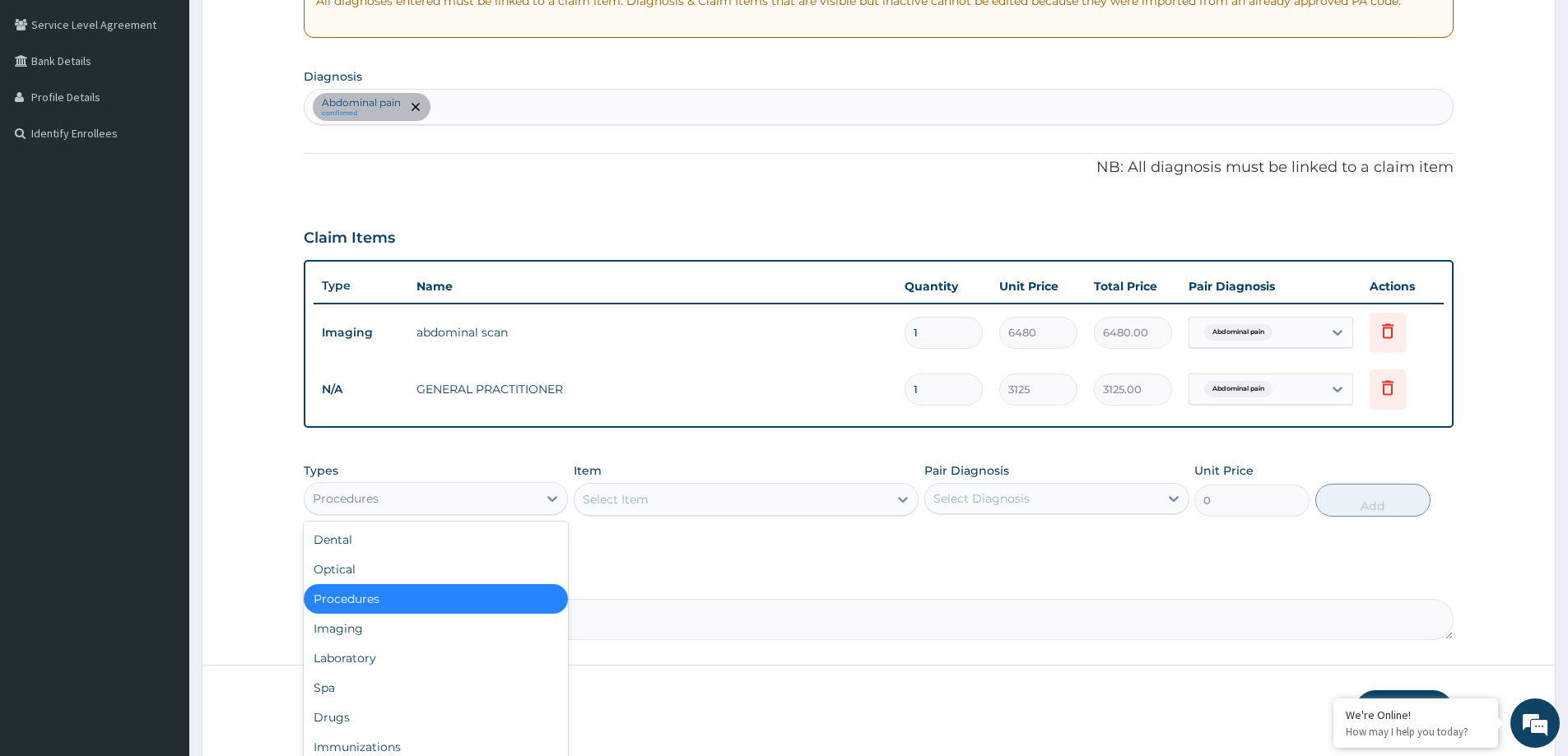
click at [440, 497] on div "Procedures" at bounding box center [421, 498] width 233 height 27
click at [419, 707] on div "Drugs" at bounding box center [435, 717] width 264 height 30
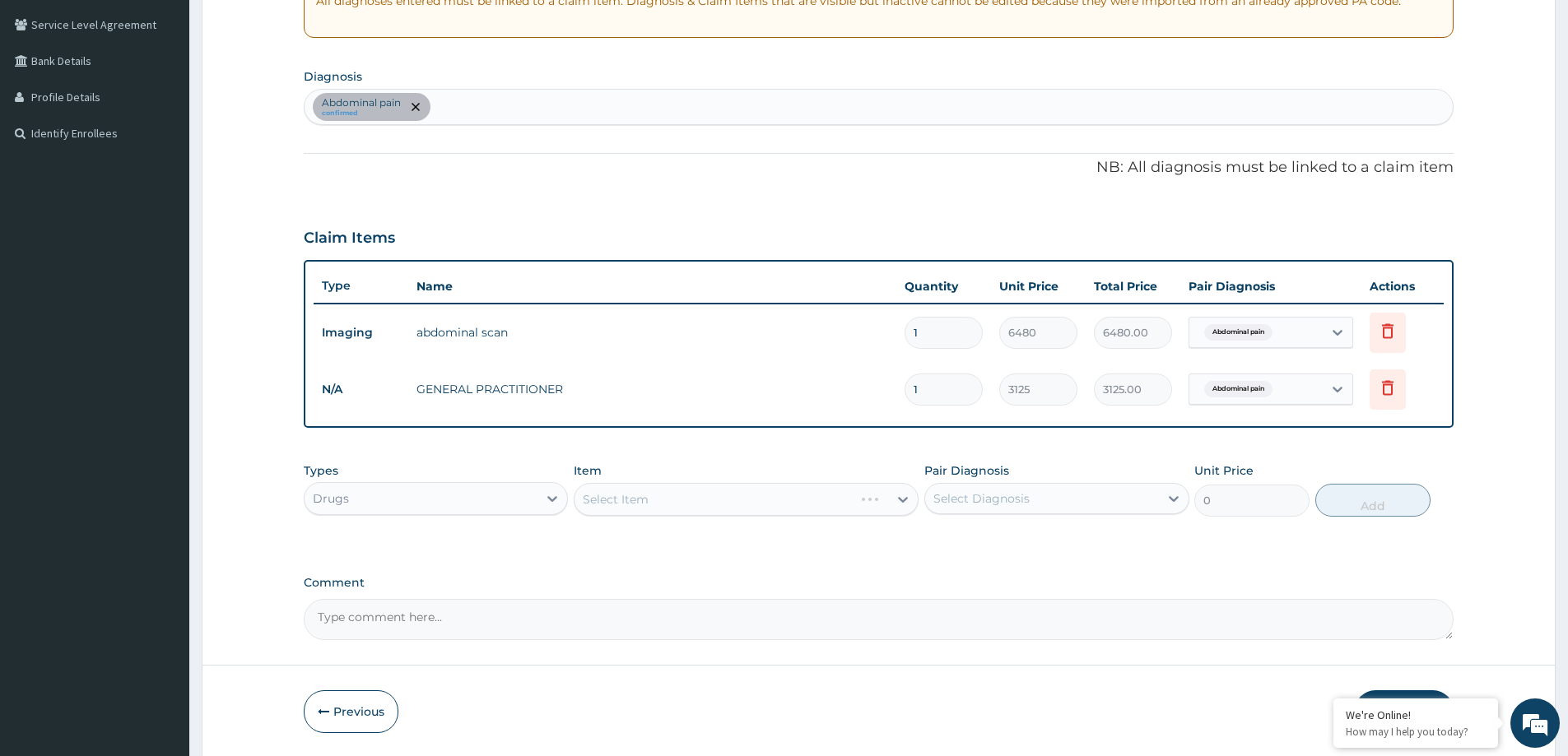
click at [720, 507] on div "Select Item" at bounding box center [745, 499] width 345 height 33
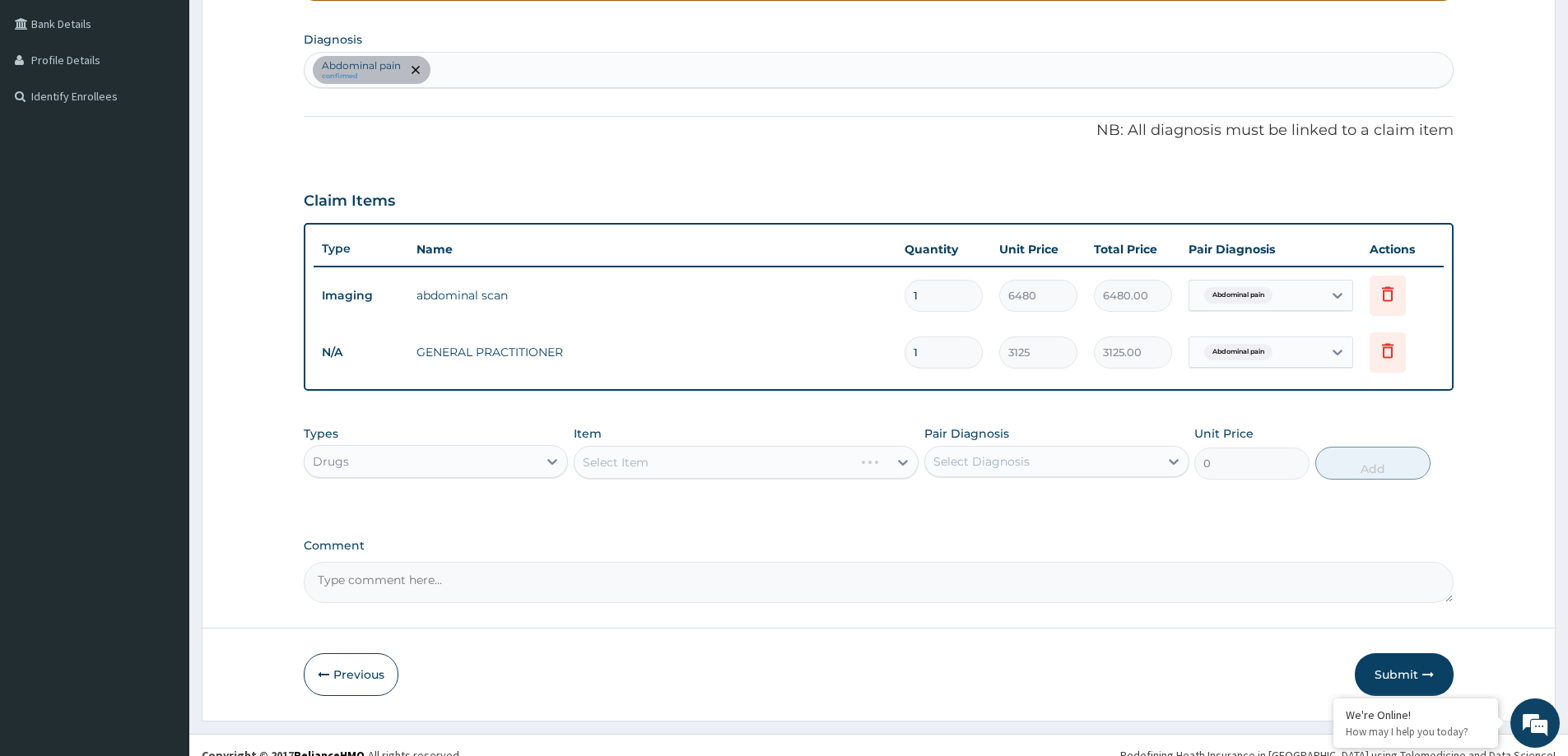
scroll to position [392, 0]
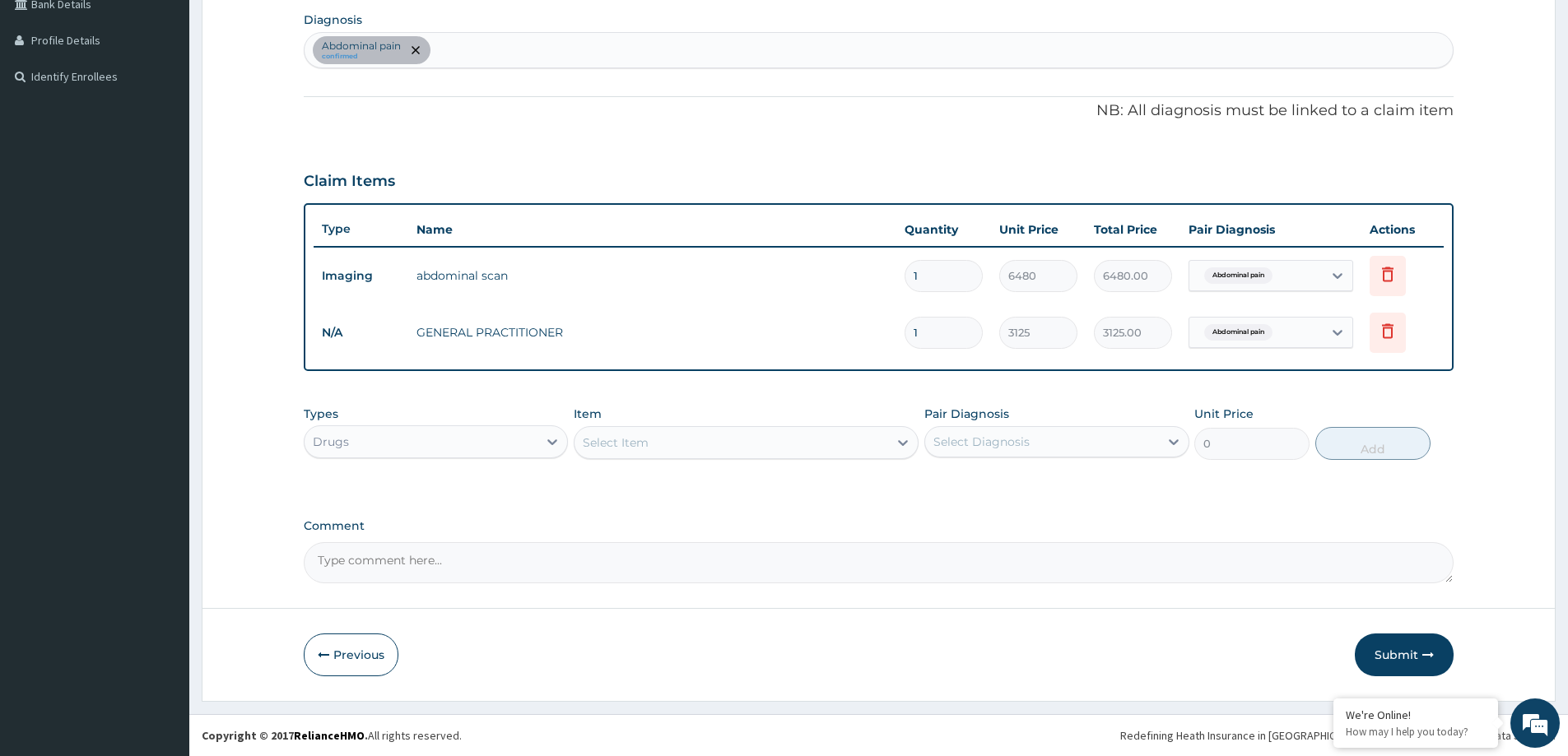
click at [785, 440] on div "Select Item" at bounding box center [731, 443] width 313 height 27
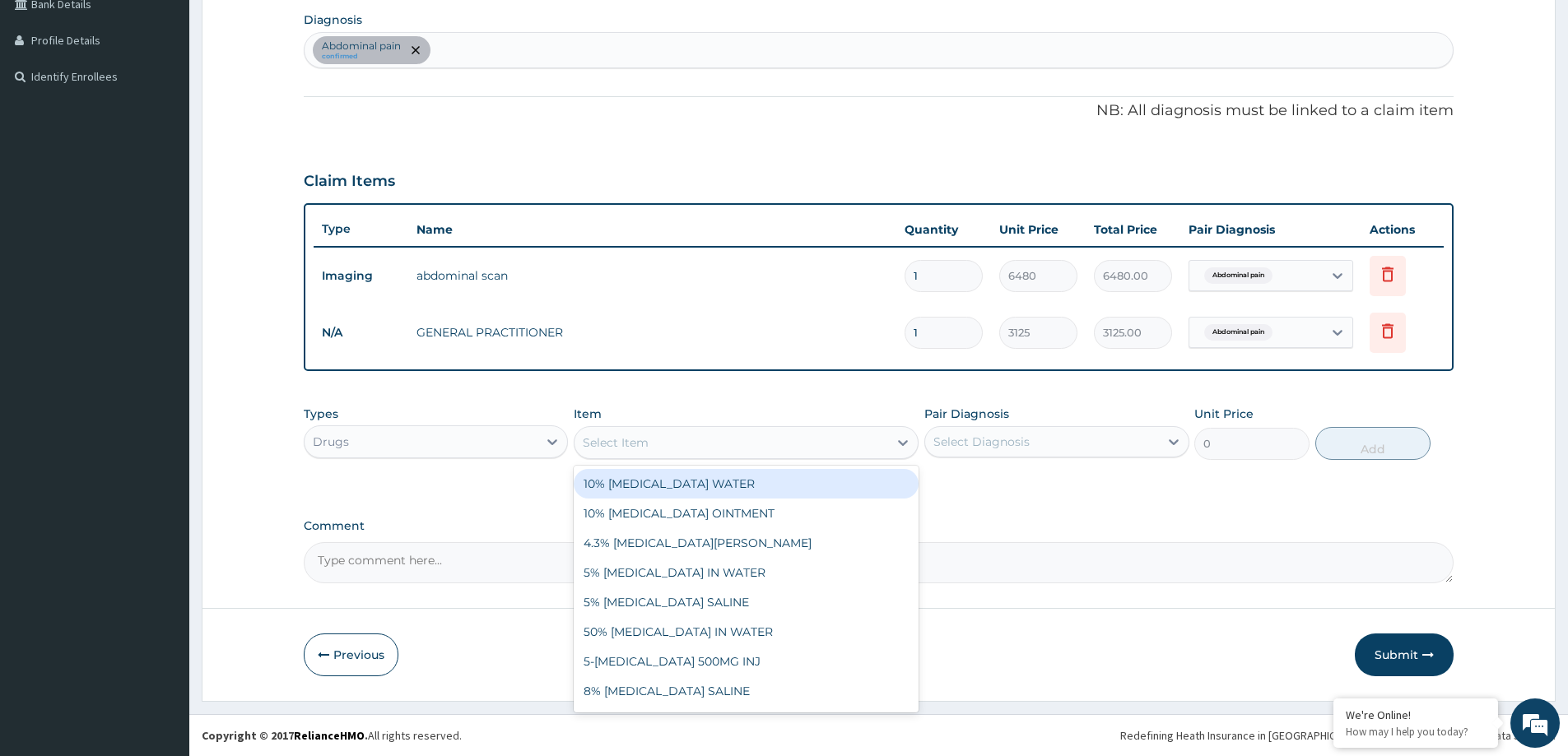
paste input "PARACETAMOL 500MG TAB"
type input "PARACETAMOL 500MG TAB"
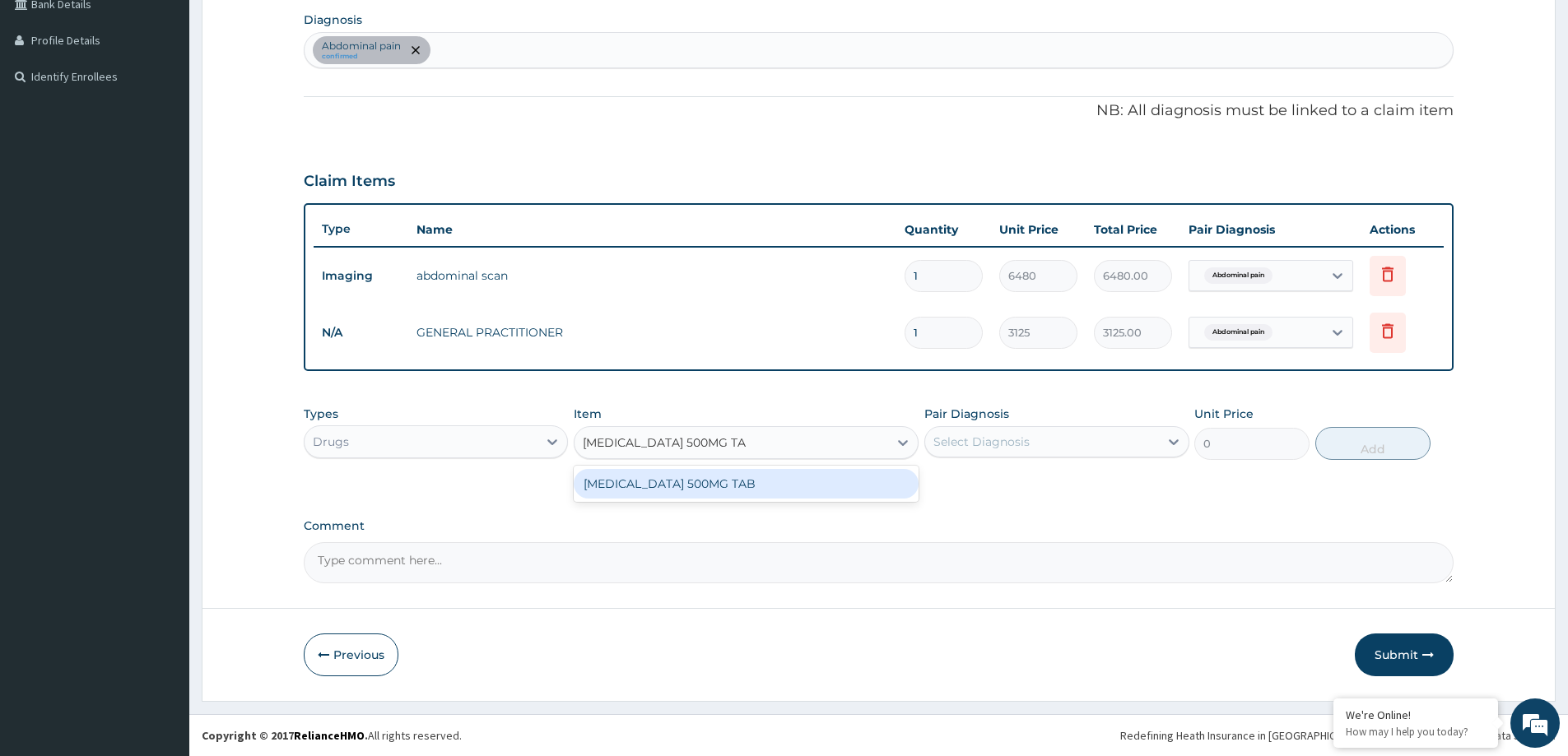
click at [675, 486] on div "PARACETAMOL 500MG TAB" at bounding box center [745, 483] width 345 height 30
type input "20"
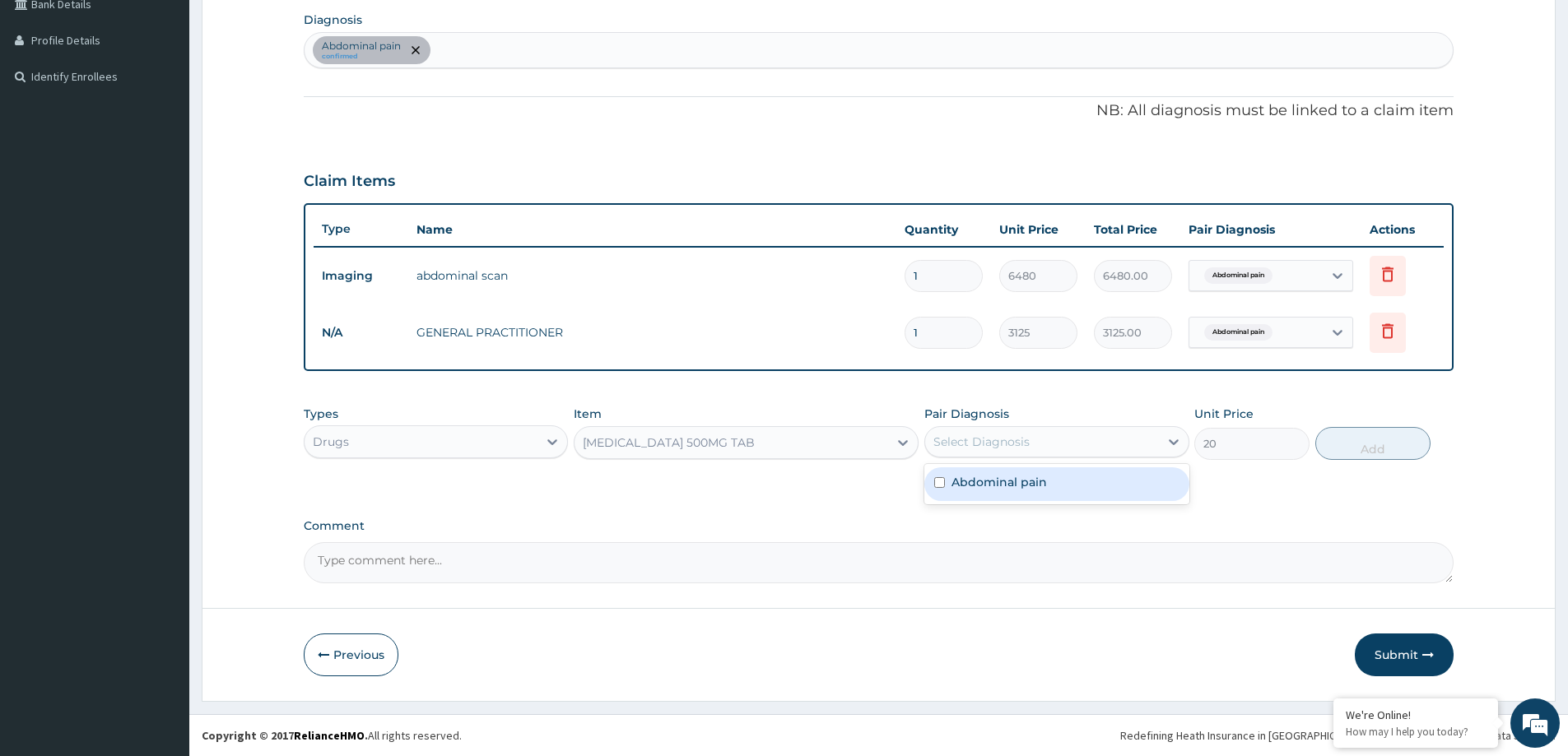
click at [941, 443] on div "Select Diagnosis" at bounding box center [981, 442] width 96 height 17
click at [1000, 478] on label "Abdominal pain" at bounding box center [999, 481] width 96 height 17
checkbox input "true"
click at [1391, 435] on button "Add" at bounding box center [1372, 443] width 116 height 33
type input "0"
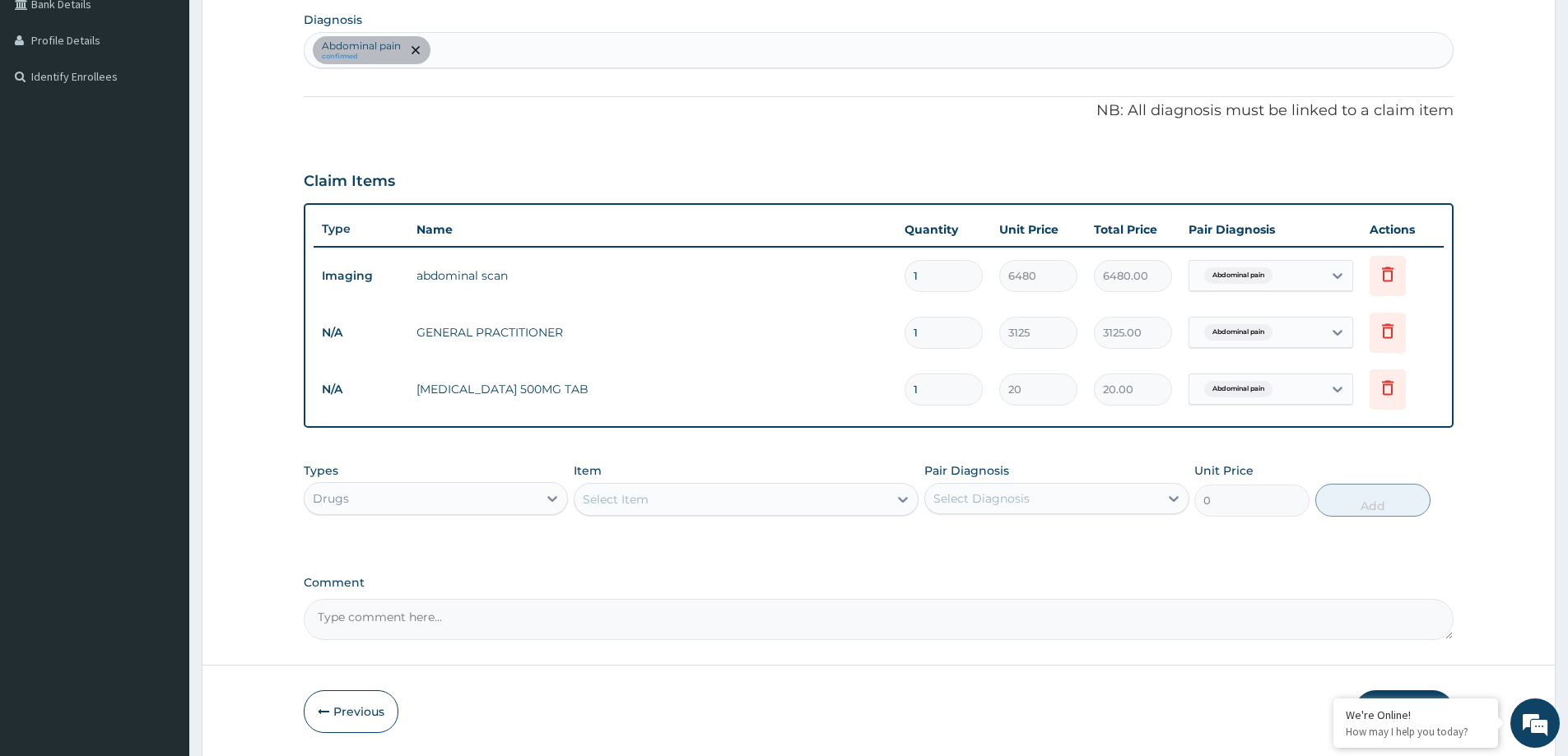
click at [577, 170] on div "Claim Items" at bounding box center [878, 177] width 1150 height 42
click at [959, 388] on input "1" at bounding box center [943, 389] width 78 height 32
type input "0.00"
type input "9"
type input "180.00"
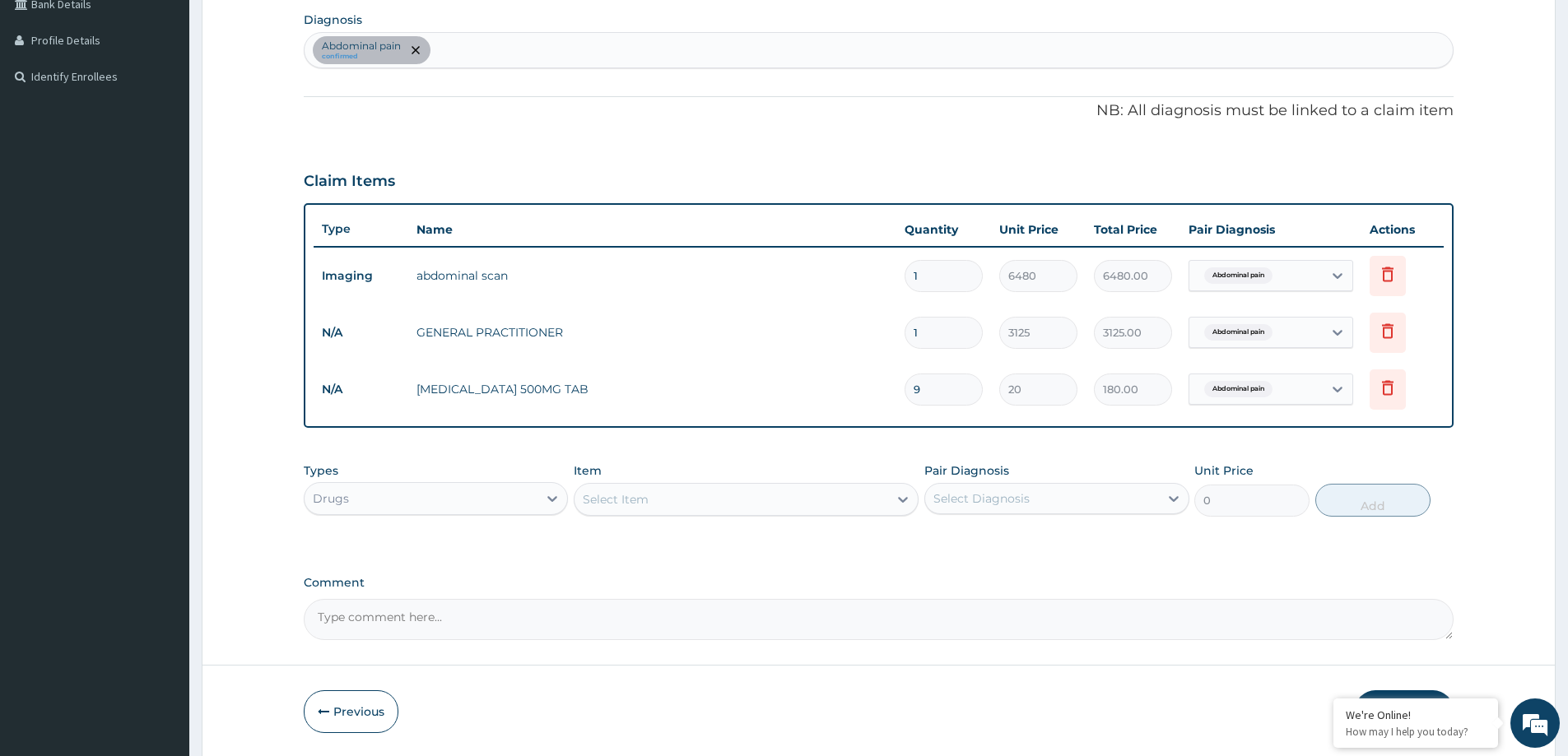
type input "9"
click at [960, 449] on div "PA Code / Prescription Code PA/D1B914 Encounter Date 14-08-2025 Important Notic…" at bounding box center [878, 203] width 1150 height 876
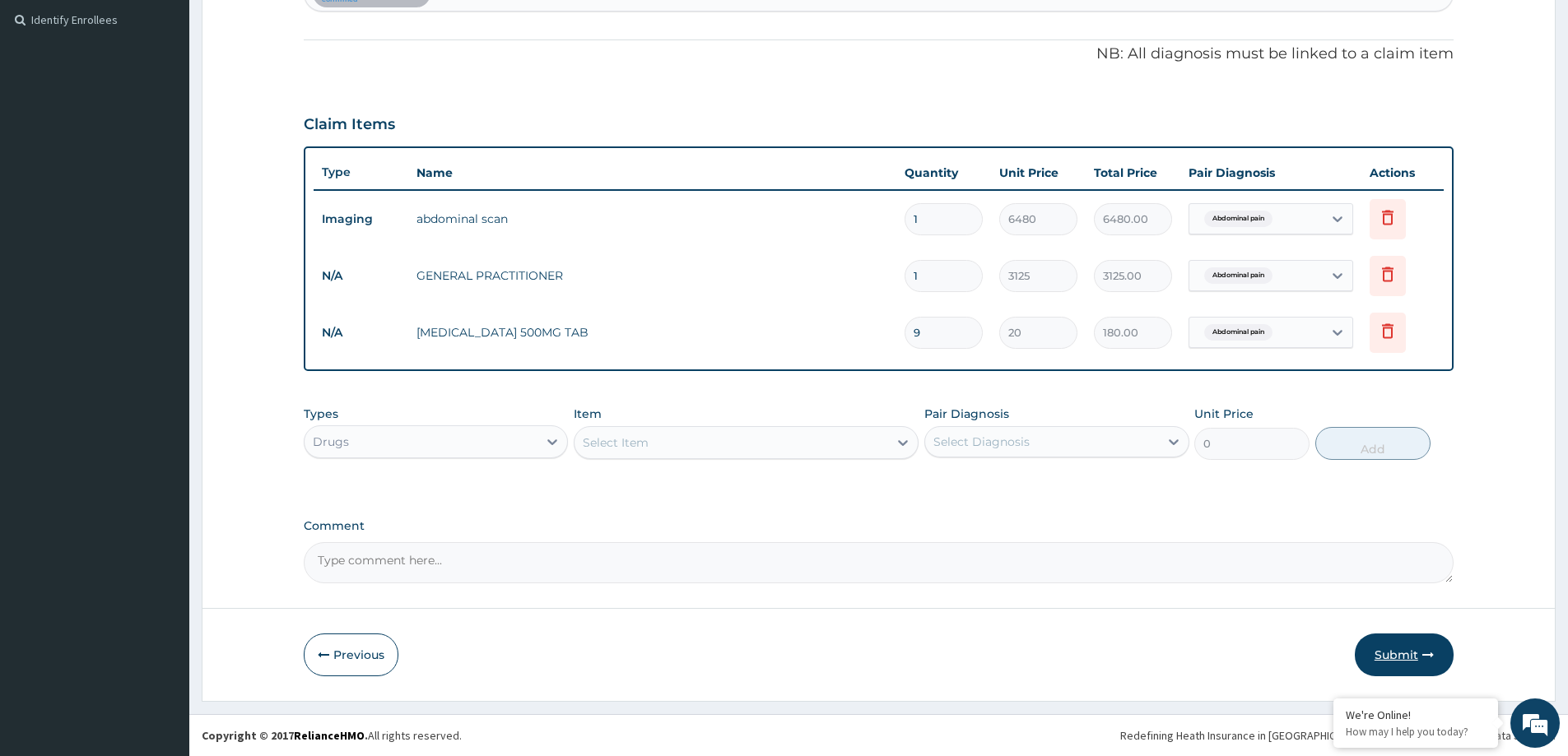
click at [1398, 650] on button "Submit" at bounding box center [1404, 654] width 99 height 42
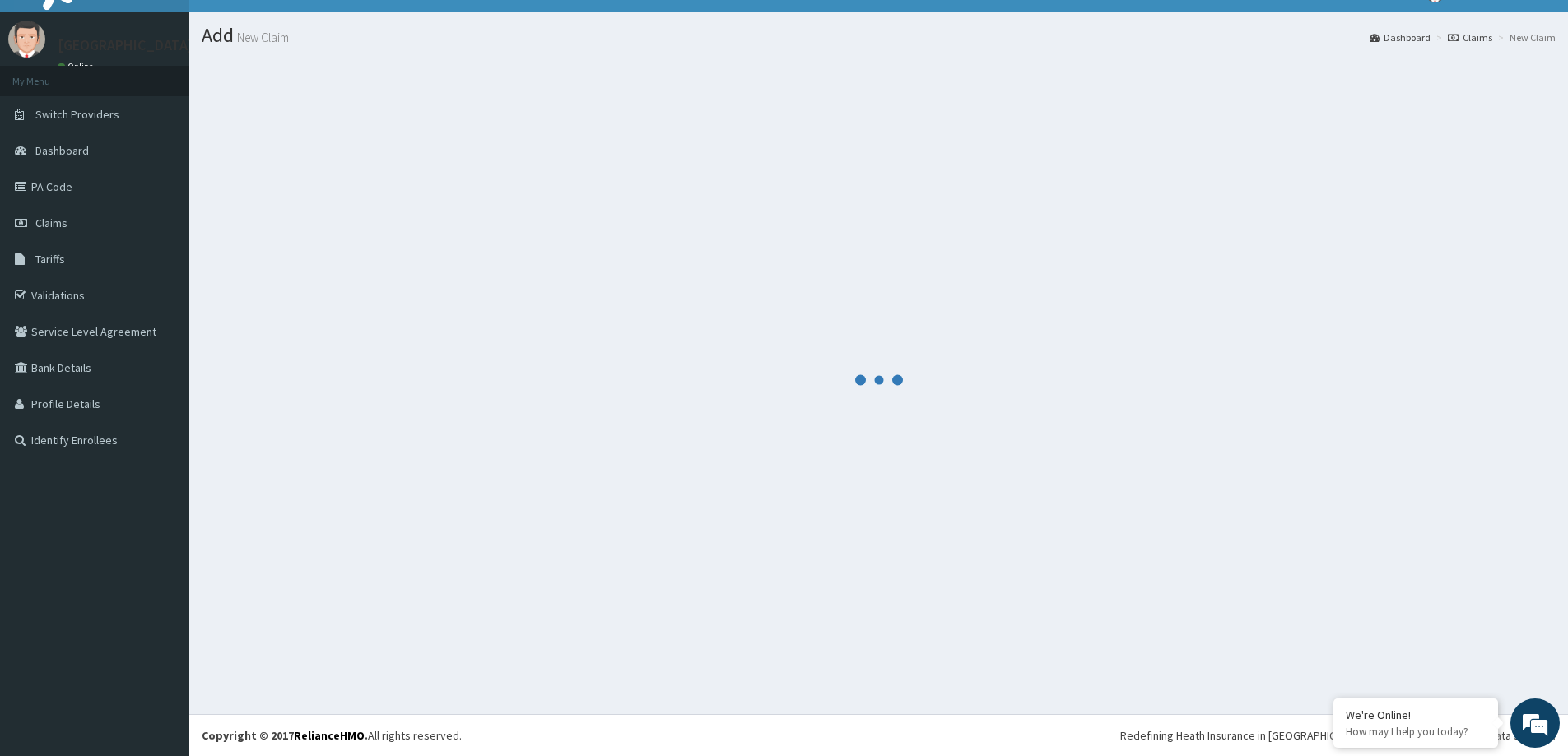
scroll to position [29, 0]
